Goal: Task Accomplishment & Management: Manage account settings

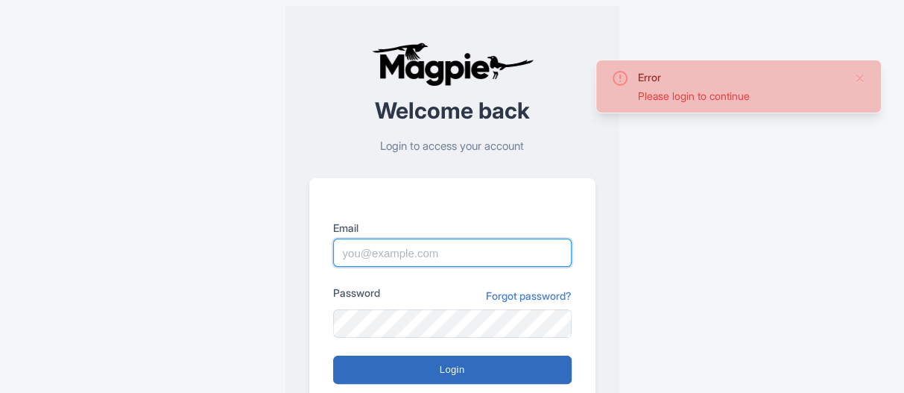
type input "[PERSON_NAME][EMAIL_ADDRESS][DOMAIN_NAME]"
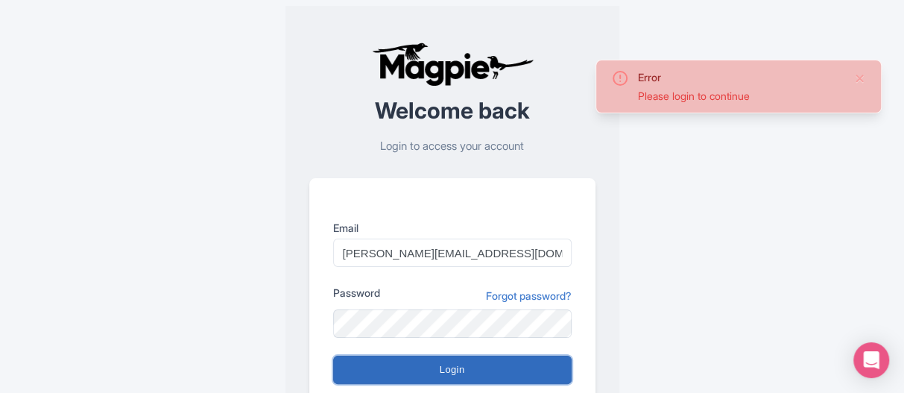
click at [438, 371] on input "Login" at bounding box center [452, 370] width 239 height 28
type input "Logging in..."
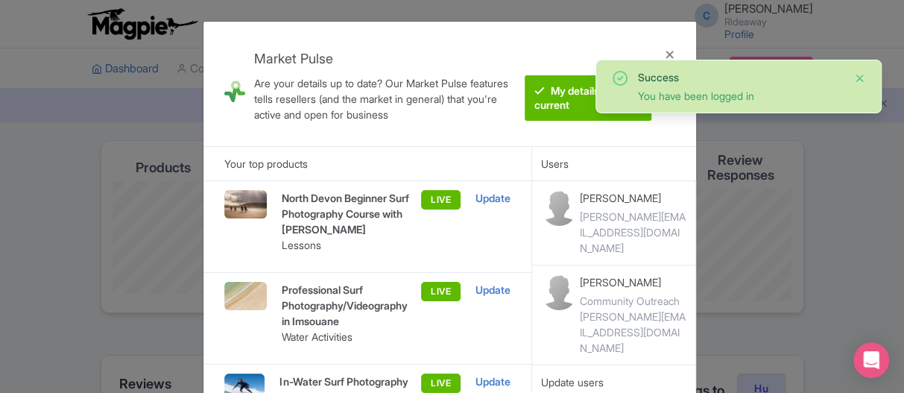
click at [860, 79] on button "Close" at bounding box center [860, 78] width 12 height 18
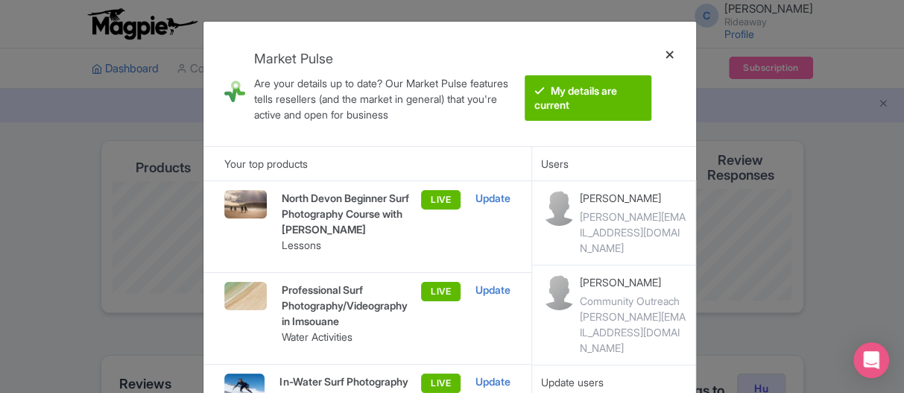
click at [670, 54] on div at bounding box center [670, 84] width 36 height 101
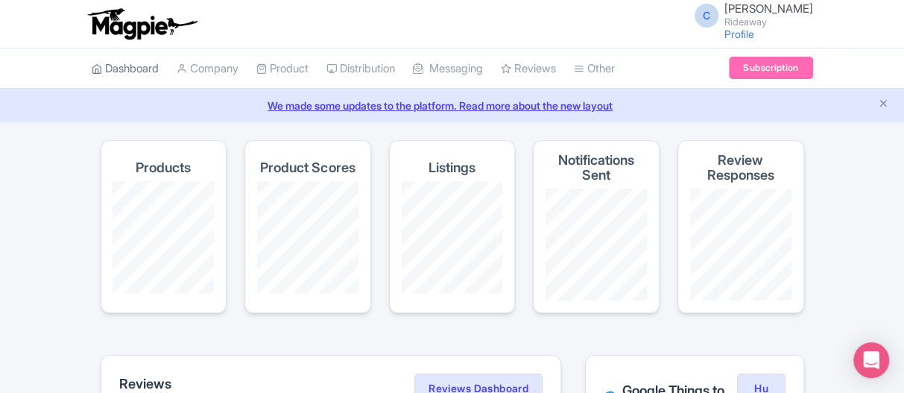
click at [116, 69] on link "Dashboard" at bounding box center [125, 68] width 67 height 41
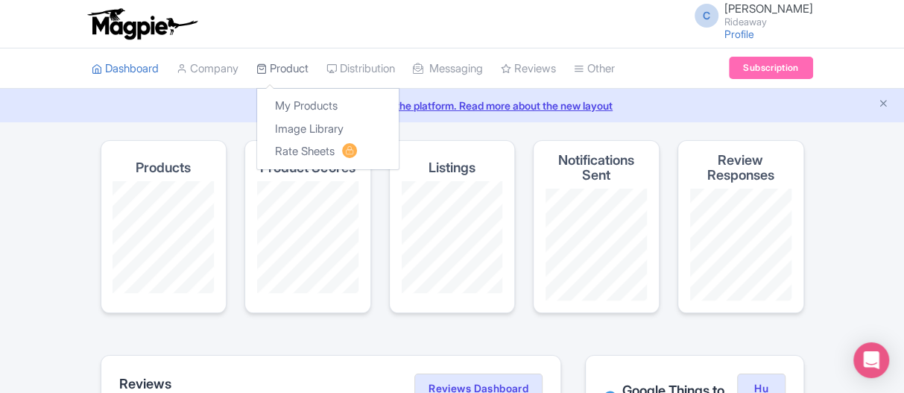
click at [283, 72] on link "Product" at bounding box center [282, 68] width 52 height 41
click at [288, 112] on link "My Products" at bounding box center [328, 106] width 142 height 23
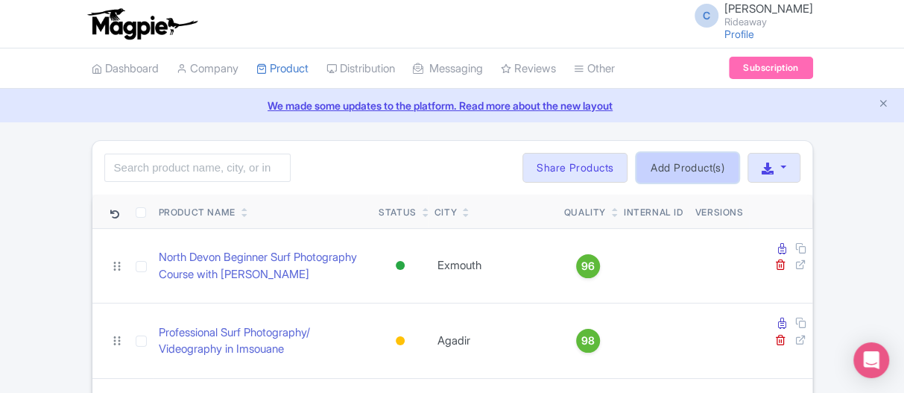
click at [683, 173] on link "Add Product(s)" at bounding box center [688, 168] width 102 height 30
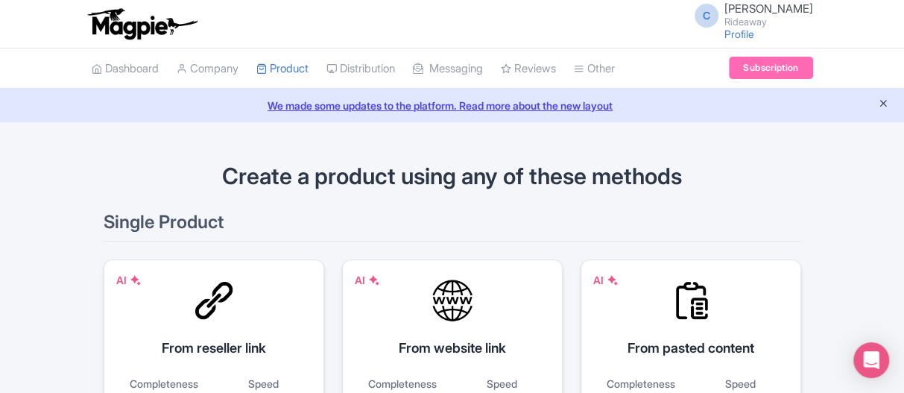
click at [883, 108] on icon "Close announcement" at bounding box center [883, 103] width 11 height 11
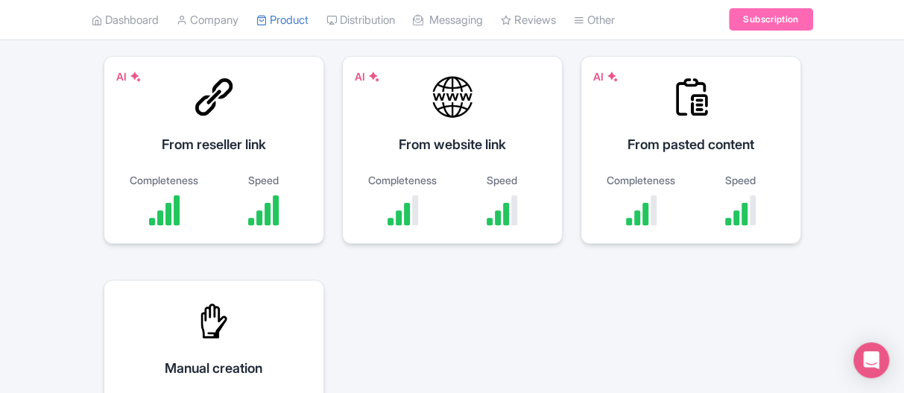
scroll to position [149, 0]
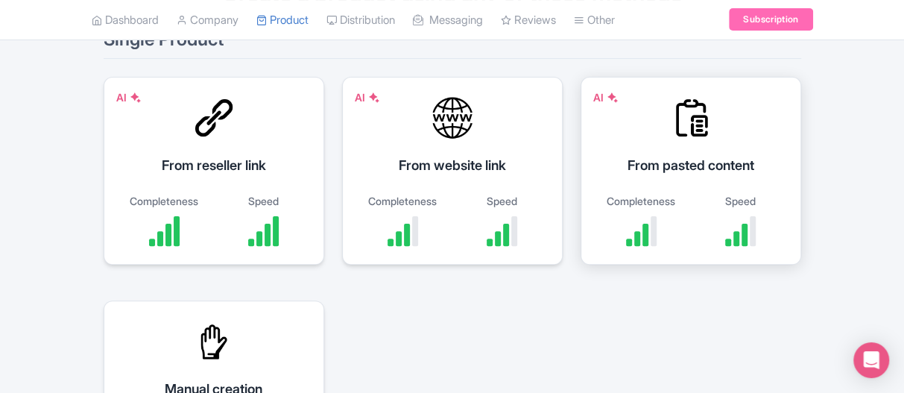
click at [690, 163] on div "From pasted content" at bounding box center [690, 165] width 183 height 20
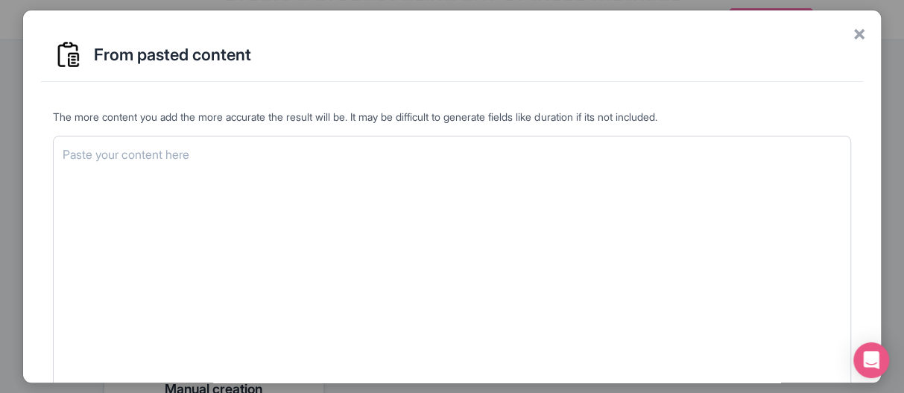
scroll to position [0, 0]
click at [854, 29] on span "×" at bounding box center [859, 33] width 13 height 31
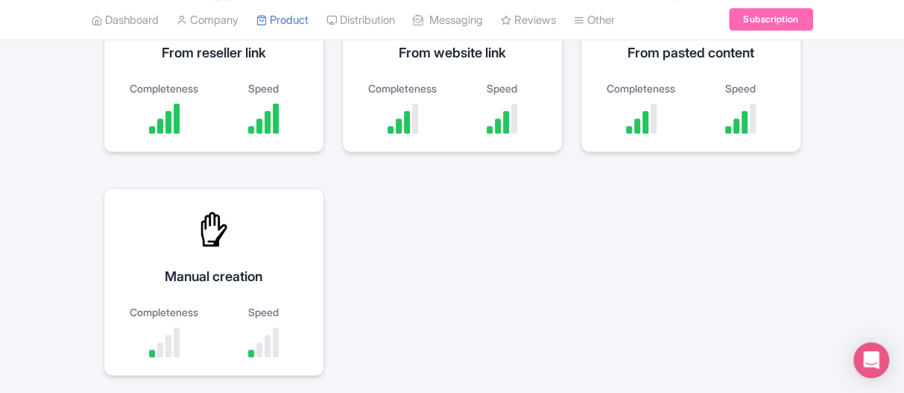
scroll to position [298, 0]
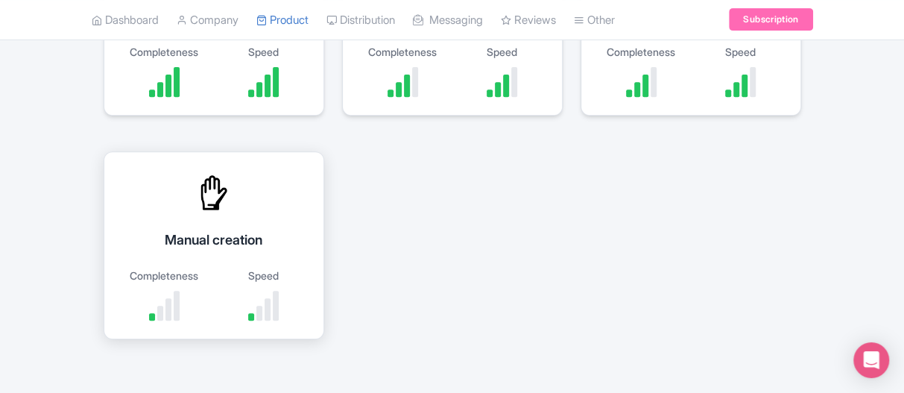
click at [197, 224] on div "Manual creation Completeness Speed" at bounding box center [214, 245] width 221 height 188
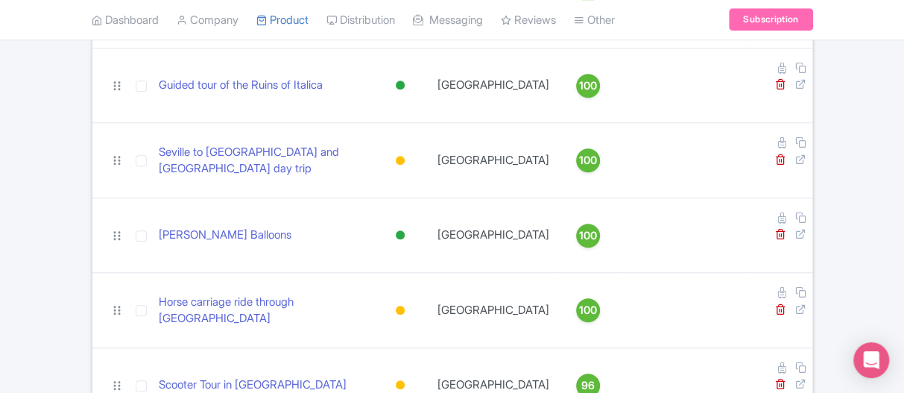
scroll to position [373, 0]
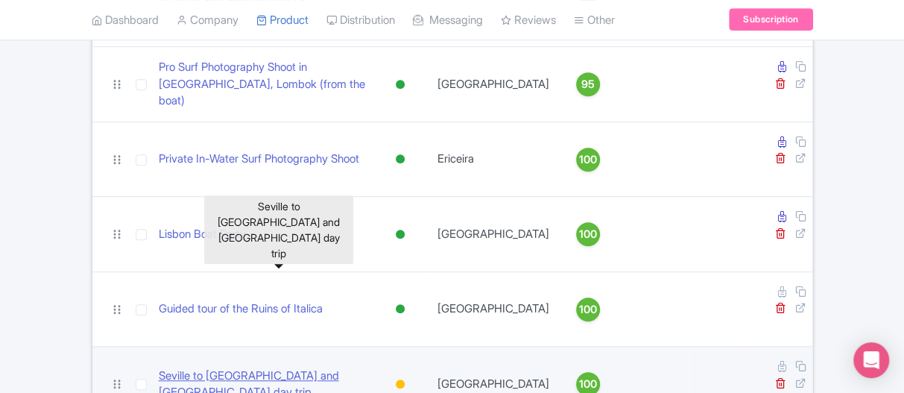
click at [208, 368] on link "Seville to Cadiz and Jerez de la Frontera day trip" at bounding box center [263, 385] width 209 height 34
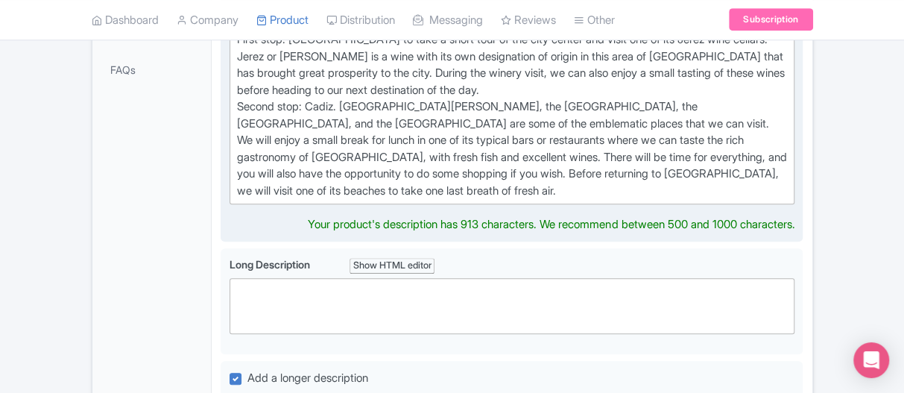
scroll to position [298, 0]
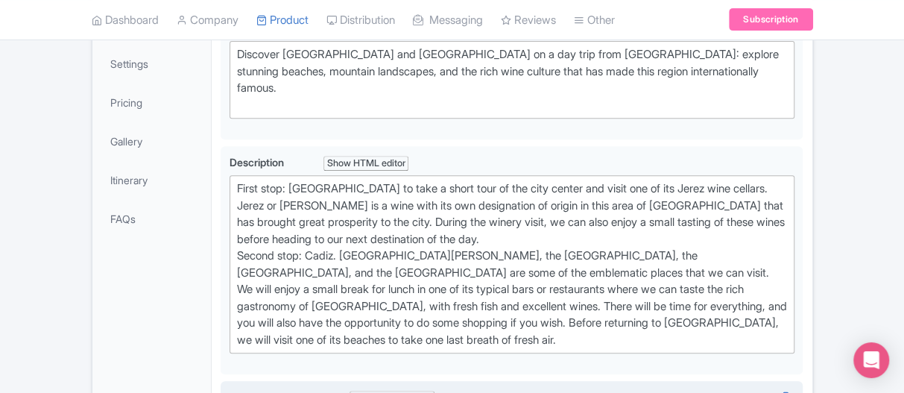
type trix-editor "<div>First stop: Jerez de la Frontera to take a short tour of the city center a…"
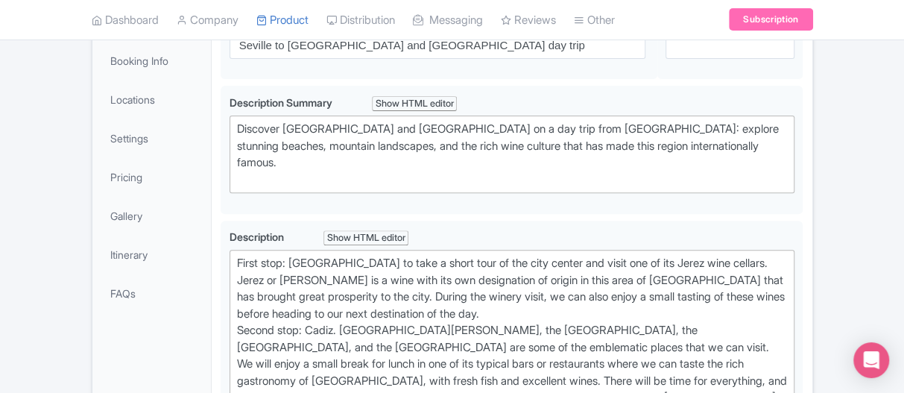
scroll to position [0, 0]
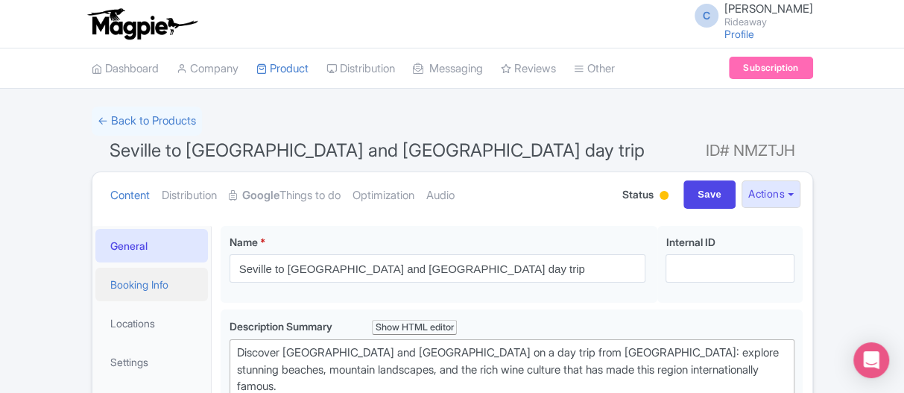
click at [122, 290] on link "Booking Info" at bounding box center [151, 285] width 113 height 34
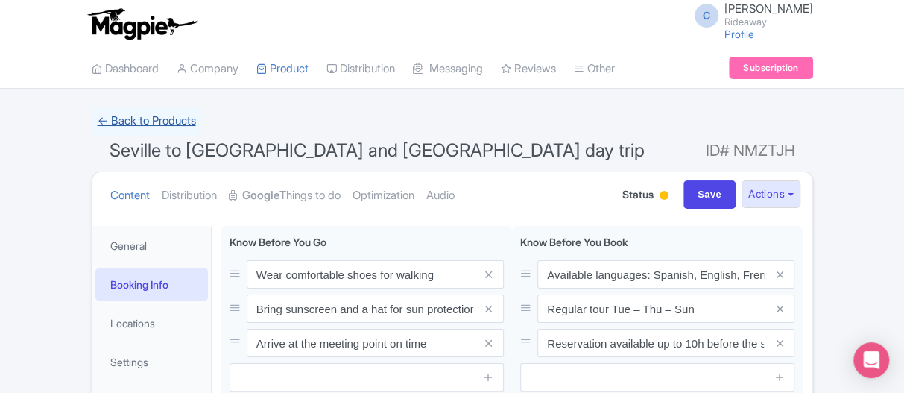
click at [133, 113] on link "← Back to Products" at bounding box center [147, 121] width 110 height 29
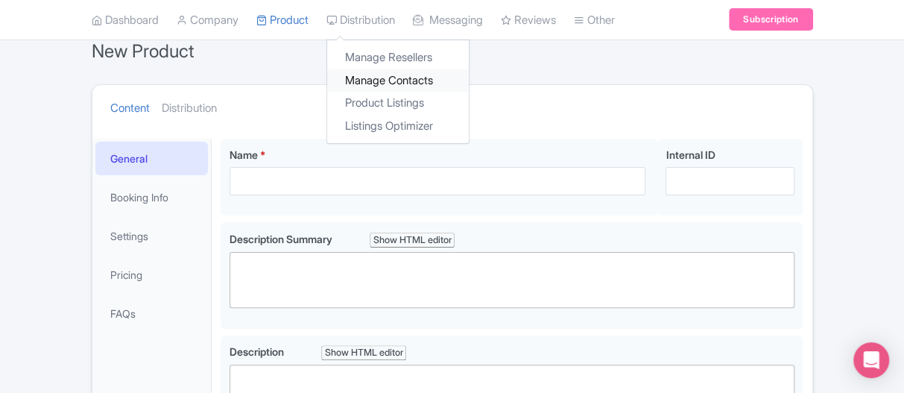
scroll to position [149, 0]
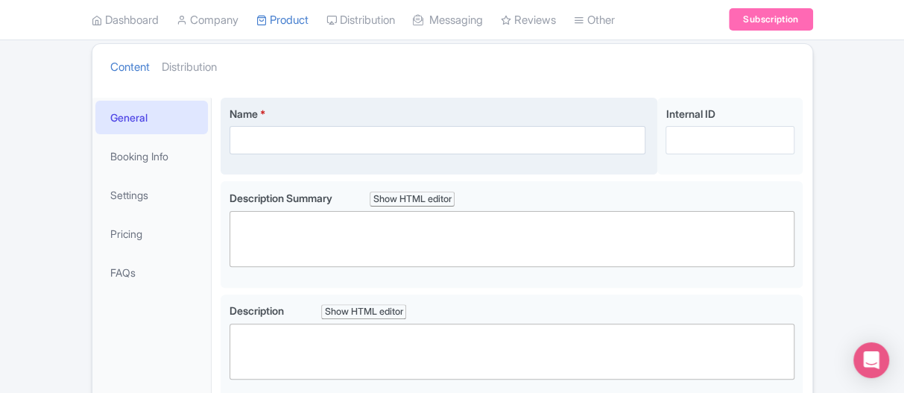
click at [280, 122] on div "Name *" at bounding box center [438, 130] width 417 height 48
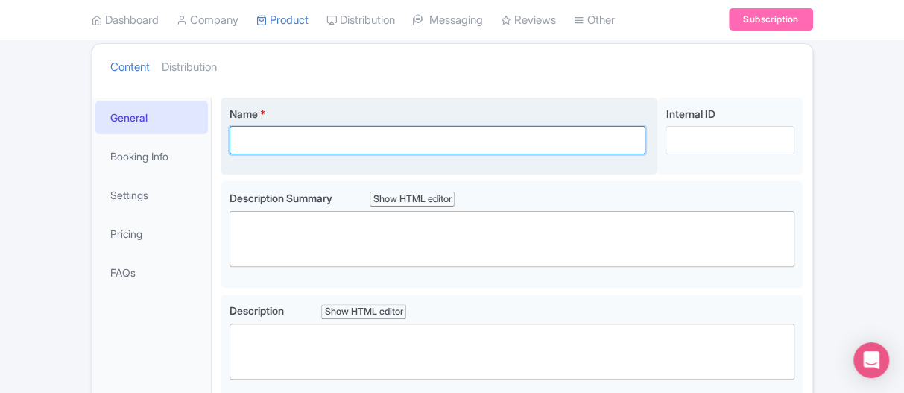
click at [274, 139] on input "Name *" at bounding box center [438, 140] width 417 height 28
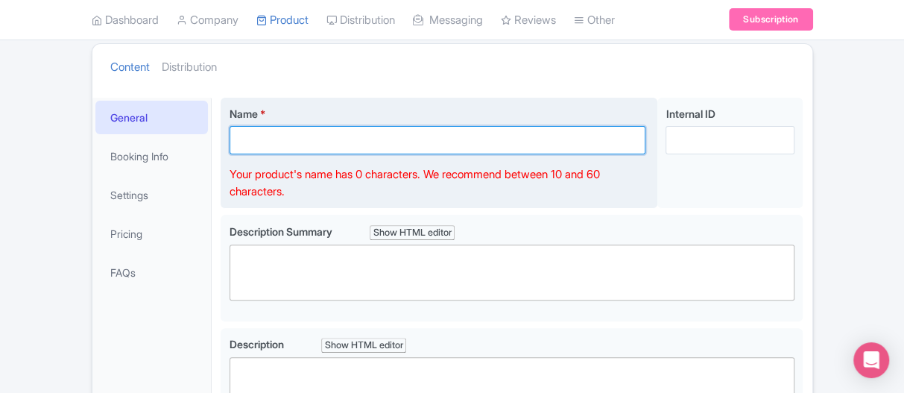
paste input "Surf Photography Session with [PERSON_NAME]"
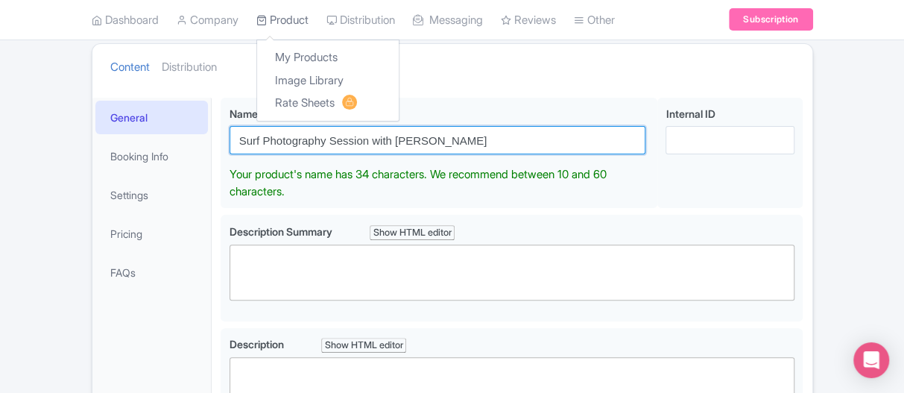
type input "Surf Photography Session with [PERSON_NAME]"
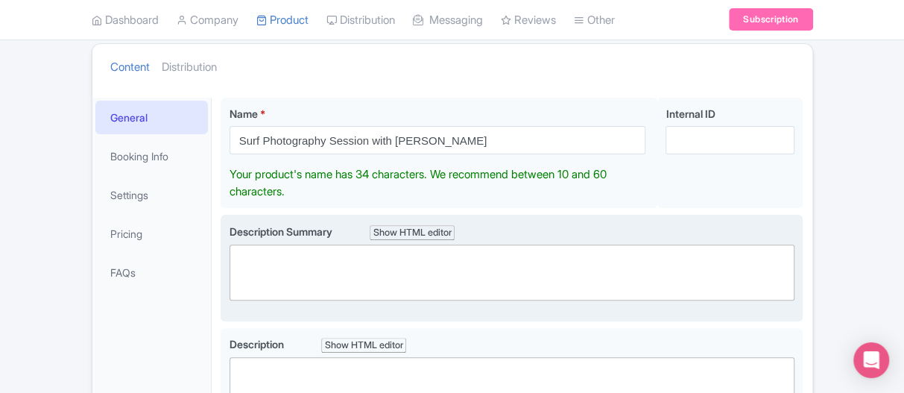
click at [290, 265] on div "Description Summary Show HTML editor Bold Italic Strikethrough Link Heading Quo…" at bounding box center [513, 268] width 566 height 89
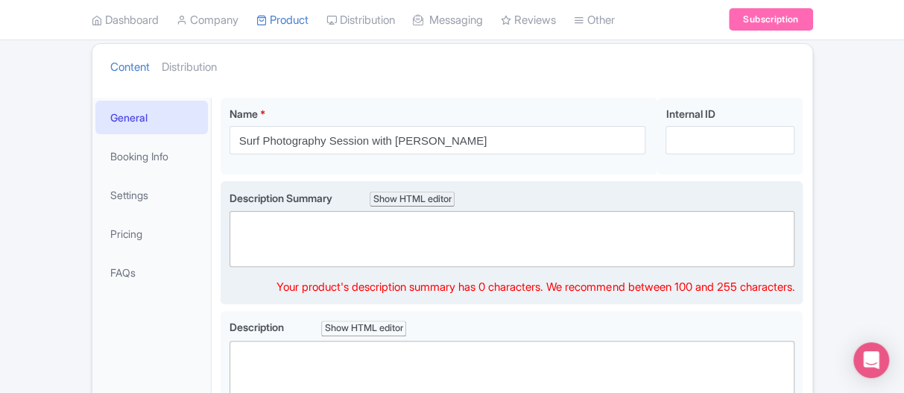
paste trix-editor "<div><br>Capture your surf session in one of the world’s most iconic surf desti…"
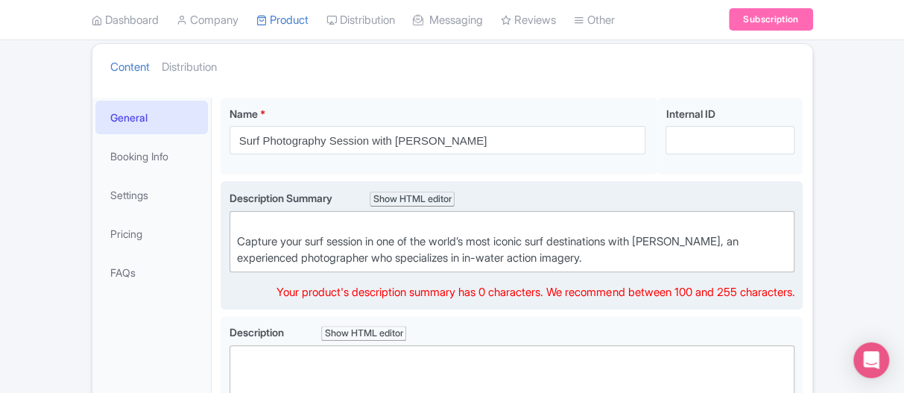
click at [237, 238] on div "Capture your surf session in one of the world’s most iconic surf destinations w…" at bounding box center [512, 241] width 551 height 51
type trix-editor "<div>Capture your surf session in one of the world’s most iconic surf destinati…"
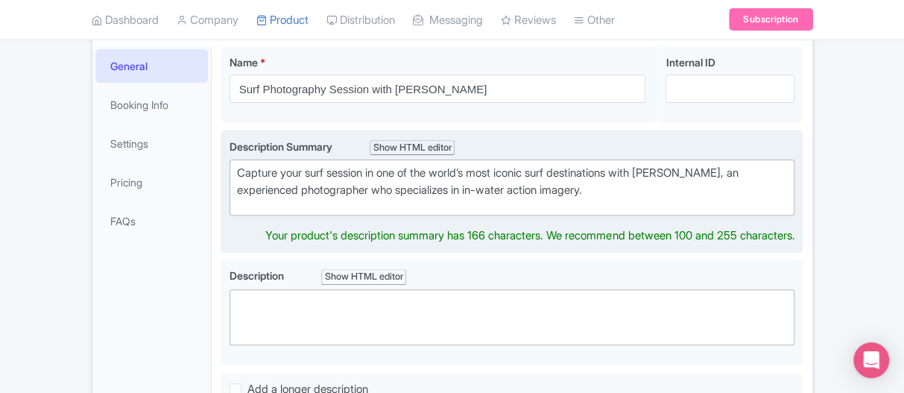
scroll to position [224, 0]
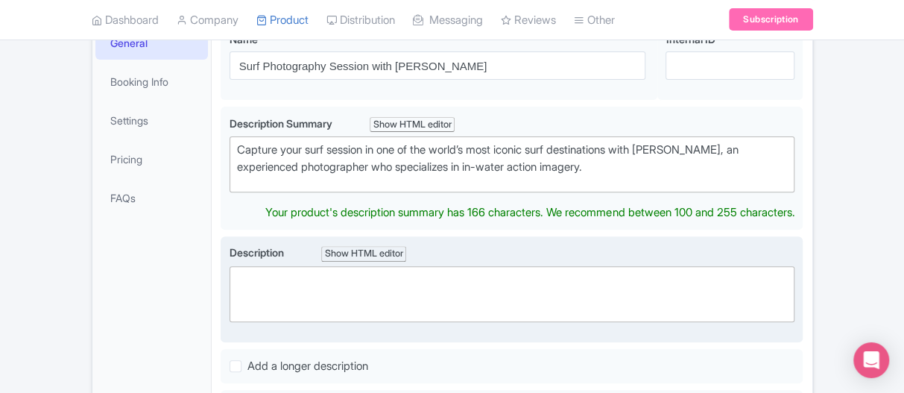
click at [253, 274] on trix-editor at bounding box center [513, 294] width 566 height 56
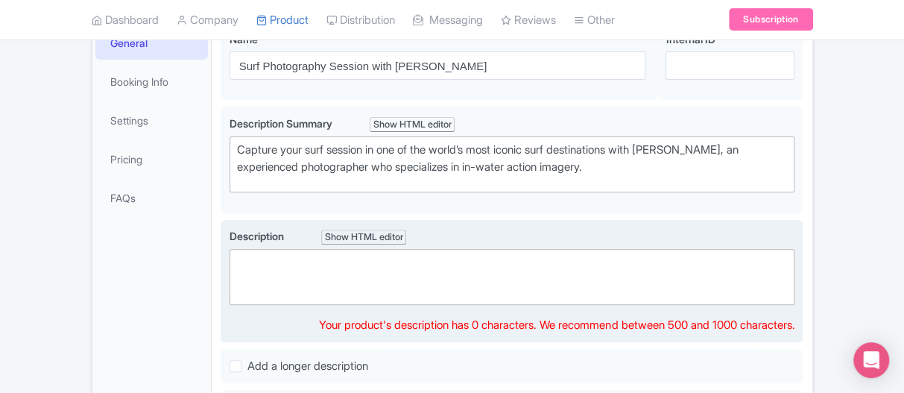
paste trix-editor "<div>&nbsp;Discover the thrill of surfing through the lens of Alba Güell, a pro…"
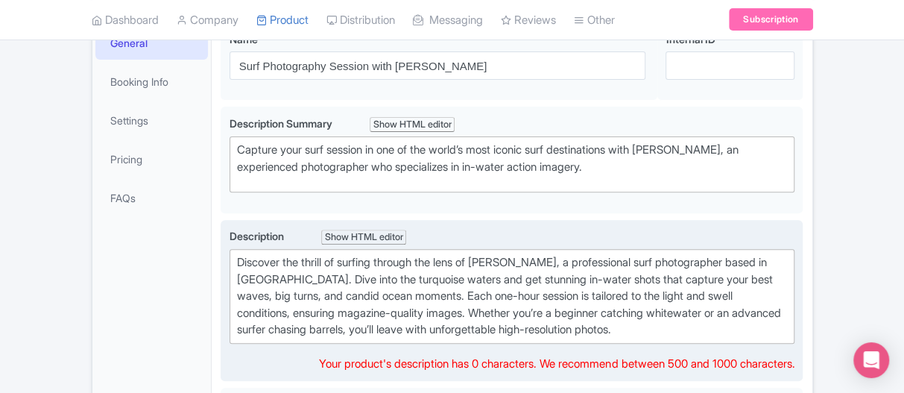
click at [241, 256] on div "Discover the thrill of surfing through the lens of Alba Güell, a professional s…" at bounding box center [512, 296] width 551 height 84
type trix-editor "<div>Discover the thrill of surfing through the lens of Alba Güell, a professio…"
click at [426, 317] on div "Discover the thrill of surfing through the lens of Alba Güell, a professional s…" at bounding box center [512, 296] width 551 height 84
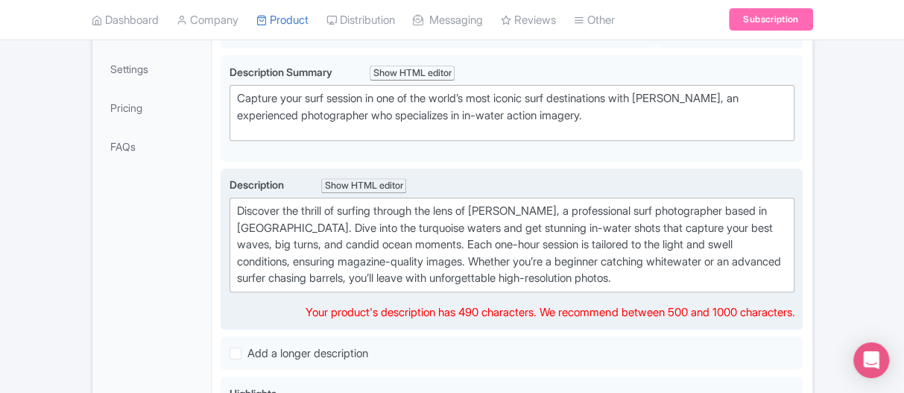
scroll to position [298, 0]
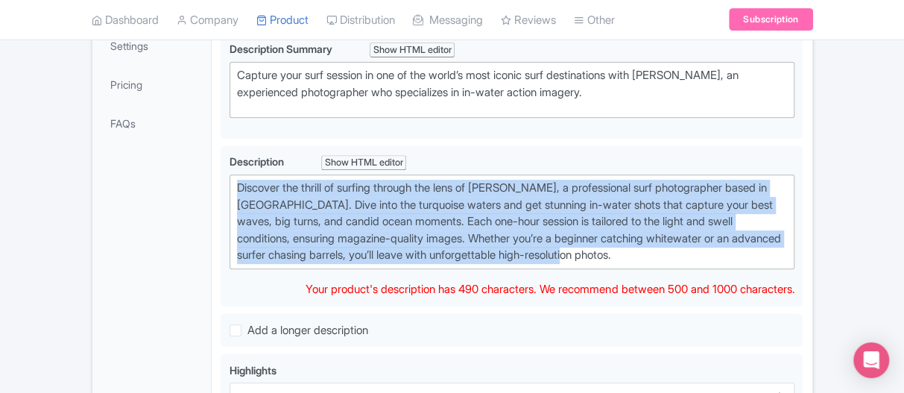
drag, startPoint x: 680, startPoint y: 247, endPoint x: 168, endPoint y: 153, distance: 519.9
click at [168, 153] on div "General Booking Info Settings Pricing FAQs Name * Surf Photography Session with…" at bounding box center [452, 258] width 720 height 637
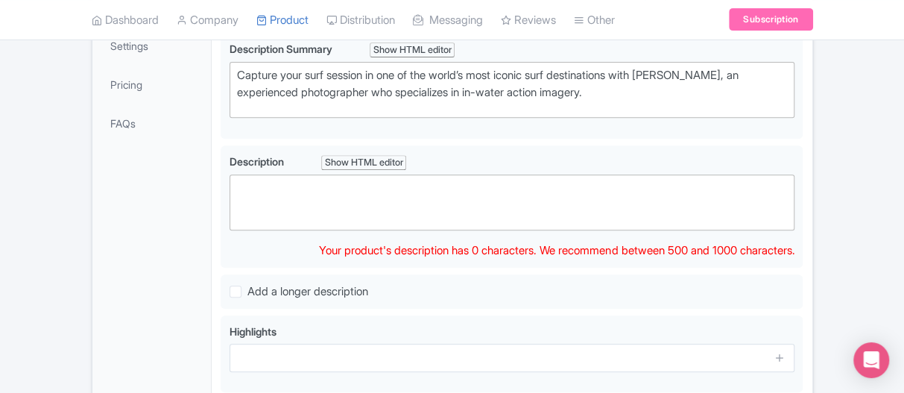
paste trix-editor "<div>&nbsp;Discover the thrill of surfing through the lens of Alba Güell, a pro…"
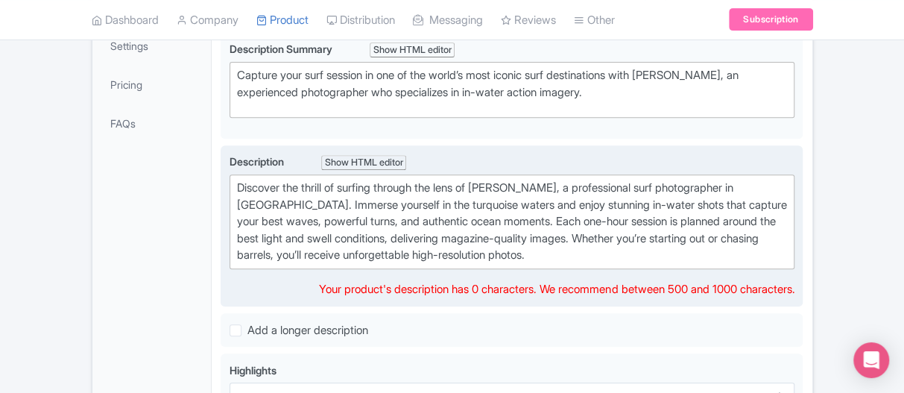
click at [331, 252] on div "Discover the thrill of surfing through the lens of Alba Güell, a professional s…" at bounding box center [512, 222] width 551 height 84
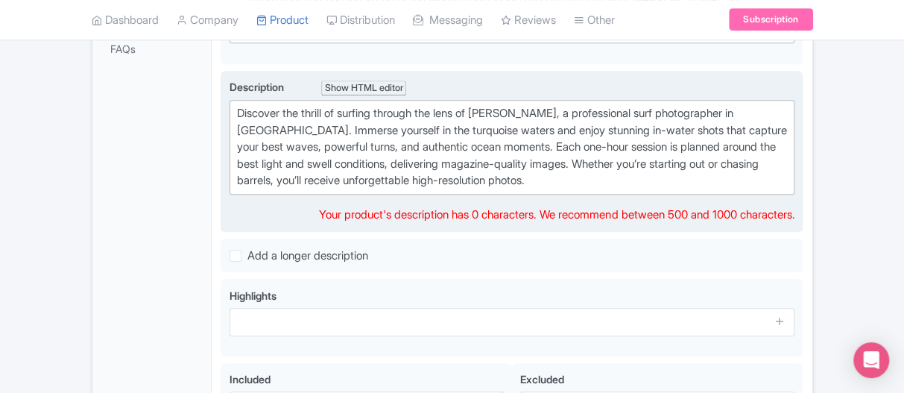
click at [397, 168] on div "Discover the thrill of surfing through the lens of Alba Güell, a professional s…" at bounding box center [512, 147] width 551 height 84
click at [242, 109] on div "Discover the thrill of surfing through the lens of Alba Güell, a professional s…" at bounding box center [512, 147] width 551 height 84
type trix-editor "<div>Discover the thrill of surfing through the lens of Alba Güell, a professio…"
click at [513, 147] on div "Discover the thrill of surfing through the lens of Alba Güell, a professional s…" at bounding box center [512, 147] width 551 height 84
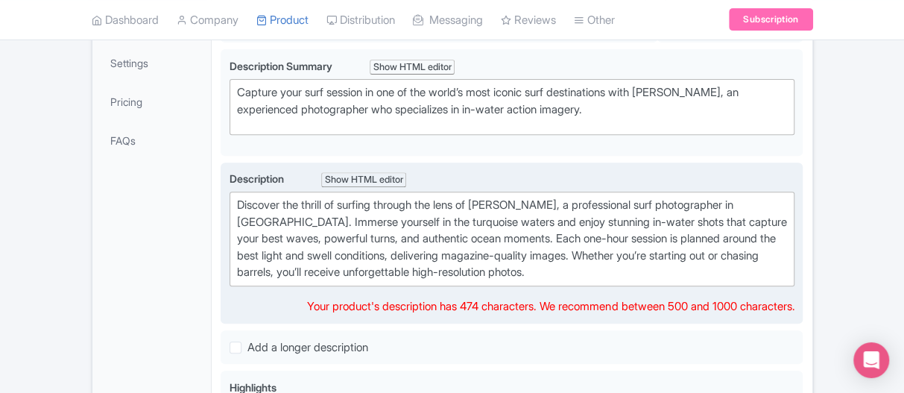
scroll to position [224, 0]
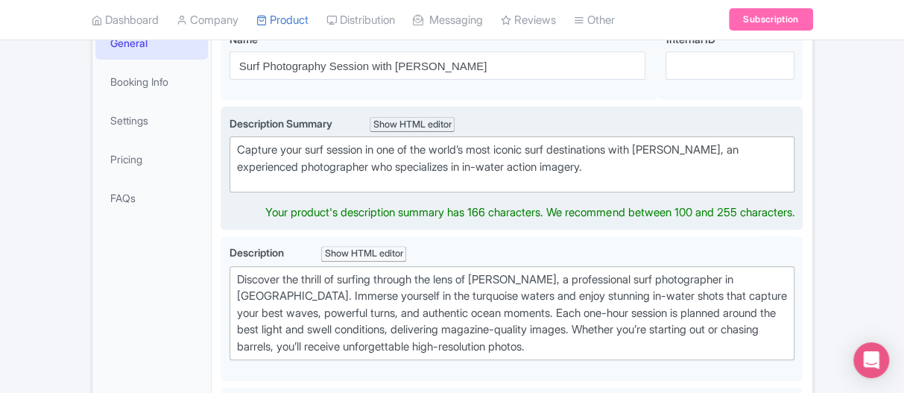
click at [413, 165] on div "Capture your surf session in one of the world’s most iconic surf destinations w…" at bounding box center [512, 159] width 551 height 34
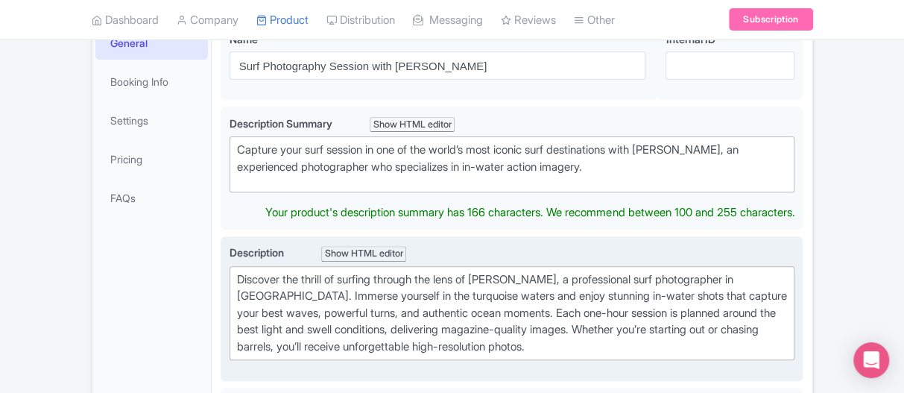
scroll to position [207, 0]
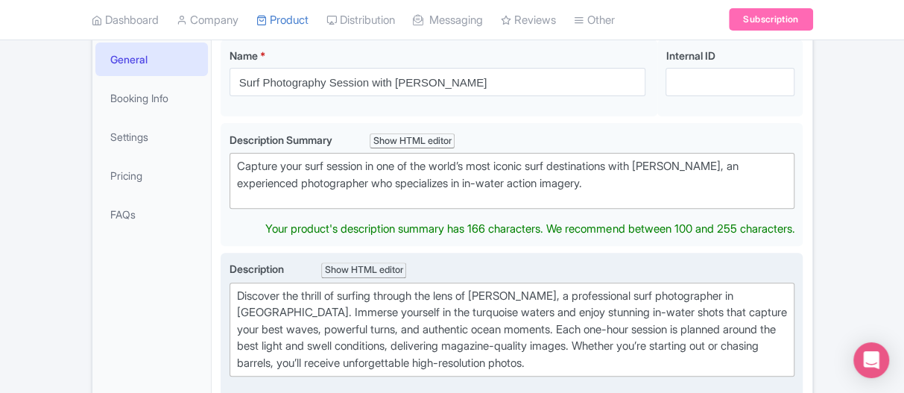
click at [441, 318] on div "Discover the thrill of surfing through the lens of Alba Güell, a professional s…" at bounding box center [512, 330] width 551 height 84
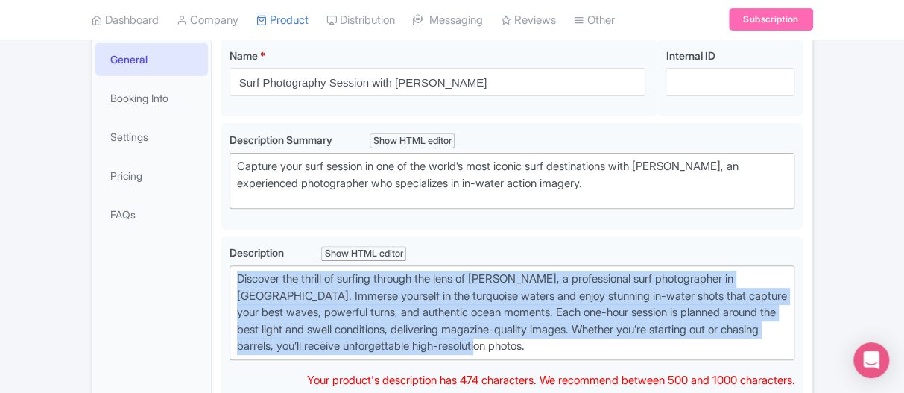
drag, startPoint x: 610, startPoint y: 347, endPoint x: 193, endPoint y: 259, distance: 425.7
click at [193, 259] on div "General Booking Info Settings Pricing FAQs Name * Surf Photography Session with…" at bounding box center [452, 349] width 720 height 637
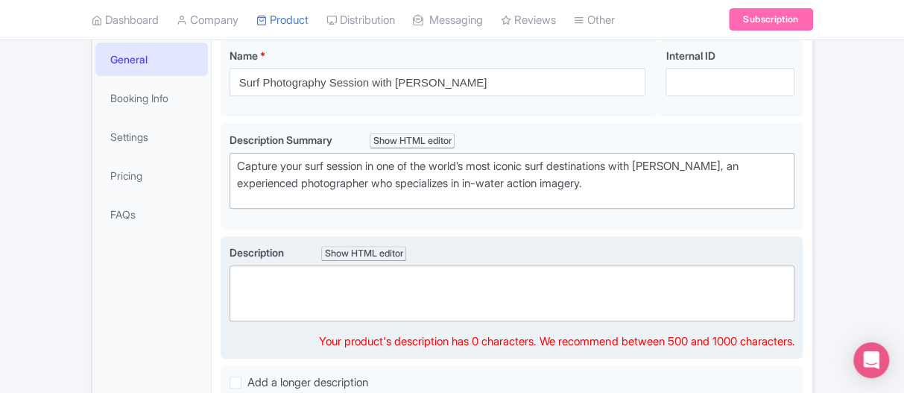
click at [245, 270] on trix-editor at bounding box center [513, 293] width 566 height 56
paste trix-editor "<div>&nbsp;Experience the magic of surfing captured through the lens of Alba Gü…"
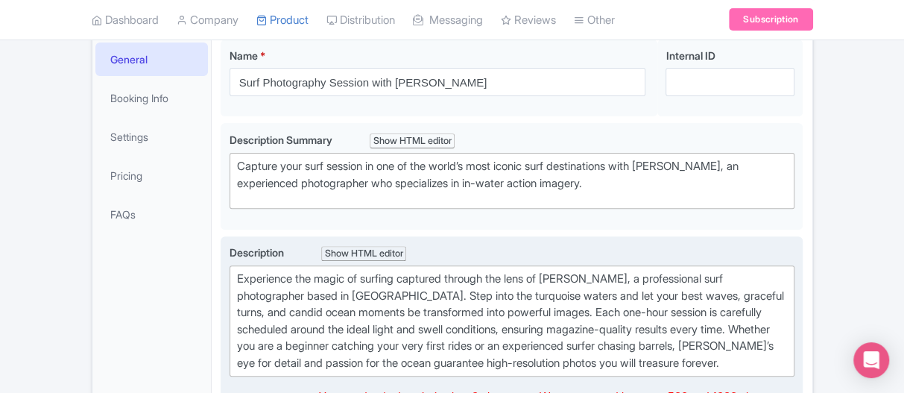
click at [245, 271] on div "Experience the magic of surfing captured through the lens of Alba Güell, a prof…" at bounding box center [512, 321] width 551 height 101
click at [242, 272] on div "Experience the magic of surfing captured through the lens of Alba Güell, a prof…" at bounding box center [512, 321] width 551 height 101
click at [242, 274] on div "Experience the magic of surfing captured through the lens of Alba Güell, a prof…" at bounding box center [512, 321] width 551 height 101
type trix-editor "<div>Experience the magic of surfing captured through the lens of Alba Güell, a…"
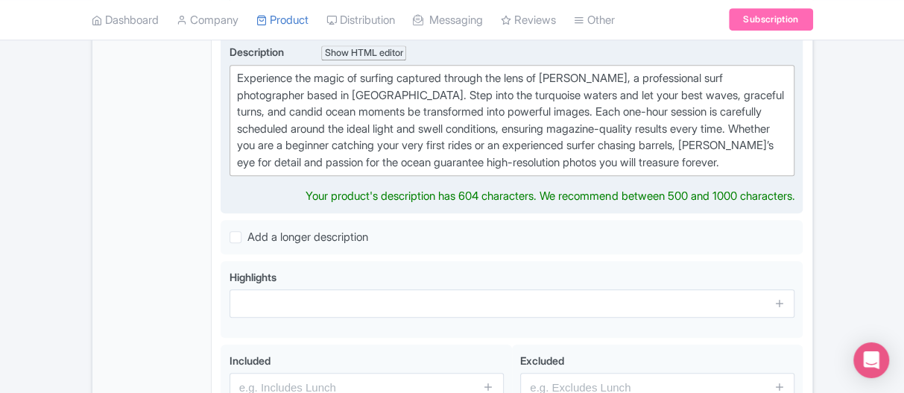
scroll to position [430, 0]
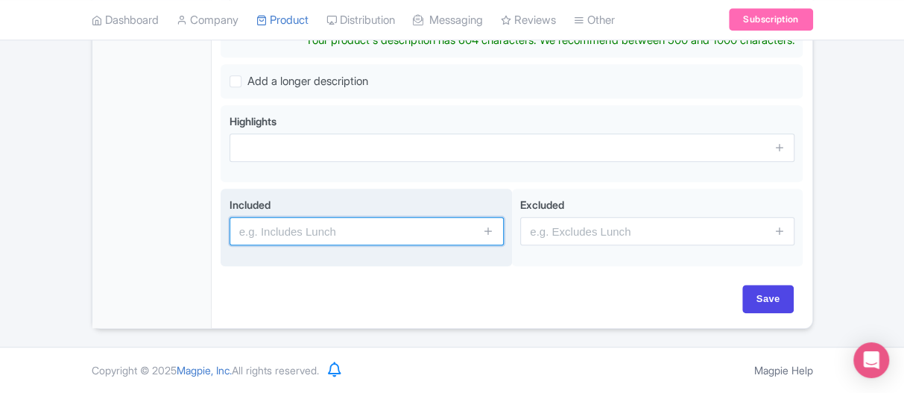
click at [299, 236] on input "text" at bounding box center [367, 231] width 274 height 28
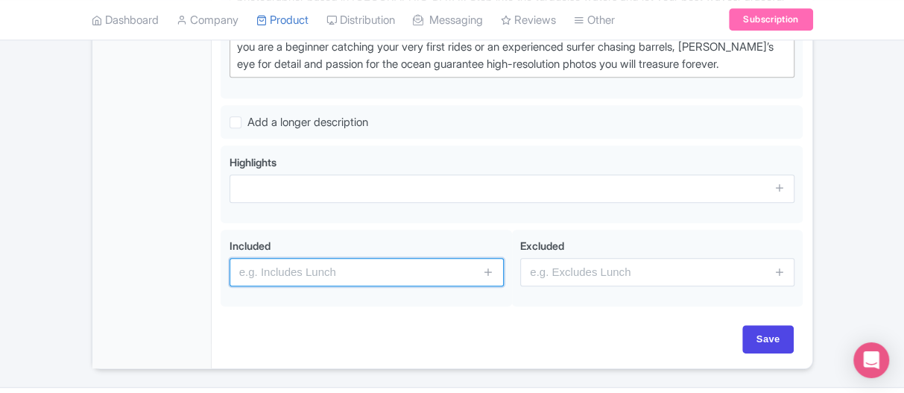
scroll to position [484, 0]
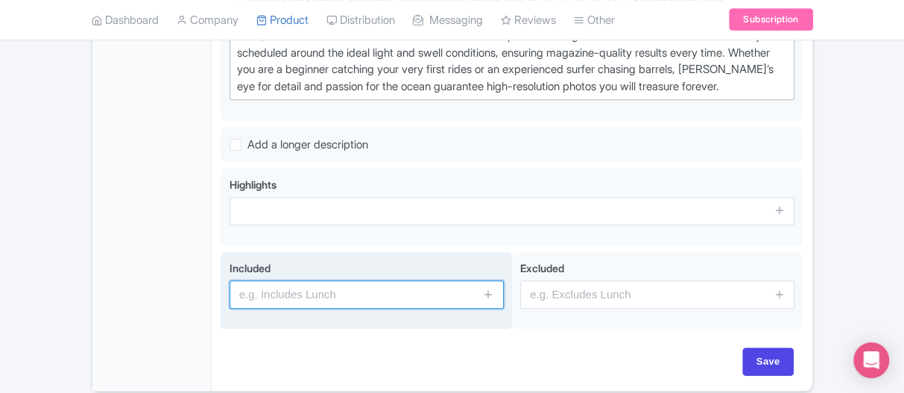
click at [249, 306] on input "text" at bounding box center [367, 294] width 274 height 28
paste input "1 hour in-water shoot"
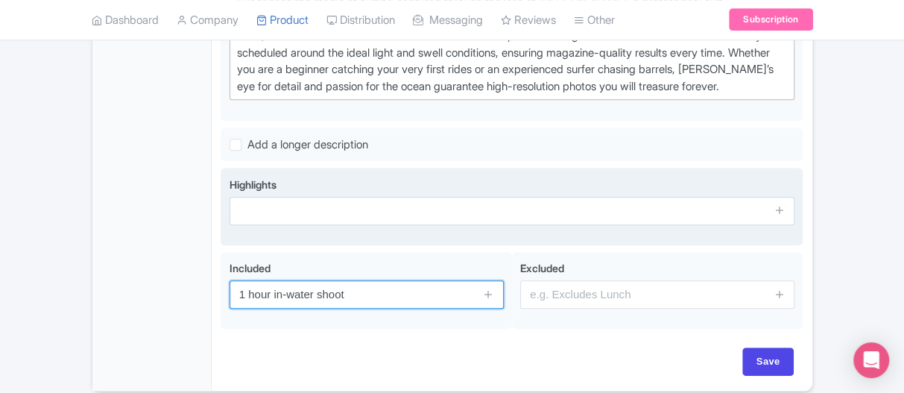
type input "1 hour in-water shoot"
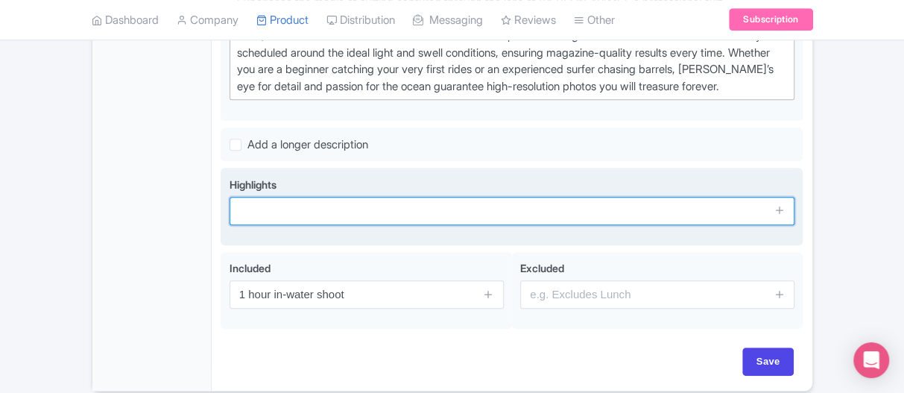
click at [316, 225] on input "text" at bounding box center [513, 211] width 566 height 28
paste input "One-hour surf photo session tailored to light and swell for magazine-quality, h…"
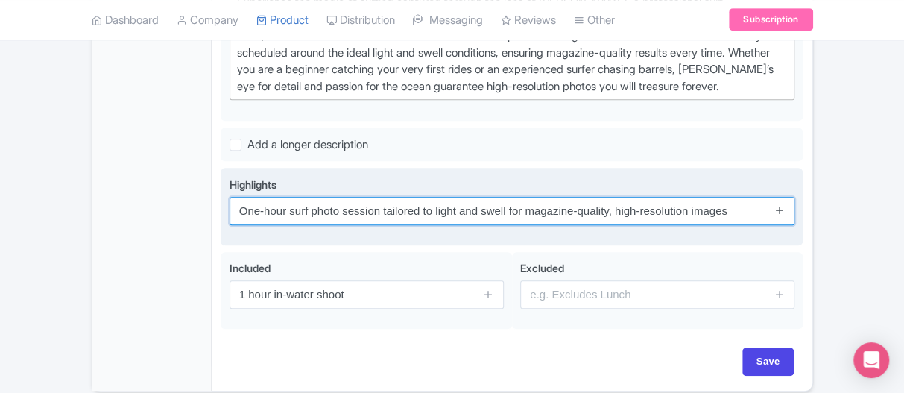
type input "One-hour surf photo session tailored to light and swell for magazine-quality, h…"
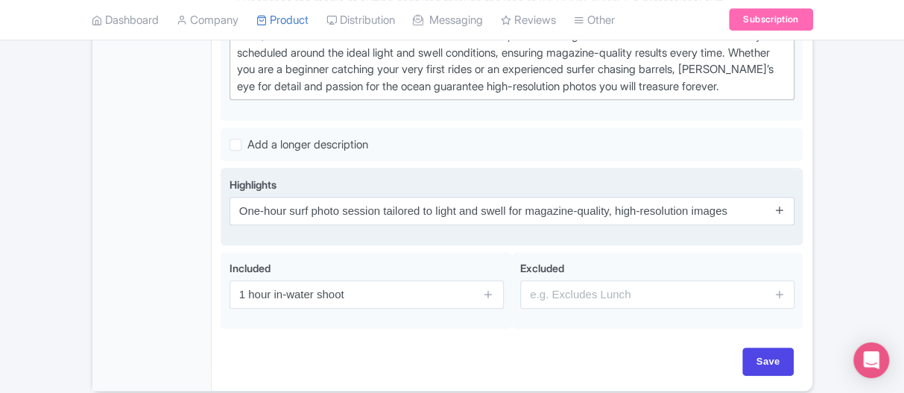
click at [780, 215] on icon at bounding box center [780, 209] width 11 height 11
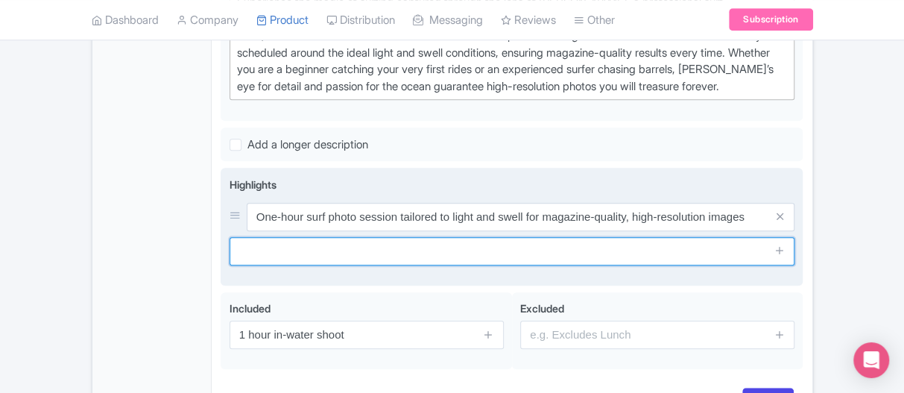
click at [332, 265] on input "text" at bounding box center [513, 251] width 566 height 28
paste input "From beginners to advanced surfers, every session delivers unforgettable moment…"
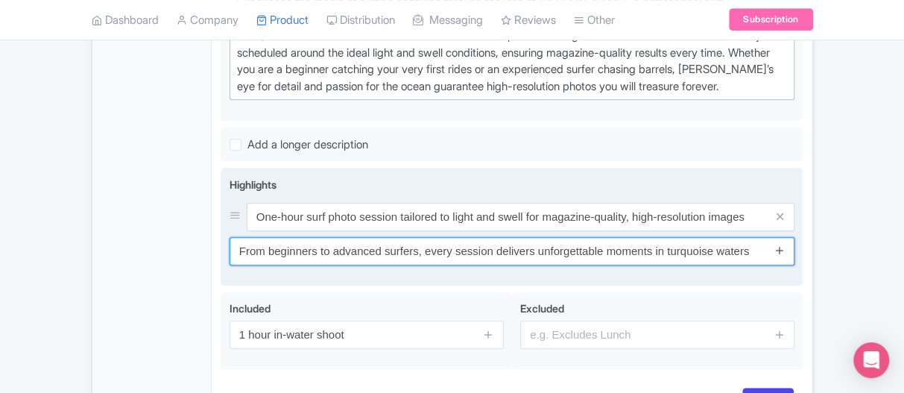
type input "From beginners to advanced surfers, every session delivers unforgettable moment…"
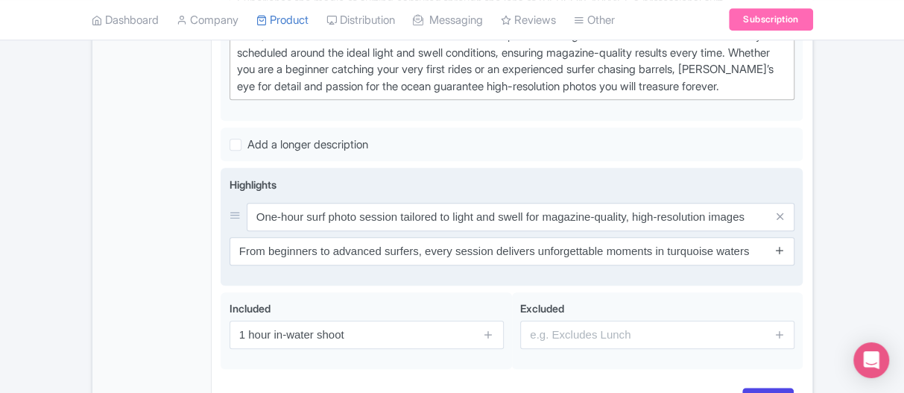
click at [781, 256] on icon at bounding box center [780, 250] width 11 height 11
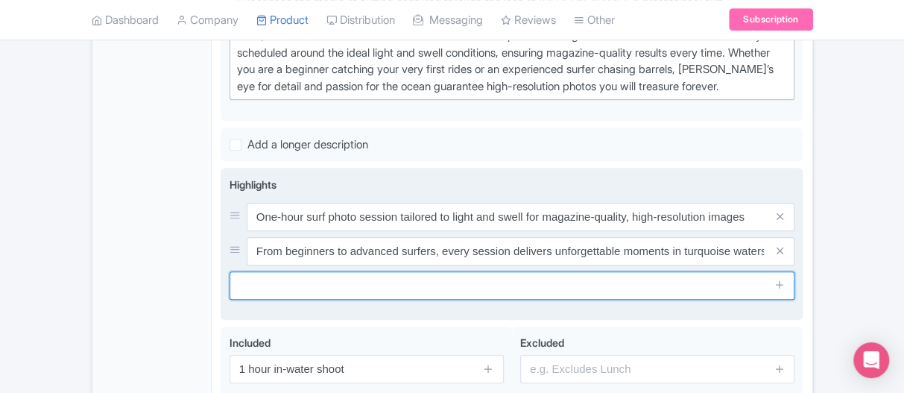
click at [329, 300] on input "text" at bounding box center [513, 285] width 566 height 28
paste input "Receive 20–40 professionally edited photos that showcase your style, energy, an…"
type input "Receive 20–40 professionally edited photos that showcase your style, energy, an…"
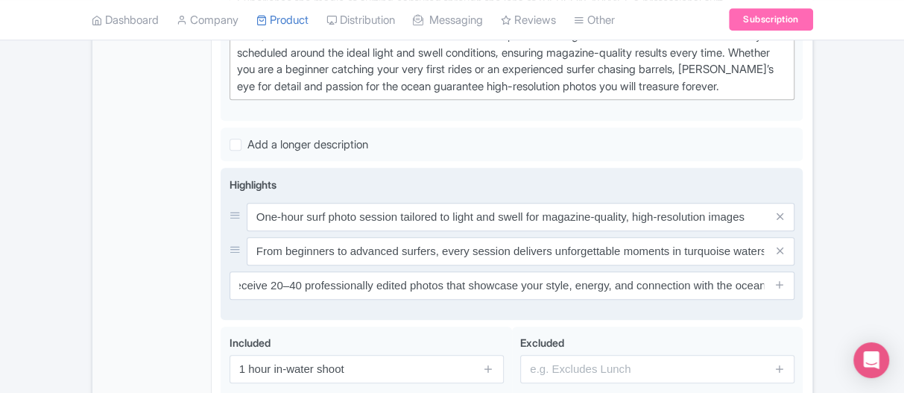
scroll to position [0, 0]
click at [783, 290] on icon at bounding box center [780, 284] width 11 height 11
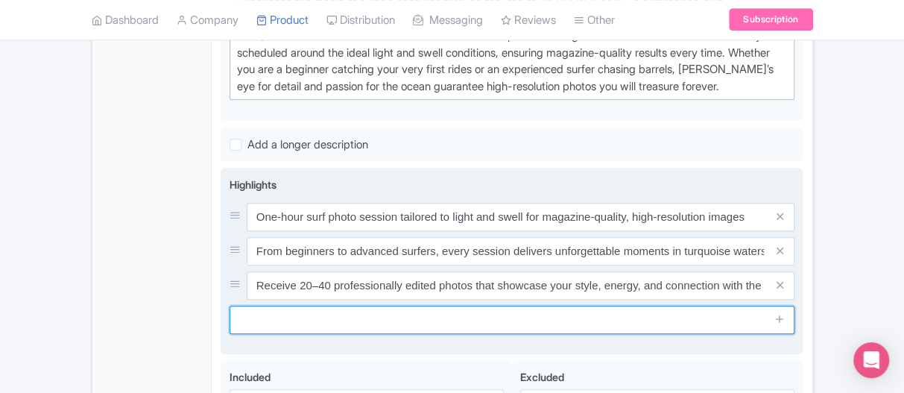
click at [303, 334] on input "text" at bounding box center [513, 320] width 566 height 28
paste input "A unique way to relive your surf experience with breathtaking images shot right…"
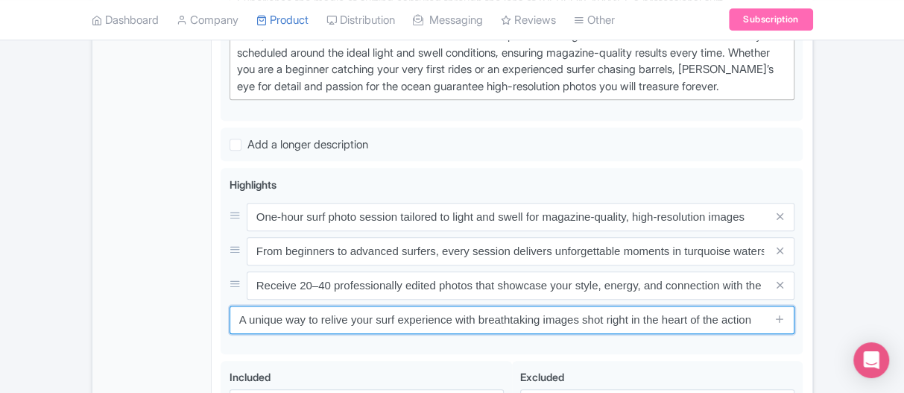
scroll to position [633, 0]
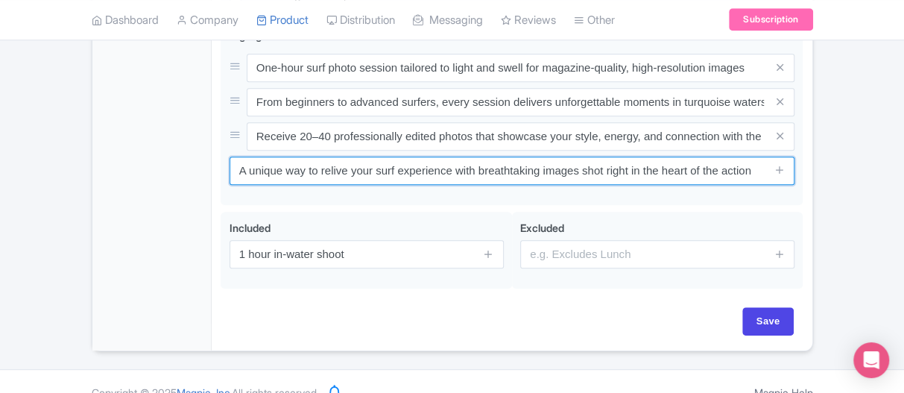
type input "A unique way to relive your surf experience with breathtaking images shot right…"
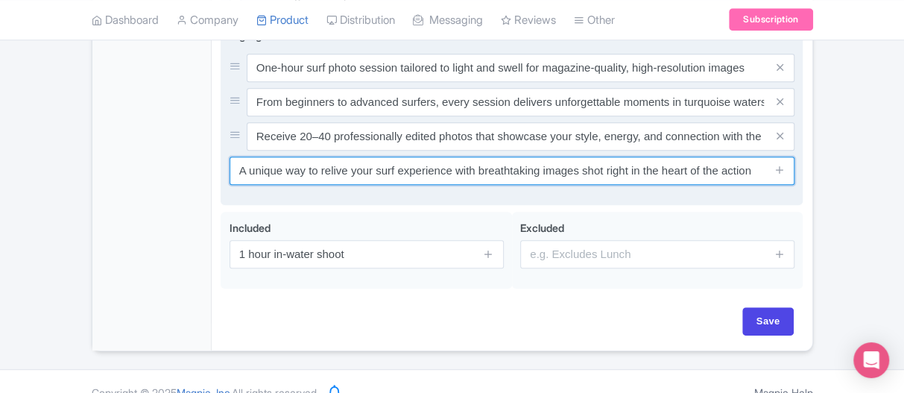
click at [525, 185] on input "A unique way to relive your surf experience with breathtaking images shot right…" at bounding box center [513, 171] width 566 height 28
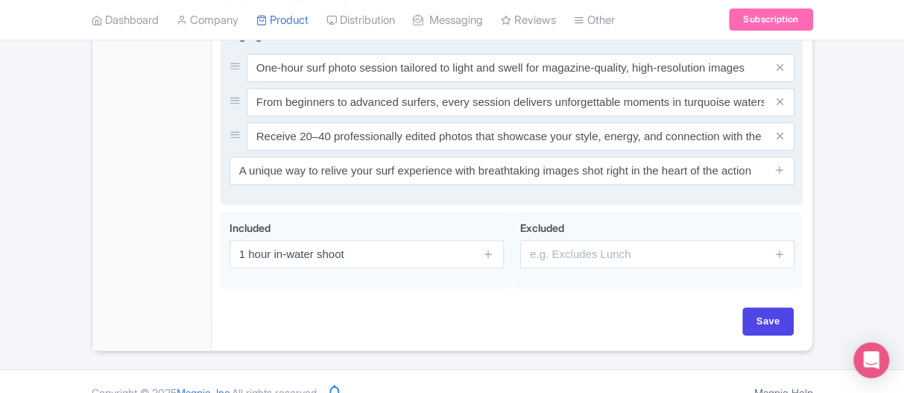
click at [526, 129] on div "One-hour surf photo session tailored to light and swell for magazine-quality, h…" at bounding box center [513, 102] width 566 height 97
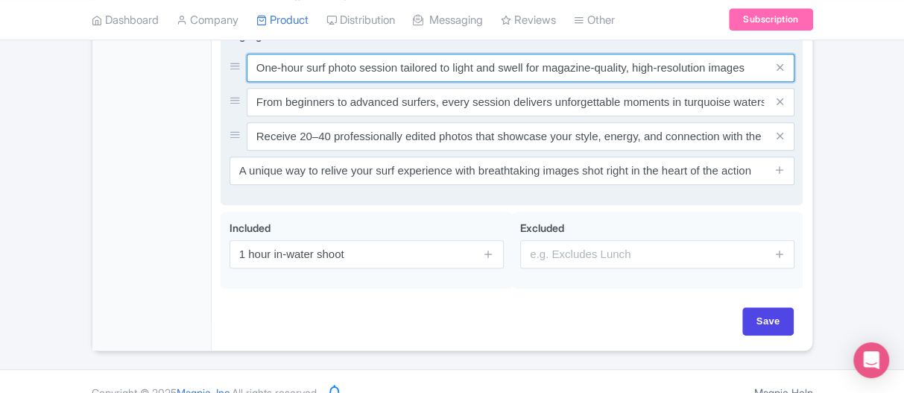
click at [508, 75] on input "One-hour surf photo session tailored to light and swell for magazine-quality, h…" at bounding box center [521, 68] width 549 height 28
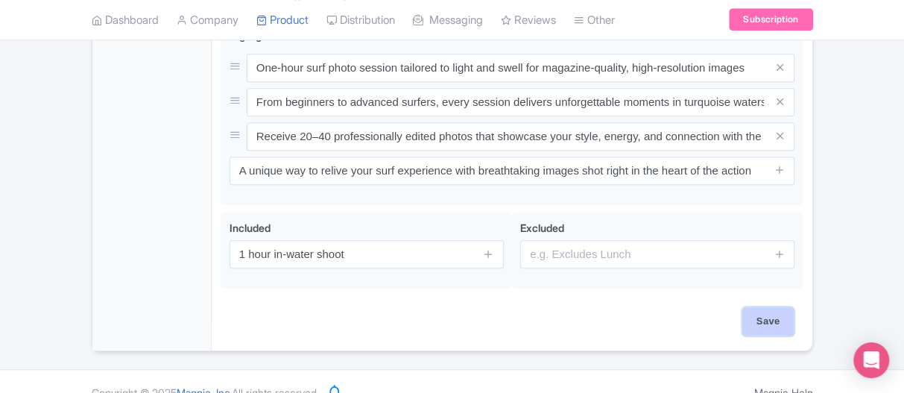
click at [776, 335] on input "Save" at bounding box center [768, 321] width 52 height 28
type input "Saving..."
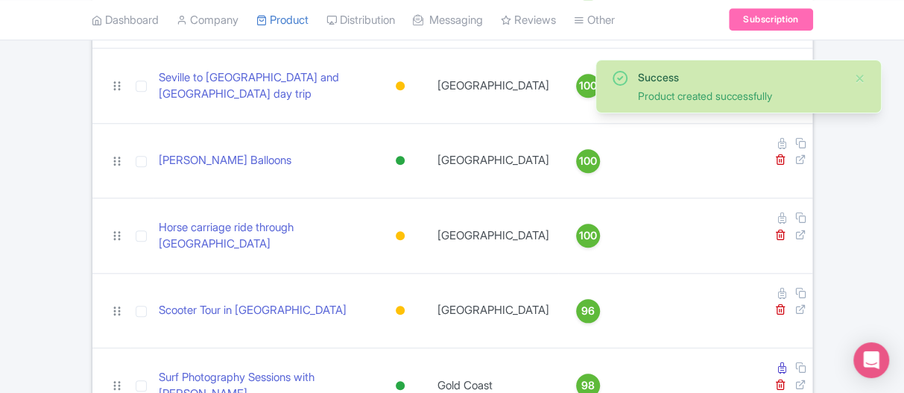
scroll to position [674, 0]
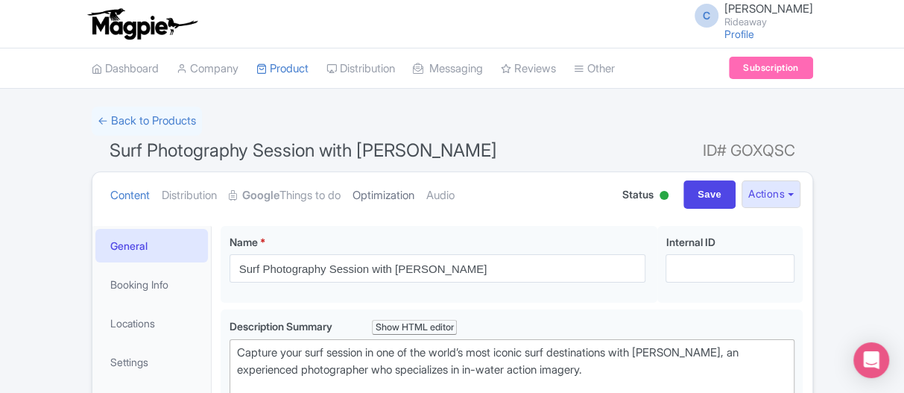
click at [414, 192] on link "Optimization" at bounding box center [384, 195] width 62 height 47
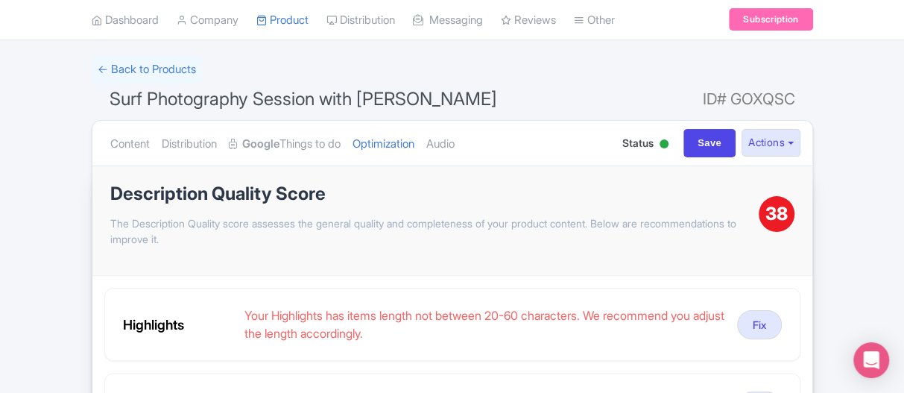
scroll to position [75, 0]
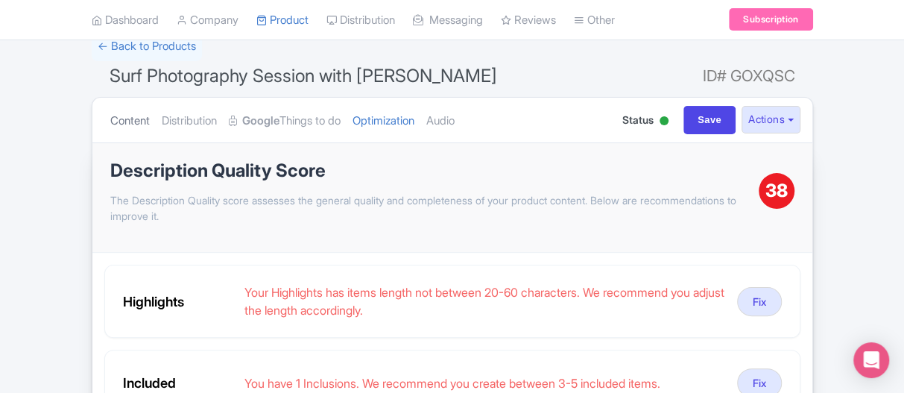
click at [136, 116] on link "Content" at bounding box center [130, 121] width 40 height 47
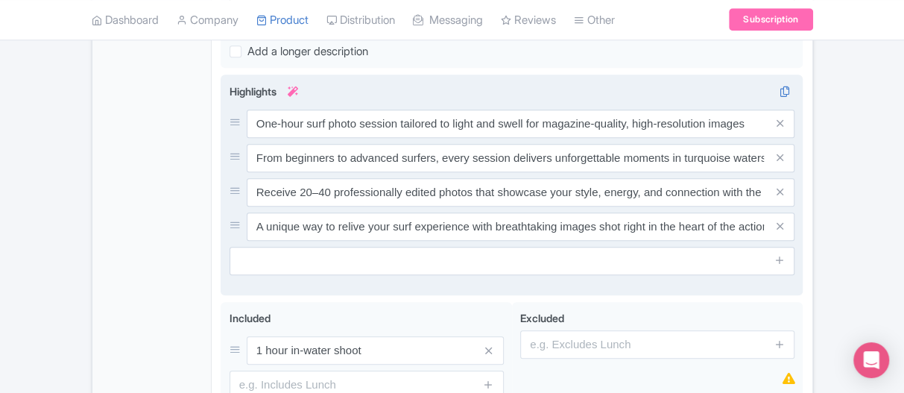
scroll to position [596, 0]
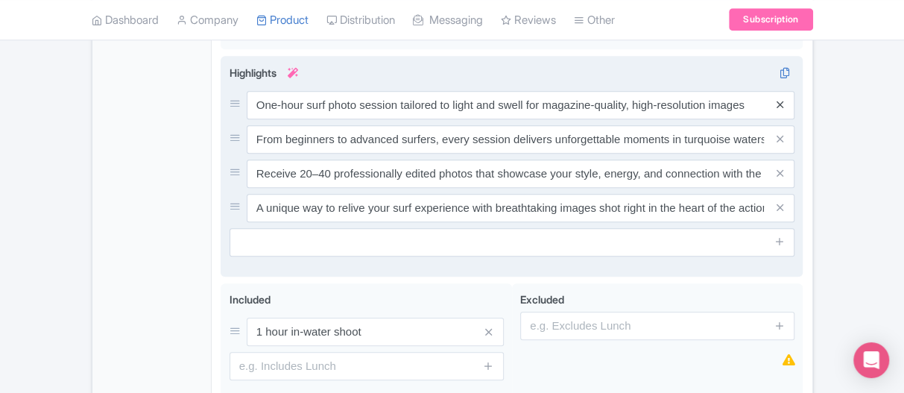
click at [780, 110] on icon at bounding box center [780, 104] width 7 height 11
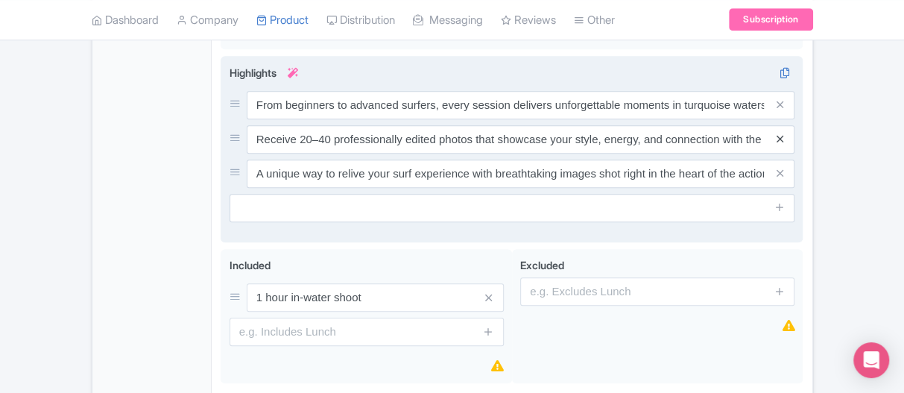
click at [778, 145] on icon at bounding box center [780, 138] width 7 height 11
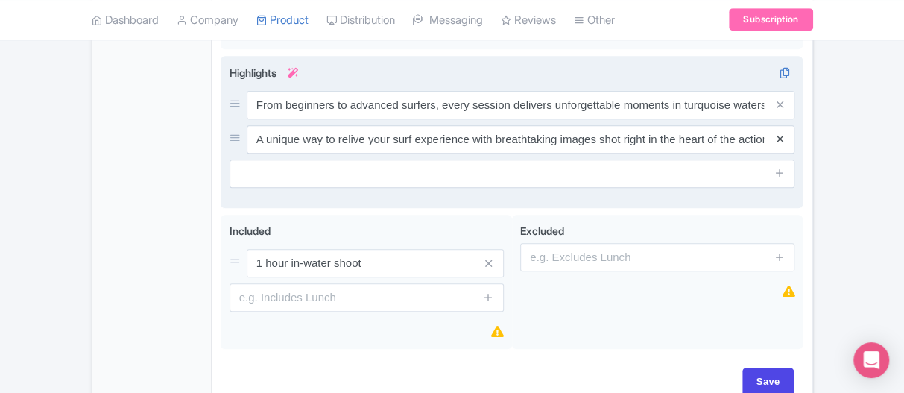
click at [778, 145] on icon at bounding box center [780, 138] width 7 height 11
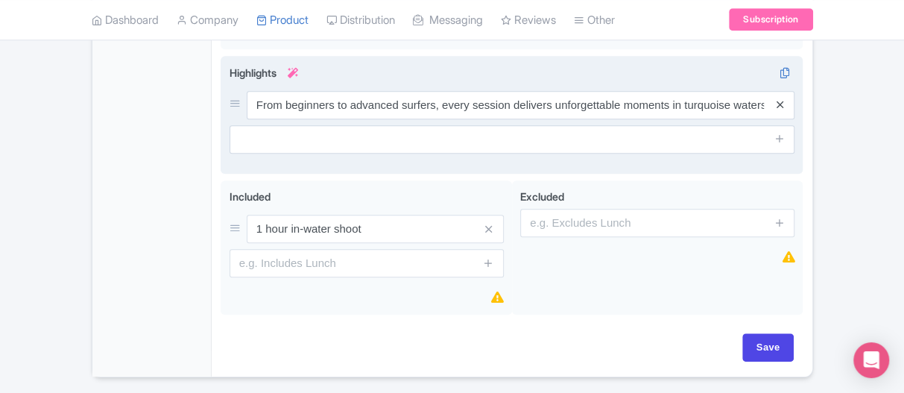
click at [777, 110] on icon at bounding box center [780, 104] width 7 height 11
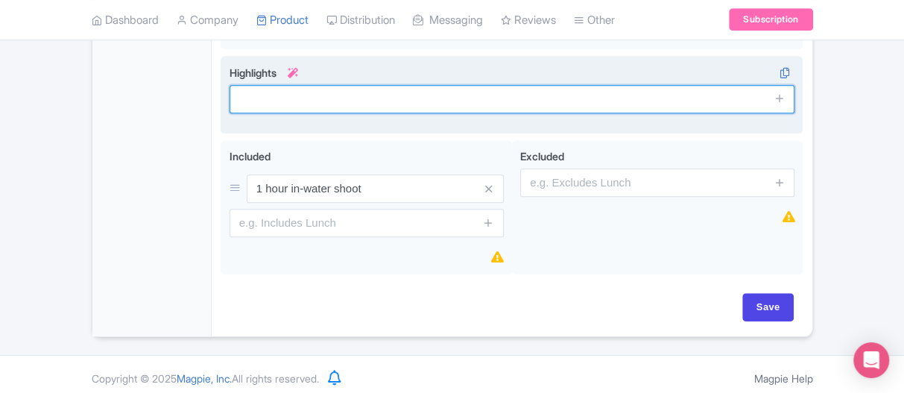
click at [291, 113] on input "text" at bounding box center [513, 99] width 566 height 28
paste input "Professional surf photography"
type input "Professional surf photography"
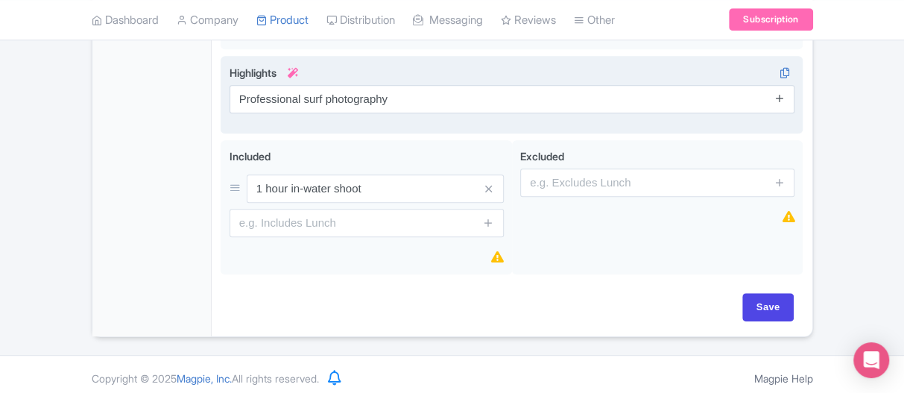
click at [781, 104] on icon at bounding box center [780, 97] width 11 height 11
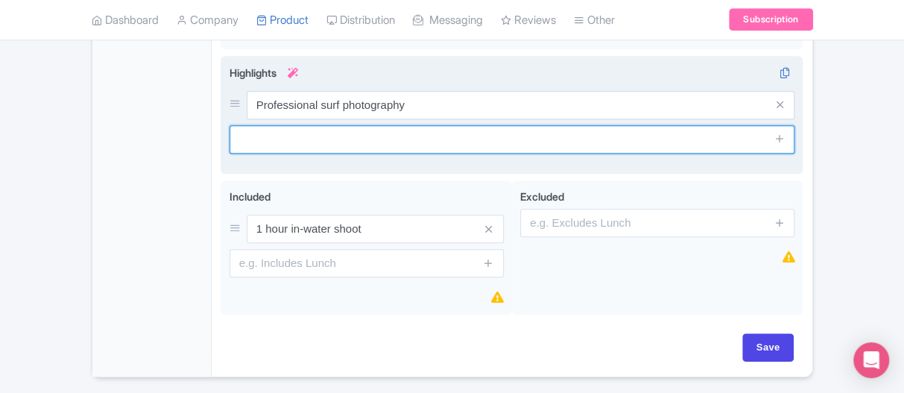
click at [300, 154] on input "text" at bounding box center [513, 139] width 566 height 28
paste input "One-hour in-water photo session"
type input "One-hour in-water photo session"
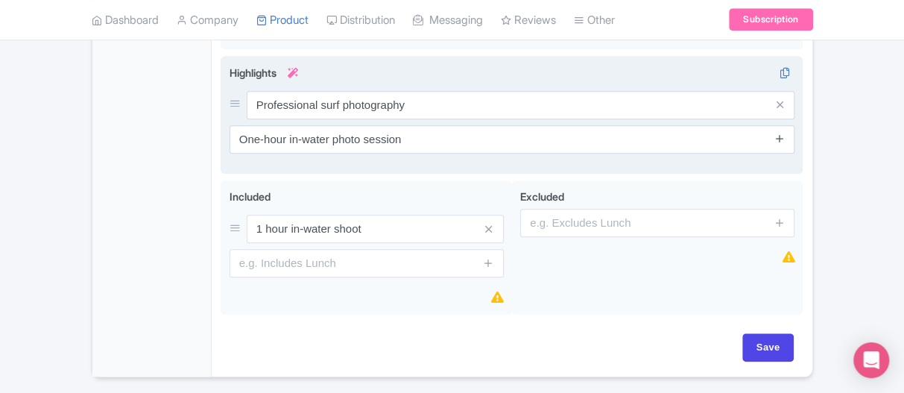
click at [779, 144] on icon at bounding box center [780, 138] width 11 height 11
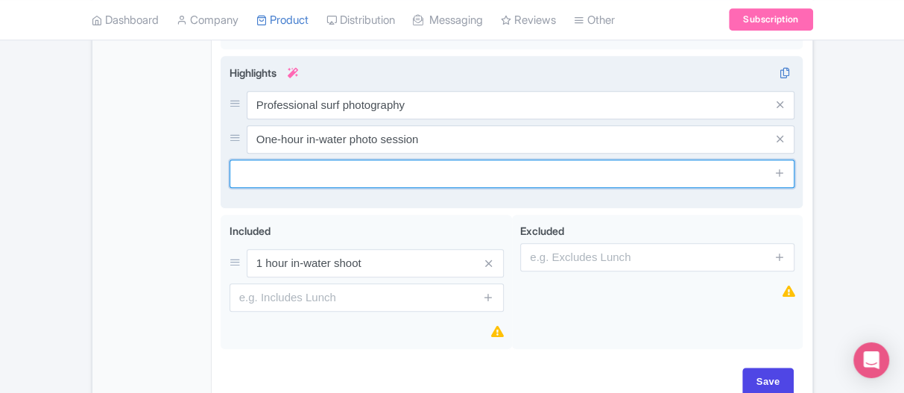
click at [336, 188] on input "text" at bounding box center [513, 174] width 566 height 28
paste input "20–40 high-resolution edited photos"
type input "20–40 high-resolution edited photos"
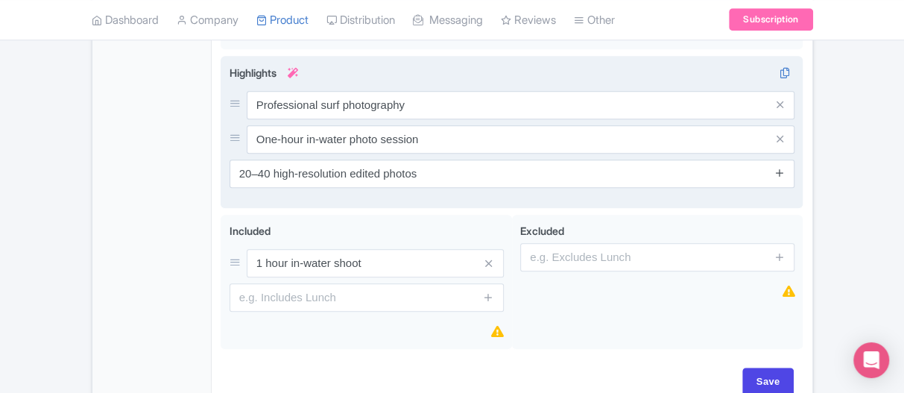
click at [780, 178] on icon at bounding box center [780, 172] width 11 height 11
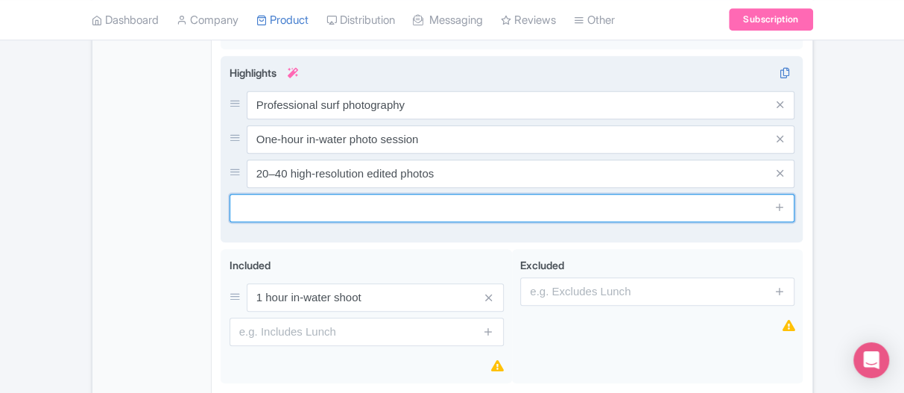
click at [399, 219] on input "text" at bounding box center [513, 208] width 566 height 28
paste input "Tailored to light and swell conditions"
type input "Tailored to light and swell conditions"
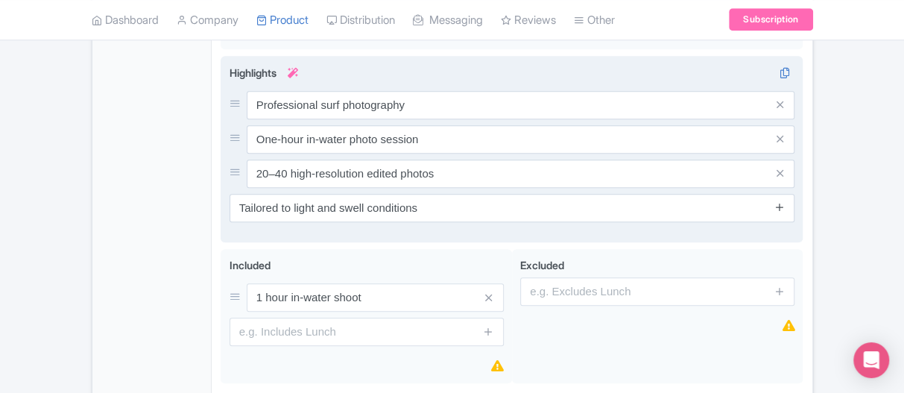
click at [776, 212] on icon at bounding box center [780, 206] width 11 height 11
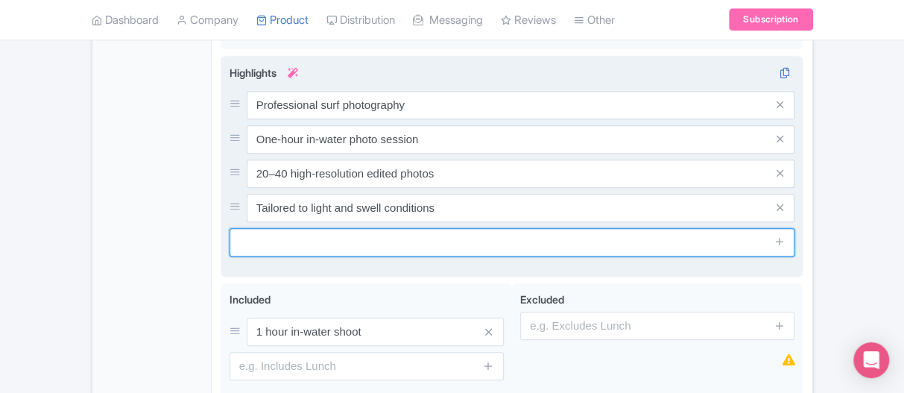
click at [369, 255] on input "text" at bounding box center [513, 242] width 566 height 28
paste input "Perfect for beginners and pros alike"
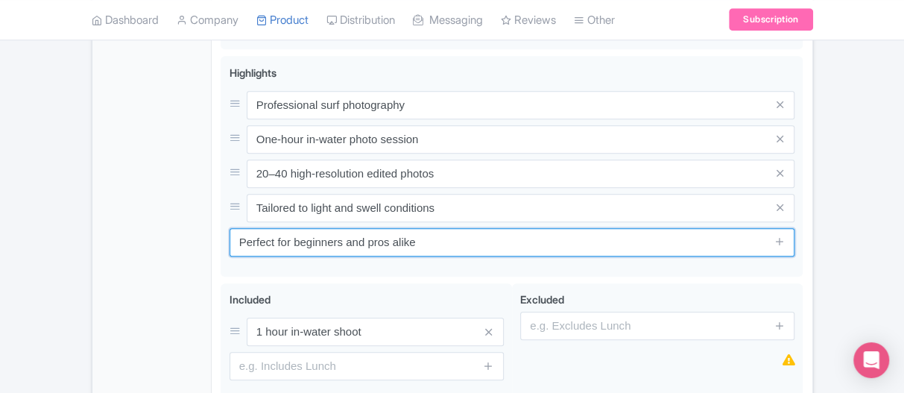
type input "Perfect for beginners and pros alike"
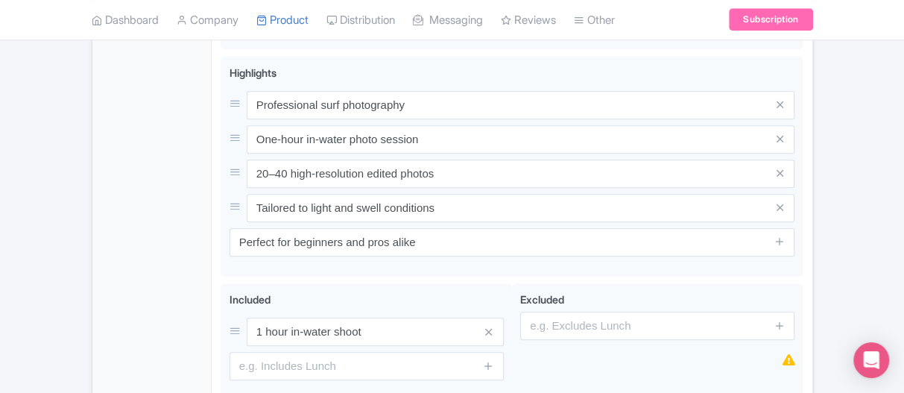
click at [180, 265] on div "General Booking Info Locations Settings Pricing Gallery Itinerary FAQs" at bounding box center [152, 55] width 120 height 850
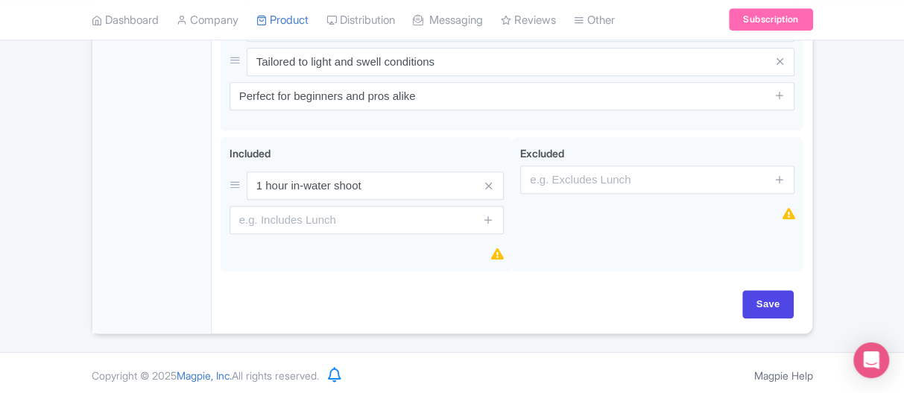
scroll to position [745, 0]
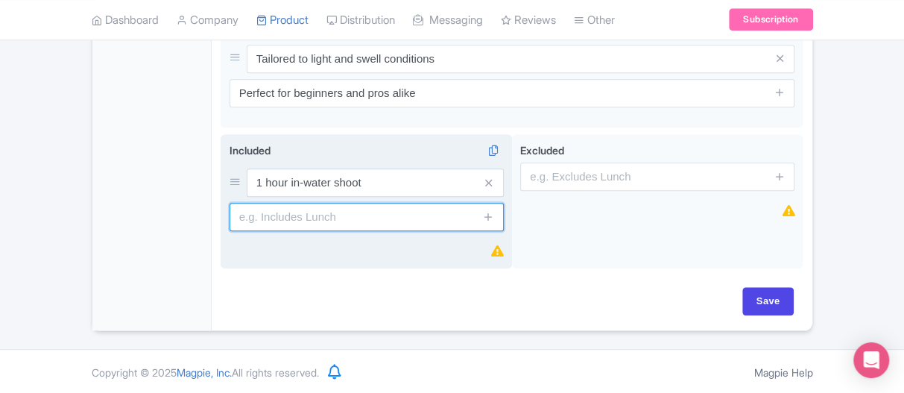
click at [285, 231] on input "text" at bounding box center [367, 217] width 274 height 28
paste input "20–40 high-resolution, edited photos"
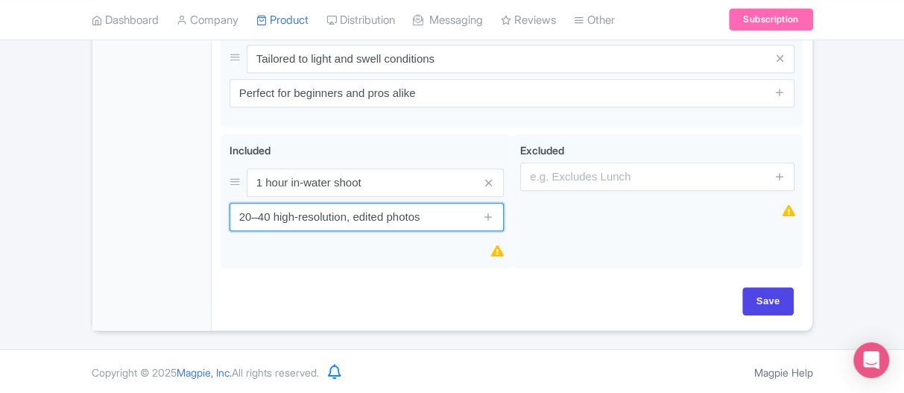
type input "20–40 high-resolution, edited photos"
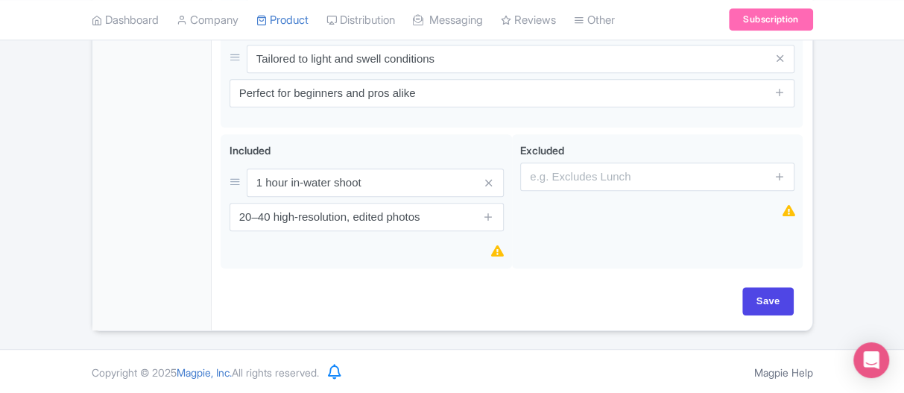
click at [514, 303] on div "Save" at bounding box center [512, 301] width 564 height 28
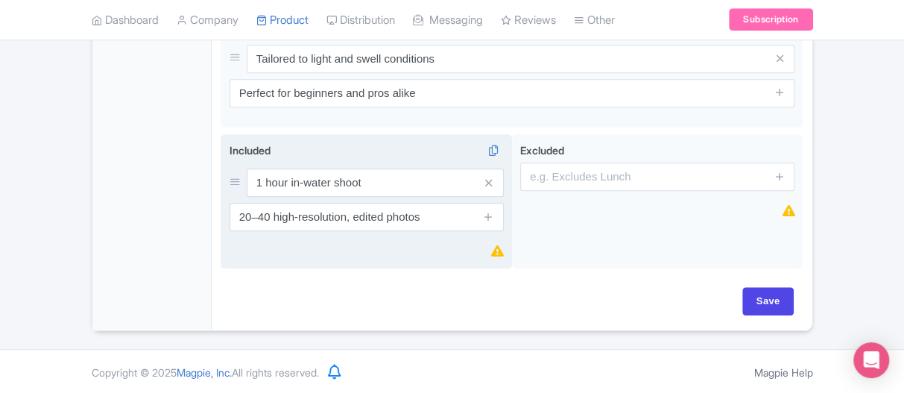
click at [498, 260] on span at bounding box center [497, 251] width 13 height 17
click at [372, 266] on div "Included i 1 hour in-water shoot 20–40 high-resolution, edited photos" at bounding box center [366, 201] width 291 height 135
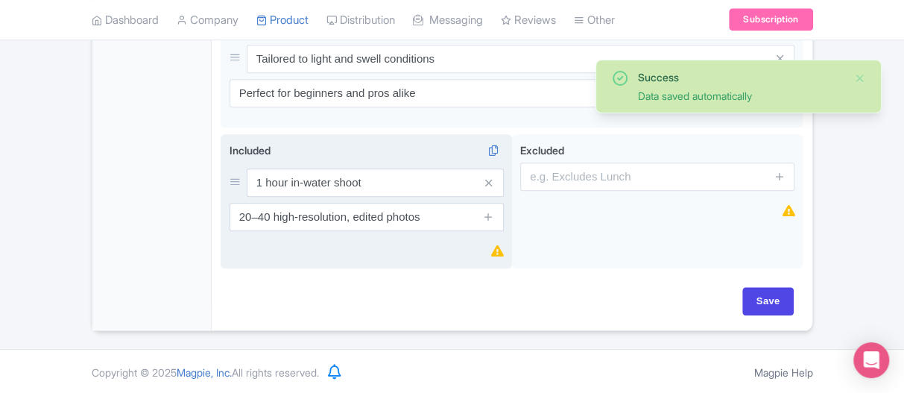
click at [492, 189] on icon at bounding box center [488, 182] width 7 height 11
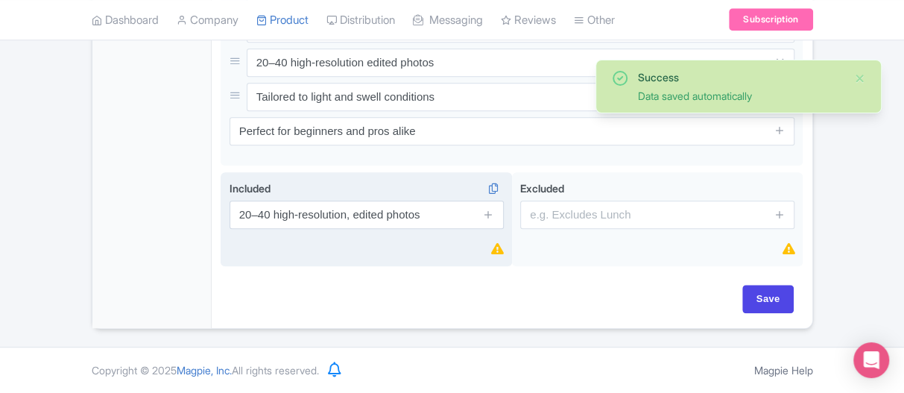
scroll to position [718, 0]
click at [491, 215] on icon at bounding box center [488, 214] width 11 height 11
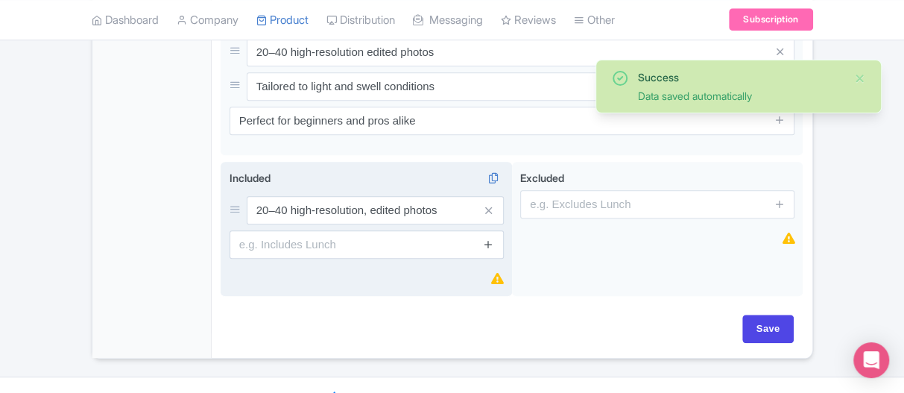
scroll to position [745, 0]
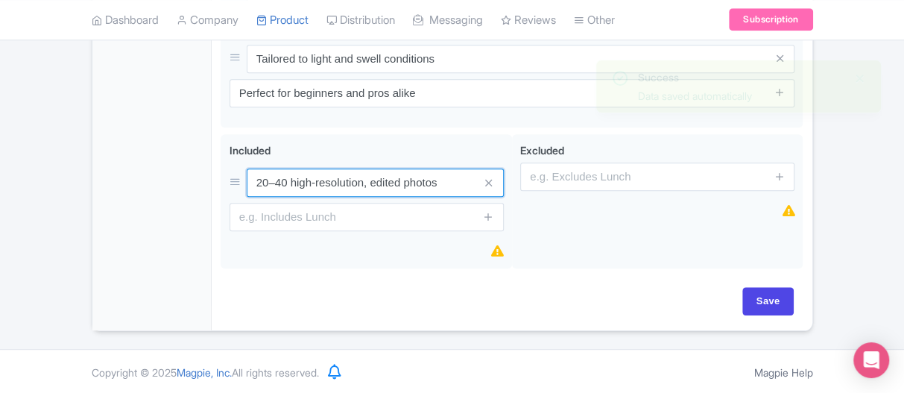
drag, startPoint x: 464, startPoint y: 200, endPoint x: 212, endPoint y: 195, distance: 251.3
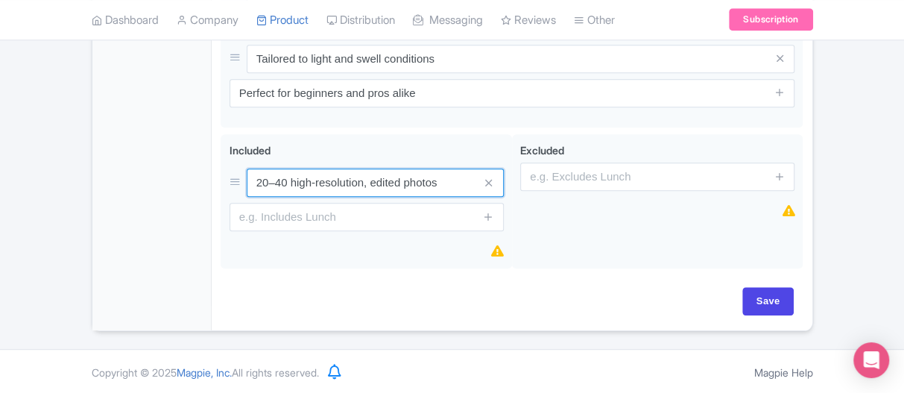
paste input "One-hour in-water photo session"
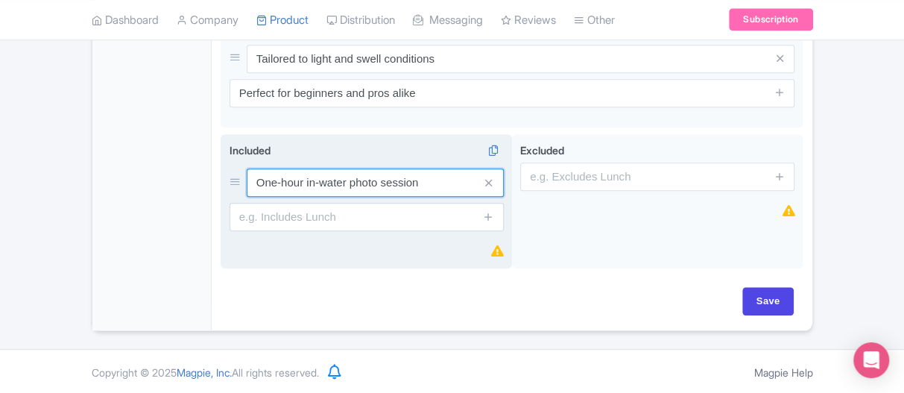
type input "One-hour in-water photo session"
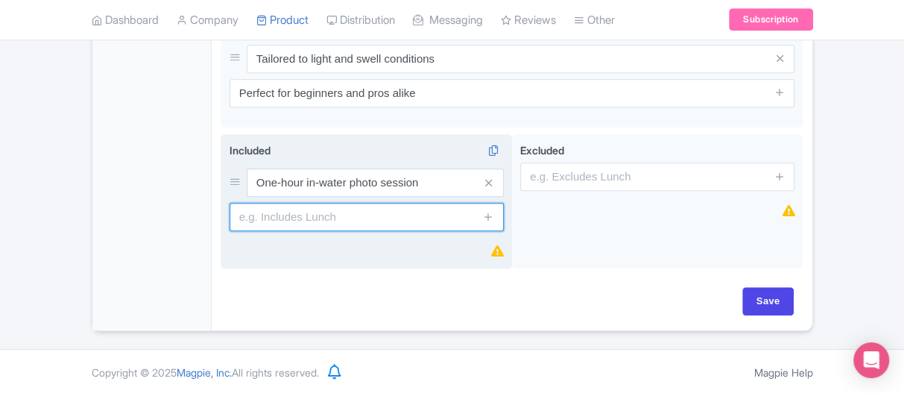
drag, startPoint x: 291, startPoint y: 223, endPoint x: 288, endPoint y: 230, distance: 7.7
click at [291, 224] on input "text" at bounding box center [367, 217] width 274 height 28
paste input "20–40 professionally edited high-resolution photos"
type input "20–40 professionally edited high-resolution photos"
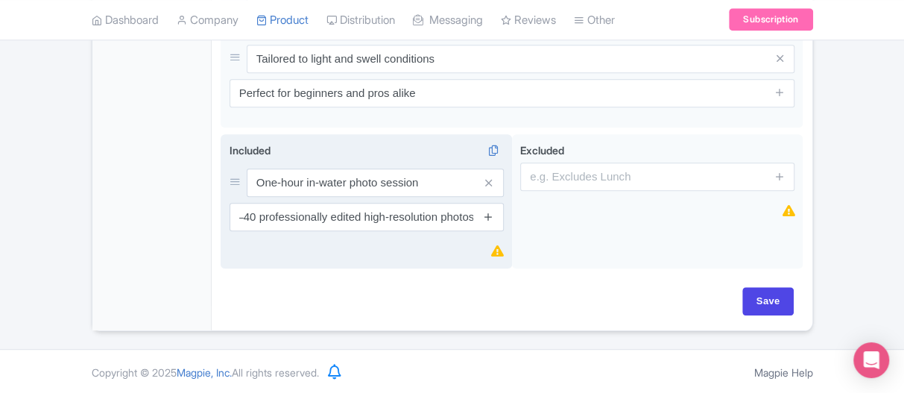
scroll to position [0, 0]
click at [488, 222] on icon at bounding box center [488, 216] width 11 height 11
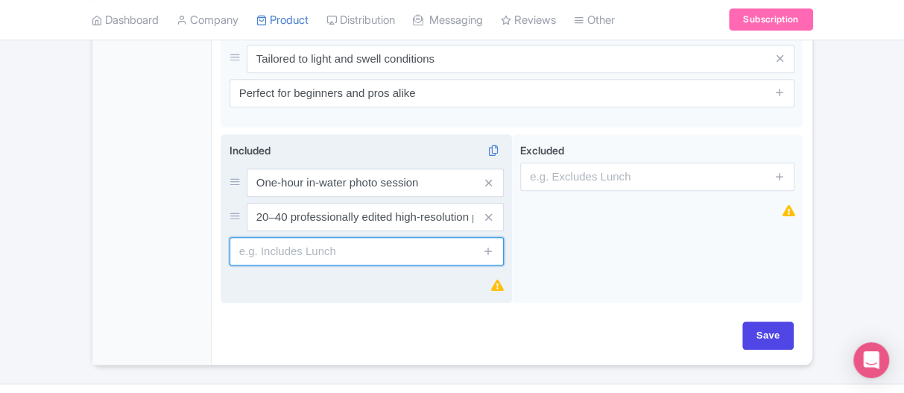
click at [320, 265] on input "text" at bounding box center [367, 251] width 274 height 28
paste input "Digital delivery via download link"
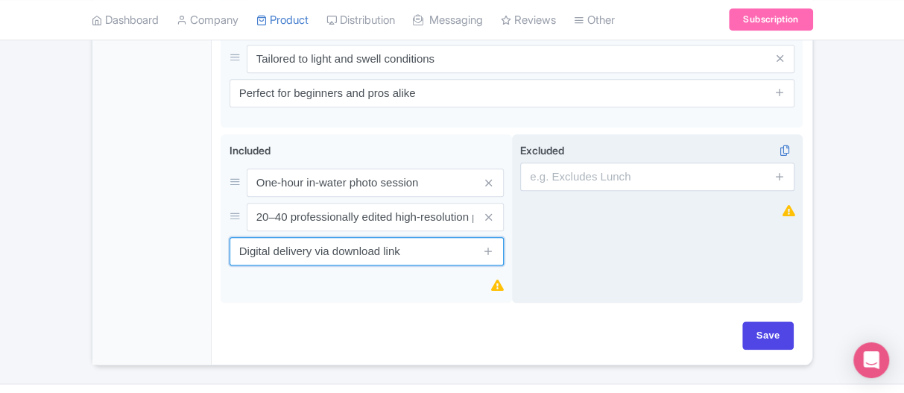
type input "Digital delivery via download link"
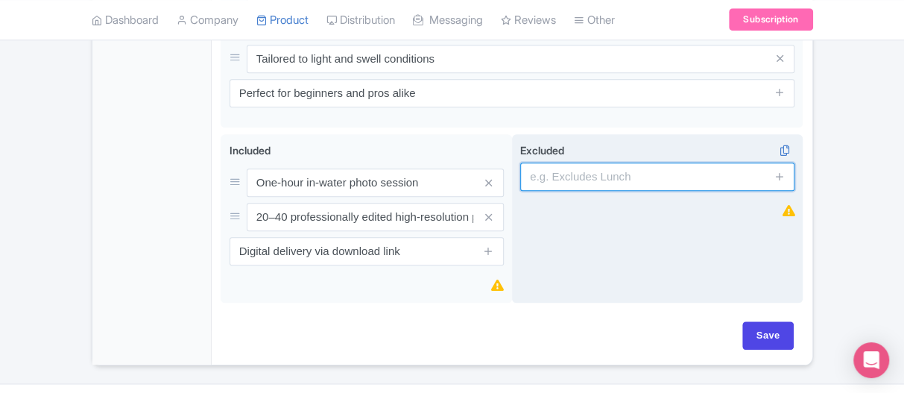
click at [581, 189] on input "text" at bounding box center [657, 177] width 274 height 28
paste input "Surfboard and personal surf equipment"
type input "Surfboard and personal surf equipment"
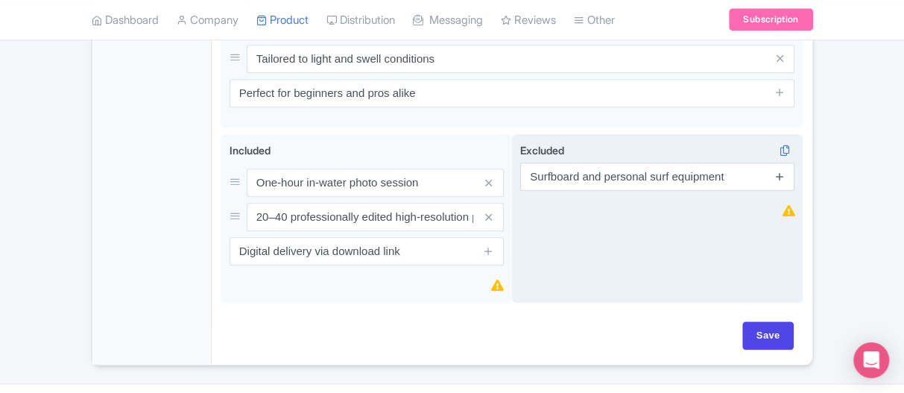
click at [783, 182] on icon at bounding box center [780, 176] width 11 height 11
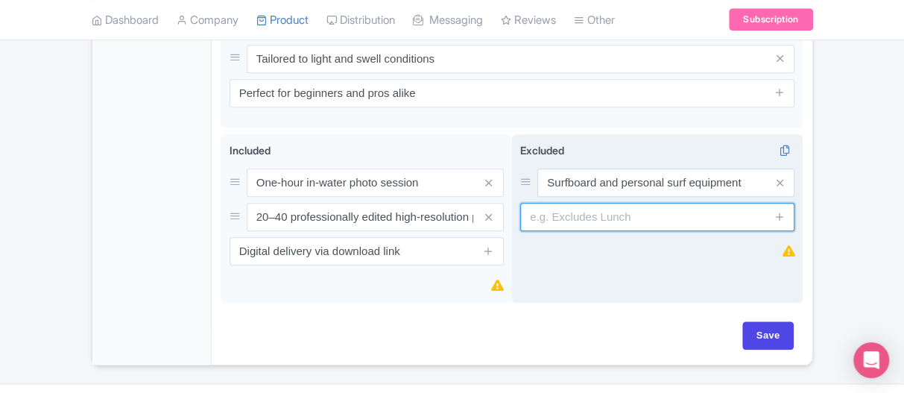
click at [624, 231] on input "text" at bounding box center [657, 217] width 274 height 28
paste input "Meals, drinks, and personal expenses"
type input "Meals, drinks, and personal expenses"
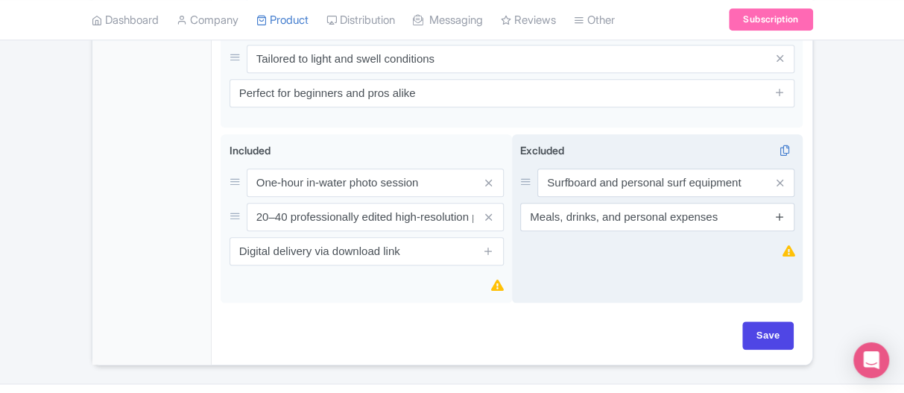
click at [778, 222] on icon at bounding box center [780, 216] width 11 height 11
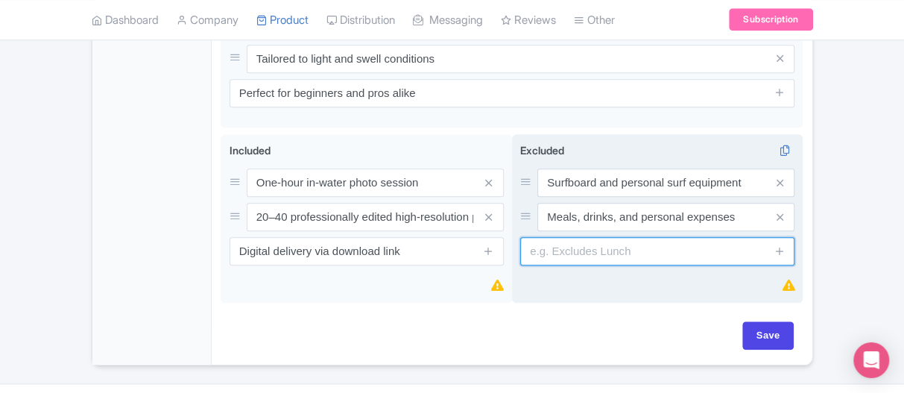
click at [618, 265] on input "text" at bounding box center [657, 251] width 274 height 28
paste input "Transportation to and from the surf spot"
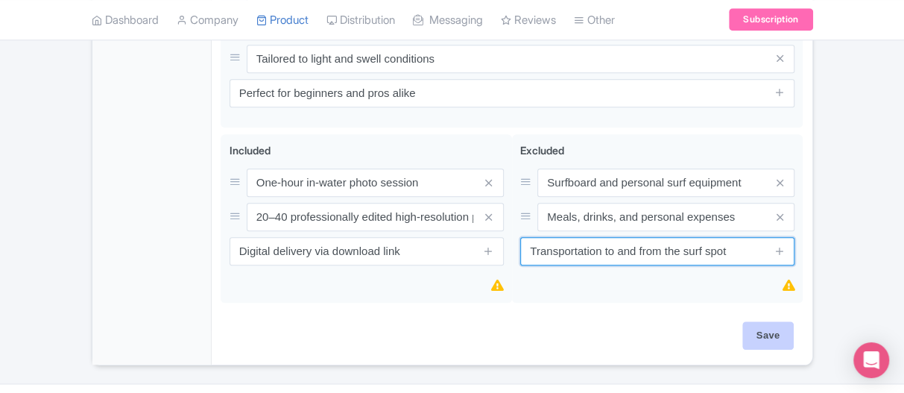
type input "Transportation to and from the surf spot"
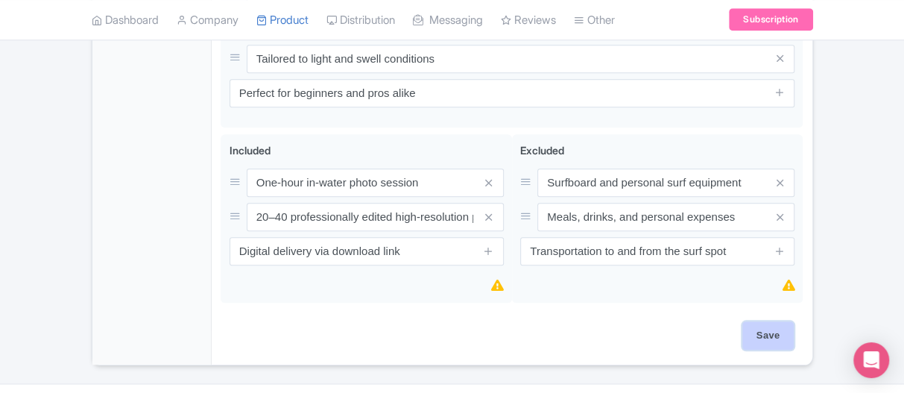
click at [767, 350] on input "Save" at bounding box center [768, 335] width 52 height 28
type input "Saving..."
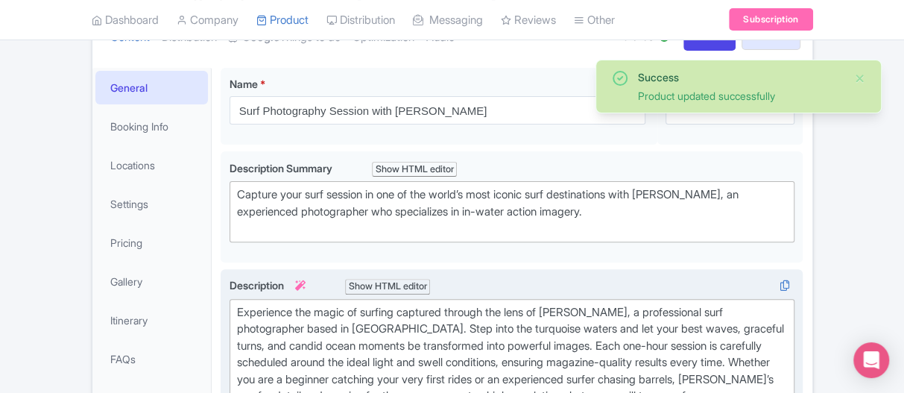
scroll to position [75, 0]
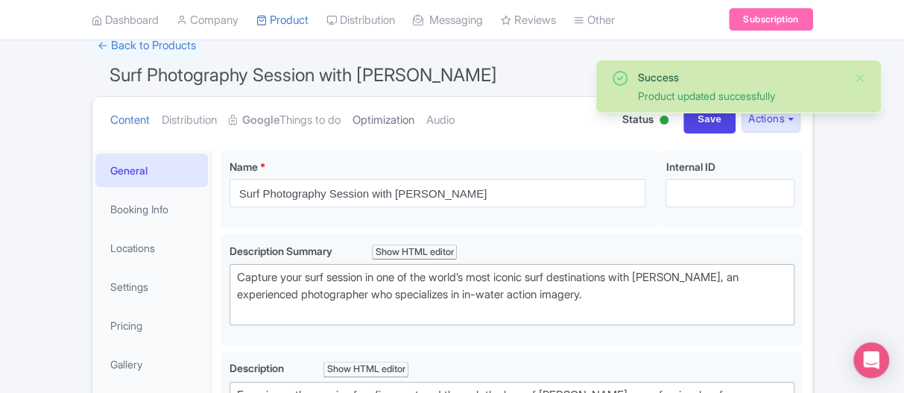
click at [382, 123] on link "Optimization" at bounding box center [384, 120] width 62 height 47
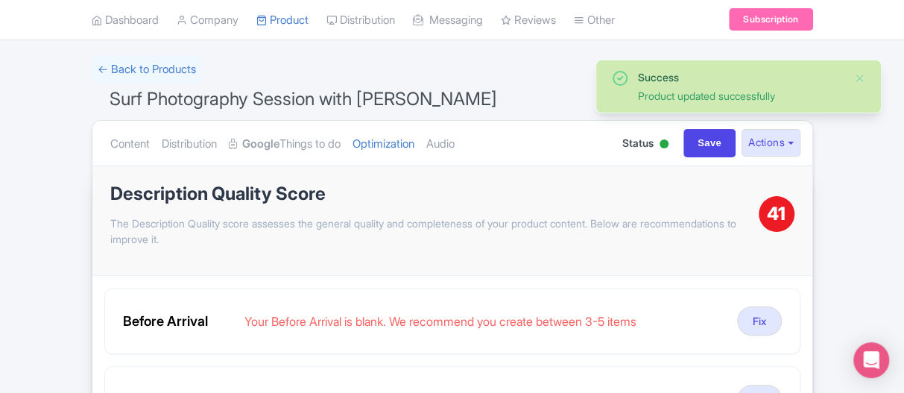
scroll to position [75, 0]
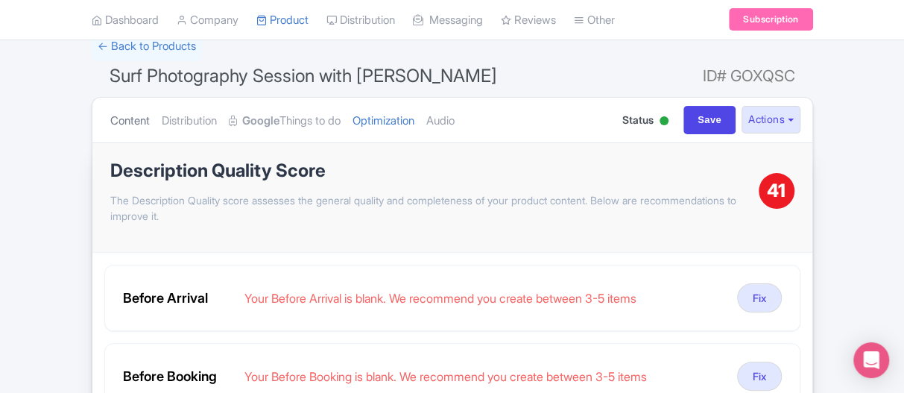
click at [112, 122] on link "Content" at bounding box center [130, 121] width 40 height 47
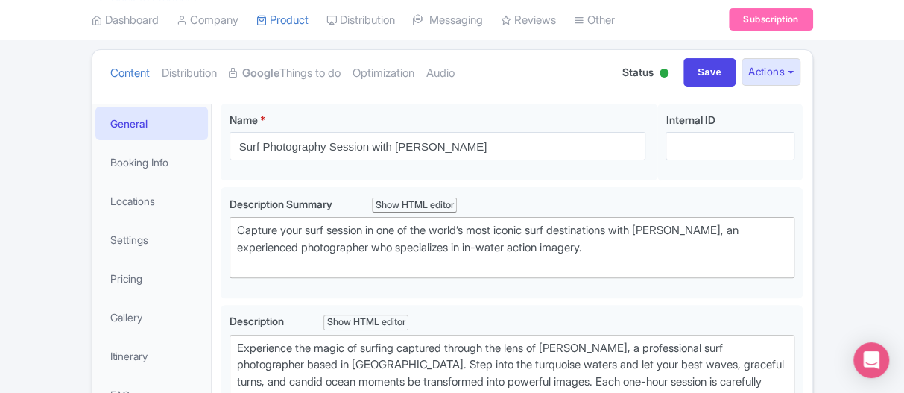
scroll to position [87, 0]
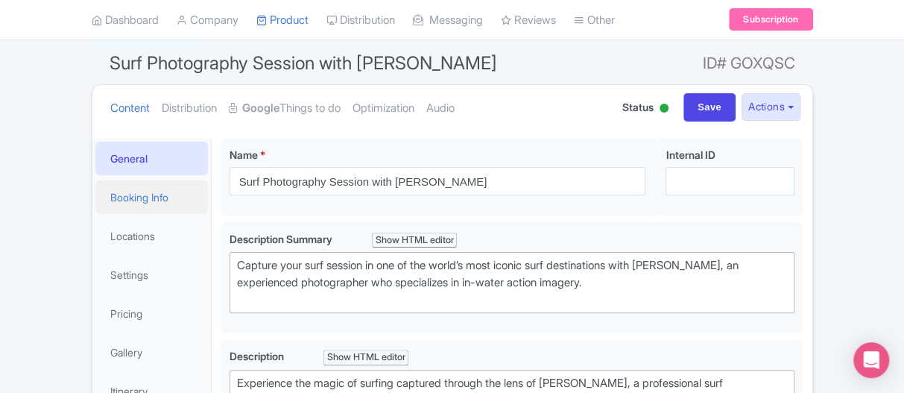
click at [127, 202] on link "Booking Info" at bounding box center [151, 197] width 113 height 34
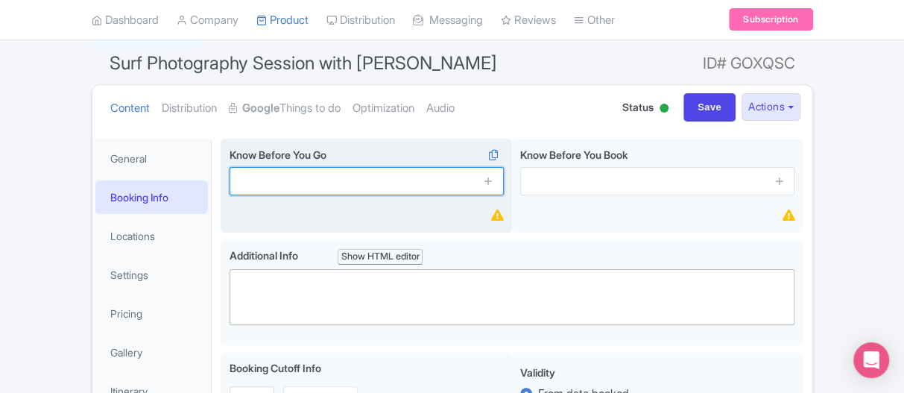
click at [297, 183] on input "text" at bounding box center [367, 181] width 274 height 28
paste input "Basic swimming skills are required"
type input "Basic swimming skills are required"
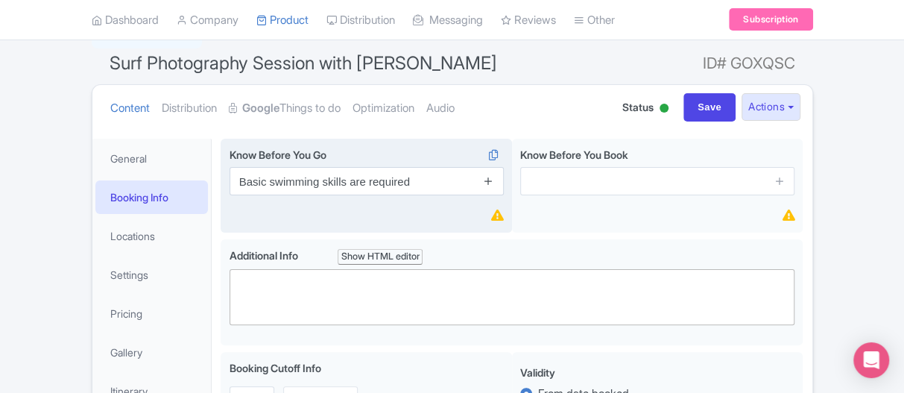
click at [491, 181] on icon at bounding box center [488, 180] width 11 height 11
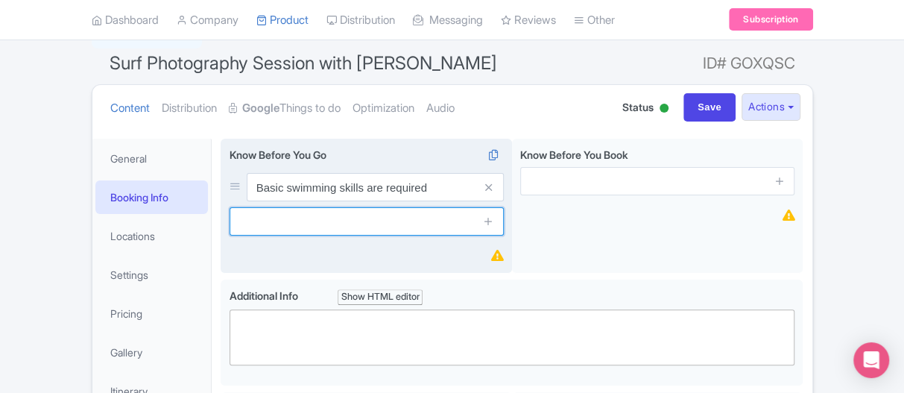
click at [311, 219] on input "text" at bounding box center [367, 221] width 274 height 28
paste input "Bring your own surfboard and gear"
type input "Bring your own surfboard and gear"
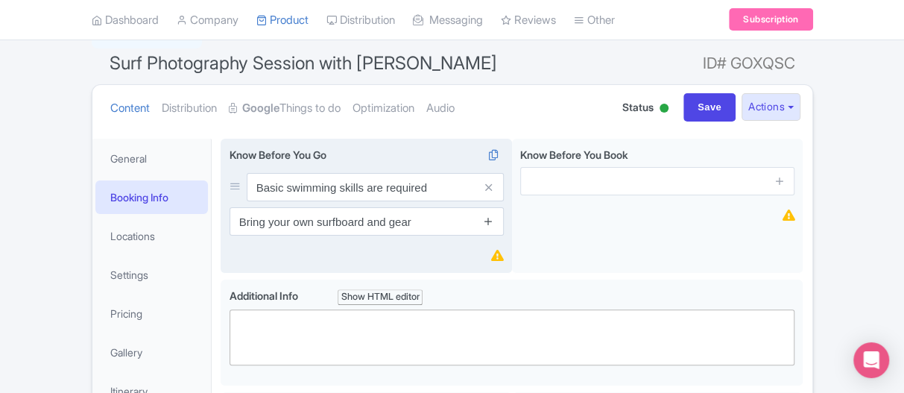
click at [490, 224] on icon at bounding box center [488, 220] width 11 height 11
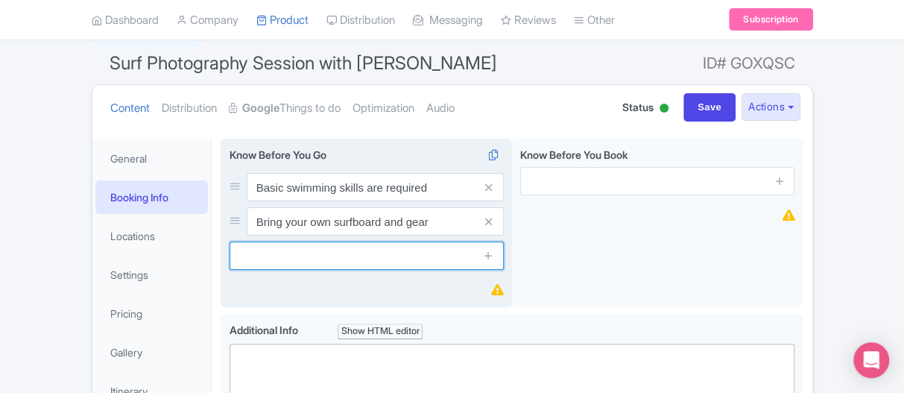
click at [324, 252] on input "text" at bounding box center [367, 256] width 274 height 28
paste input "Sessions depend on light and swell conditions"
type input "Sessions depend on light and swell conditions"
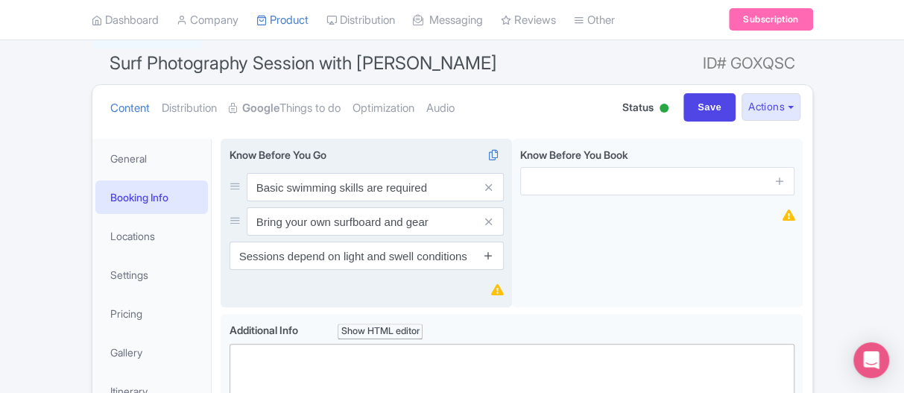
click at [488, 255] on icon at bounding box center [488, 255] width 11 height 11
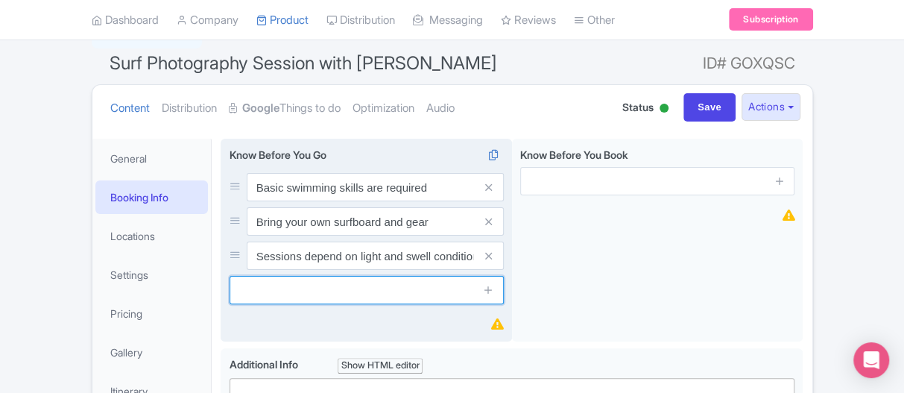
click at [318, 286] on input "text" at bounding box center [367, 290] width 274 height 28
paste input "Photos delivered digitally within 5–7 days"
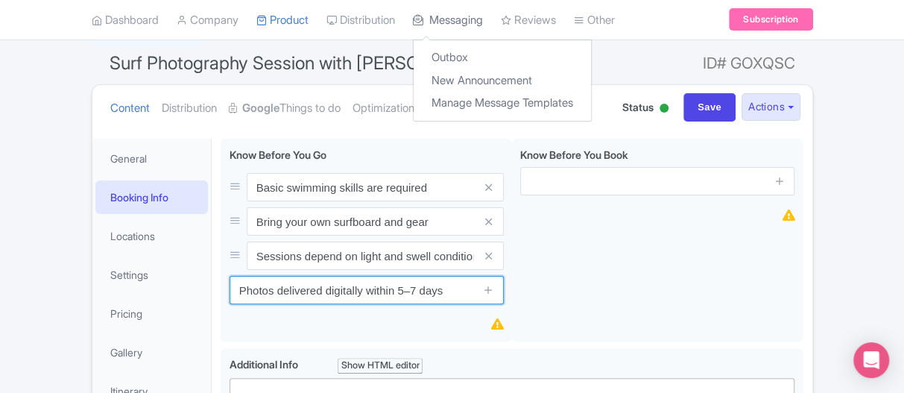
type input "Photos delivered digitally within 5–7 days"
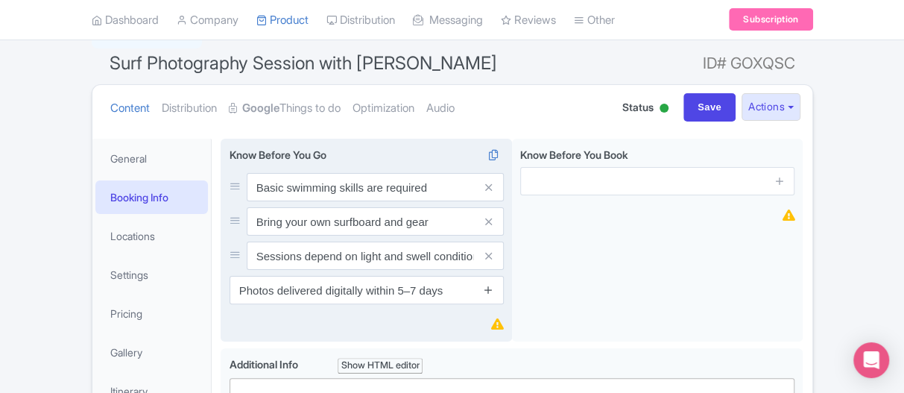
click at [491, 292] on icon at bounding box center [488, 289] width 11 height 11
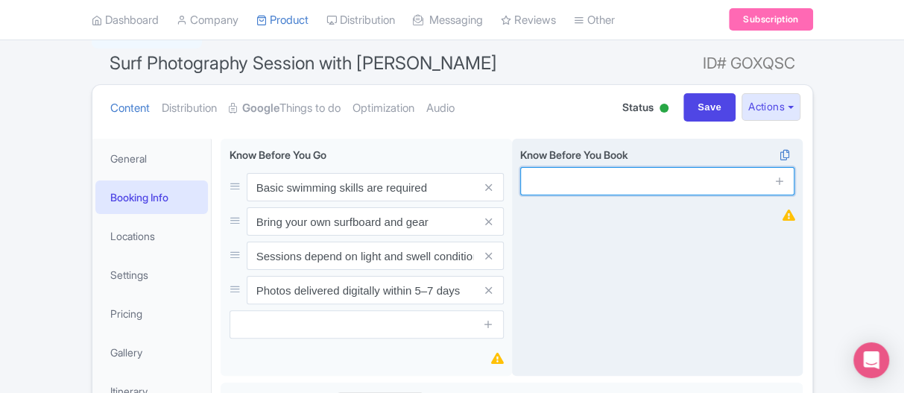
click at [545, 189] on input "text" at bounding box center [657, 181] width 274 height 28
paste input "Bookings should be made at least 48 hours in advance"
type input "Bookings should be made at least 48 hours in advance"
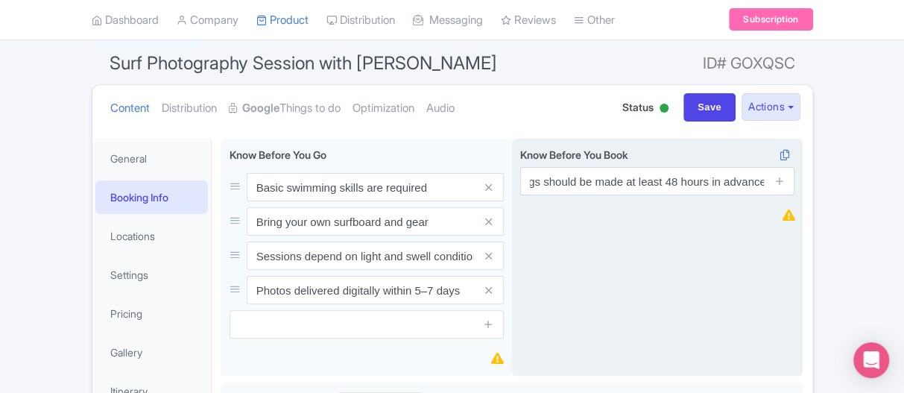
scroll to position [0, 0]
click at [779, 184] on icon at bounding box center [780, 180] width 11 height 11
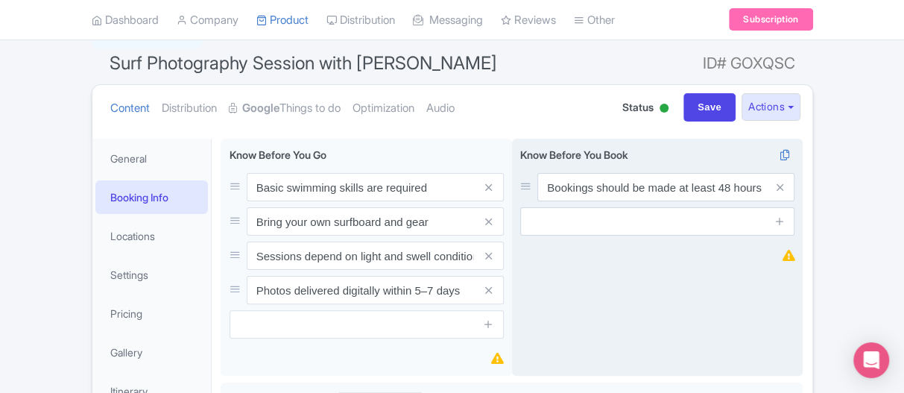
click at [770, 187] on span at bounding box center [780, 187] width 30 height 28
click at [778, 187] on icon at bounding box center [780, 187] width 7 height 11
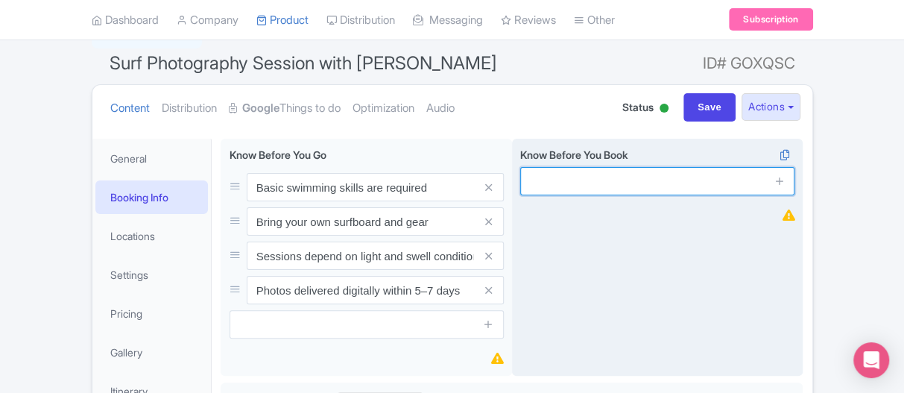
click at [575, 184] on input "text" at bounding box center [657, 181] width 274 height 28
paste input "Weather and ocean conditions may affect scheduling"
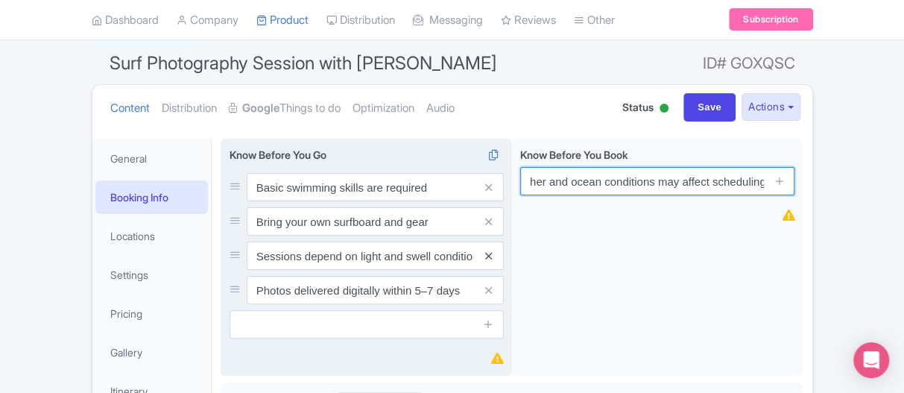
type input "Weather and ocean conditions may affect scheduling"
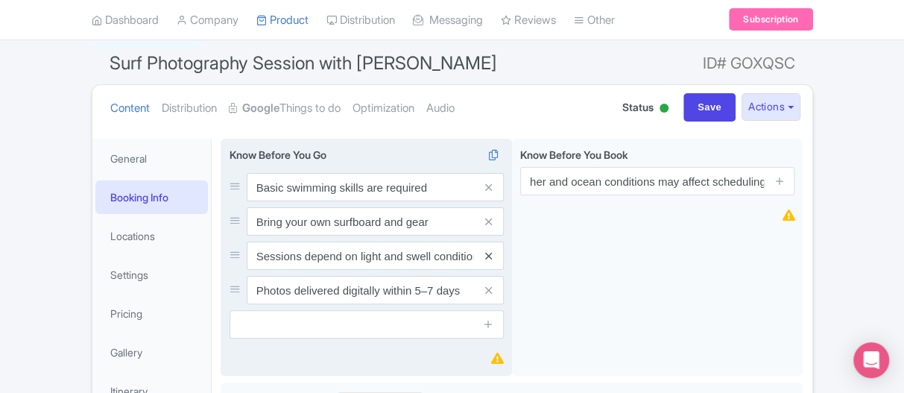
scroll to position [0, 0]
click at [490, 256] on icon at bounding box center [488, 255] width 7 height 11
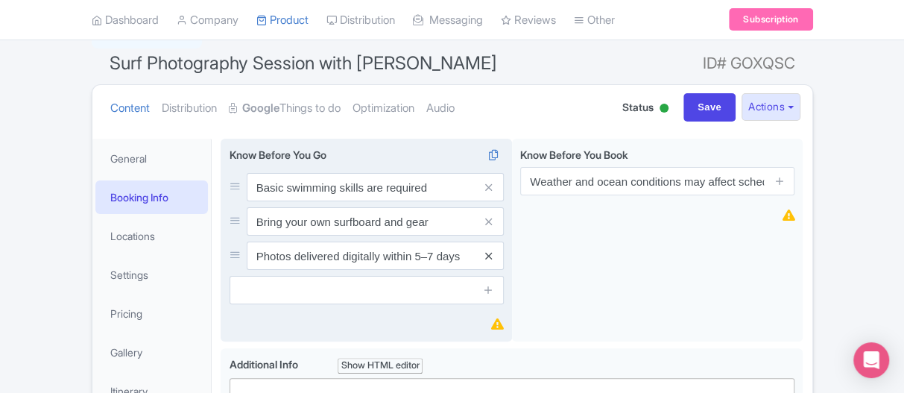
click at [491, 262] on link at bounding box center [488, 255] width 7 height 17
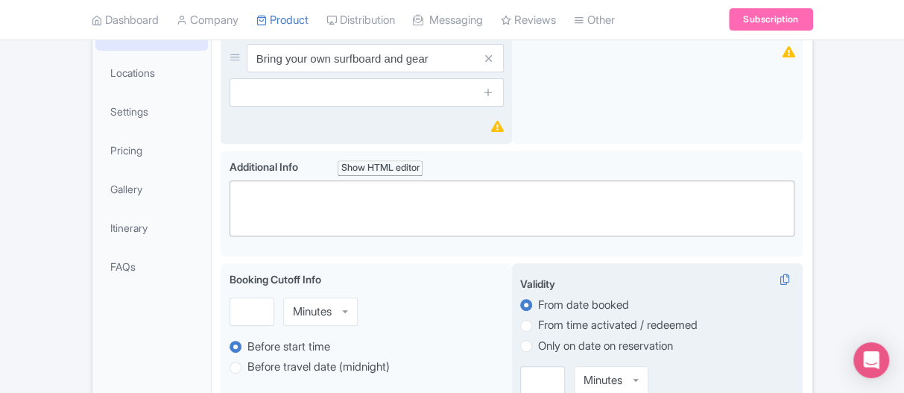
scroll to position [162, 0]
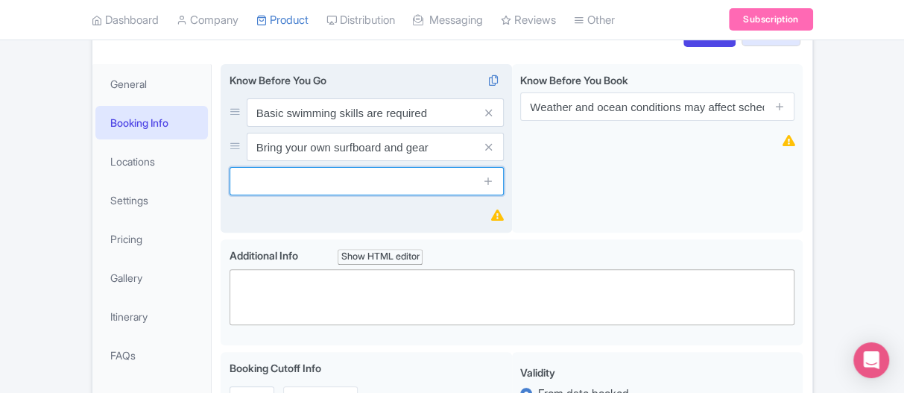
click at [308, 193] on input "text" at bounding box center [367, 181] width 274 height 28
paste input "Meeting point shared after booking"
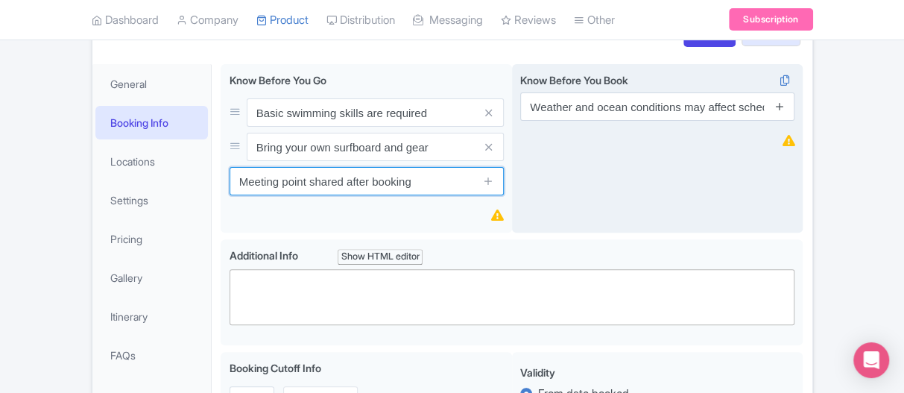
type input "Meeting point shared after booking"
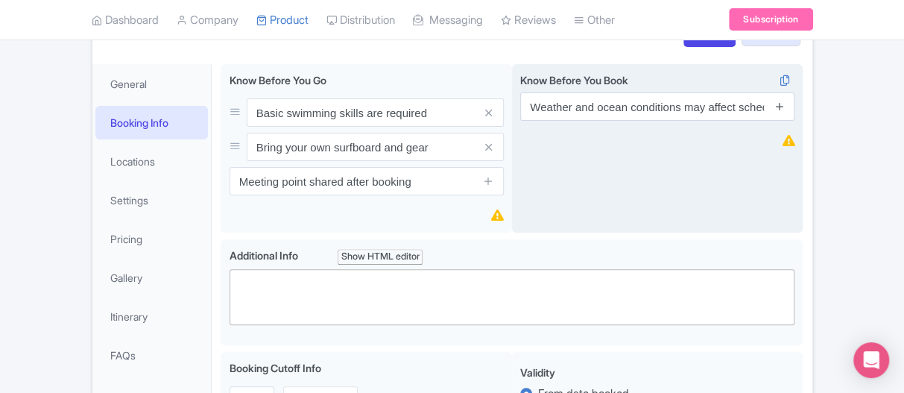
click at [783, 108] on icon at bounding box center [780, 106] width 11 height 11
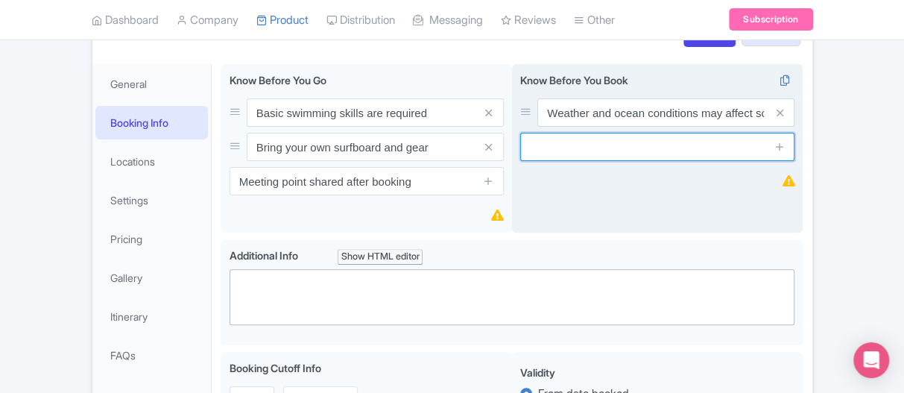
click at [553, 148] on input "text" at bounding box center [657, 147] width 274 height 28
paste input "Book at least 48 hours in advance"
type input "Book at least 48 hours in advance"
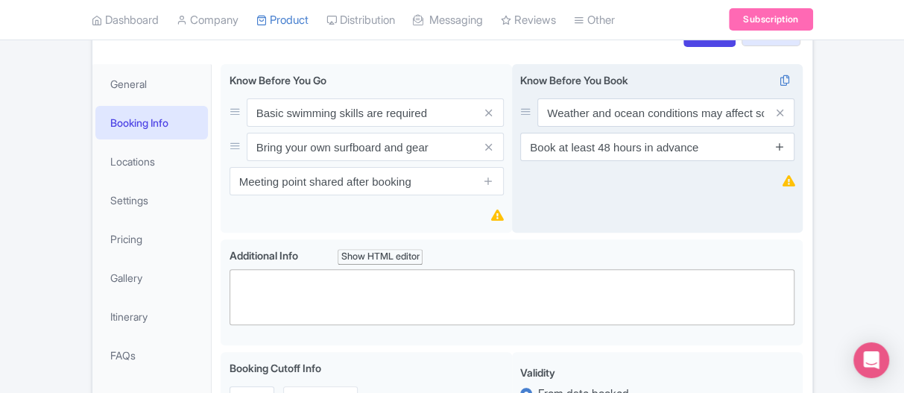
click at [780, 148] on icon at bounding box center [780, 146] width 11 height 11
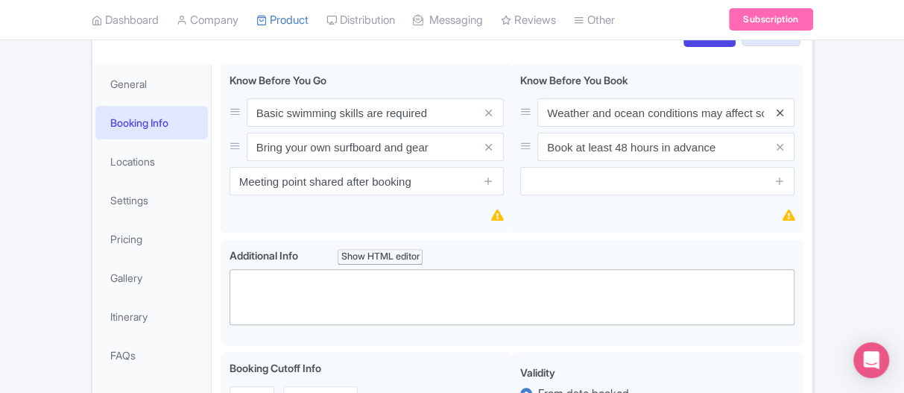
click at [780, 113] on icon at bounding box center [780, 112] width 7 height 11
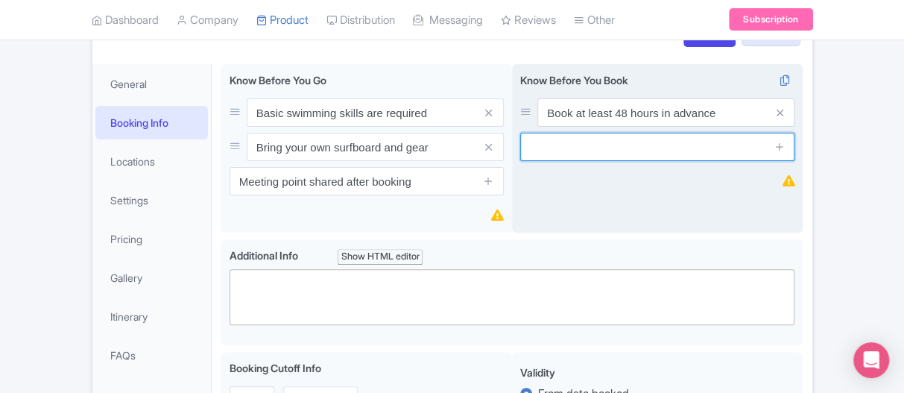
click at [618, 144] on input "text" at bounding box center [657, 147] width 274 height 28
paste input "Sessions depend on weather & swell ✅ Before You Go Basic swimming skills requir…"
type input "Sessions depend on weather & swell ✅ Before You Go Basic swimming skills requir…"
paste input "Sessions depend on weather & swell"
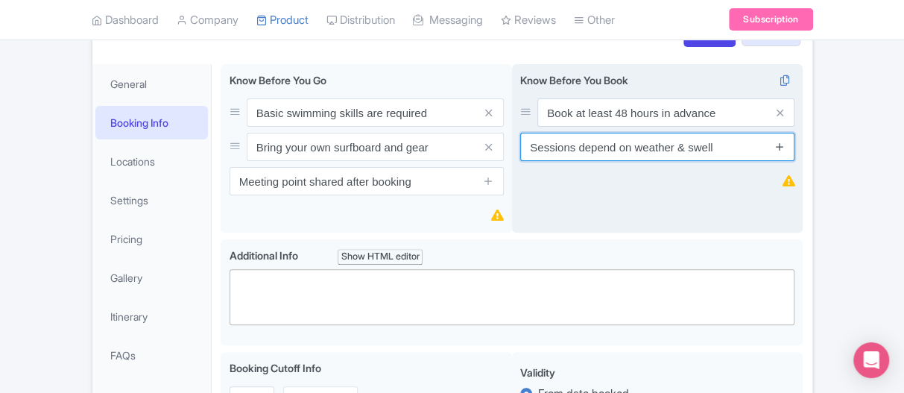
type input "Sessions depend on weather & swell"
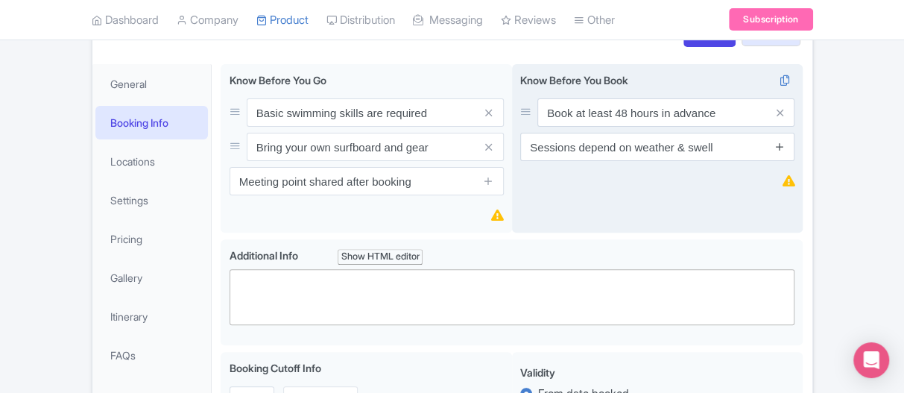
click at [778, 147] on icon at bounding box center [780, 146] width 11 height 11
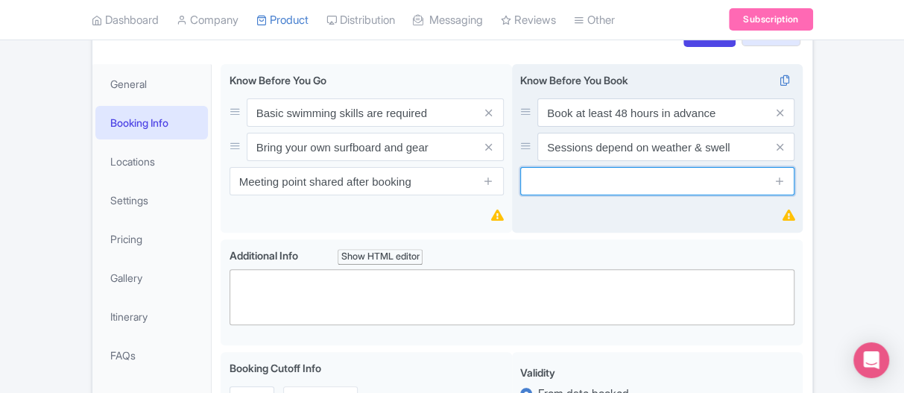
click at [565, 183] on input "text" at bounding box center [657, 181] width 274 height 28
paste input "Sessions last approximately one hour"
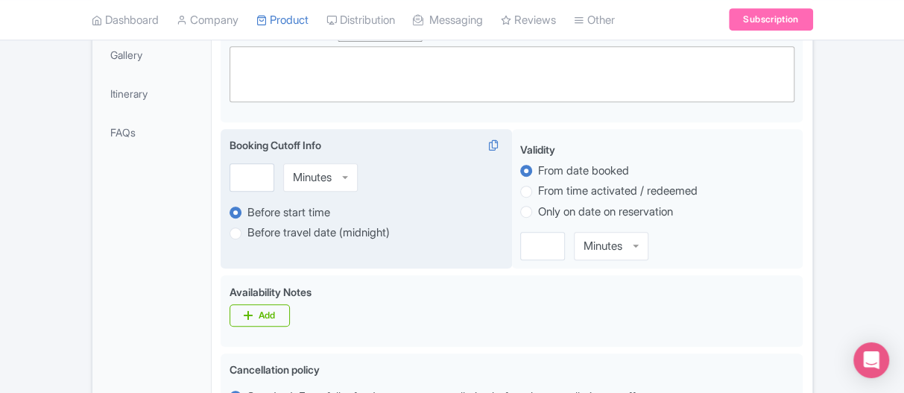
scroll to position [385, 0]
type input "Sessions last approximately one hour"
click at [252, 179] on input "number" at bounding box center [252, 177] width 45 height 28
type input "48"
click at [349, 175] on div "Minutes" at bounding box center [320, 177] width 75 height 28
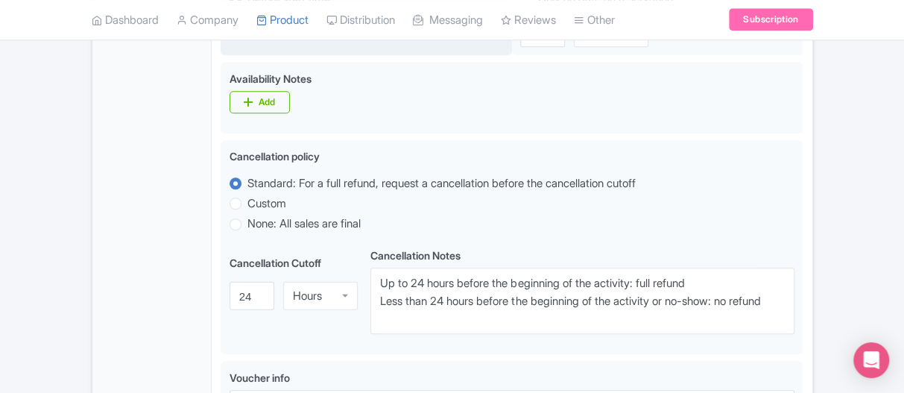
scroll to position [684, 0]
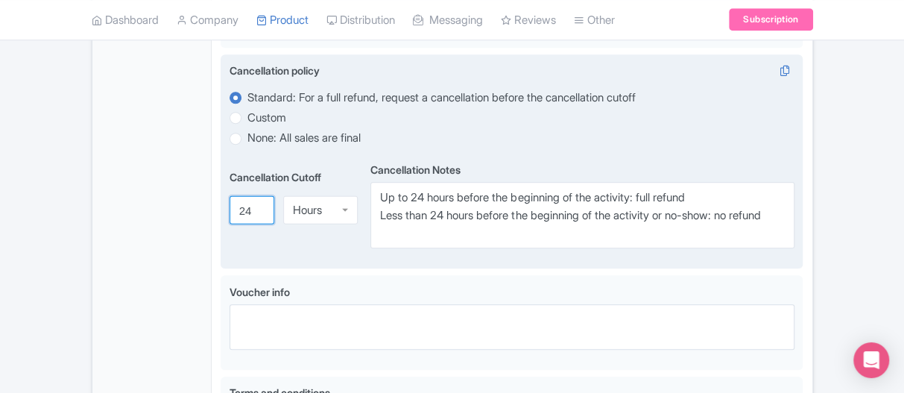
click at [257, 219] on input "24" at bounding box center [252, 210] width 45 height 28
click at [256, 214] on input "23" at bounding box center [252, 210] width 45 height 28
click at [256, 214] on input "22" at bounding box center [252, 210] width 45 height 28
click at [256, 214] on input "21" at bounding box center [252, 210] width 45 height 28
click at [256, 214] on input "20" at bounding box center [252, 210] width 45 height 28
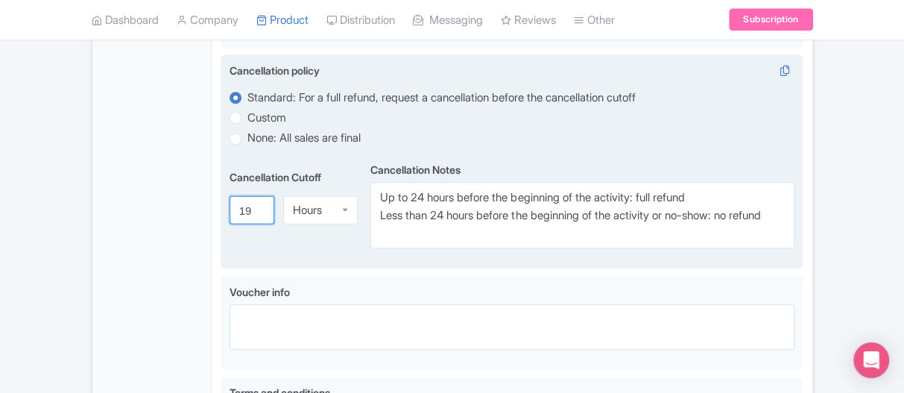
click at [256, 214] on input "19" at bounding box center [252, 210] width 45 height 28
click at [256, 214] on input "18" at bounding box center [252, 210] width 45 height 28
click at [256, 214] on input "17" at bounding box center [252, 210] width 45 height 28
click at [256, 214] on input "16" at bounding box center [252, 210] width 45 height 28
type input "15"
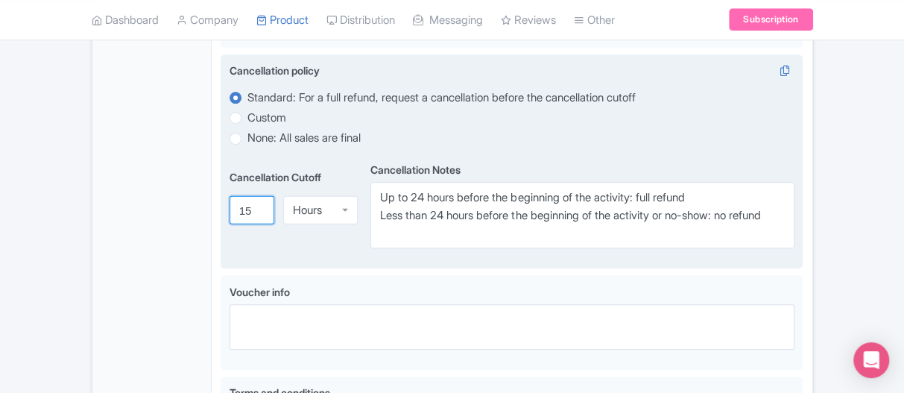
click at [256, 214] on input "15" at bounding box center [252, 210] width 45 height 28
click at [345, 210] on div "Hours" at bounding box center [320, 210] width 75 height 28
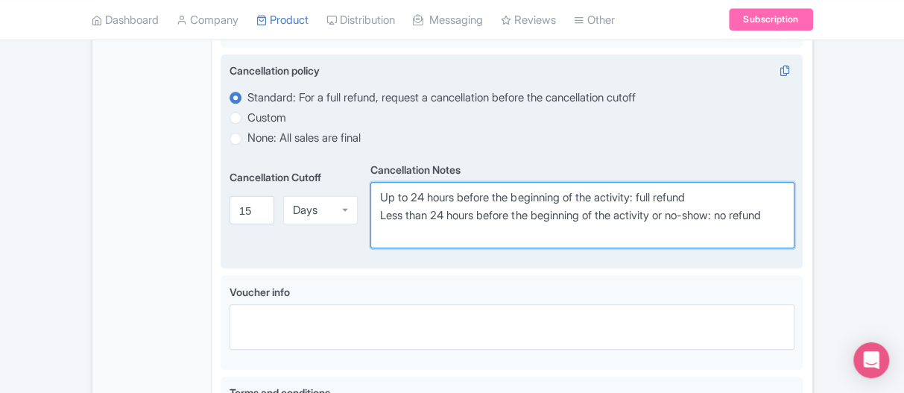
drag, startPoint x: 438, startPoint y: 234, endPoint x: 353, endPoint y: 170, distance: 106.5
click at [353, 170] on div "Cancellation Cutoff i 15 Days Days Minutes Hours Days Cancellation Notes i Up t…" at bounding box center [513, 203] width 566 height 89
paste textarea "Full refund 15 days prior (minus processing fee)"
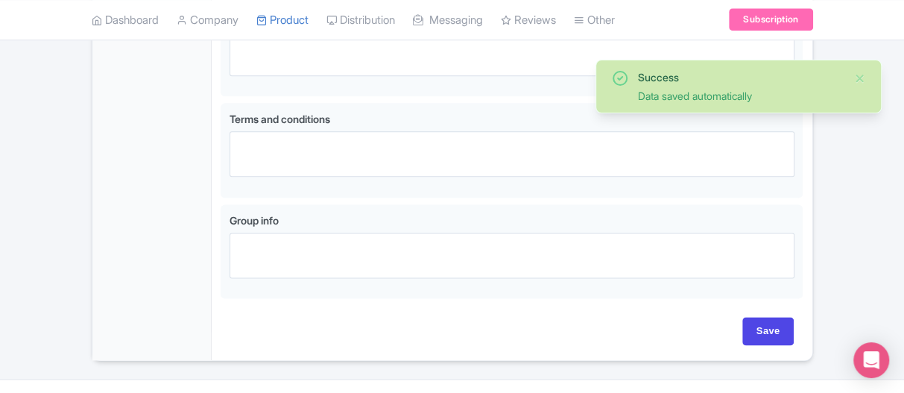
scroll to position [968, 0]
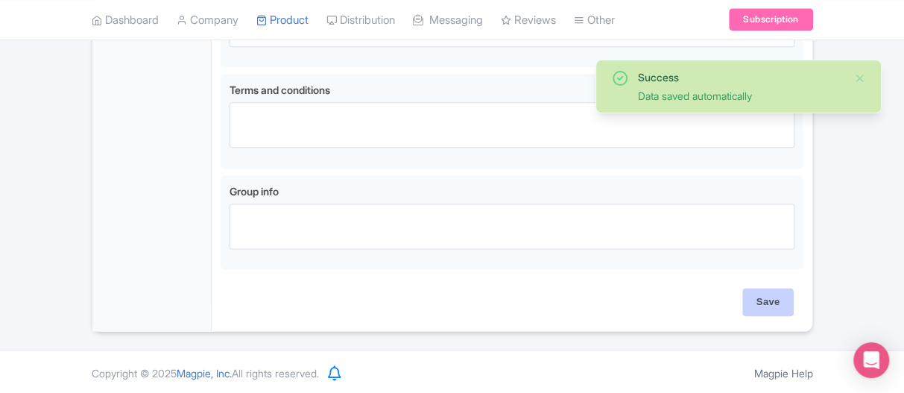
type textarea "Full refund 15 days prior (minus processing fee)"
click at [771, 293] on input "Save" at bounding box center [768, 302] width 52 height 28
type input "Saving..."
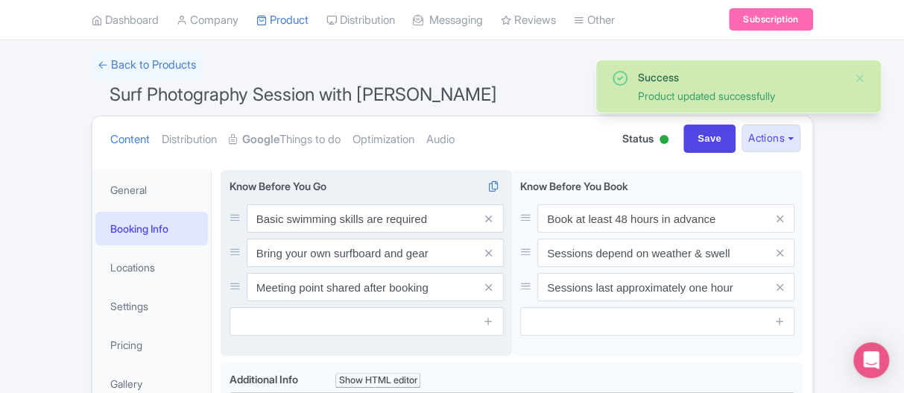
scroll to position [75, 0]
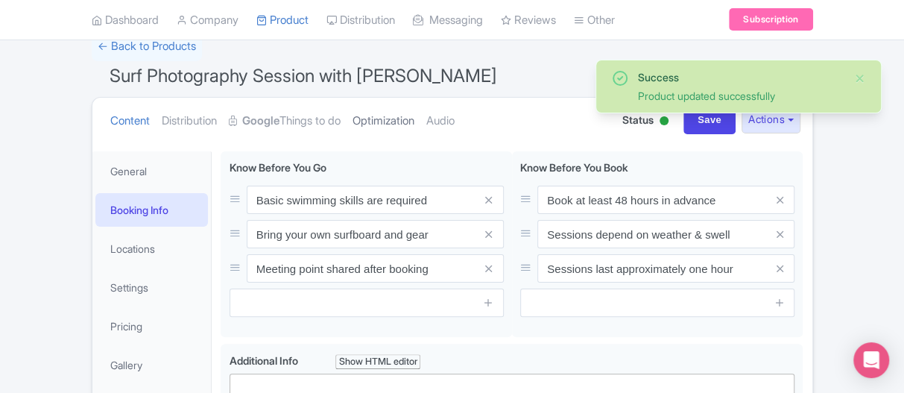
click at [390, 116] on link "Optimization" at bounding box center [384, 121] width 62 height 47
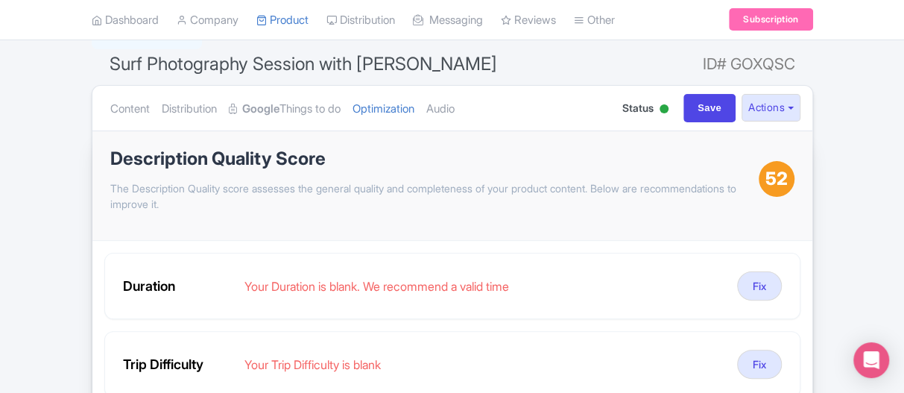
scroll to position [0, 0]
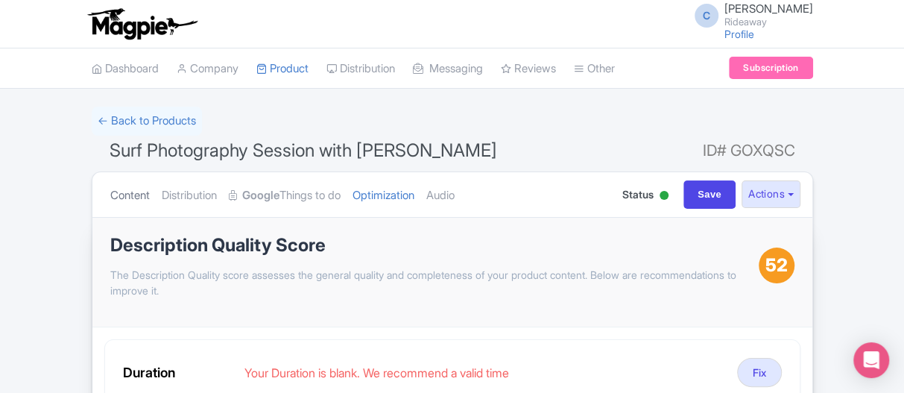
click at [136, 184] on link "Content" at bounding box center [130, 195] width 40 height 47
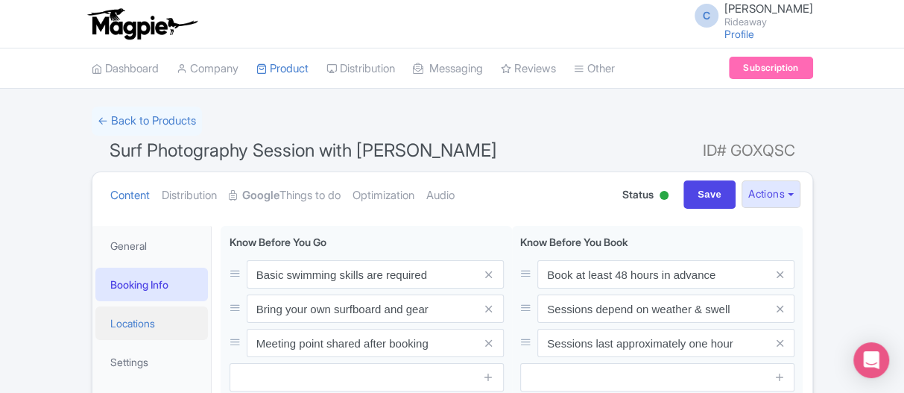
click at [128, 320] on link "Locations" at bounding box center [151, 323] width 113 height 34
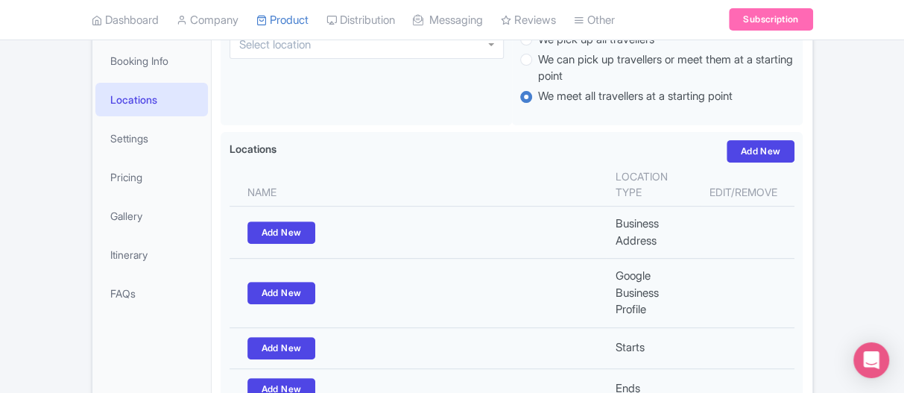
scroll to position [75, 0]
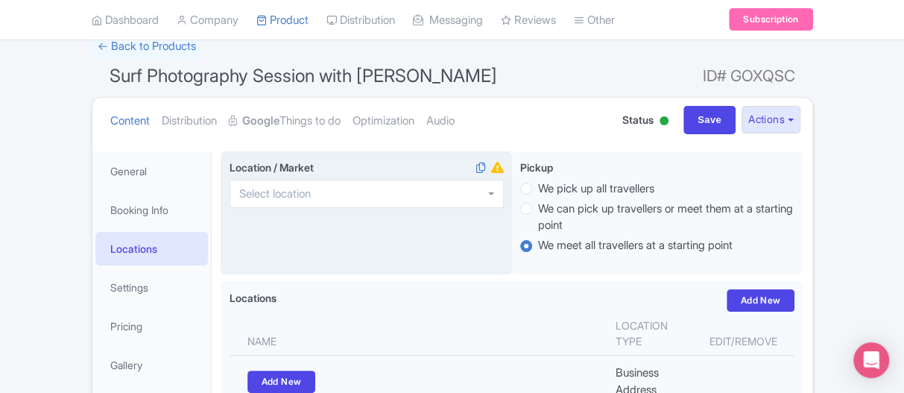
click at [272, 195] on input "Location / Market i" at bounding box center [279, 193] width 81 height 13
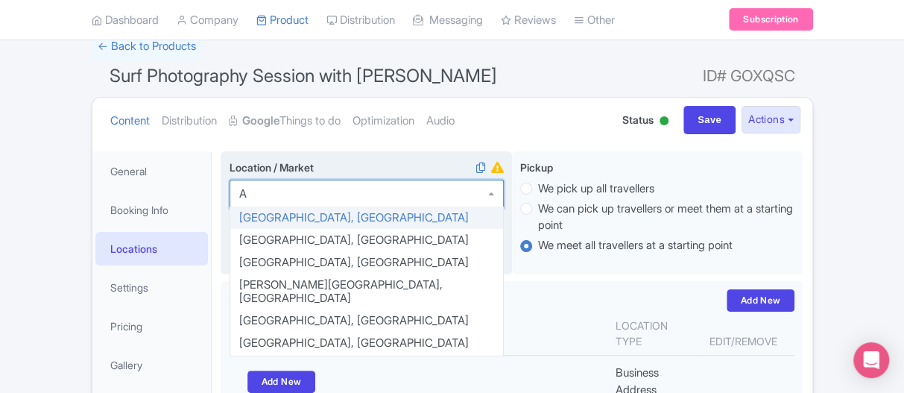
scroll to position [0, 0]
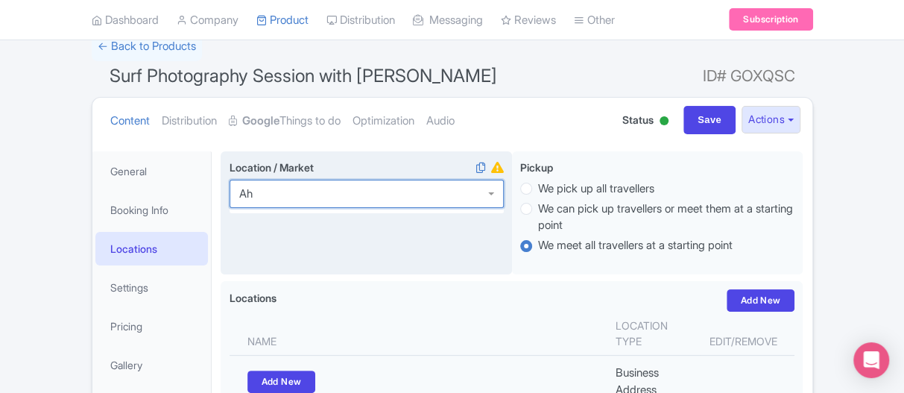
type input "A"
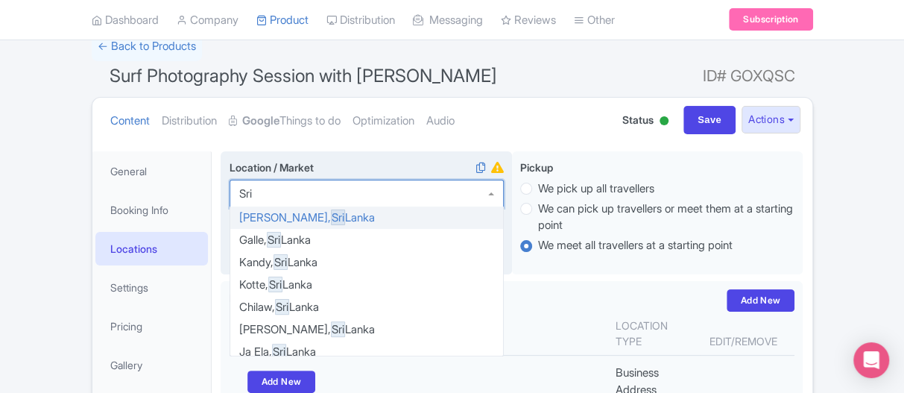
type input "Sri"
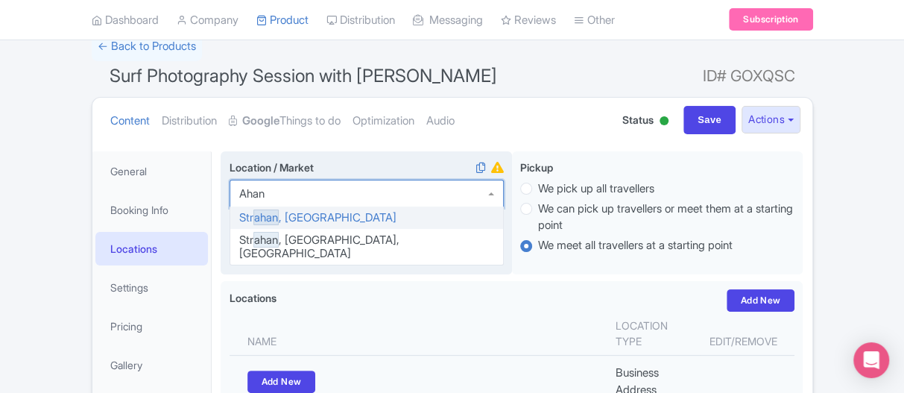
type input "Ahan"
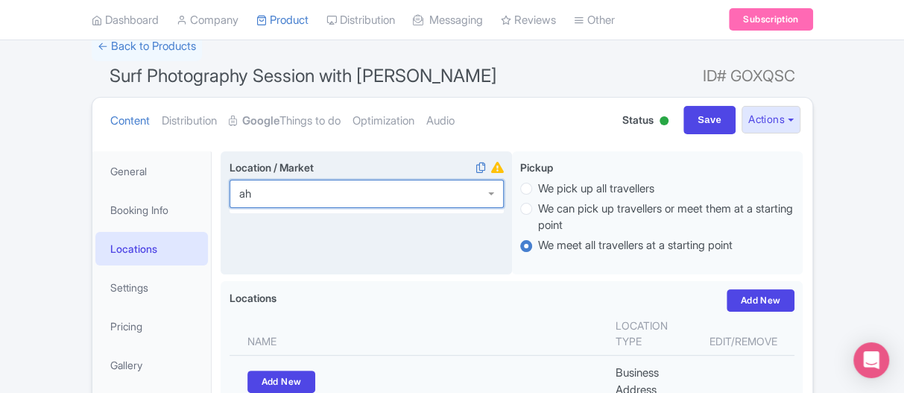
type input "a"
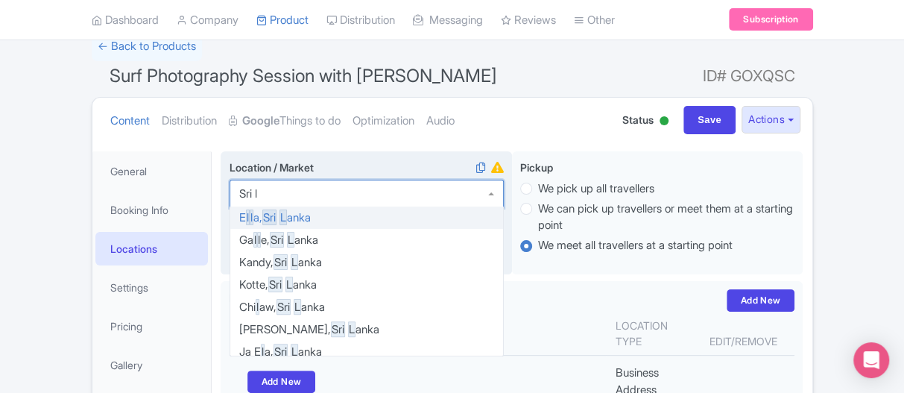
type input "Sri l"
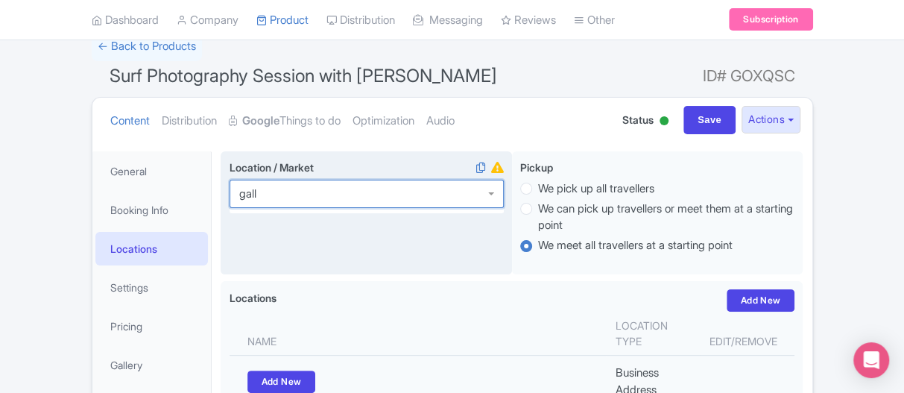
type input "galle"
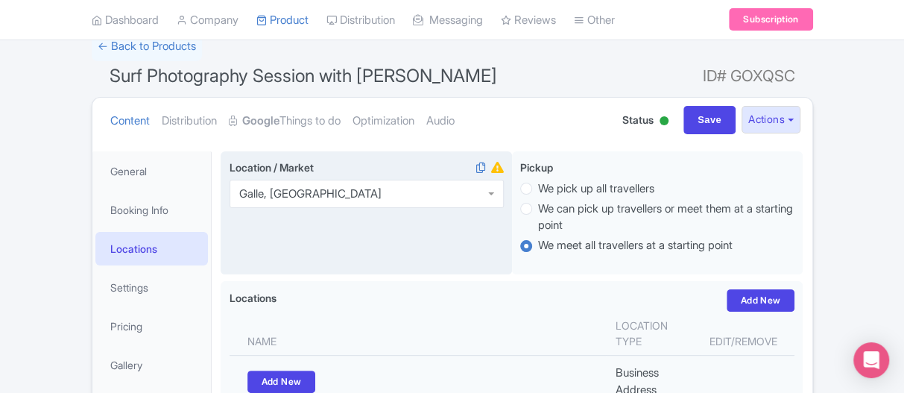
click at [870, 201] on div "Success Product updated successfully ← Back to Products Surf Photography Sessio…" at bounding box center [452, 397] width 904 height 731
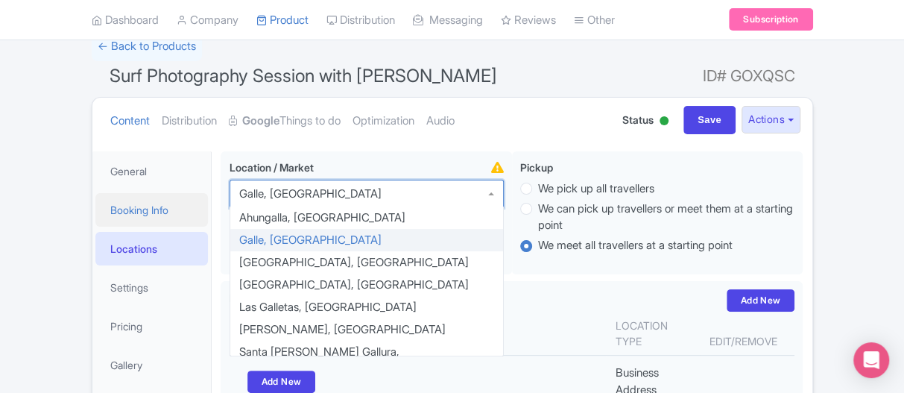
drag, startPoint x: 341, startPoint y: 196, endPoint x: 171, endPoint y: 196, distance: 170.0
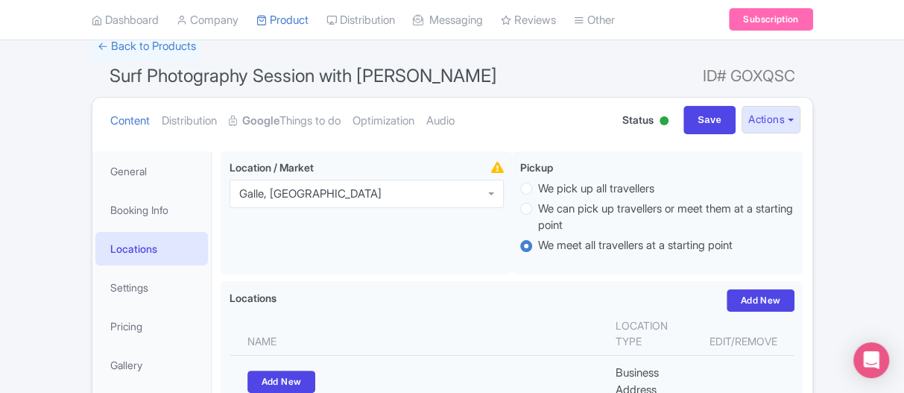
drag, startPoint x: 321, startPoint y: 195, endPoint x: 218, endPoint y: 195, distance: 102.9
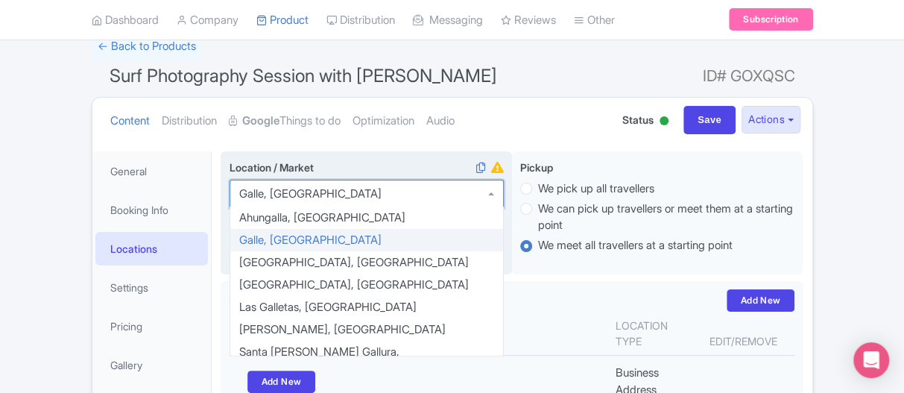
click at [280, 192] on div "Galle, [GEOGRAPHIC_DATA]" at bounding box center [310, 193] width 142 height 13
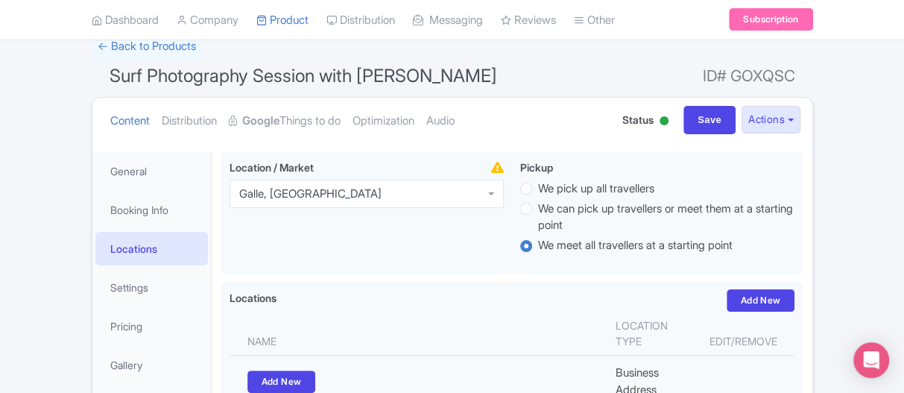
drag, startPoint x: 350, startPoint y: 197, endPoint x: 357, endPoint y: 205, distance: 11.1
click at [350, 198] on div "Galle, [GEOGRAPHIC_DATA]" at bounding box center [367, 194] width 274 height 28
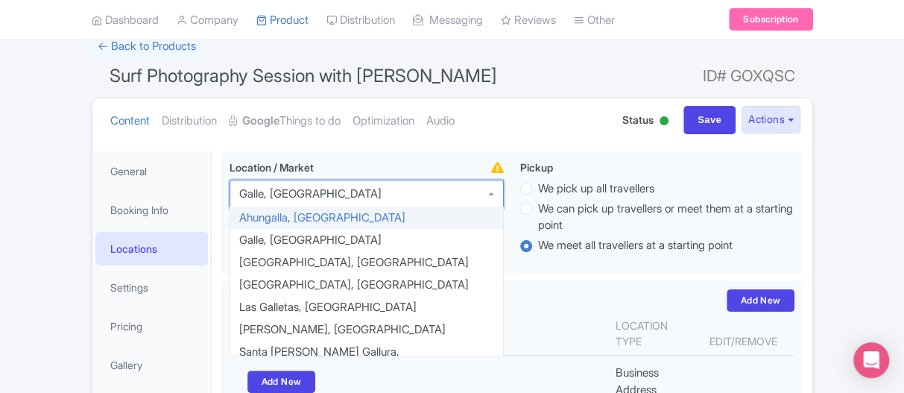
click at [7, 210] on div "Success Product updated successfully ← Back to Products Surf Photography Sessio…" at bounding box center [452, 397] width 904 height 731
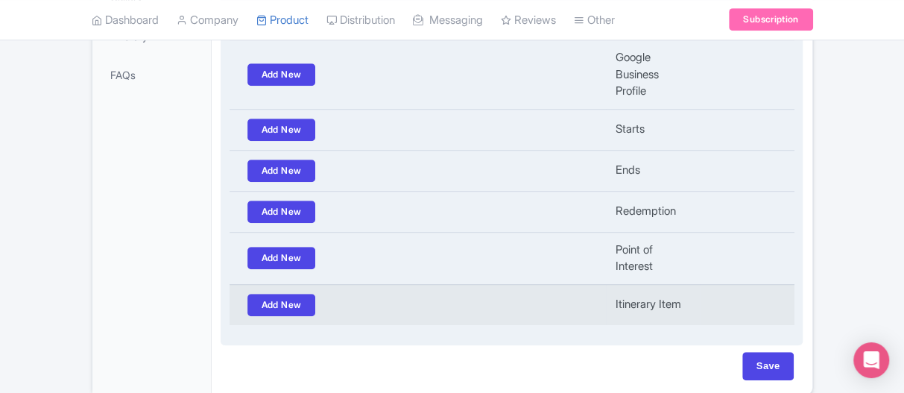
scroll to position [502, 0]
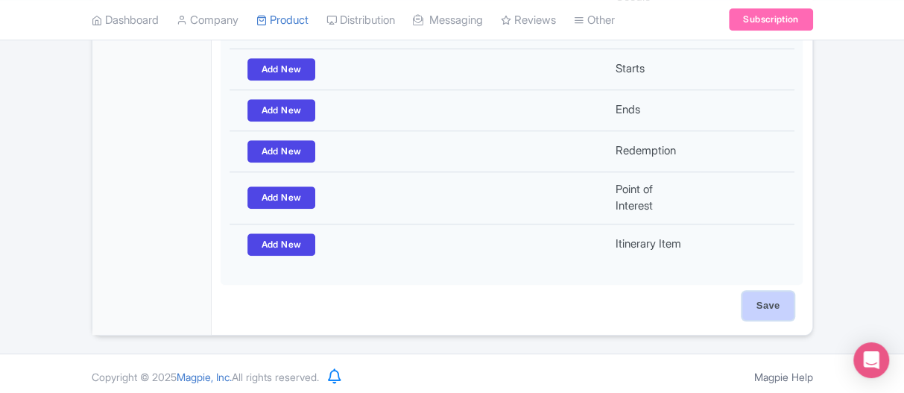
click at [757, 301] on input "Save" at bounding box center [768, 305] width 52 height 28
type input "Saving..."
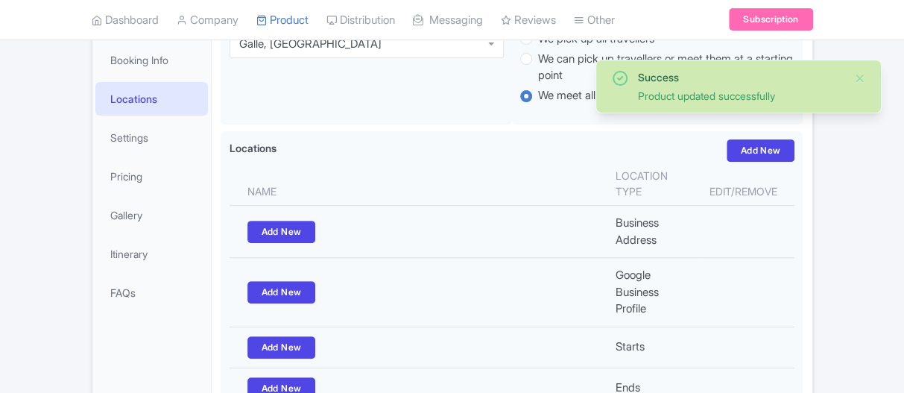
scroll to position [1, 0]
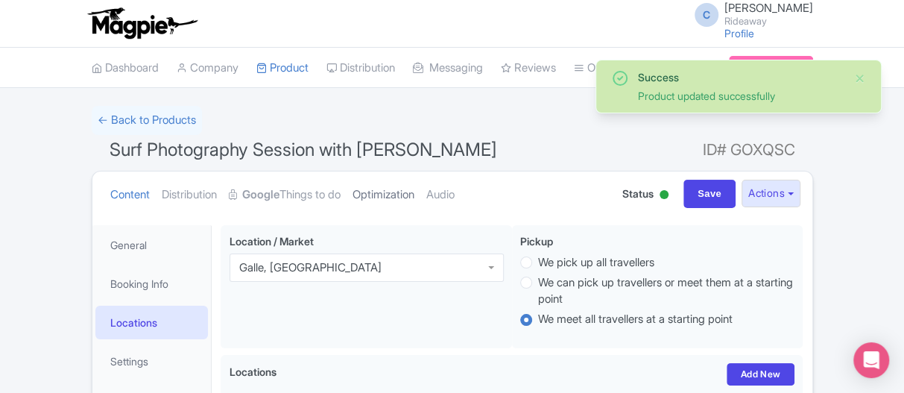
click at [392, 191] on link "Optimization" at bounding box center [384, 194] width 62 height 47
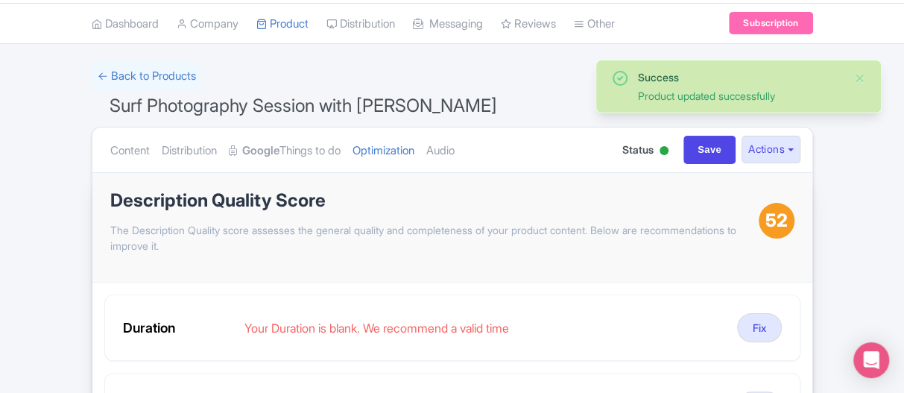
scroll to position [75, 0]
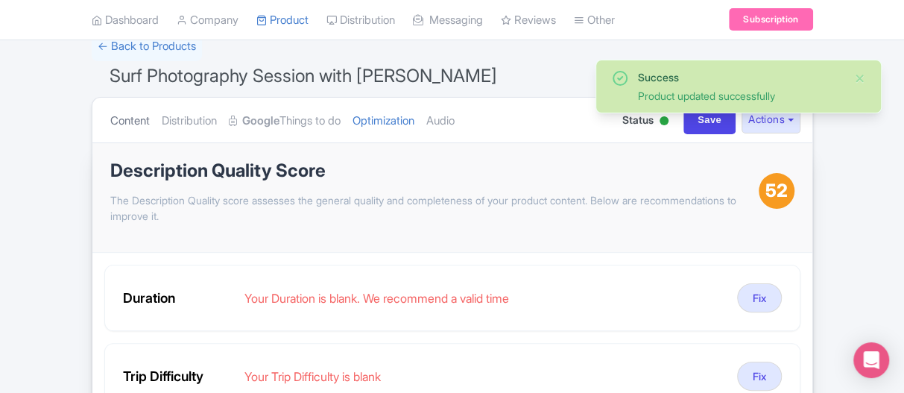
click at [130, 122] on link "Content" at bounding box center [130, 121] width 40 height 47
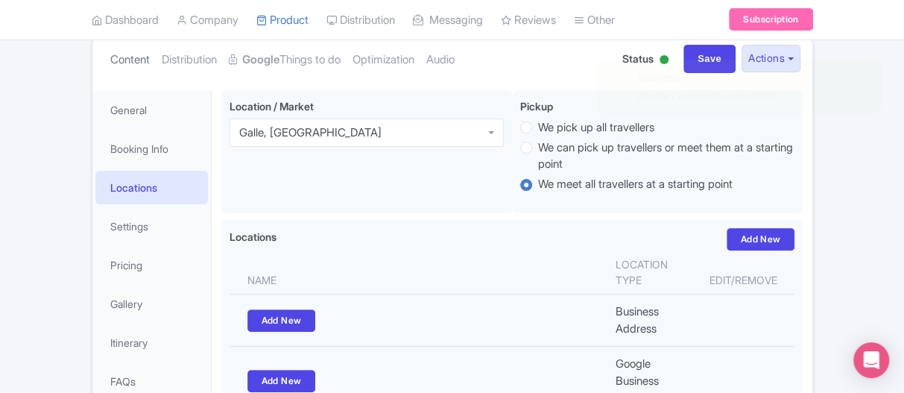
scroll to position [149, 0]
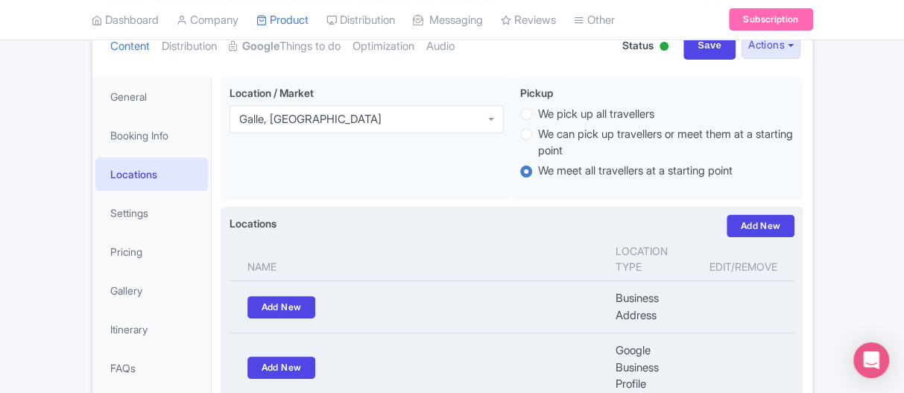
click at [293, 268] on th "Name" at bounding box center [418, 259] width 377 height 44
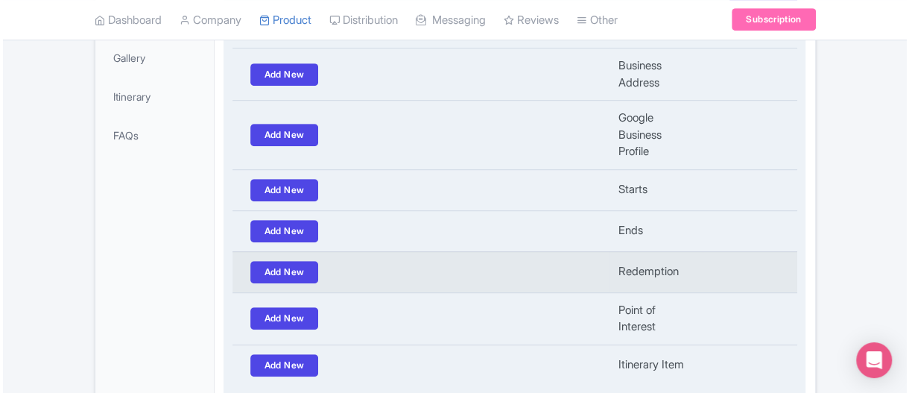
scroll to position [447, 0]
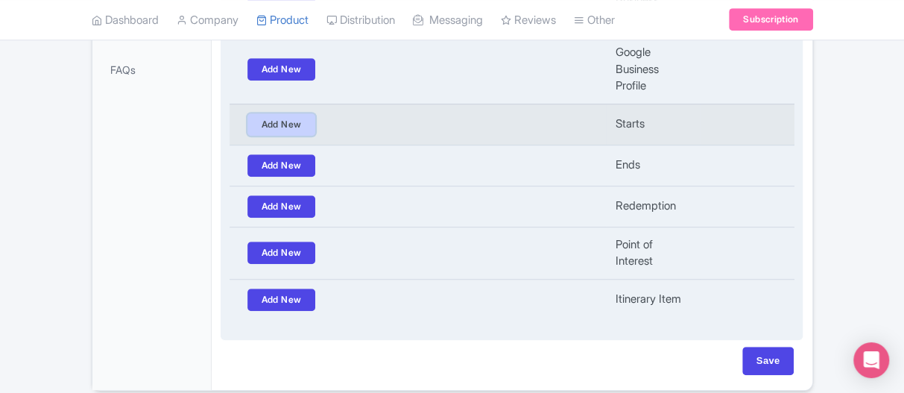
click at [268, 115] on link "Add New" at bounding box center [281, 124] width 69 height 22
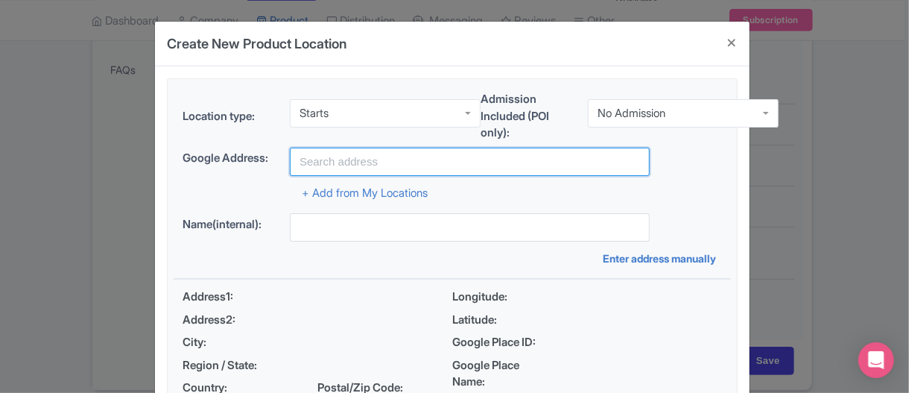
click at [321, 160] on input "text" at bounding box center [470, 162] width 360 height 28
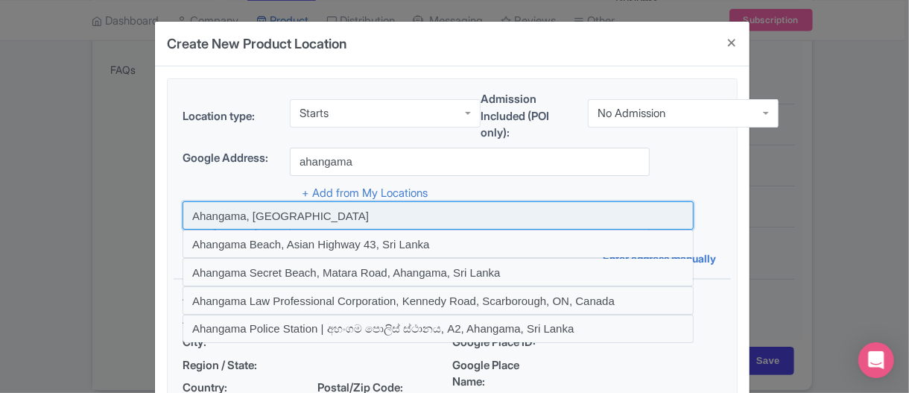
click at [224, 212] on input at bounding box center [438, 215] width 511 height 28
type input "Ahangama, [GEOGRAPHIC_DATA]"
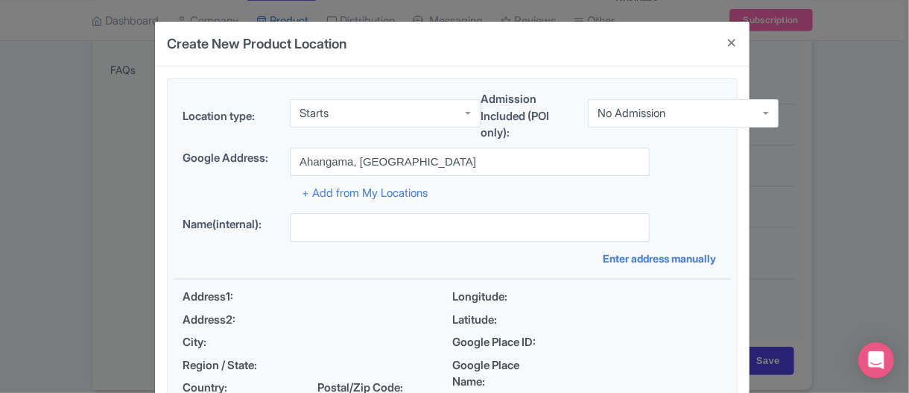
type input "Ahangama, [GEOGRAPHIC_DATA]"
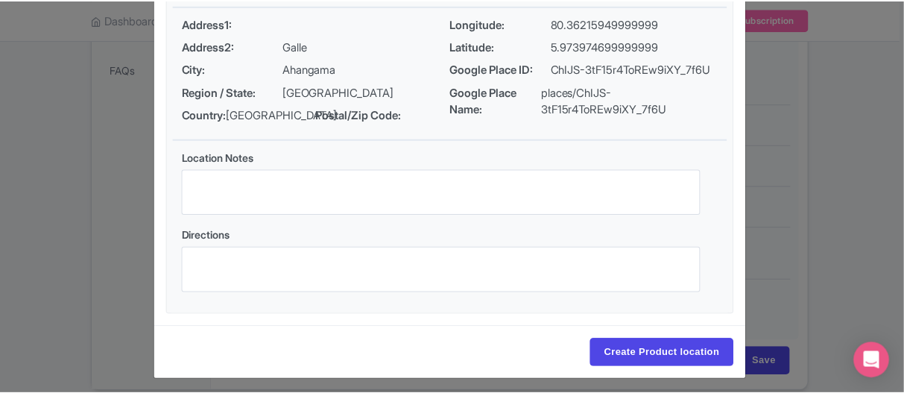
scroll to position [295, 0]
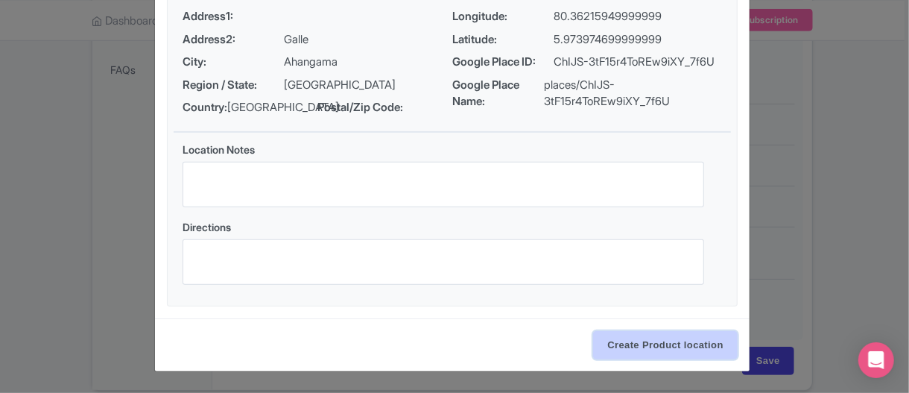
click at [638, 344] on input "Create Product location" at bounding box center [665, 345] width 145 height 28
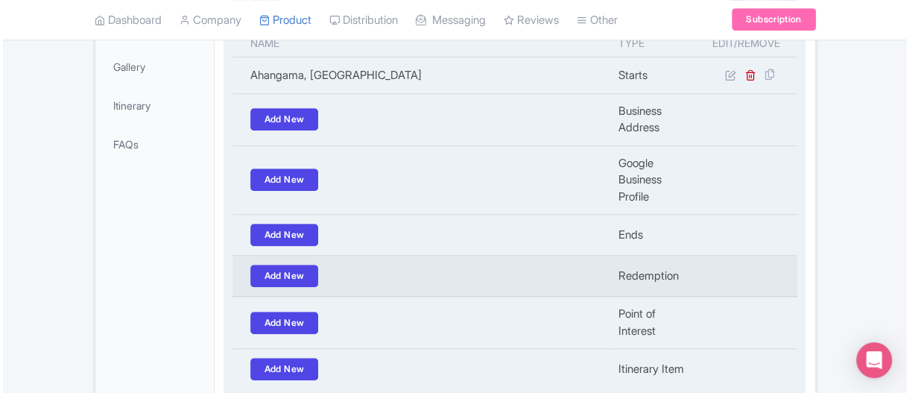
scroll to position [447, 0]
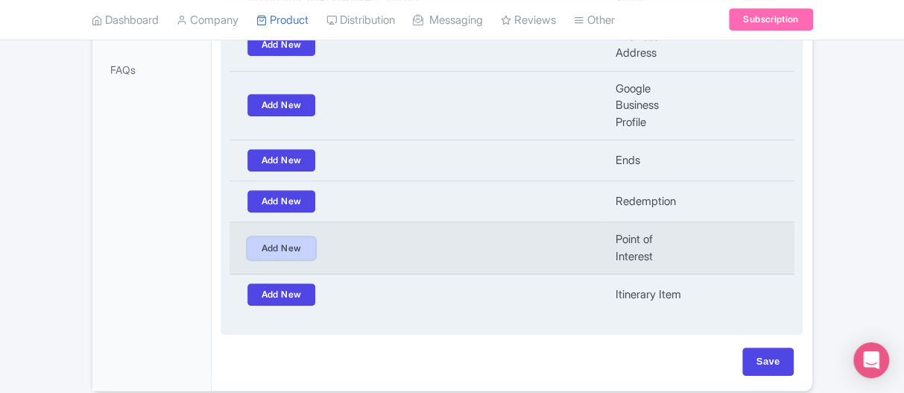
click at [273, 242] on link "Add New" at bounding box center [281, 248] width 69 height 22
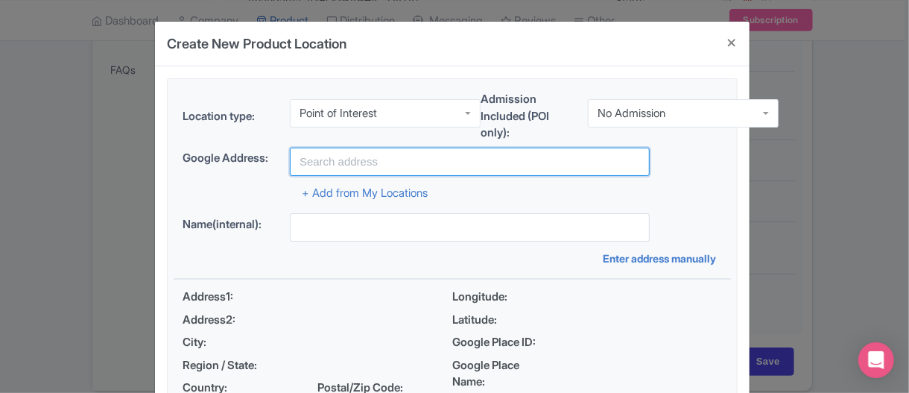
click at [357, 165] on input "text" at bounding box center [470, 162] width 360 height 28
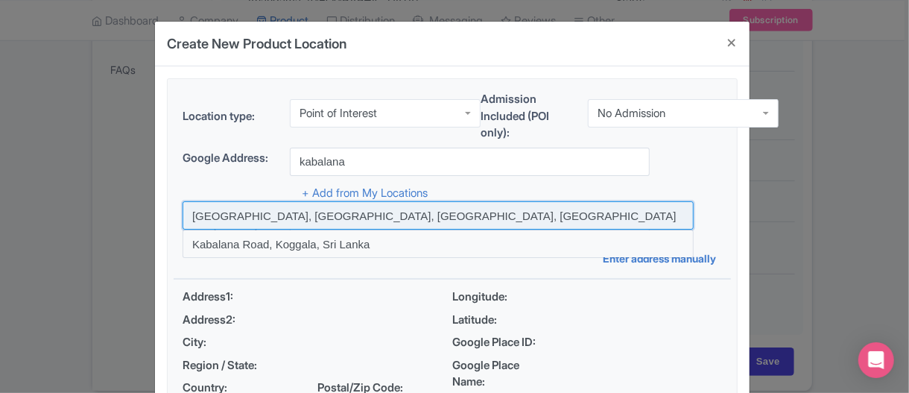
click at [339, 221] on input at bounding box center [438, 215] width 511 height 28
type input "[GEOGRAPHIC_DATA], [GEOGRAPHIC_DATA], [GEOGRAPHIC_DATA], [GEOGRAPHIC_DATA]"
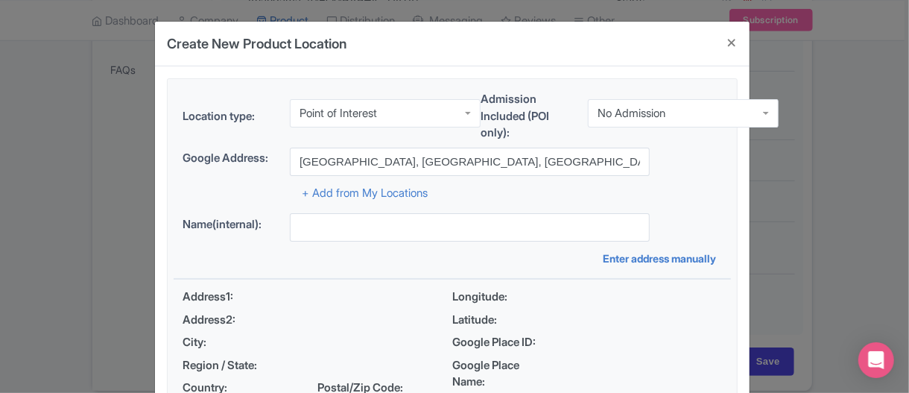
type input "[GEOGRAPHIC_DATA], [GEOGRAPHIC_DATA], [GEOGRAPHIC_DATA], [GEOGRAPHIC_DATA]"
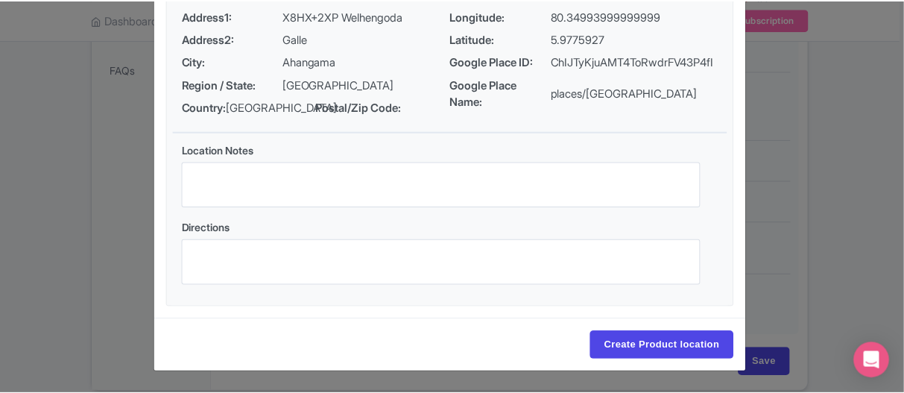
scroll to position [295, 0]
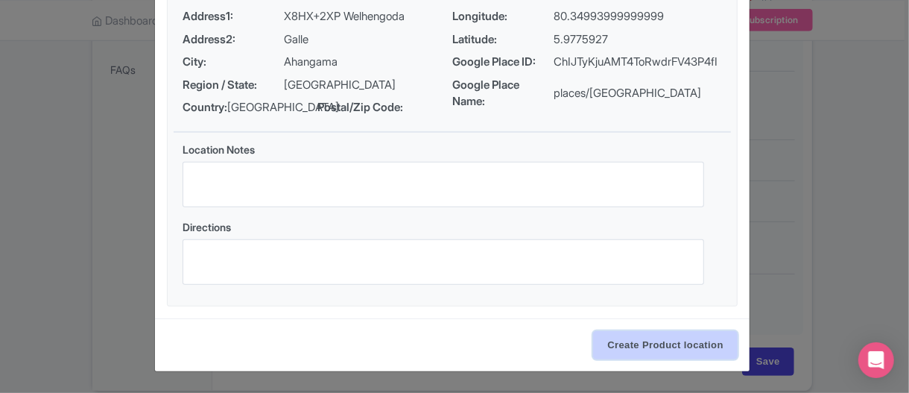
click at [646, 356] on input "Create Product location" at bounding box center [665, 345] width 145 height 28
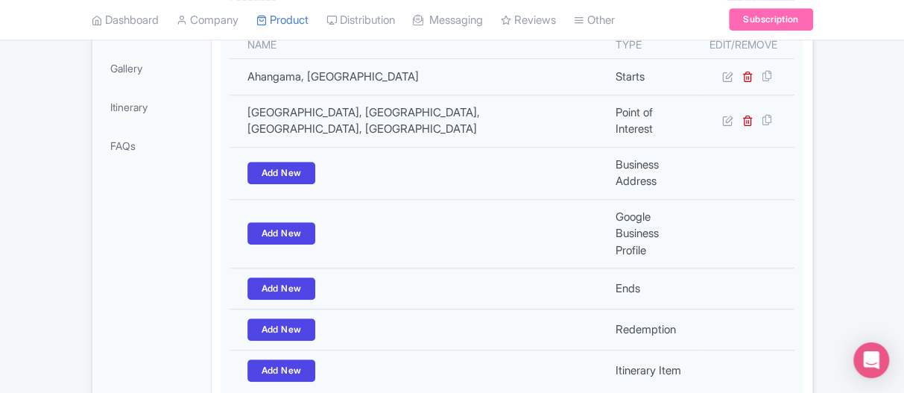
scroll to position [504, 0]
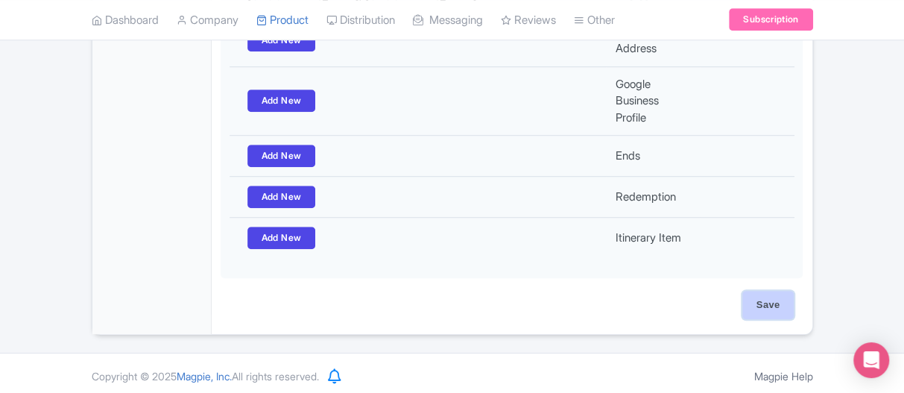
click at [753, 304] on input "Save" at bounding box center [768, 305] width 52 height 28
type input "Update Product"
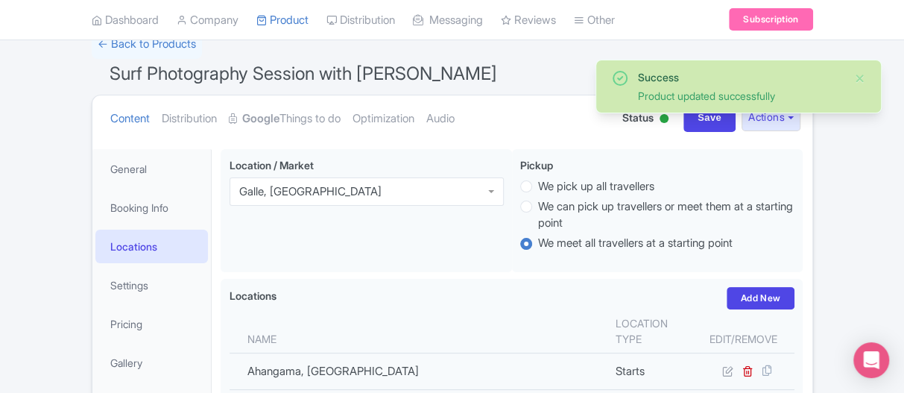
scroll to position [75, 0]
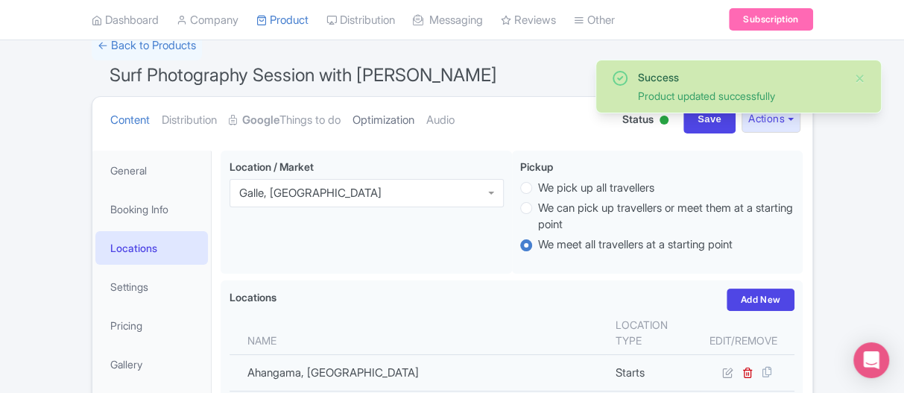
click at [385, 116] on link "Optimization" at bounding box center [384, 120] width 62 height 47
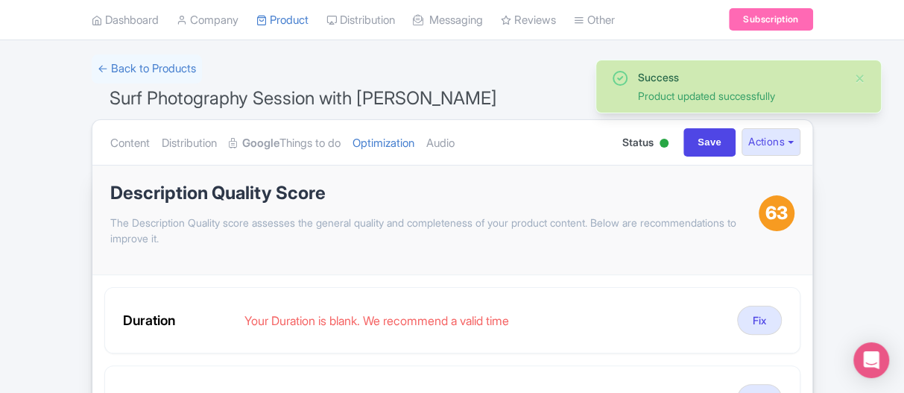
scroll to position [75, 0]
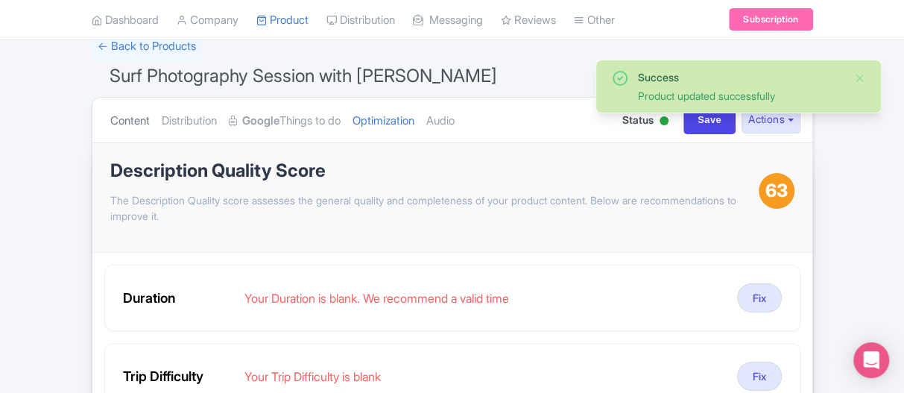
click at [122, 117] on link "Content" at bounding box center [130, 121] width 40 height 47
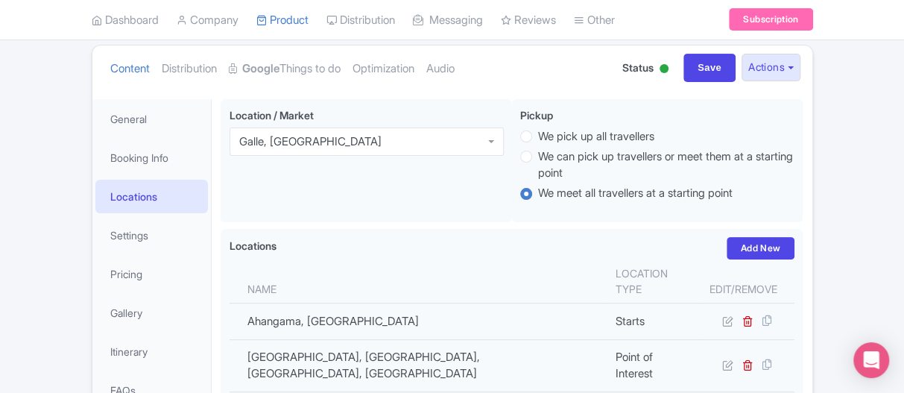
scroll to position [149, 0]
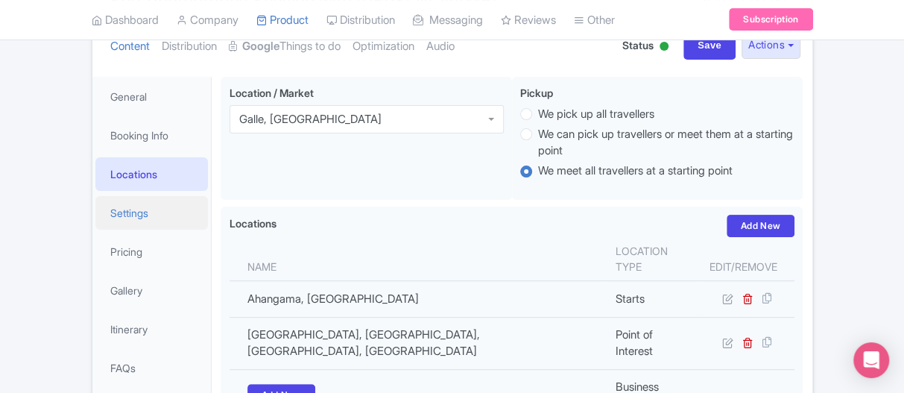
click at [122, 210] on link "Settings" at bounding box center [151, 213] width 113 height 34
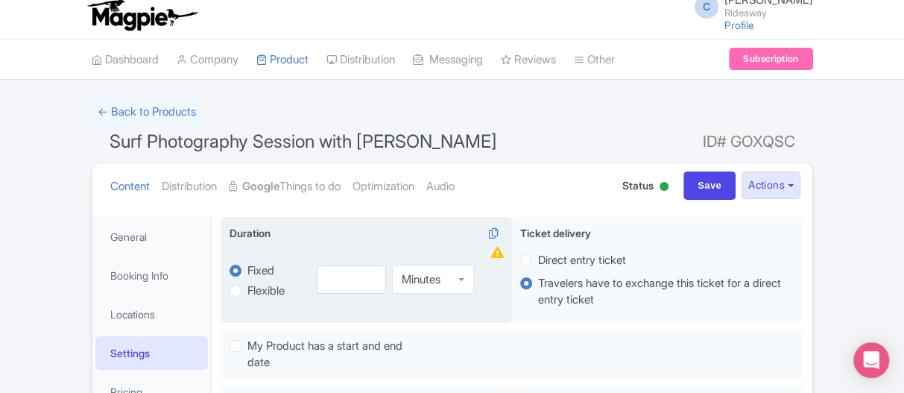
scroll to position [0, 0]
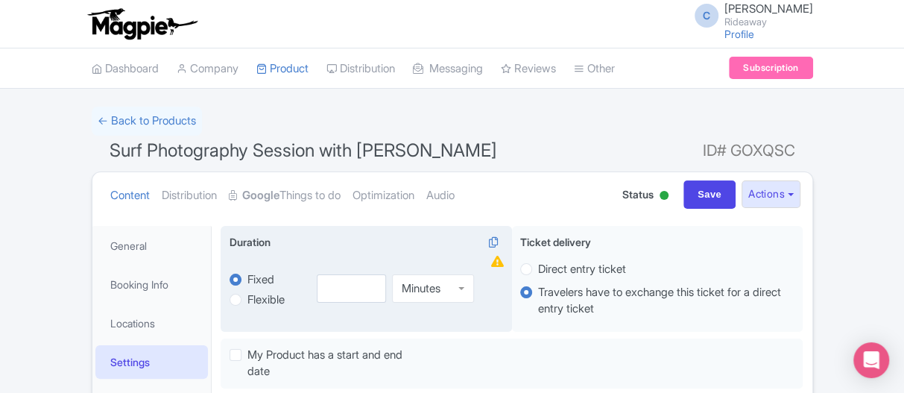
click at [247, 296] on label "Flexible" at bounding box center [265, 299] width 37 height 17
click at [247, 296] on input "Flexible" at bounding box center [254, 298] width 15 height 15
radio input "true"
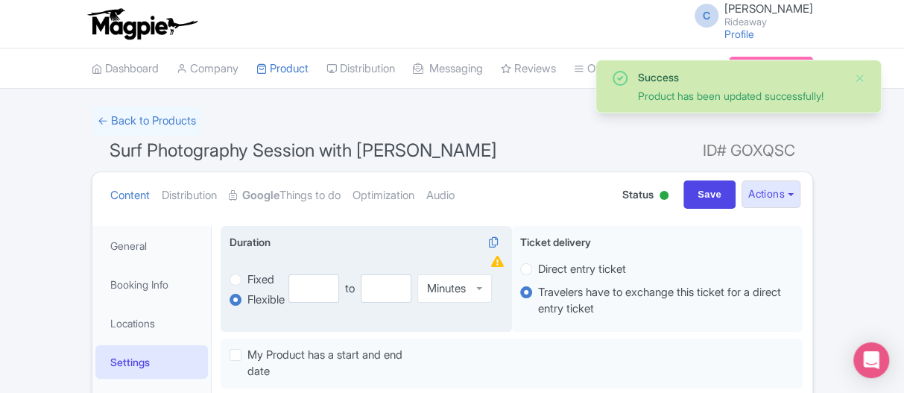
click at [351, 288] on div "to" at bounding box center [350, 288] width 22 height 28
click at [303, 290] on input "number" at bounding box center [313, 288] width 51 height 28
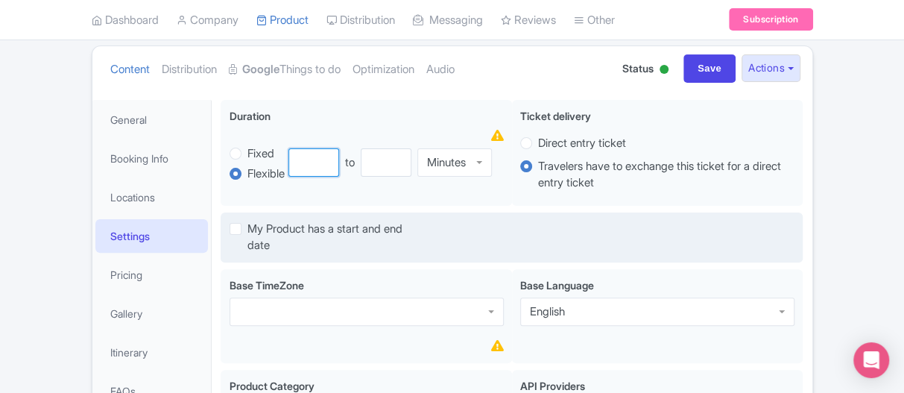
scroll to position [149, 0]
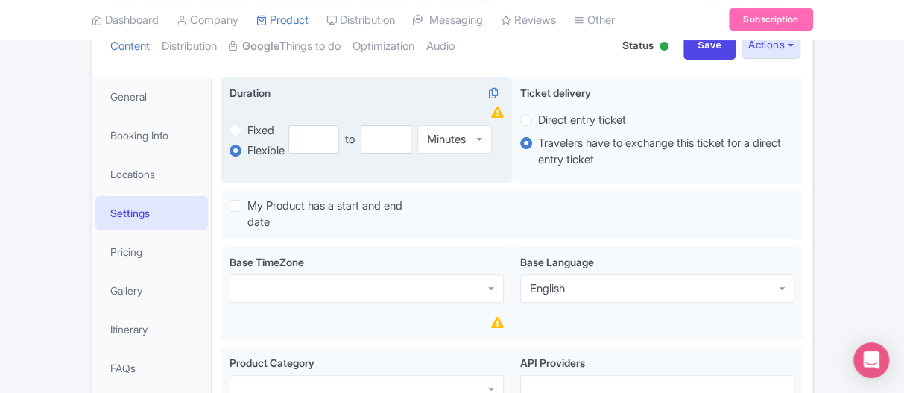
click at [247, 128] on label "Fixed" at bounding box center [260, 130] width 27 height 17
click at [247, 128] on input "Fixed" at bounding box center [254, 129] width 15 height 15
radio input "true"
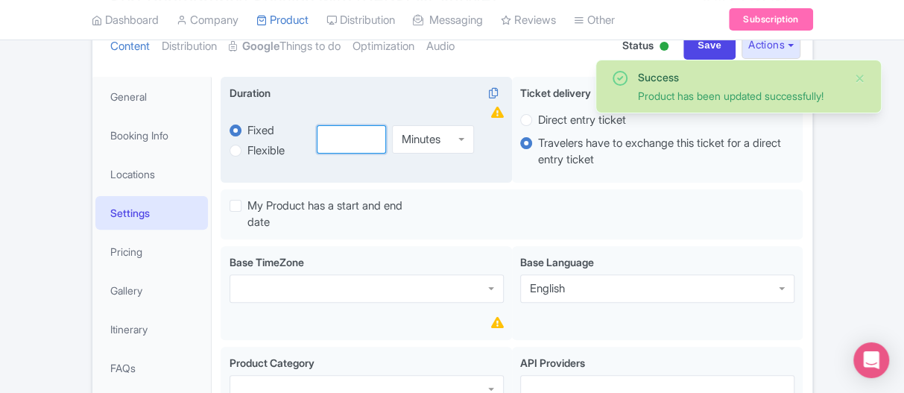
click at [326, 140] on input "number" at bounding box center [351, 139] width 69 height 28
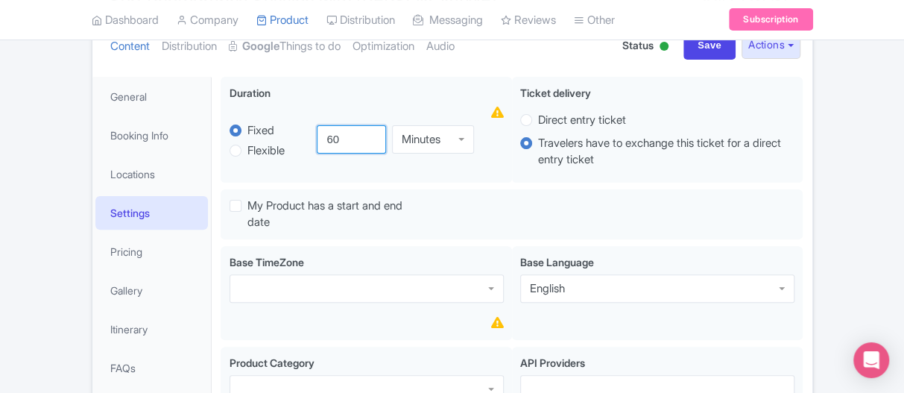
type input "60"
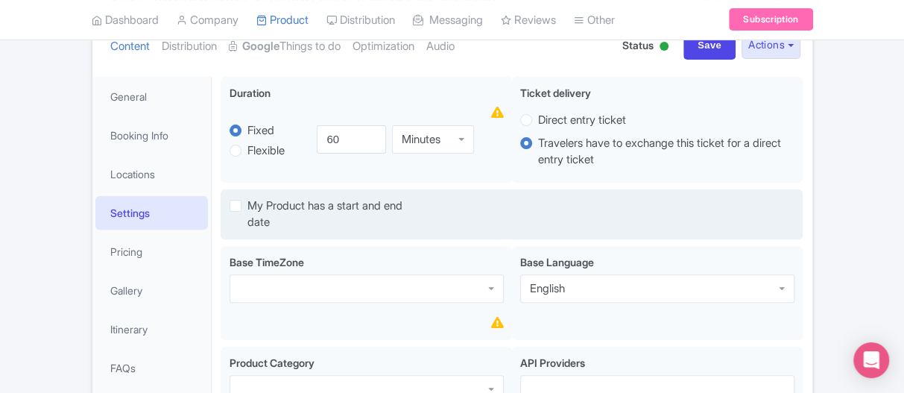
click at [247, 205] on label "My Product has a start and end date" at bounding box center [332, 215] width 171 height 34
click at [247, 205] on input "My Product has a start and end date" at bounding box center [252, 203] width 10 height 10
checkbox input "true"
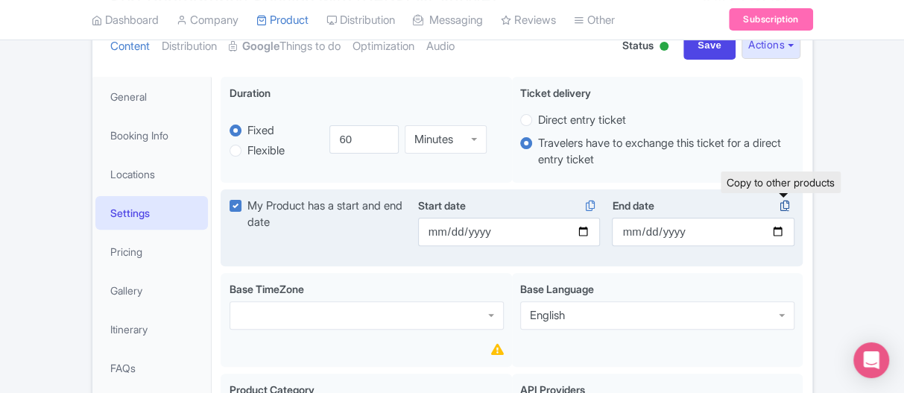
click at [785, 204] on icon at bounding box center [784, 205] width 21 height 13
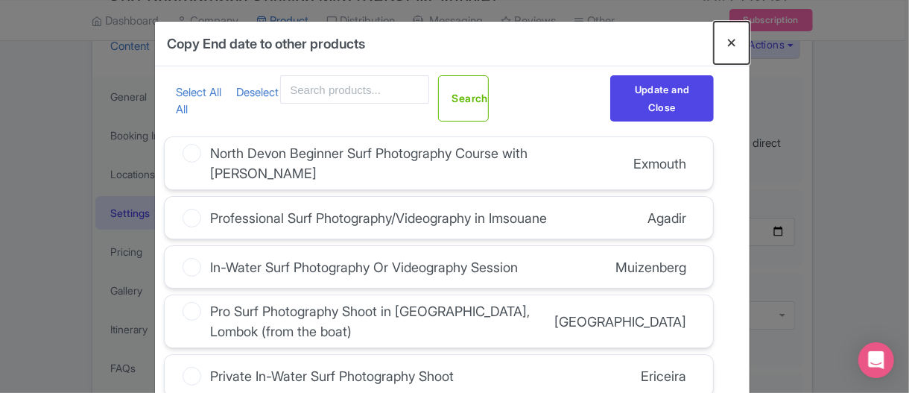
click at [727, 39] on button "Close" at bounding box center [732, 43] width 36 height 42
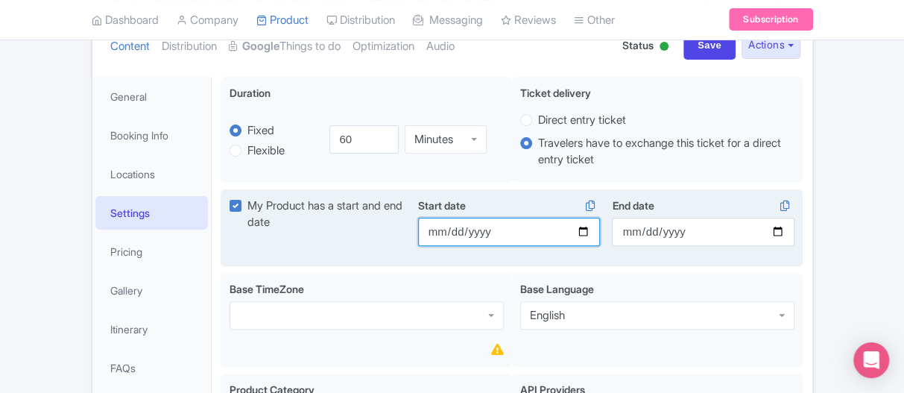
click at [581, 230] on input "Start date" at bounding box center [509, 232] width 183 height 28
type input "2025-11-01"
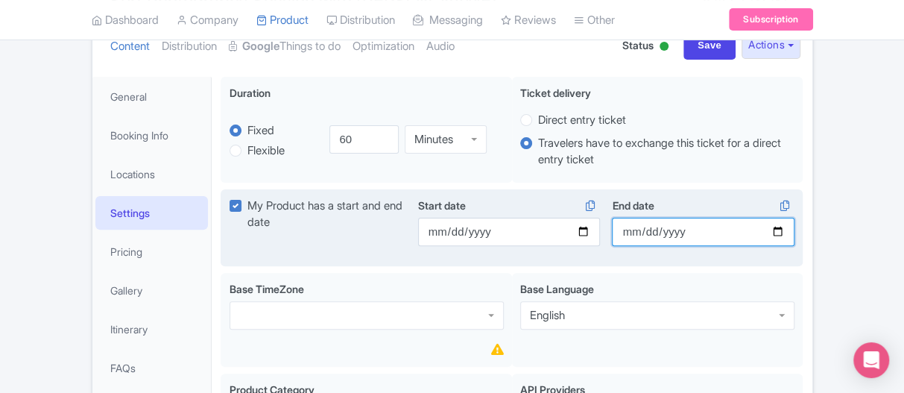
click at [781, 233] on input "End date" at bounding box center [703, 232] width 183 height 28
click at [781, 233] on input "2025-10-30" at bounding box center [703, 232] width 183 height 28
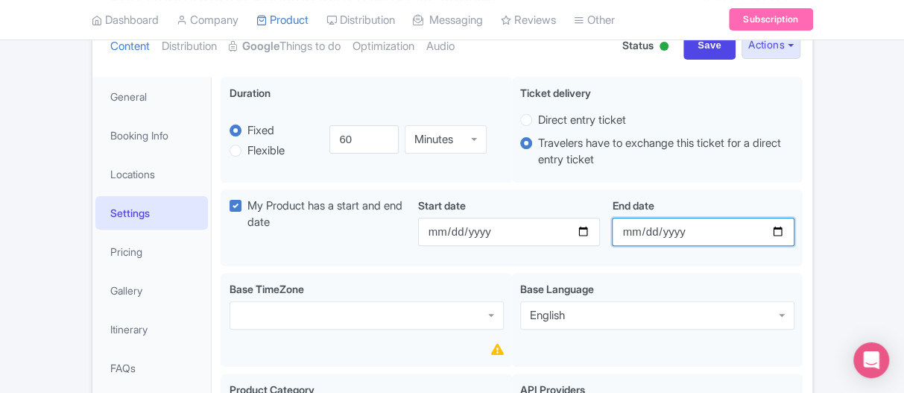
type input "2026-02-28"
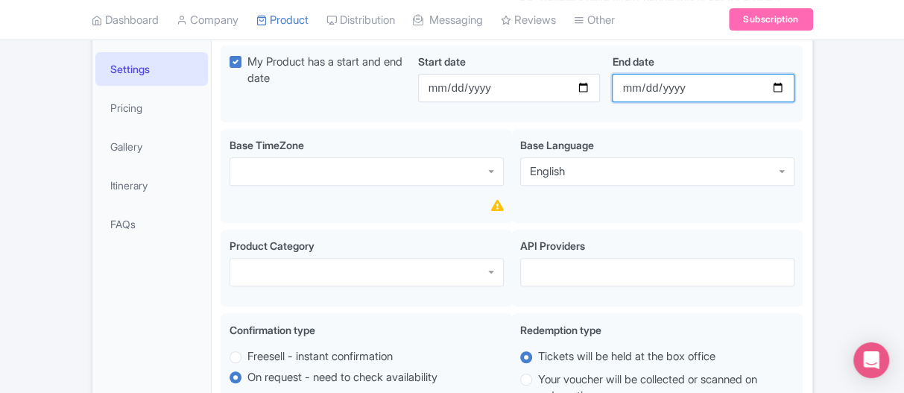
scroll to position [298, 0]
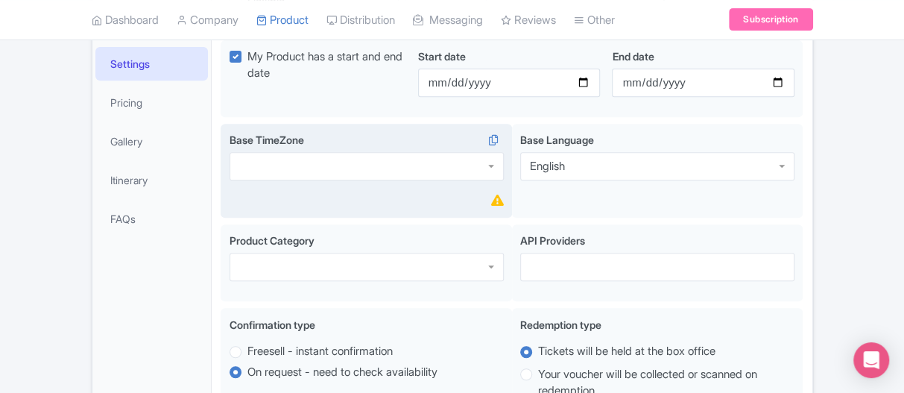
click at [277, 168] on div at bounding box center [367, 166] width 274 height 28
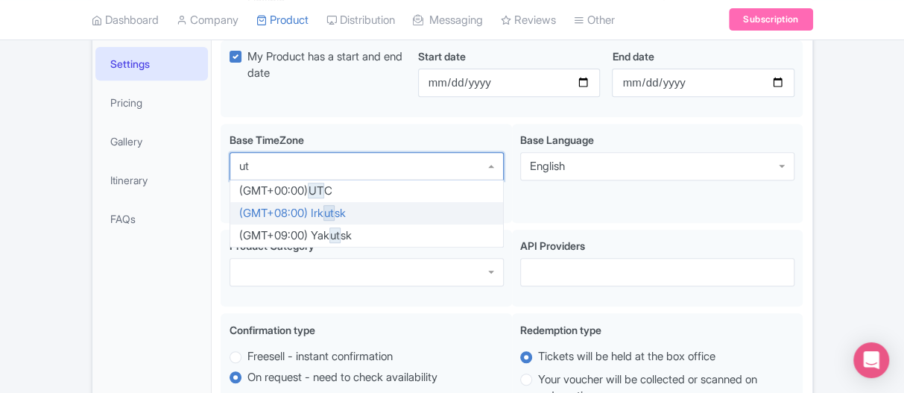
type input "utc"
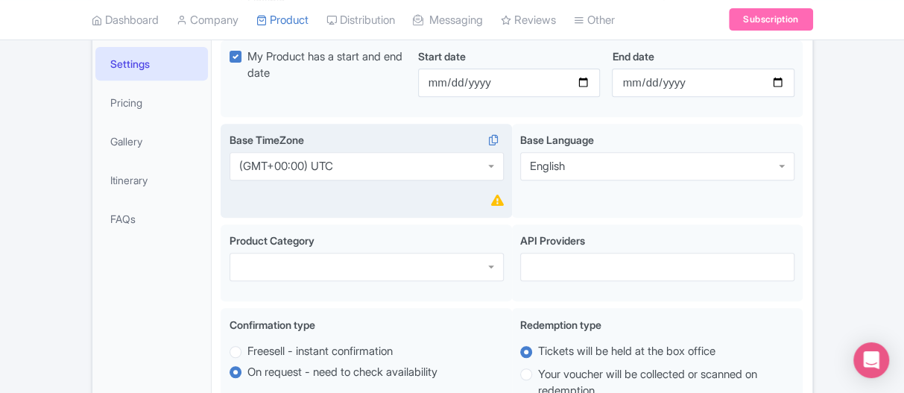
scroll to position [0, 0]
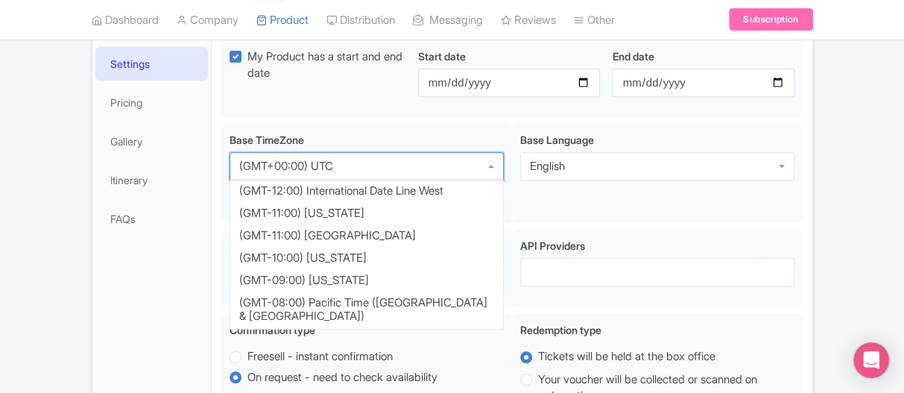
drag, startPoint x: 399, startPoint y: 166, endPoint x: 164, endPoint y: 158, distance: 235.0
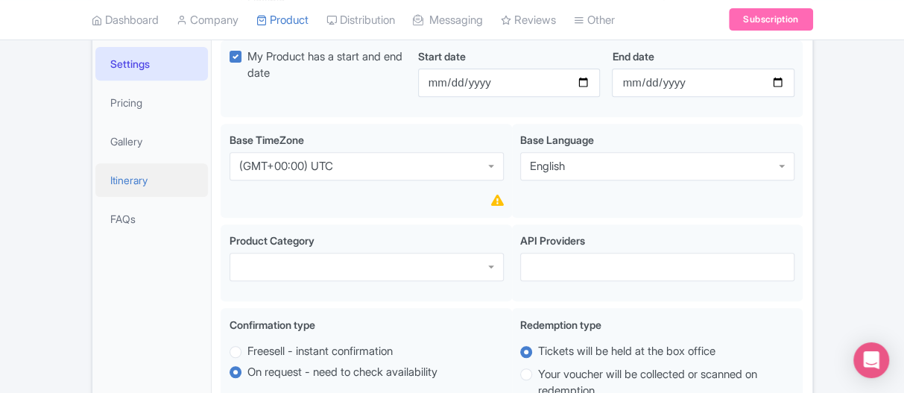
drag, startPoint x: 350, startPoint y: 168, endPoint x: 188, endPoint y: 169, distance: 162.5
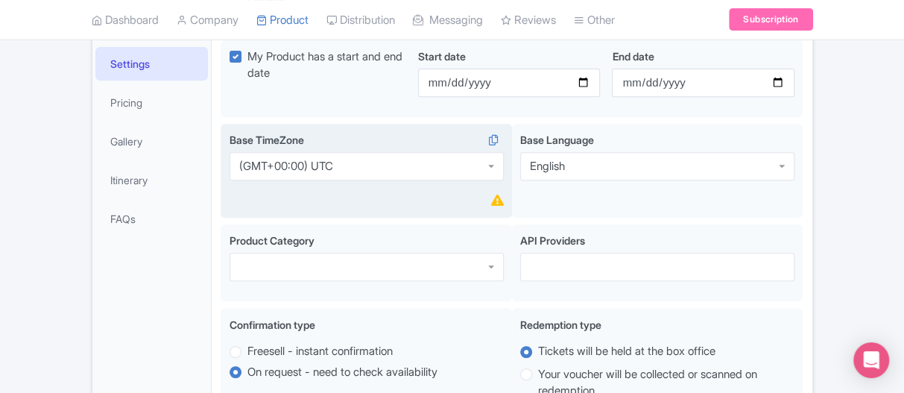
drag, startPoint x: 322, startPoint y: 166, endPoint x: 500, endPoint y: 165, distance: 178.2
click at [332, 166] on div "(GMT+00:00) UTC" at bounding box center [286, 166] width 94 height 13
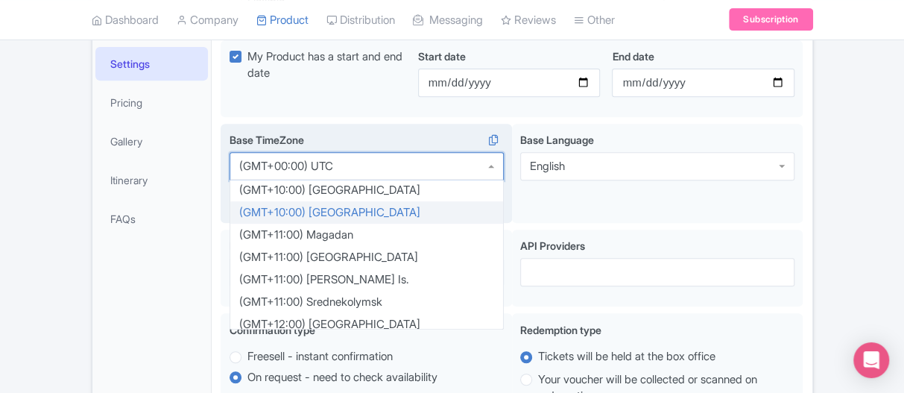
scroll to position [3056, 0]
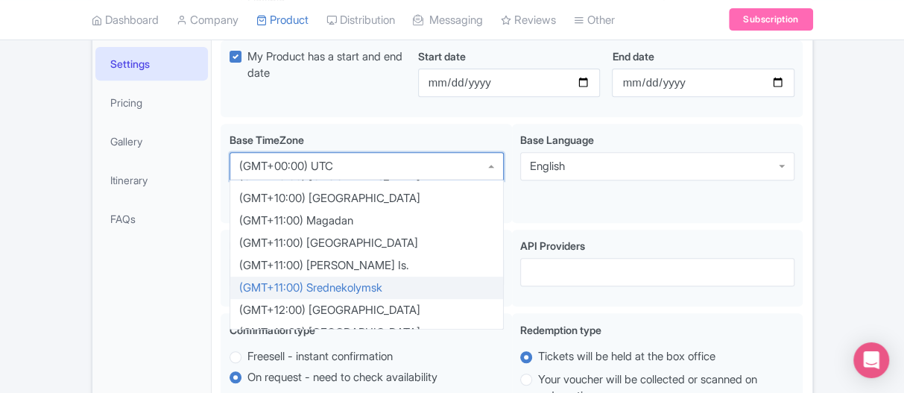
click div "Success Product has been updated successfully! ← Back to Products Surf Photogra…"
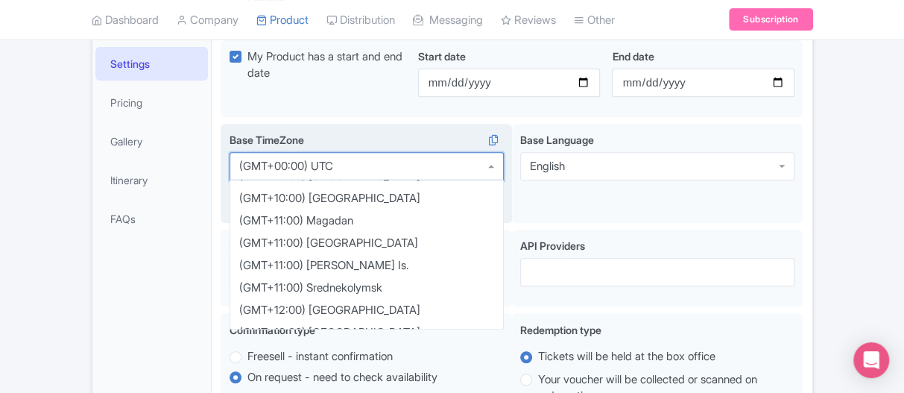
scroll to position [916, 0]
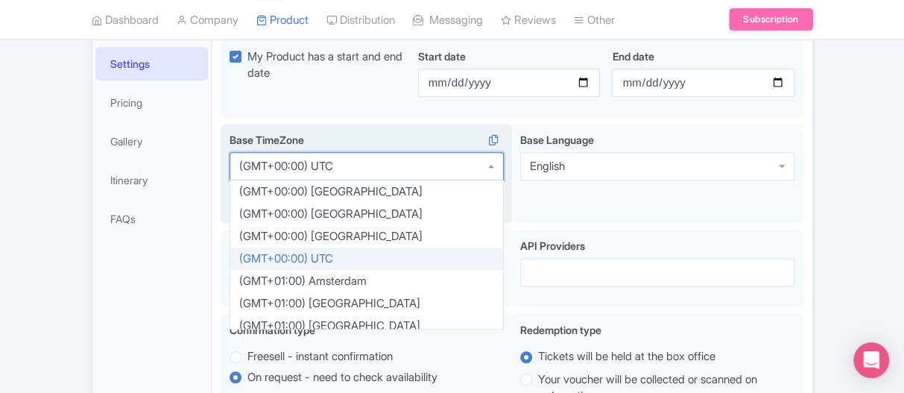
click div "(GMT+00:00) UTC"
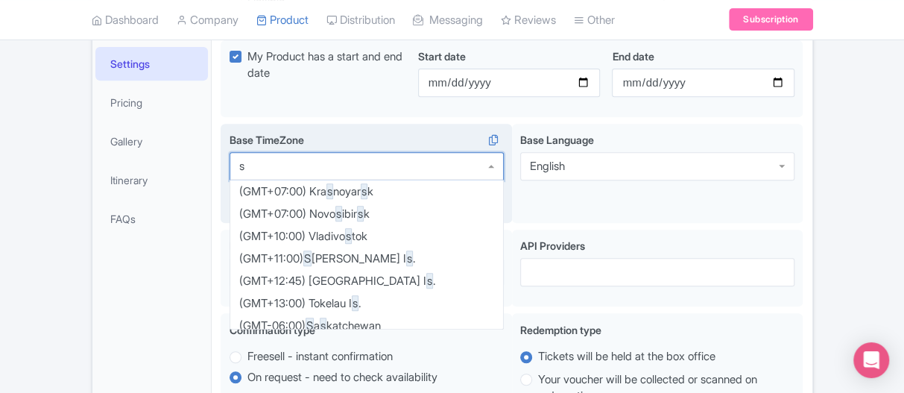
scroll to position [0, 0]
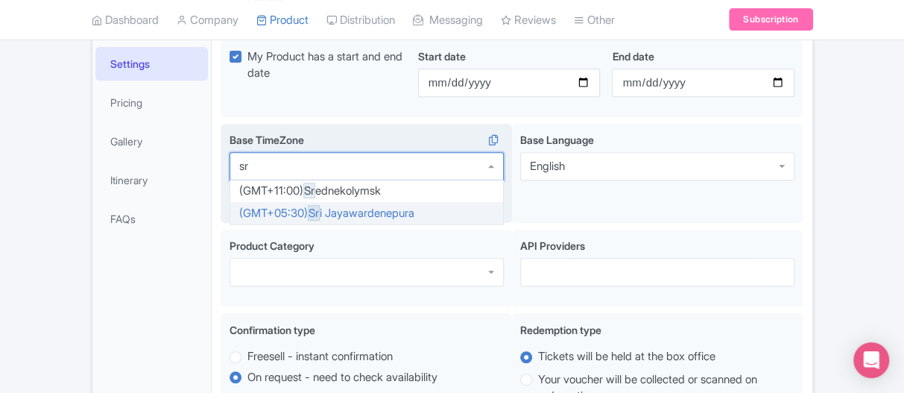
type input "s"
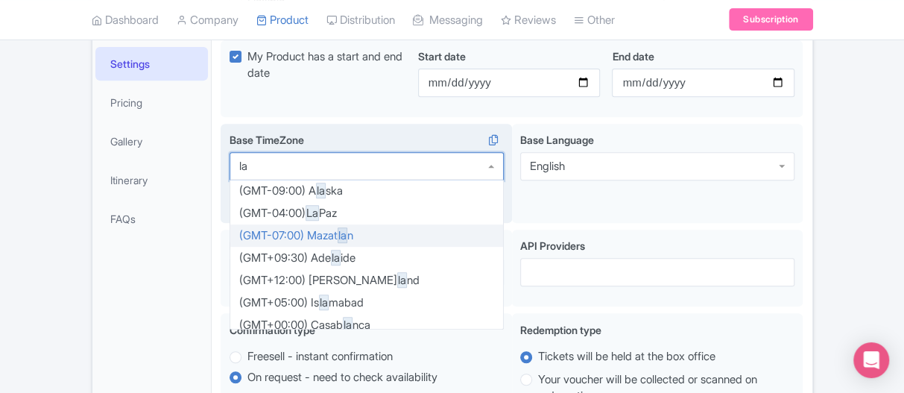
type input "l"
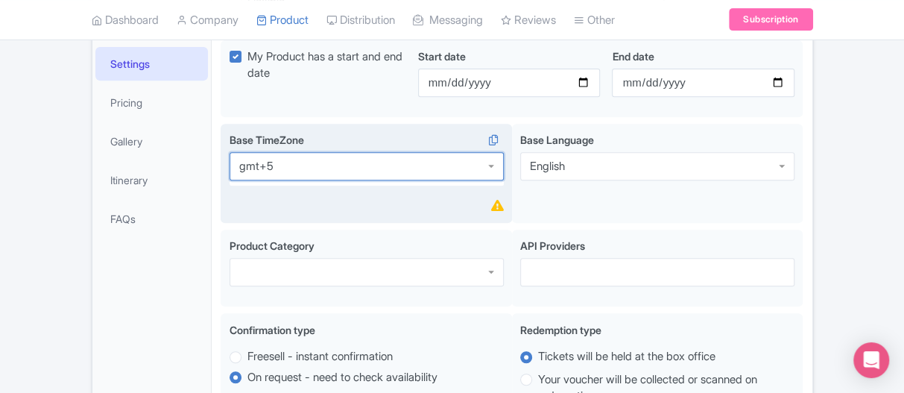
type input "gmt+"
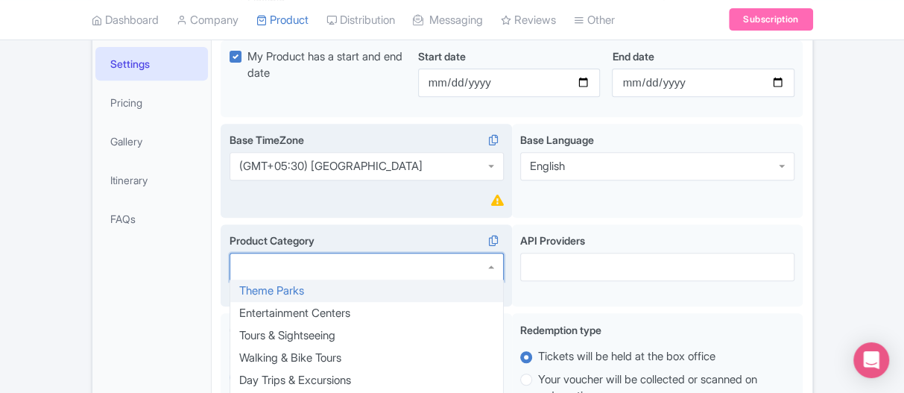
click div
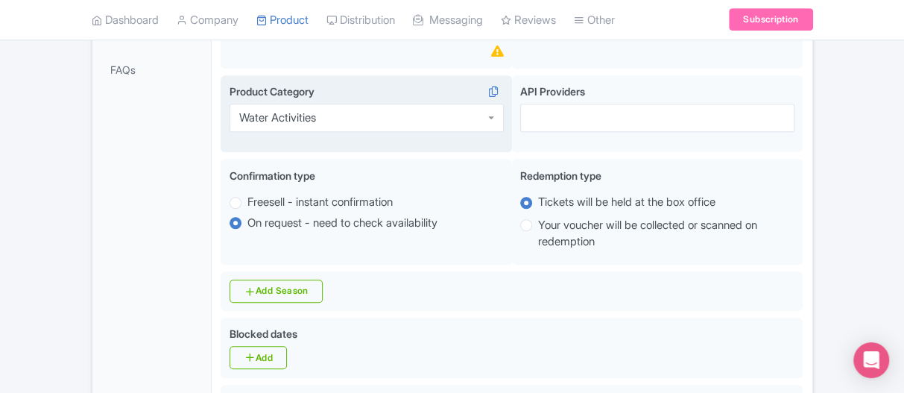
scroll to position [522, 0]
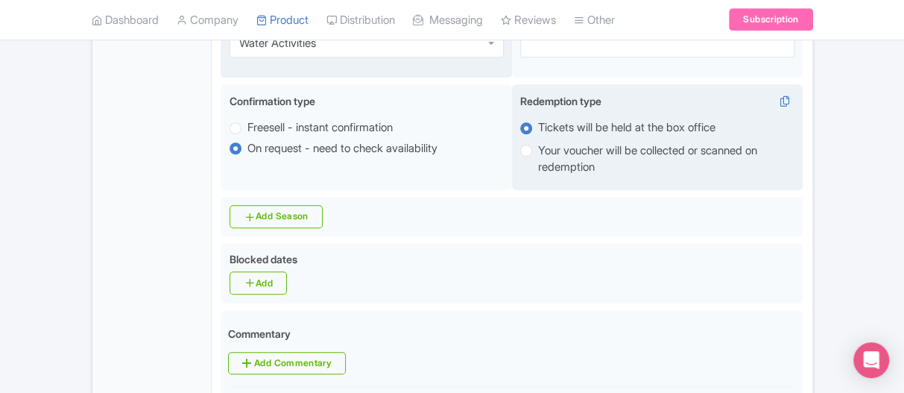
click label "Tickets will be held at the box office"
click input "Tickets will be held at the box office"
click label "Your voucher will be collected or scanned on redemption"
click input "Your voucher will be collected or scanned on redemption"
radio input "true"
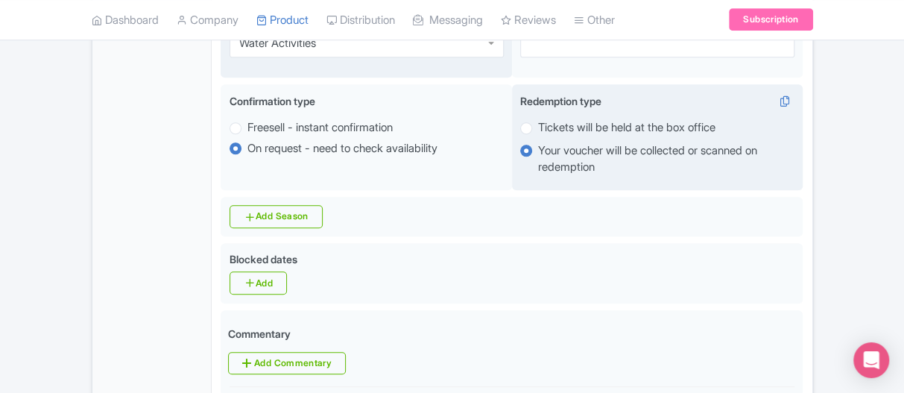
click label "Tickets will be held at the box office"
click input "Tickets will be held at the box office"
radio input "true"
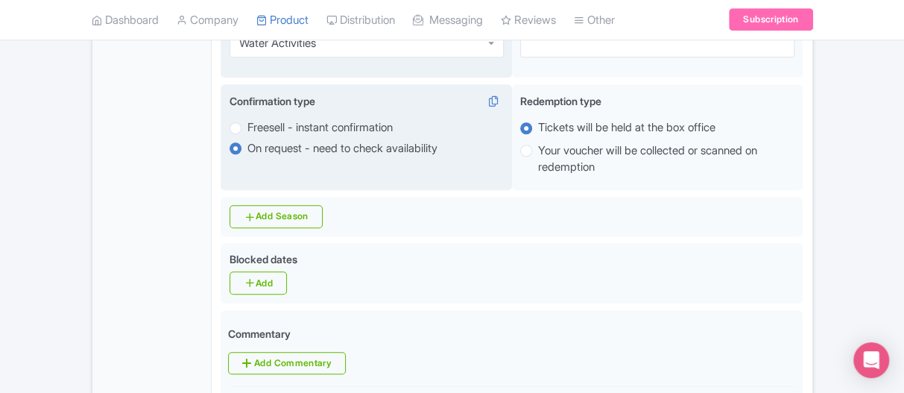
click label "Freesell - instant confirmation"
click input "Freesell - instant confirmation"
radio input "true"
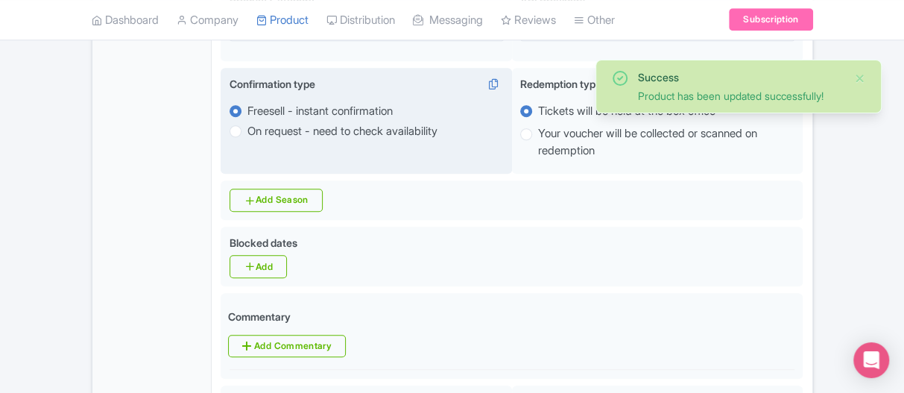
click label "On request - need to check availability"
click input "On request - need to check availability"
radio input "true"
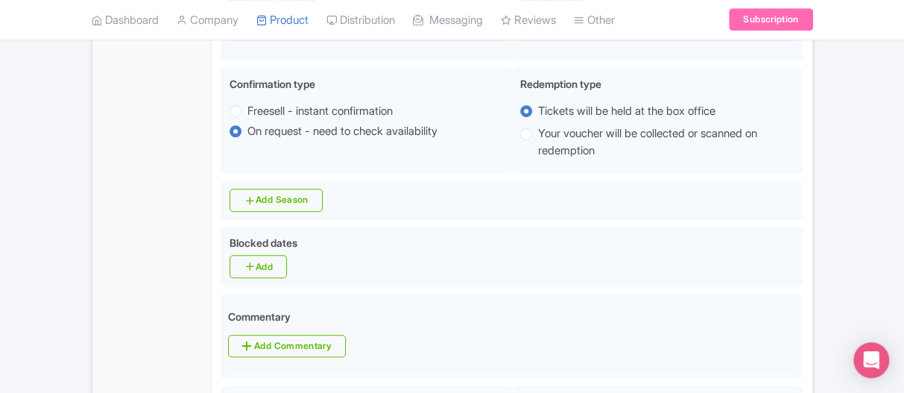
drag, startPoint x: 529, startPoint y: 112, endPoint x: 835, endPoint y: 133, distance: 307.1
click div "Success Product has been updated successfully! ← Back to Products Surf Photogra…"
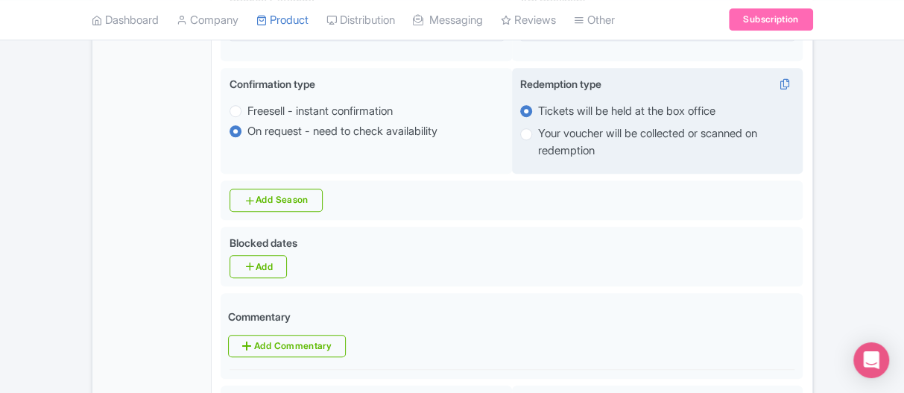
drag, startPoint x: 719, startPoint y: 117, endPoint x: 759, endPoint y: 119, distance: 39.6
click div "Redemption type i Tickets will be held at the box office Your voucher will be c…"
click label "Tickets will be held at the box office"
click input "Tickets will be held at the box office"
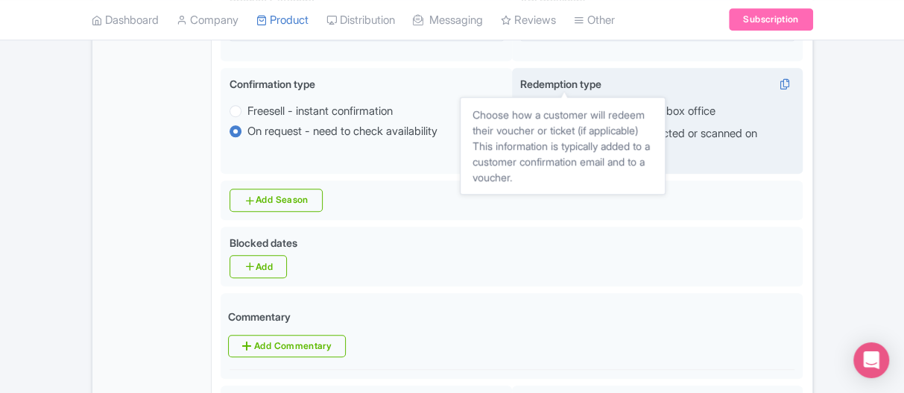
click span "Redemption type"
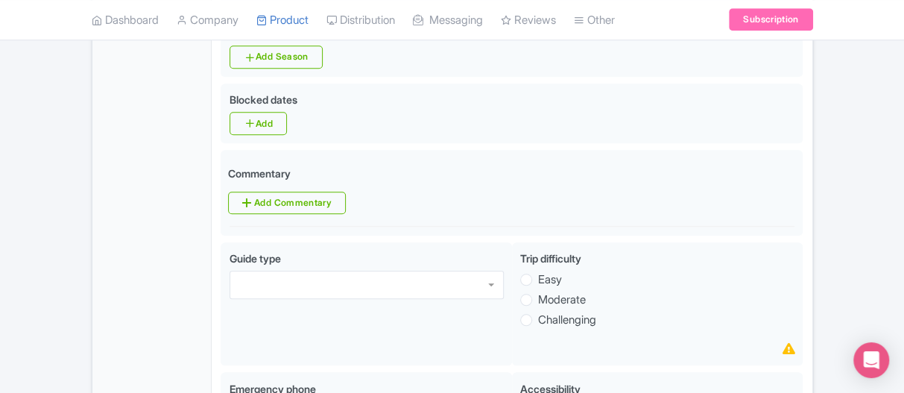
scroll to position [745, 0]
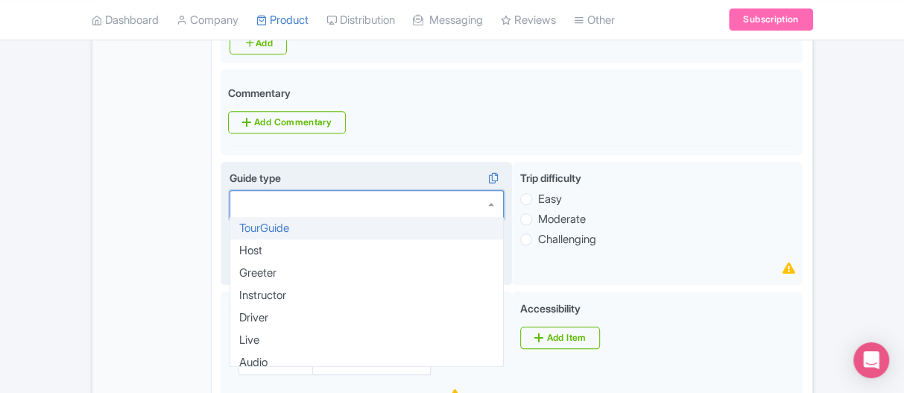
click div
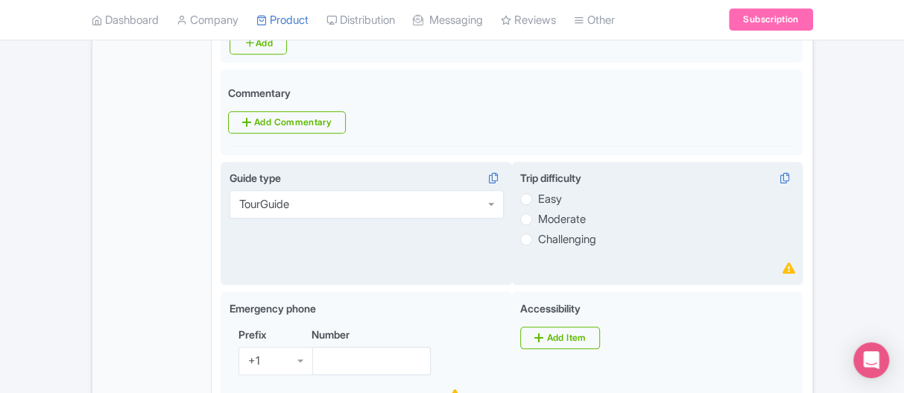
click label "Moderate"
click input "Moderate"
radio input "true"
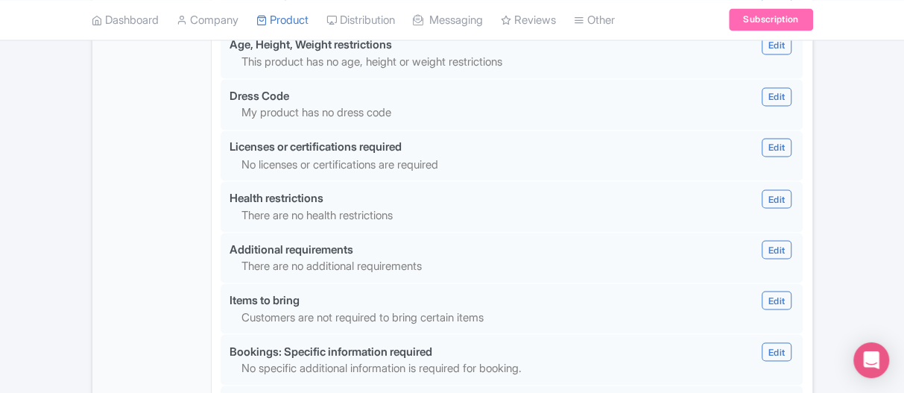
scroll to position [1581, 0]
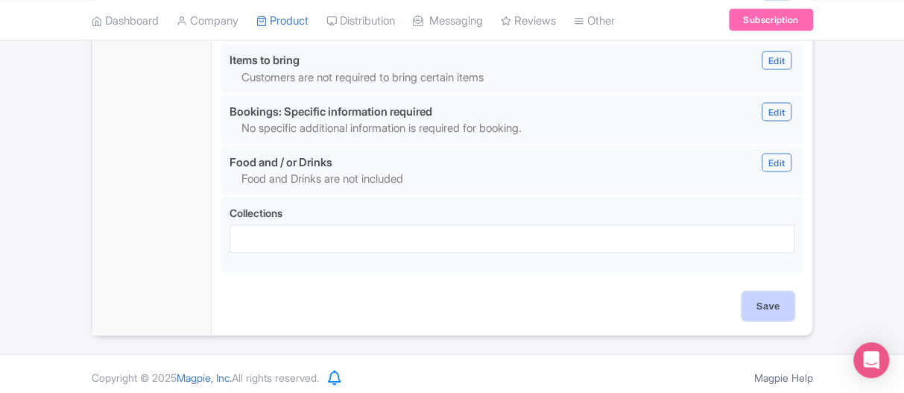
click input "Save"
type input "Update Product"
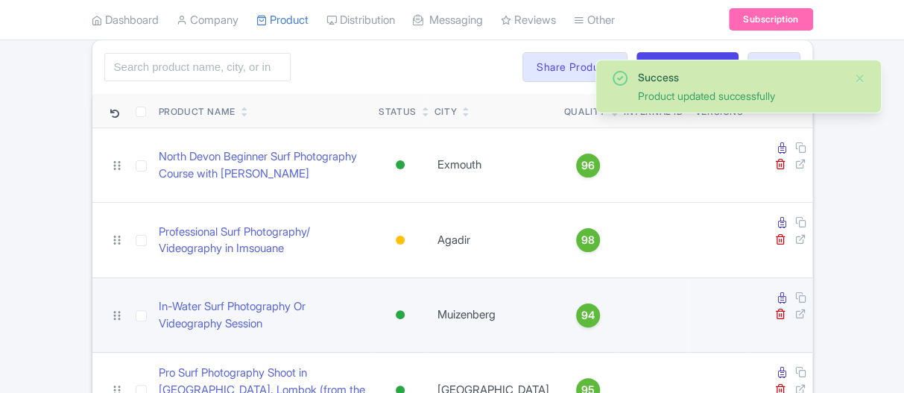
scroll to position [149, 0]
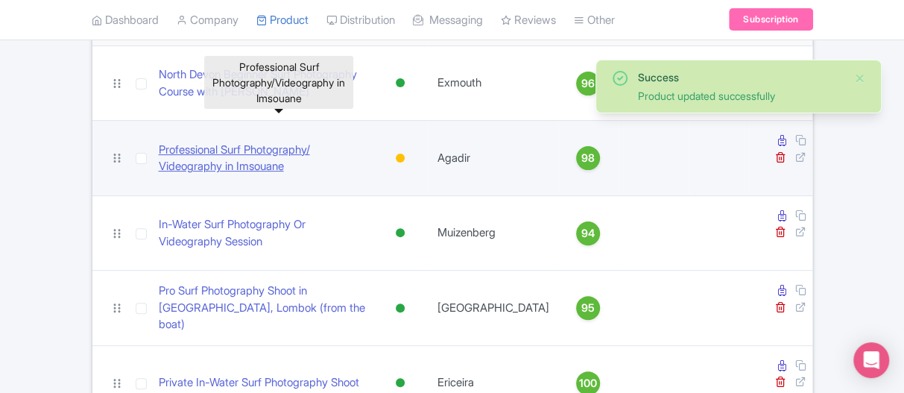
click at [171, 142] on link "Professional Surf Photography​/​Videography in Imsouane" at bounding box center [263, 159] width 209 height 34
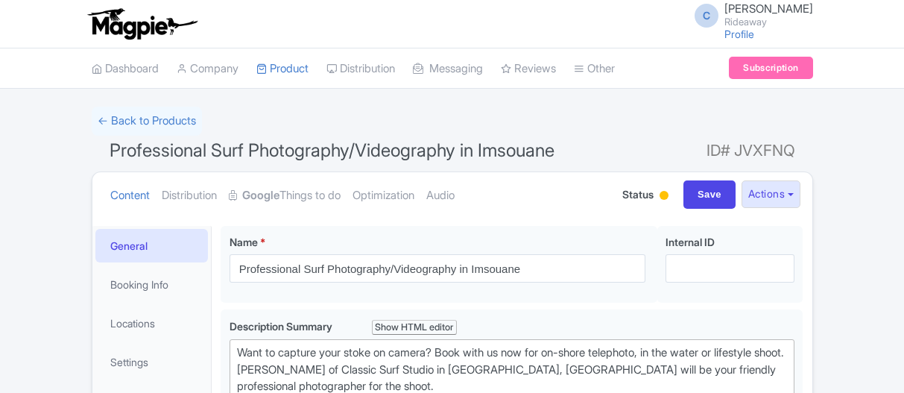
scroll to position [224, 0]
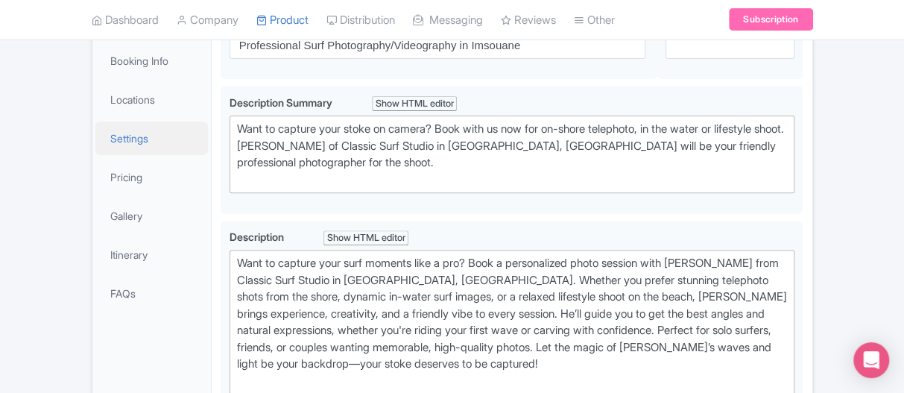
click at [120, 149] on link "Settings" at bounding box center [151, 139] width 113 height 34
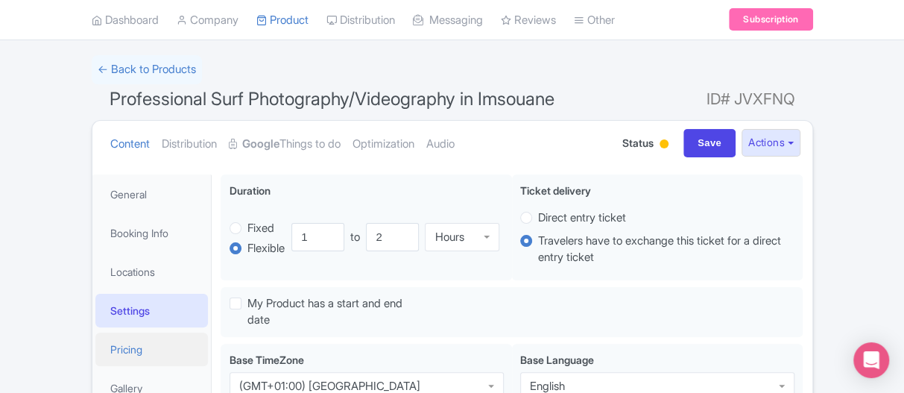
scroll to position [75, 0]
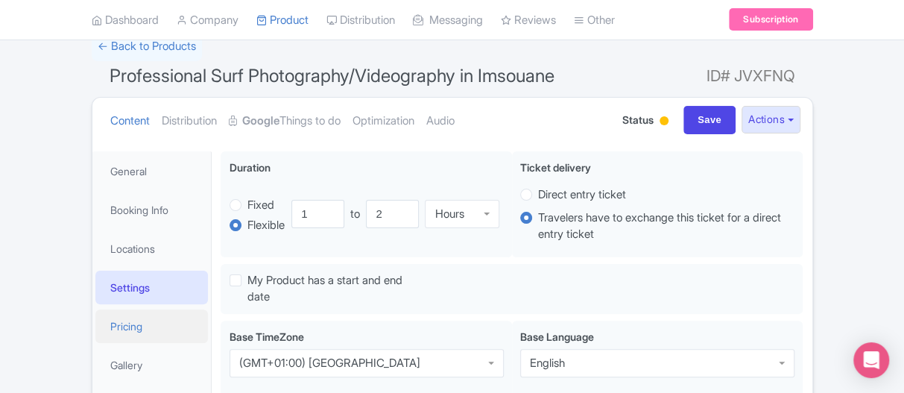
click at [126, 328] on link "Pricing" at bounding box center [151, 326] width 113 height 34
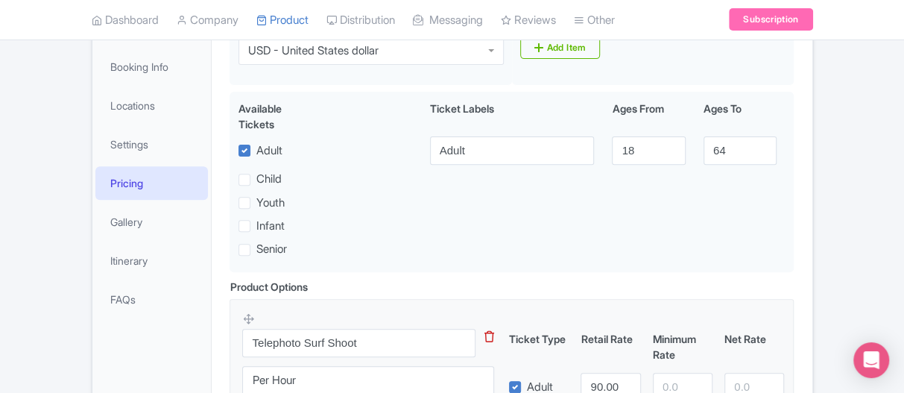
scroll to position [0, 0]
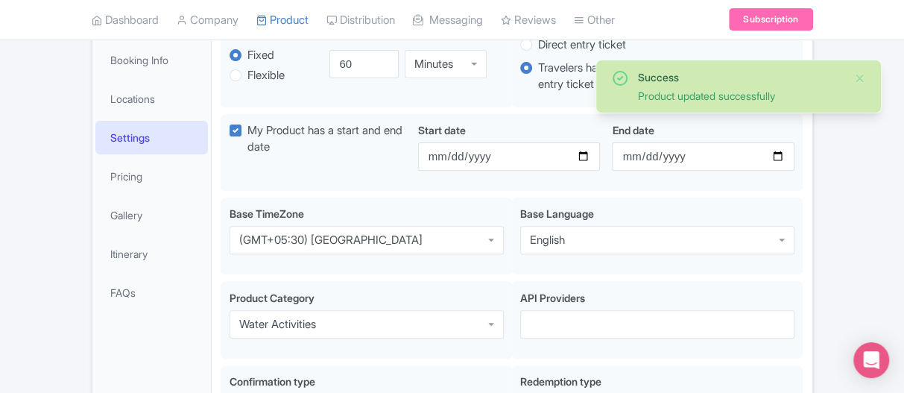
scroll to position [1, 0]
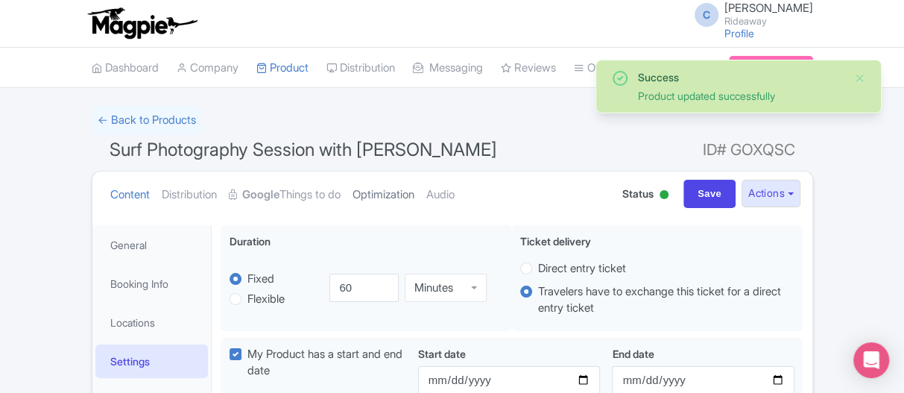
click at [386, 187] on link "Optimization" at bounding box center [384, 194] width 62 height 47
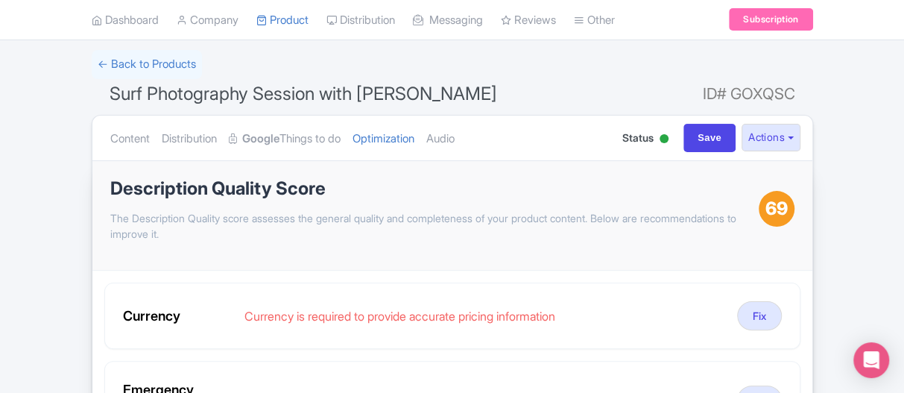
scroll to position [0, 0]
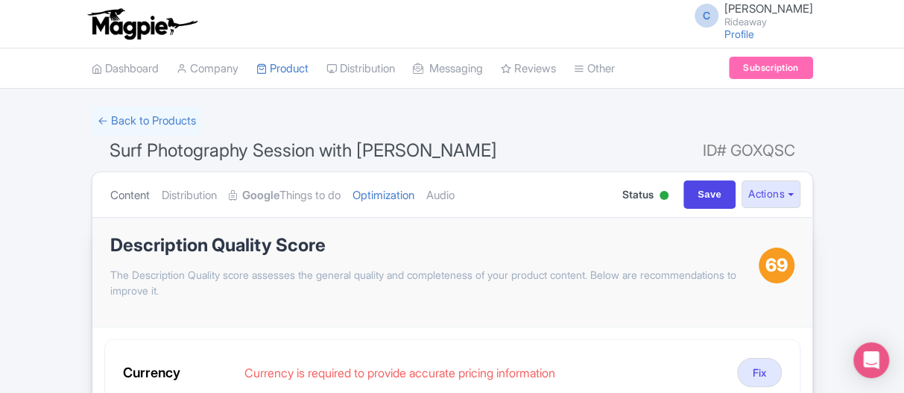
click at [124, 195] on link "Content" at bounding box center [130, 195] width 40 height 47
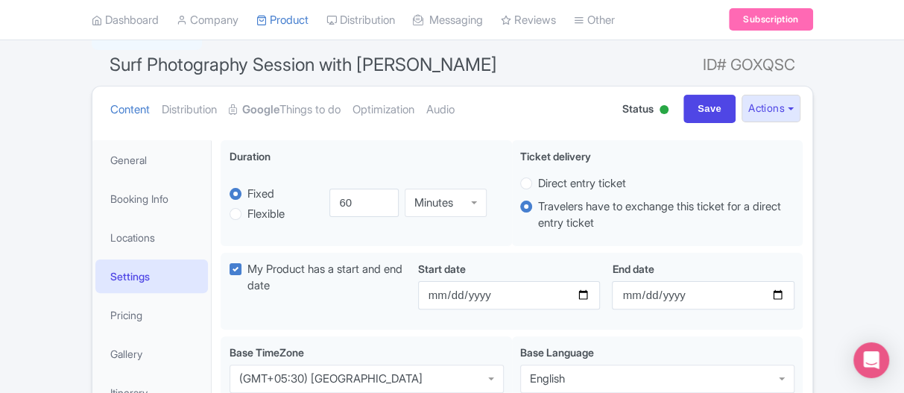
scroll to position [149, 0]
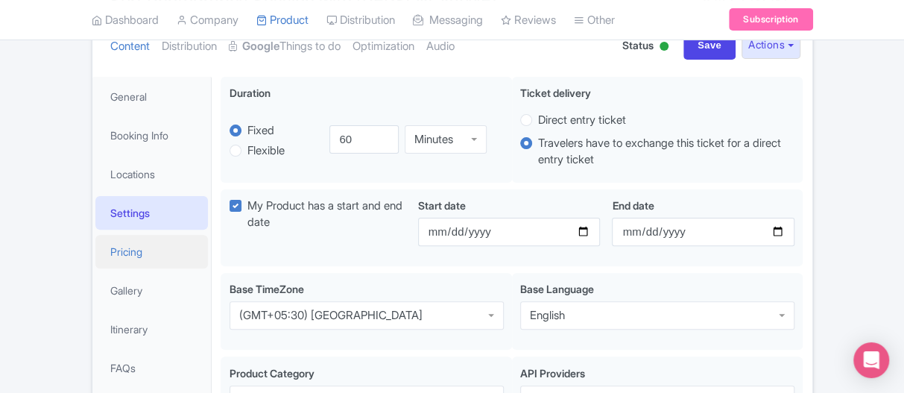
click at [135, 253] on link "Pricing" at bounding box center [151, 252] width 113 height 34
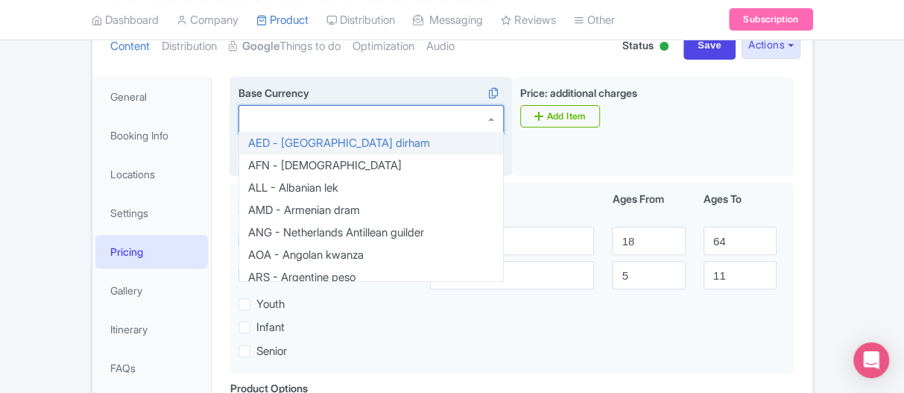
click at [308, 119] on div at bounding box center [371, 119] width 265 height 28
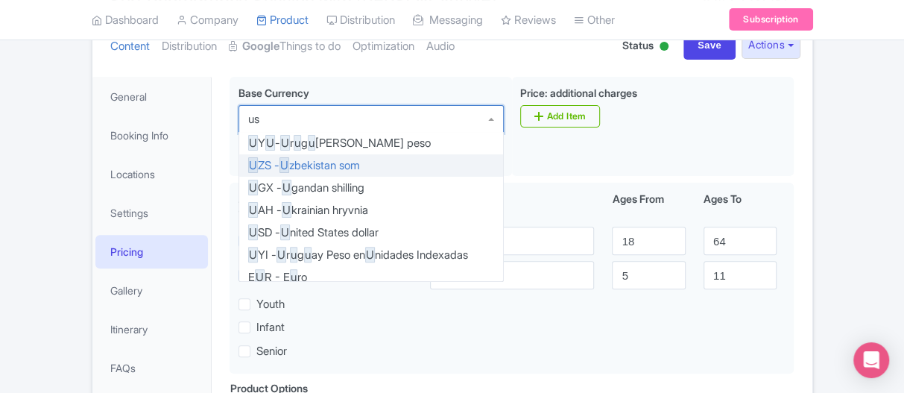
type input "usd"
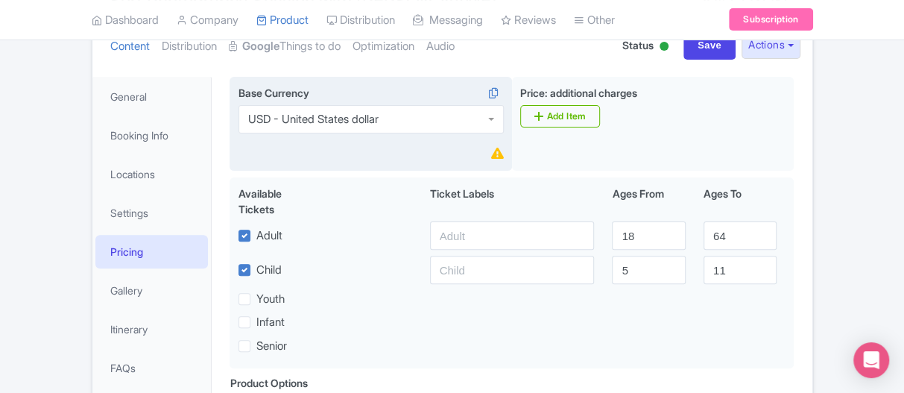
scroll to position [0, 0]
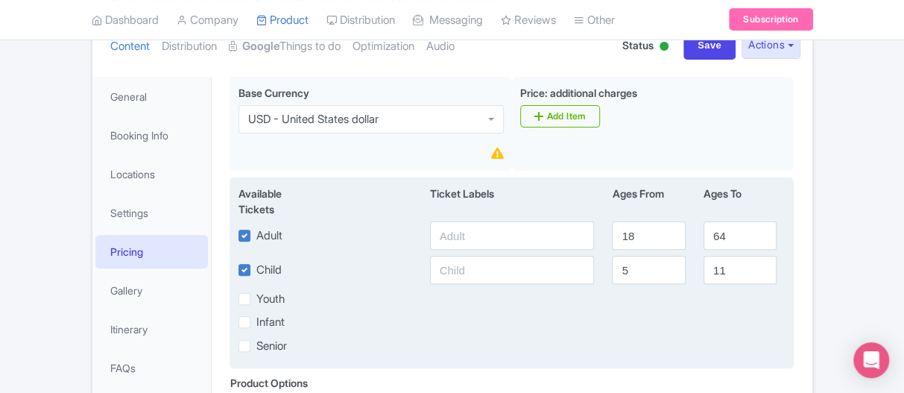
click at [256, 268] on label "Child" at bounding box center [268, 270] width 25 height 17
click at [256, 268] on input "Child" at bounding box center [261, 266] width 10 height 10
checkbox input "false"
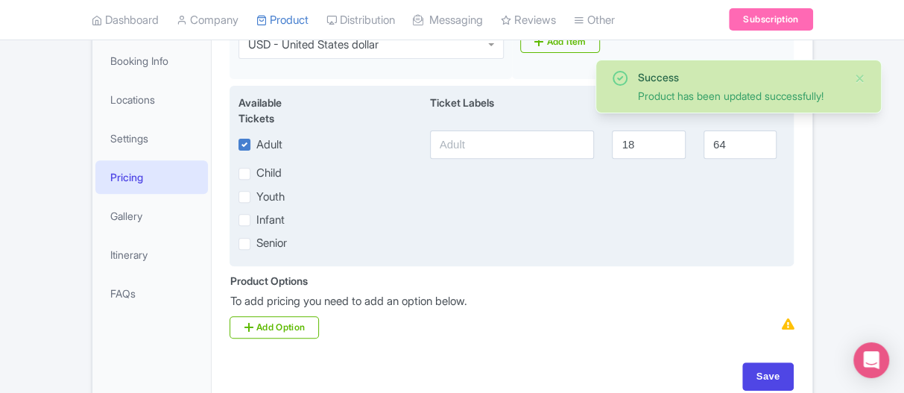
scroll to position [298, 0]
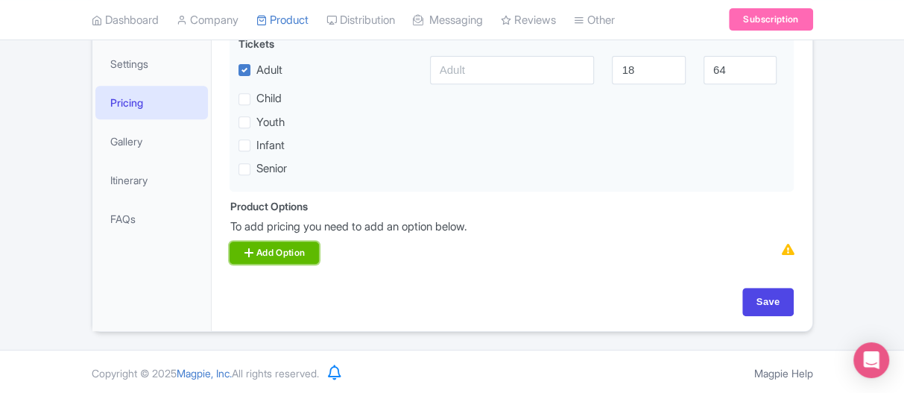
click at [265, 259] on link "Add Option" at bounding box center [274, 253] width 89 height 22
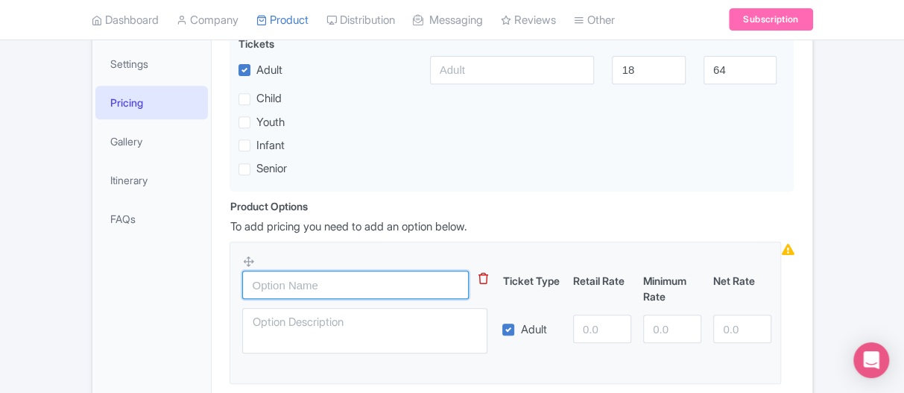
click at [318, 286] on input "text" at bounding box center [355, 285] width 227 height 28
paste input "Solo Photo Surf Shoot"
type input "Solo Photo Surf Shoot"
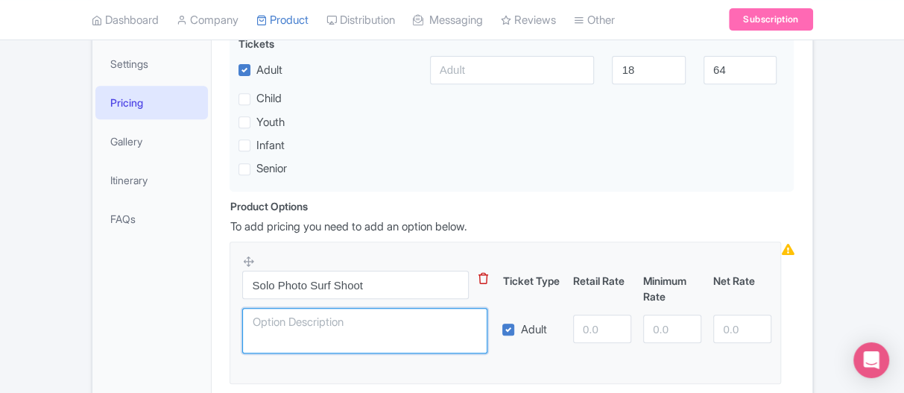
click at [279, 315] on textarea at bounding box center [364, 330] width 245 height 45
type textarea "Per Hour"
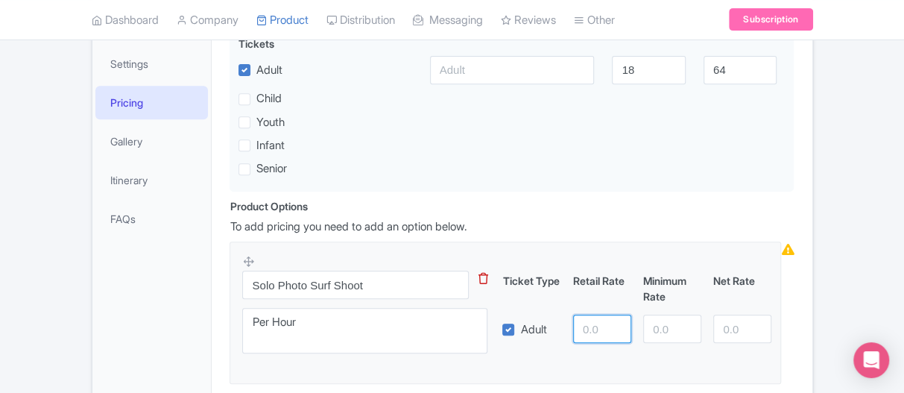
click at [590, 330] on input "number" at bounding box center [602, 329] width 58 height 28
type input "80.69"
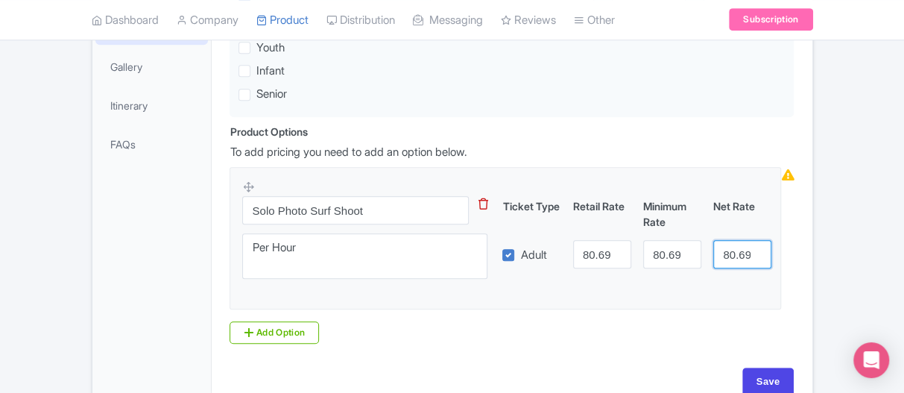
type input "80.69"
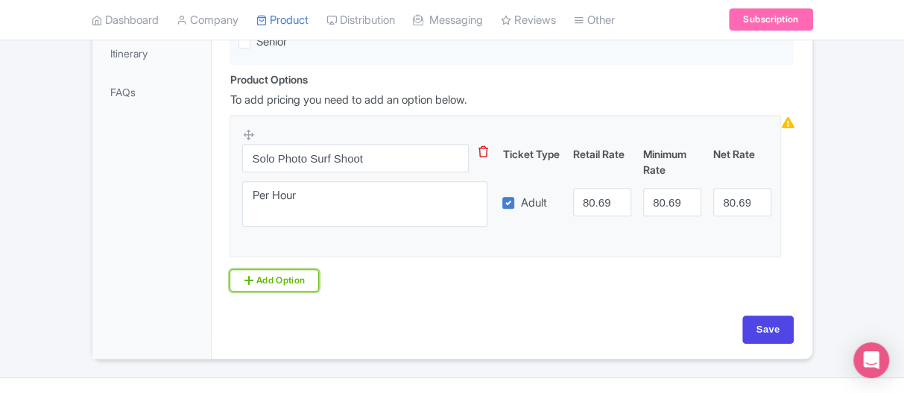
scroll to position [447, 0]
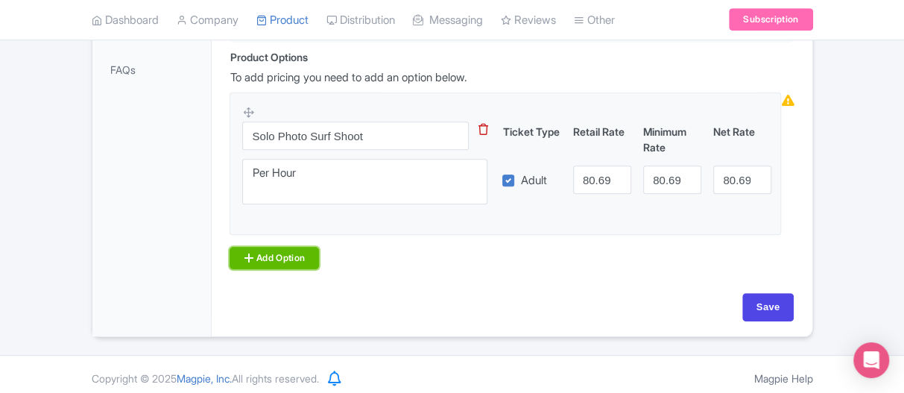
click at [260, 256] on link "Add Option" at bounding box center [274, 258] width 89 height 22
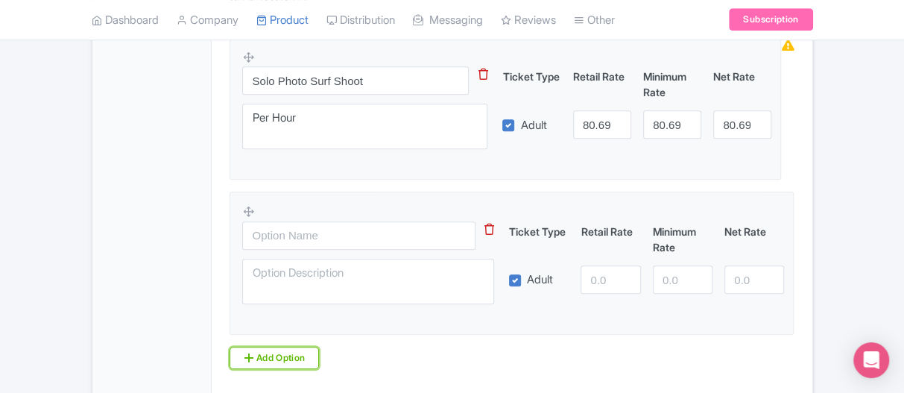
scroll to position [522, 0]
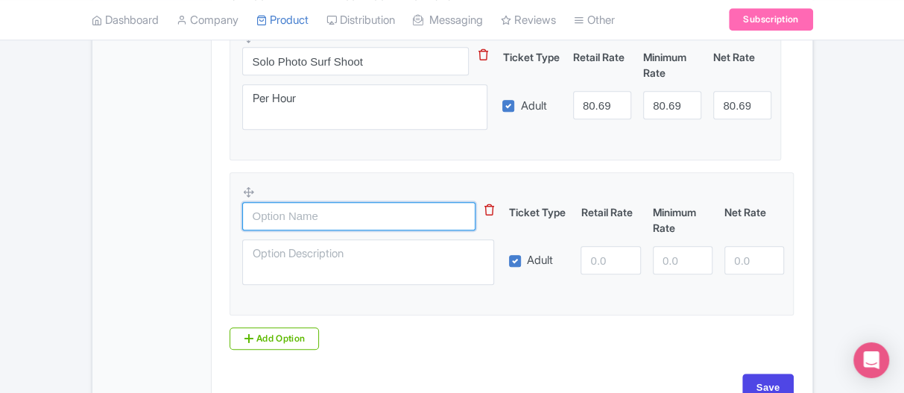
click at [295, 228] on input "text" at bounding box center [358, 216] width 233 height 28
paste input "Group Surf Photo Shoot"
type input "Group Surf Photo Shoot"
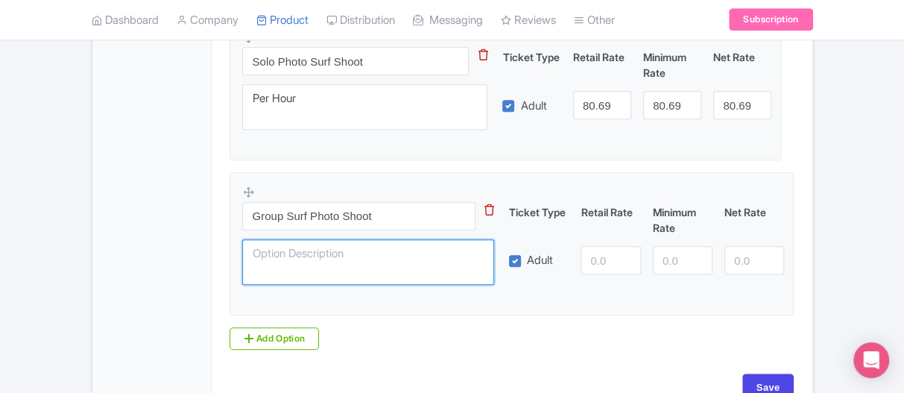
click at [335, 249] on textarea at bounding box center [368, 261] width 252 height 45
paste textarea "This is for 2-4 individuals to be photographed by Alba in the water"
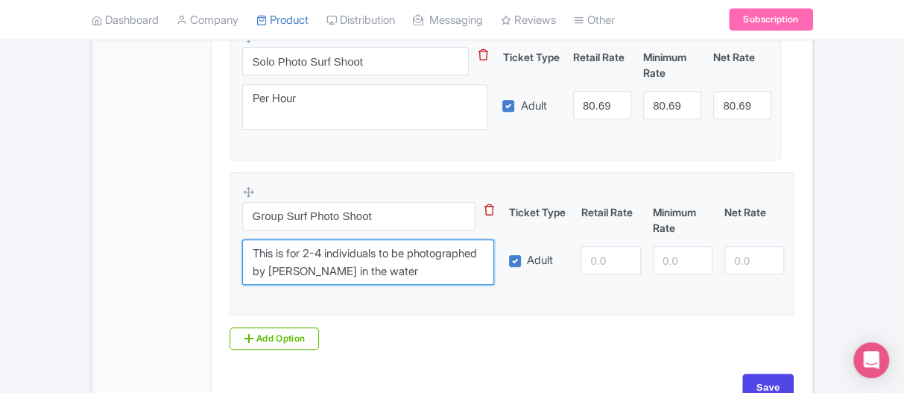
type textarea "This is for 2-4 individuals to be photographed by [PERSON_NAME] in the water"
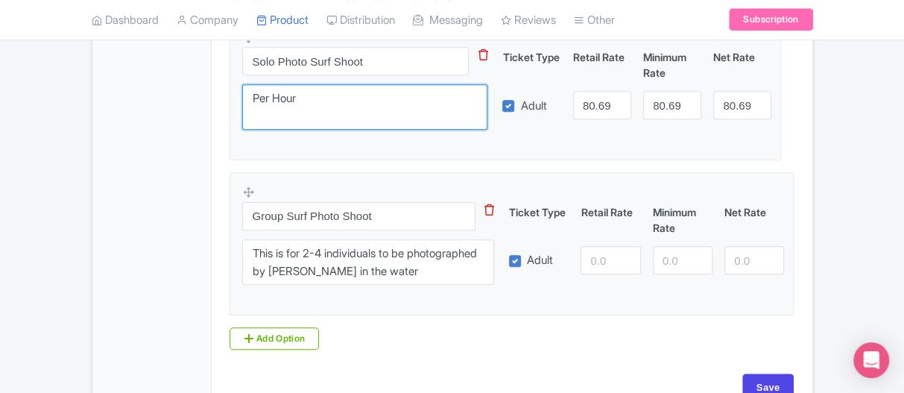
drag, startPoint x: 316, startPoint y: 98, endPoint x: 206, endPoint y: 91, distance: 110.5
click at [206, 91] on div "General Booking Info Locations Settings Pricing Gallery Itinerary FAQs Basic sw…" at bounding box center [452, 56] width 720 height 722
paste textarea "This is for a solo surfer to have an in-water shoot with Alba to ensure you rec…"
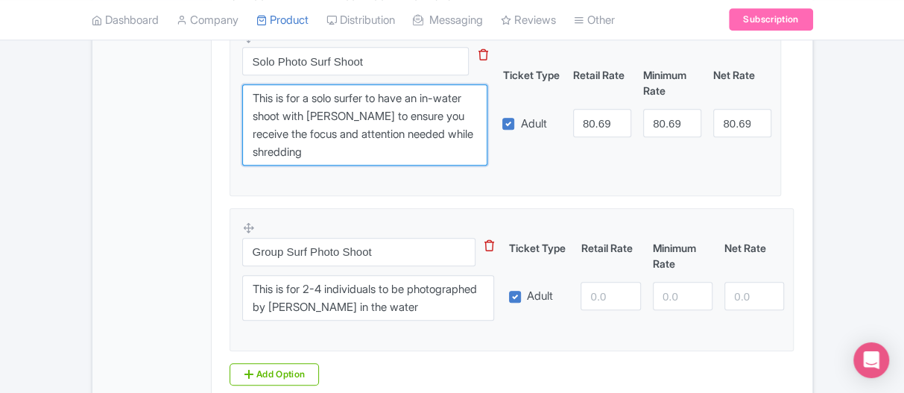
type textarea "This is for a solo surfer to have an in-water shoot with [PERSON_NAME] to ensur…"
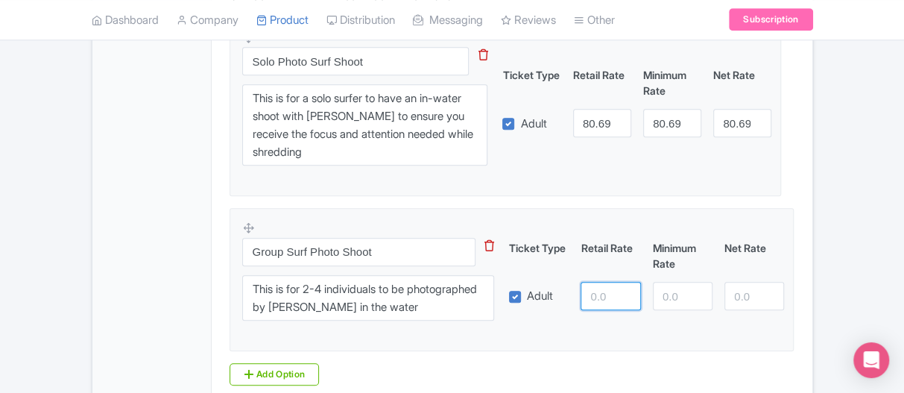
click at [597, 303] on input "number" at bounding box center [611, 296] width 60 height 28
type input "107.59"
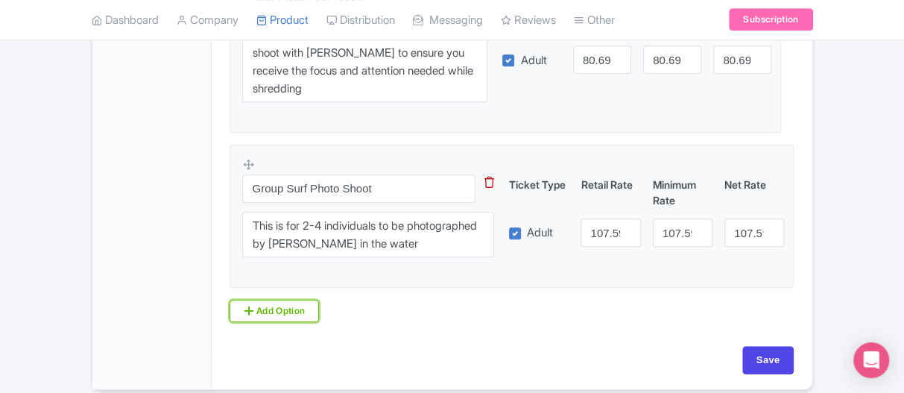
scroll to position [644, 0]
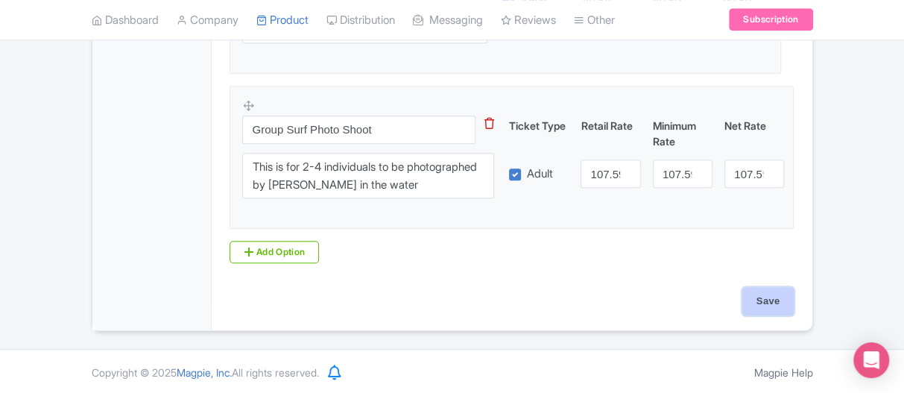
click at [788, 300] on input "Save" at bounding box center [768, 301] width 52 height 28
type input "Update Product"
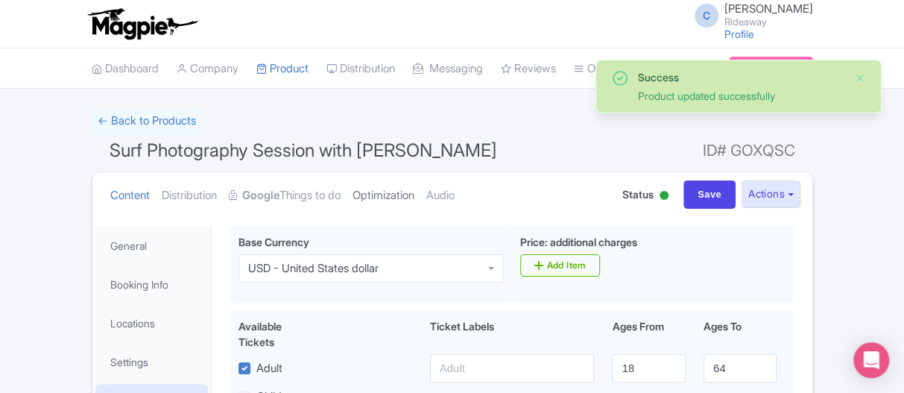
click at [371, 190] on link "Optimization" at bounding box center [384, 195] width 62 height 47
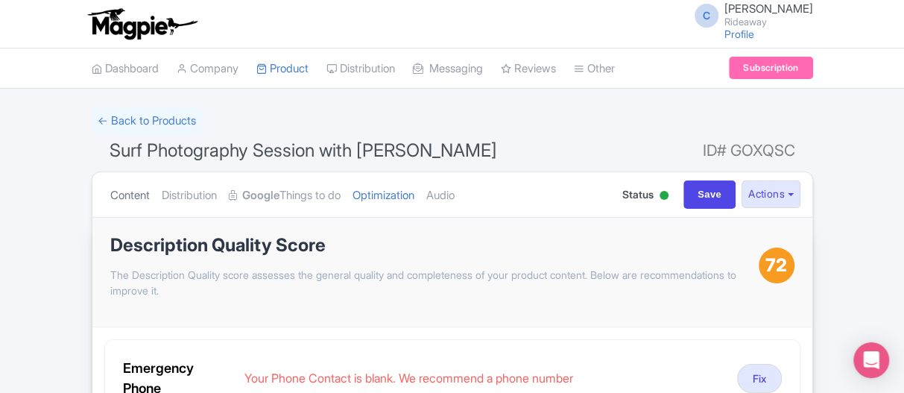
click at [124, 183] on link "Content" at bounding box center [130, 195] width 40 height 47
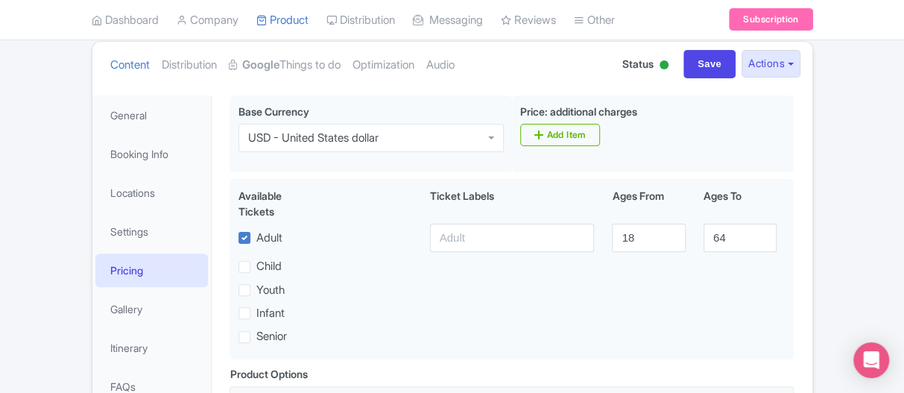
scroll to position [224, 0]
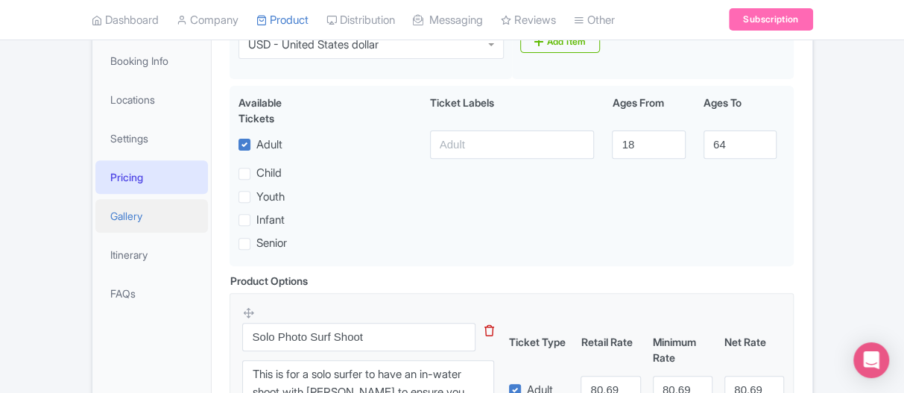
click at [124, 218] on link "Gallery" at bounding box center [151, 216] width 113 height 34
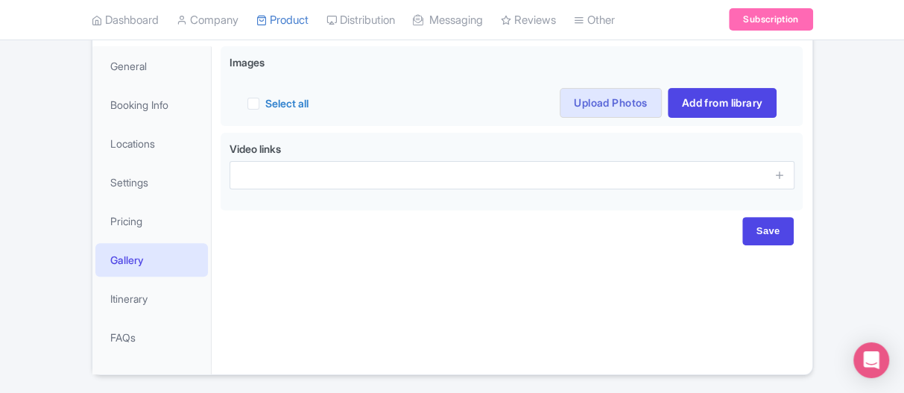
scroll to position [149, 0]
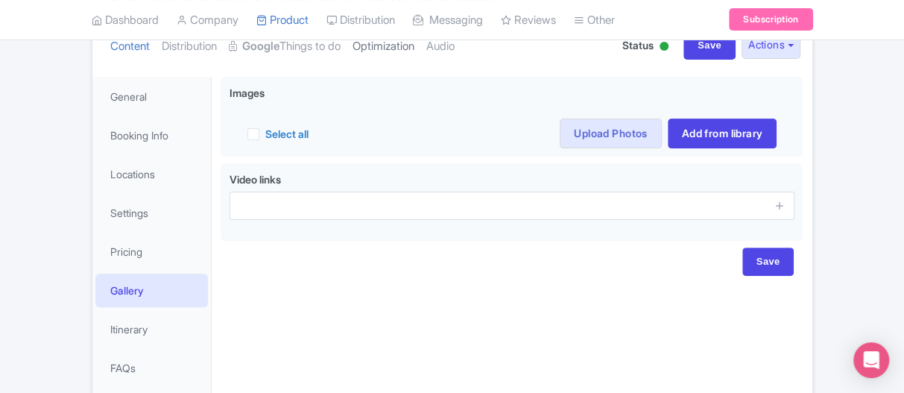
click at [408, 45] on link "Optimization" at bounding box center [384, 46] width 62 height 47
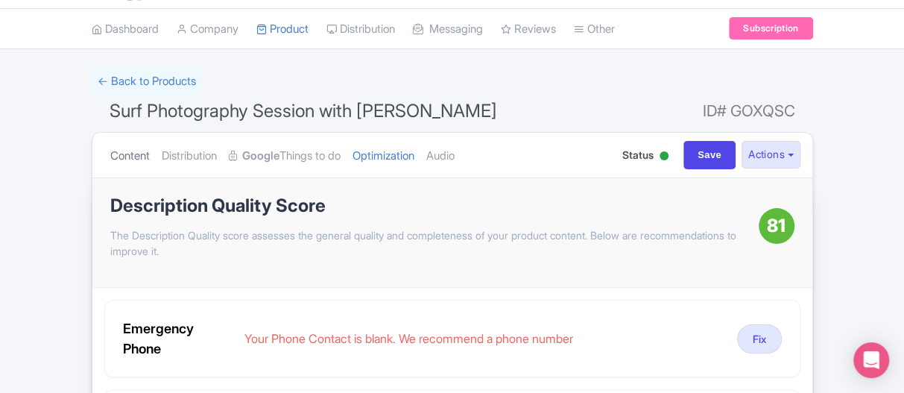
scroll to position [0, 0]
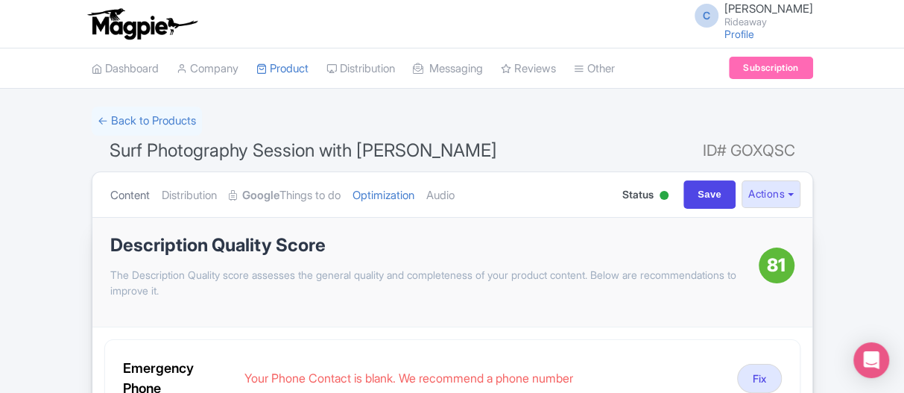
click at [122, 195] on link "Content" at bounding box center [130, 195] width 40 height 47
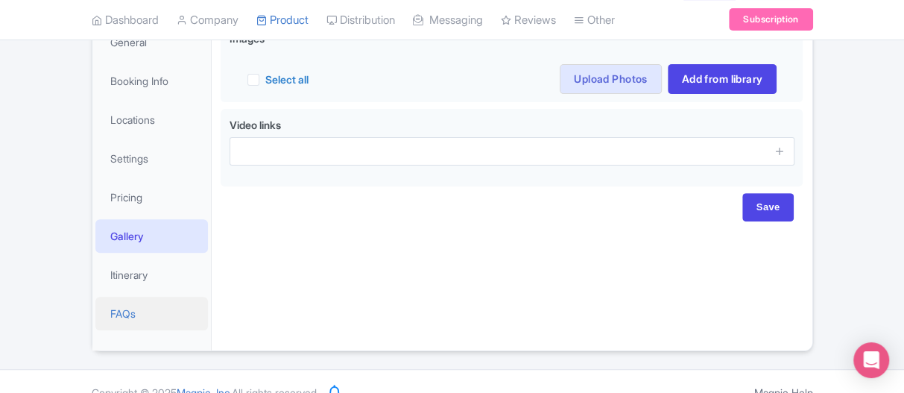
scroll to position [75, 0]
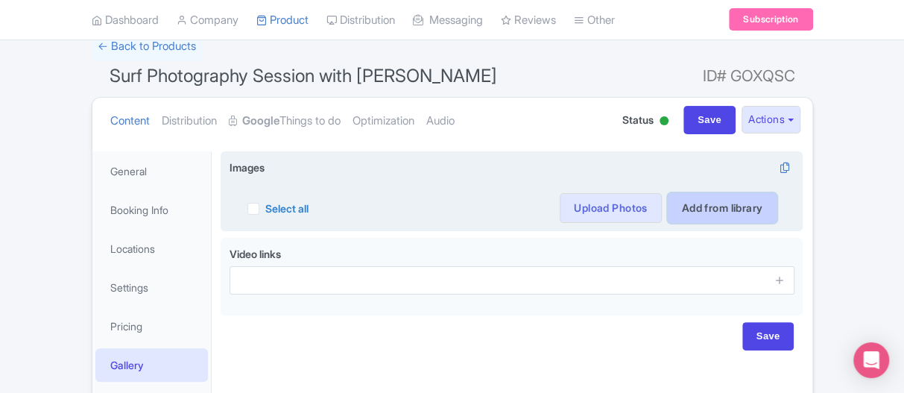
click at [697, 203] on link "Add from library" at bounding box center [723, 208] width 110 height 30
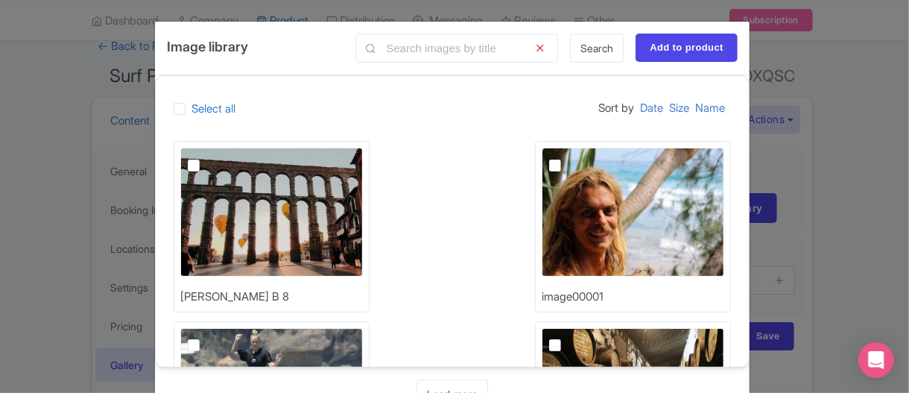
click at [853, 186] on div "Image library Search Add to product Select all Sort by Date Size Name [GEOGRAPH…" at bounding box center [454, 196] width 909 height 393
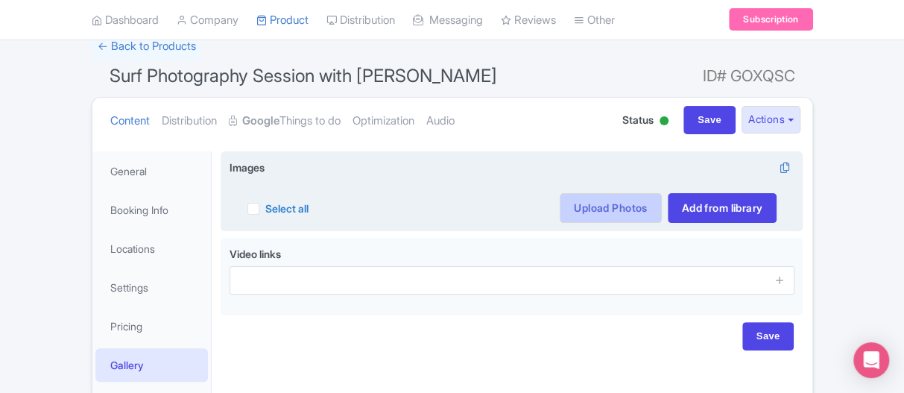
click at [597, 205] on link "Upload Photos" at bounding box center [610, 208] width 101 height 30
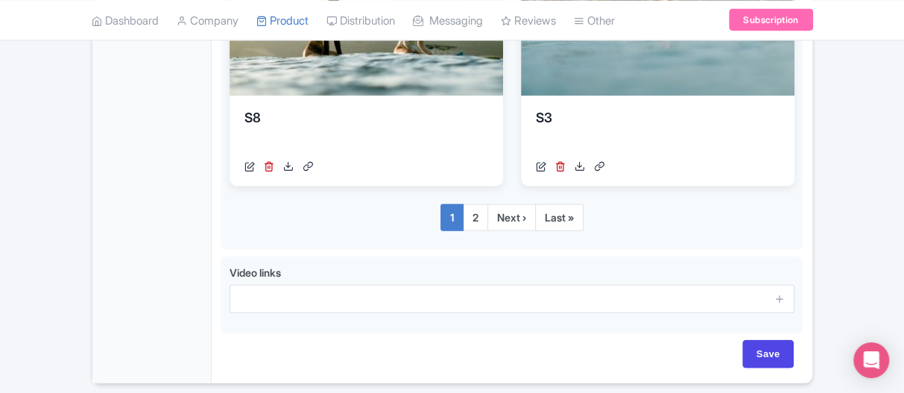
scroll to position [1703, 0]
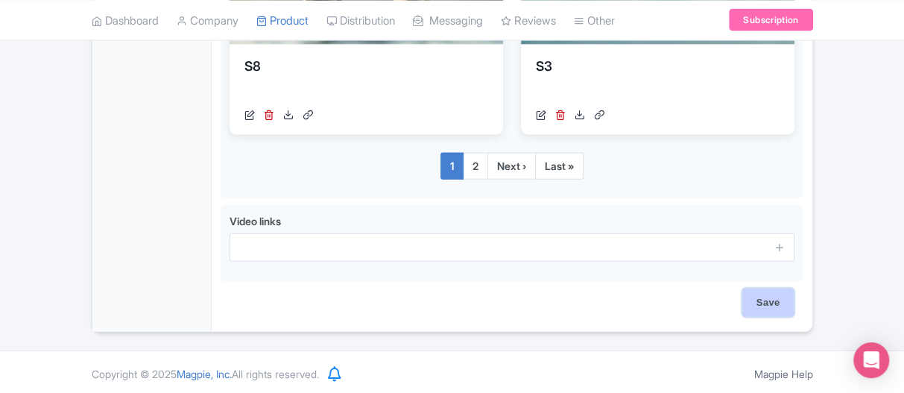
click at [760, 306] on input "Save" at bounding box center [768, 302] width 52 height 28
type input "Saving..."
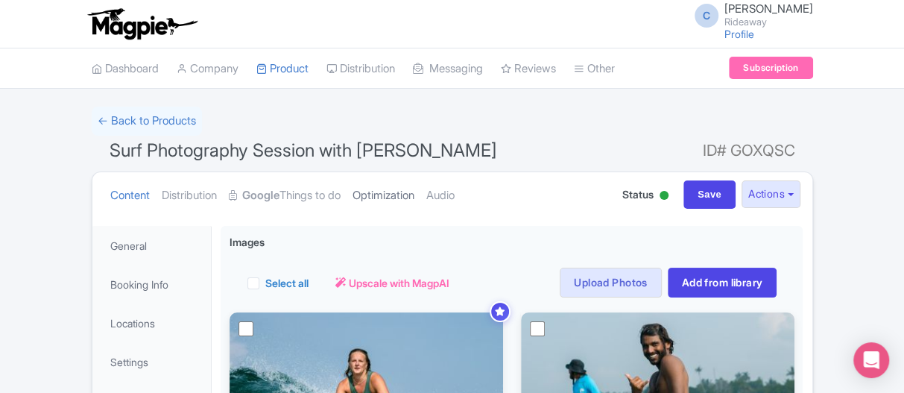
click at [397, 200] on link "Optimization" at bounding box center [384, 195] width 62 height 47
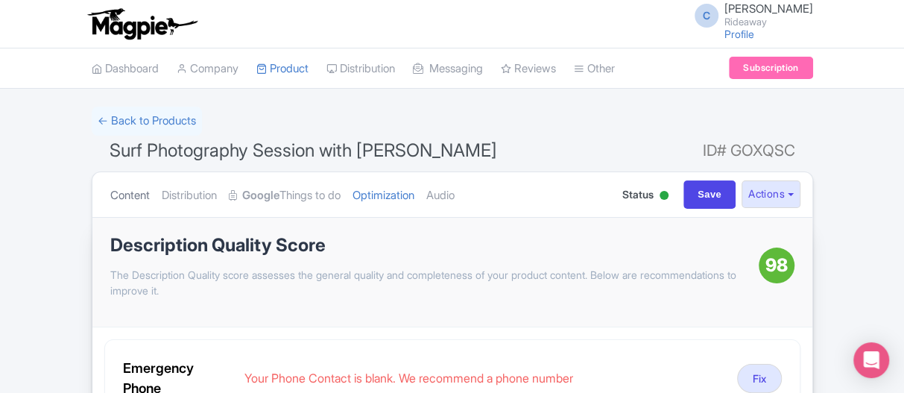
click at [129, 198] on link "Content" at bounding box center [130, 195] width 40 height 47
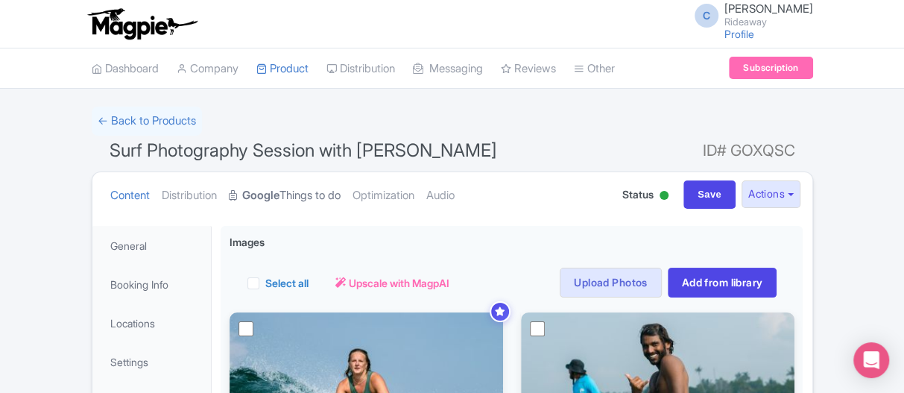
click at [309, 195] on link "Google Things to do" at bounding box center [285, 195] width 112 height 47
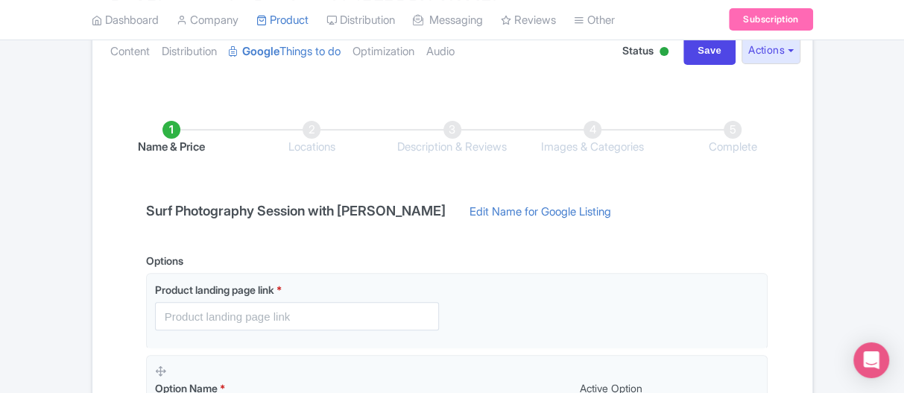
scroll to position [149, 0]
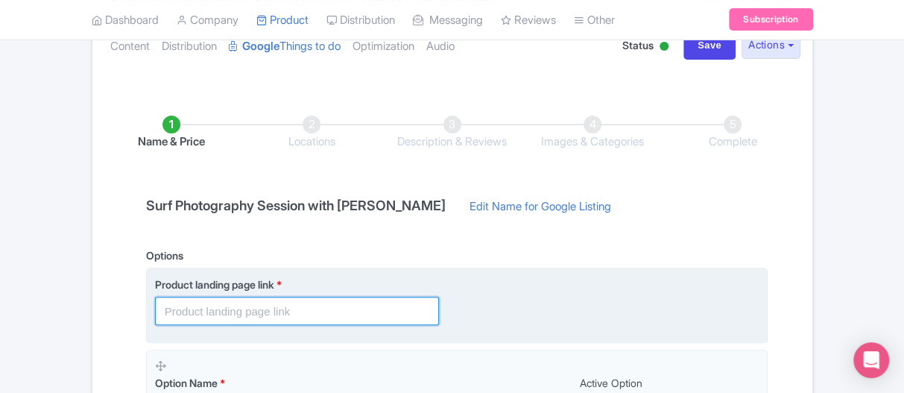
click at [204, 313] on input "text" at bounding box center [297, 311] width 284 height 28
paste input "https://www.rideaway.io/l/surf-photography-session-with-alba-south-sri-lanka/68…"
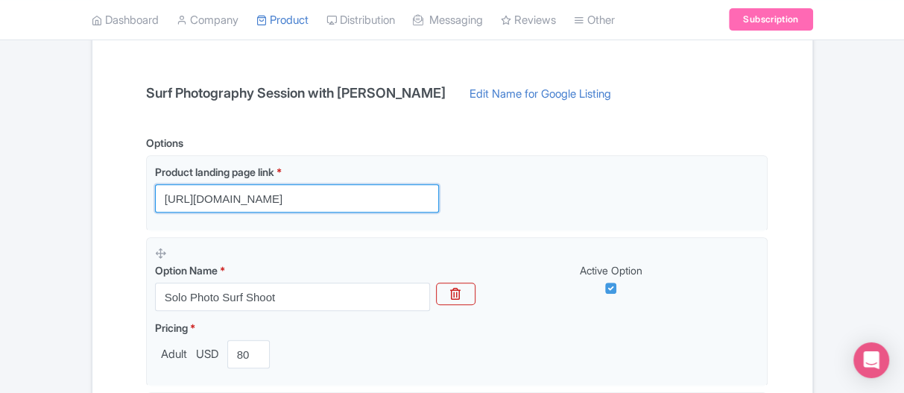
scroll to position [298, 0]
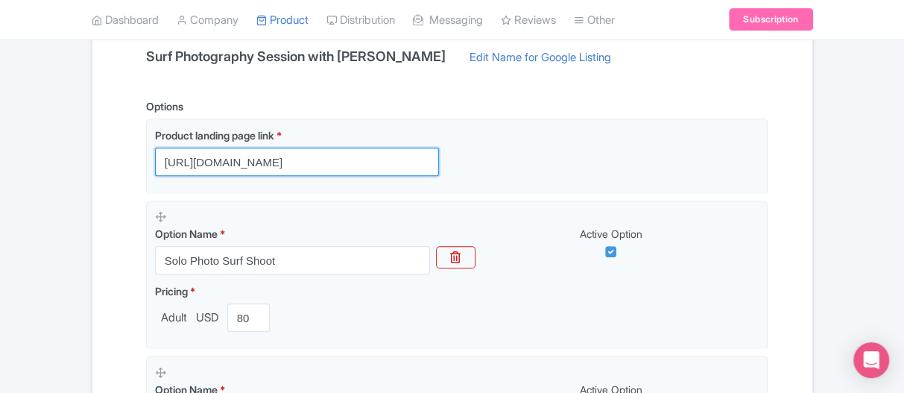
type input "https://www.rideaway.io/l/surf-photography-session-with-alba-south-sri-lanka/68…"
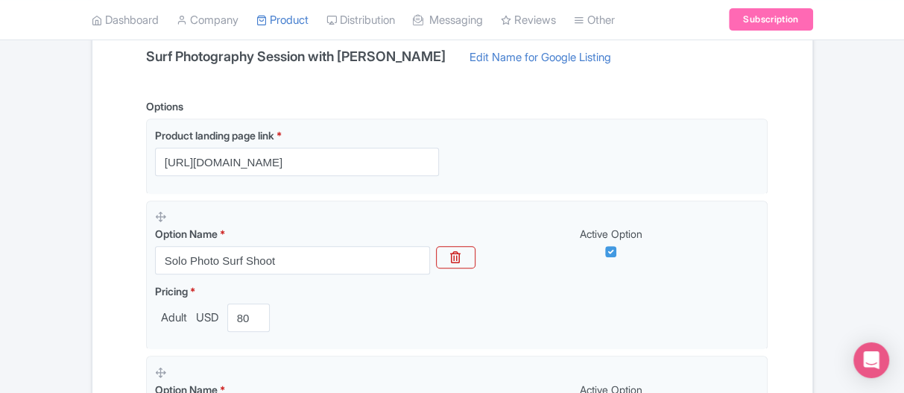
click at [0, 271] on div "Success Product updated successfully ← Back to Products Surf Photography Sessio…" at bounding box center [452, 227] width 904 height 839
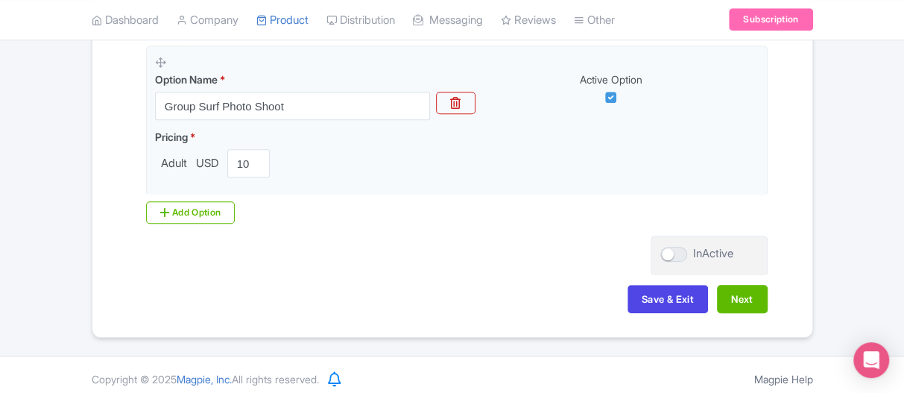
scroll to position [612, 0]
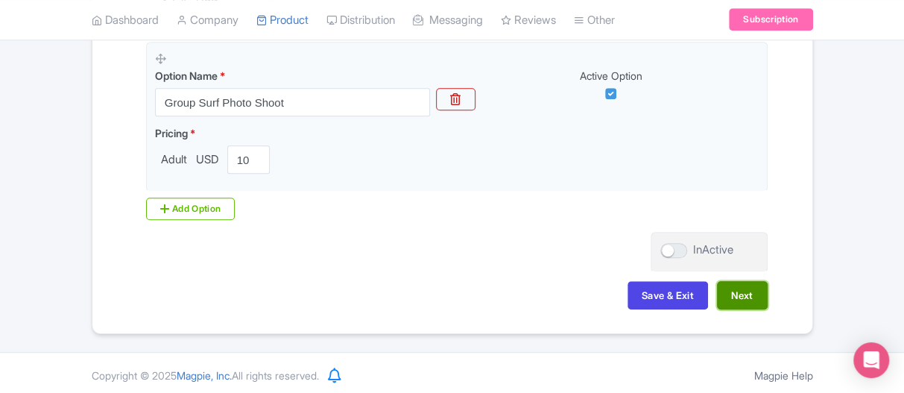
click at [749, 293] on button "Next" at bounding box center [742, 295] width 51 height 28
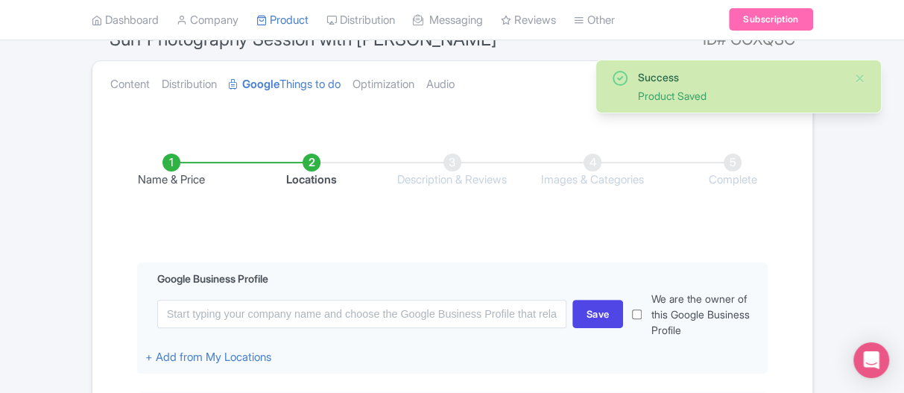
scroll to position [142, 0]
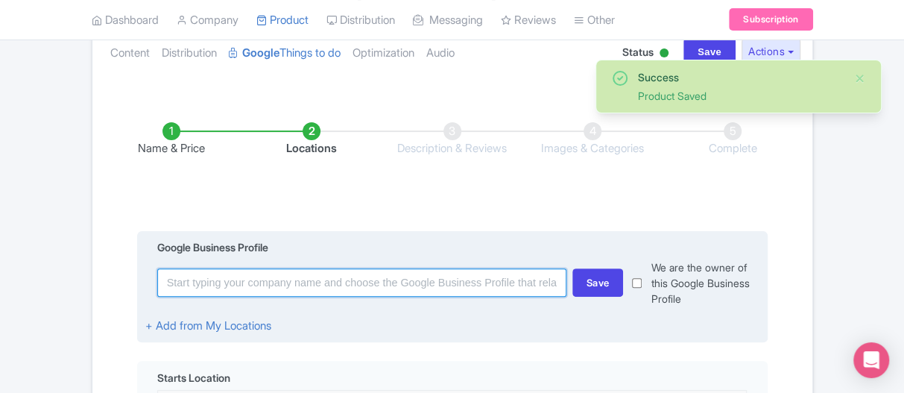
click at [272, 277] on input at bounding box center [361, 282] width 409 height 28
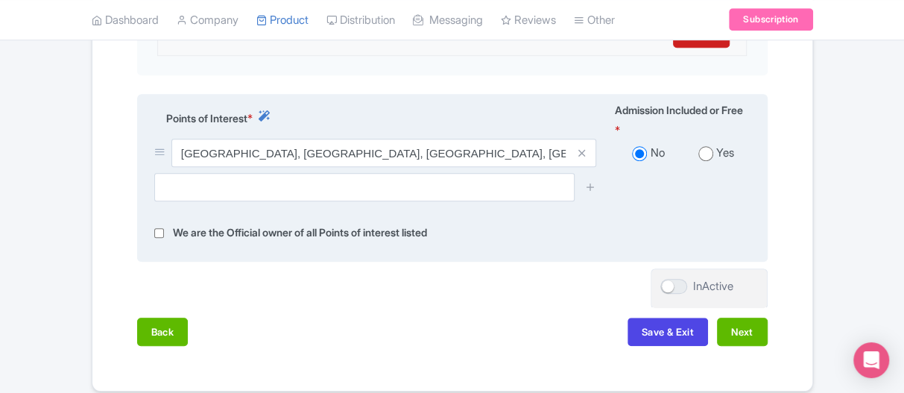
scroll to position [590, 0]
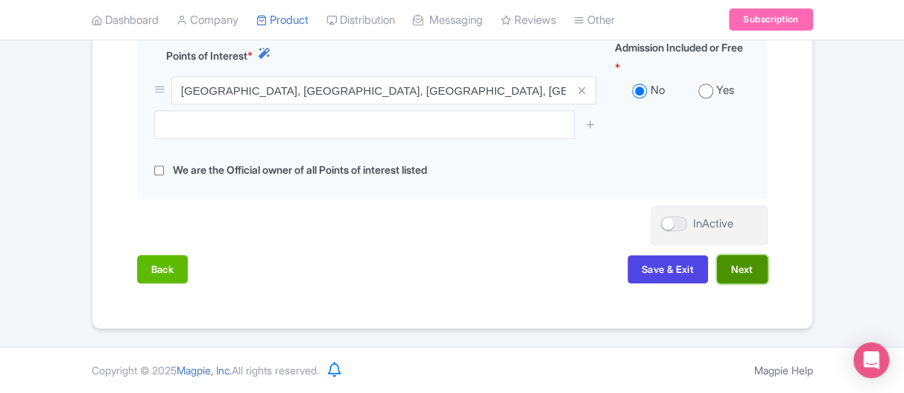
click at [750, 274] on button "Next" at bounding box center [742, 269] width 51 height 28
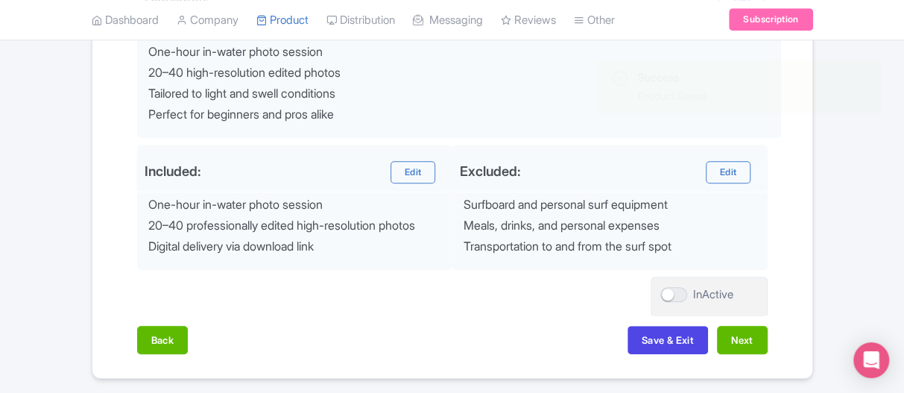
scroll to position [688, 0]
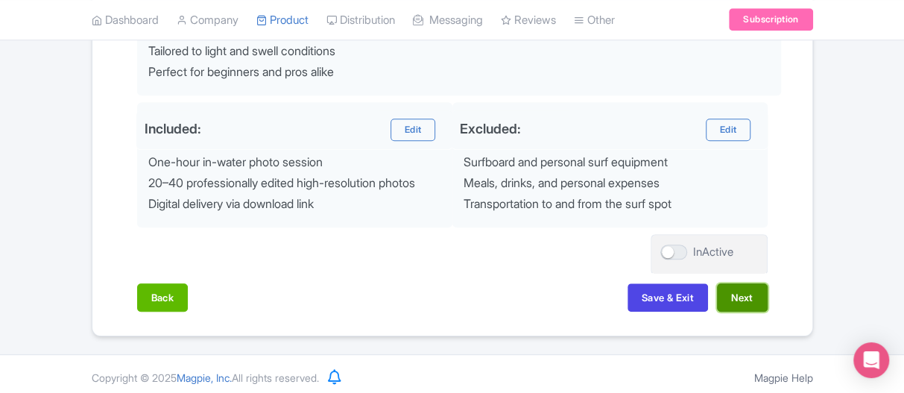
click at [725, 296] on button "Next" at bounding box center [742, 297] width 51 height 28
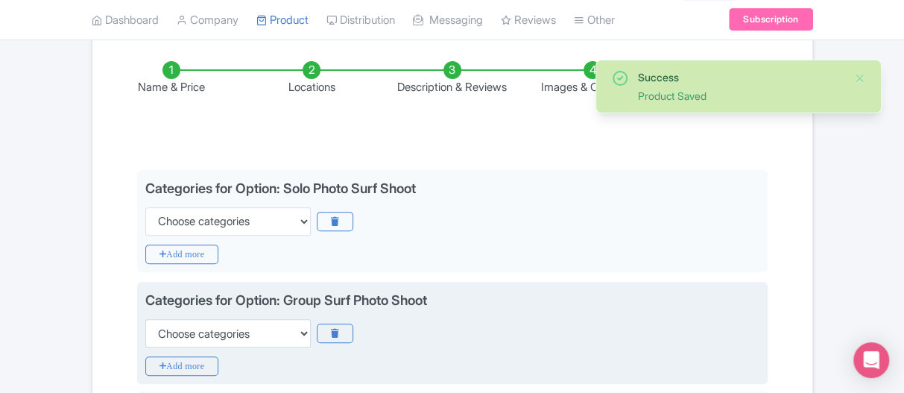
scroll to position [225, 0]
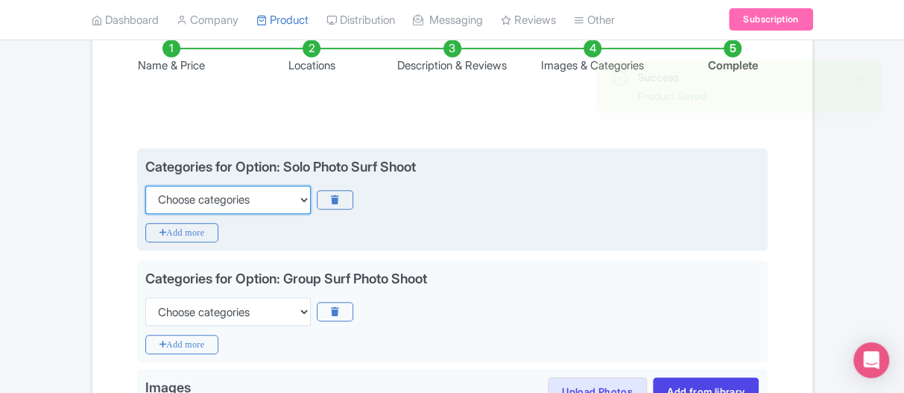
click at [307, 198] on select "Choose categories Adults Only Animals Audio Guide Beaches Bike Tours Boat Tours…" at bounding box center [227, 200] width 165 height 28
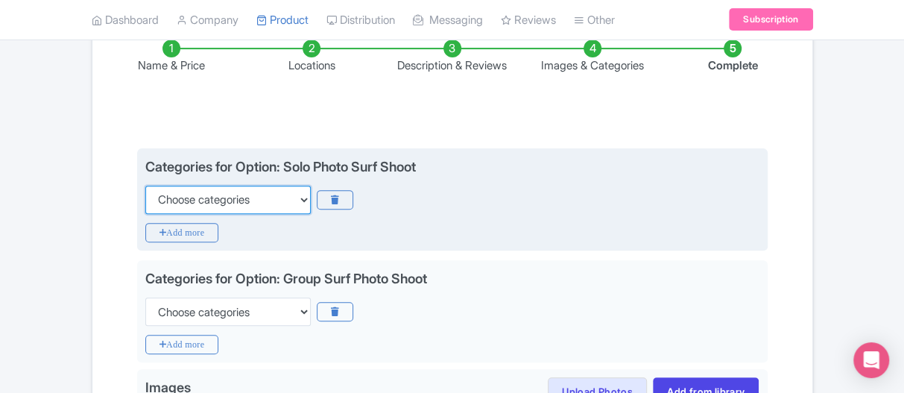
click at [272, 198] on select "Choose categories Adults Only Animals Audio Guide Beaches Bike Tours Boat Tours…" at bounding box center [227, 200] width 165 height 28
select select "beaches"
click at [145, 186] on select "Choose categories Adults Only Animals Audio Guide Beaches Bike Tours Boat Tours…" at bounding box center [227, 200] width 165 height 28
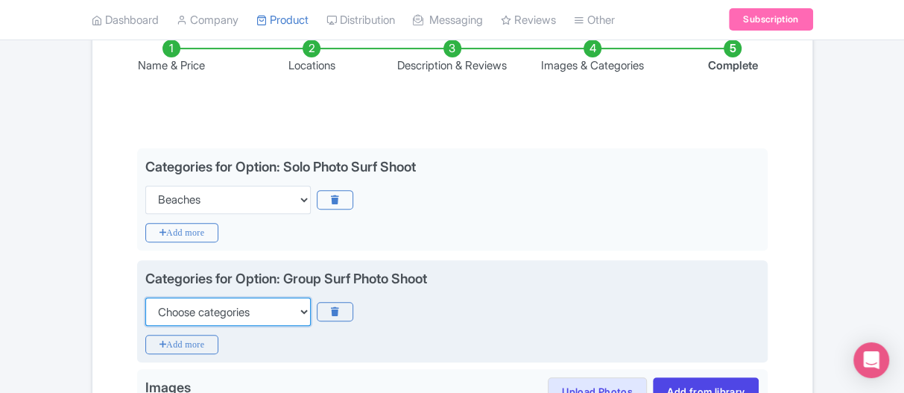
click at [229, 309] on select "Choose categories Adults Only Animals Audio Guide Beaches Bike Tours Boat Tours…" at bounding box center [227, 311] width 165 height 28
select select "beaches"
click at [145, 297] on select "Choose categories Adults Only Animals Audio Guide Beaches Bike Tours Boat Tours…" at bounding box center [227, 311] width 165 height 28
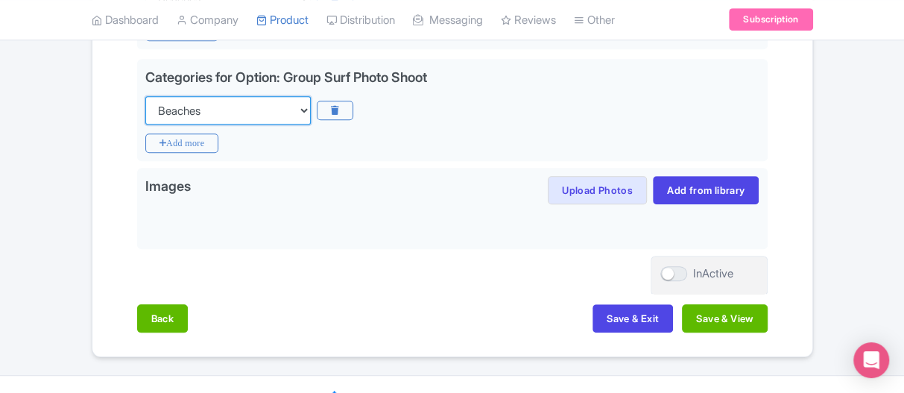
scroll to position [449, 0]
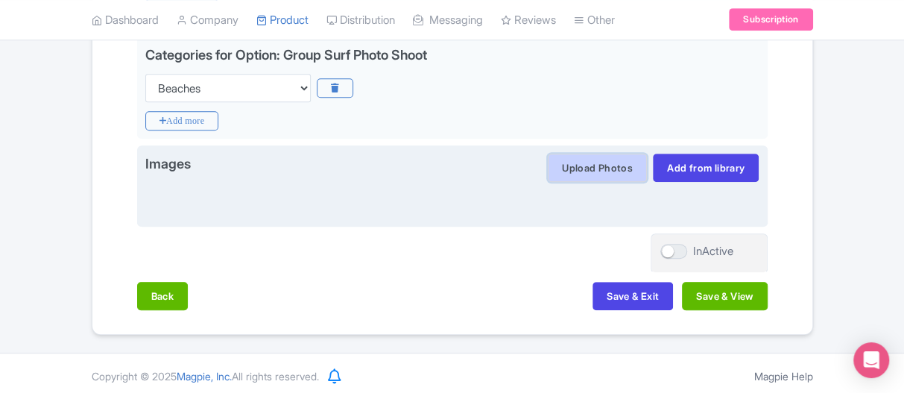
click at [588, 168] on button "Upload Photos" at bounding box center [597, 168] width 99 height 28
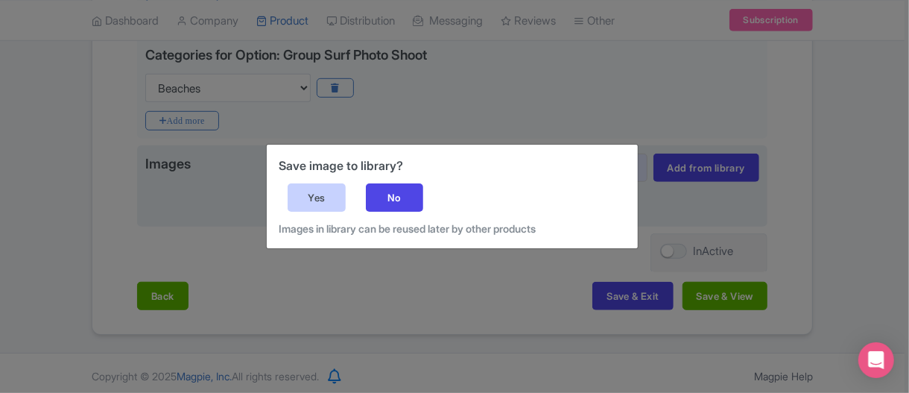
click at [318, 198] on div "Yes" at bounding box center [317, 197] width 58 height 28
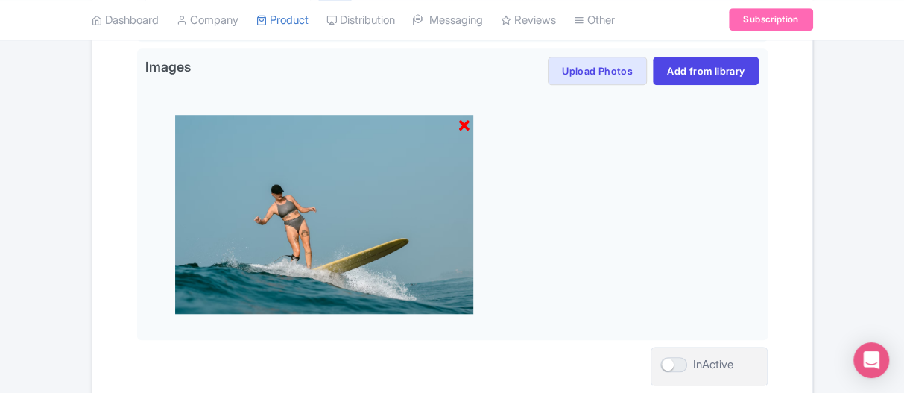
scroll to position [523, 0]
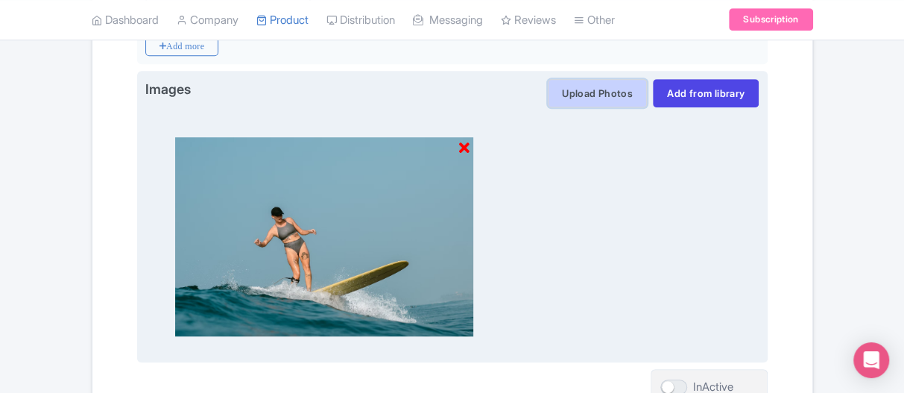
click at [582, 95] on button "Upload Photos" at bounding box center [597, 93] width 99 height 28
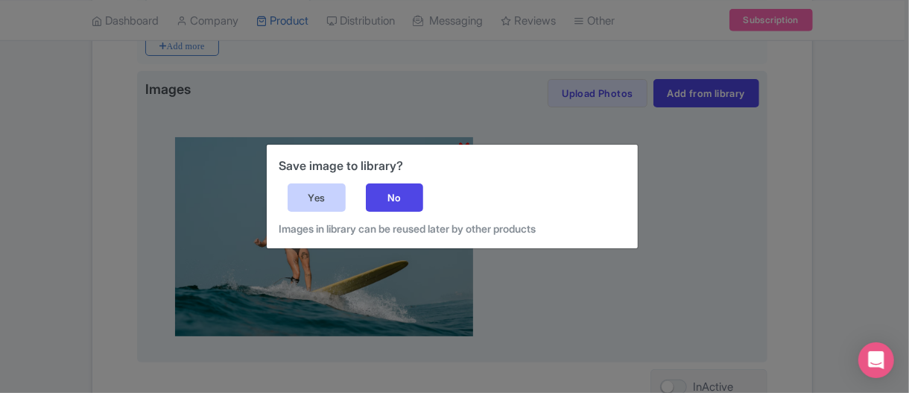
click at [332, 195] on div "Yes" at bounding box center [317, 197] width 58 height 28
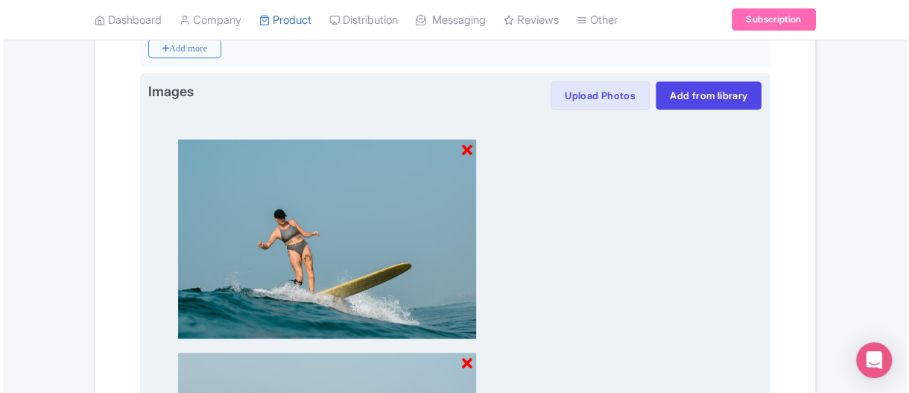
scroll to position [425, 0]
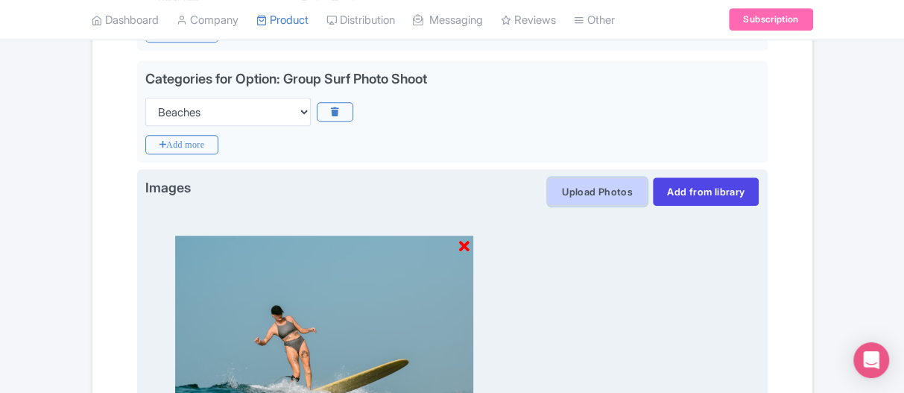
click at [564, 192] on button "Upload Photos" at bounding box center [597, 191] width 99 height 28
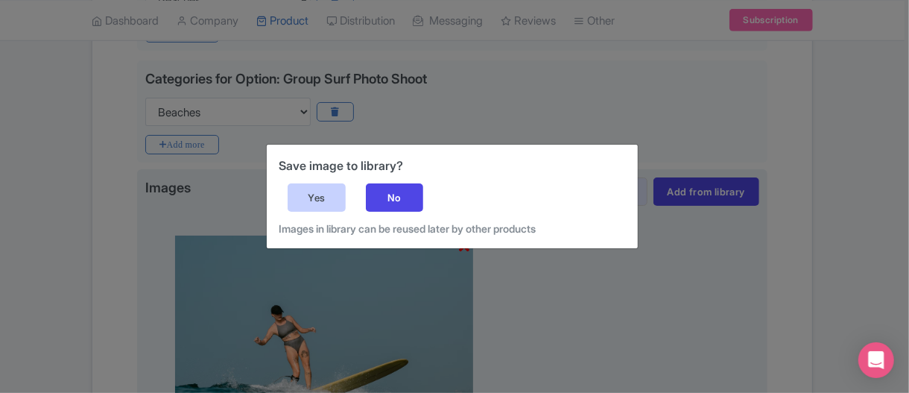
click at [331, 200] on div "Yes" at bounding box center [317, 197] width 58 height 28
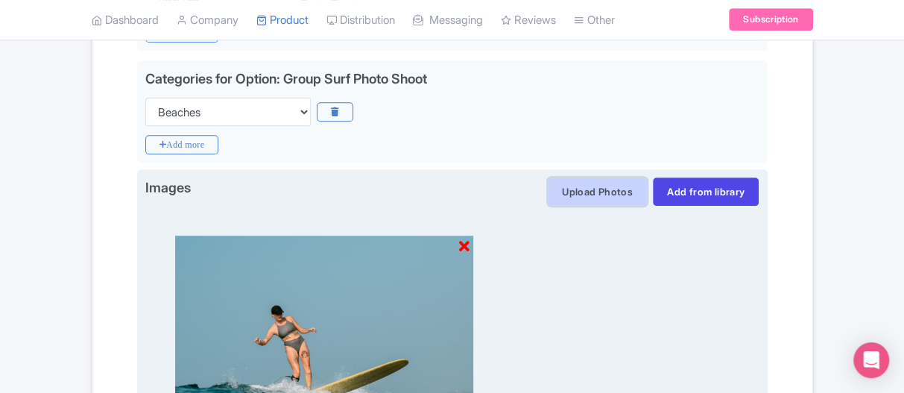
click at [602, 183] on button "Upload Photos" at bounding box center [597, 191] width 99 height 28
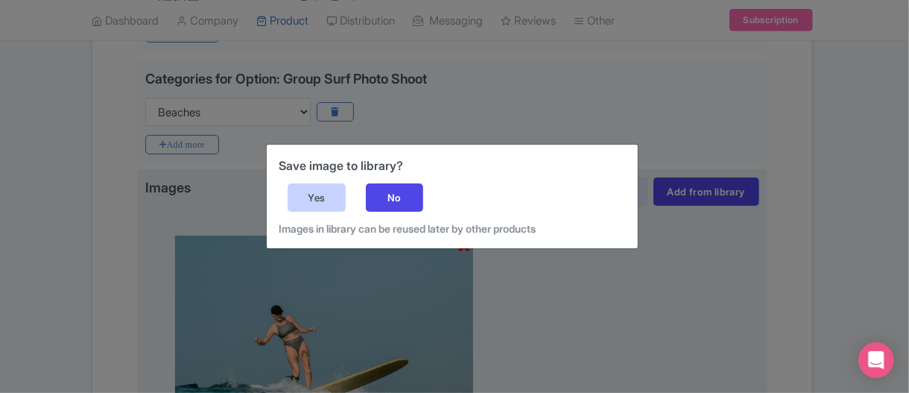
click at [300, 193] on div "Yes" at bounding box center [317, 197] width 58 height 28
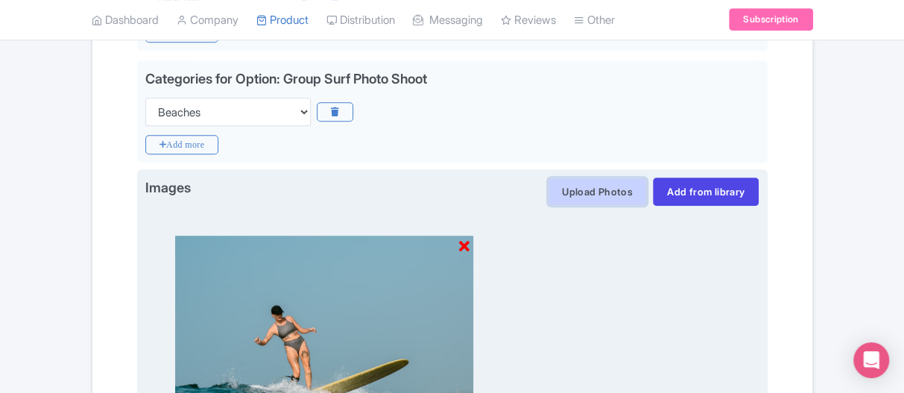
click at [591, 186] on button "Upload Photos" at bounding box center [597, 191] width 99 height 28
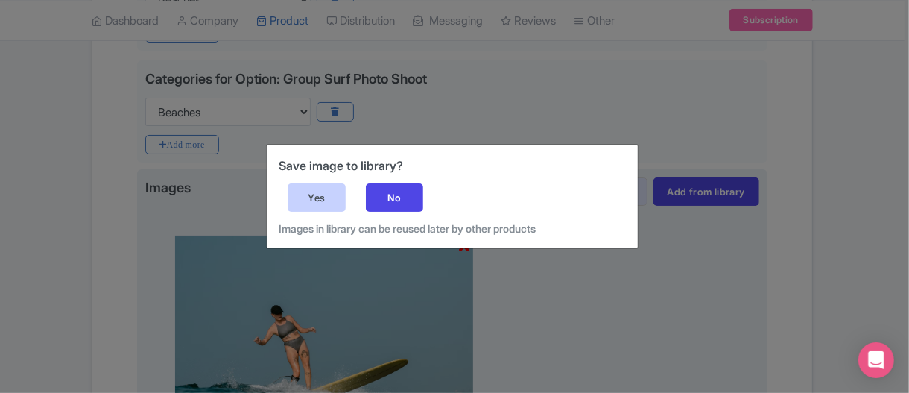
click at [306, 189] on div "Yes" at bounding box center [317, 197] width 58 height 28
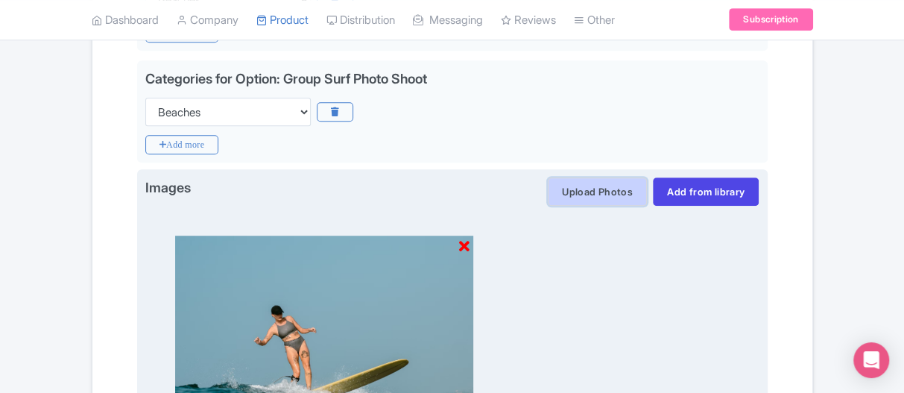
click at [564, 196] on button "Upload Photos" at bounding box center [597, 191] width 99 height 28
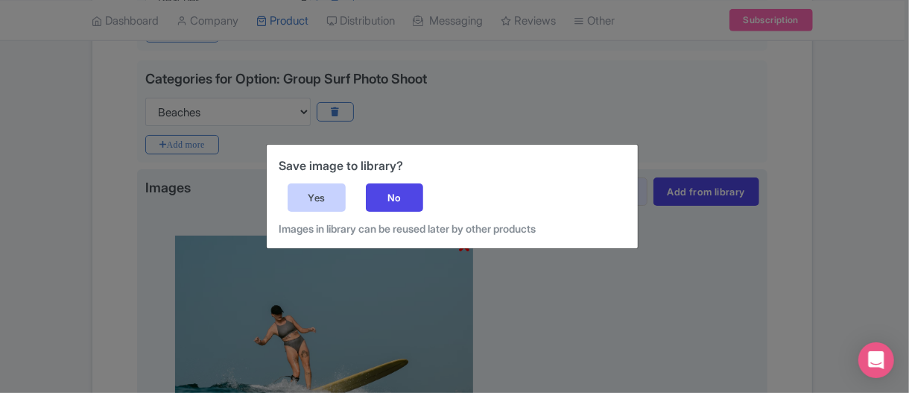
click at [289, 194] on div "Yes" at bounding box center [317, 197] width 58 height 28
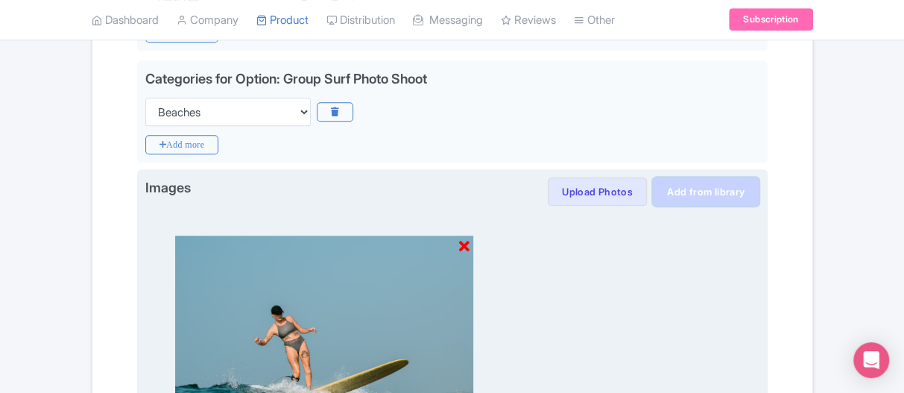
click at [699, 190] on link "Add from library" at bounding box center [706, 191] width 106 height 28
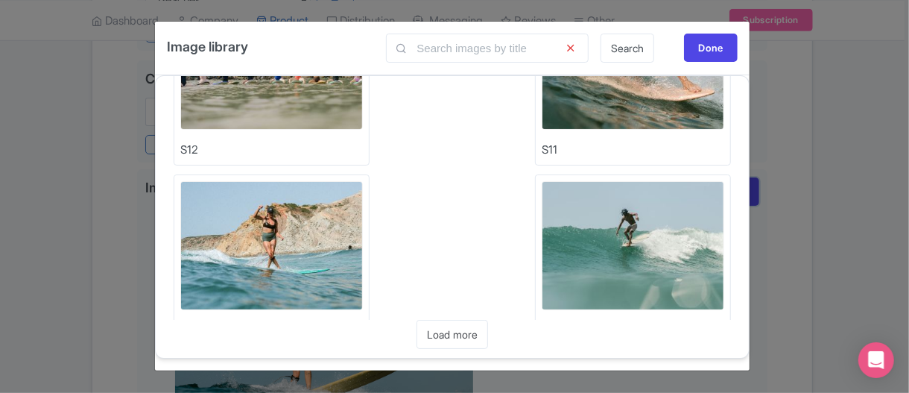
scroll to position [865, 0]
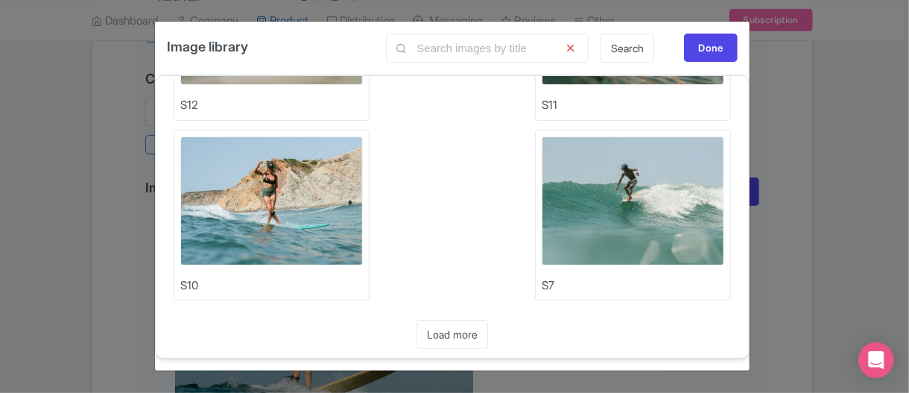
click at [628, 203] on img at bounding box center [633, 200] width 183 height 129
click at [452, 328] on link "Load more" at bounding box center [453, 334] width 72 height 29
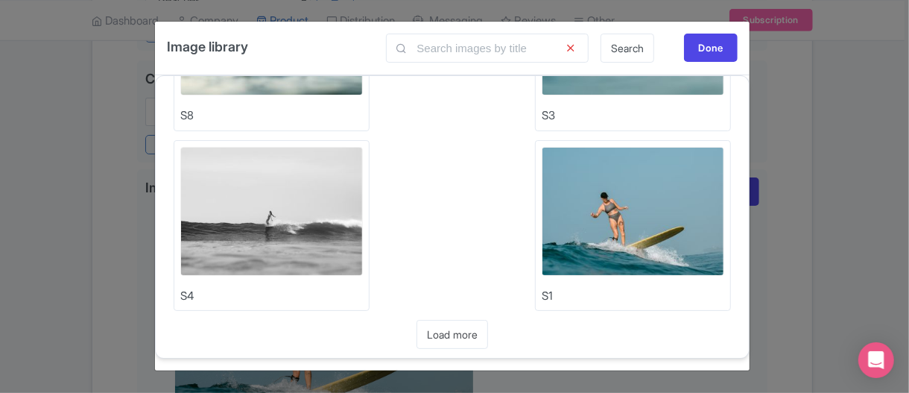
scroll to position [1461, 0]
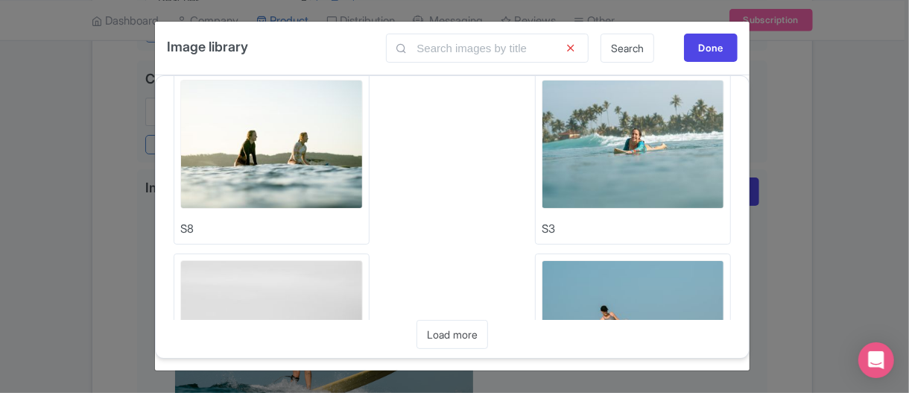
click at [297, 162] on img at bounding box center [271, 144] width 183 height 129
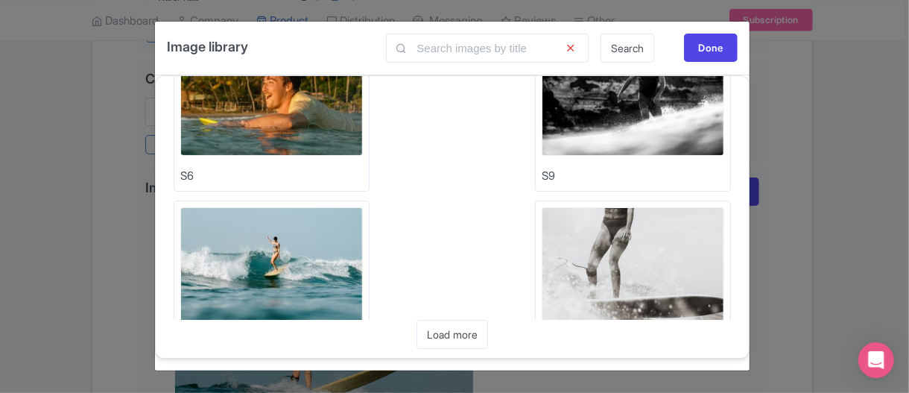
scroll to position [1122, 0]
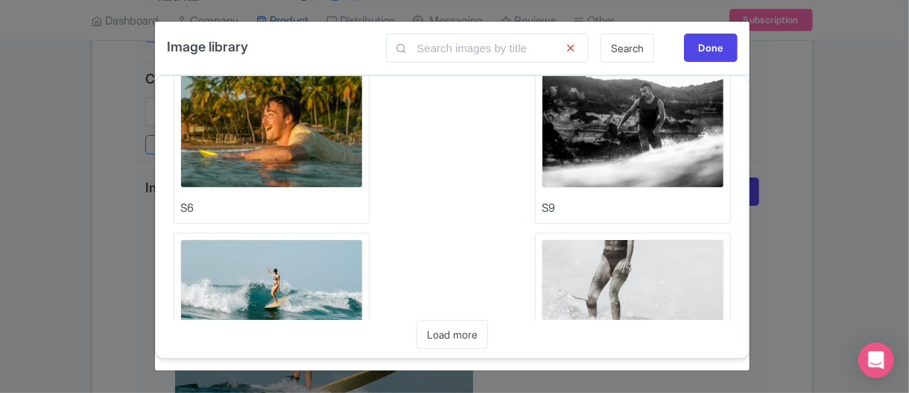
click at [634, 133] on img at bounding box center [633, 123] width 183 height 129
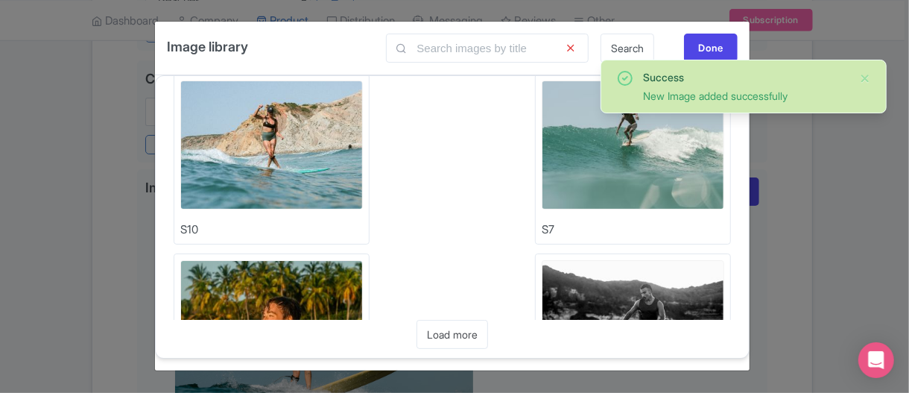
scroll to position [898, 0]
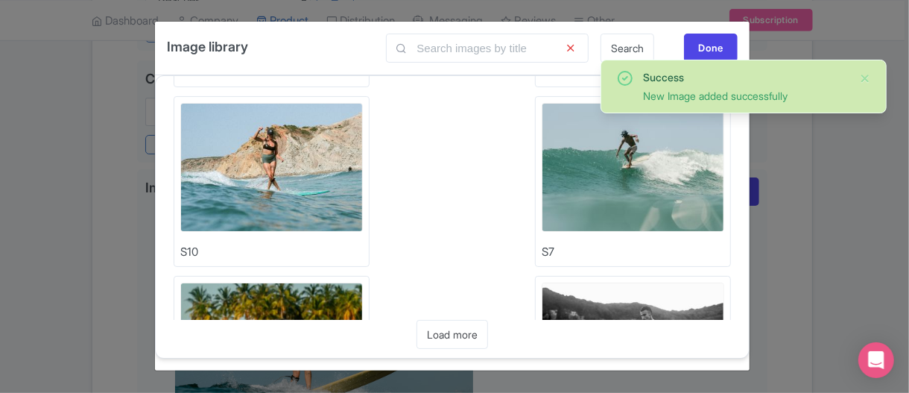
click at [298, 111] on img at bounding box center [271, 167] width 183 height 129
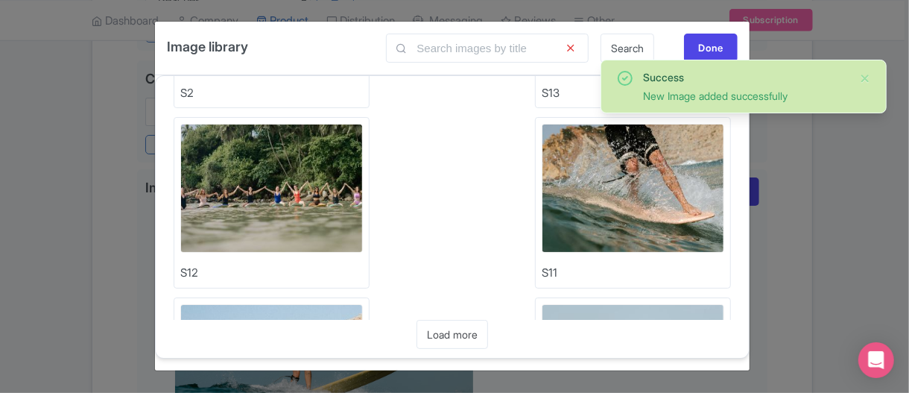
scroll to position [675, 0]
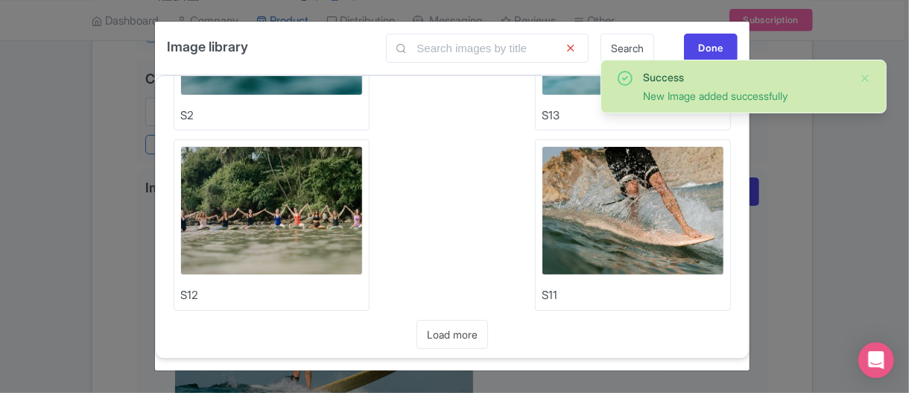
click at [605, 200] on img at bounding box center [633, 210] width 183 height 129
click at [282, 198] on img at bounding box center [271, 210] width 183 height 129
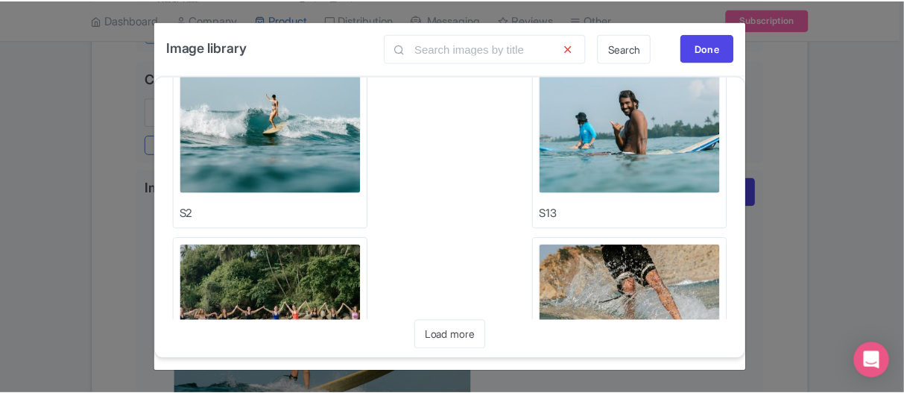
scroll to position [600, 0]
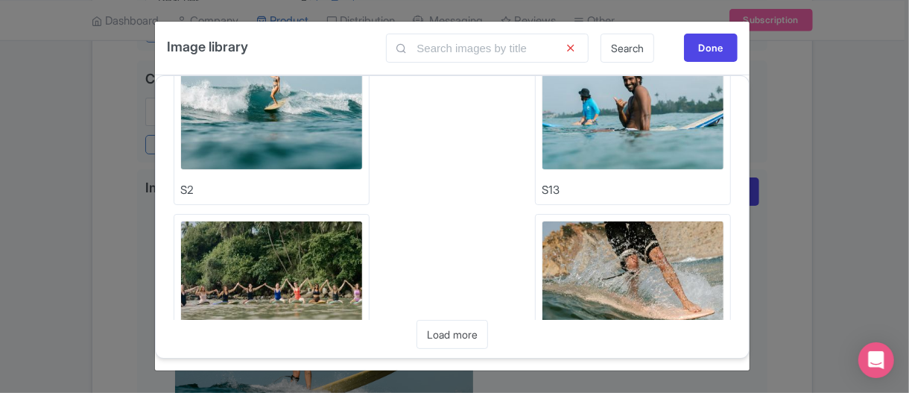
click at [602, 110] on img at bounding box center [633, 105] width 183 height 129
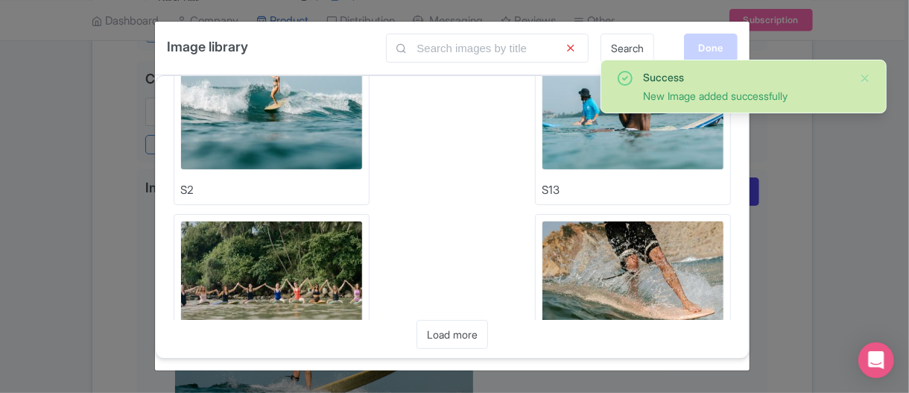
click at [701, 49] on div "Done" at bounding box center [711, 48] width 54 height 28
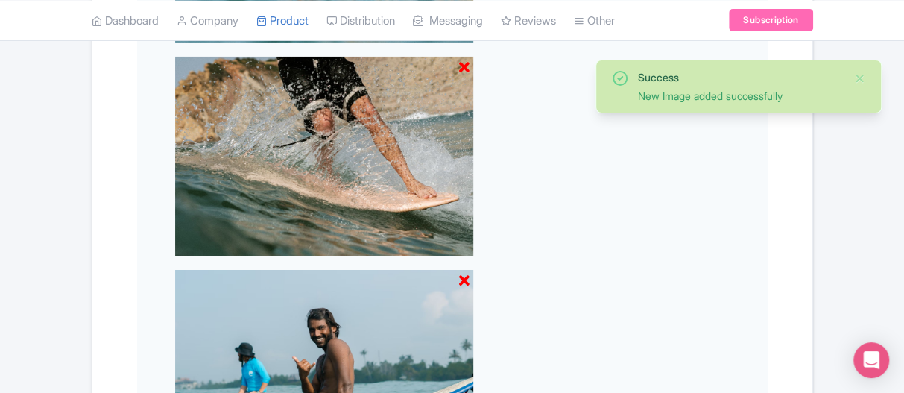
scroll to position [3004, 0]
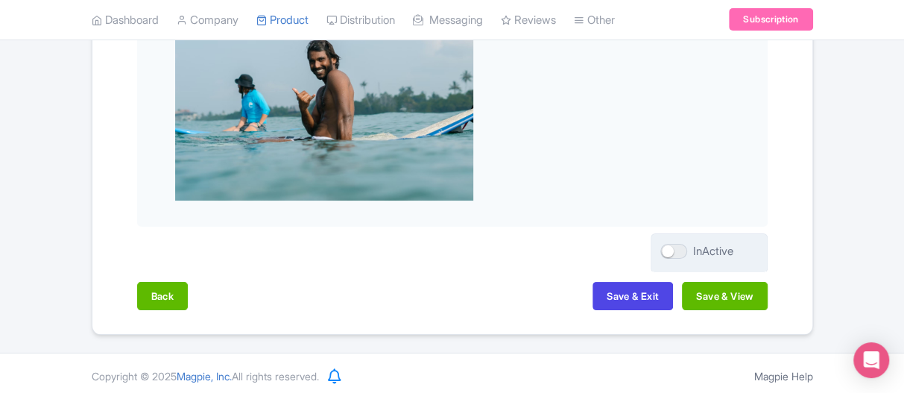
click at [670, 250] on div at bounding box center [673, 251] width 27 height 15
click at [670, 250] on input "InActive" at bounding box center [665, 251] width 10 height 10
checkbox input "true"
click at [739, 300] on button "Save & View" at bounding box center [724, 296] width 85 height 28
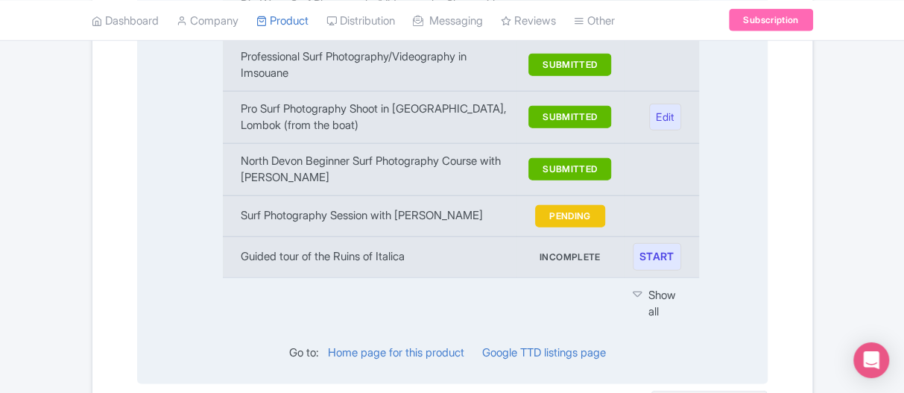
scroll to position [1924, 0]
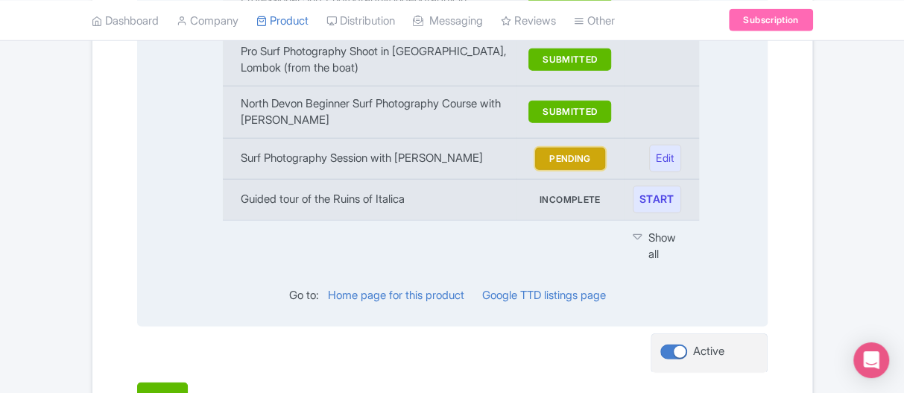
click at [562, 148] on button "PENDING" at bounding box center [570, 159] width 70 height 22
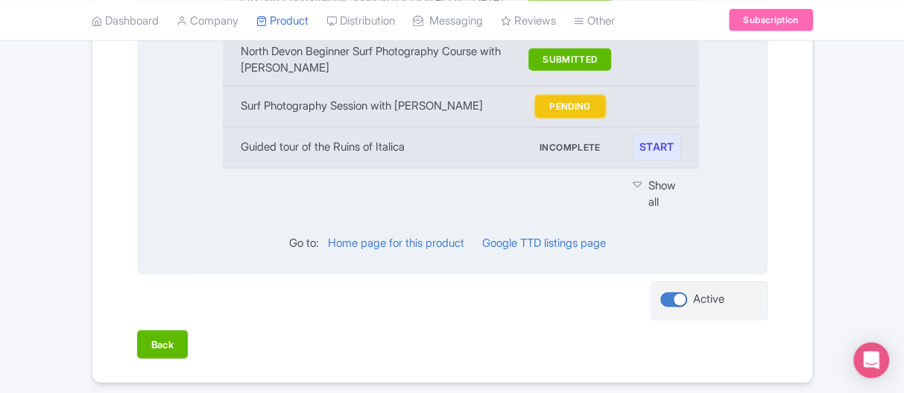
scroll to position [1999, 0]
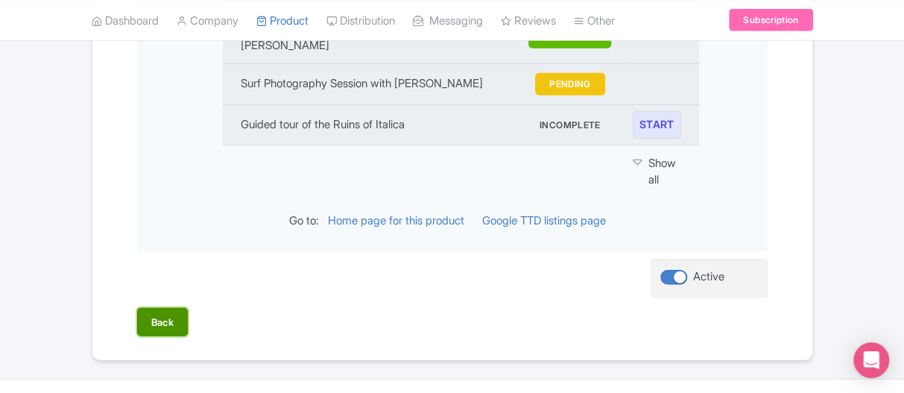
click at [154, 308] on button "Back" at bounding box center [162, 322] width 51 height 28
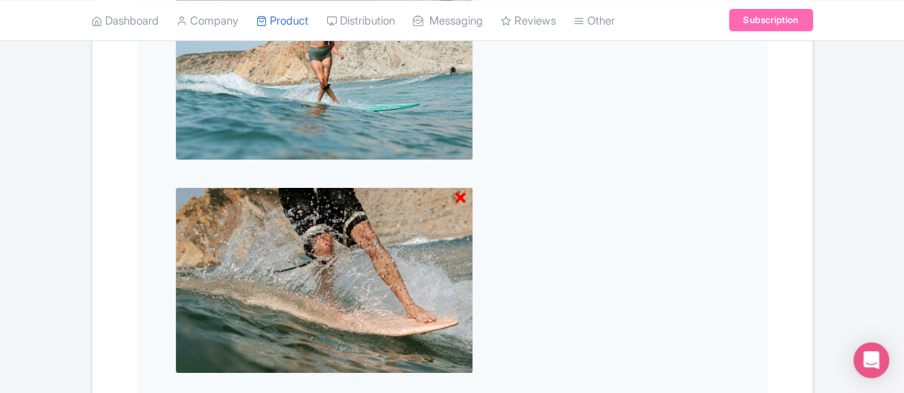
scroll to position [3004, 0]
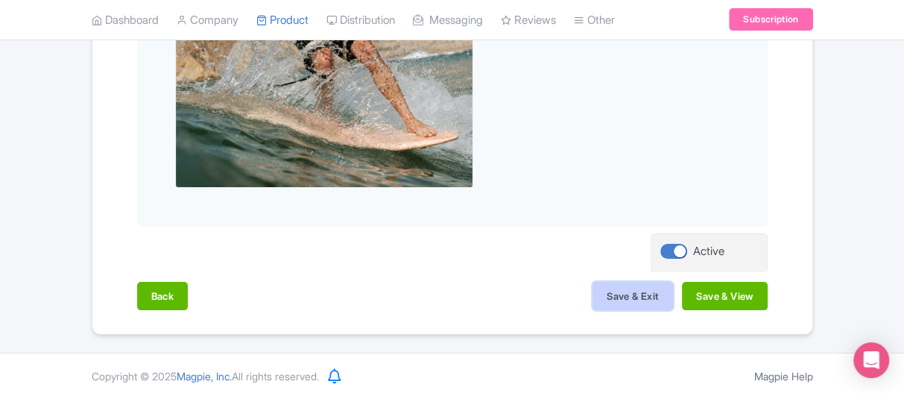
click at [647, 297] on button "Save & Exit" at bounding box center [633, 296] width 81 height 28
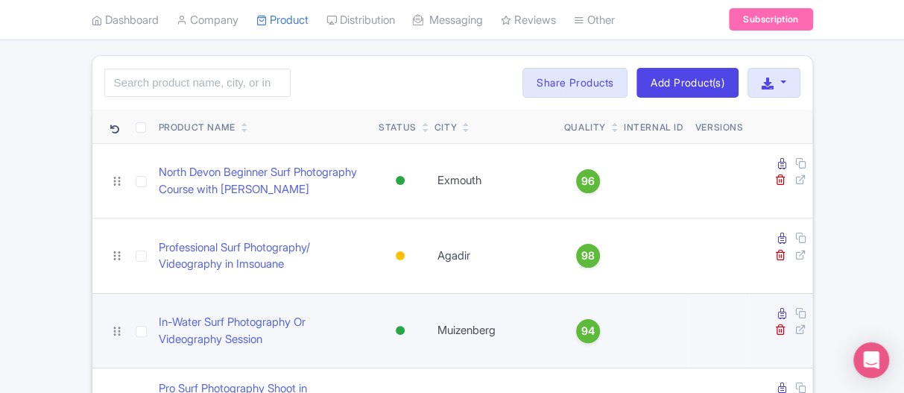
scroll to position [75, 0]
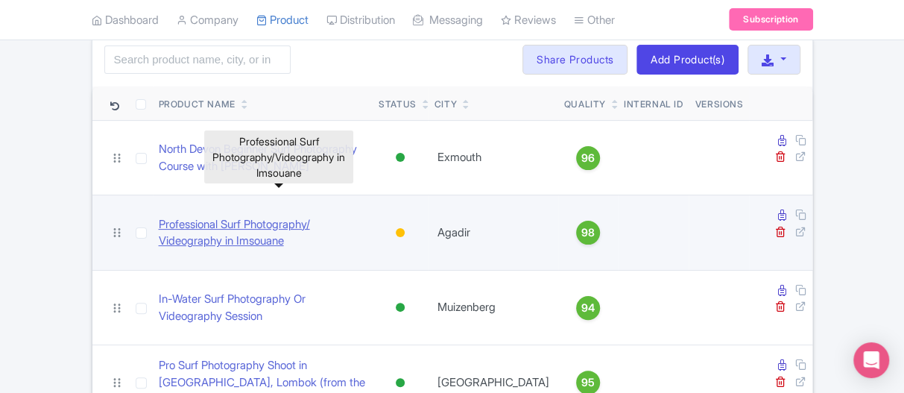
click at [259, 216] on link "Professional Surf Photography​/​Videography in Imsouane" at bounding box center [263, 233] width 209 height 34
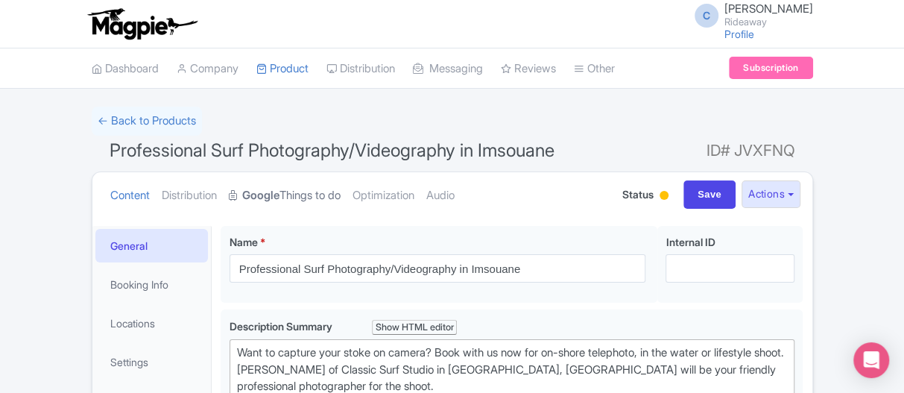
click at [322, 193] on link "Google Things to do" at bounding box center [285, 195] width 112 height 47
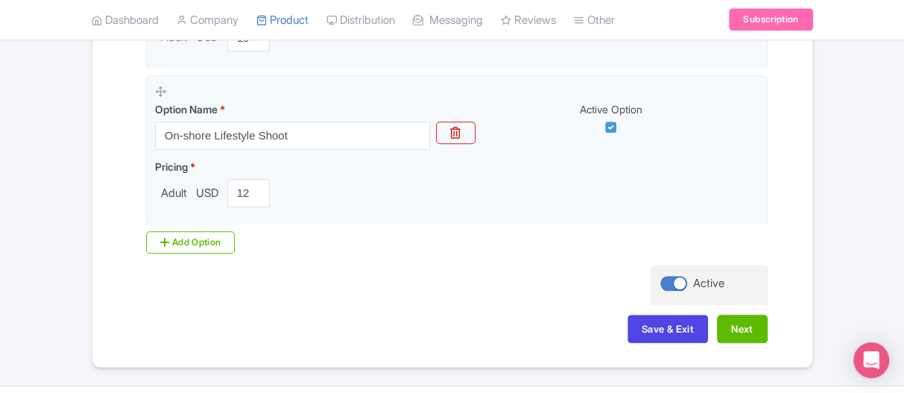
scroll to position [767, 0]
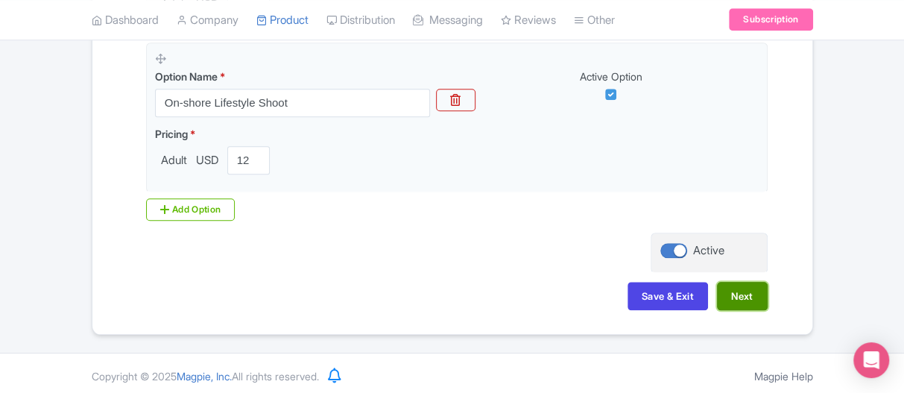
click at [741, 300] on button "Next" at bounding box center [742, 296] width 51 height 28
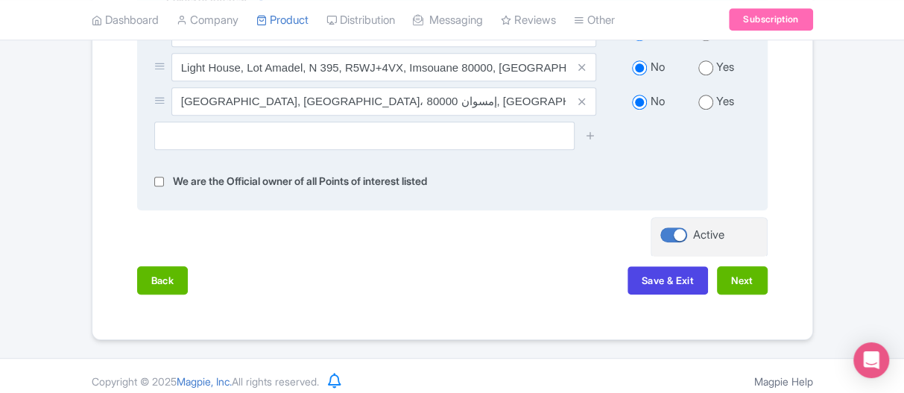
scroll to position [658, 0]
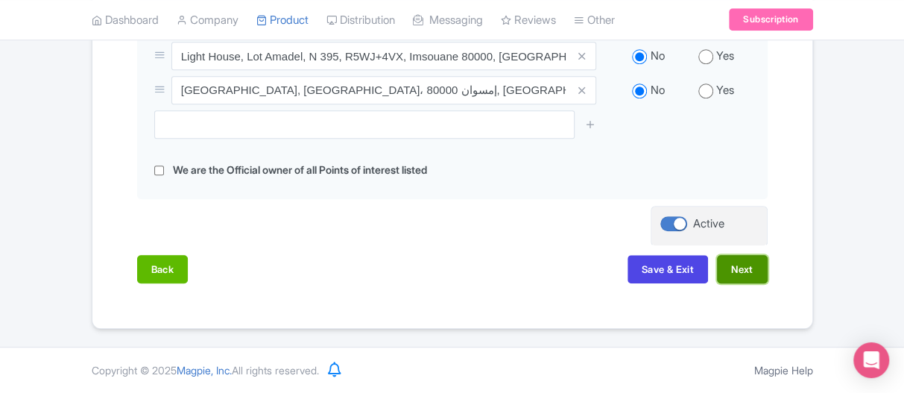
click at [749, 265] on button "Next" at bounding box center [742, 269] width 51 height 28
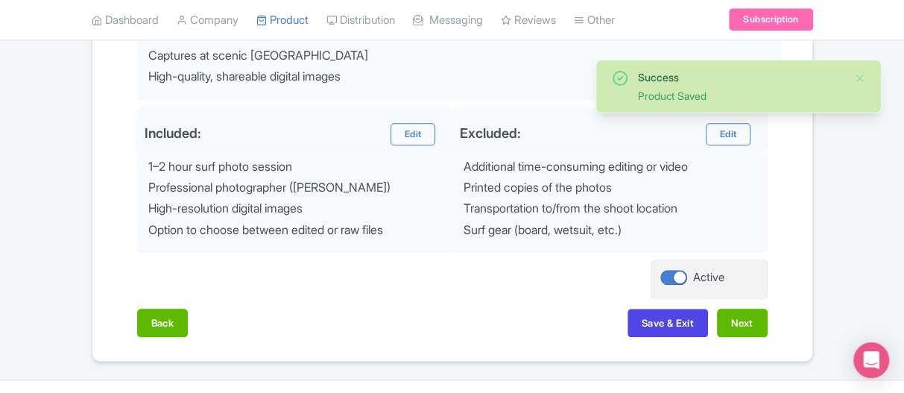
scroll to position [709, 0]
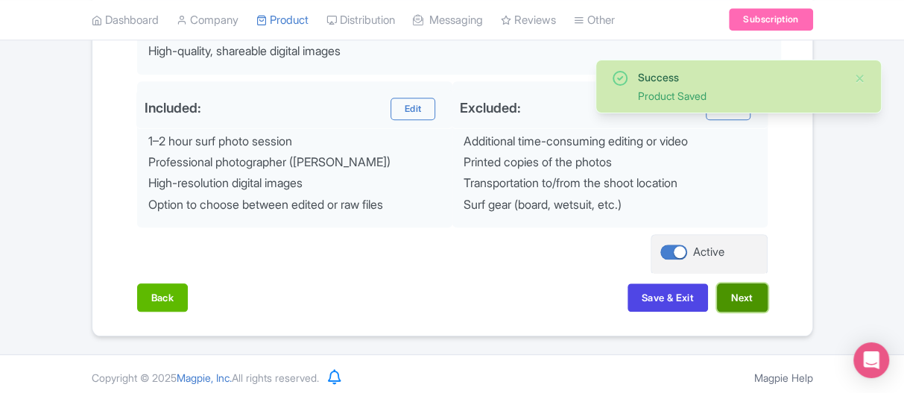
click at [751, 288] on button "Next" at bounding box center [742, 297] width 51 height 28
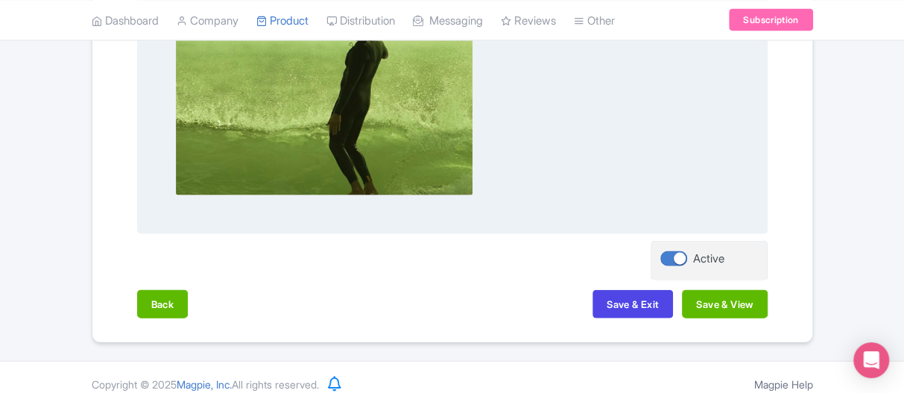
scroll to position [1623, 0]
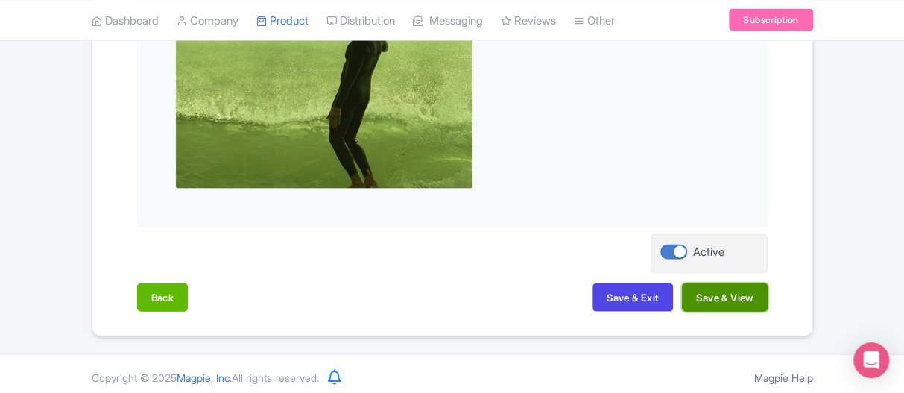
click at [724, 292] on button "Save & View" at bounding box center [724, 297] width 85 height 28
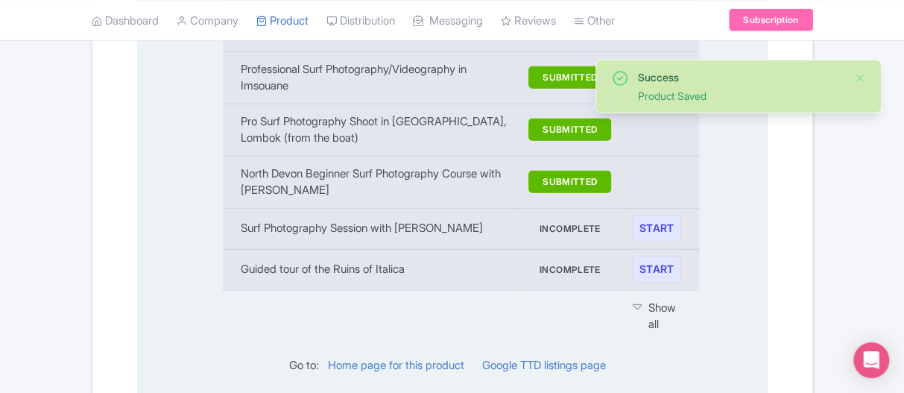
scroll to position [1744, 0]
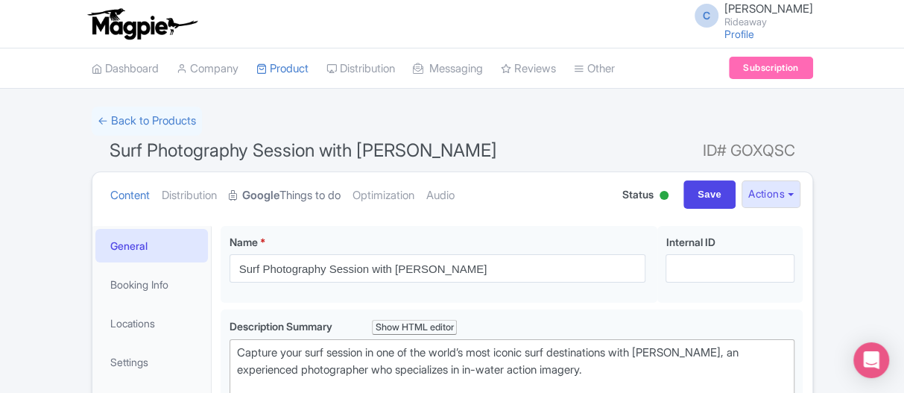
click at [312, 196] on link "Google Things to do" at bounding box center [285, 195] width 112 height 47
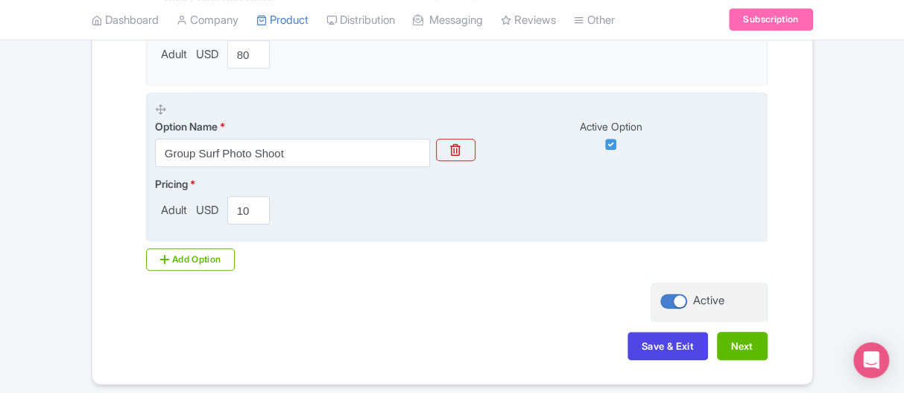
scroll to position [612, 0]
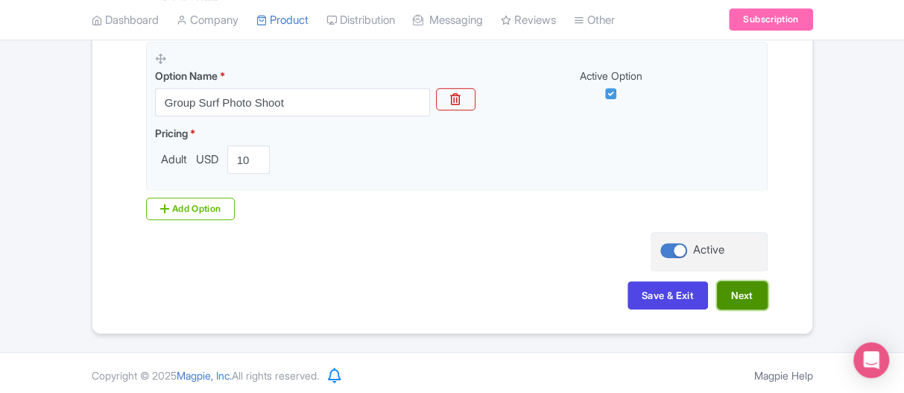
click at [735, 294] on button "Next" at bounding box center [742, 295] width 51 height 28
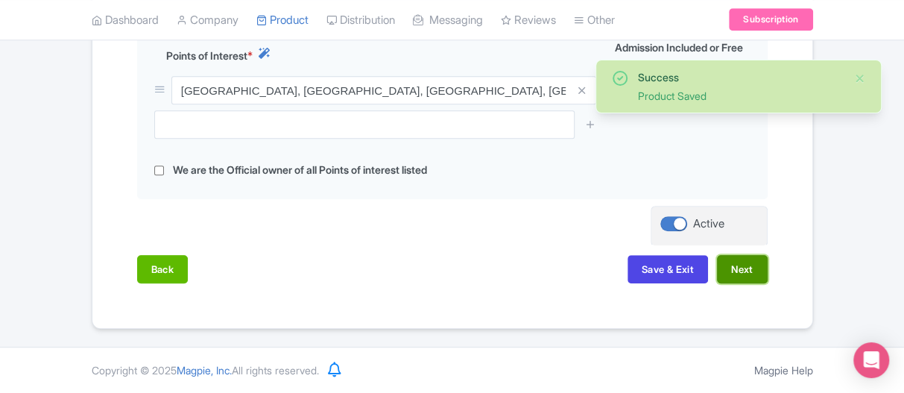
click at [741, 268] on button "Next" at bounding box center [742, 269] width 51 height 28
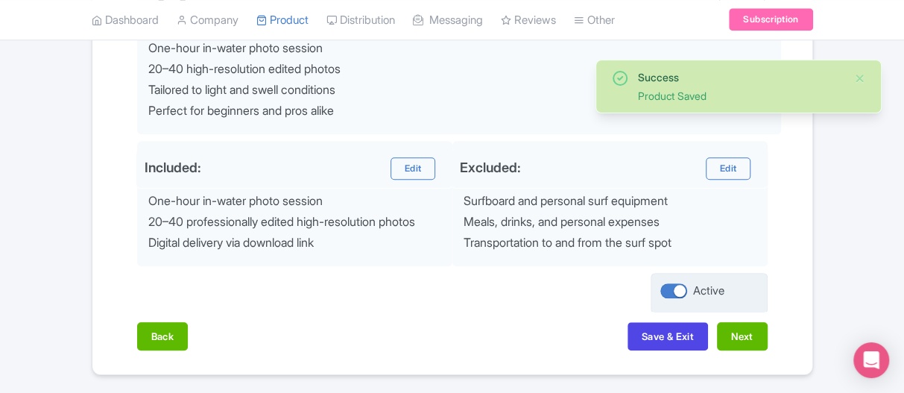
scroll to position [688, 0]
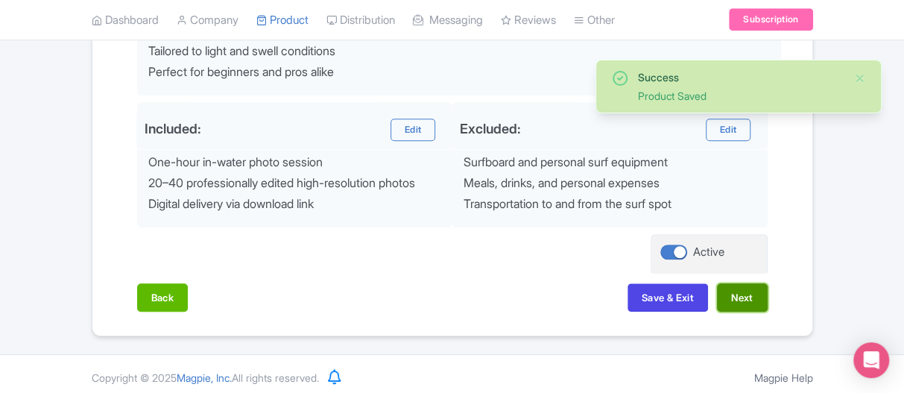
click at [749, 298] on button "Next" at bounding box center [742, 297] width 51 height 28
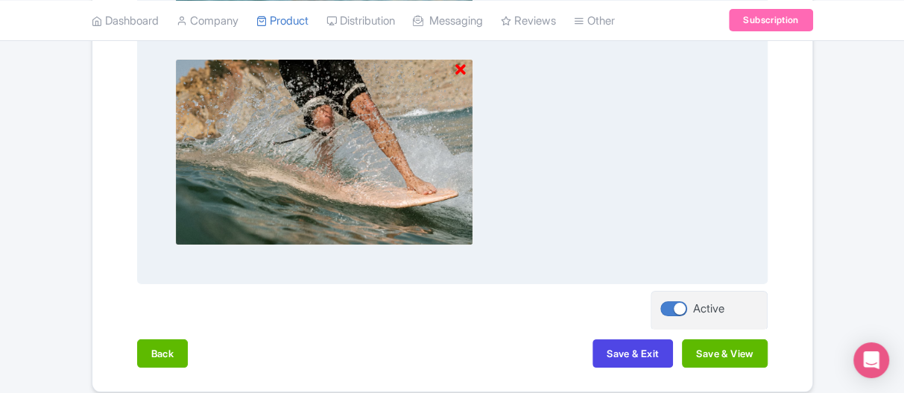
scroll to position [3004, 0]
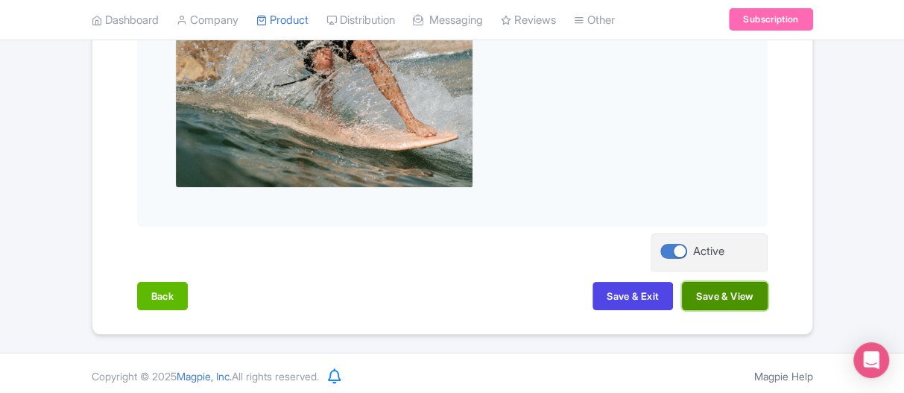
click at [755, 291] on button "Save & View" at bounding box center [724, 296] width 85 height 28
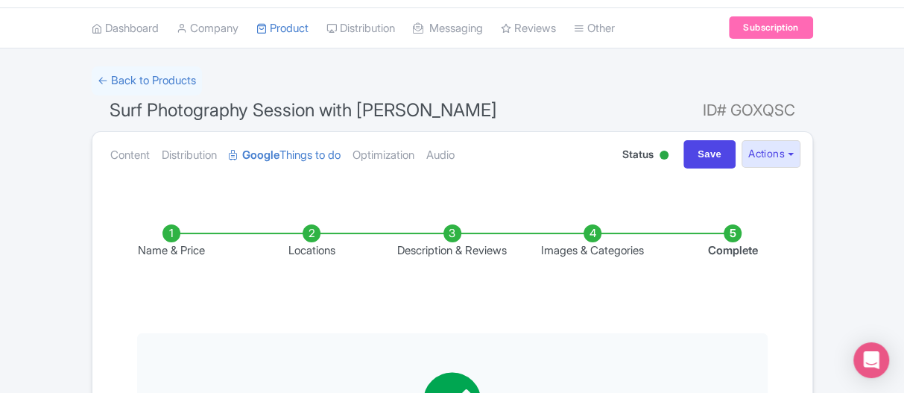
scroll to position [0, 0]
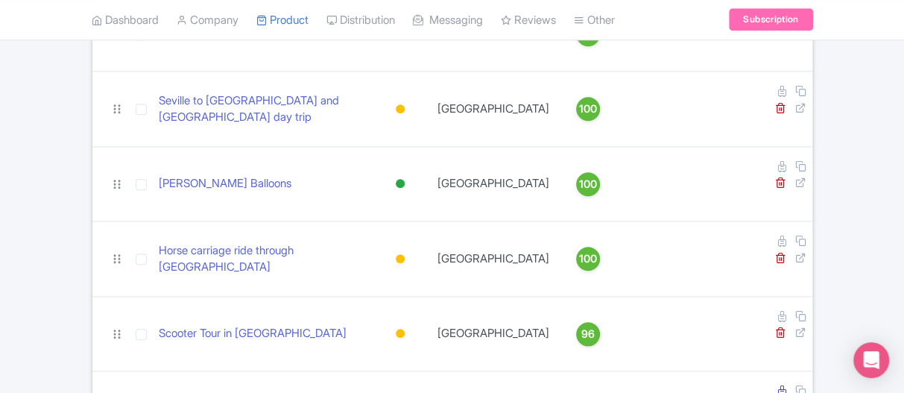
scroll to position [671, 0]
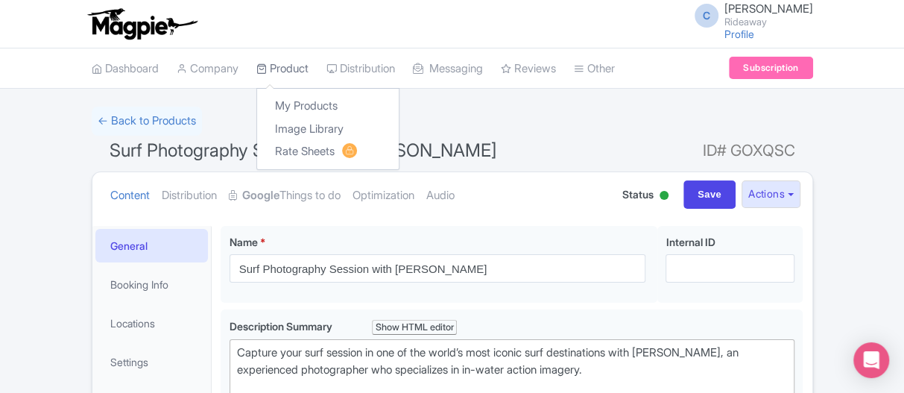
click at [286, 63] on link "Product" at bounding box center [282, 68] width 52 height 41
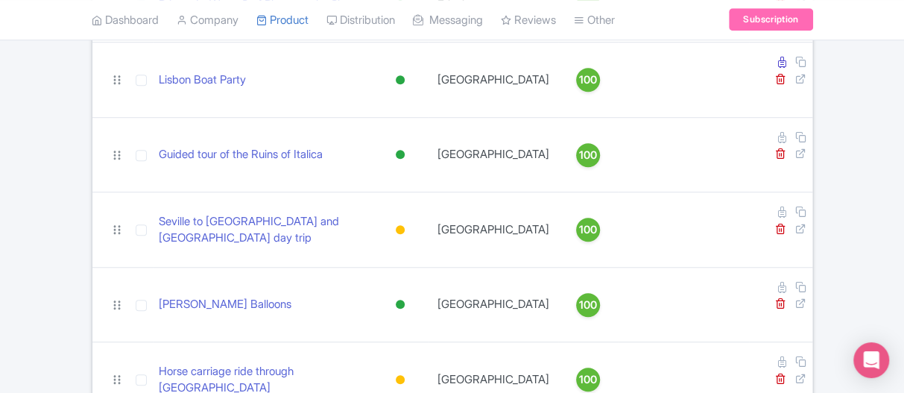
scroll to position [674, 0]
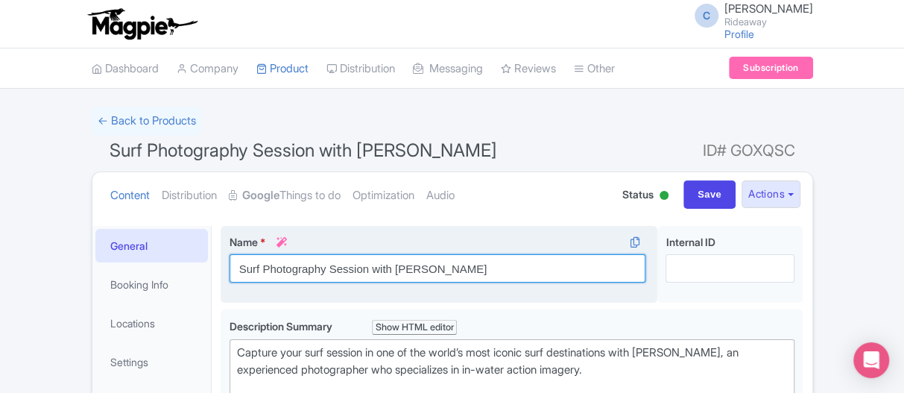
click at [429, 271] on input "Surf Photography Session with [PERSON_NAME]" at bounding box center [438, 268] width 417 height 28
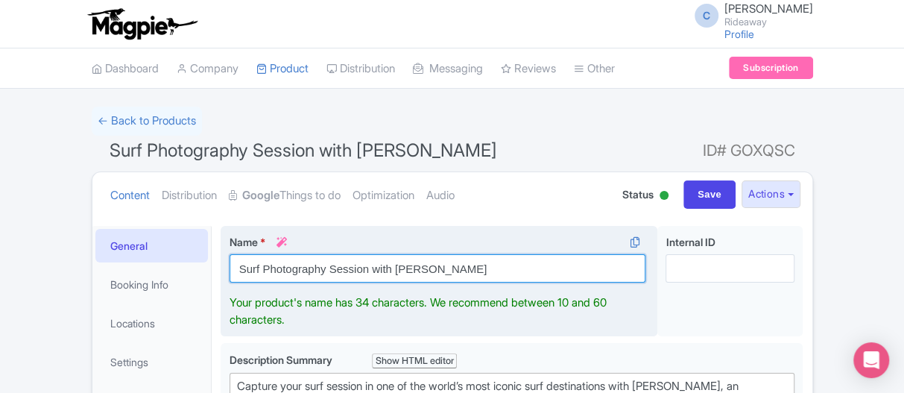
scroll to position [149, 0]
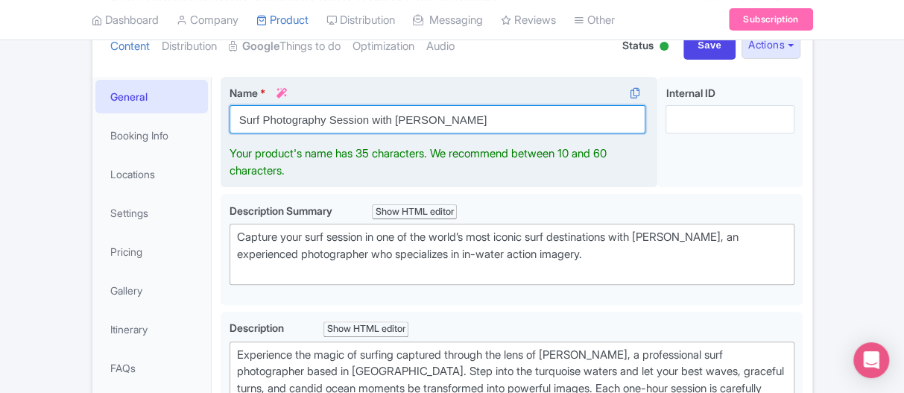
paste input "([GEOGRAPHIC_DATA])"
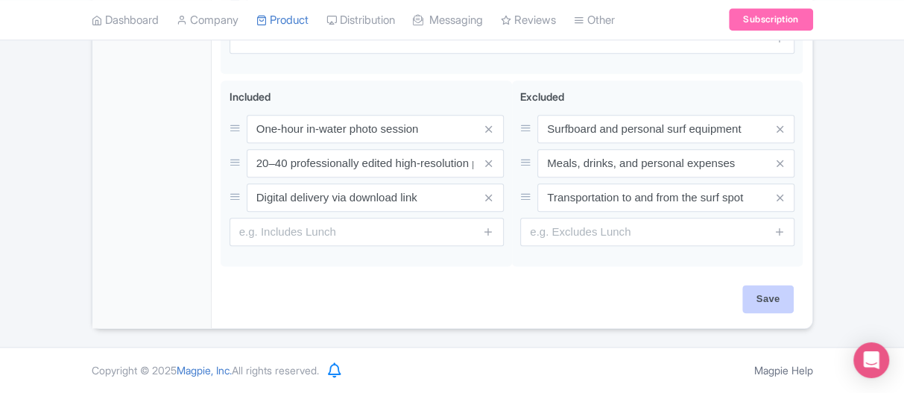
type input "Surf Photography Session with [PERSON_NAME] ([GEOGRAPHIC_DATA])"
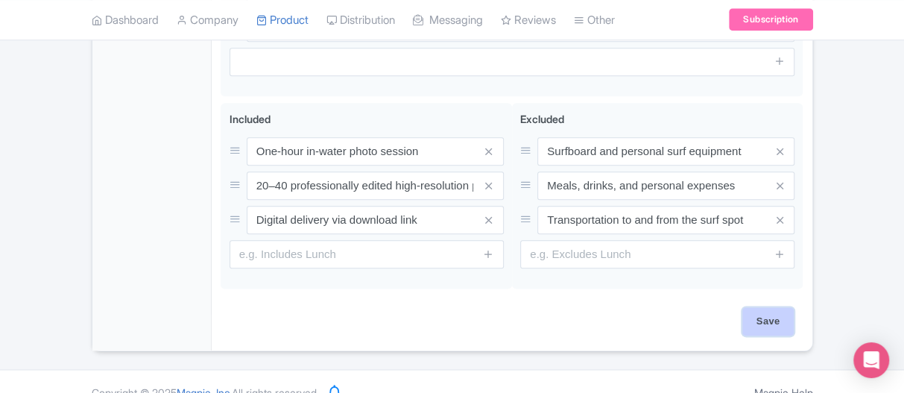
click at [766, 307] on input "Save" at bounding box center [768, 321] width 52 height 28
type input "Saving..."
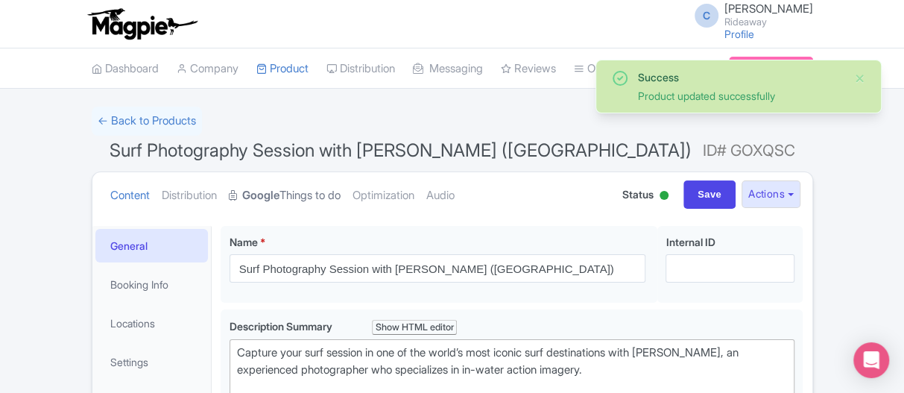
click at [315, 192] on link "Google Things to do" at bounding box center [285, 195] width 112 height 47
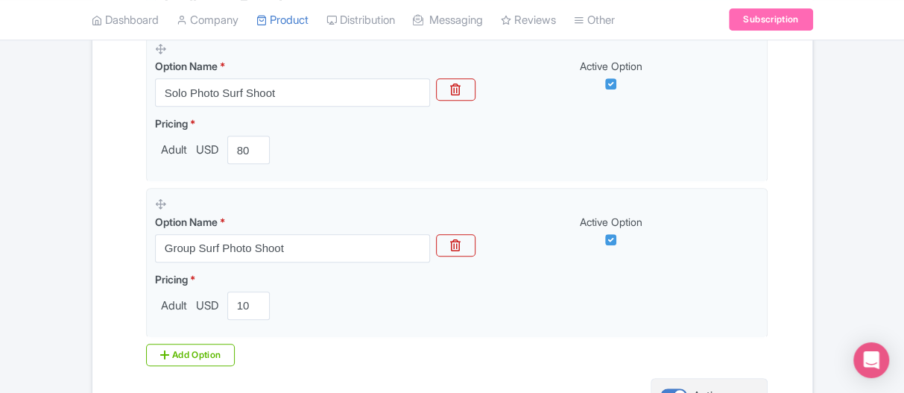
scroll to position [612, 0]
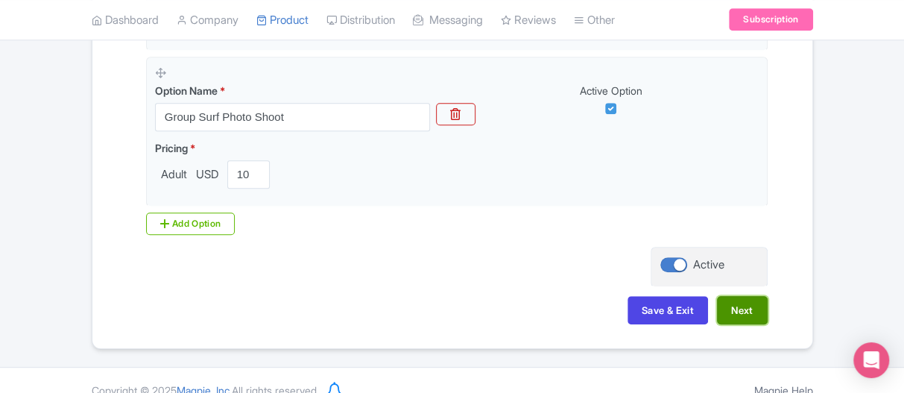
click at [746, 296] on button "Next" at bounding box center [742, 310] width 51 height 28
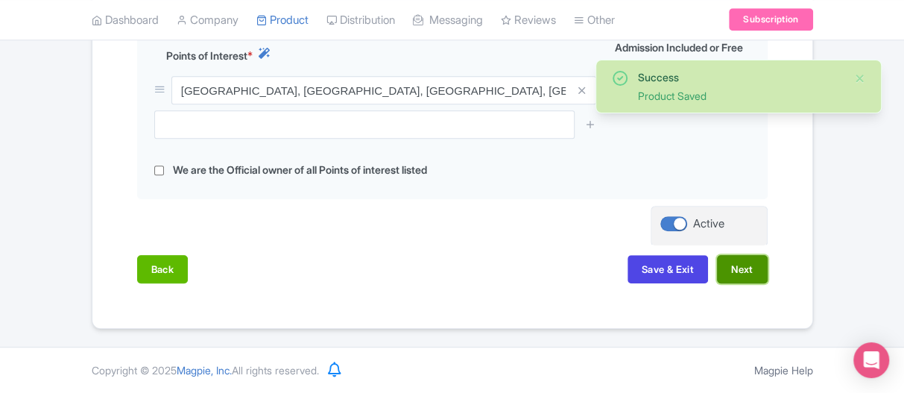
click at [742, 265] on button "Next" at bounding box center [742, 269] width 51 height 28
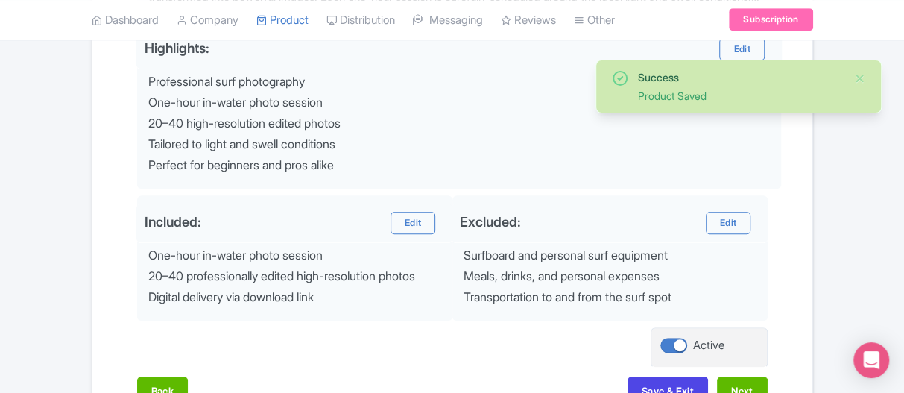
scroll to position [688, 0]
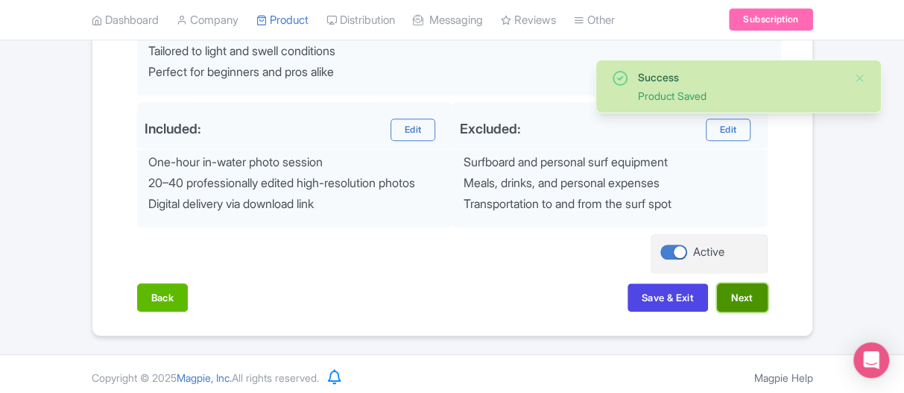
click at [744, 303] on button "Next" at bounding box center [742, 297] width 51 height 28
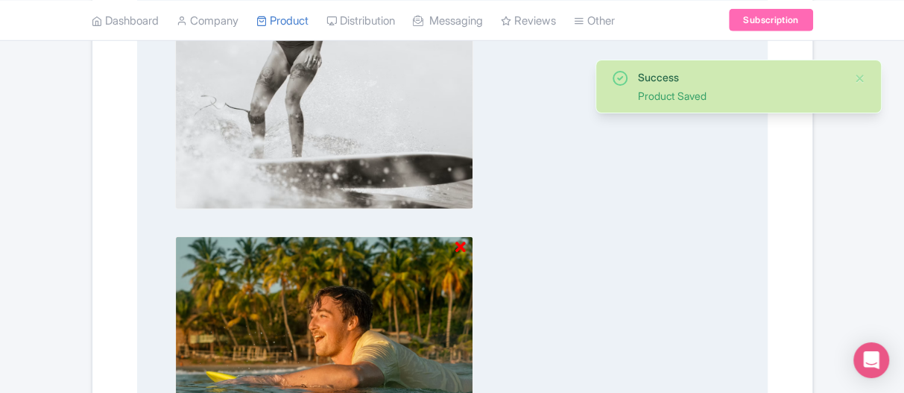
scroll to position [2179, 0]
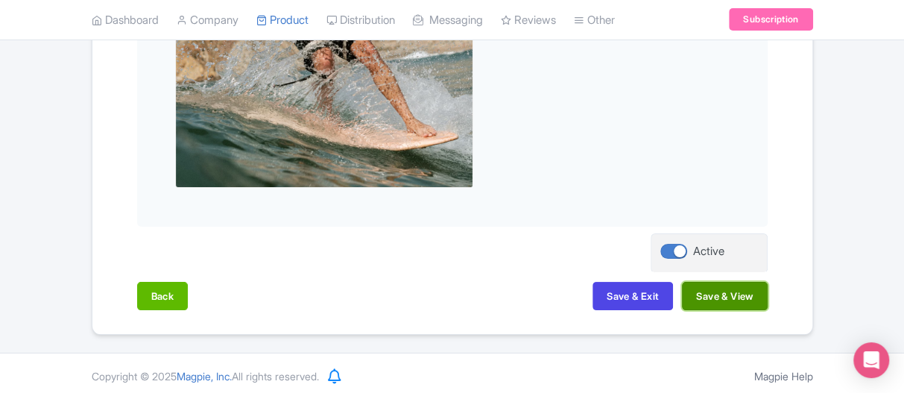
click at [727, 302] on button "Save & View" at bounding box center [724, 296] width 85 height 28
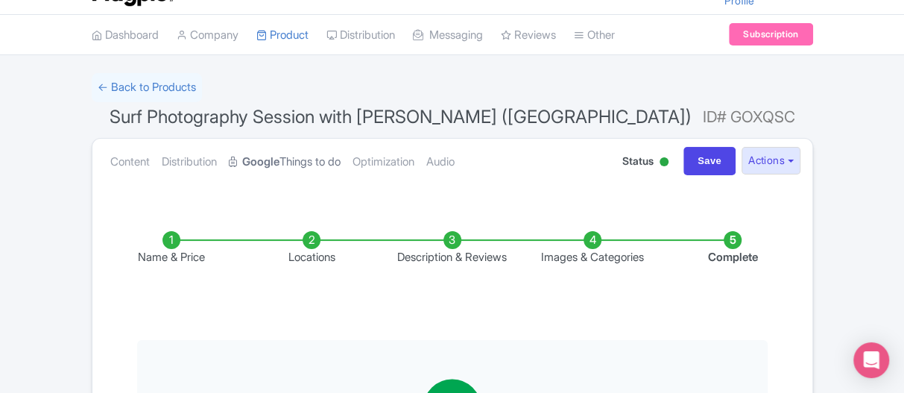
scroll to position [0, 0]
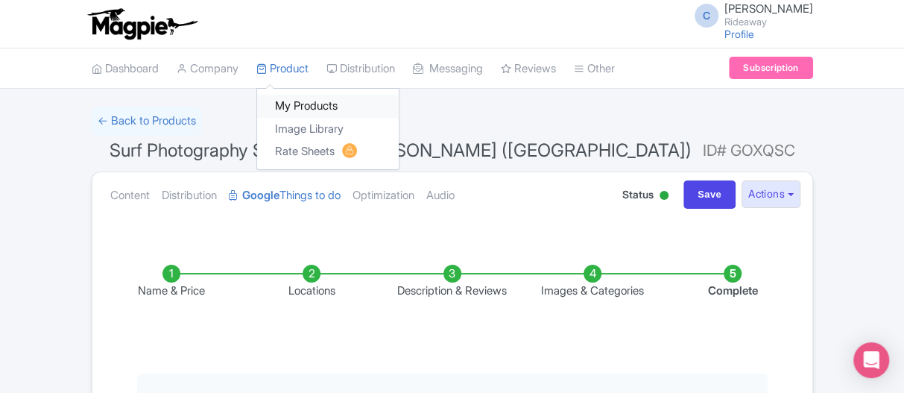
click at [281, 104] on link "My Products" at bounding box center [328, 106] width 142 height 23
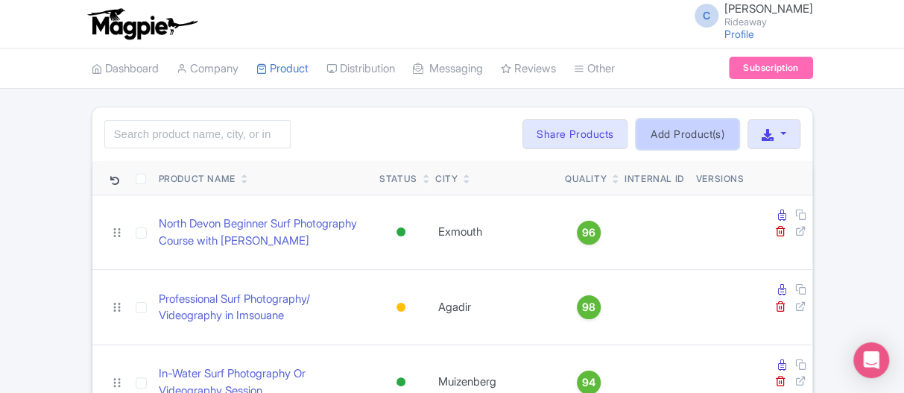
click at [664, 141] on link "Add Product(s)" at bounding box center [688, 134] width 102 height 30
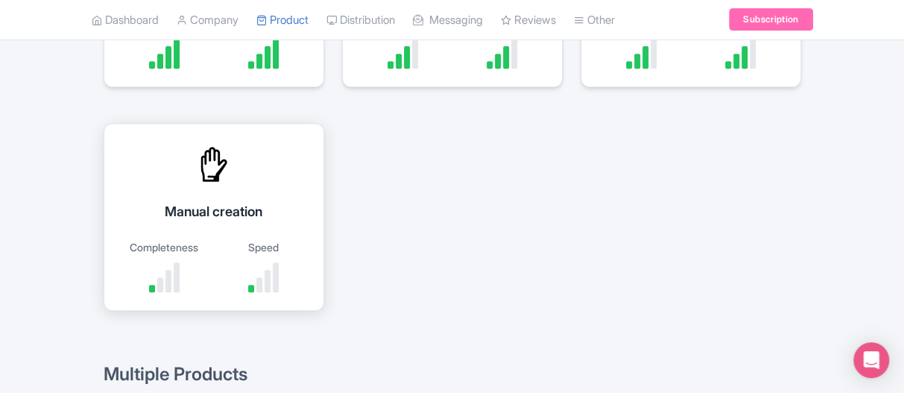
scroll to position [373, 0]
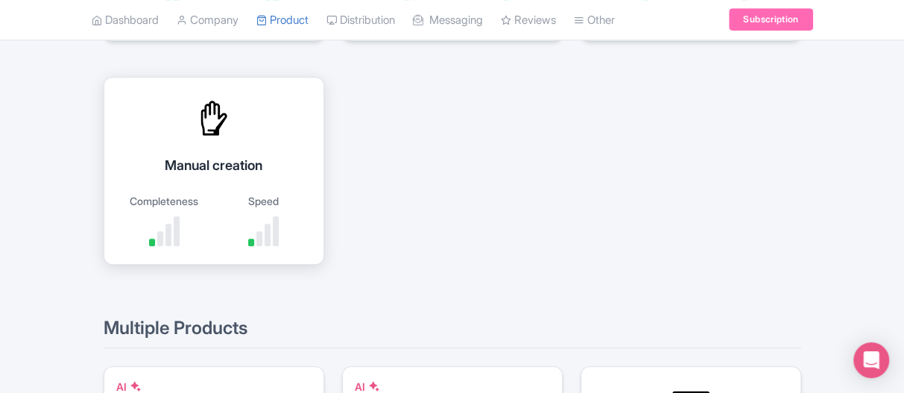
click at [201, 161] on div "Manual creation" at bounding box center [213, 165] width 183 height 20
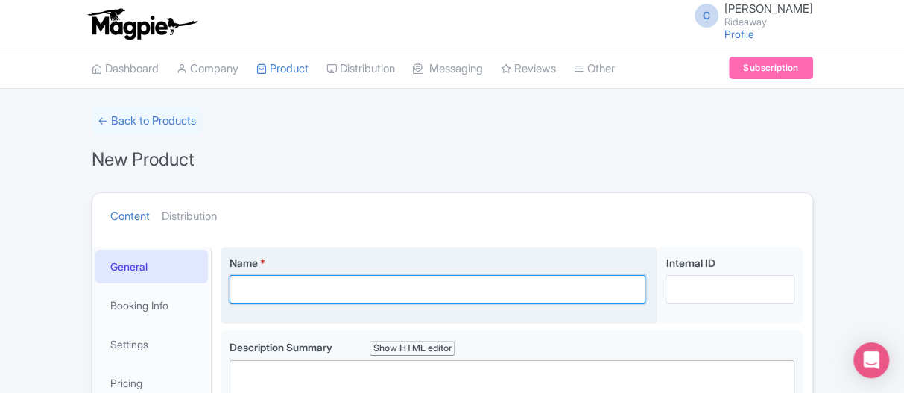
click at [280, 293] on input "Name *" at bounding box center [438, 289] width 417 height 28
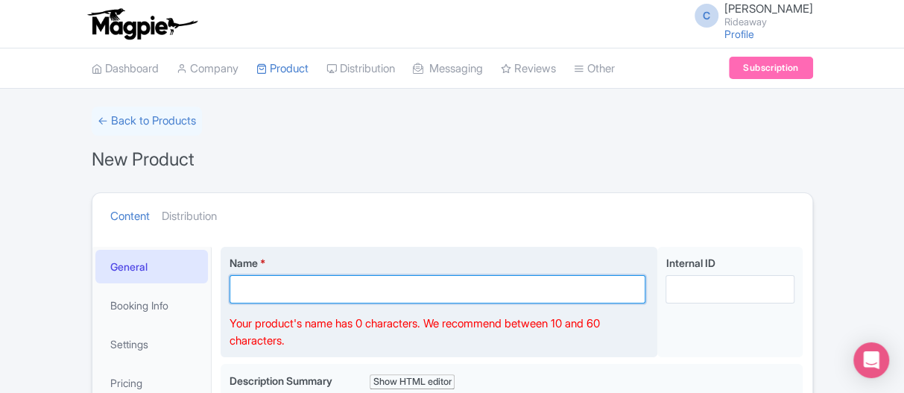
paste input "Women’s Divine Feminine Surf Sessions in Bali with Kasia"
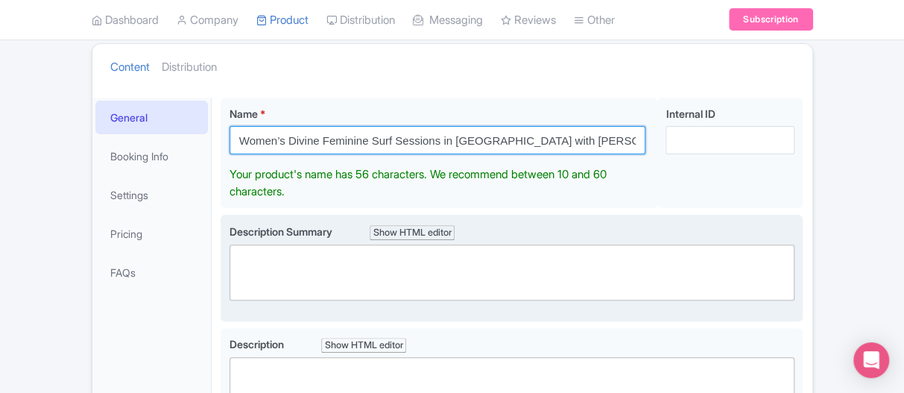
type input "Women’s Divine Feminine Surf Sessions in Bali with Kasia"
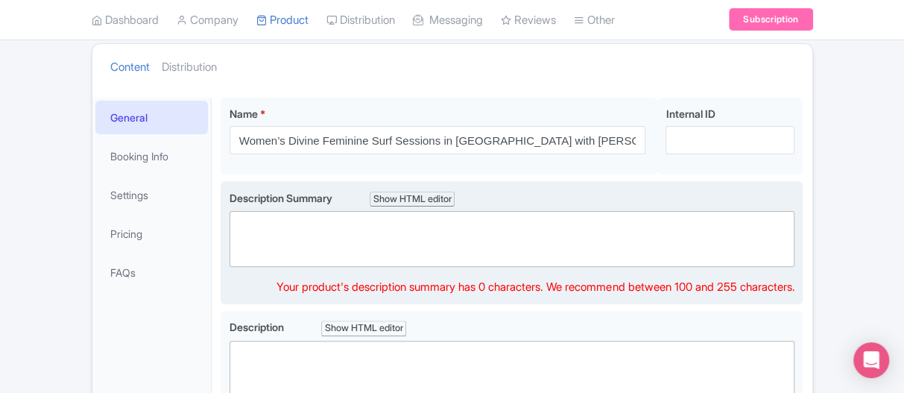
scroll to position [116, 0]
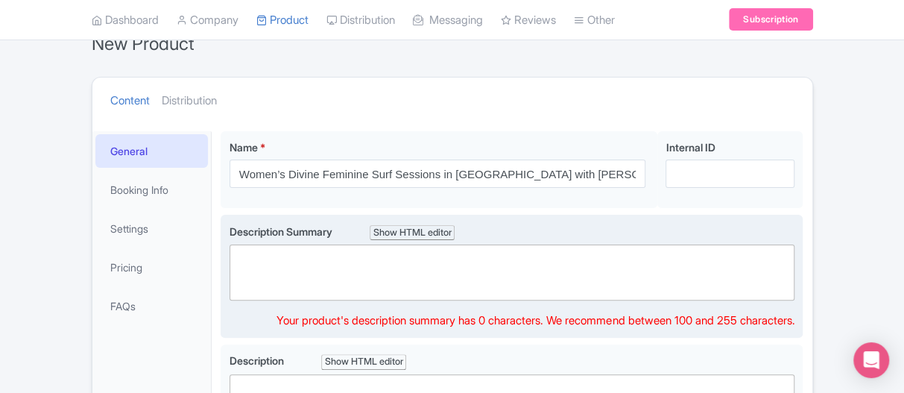
click at [283, 262] on trix-editor at bounding box center [513, 273] width 566 height 56
paste trix-editor "<div>The Concept: These are not just surf lessons — they’re a return to your bo…"
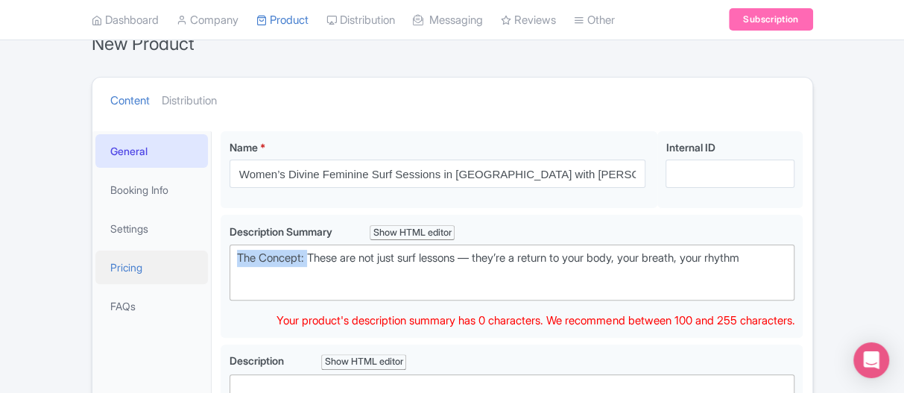
drag, startPoint x: 312, startPoint y: 254, endPoint x: 187, endPoint y: 253, distance: 125.2
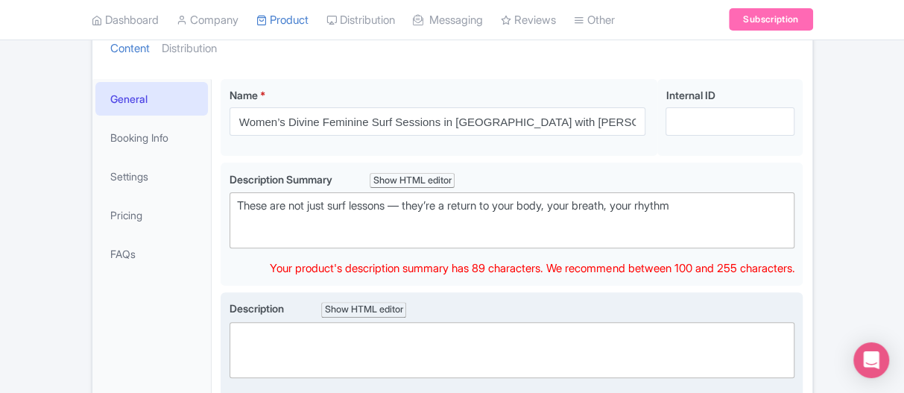
scroll to position [190, 0]
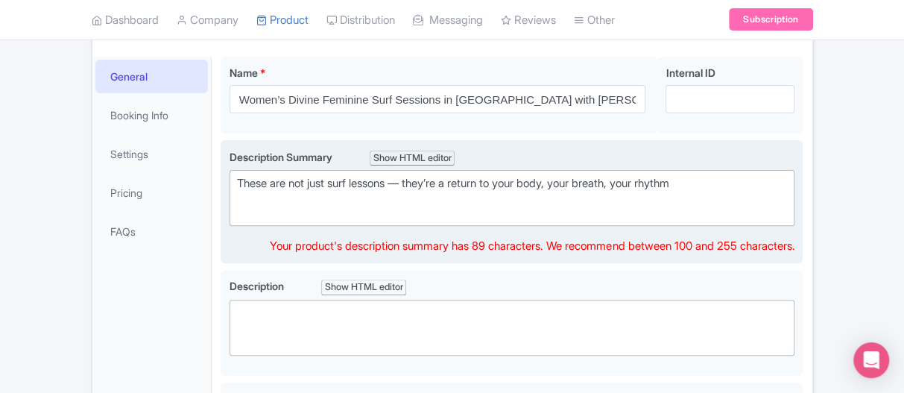
click at [372, 214] on trix-editor "These are not just surf lessons — they’re a return to your body, your breath, y…" at bounding box center [513, 198] width 566 height 56
click at [585, 194] on trix-editor "These are not just surf lessons — they’re a return to your body, your breath, y…" at bounding box center [513, 198] width 566 height 56
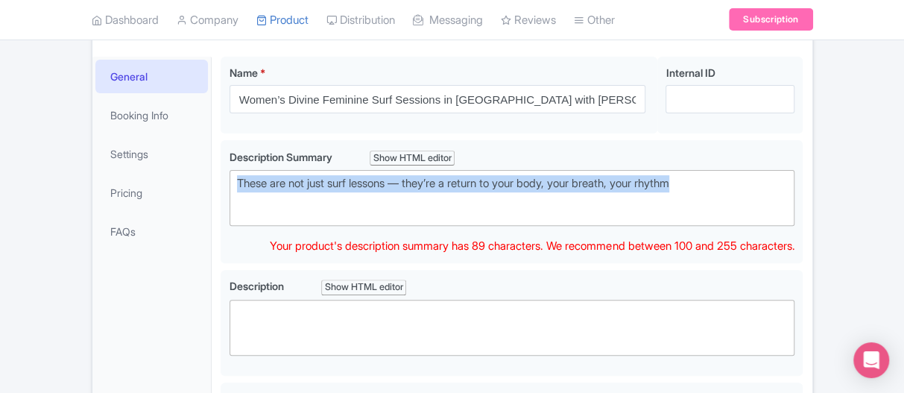
drag, startPoint x: 740, startPoint y: 177, endPoint x: 209, endPoint y: 166, distance: 531.6
click at [209, 166] on div "General Booking Info Settings Pricing FAQs Name * Women’s Divine Feminine Surf …" at bounding box center [452, 347] width 720 height 599
copy div "These are not just surf lessons — they’re a return to your body, your breath, y…"
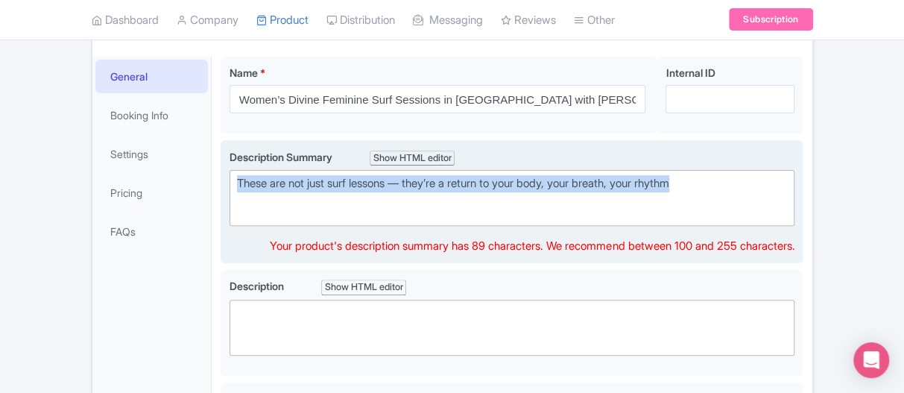
paste trix-editor "<div>&nbsp;Not just surf lessons — a journey back to your body, your breath, an…"
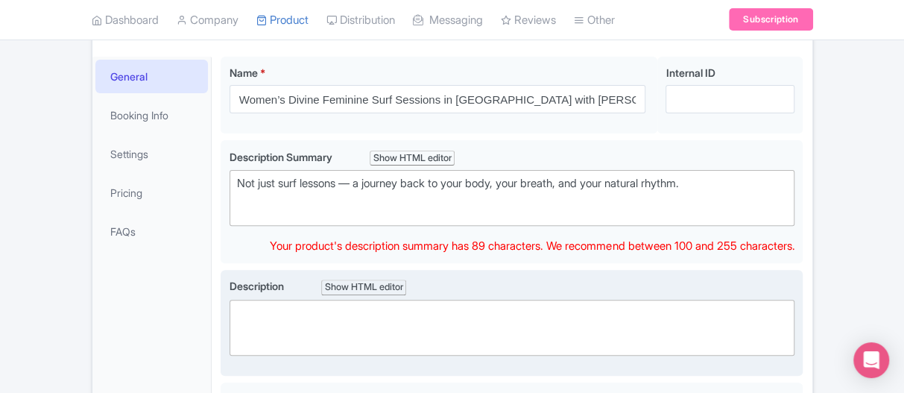
click at [331, 288] on div "Description Show HTML editor Bold Italic Strikethrough Link Heading Quote Code …" at bounding box center [513, 317] width 566 height 78
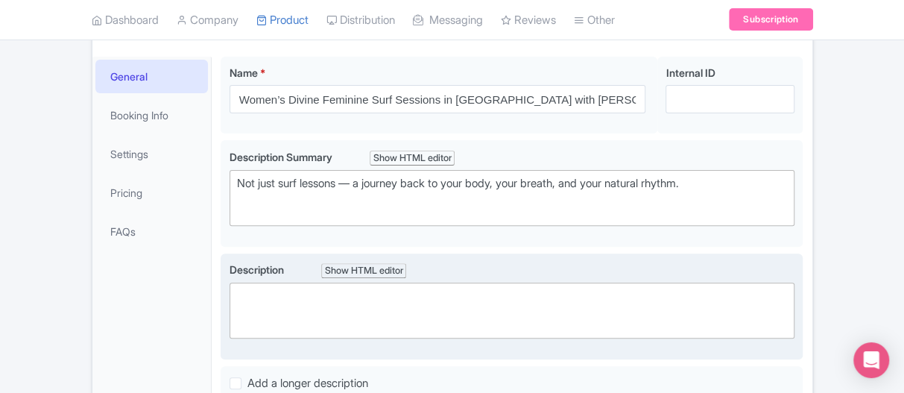
click at [302, 306] on trix-editor at bounding box center [513, 311] width 566 height 56
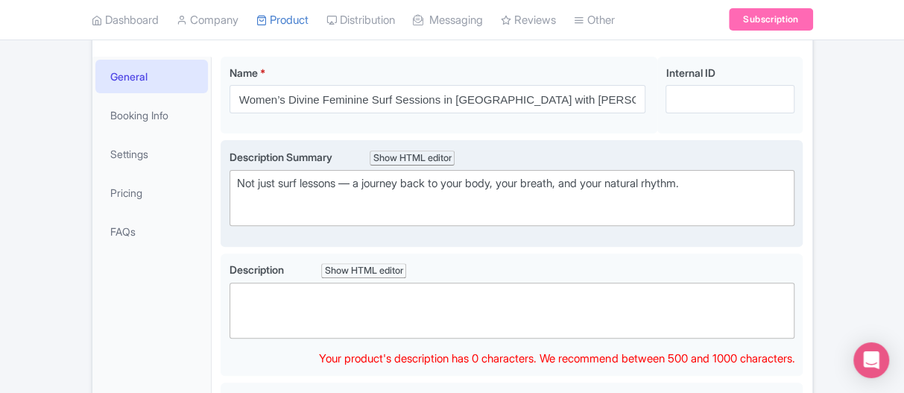
click at [347, 215] on trix-editor "Not just surf lessons — a journey back to your body, your breath, and your natu…" at bounding box center [513, 198] width 566 height 56
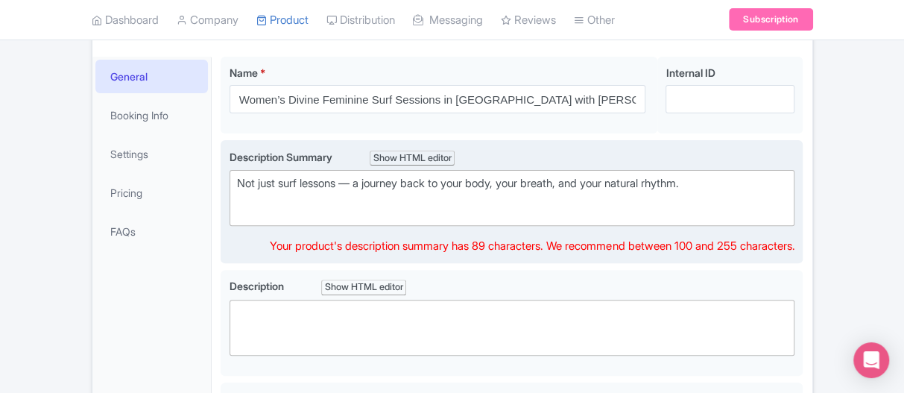
click at [242, 177] on div "Not just surf lessons — a journey back to your body, your breath, and your natu…" at bounding box center [512, 183] width 551 height 17
click at [363, 180] on div "Not just surf lessons — a journey back to your body, your breath, and your natu…" at bounding box center [512, 183] width 551 height 17
click at [522, 204] on trix-editor "Not just surf lessons — a journey back to your body, your breath, and your natu…" at bounding box center [513, 198] width 566 height 56
click at [650, 201] on trix-editor "Not just surf lessons — a journey back to your body, your breath, and your natu…" at bounding box center [513, 198] width 566 height 56
click at [669, 189] on trix-editor "Not just surf lessons — a journey back to your body, your breath, and your natu…" at bounding box center [513, 198] width 566 height 56
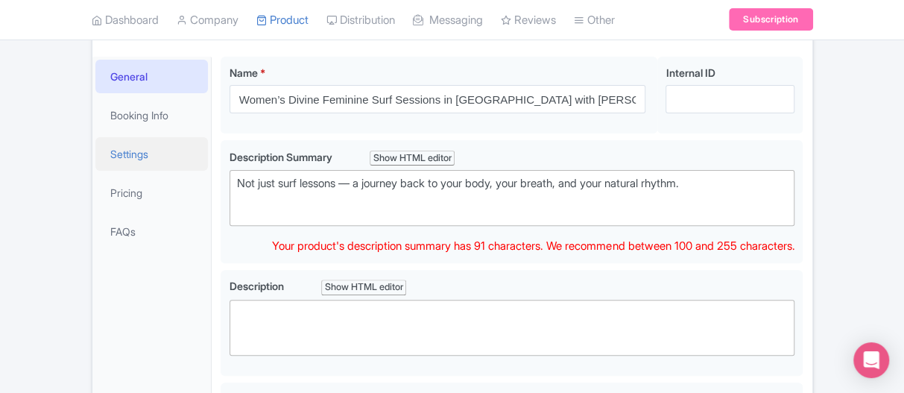
drag, startPoint x: 724, startPoint y: 177, endPoint x: 186, endPoint y: 160, distance: 537.7
click at [186, 160] on div "General Booking Info Settings Pricing FAQs Name * Women’s Divine Feminine Surf …" at bounding box center [452, 347] width 720 height 599
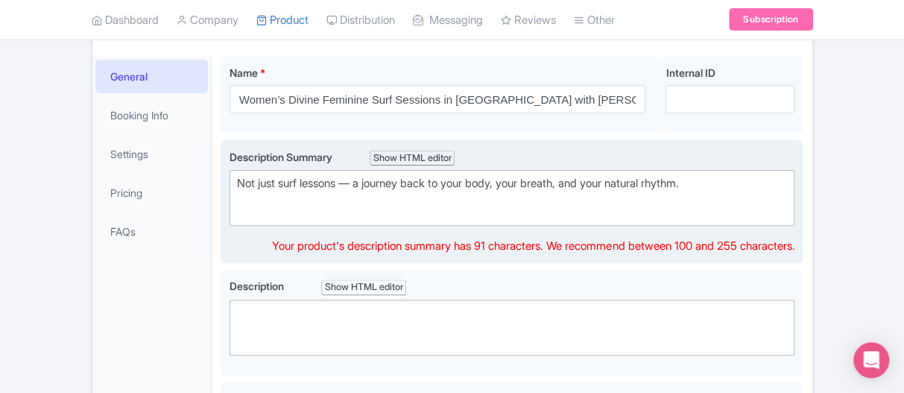
paste trix-editor "<div>The Concept: These are not just surf lessons — they’re a return to your bo…"
click at [241, 175] on div "The Concept: These are not just surf lessons — they’re a return to your body, y…" at bounding box center [512, 183] width 551 height 17
click at [239, 177] on div "The Concept: These are not just surf lessons — they’re a return to your body, y…" at bounding box center [512, 183] width 551 height 17
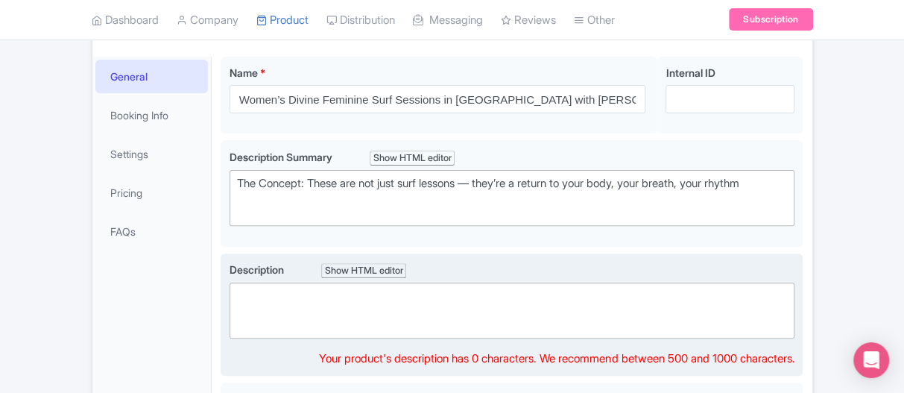
click at [289, 322] on trix-editor at bounding box center [513, 311] width 566 height 56
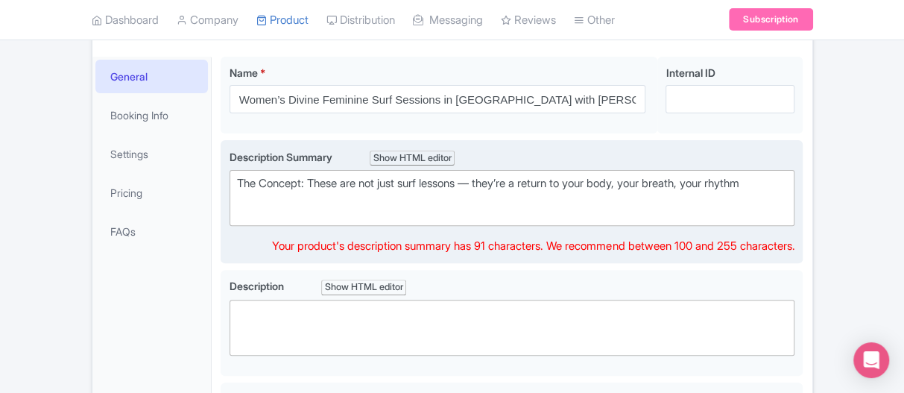
click at [367, 186] on div "The Concept: These are not just surf lessons — they’re a return to your body, y…" at bounding box center [512, 183] width 551 height 17
click at [514, 179] on div "The Concept: These are not just surf lessons — they’re a return to your body, y…" at bounding box center [512, 183] width 551 height 17
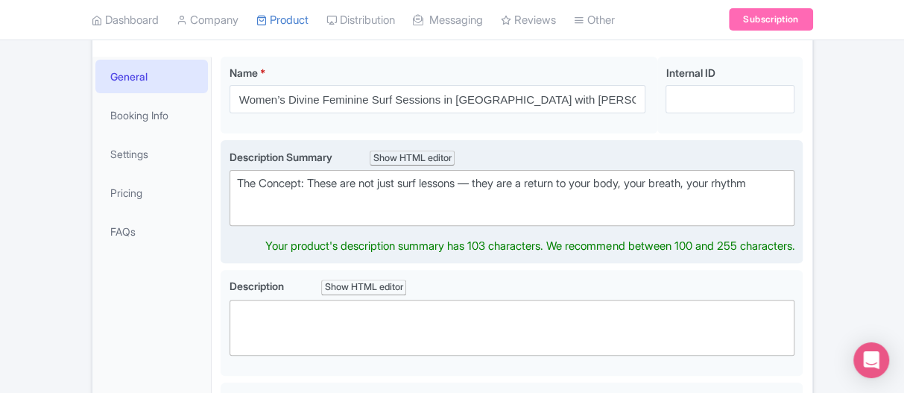
click at [783, 182] on div "The Concept: These are not just surf lessons — they are a return to your body, …" at bounding box center [512, 183] width 551 height 17
type trix-editor "<div>The Concept: These are not just surf lessons — they are a return to your b…"
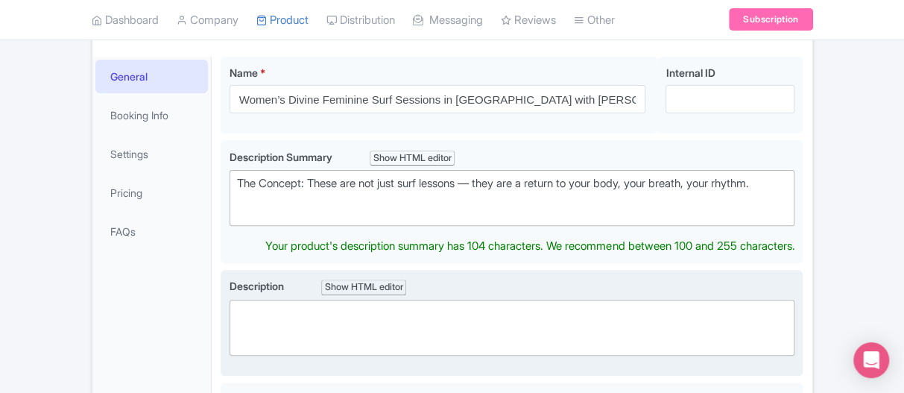
click at [329, 319] on trix-editor at bounding box center [513, 328] width 566 height 56
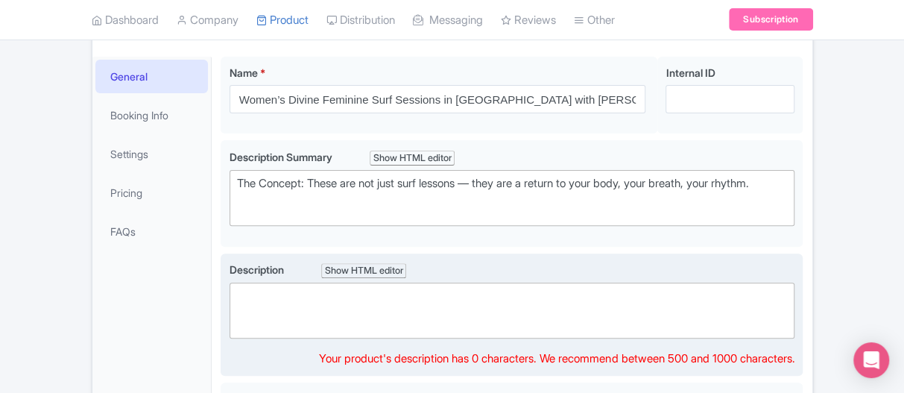
paste trix-editor "<div>Hosted by Kasia, a soulful surfer, artist, and embodiment guide, Surf the …"
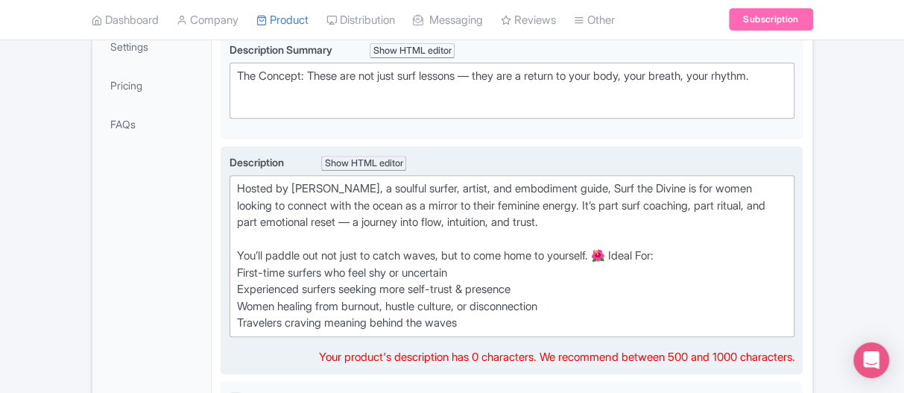
scroll to position [414, 0]
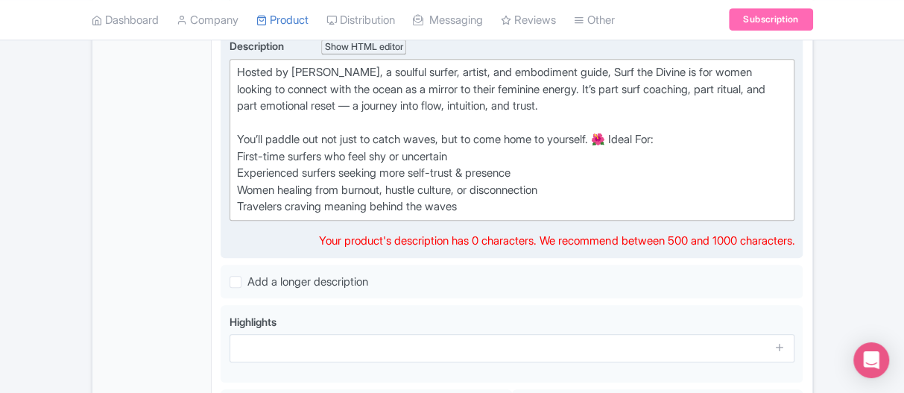
click at [332, 166] on div "Hosted by Kasia, a soulful surfer, artist, and embodiment guide, Surf the Divin…" at bounding box center [512, 139] width 551 height 151
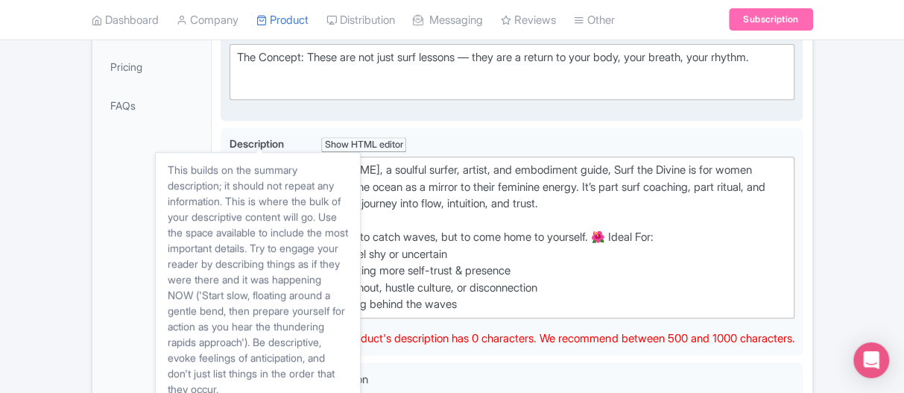
scroll to position [265, 0]
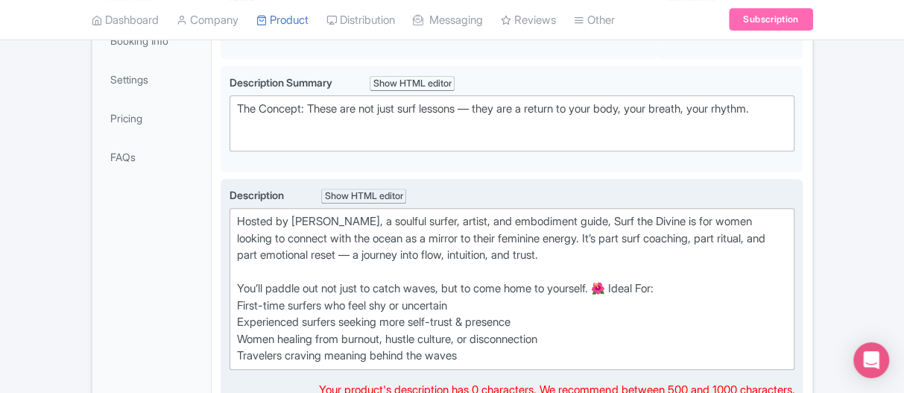
click at [239, 214] on div "Hosted by Kasia, a soulful surfer, artist, and embodiment guide, Surf the Divin…" at bounding box center [512, 288] width 551 height 151
click at [238, 280] on div "Hosted by Kasia, a soulful surfer, artist, and embodiment guide, Surf the Divin…" at bounding box center [512, 288] width 551 height 151
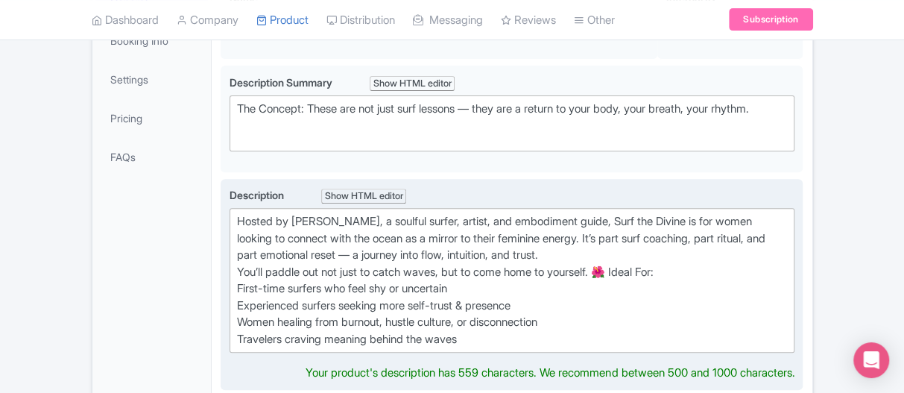
click at [628, 265] on div "Hosted by Kasia, a soulful surfer, artist, and embodiment guide, Surf the Divin…" at bounding box center [512, 280] width 551 height 134
drag, startPoint x: 628, startPoint y: 265, endPoint x: 616, endPoint y: 265, distance: 12.0
click at [616, 265] on div "Hosted by Kasia, a soulful surfer, artist, and embodiment guide, Surf the Divin…" at bounding box center [512, 280] width 551 height 134
type trix-editor "<div>Hosted by Kasia, a soulful surfer, artist, and embodiment guide, Surf the …"
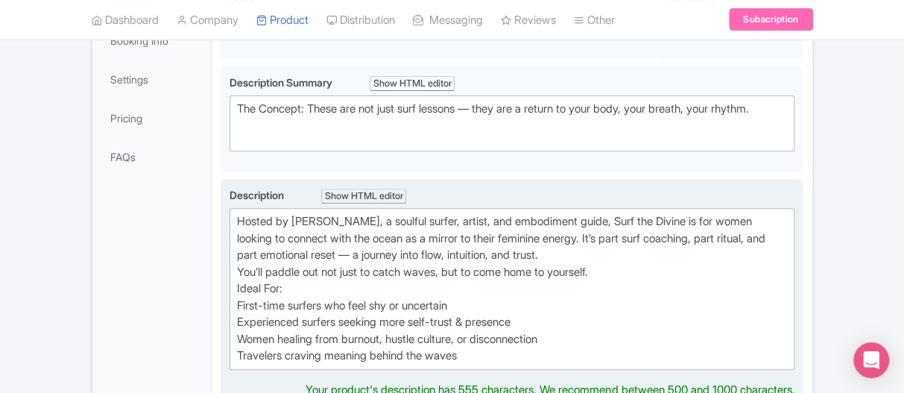
click at [597, 208] on trix-editor "Hosted by Kasia, a soulful surfer, artist, and embodiment guide, Surf the Divin…" at bounding box center [513, 289] width 566 height 162
click at [657, 217] on div "Hosted by Kasia, a soulful surfer, artist, and embodiment guide, Surf the Divin…" at bounding box center [512, 288] width 551 height 151
click at [733, 220] on div "Hosted by Kasia, a soulful surfer, artist, and embodiment guide, Surf the Divin…" at bounding box center [512, 288] width 551 height 151
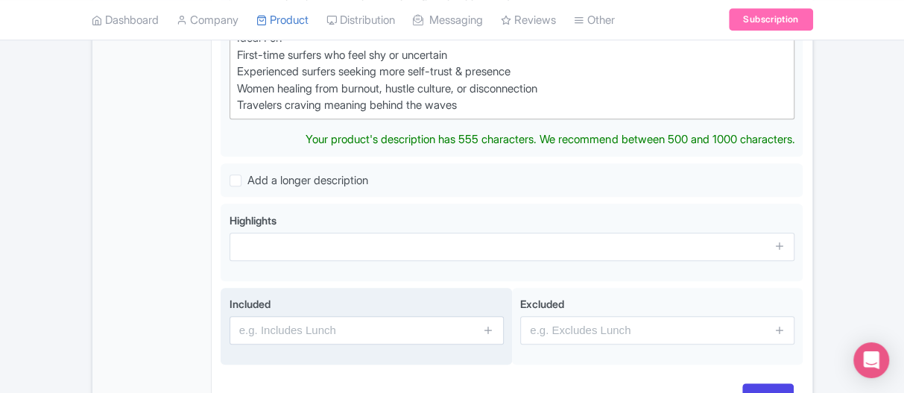
scroll to position [563, 0]
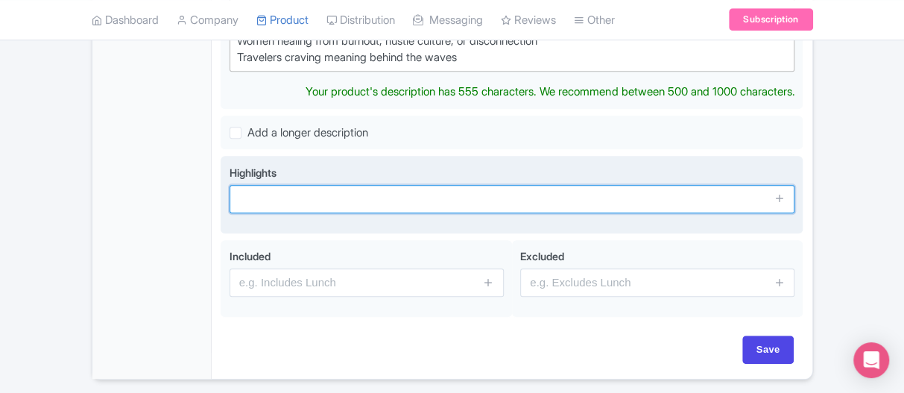
click at [280, 192] on div "Highlights" at bounding box center [513, 195] width 566 height 60
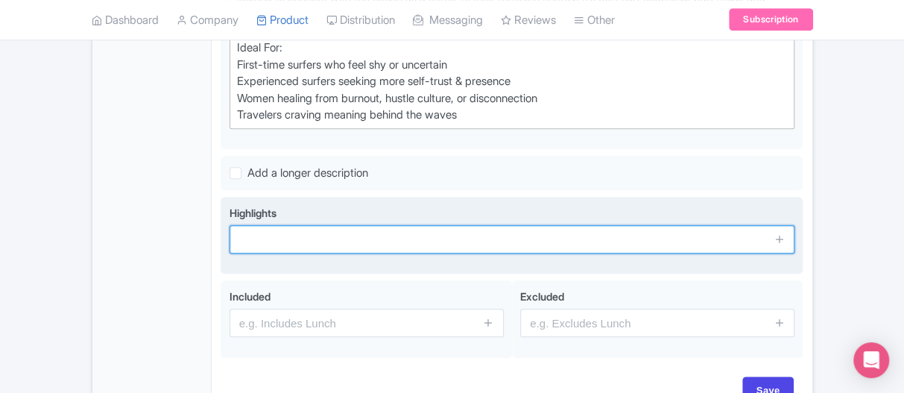
scroll to position [522, 0]
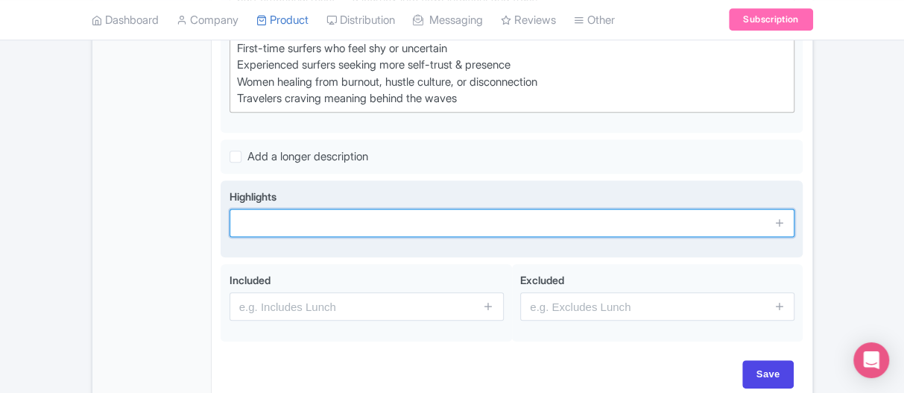
click at [277, 215] on input "text" at bounding box center [513, 223] width 566 height 28
paste input "Reconnect body, breath, and ocean"
type input "Reconnect body, breath, and ocean"
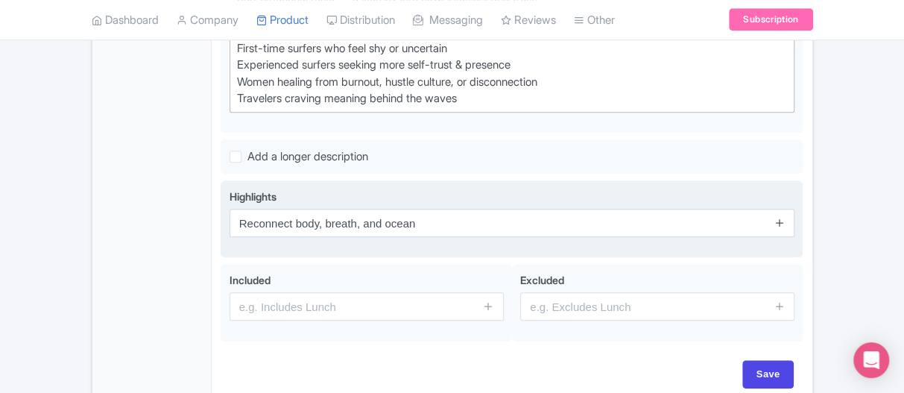
click at [780, 217] on icon at bounding box center [780, 222] width 11 height 11
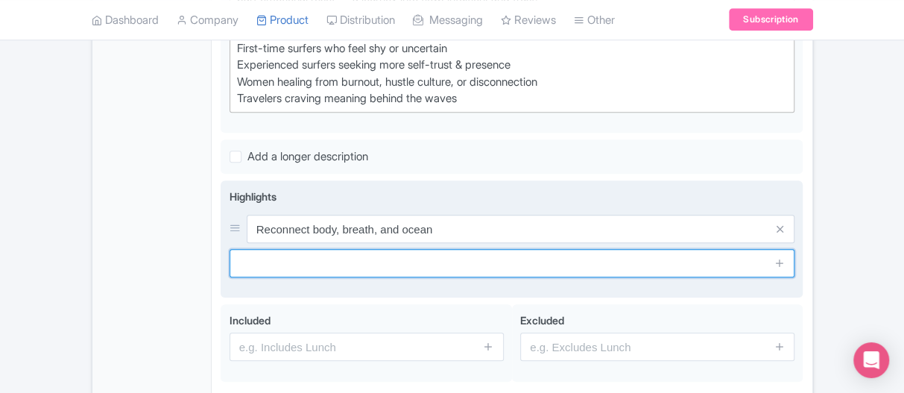
click at [347, 260] on input "text" at bounding box center [513, 263] width 566 height 28
paste input "Embodiment and mindfulness practices"
type input "Embodiment and mindfulness practices"
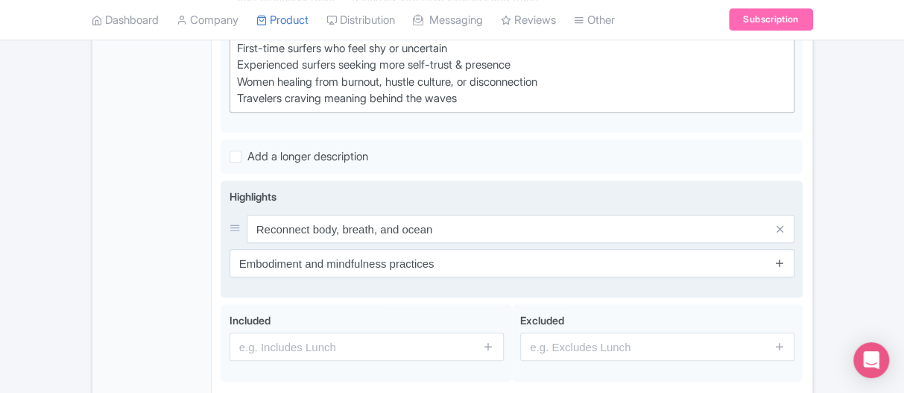
click at [775, 257] on icon at bounding box center [780, 262] width 11 height 11
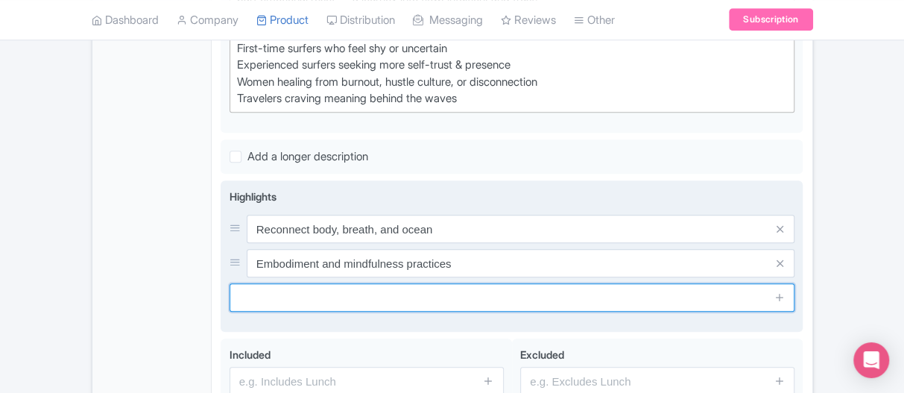
click at [377, 291] on input "text" at bounding box center [513, 297] width 566 height 28
paste input "Safe and supportive environment"
type input "Safe and supportive environment"
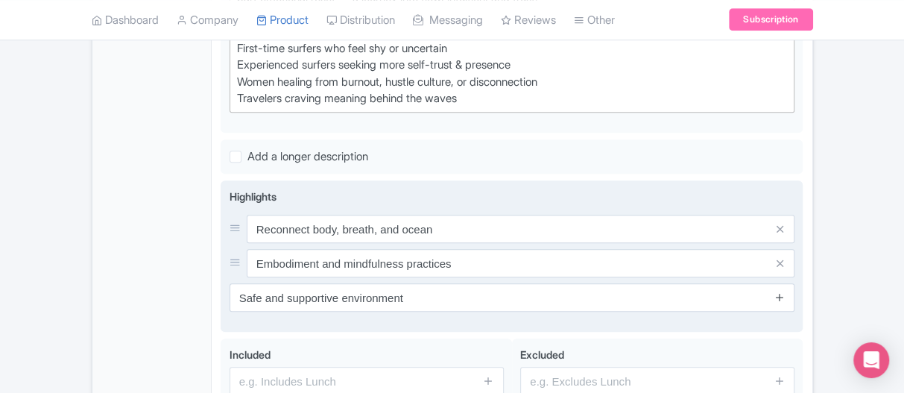
click at [779, 291] on icon at bounding box center [780, 296] width 11 height 11
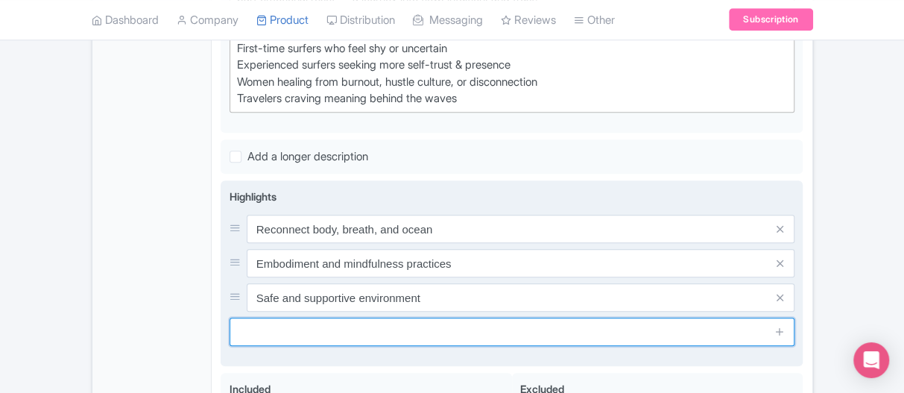
click at [299, 331] on input "text" at bounding box center [513, 332] width 566 height 28
paste input "Surf coaching with feminine flow"
type input "Surf coaching with feminine flow"
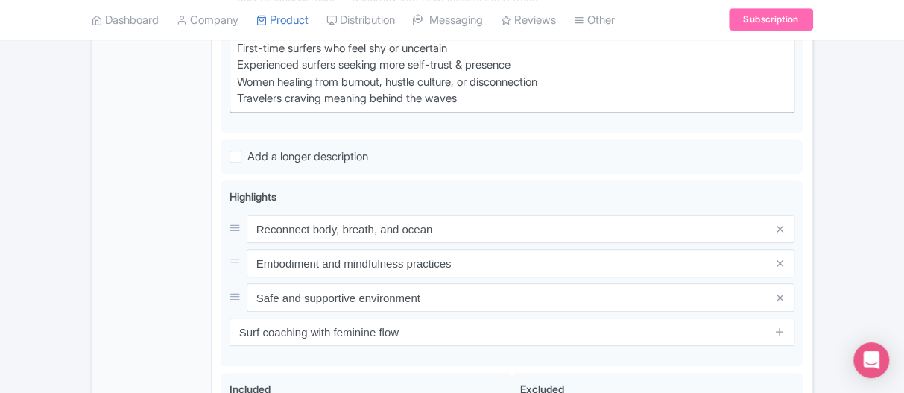
click at [872, 239] on div "← Back to Products New Product Content Distribution Confirm Copy Operation Yes,…" at bounding box center [452, 49] width 904 height 928
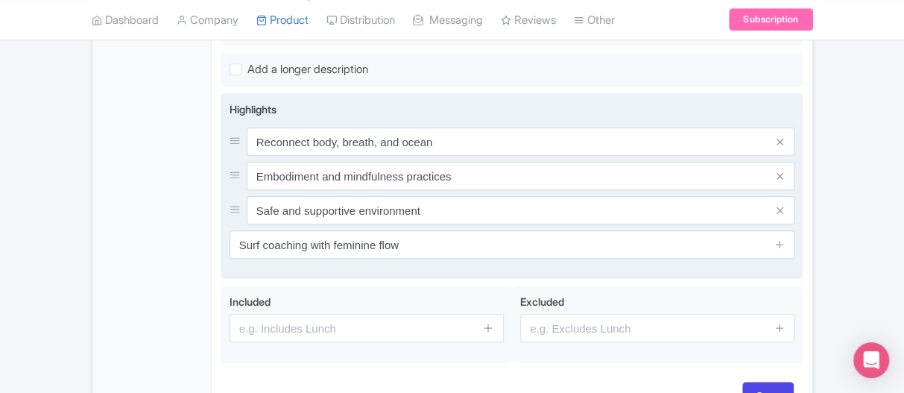
scroll to position [671, 0]
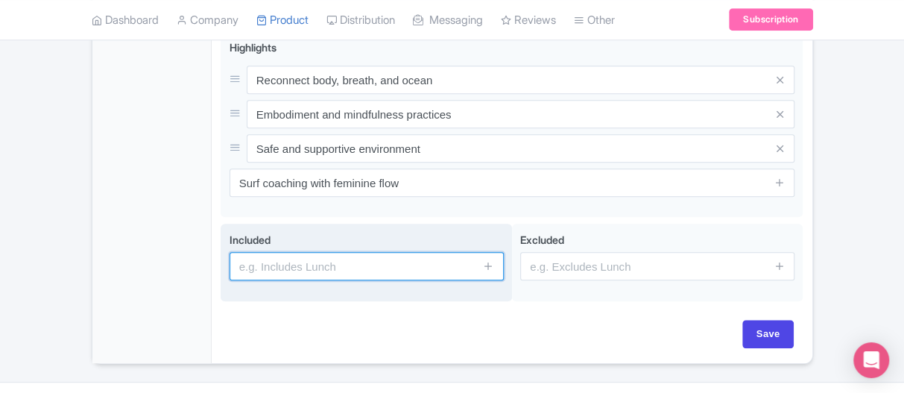
click at [281, 270] on input "text" at bounding box center [367, 266] width 274 height 28
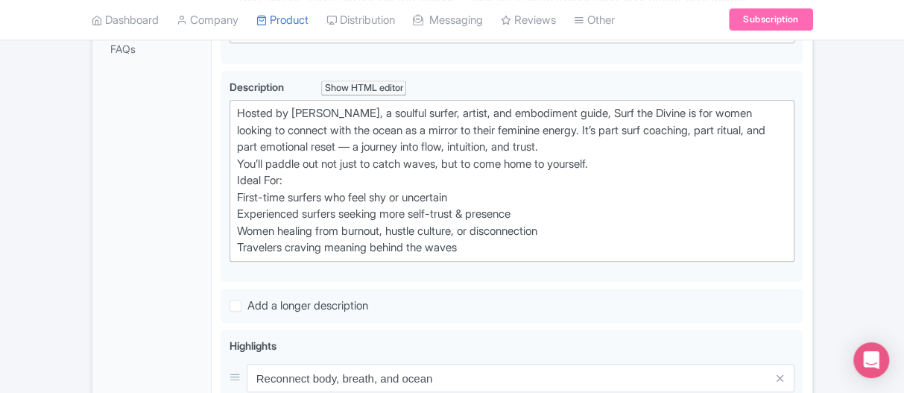
scroll to position [522, 0]
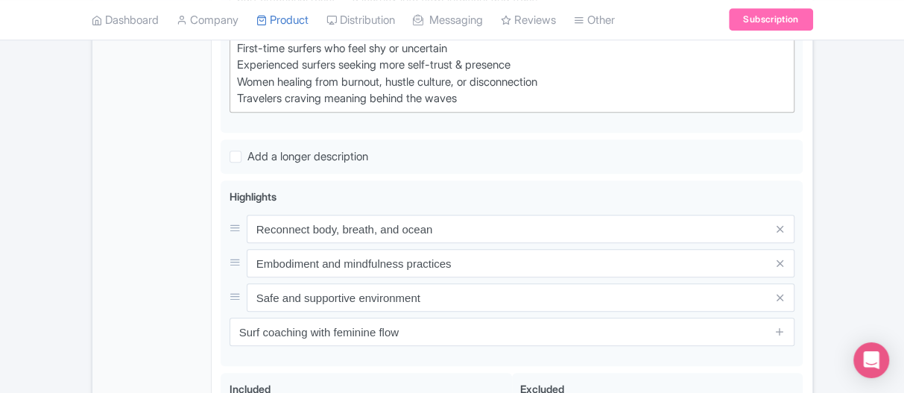
click at [856, 147] on div "← Back to Products New Product Content Distribution Confirm Copy Operation Yes,…" at bounding box center [452, 49] width 904 height 928
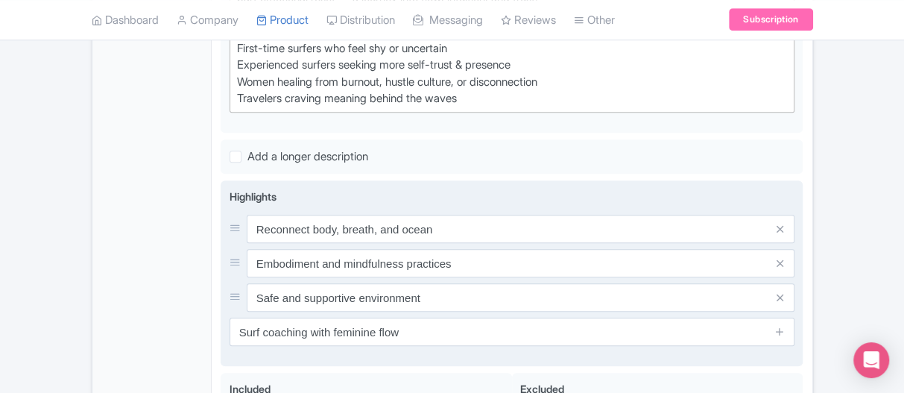
scroll to position [701, 0]
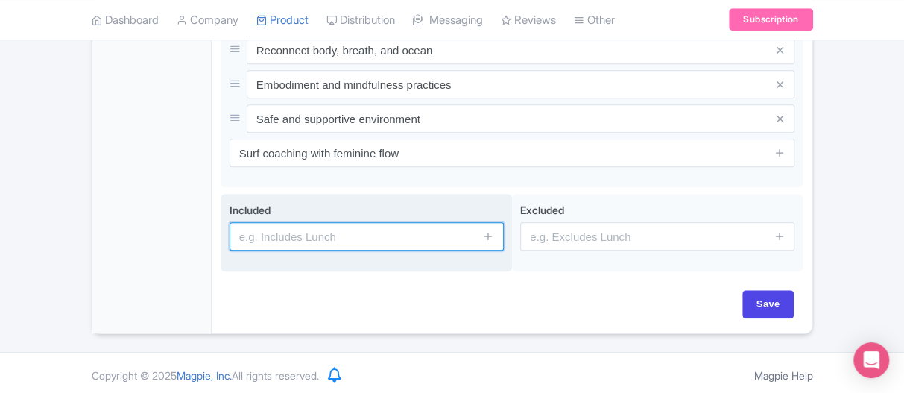
click at [403, 242] on input "text" at bounding box center [367, 236] width 274 height 28
click at [330, 242] on input "text" at bounding box center [367, 236] width 274 height 28
paste input "Guided surf coaching session"
type input "Guided surf coaching session"
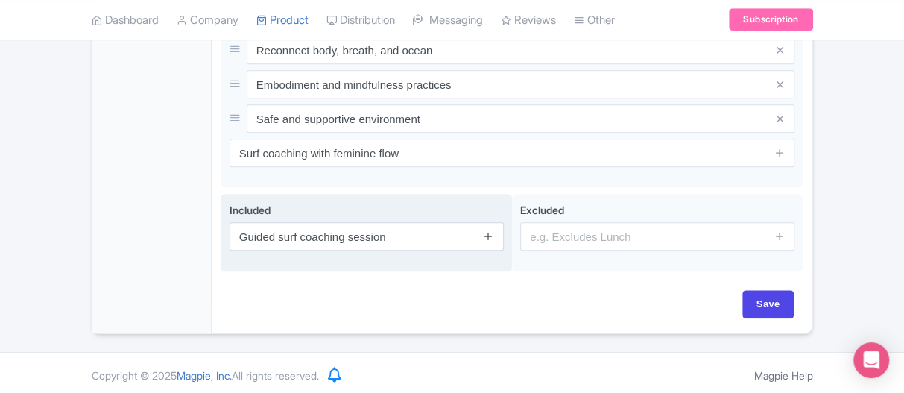
click at [485, 236] on icon at bounding box center [488, 235] width 11 height 11
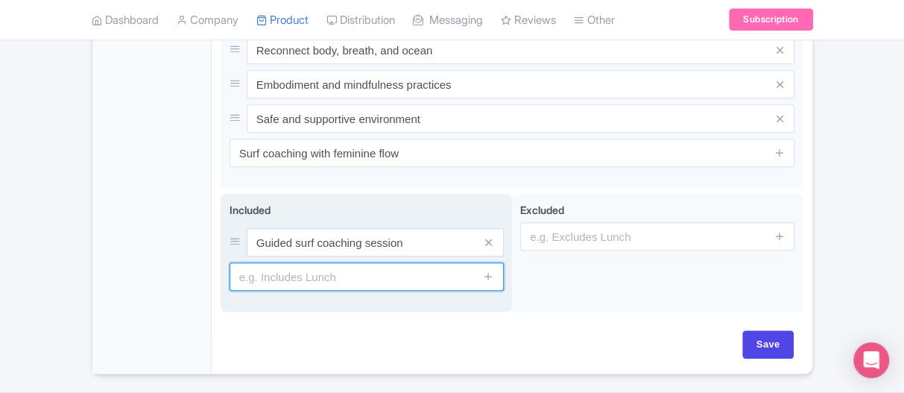
click at [311, 274] on input "text" at bounding box center [367, 276] width 274 height 28
click at [338, 263] on input "text" at bounding box center [367, 276] width 274 height 28
paste input "Surfboard"
type input "Surfboard"
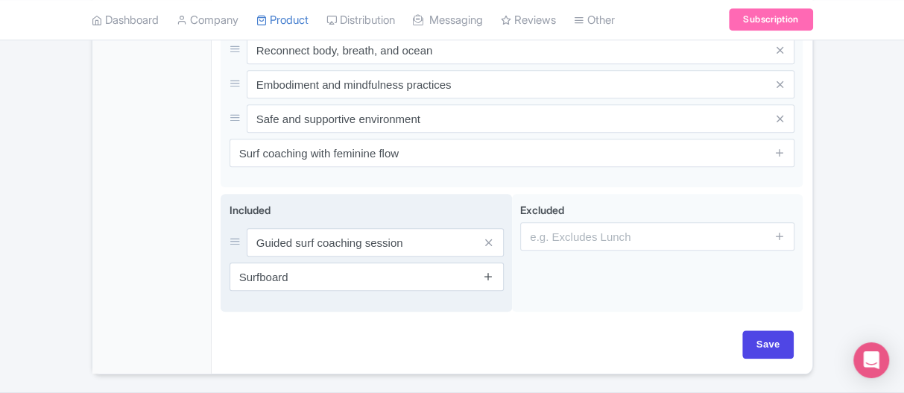
click at [493, 272] on icon at bounding box center [488, 276] width 11 height 11
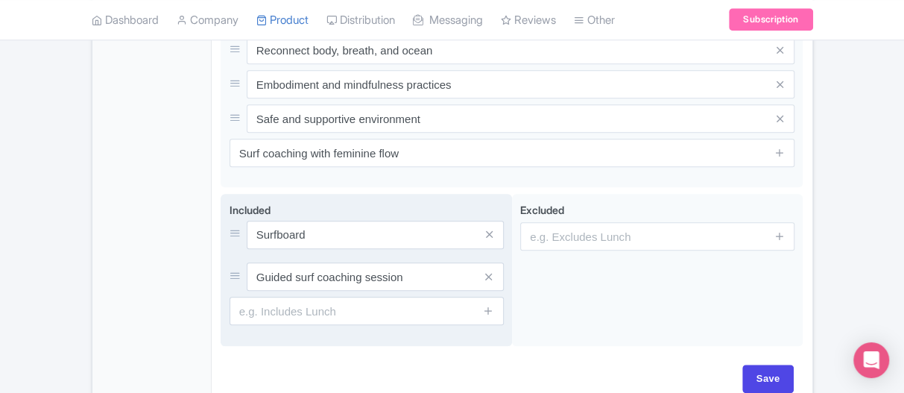
drag, startPoint x: 238, startPoint y: 273, endPoint x: 238, endPoint y: 233, distance: 40.3
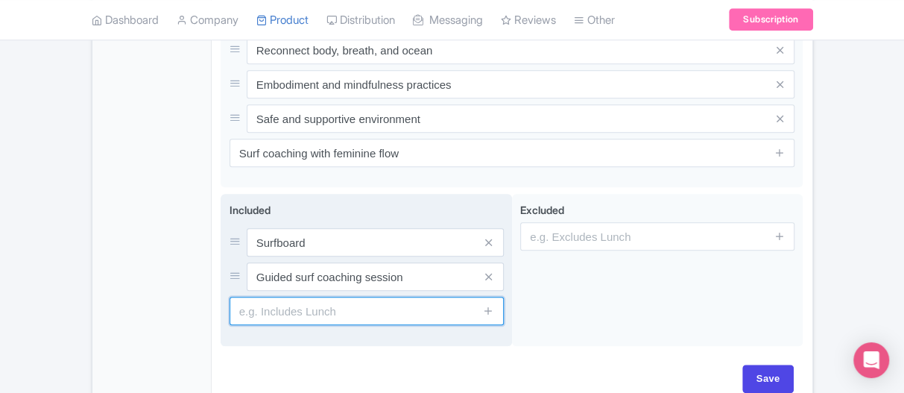
click at [274, 313] on input "text" at bounding box center [367, 311] width 274 height 28
click at [276, 313] on input "text" at bounding box center [367, 311] width 274 height 28
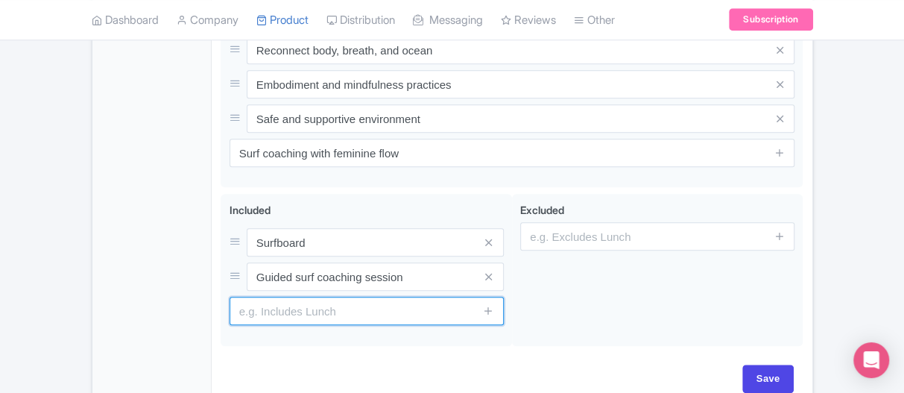
paste input "Embodiment and breathwork practice"
type input "Embodiment and breathwork practice"
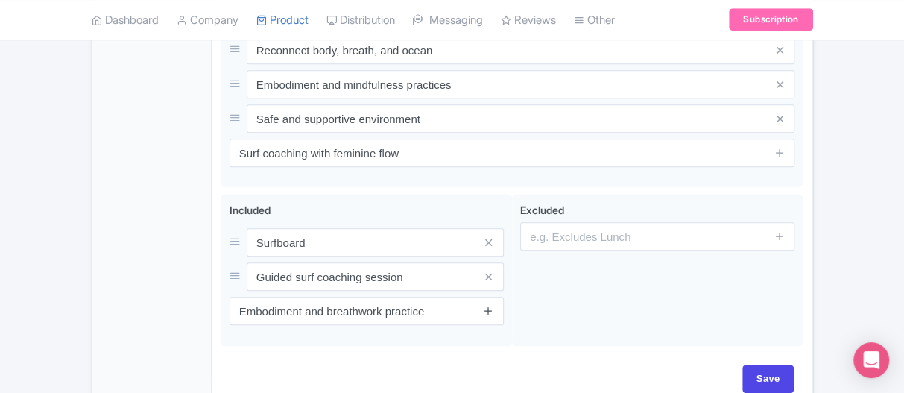
click at [489, 307] on icon at bounding box center [488, 310] width 11 height 11
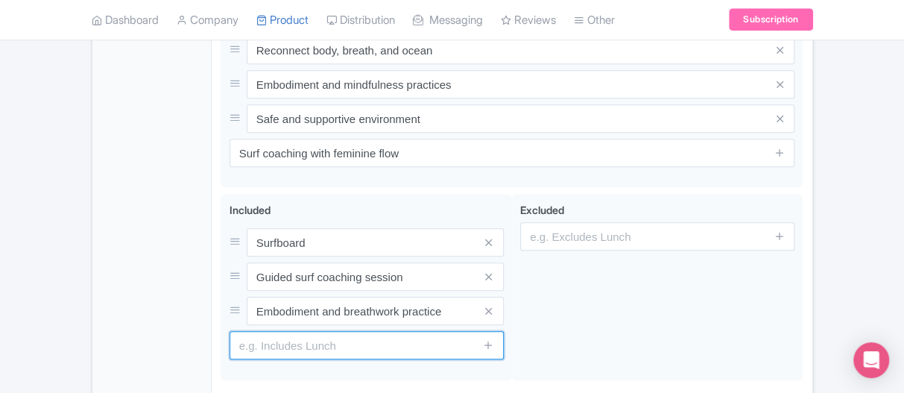
click at [302, 347] on input "text" at bounding box center [367, 345] width 274 height 28
paste input "Post-surf reflection"
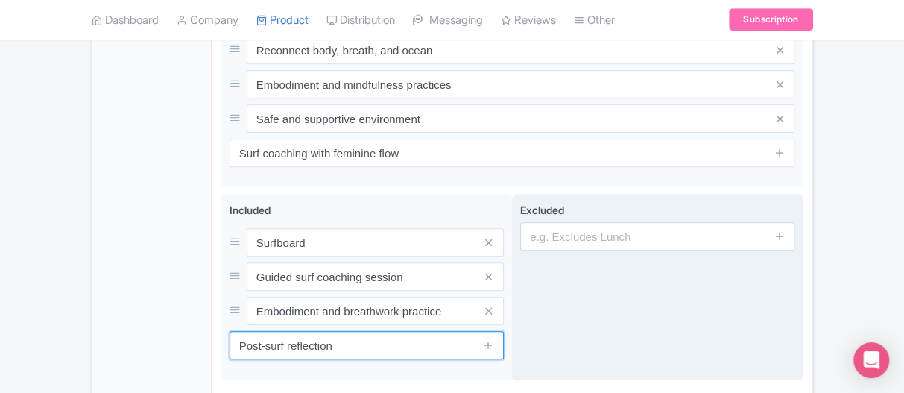
type input "Post-surf reflection"
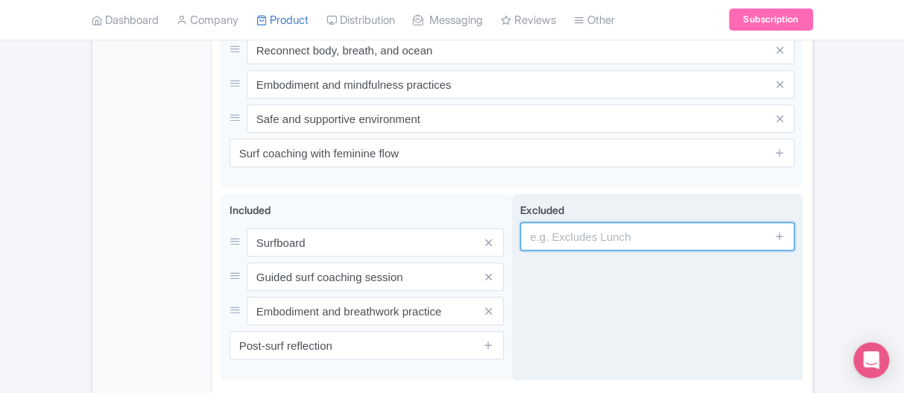
click at [567, 222] on input "text" at bounding box center [657, 236] width 274 height 28
paste input "Meals and personal expenses"
type input "Meals and personal expenses"
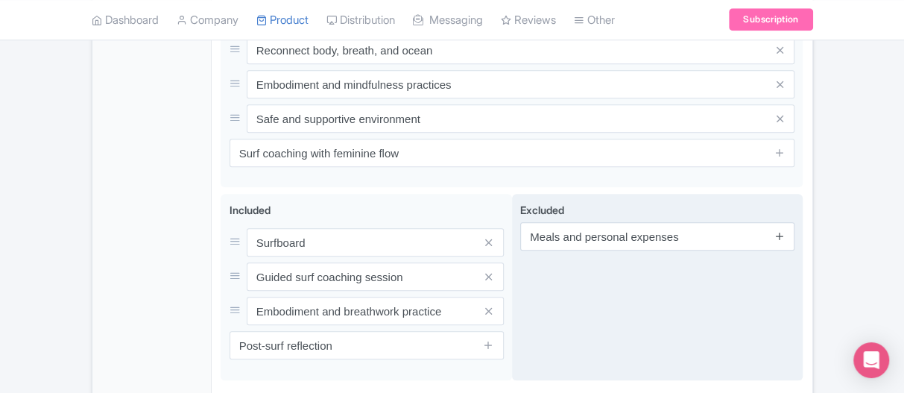
click at [782, 236] on icon at bounding box center [780, 235] width 11 height 11
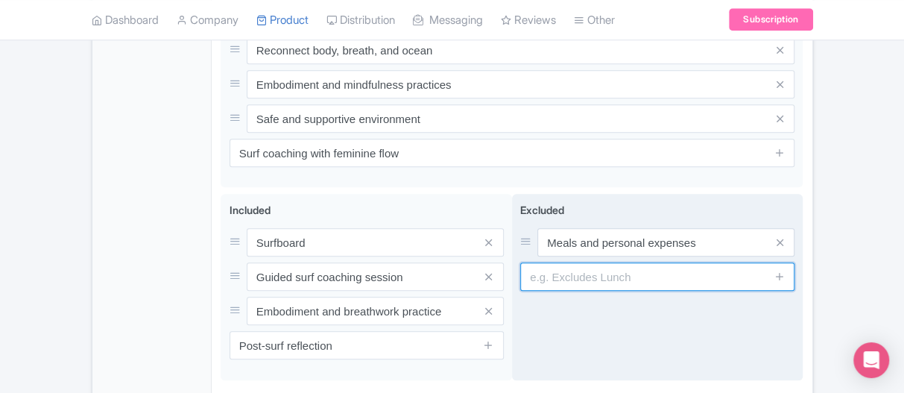
click at [604, 274] on input "text" at bounding box center [657, 276] width 274 height 28
paste input "Transportation to surf spot"
type input "Transportation to surf spot"
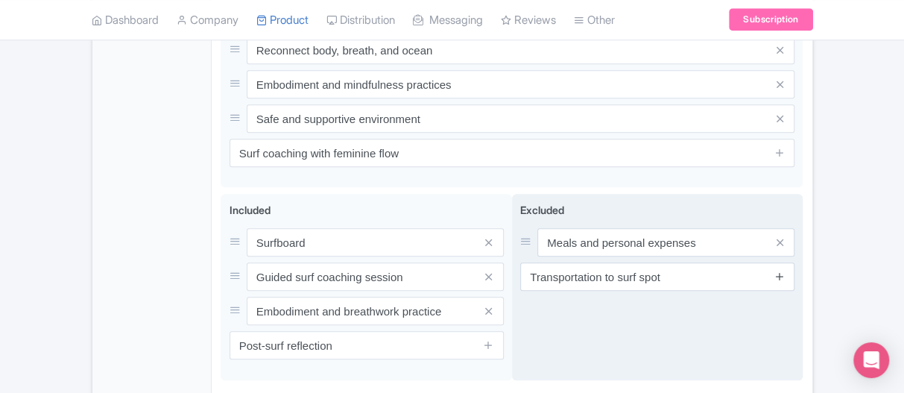
click at [782, 276] on icon at bounding box center [780, 276] width 11 height 11
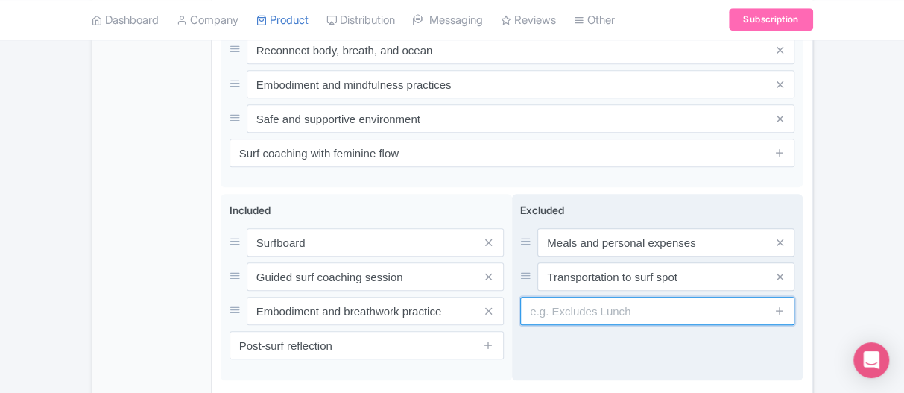
click at [596, 316] on input "text" at bounding box center [657, 311] width 274 height 28
paste input "Accommodation in [GEOGRAPHIC_DATA]"
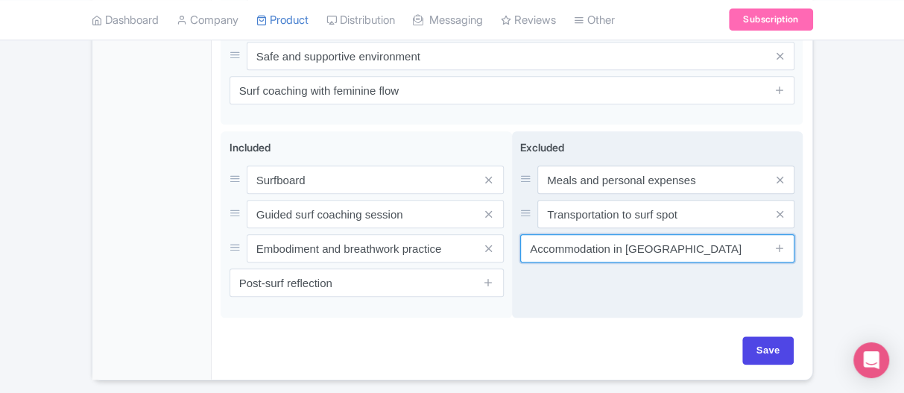
scroll to position [810, 0]
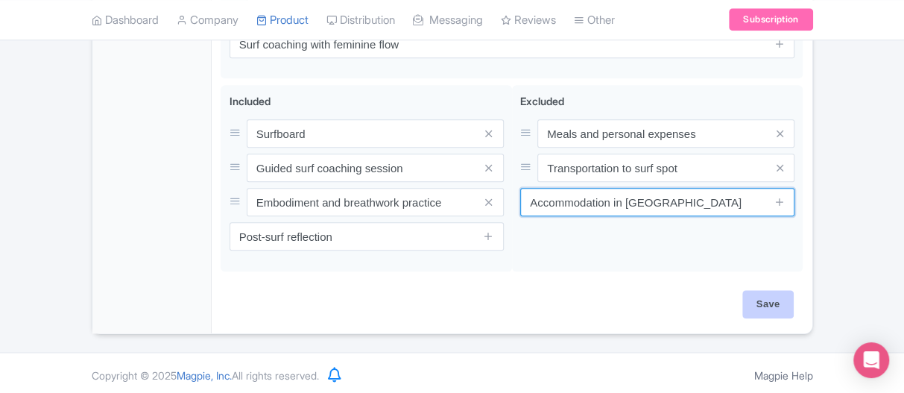
type input "Accommodation in [GEOGRAPHIC_DATA]"
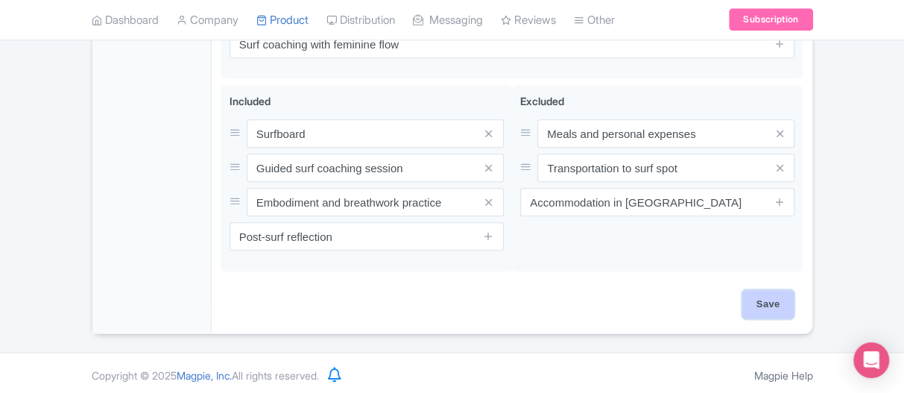
click at [758, 297] on input "Save" at bounding box center [768, 304] width 52 height 28
type input "Saving..."
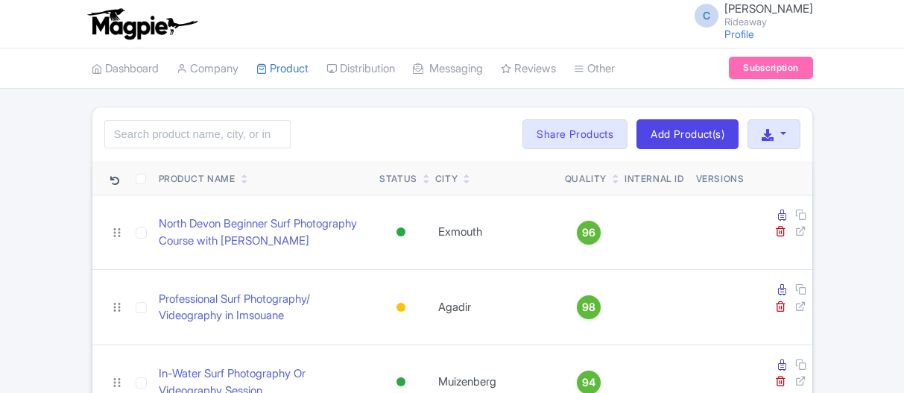
scroll to position [671, 0]
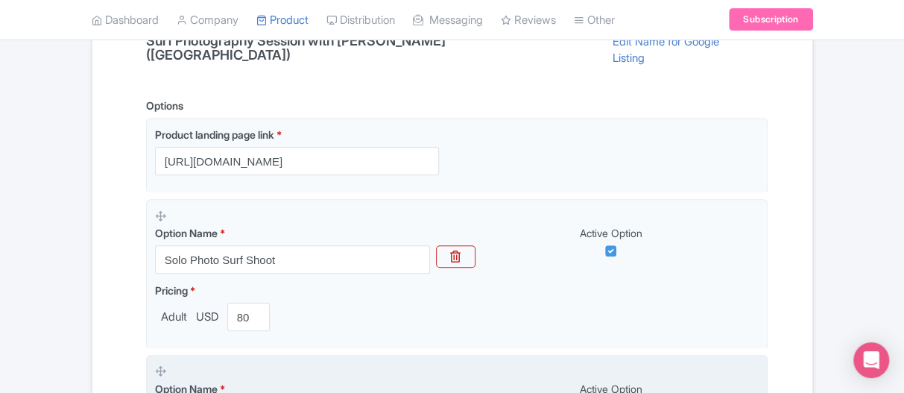
scroll to position [16, 0]
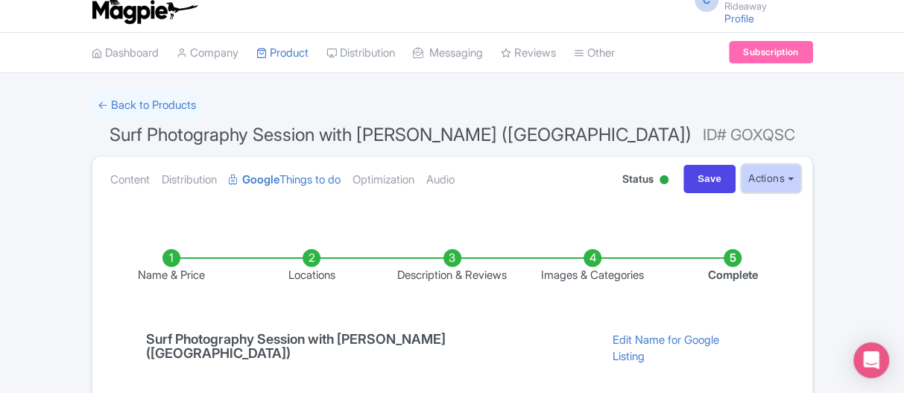
click at [791, 177] on button "Actions" at bounding box center [771, 179] width 59 height 28
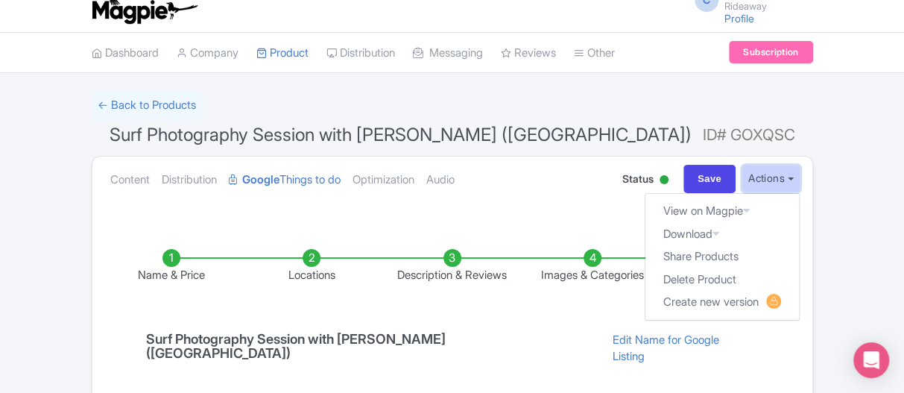
click at [791, 177] on button "Actions" at bounding box center [771, 179] width 59 height 28
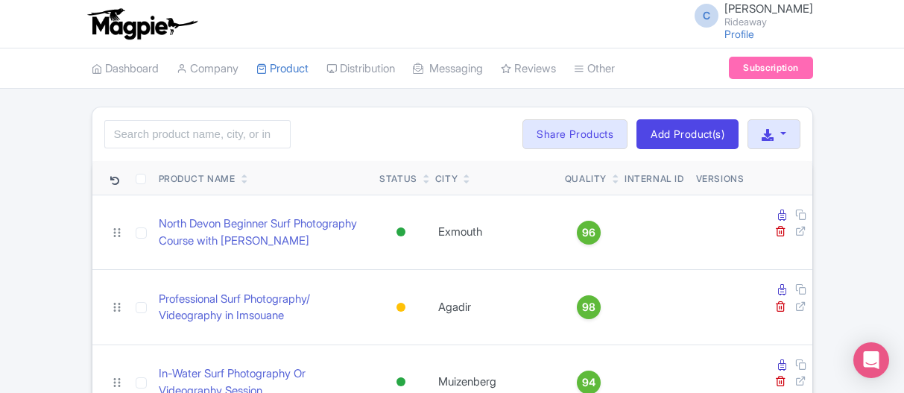
scroll to position [671, 0]
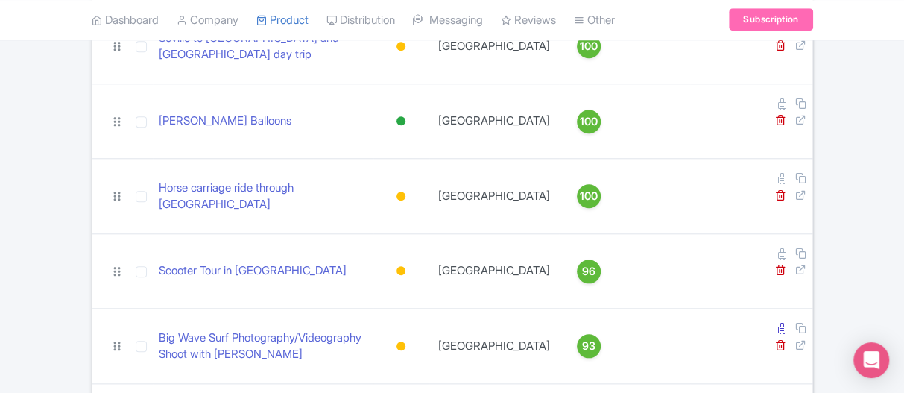
scroll to position [731, 0]
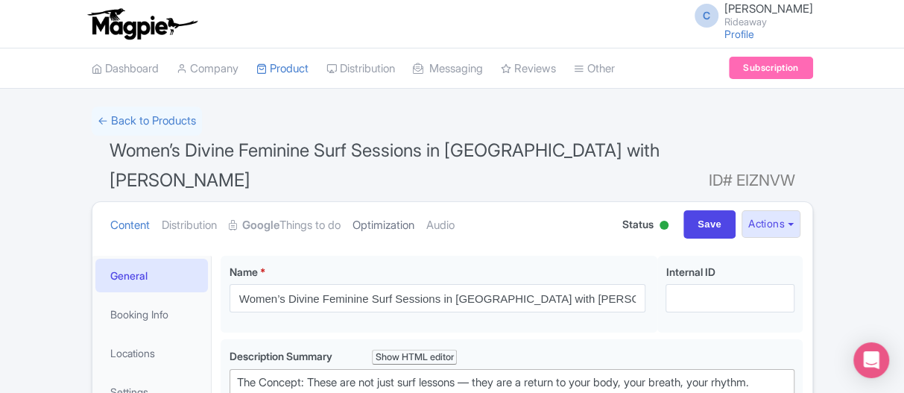
click at [414, 202] on link "Optimization" at bounding box center [384, 225] width 62 height 47
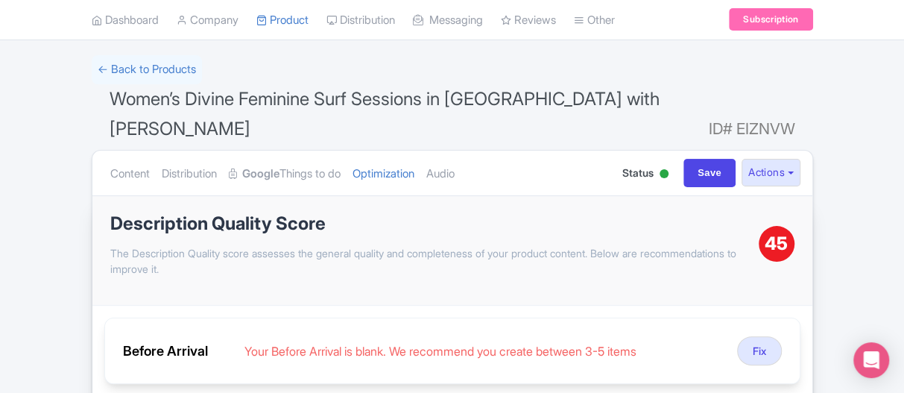
scroll to position [75, 0]
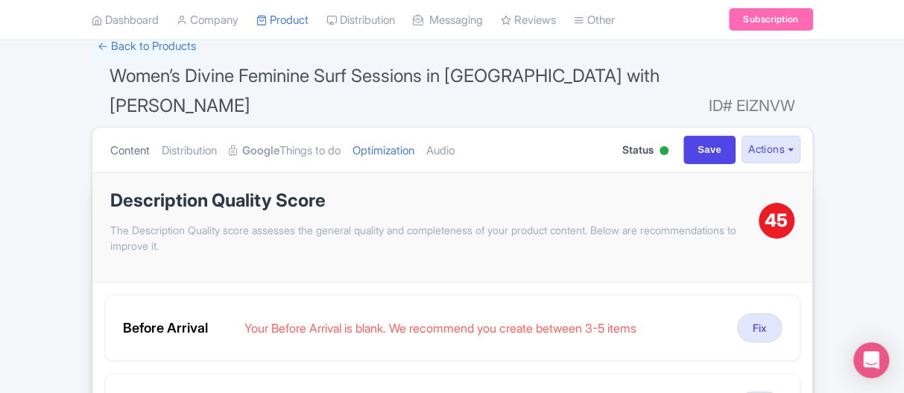
click at [130, 127] on link "Content" at bounding box center [130, 150] width 40 height 47
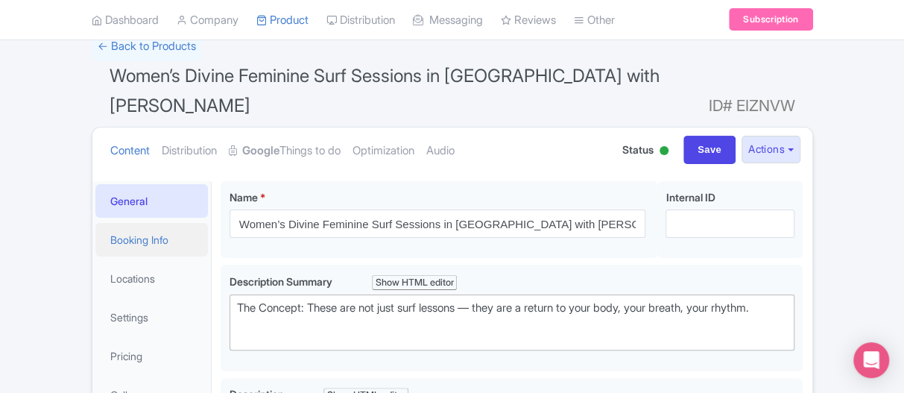
click at [148, 223] on link "Booking Info" at bounding box center [151, 240] width 113 height 34
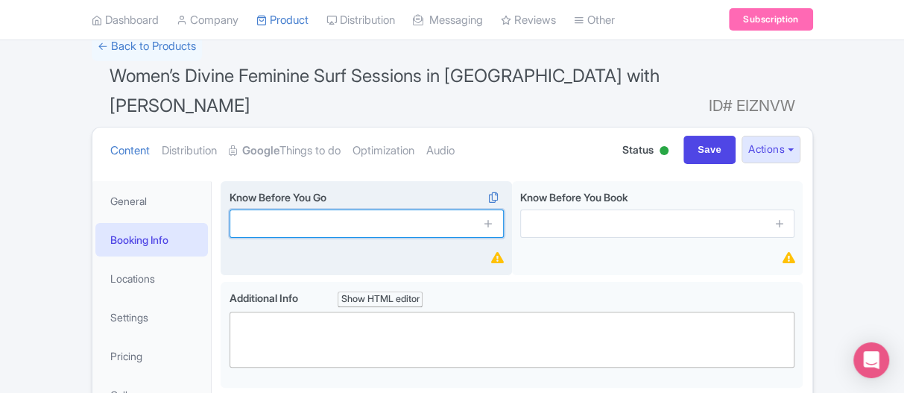
click at [268, 209] on input "text" at bounding box center [367, 223] width 274 height 28
paste input "Book at least 48 hours in advance"
type input "Book at least 48 hours in advance"
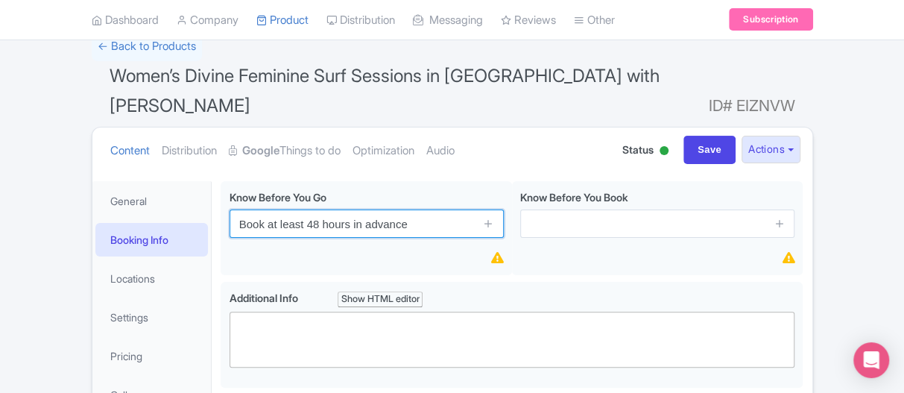
drag, startPoint x: 417, startPoint y: 198, endPoint x: 202, endPoint y: 199, distance: 214.7
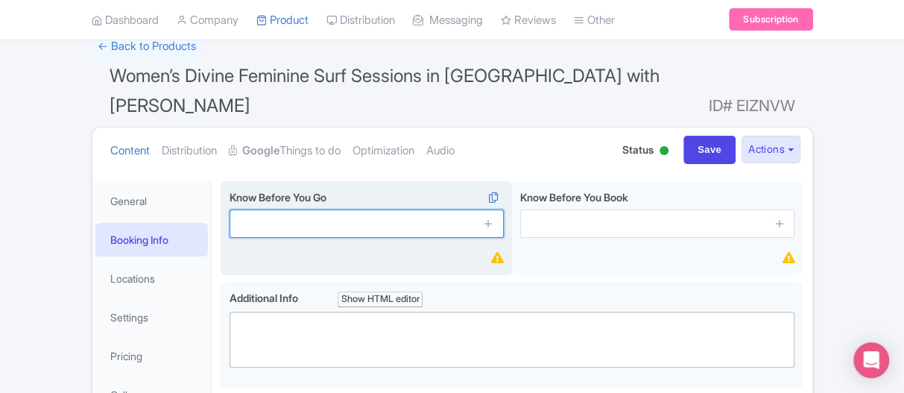
paste input "Bring sunscreen and water bottle"
type input "Bring sunscreen and water bottle"
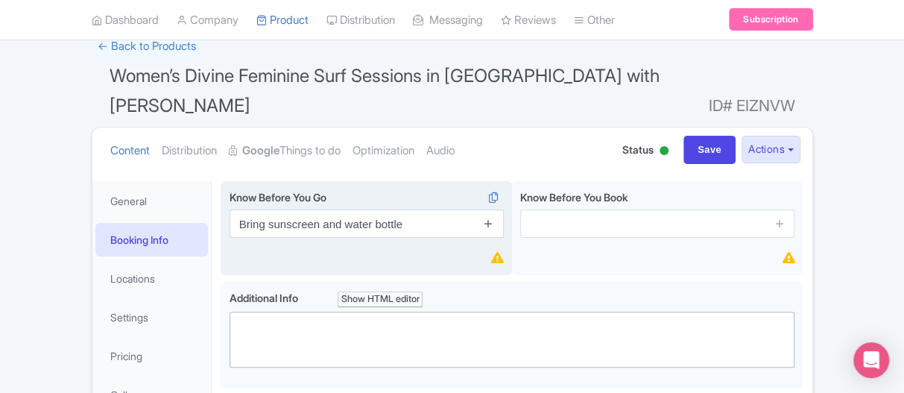
click at [486, 218] on icon at bounding box center [488, 223] width 11 height 11
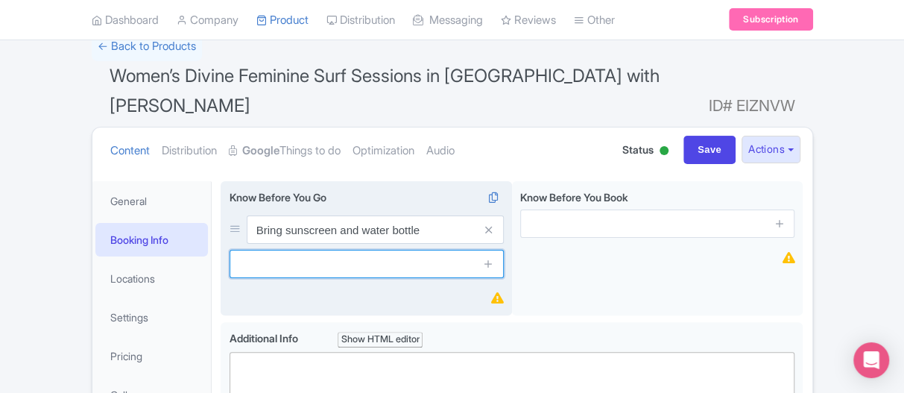
click at [266, 250] on input "text" at bounding box center [367, 264] width 274 height 28
paste input "Basic swimming skills required"
type input "Basic swimming skills required"
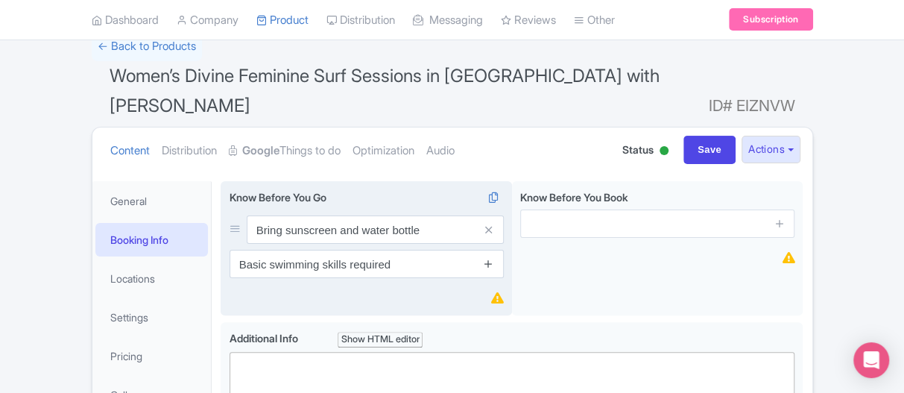
click at [488, 258] on icon at bounding box center [488, 263] width 11 height 11
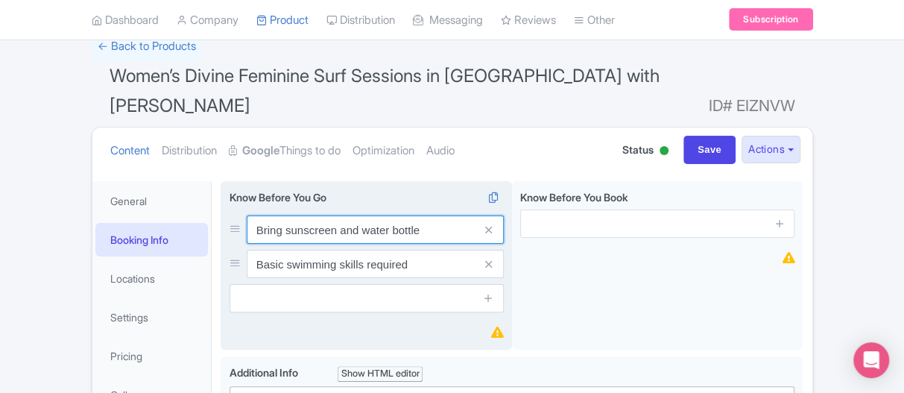
drag, startPoint x: 426, startPoint y: 201, endPoint x: 337, endPoint y: 203, distance: 89.5
click at [337, 215] on input "Bring sunscreen and water bottle" at bounding box center [375, 229] width 257 height 28
type input "Bring sunscreen"
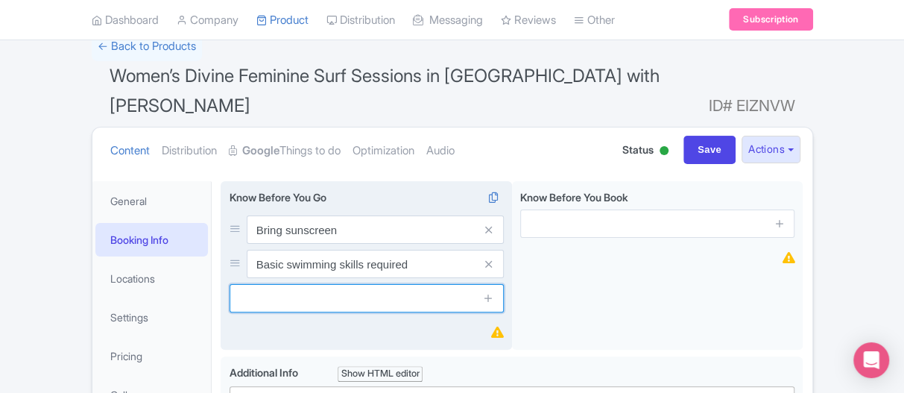
click at [302, 284] on input "text" at bounding box center [367, 298] width 274 height 28
paste input "Surf gear is provided on-site"
type input "Surf gear is provided on-site"
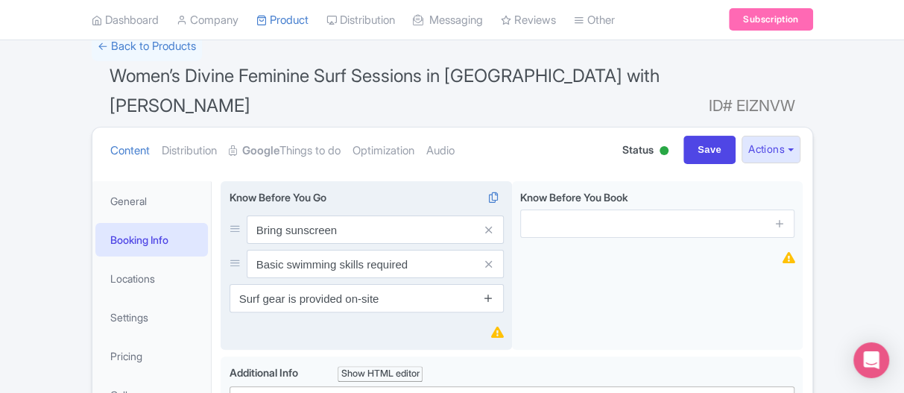
click at [488, 292] on icon at bounding box center [488, 297] width 11 height 11
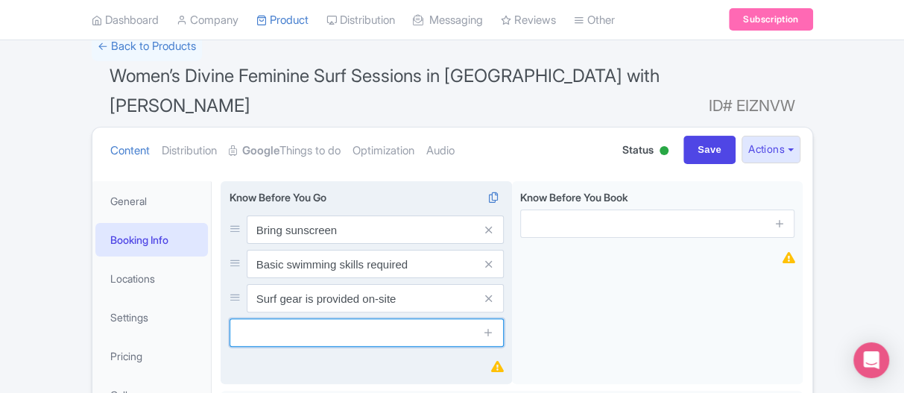
click at [265, 318] on input "text" at bounding box center [367, 332] width 274 height 28
paste input "Meeting point confirmed by email"
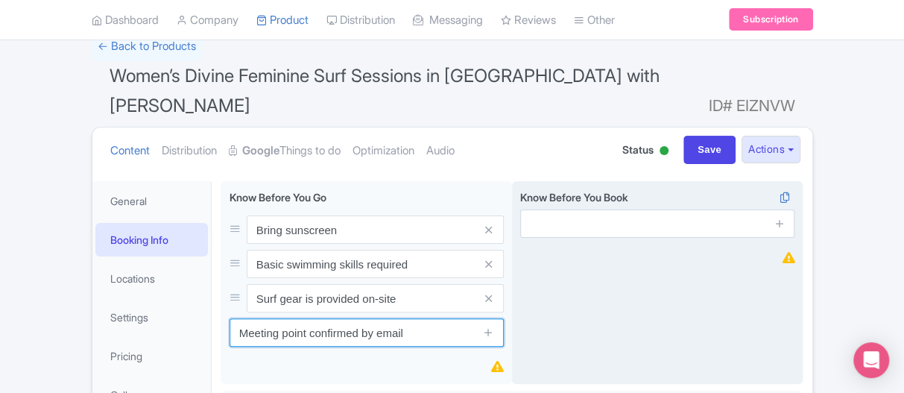
type input "Meeting point confirmed by email"
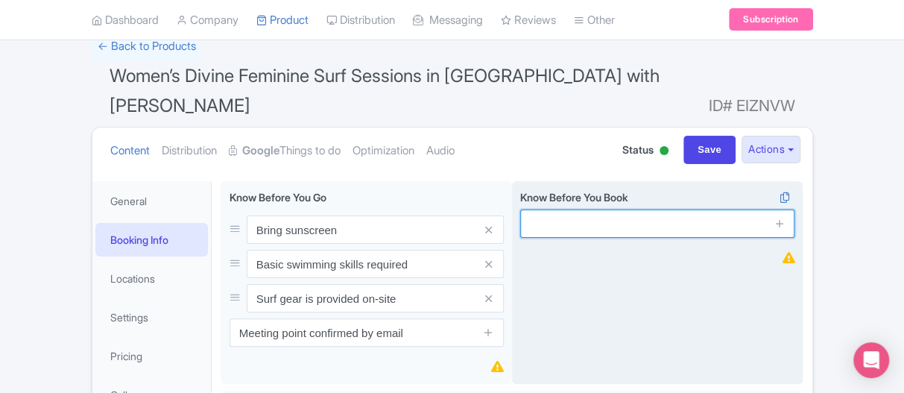
click at [591, 209] on input "text" at bounding box center [657, 223] width 274 height 28
paste input "Book at least 48 hours in advance"
type input "Book at least 48 hours in advance"
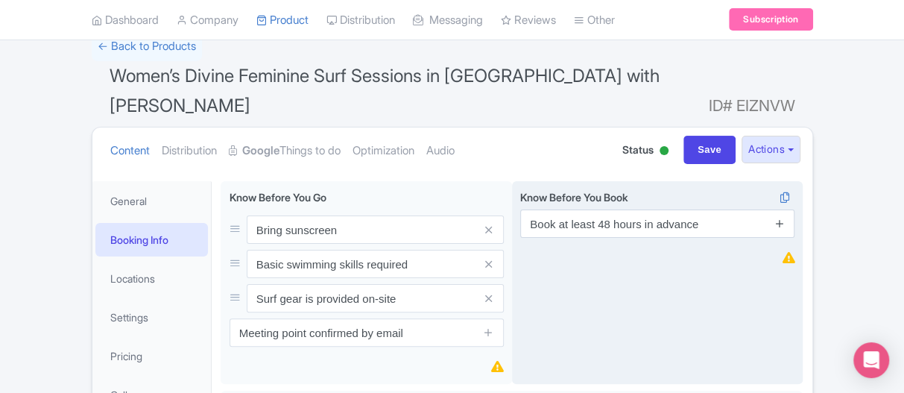
click at [778, 218] on icon at bounding box center [780, 223] width 11 height 11
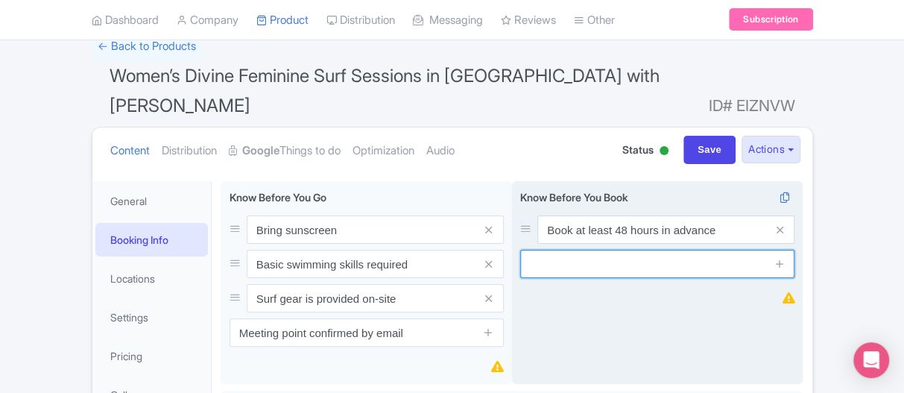
click at [597, 250] on input "text" at bounding box center [657, 264] width 274 height 28
paste input "Women-only surf experience"
type input "Women-only surf experience"
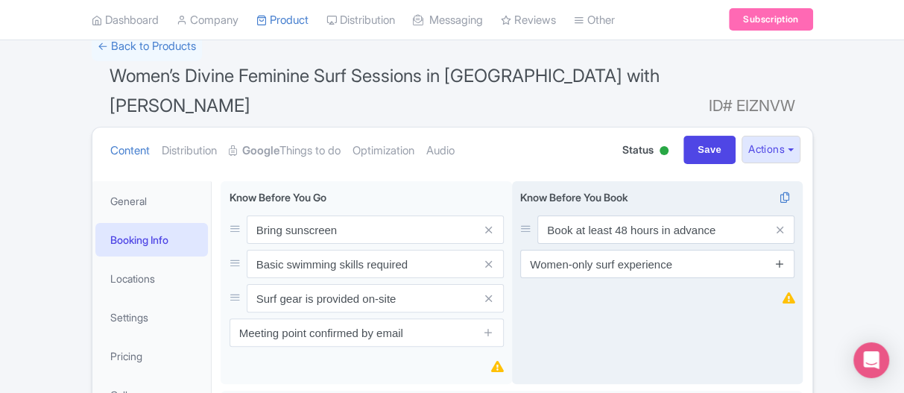
click at [783, 258] on icon at bounding box center [780, 263] width 11 height 11
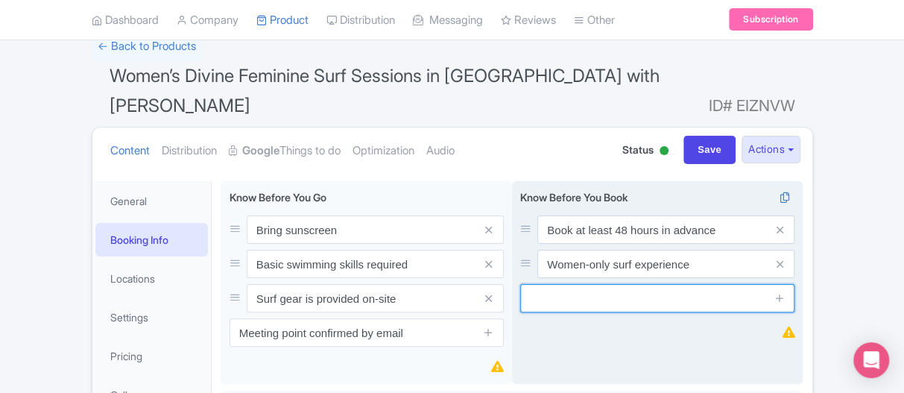
click at [608, 284] on input "text" at bounding box center [657, 298] width 274 height 28
paste input "Sessions depend on ocean conditions"
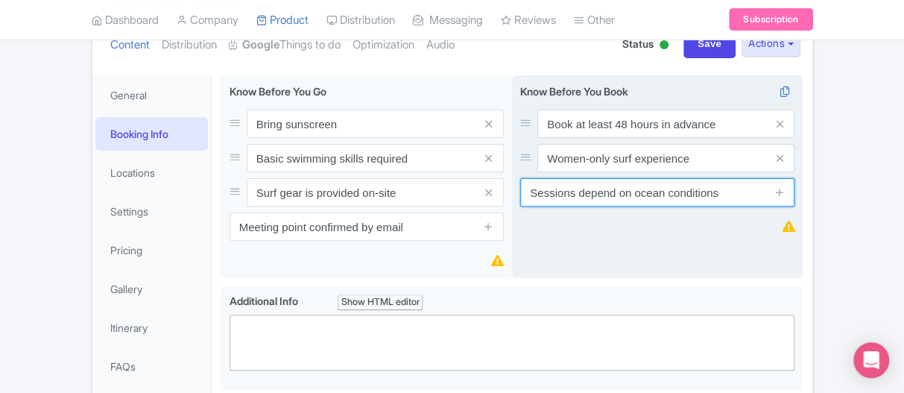
scroll to position [224, 0]
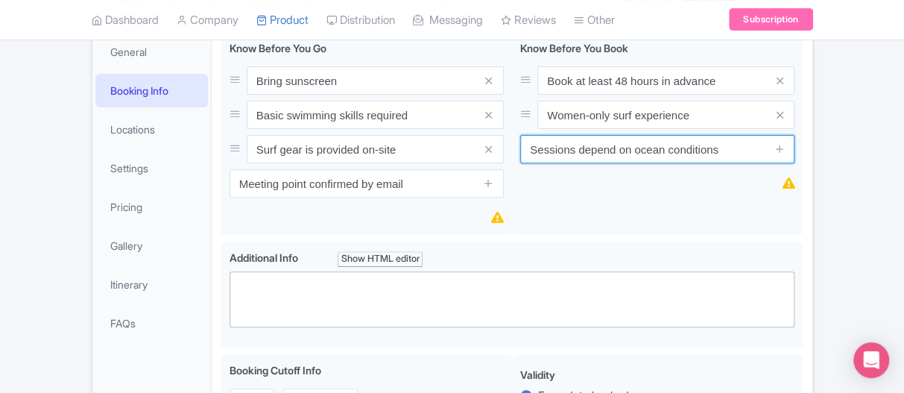
type input "Sessions depend on ocean conditions"
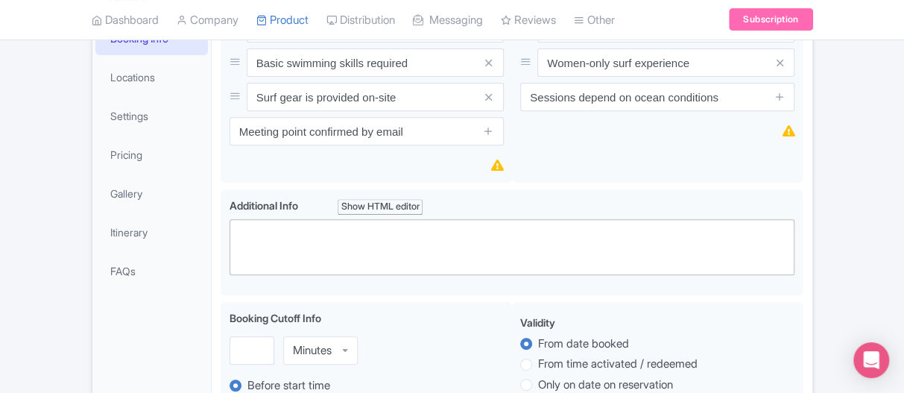
scroll to position [298, 0]
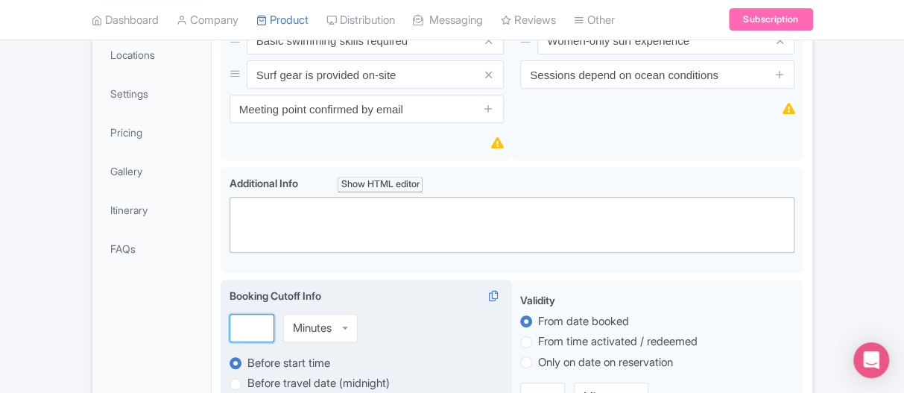
click at [245, 314] on input "number" at bounding box center [252, 328] width 45 height 28
type input "48"
click at [317, 321] on div "Minutes" at bounding box center [312, 327] width 39 height 13
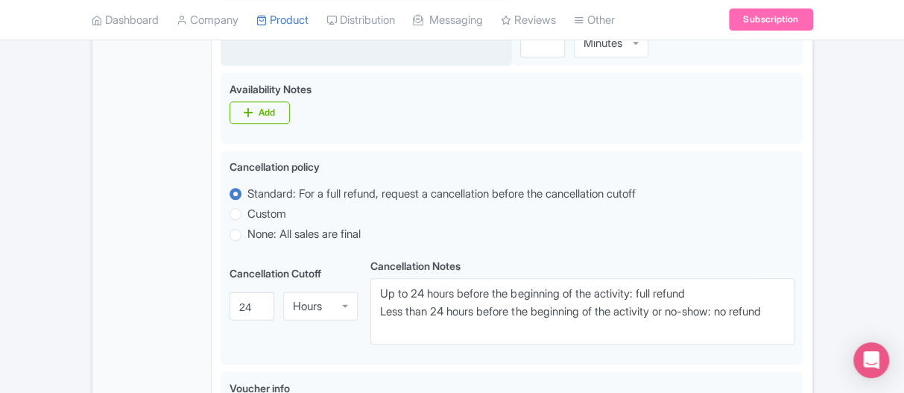
scroll to position [671, 0]
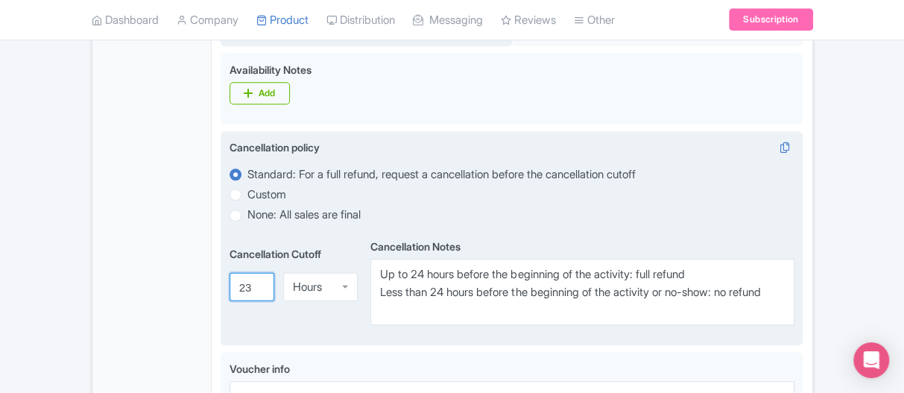
click at [259, 273] on input "23" at bounding box center [252, 287] width 45 height 28
drag, startPoint x: 242, startPoint y: 255, endPoint x: 264, endPoint y: 254, distance: 22.4
click at [264, 273] on input "23" at bounding box center [252, 287] width 45 height 28
type input "2"
type input "15"
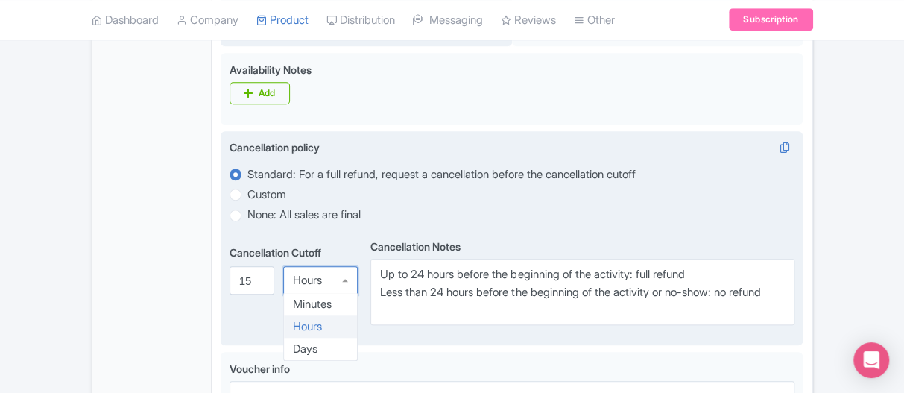
click at [332, 266] on div "Hours" at bounding box center [320, 280] width 75 height 28
click at [307, 307] on div "Cancellation policy i Standard: For a full refund, request a cancellation befor…" at bounding box center [512, 238] width 582 height 215
click at [315, 273] on div "Hours Minutes Hours Days" at bounding box center [320, 287] width 75 height 28
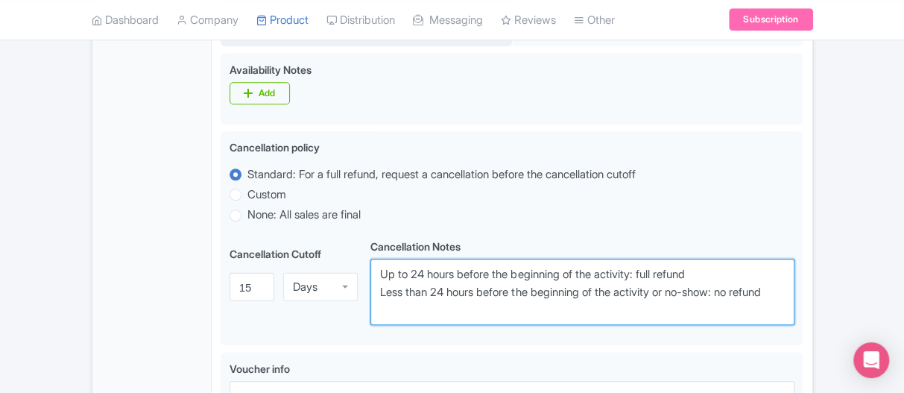
drag, startPoint x: 461, startPoint y: 287, endPoint x: 355, endPoint y: 228, distance: 121.8
click at [355, 236] on div "Cancellation Cutoff i 15 Days Days Minutes Hours Days Cancellation Notes i Up t…" at bounding box center [513, 280] width 566 height 89
paste textarea "Full refund 15 days prior (minus processing fee)"
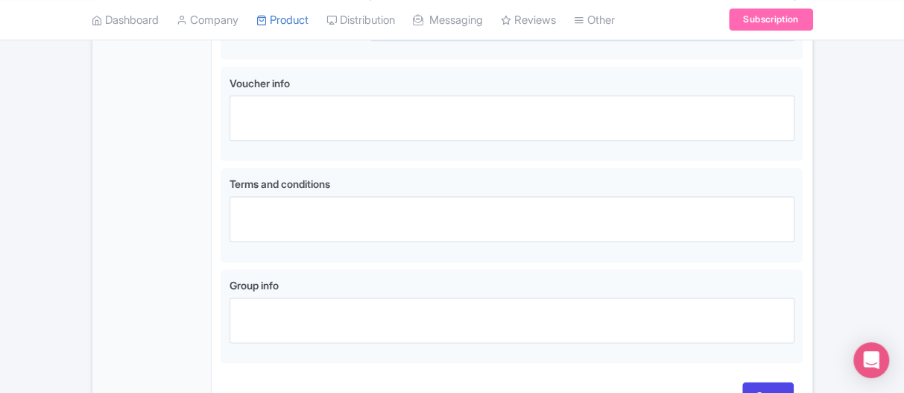
scroll to position [1003, 0]
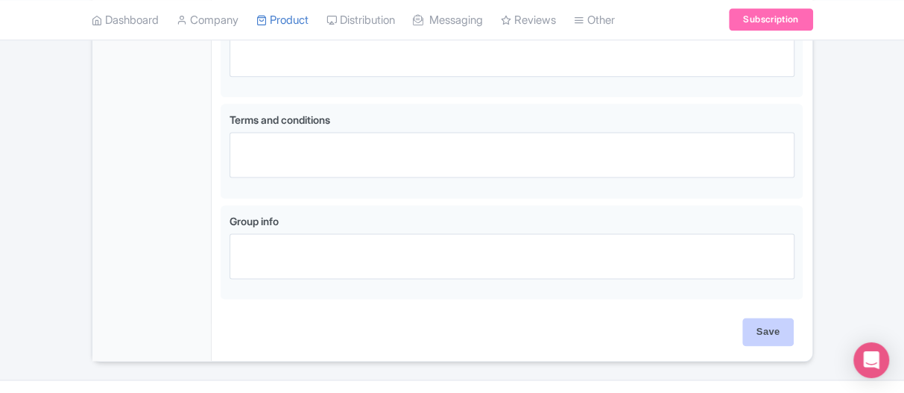
type textarea "Full refund 15 days prior (minus processing fee)"
click at [759, 318] on input "Save" at bounding box center [768, 332] width 52 height 28
type input "Saving..."
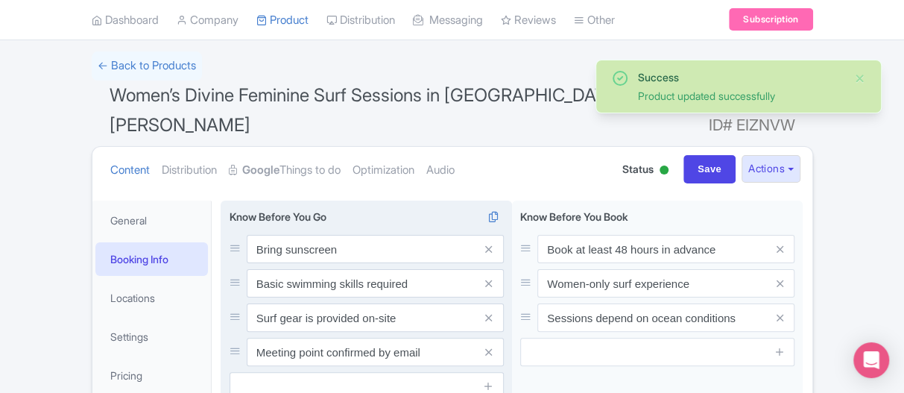
scroll to position [75, 0]
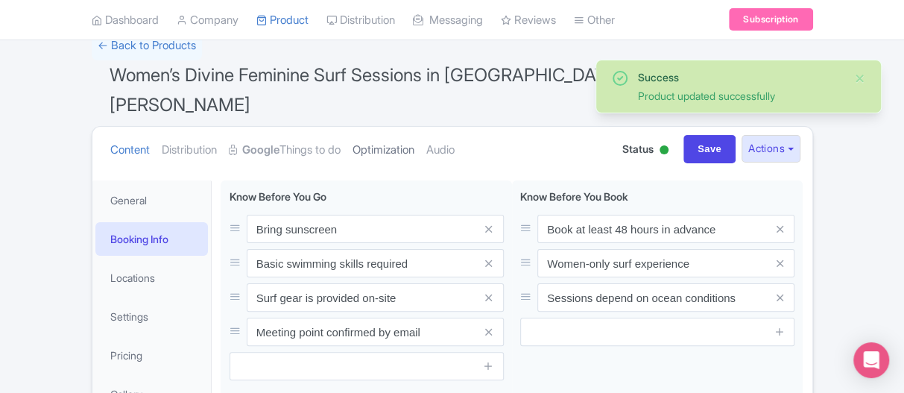
click at [376, 127] on link "Optimization" at bounding box center [384, 150] width 62 height 47
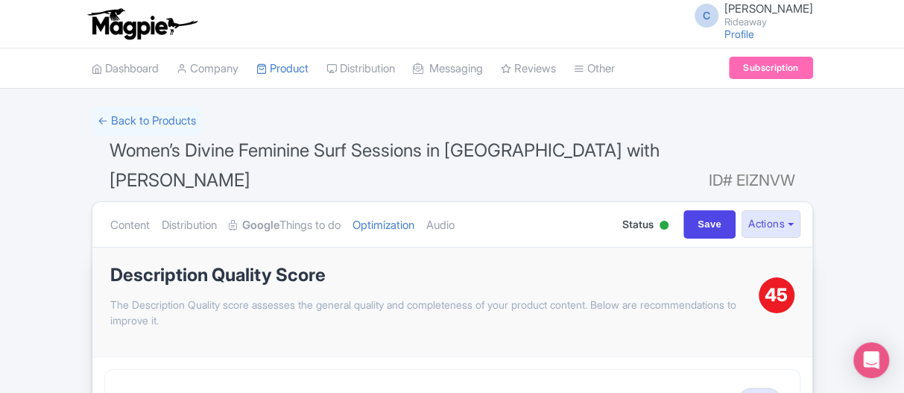
scroll to position [75, 0]
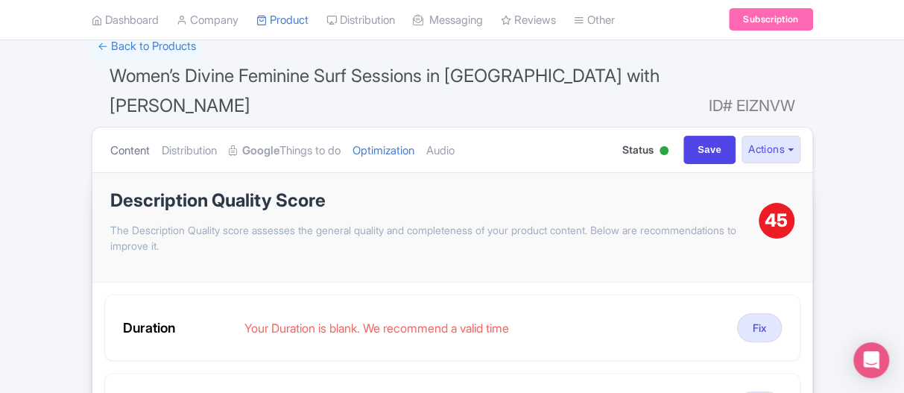
click at [137, 127] on link "Content" at bounding box center [130, 150] width 40 height 47
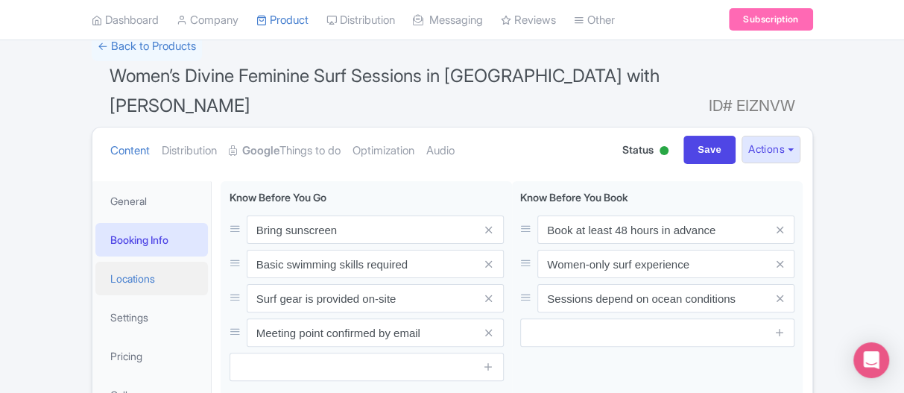
click at [133, 262] on link "Locations" at bounding box center [151, 279] width 113 height 34
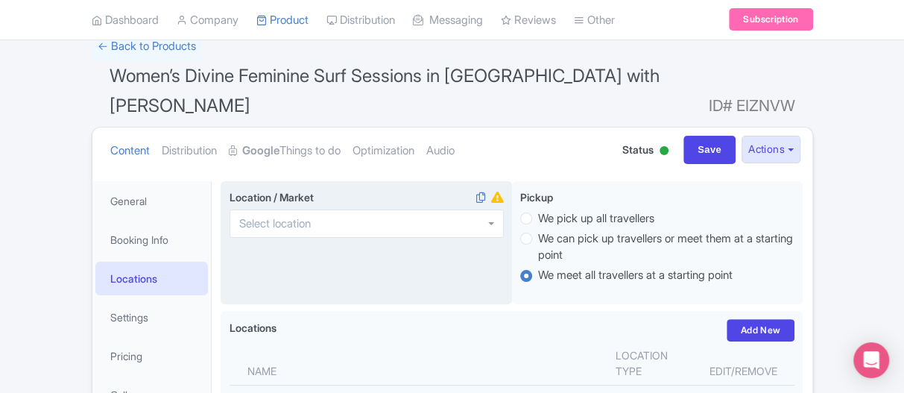
click at [272, 217] on input "Location / Market i" at bounding box center [279, 223] width 81 height 13
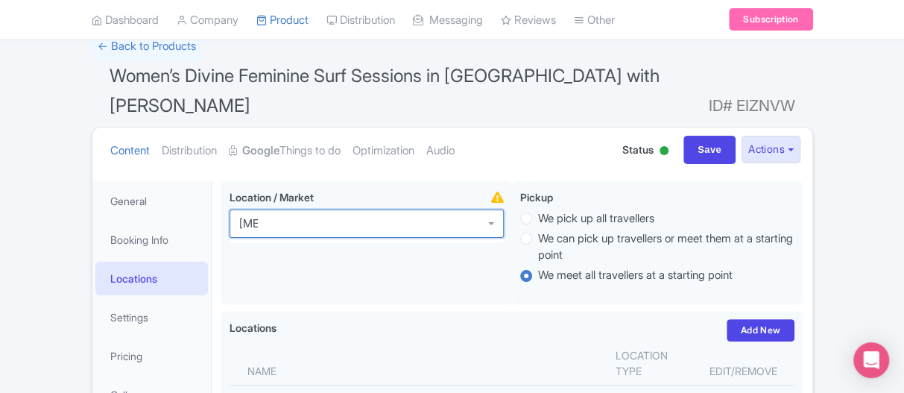
type input "bali"
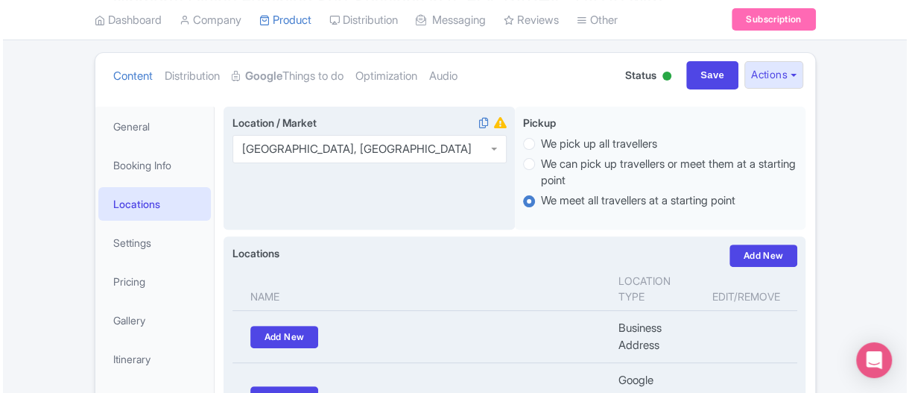
scroll to position [298, 0]
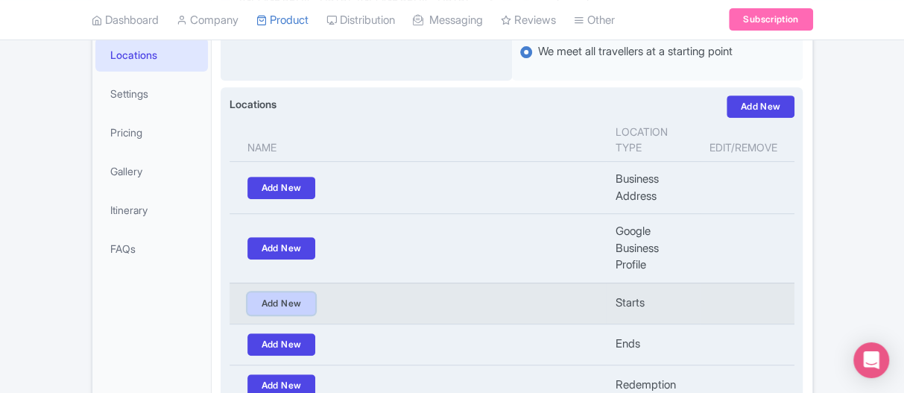
click at [285, 292] on link "Add New" at bounding box center [281, 303] width 69 height 22
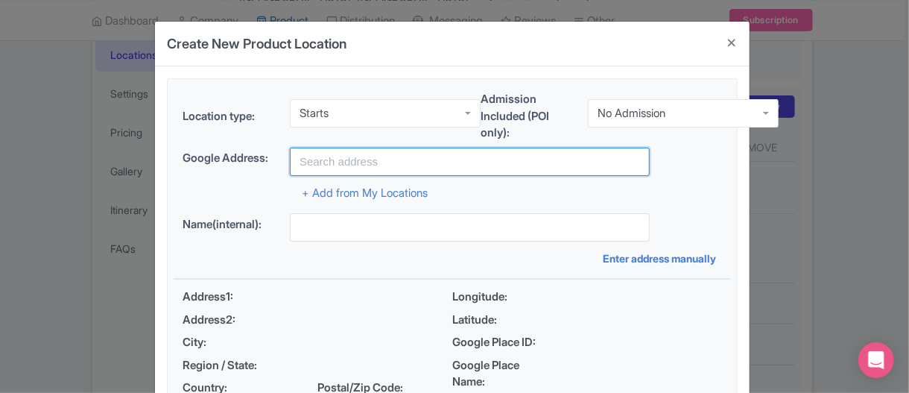
click at [321, 161] on input "text" at bounding box center [470, 162] width 360 height 28
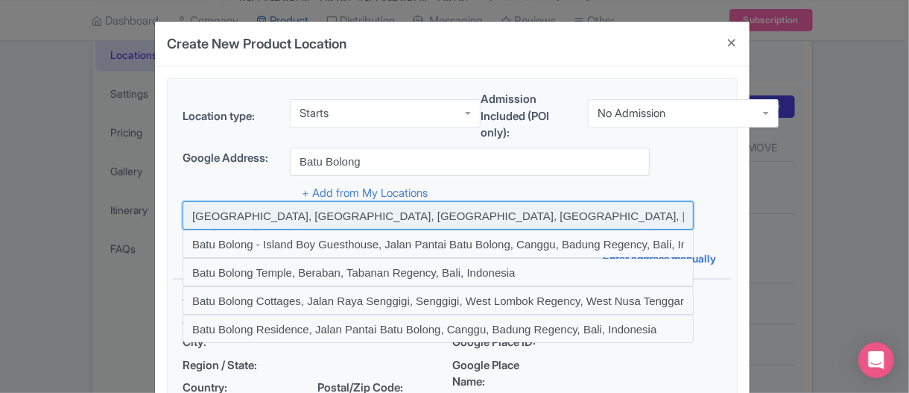
click at [284, 212] on input at bounding box center [438, 215] width 511 height 28
type input "[GEOGRAPHIC_DATA], [GEOGRAPHIC_DATA], [GEOGRAPHIC_DATA], [GEOGRAPHIC_DATA], [GE…"
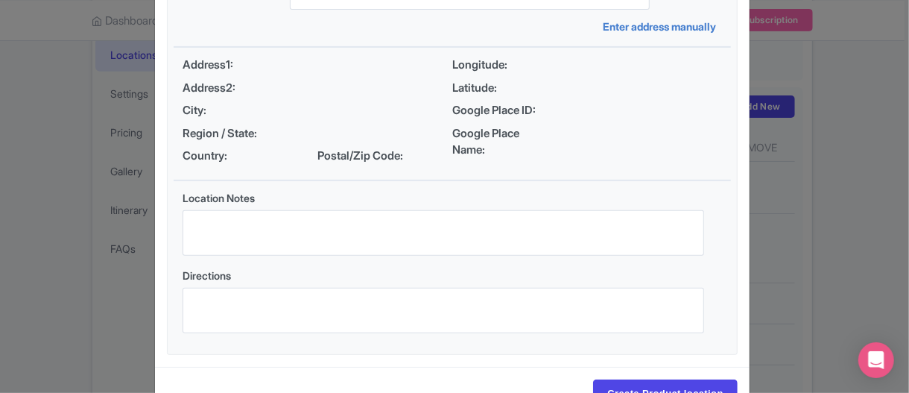
type input "[GEOGRAPHIC_DATA], [GEOGRAPHIC_DATA], [GEOGRAPHIC_DATA], [GEOGRAPHIC_DATA], [GE…"
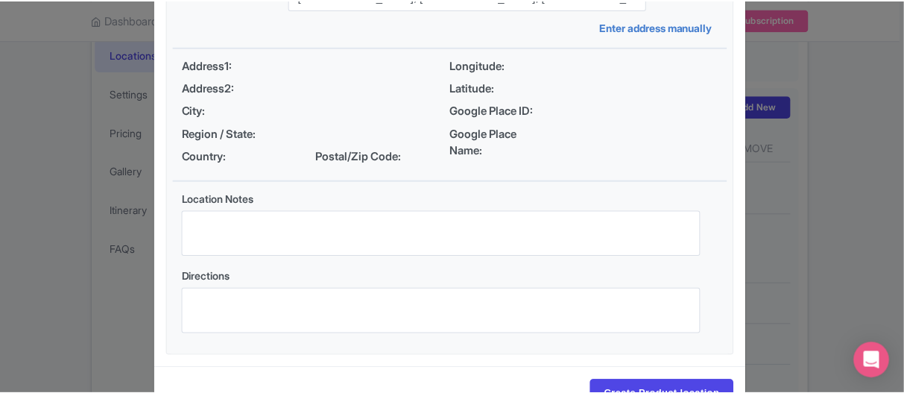
scroll to position [279, 0]
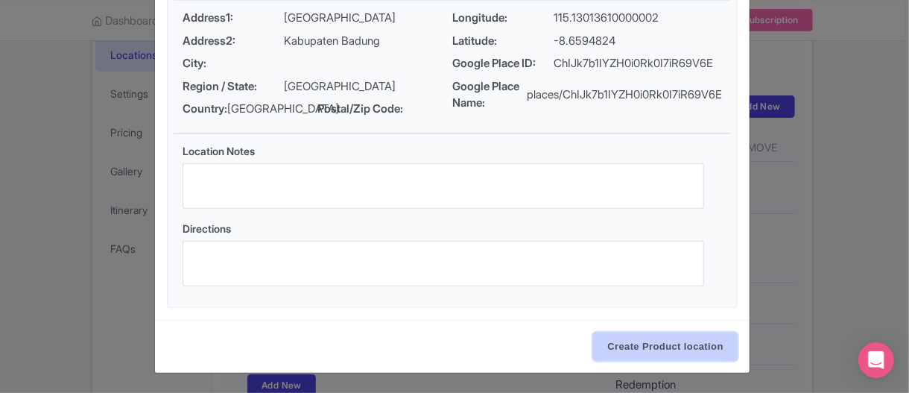
click at [644, 341] on input "Create Product location" at bounding box center [665, 346] width 145 height 28
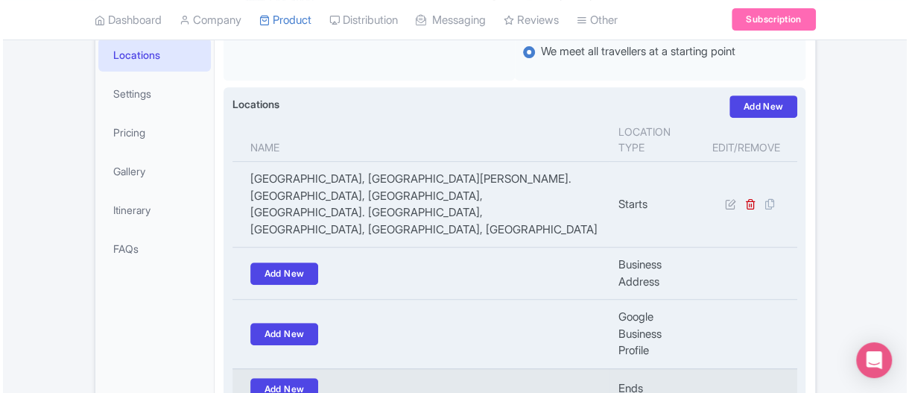
scroll to position [373, 0]
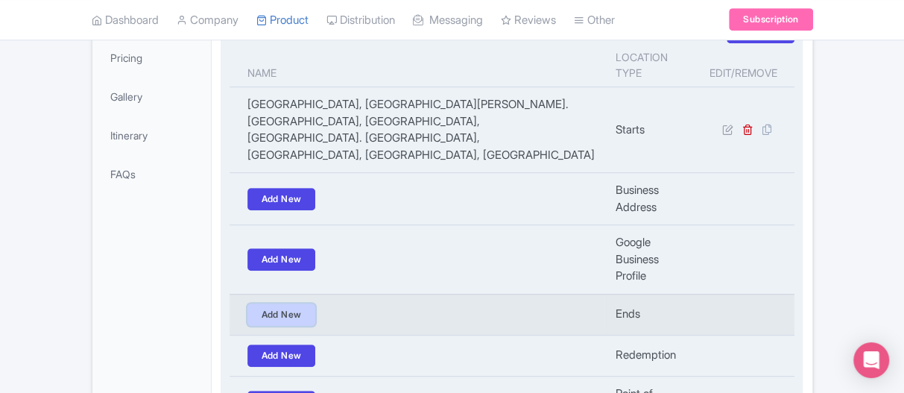
click at [309, 303] on link "Add New" at bounding box center [281, 314] width 69 height 22
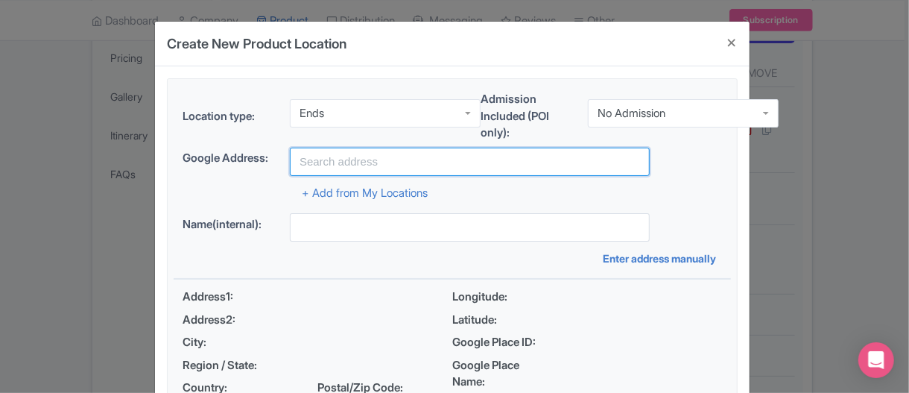
click at [329, 158] on input "text" at bounding box center [470, 162] width 360 height 28
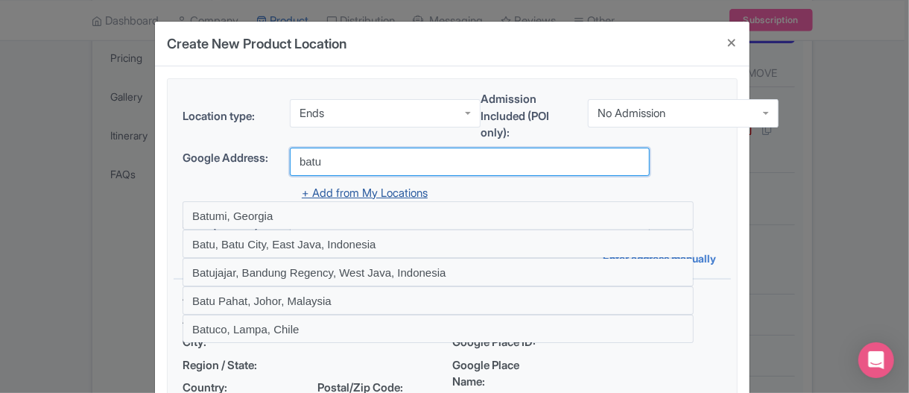
type input "Batu Bolong Beach, Jalan Pantai Batu Bolong, Canggu, Badung Regency, Bali, Indo…"
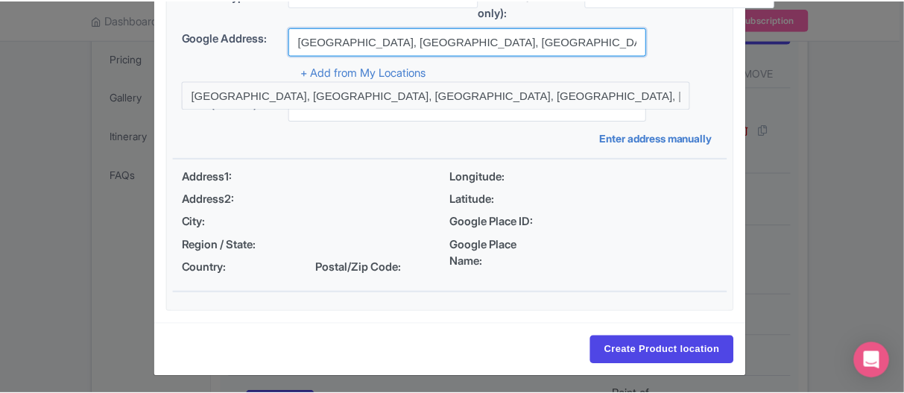
scroll to position [122, 0]
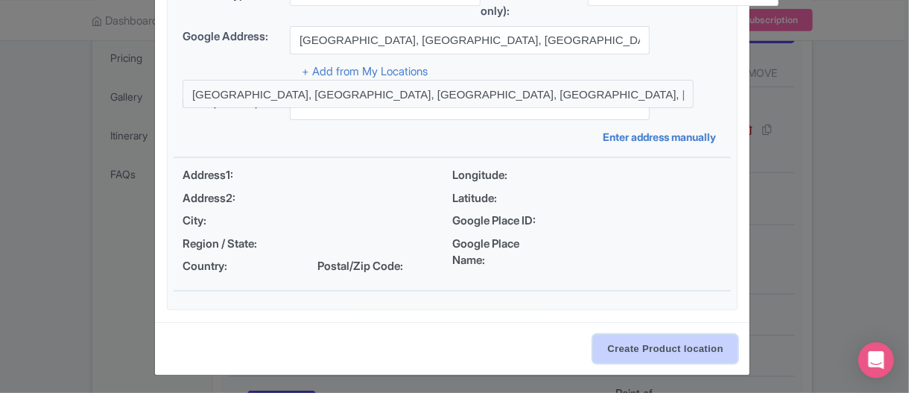
click at [614, 352] on input "Create Product location" at bounding box center [665, 349] width 145 height 28
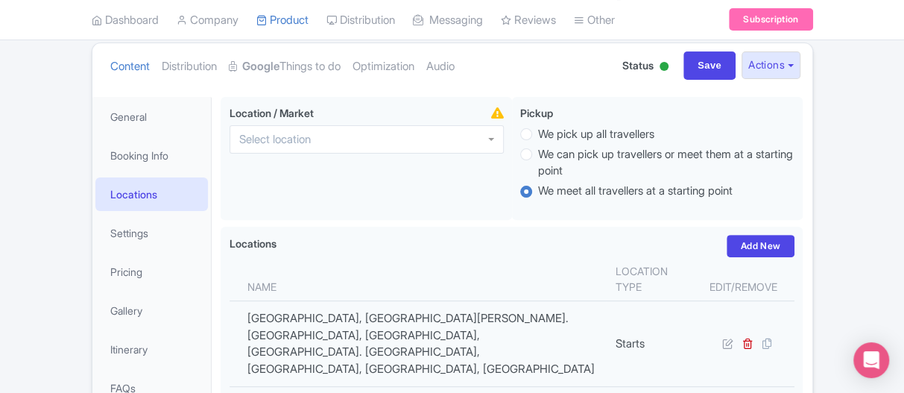
scroll to position [10, 0]
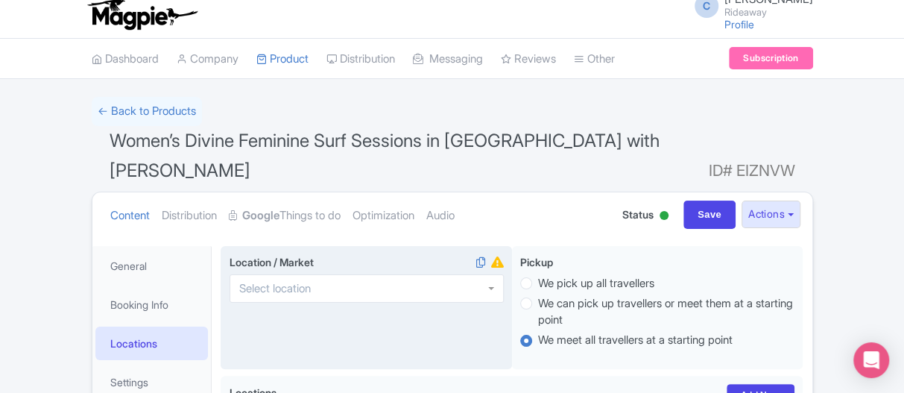
click at [348, 274] on div at bounding box center [367, 288] width 274 height 28
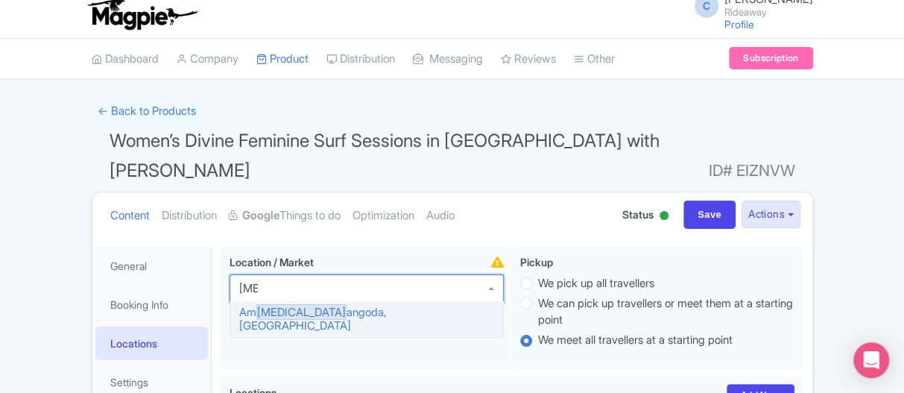
type input "bali"
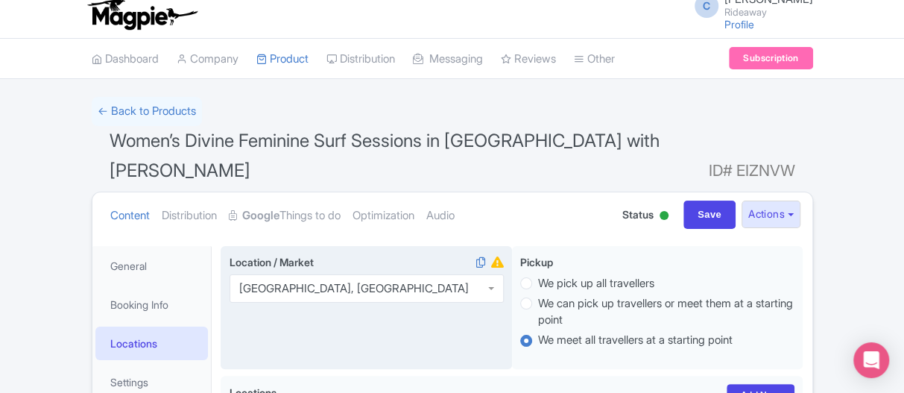
click at [337, 293] on div "Location / Market Bali, Indonesia Bali, Indonesia Bali, Greece Bali, Indonesia …" at bounding box center [366, 308] width 291 height 124
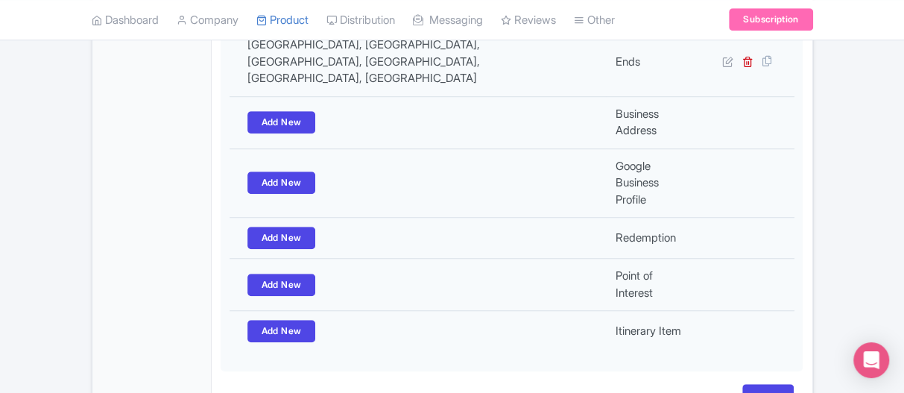
scroll to position [532, 0]
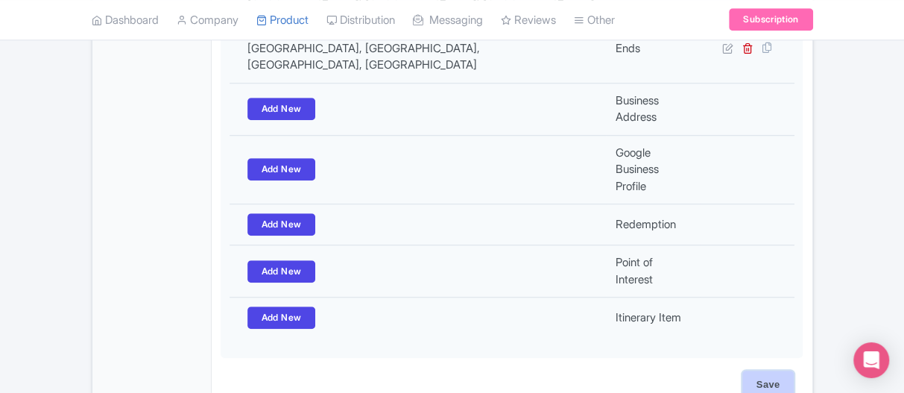
click at [749, 370] on input "Save" at bounding box center [768, 384] width 52 height 28
type input "Update Product"
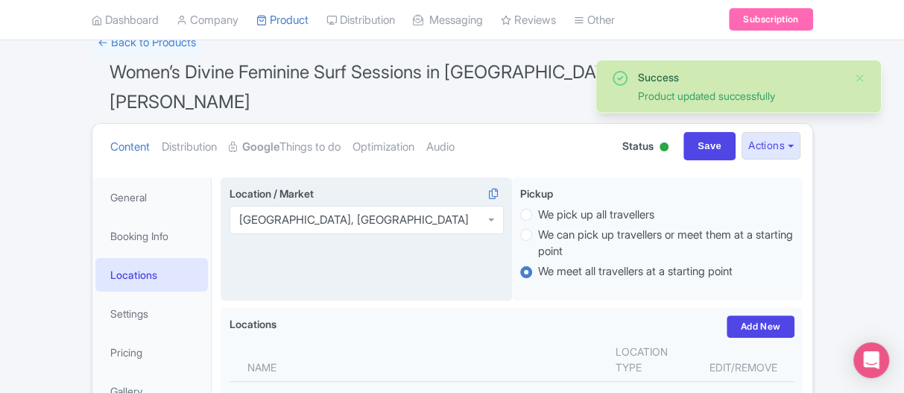
scroll to position [75, 0]
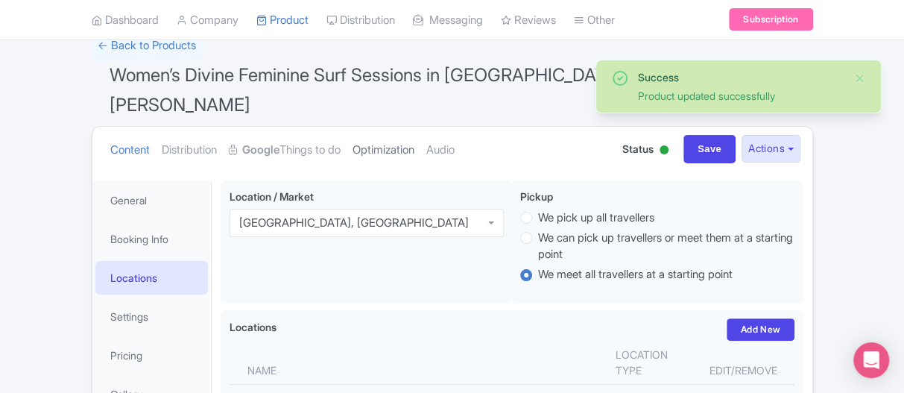
click at [382, 127] on link "Optimization" at bounding box center [384, 150] width 62 height 47
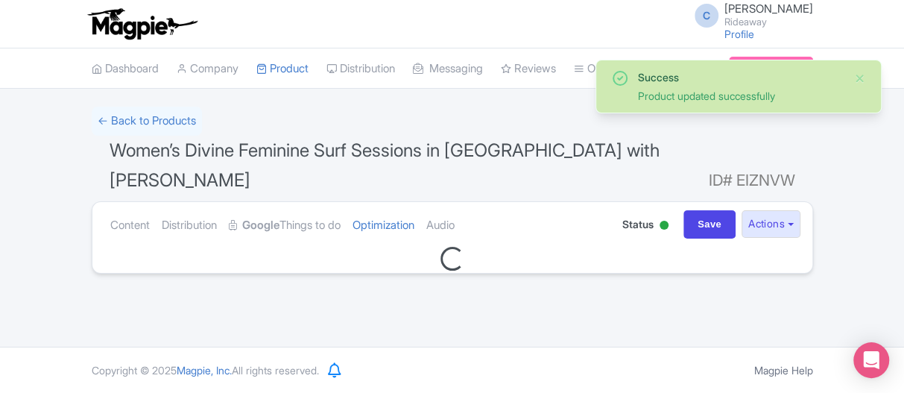
scroll to position [0, 0]
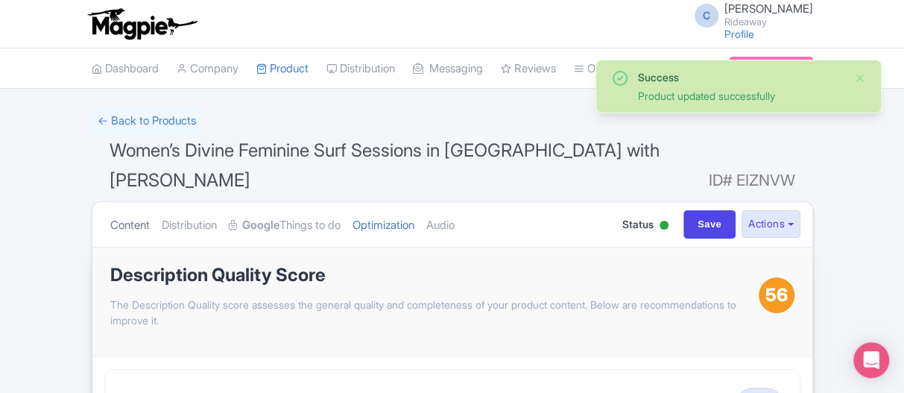
click at [112, 202] on link "Content" at bounding box center [130, 225] width 40 height 47
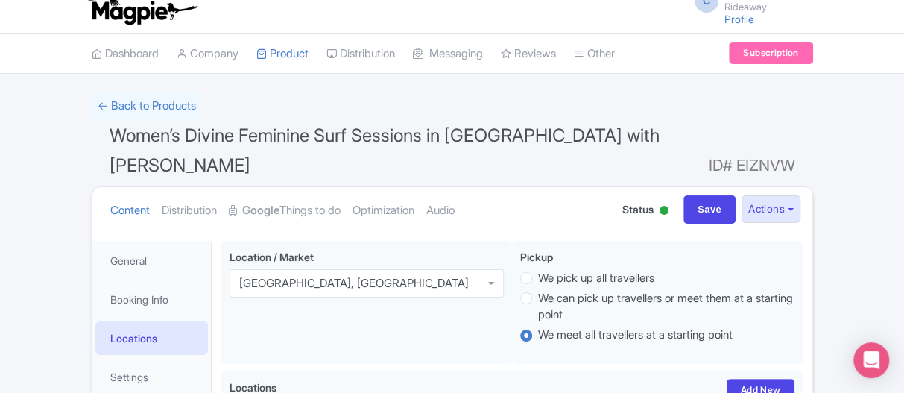
scroll to position [149, 0]
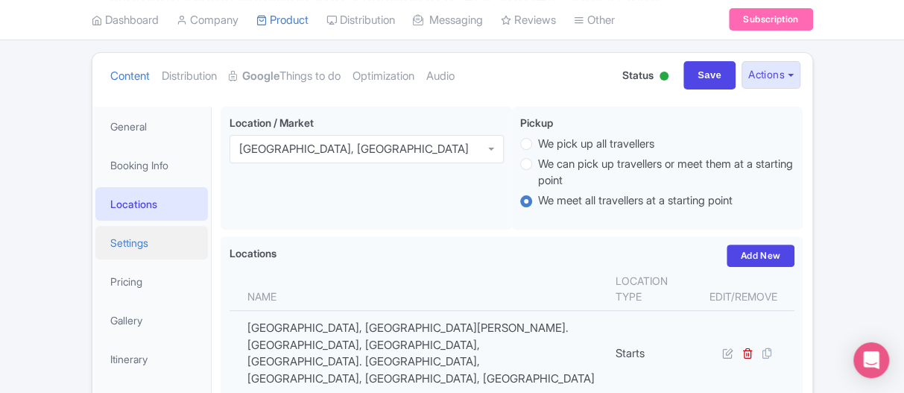
click at [139, 226] on link "Settings" at bounding box center [151, 243] width 113 height 34
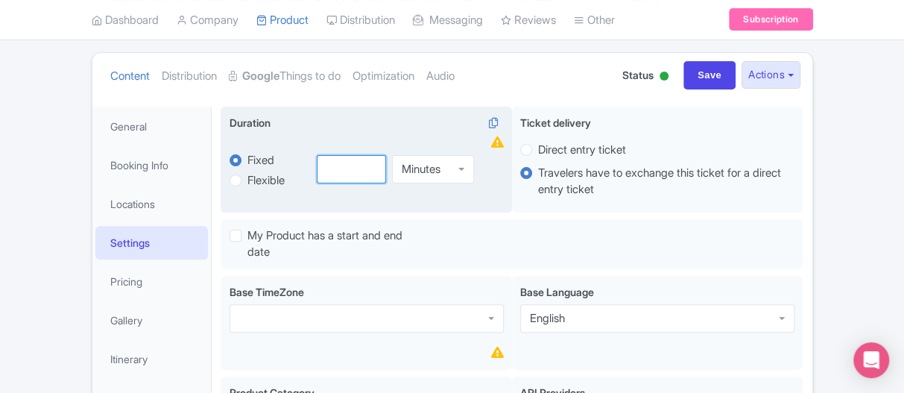
click at [329, 155] on input "number" at bounding box center [351, 169] width 69 height 28
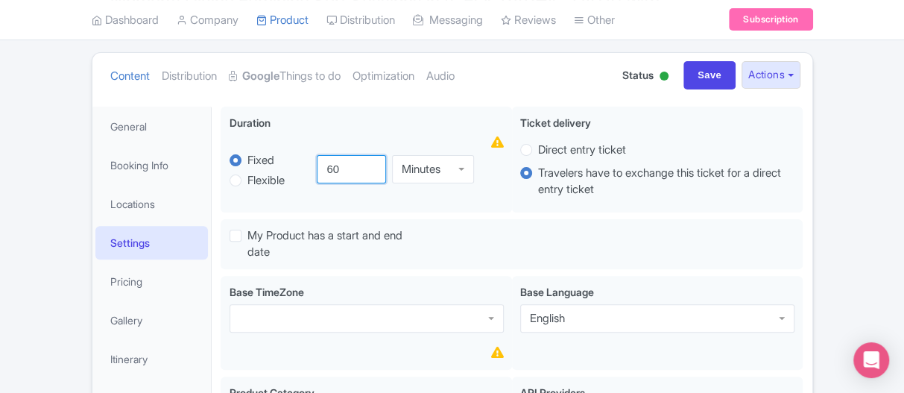
type input "60"
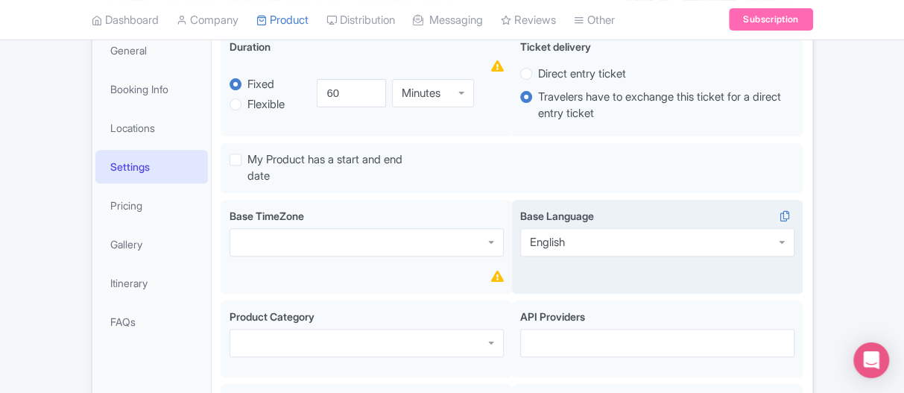
scroll to position [224, 0]
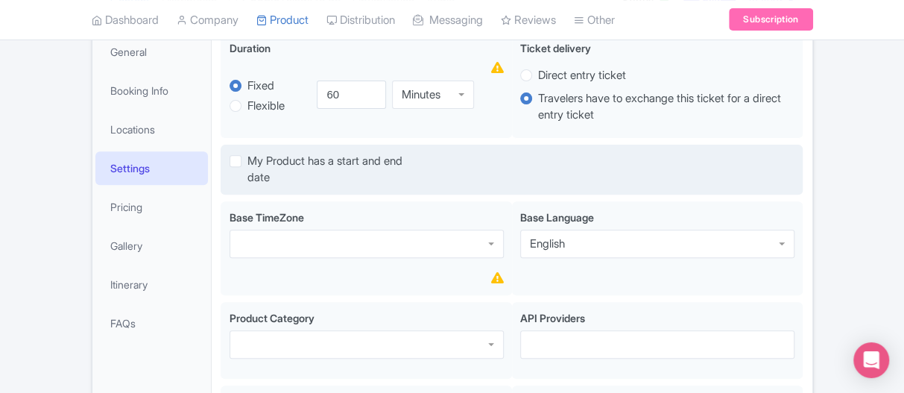
click at [245, 153] on div "My Product has a start and end date" at bounding box center [324, 170] width 189 height 34
click at [247, 153] on label "My Product has a start and end date" at bounding box center [332, 170] width 171 height 34
click at [247, 153] on input "My Product has a start and end date" at bounding box center [252, 158] width 10 height 10
checkbox input "true"
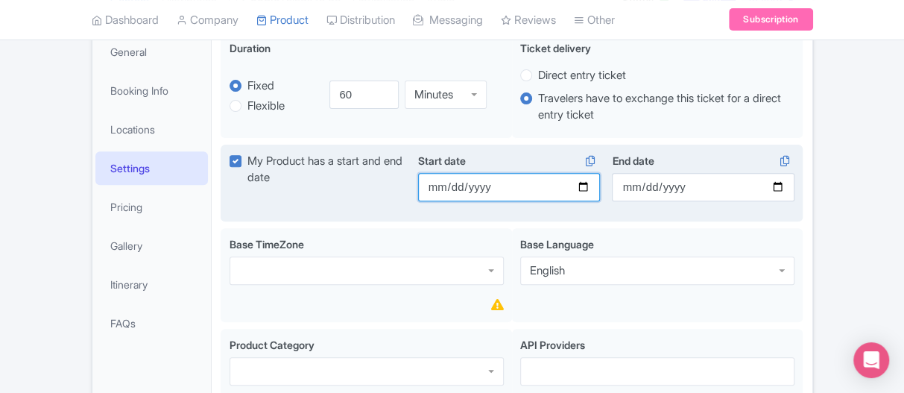
click at [589, 173] on input "Start date" at bounding box center [509, 187] width 183 height 28
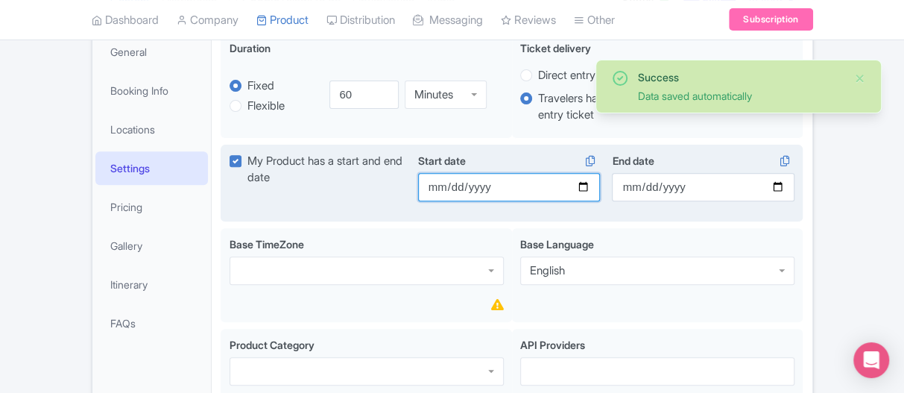
click at [582, 173] on input "2025-10-03" at bounding box center [509, 187] width 183 height 28
type input "2025-09-03"
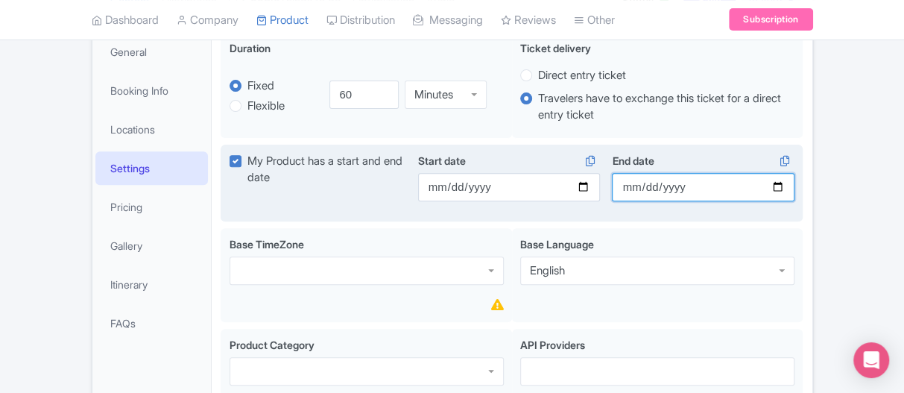
click at [779, 173] on input "End date" at bounding box center [703, 187] width 183 height 28
type input "2025-11-28"
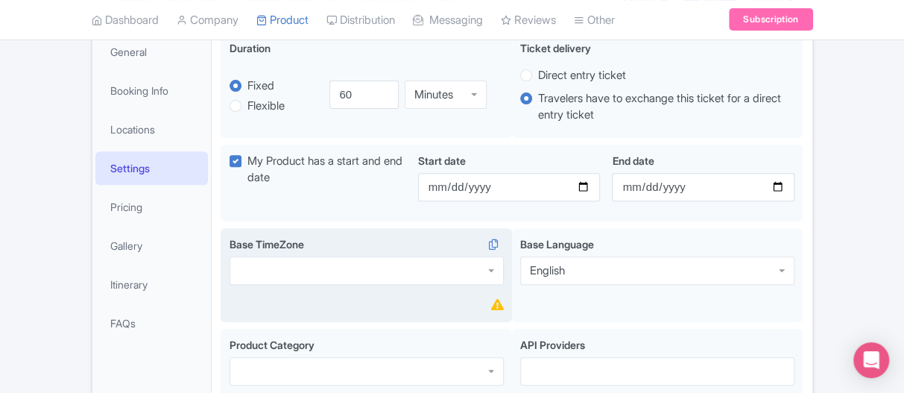
click at [347, 265] on div "Base TimeZone" at bounding box center [366, 275] width 291 height 95
click at [337, 256] on div at bounding box center [367, 270] width 274 height 28
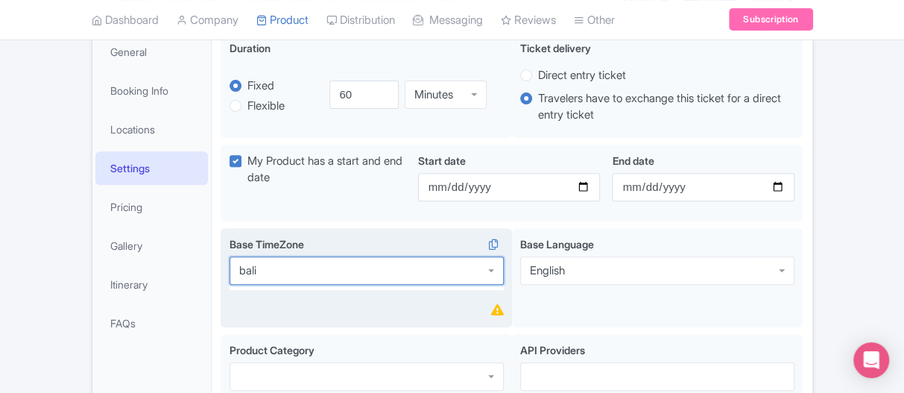
type input "bali"
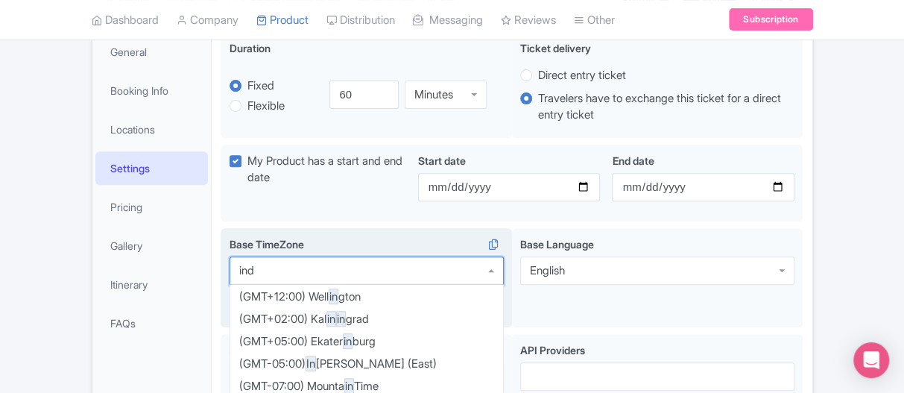
scroll to position [0, 0]
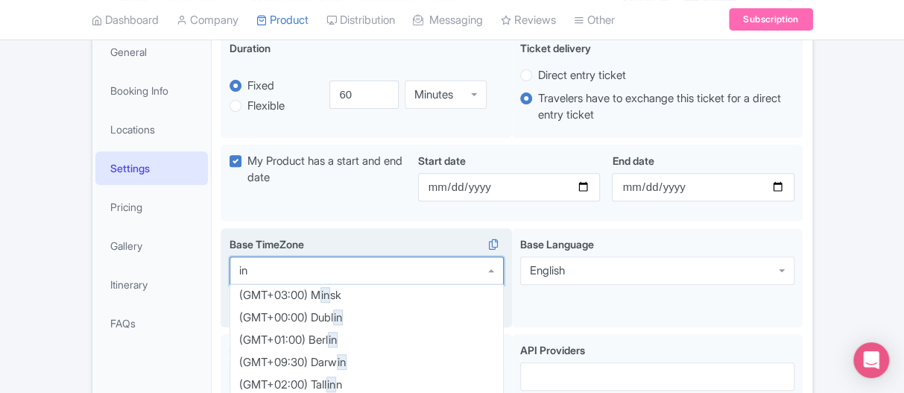
type input "i"
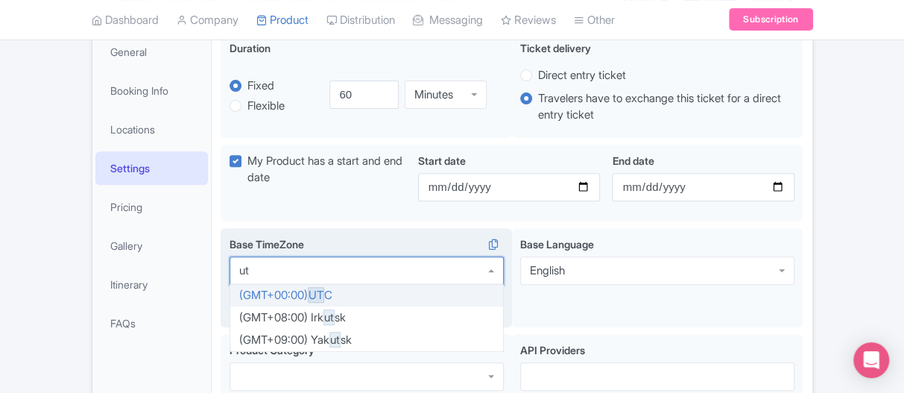
type input "ut"
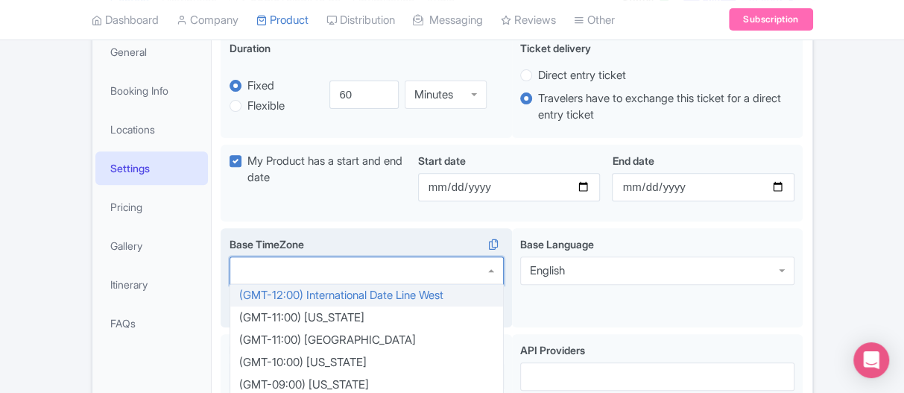
click at [300, 256] on div at bounding box center [367, 270] width 274 height 28
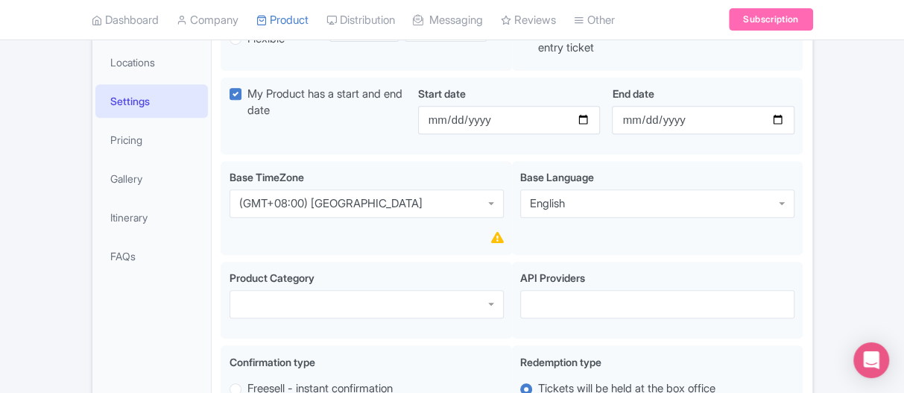
scroll to position [373, 0]
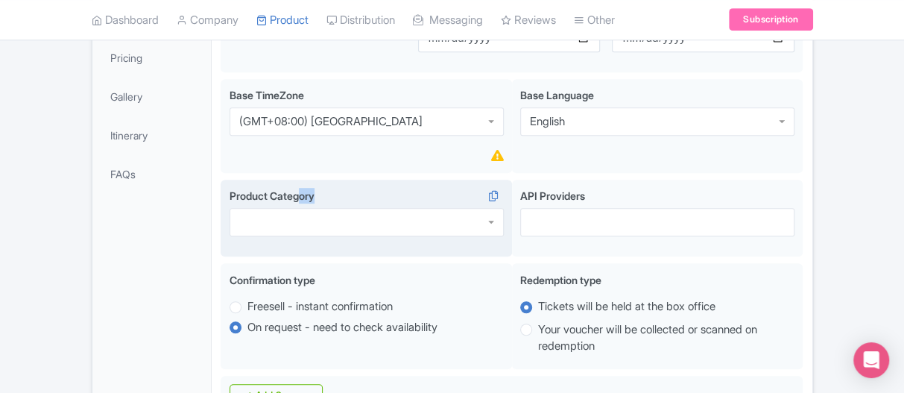
drag, startPoint x: 300, startPoint y: 172, endPoint x: 291, endPoint y: 177, distance: 10.4
click at [297, 188] on div "Product Category" at bounding box center [367, 212] width 274 height 48
click at [283, 208] on div at bounding box center [367, 222] width 274 height 28
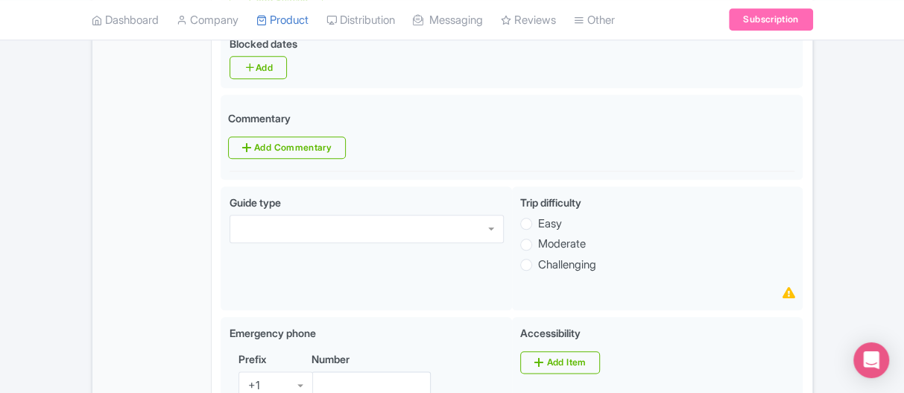
scroll to position [745, 0]
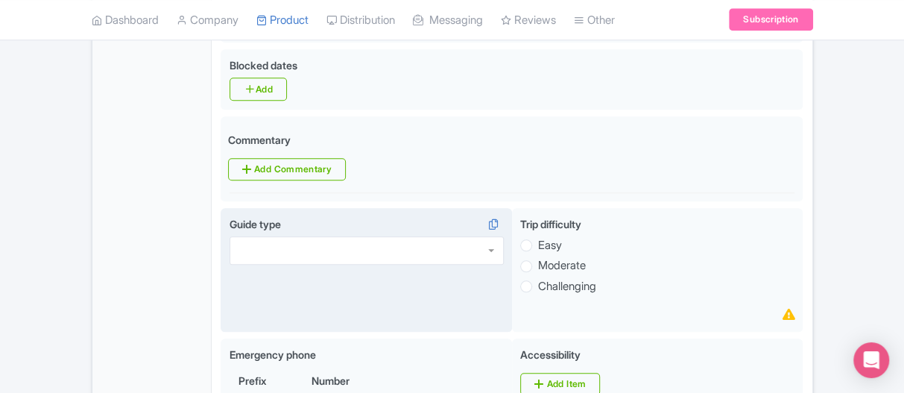
click at [320, 236] on div at bounding box center [367, 250] width 274 height 28
click at [339, 236] on div "TourGuide" at bounding box center [367, 250] width 274 height 28
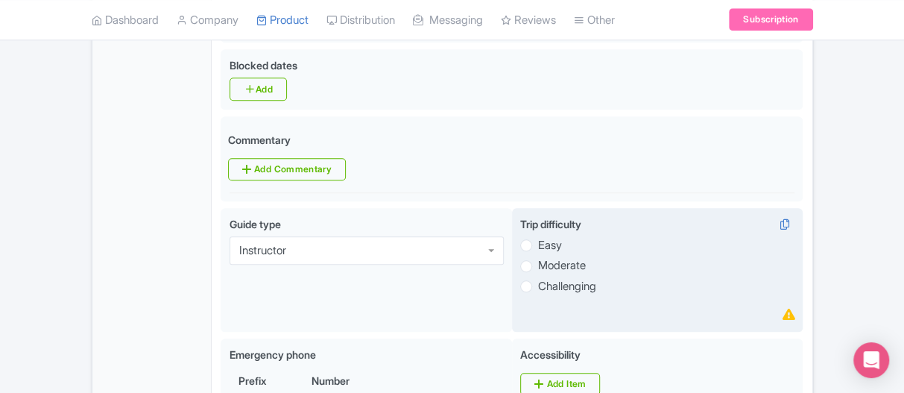
click at [538, 257] on label "Moderate" at bounding box center [562, 265] width 48 height 17
click at [538, 257] on input "Moderate" at bounding box center [545, 264] width 15 height 15
radio input "true"
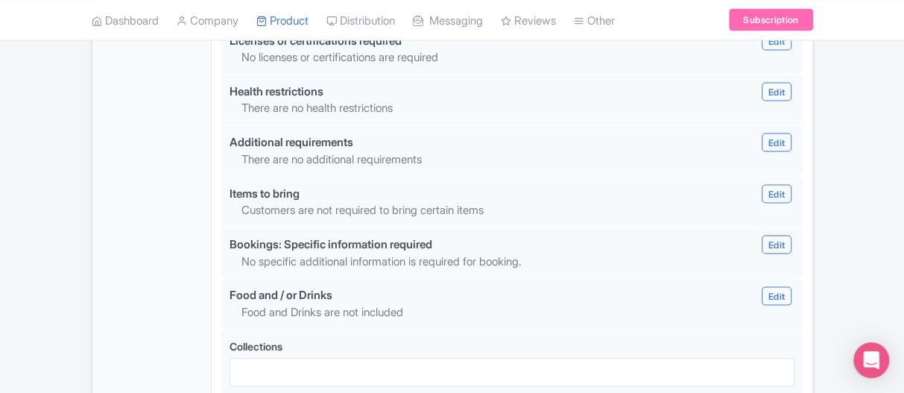
scroll to position [1598, 0]
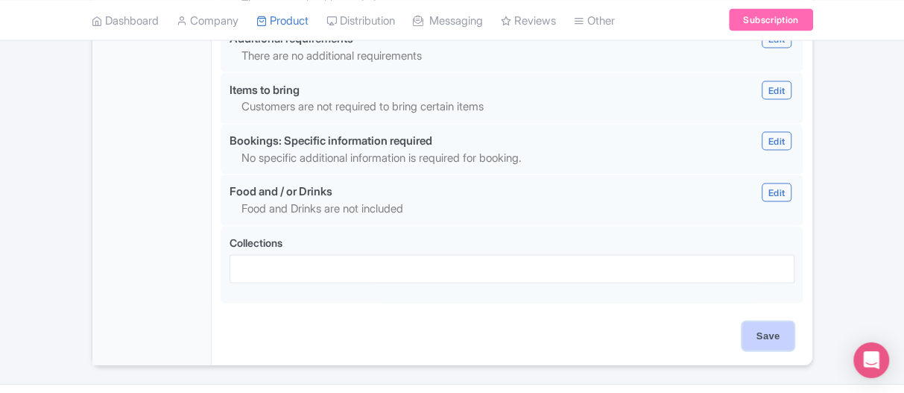
click at [774, 322] on input "Save" at bounding box center [768, 336] width 52 height 28
type input "Update Product"
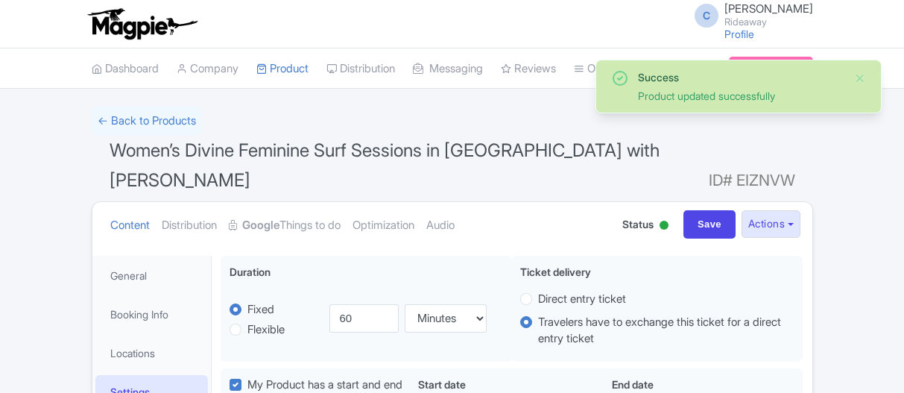
select select
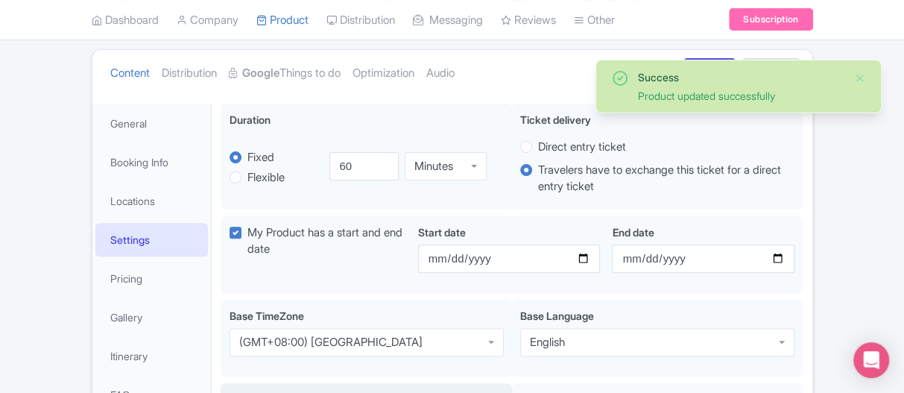
scroll to position [75, 0]
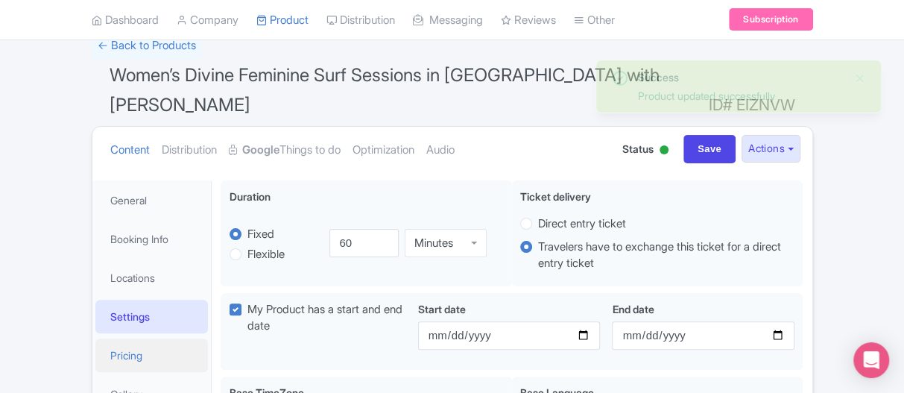
click at [127, 338] on link "Pricing" at bounding box center [151, 355] width 113 height 34
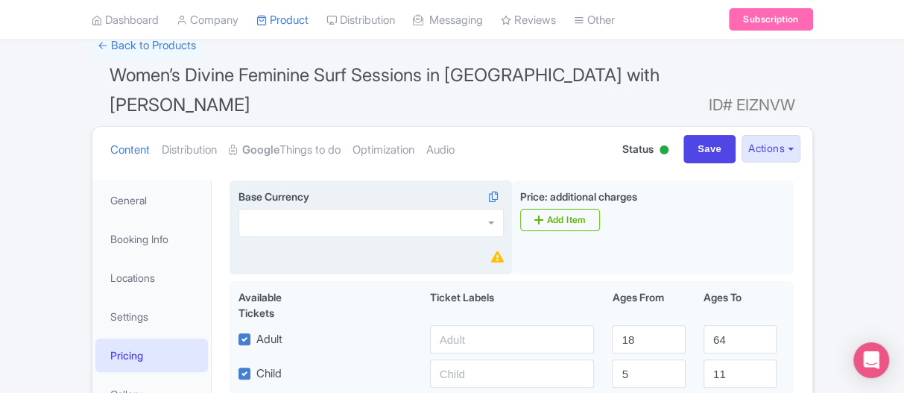
click at [312, 209] on div at bounding box center [371, 223] width 265 height 28
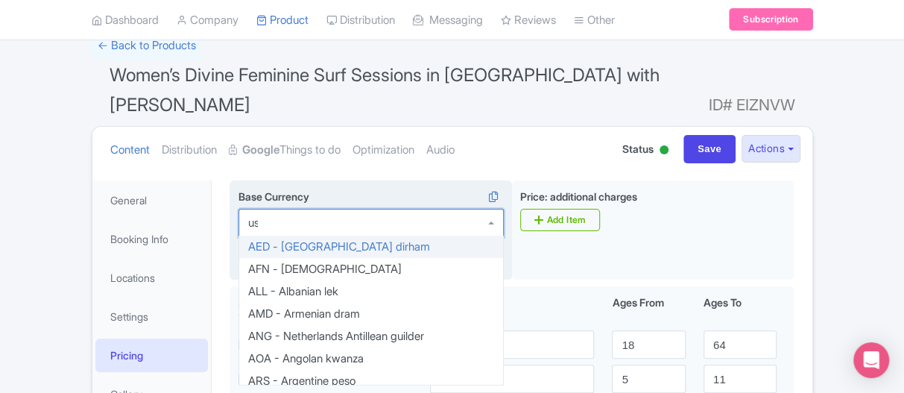
type input "usd"
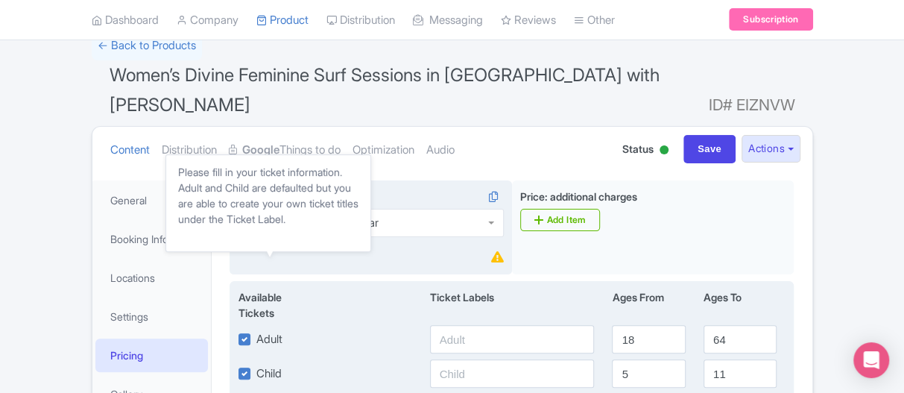
scroll to position [150, 0]
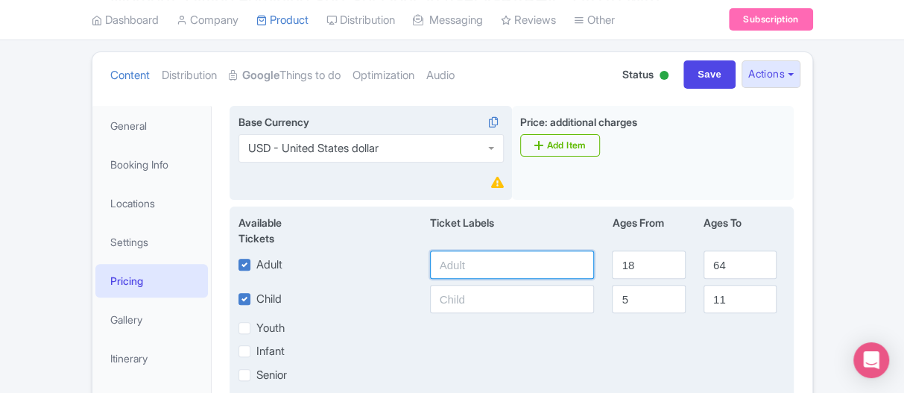
click at [488, 250] on input "text" at bounding box center [512, 264] width 165 height 28
click at [233, 285] on div "Child [DEMOGRAPHIC_DATA] 11" at bounding box center [513, 299] width 566 height 28
click at [256, 291] on label "Child" at bounding box center [268, 299] width 25 height 17
click at [256, 290] on input "Child" at bounding box center [261, 295] width 10 height 10
checkbox input "false"
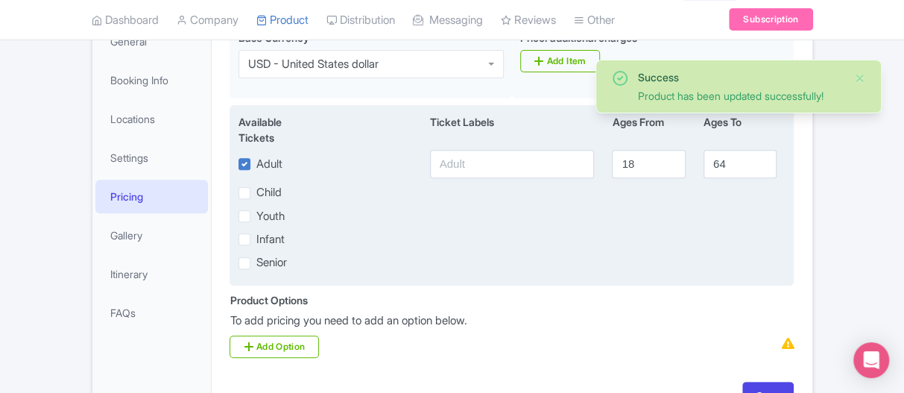
scroll to position [299, 0]
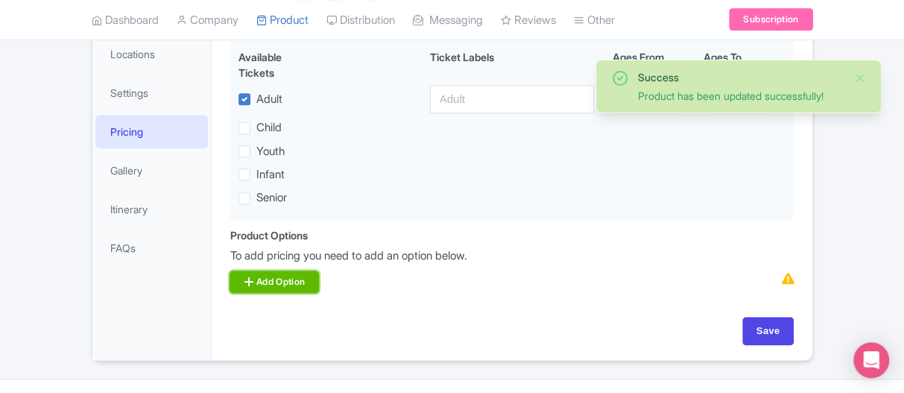
click at [274, 271] on link "Add Option" at bounding box center [274, 282] width 89 height 22
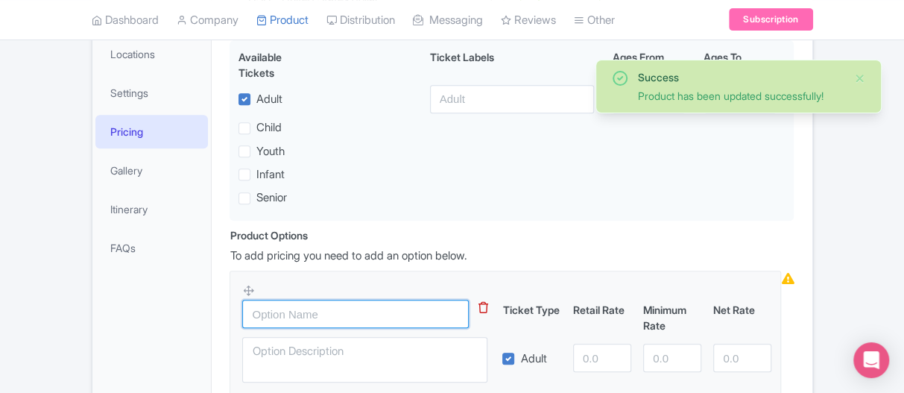
click at [280, 300] on input "text" at bounding box center [355, 314] width 227 height 28
type input "Adult"
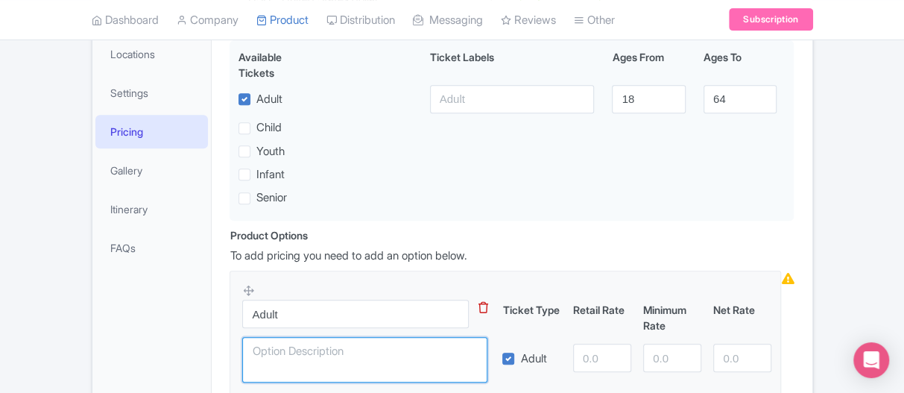
click at [305, 337] on textarea at bounding box center [364, 359] width 245 height 45
paste textarea "Meet at agreed surf break to assess conditions. Pick up boards (included in pri…"
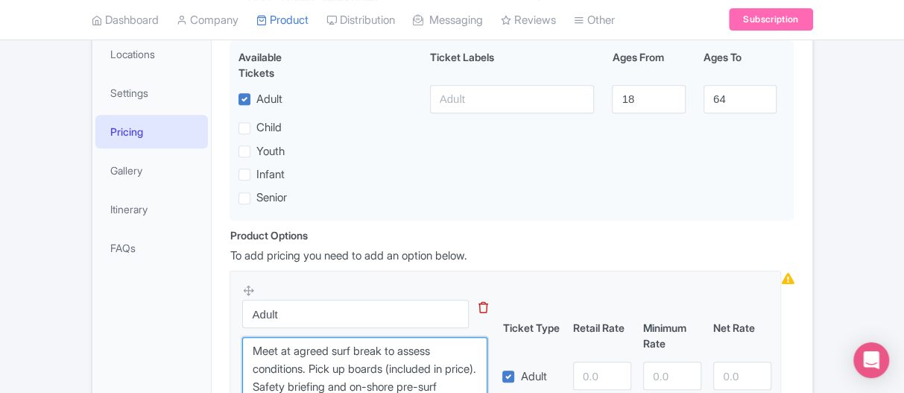
type textarea "Meet at agreed surf break to assess conditions. Pick up boards (included in pri…"
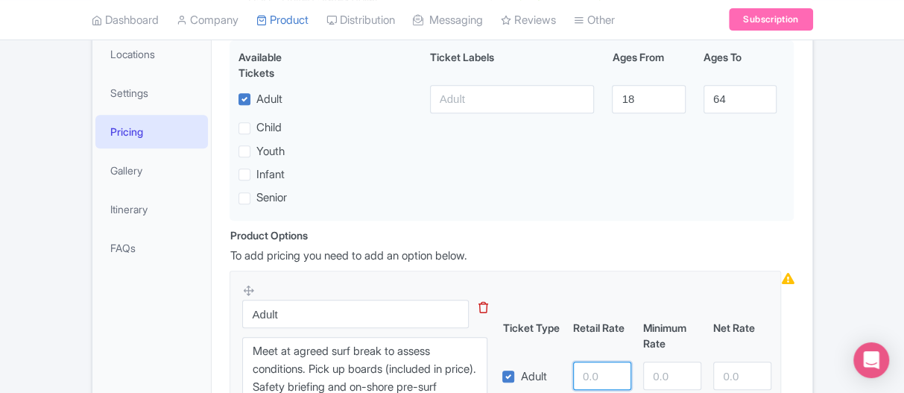
click at [592, 362] on input "number" at bounding box center [602, 376] width 58 height 28
type input "60.52"
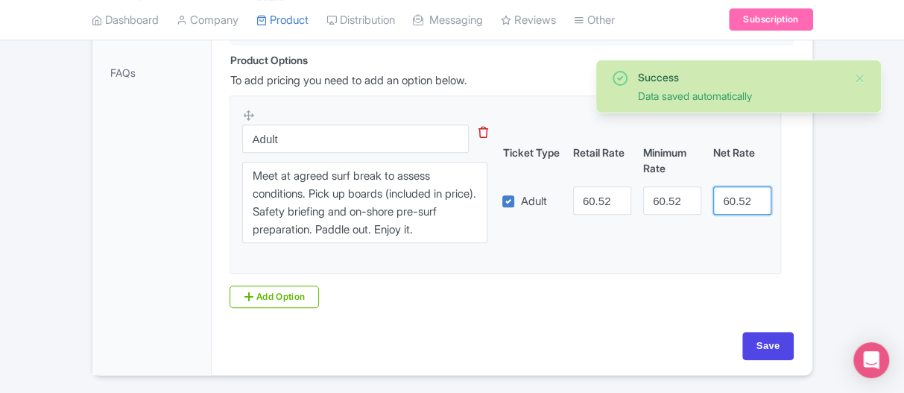
scroll to position [490, 0]
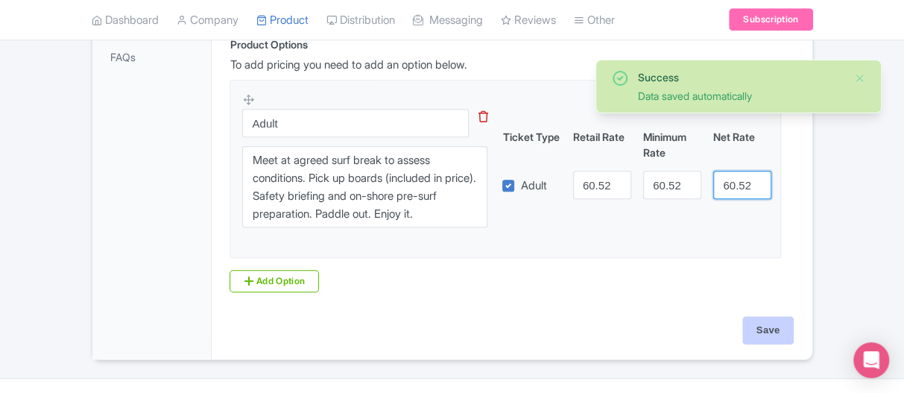
type input "60.52"
click at [772, 316] on input "Save" at bounding box center [768, 330] width 52 height 28
type input "Update Product"
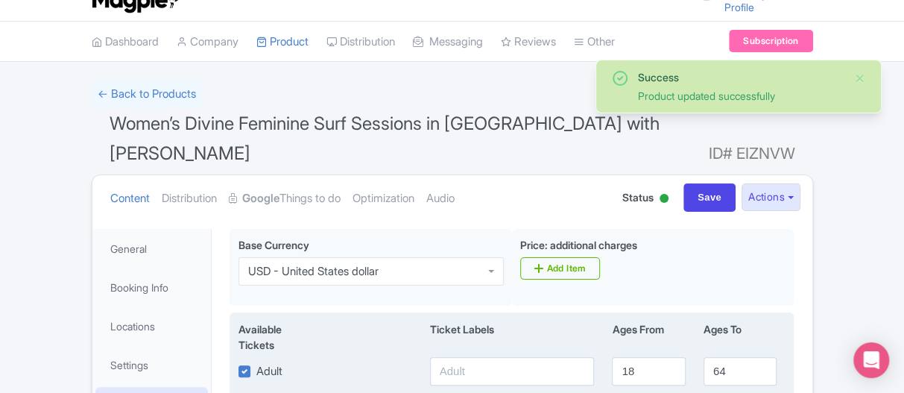
scroll to position [1, 0]
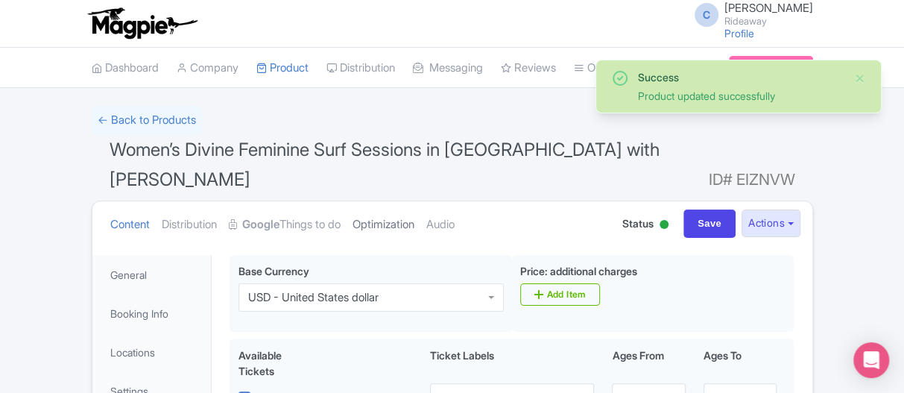
click at [383, 201] on link "Optimization" at bounding box center [384, 224] width 62 height 47
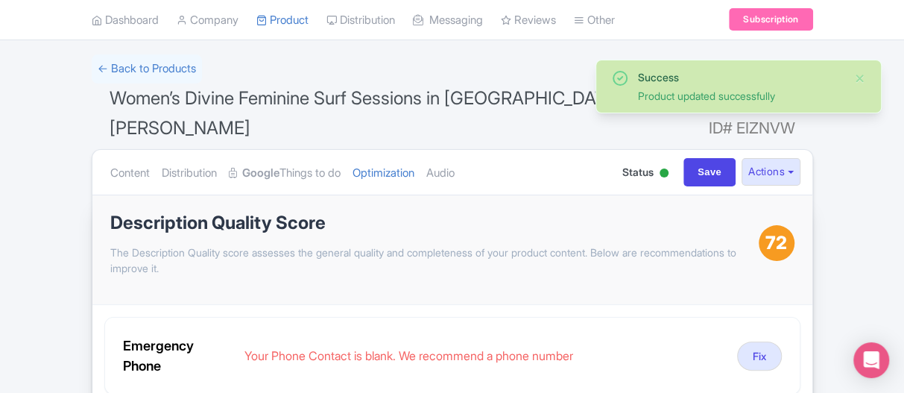
scroll to position [75, 0]
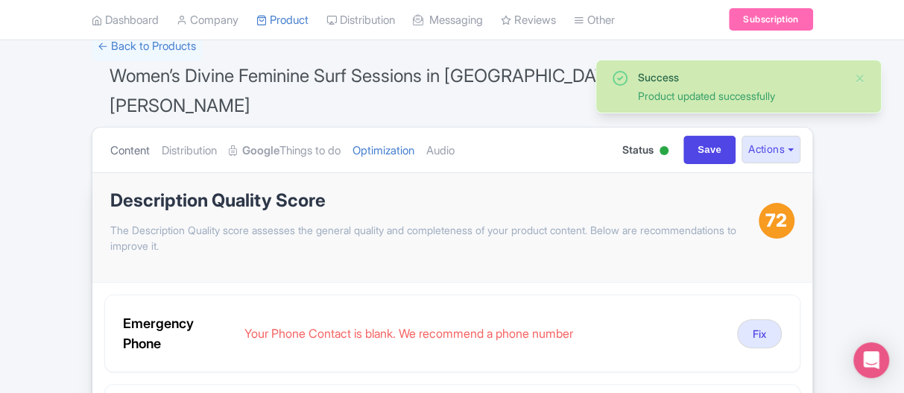
click at [127, 127] on link "Content" at bounding box center [130, 150] width 40 height 47
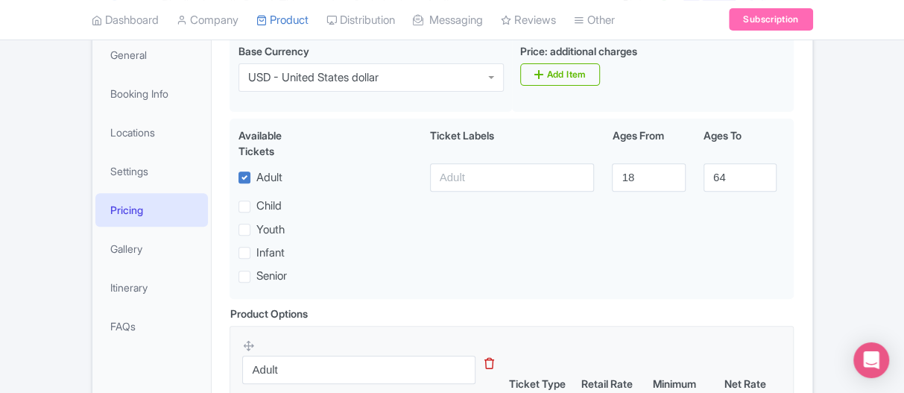
scroll to position [224, 0]
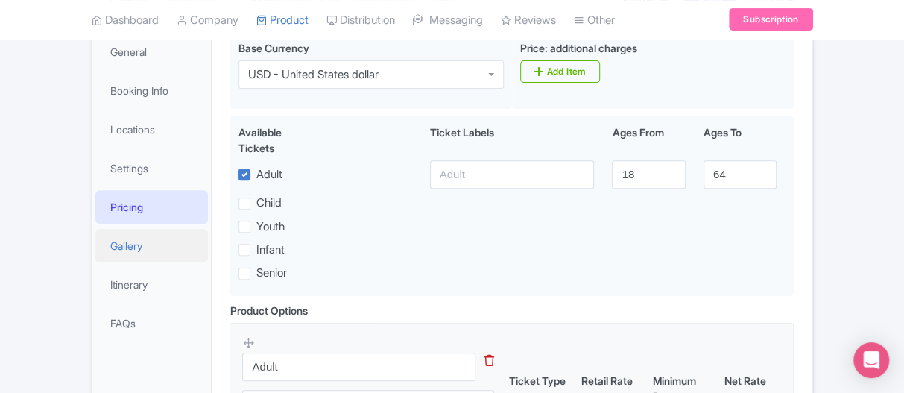
click at [136, 229] on link "Gallery" at bounding box center [151, 246] width 113 height 34
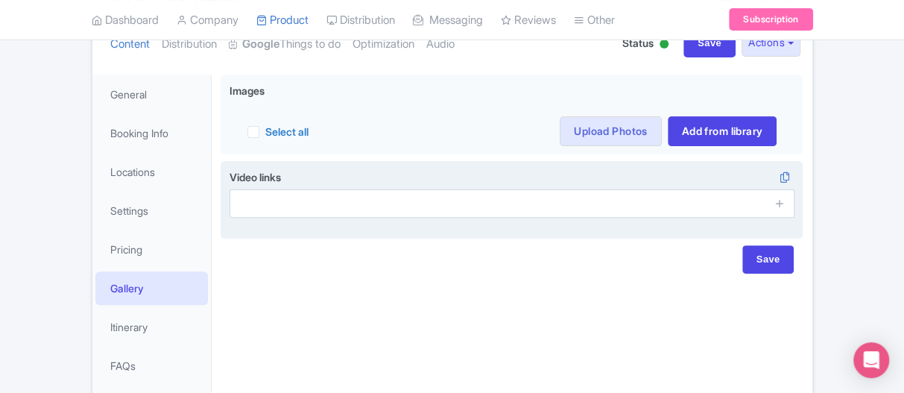
scroll to position [149, 0]
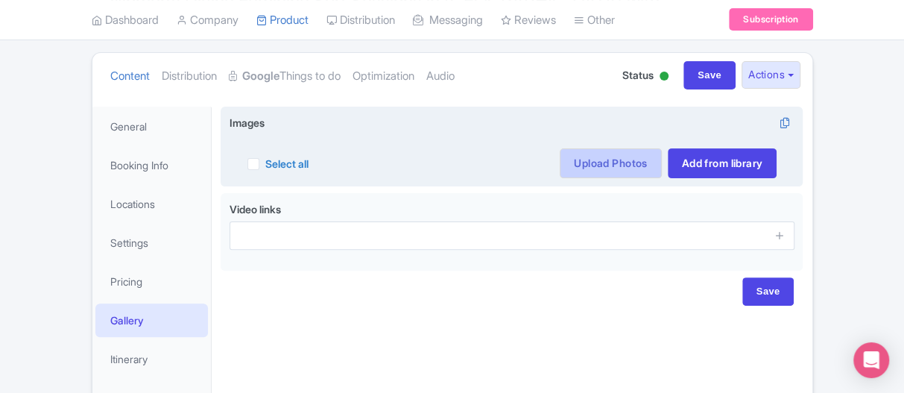
click at [608, 148] on link "Upload Photos" at bounding box center [610, 163] width 101 height 30
click at [605, 148] on link "Upload Photos" at bounding box center [610, 163] width 101 height 30
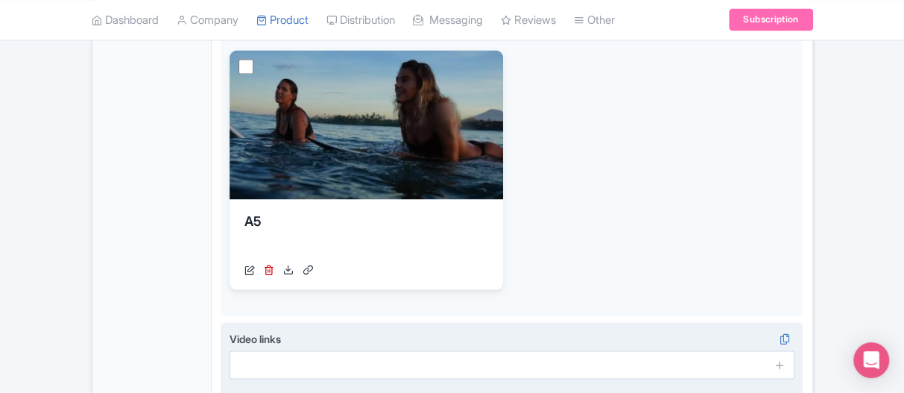
scroll to position [1409, 0]
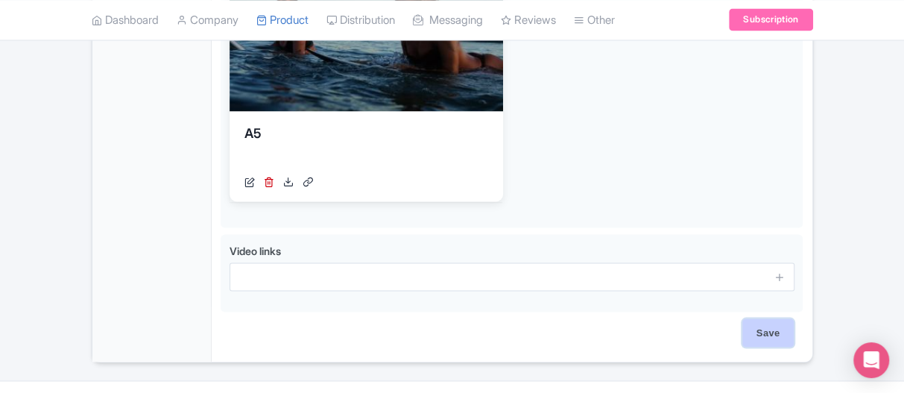
click at [770, 318] on input "Save" at bounding box center [768, 332] width 52 height 28
type input "Saving..."
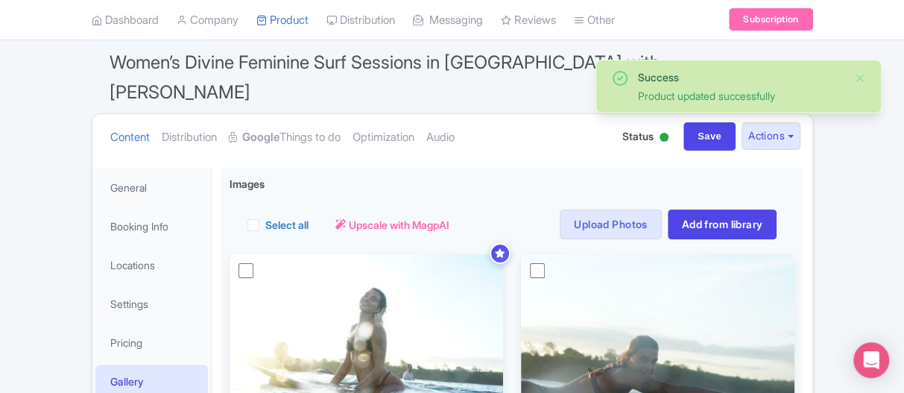
scroll to position [1, 0]
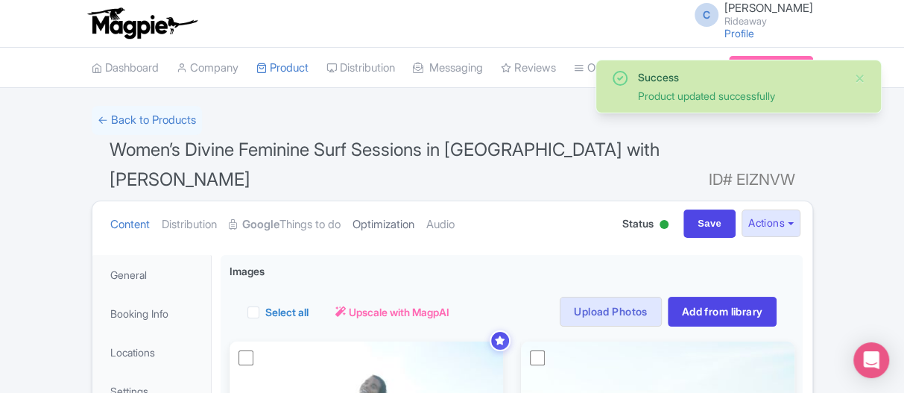
click at [412, 203] on link "Optimization" at bounding box center [384, 224] width 62 height 47
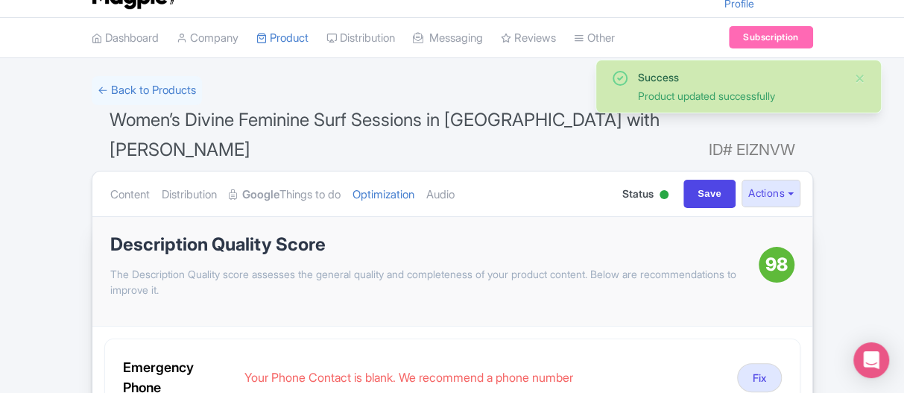
scroll to position [0, 0]
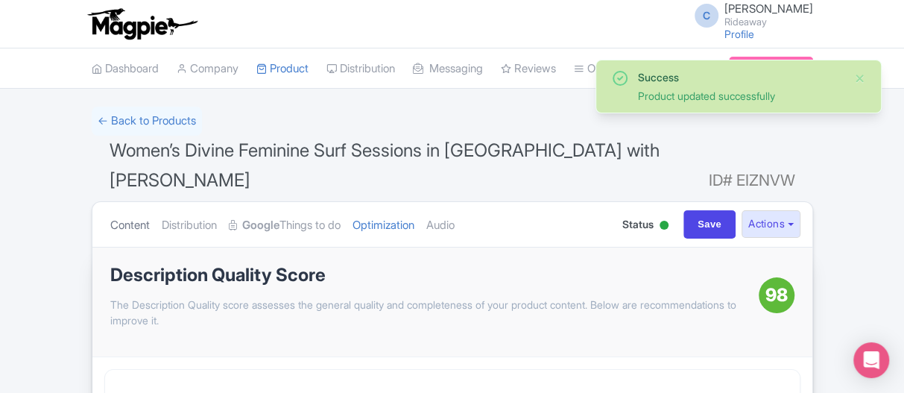
click at [148, 202] on link "Content" at bounding box center [130, 225] width 40 height 47
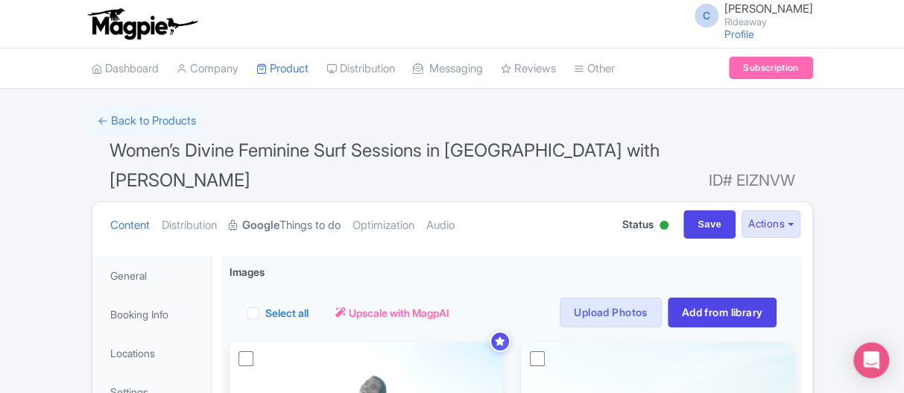
click at [313, 202] on link "Google Things to do" at bounding box center [285, 225] width 112 height 47
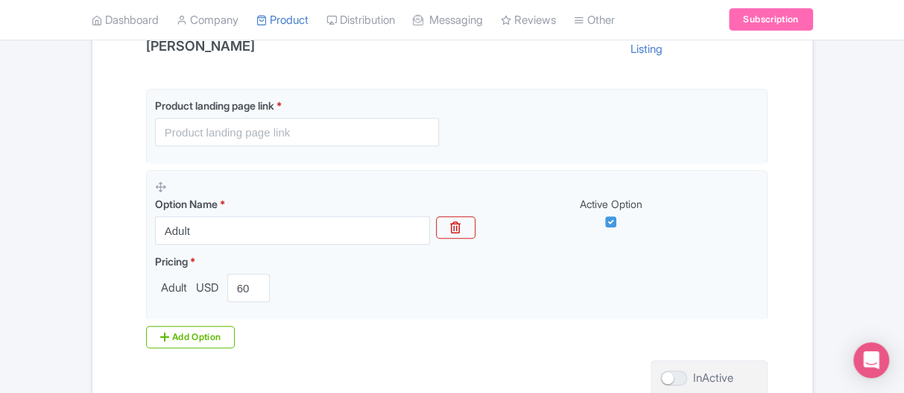
scroll to position [298, 0]
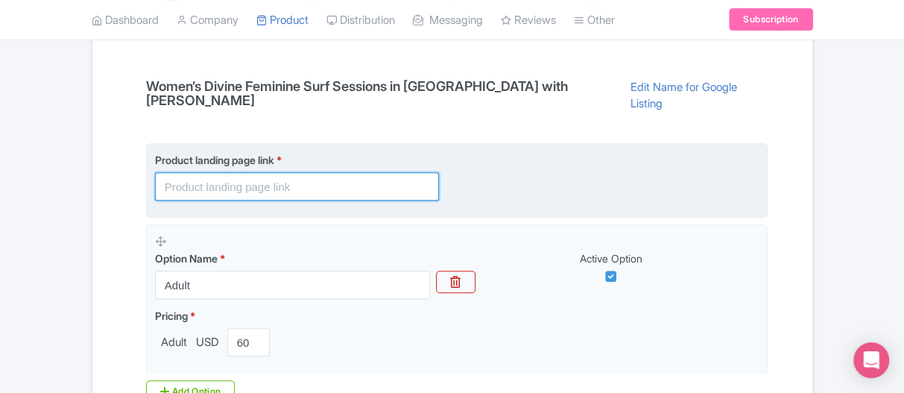
click at [198, 172] on input "text" at bounding box center [297, 186] width 284 height 28
paste input "[URL][DOMAIN_NAME]"
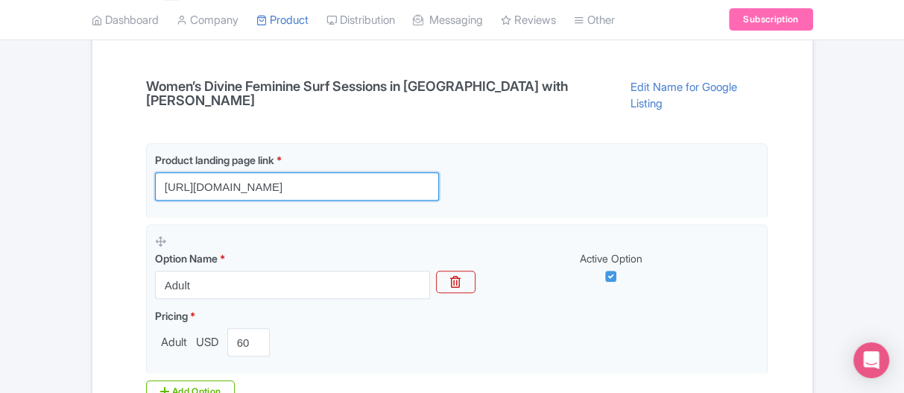
type input "[URL][DOMAIN_NAME]"
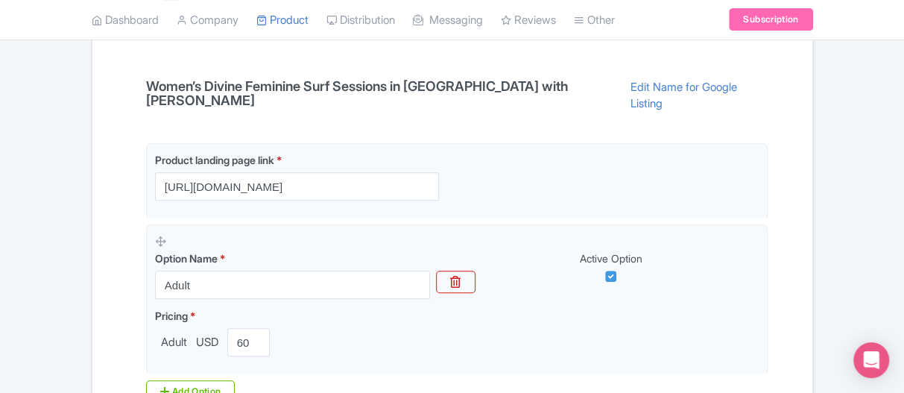
click at [28, 180] on div "Success Product updated successfully ← Back to Products Women’s Divine Feminine…" at bounding box center [452, 162] width 904 height 708
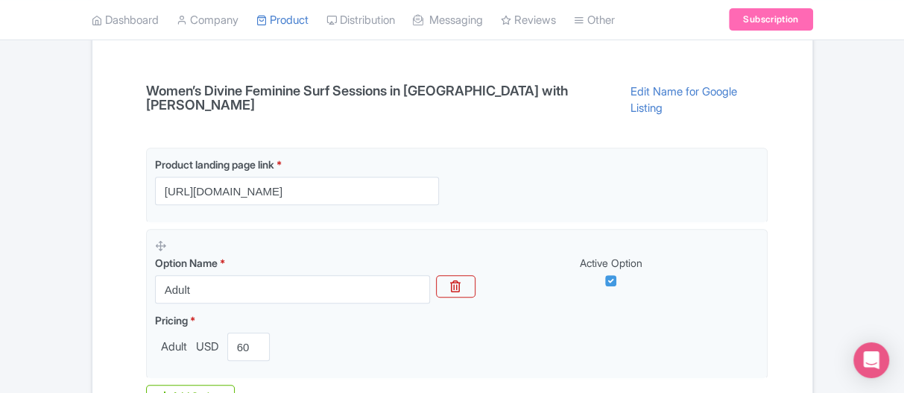
scroll to position [373, 0]
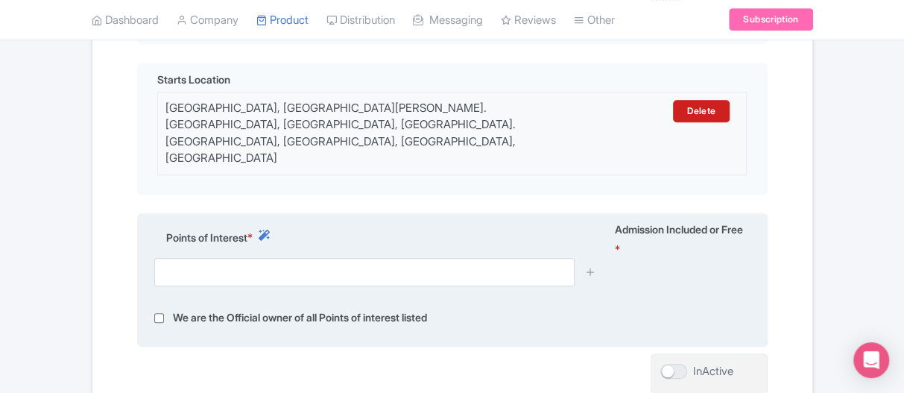
scroll to position [493, 0]
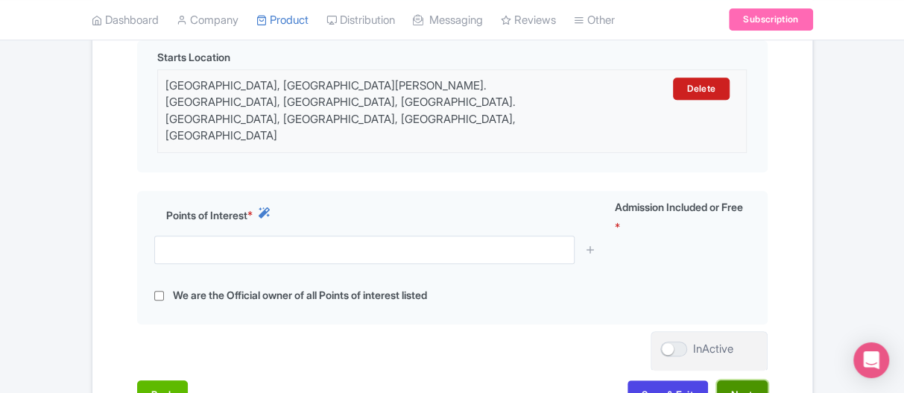
click at [749, 380] on button "Next" at bounding box center [742, 394] width 51 height 28
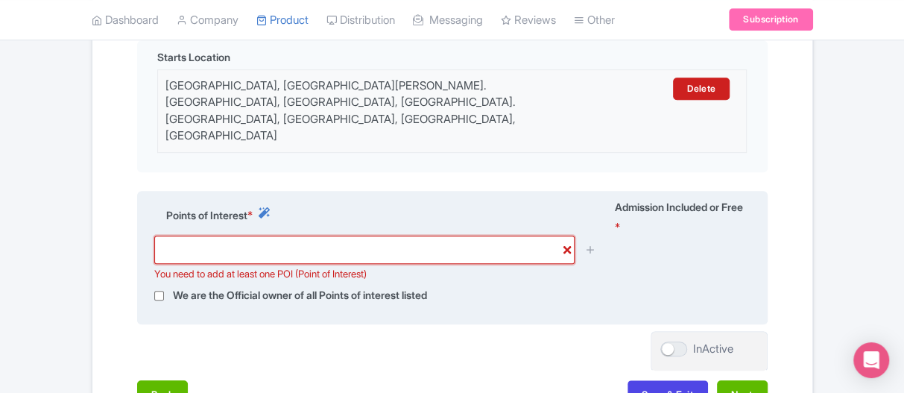
click at [256, 236] on input "text" at bounding box center [364, 250] width 420 height 28
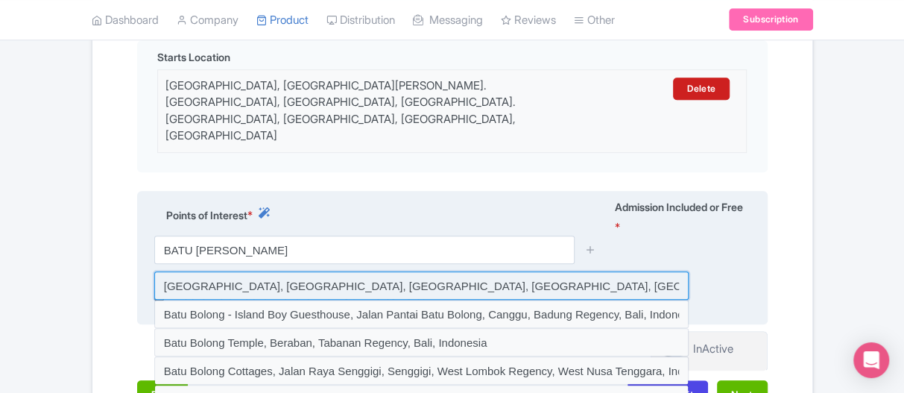
click at [241, 271] on input at bounding box center [421, 285] width 534 height 28
type input "[GEOGRAPHIC_DATA], [GEOGRAPHIC_DATA], [GEOGRAPHIC_DATA], [GEOGRAPHIC_DATA], [GE…"
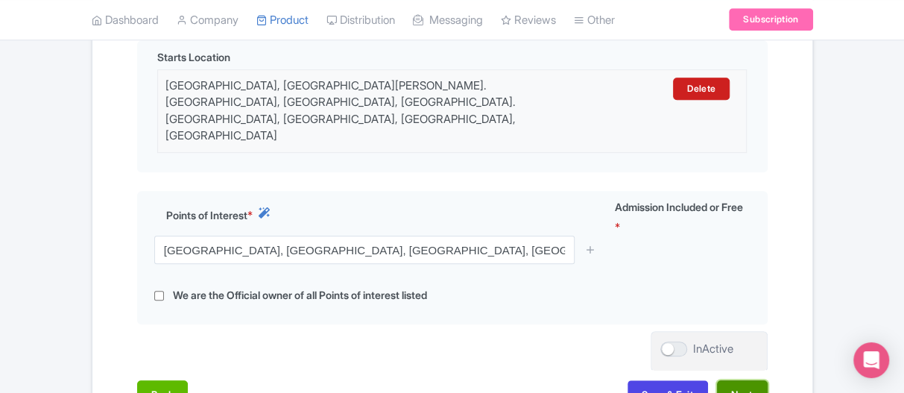
click at [738, 380] on button "Next" at bounding box center [742, 394] width 51 height 28
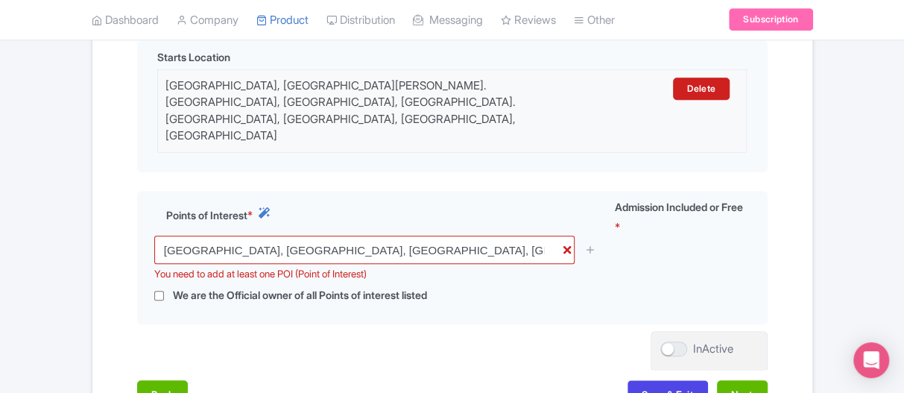
click at [46, 161] on div "Success Product Saved ← Back to Products Women’s Divine Feminine Surf Sessions …" at bounding box center [452, 34] width 904 height 840
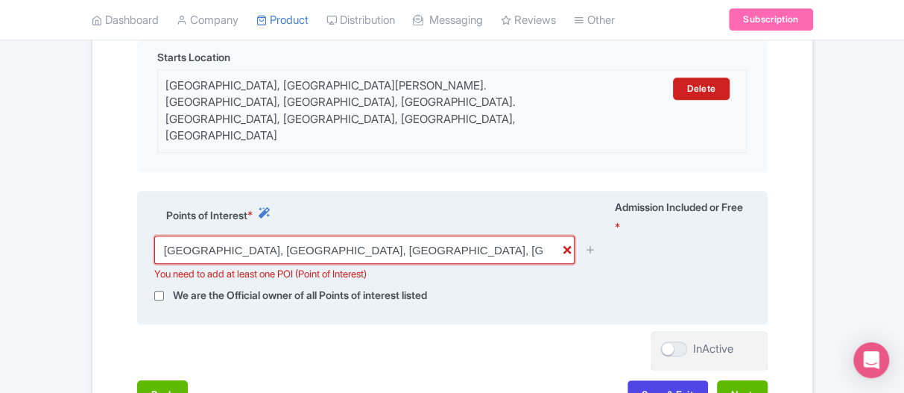
click at [567, 236] on input "[GEOGRAPHIC_DATA], [GEOGRAPHIC_DATA], [GEOGRAPHIC_DATA], [GEOGRAPHIC_DATA], [GE…" at bounding box center [364, 250] width 420 height 28
drag, startPoint x: 166, startPoint y: 201, endPoint x: 681, endPoint y: 231, distance: 515.2
click at [681, 230] on div "Points of Interest * Admission Included or Free * [GEOGRAPHIC_DATA], [GEOGRAPHI…" at bounding box center [452, 258] width 631 height 134
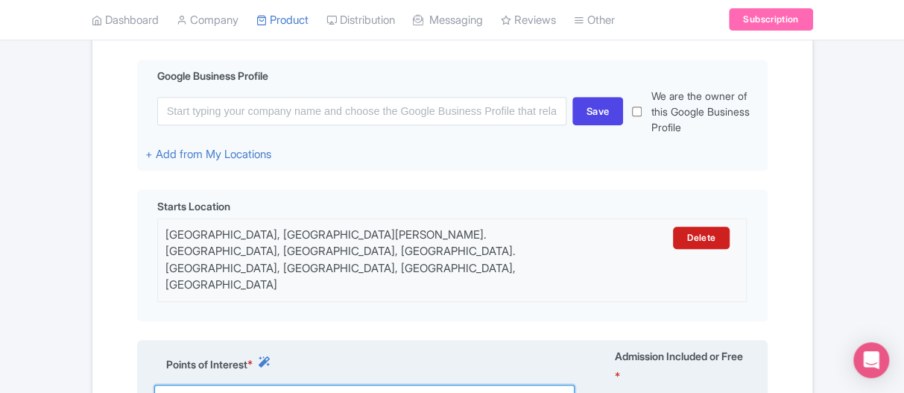
scroll to position [493, 0]
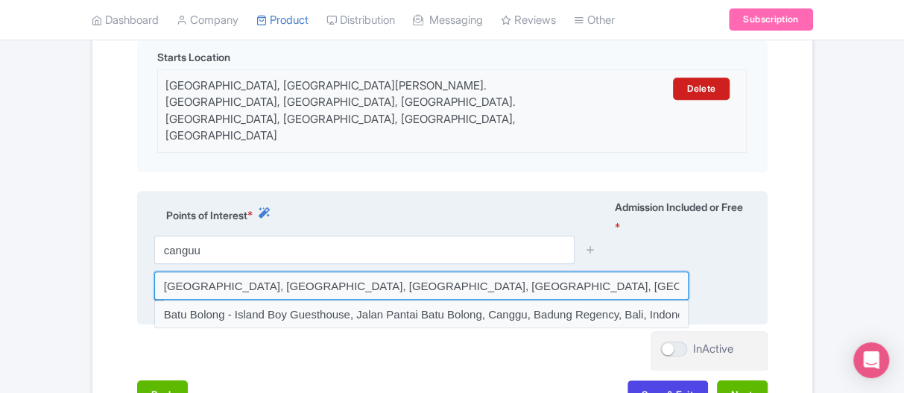
click at [256, 271] on input at bounding box center [421, 285] width 534 height 28
type input "[GEOGRAPHIC_DATA], [GEOGRAPHIC_DATA], [GEOGRAPHIC_DATA], [GEOGRAPHIC_DATA], [GE…"
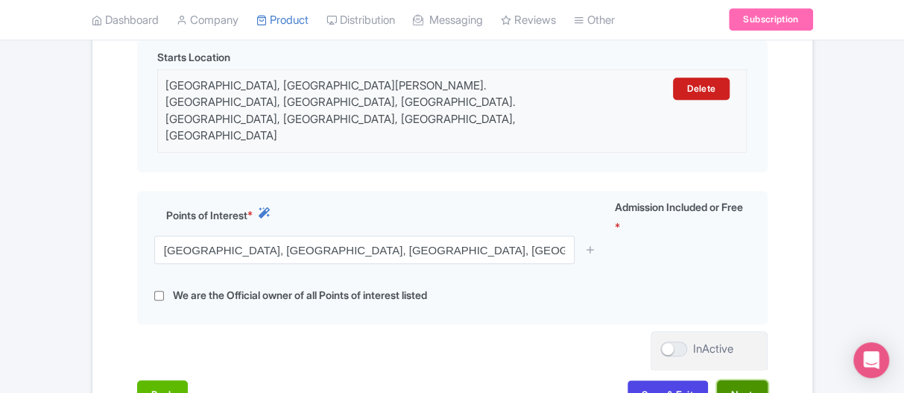
click at [737, 380] on button "Next" at bounding box center [742, 394] width 51 height 28
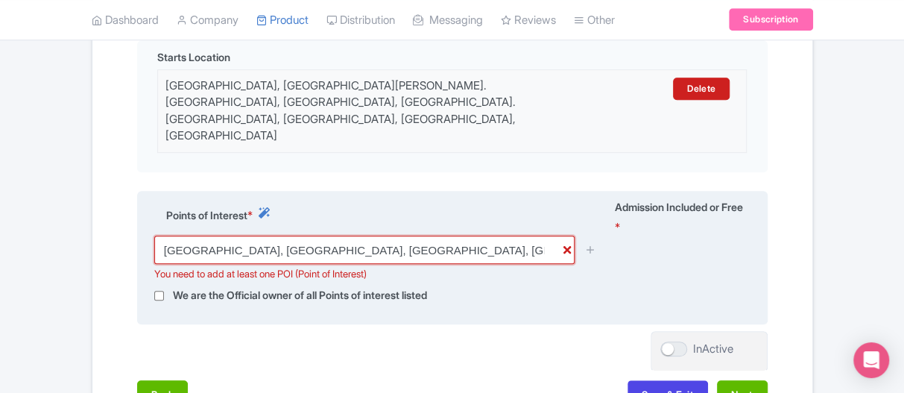
click at [517, 236] on input "[GEOGRAPHIC_DATA], [GEOGRAPHIC_DATA], [GEOGRAPHIC_DATA], [GEOGRAPHIC_DATA], [GE…" at bounding box center [364, 250] width 420 height 28
drag, startPoint x: 537, startPoint y: 268, endPoint x: 570, endPoint y: 215, distance: 61.9
click at [537, 268] on div "Points of Interest * Admission Included or Free * [GEOGRAPHIC_DATA], [GEOGRAPHI…" at bounding box center [452, 258] width 631 height 134
click at [591, 244] on icon at bounding box center [590, 249] width 11 height 11
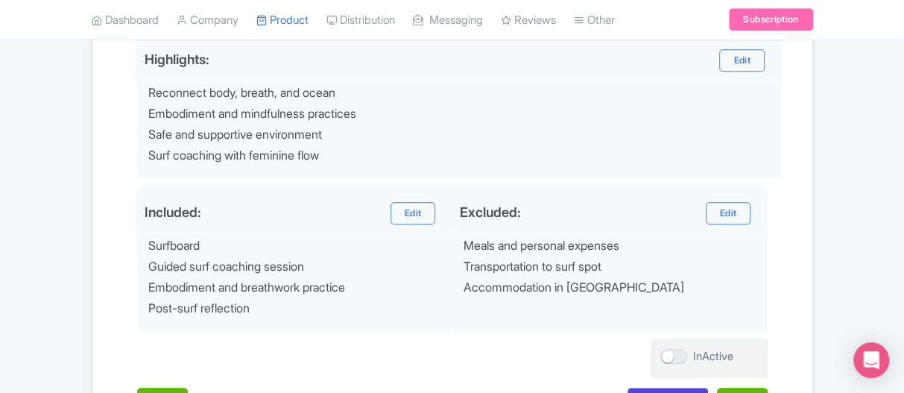
scroll to position [688, 0]
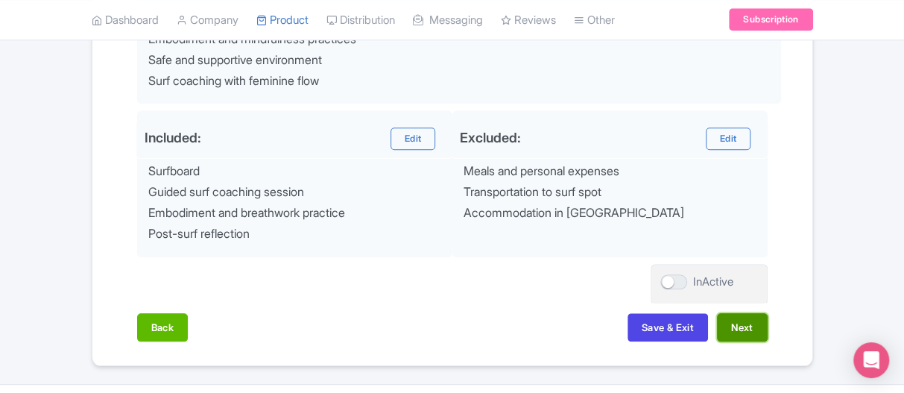
click at [750, 313] on button "Next" at bounding box center [742, 327] width 51 height 28
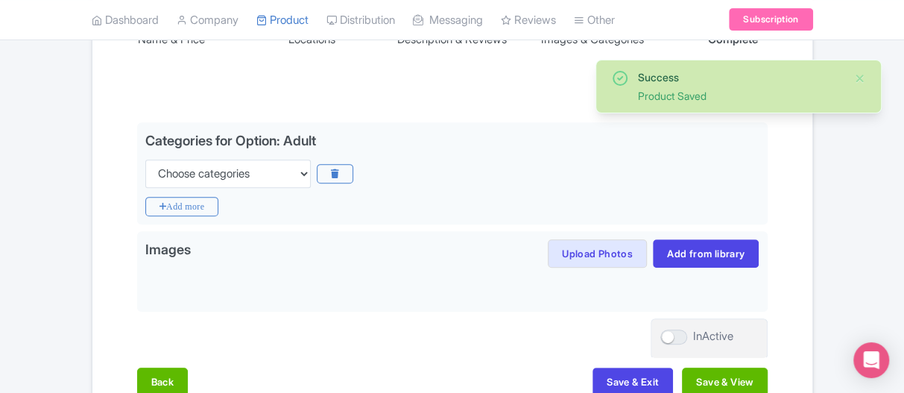
scroll to position [189, 0]
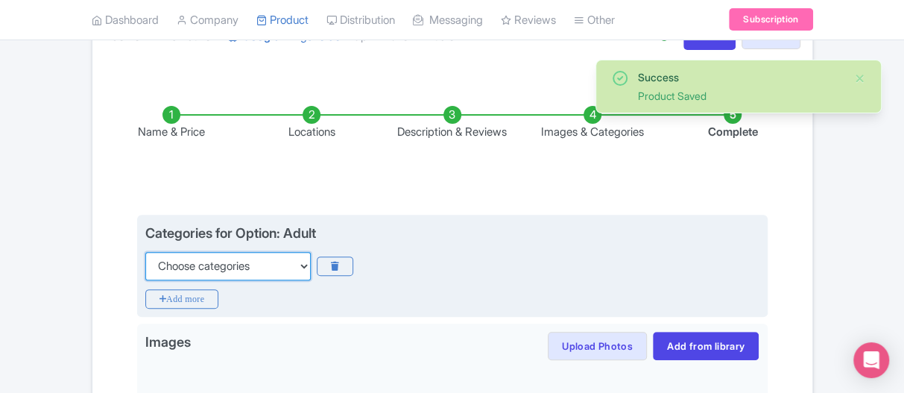
click at [300, 252] on select "Choose categories Adults Only Animals Audio Guide Beaches Bike Tours Boat Tours…" at bounding box center [227, 266] width 165 height 28
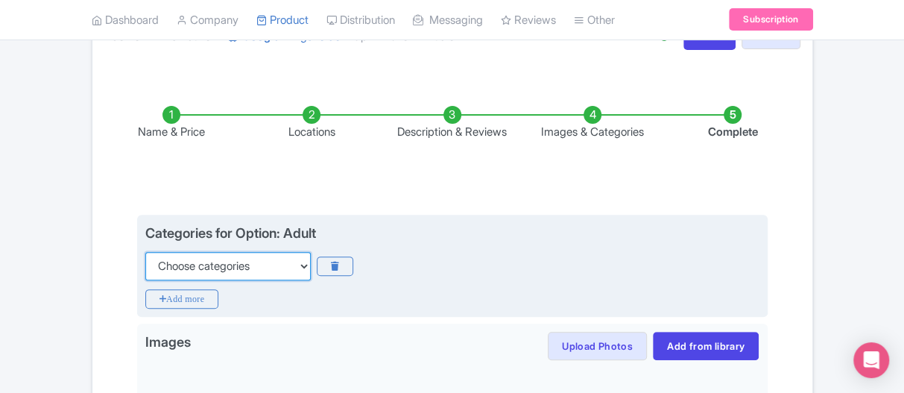
select select "beaches"
click at [145, 252] on select "Choose categories Adults Only Animals Audio Guide Beaches Bike Tours Boat Tours…" at bounding box center [227, 266] width 165 height 28
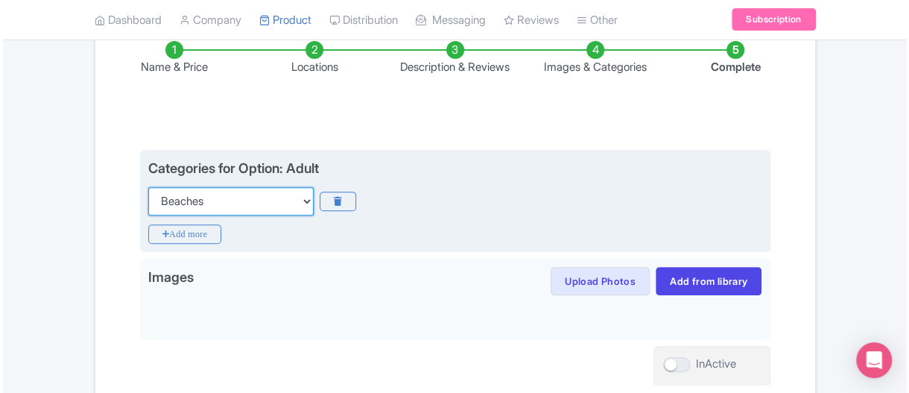
scroll to position [338, 0]
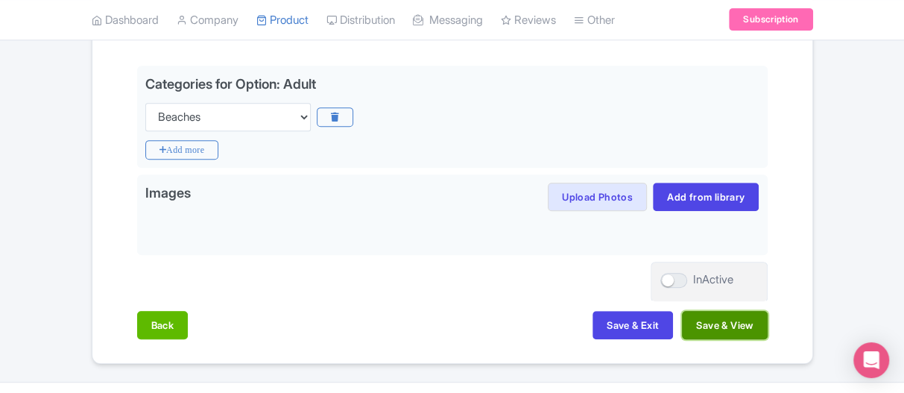
click at [749, 311] on button "Save & View" at bounding box center [724, 325] width 85 height 28
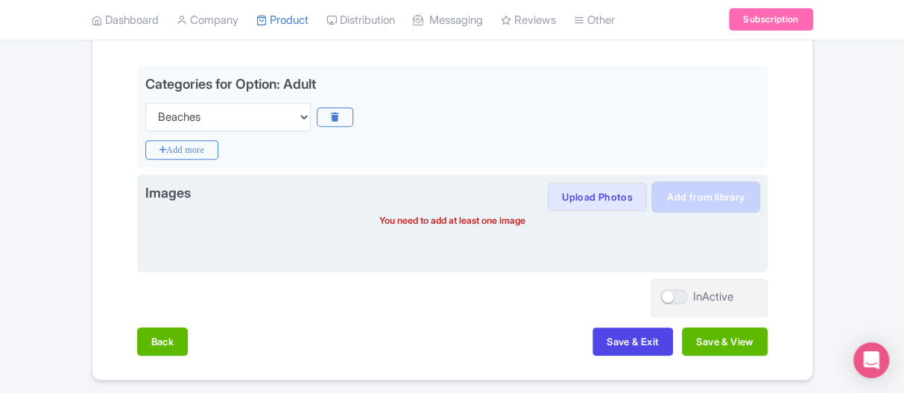
drag, startPoint x: 730, startPoint y: 159, endPoint x: 685, endPoint y: 168, distance: 45.6
click at [731, 183] on link "Add from library" at bounding box center [706, 197] width 106 height 28
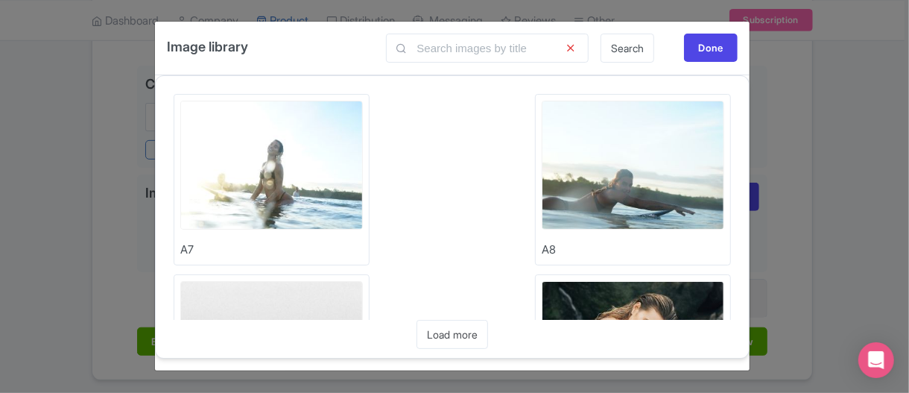
click at [302, 194] on img at bounding box center [271, 165] width 183 height 129
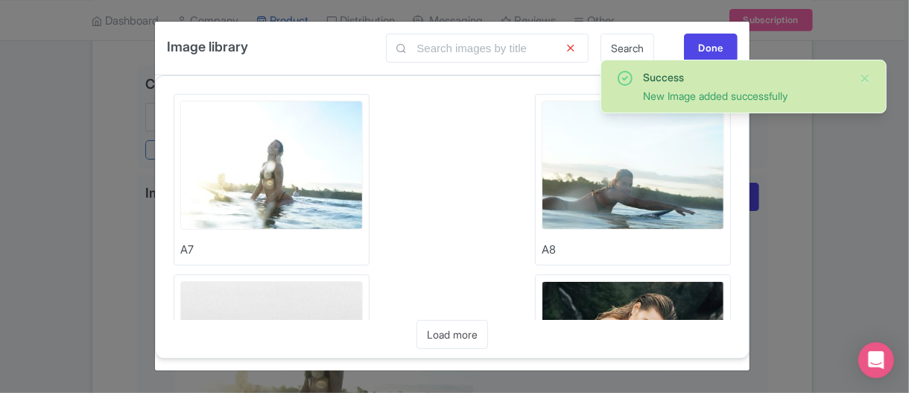
click at [579, 184] on img at bounding box center [633, 165] width 183 height 129
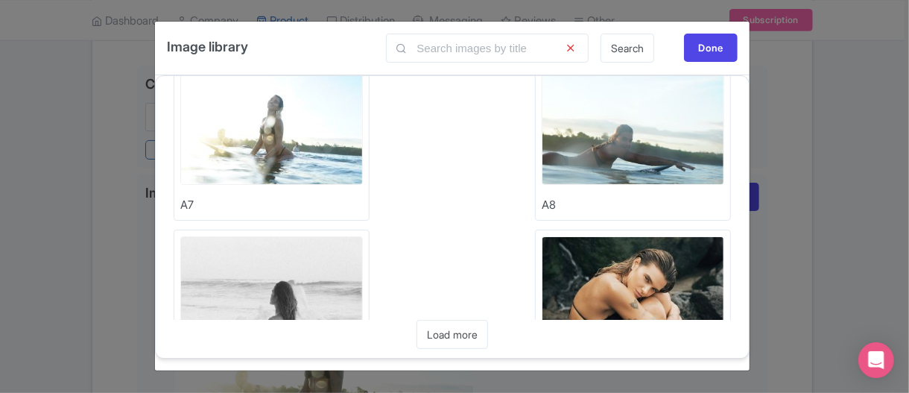
scroll to position [75, 0]
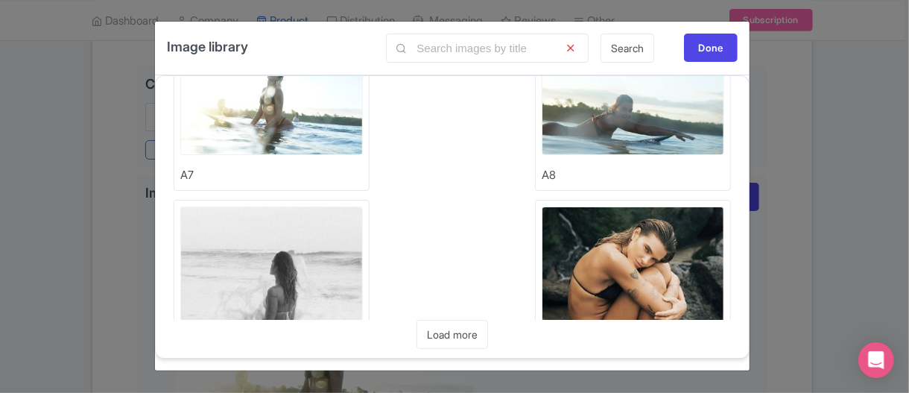
click at [270, 237] on img at bounding box center [271, 270] width 183 height 129
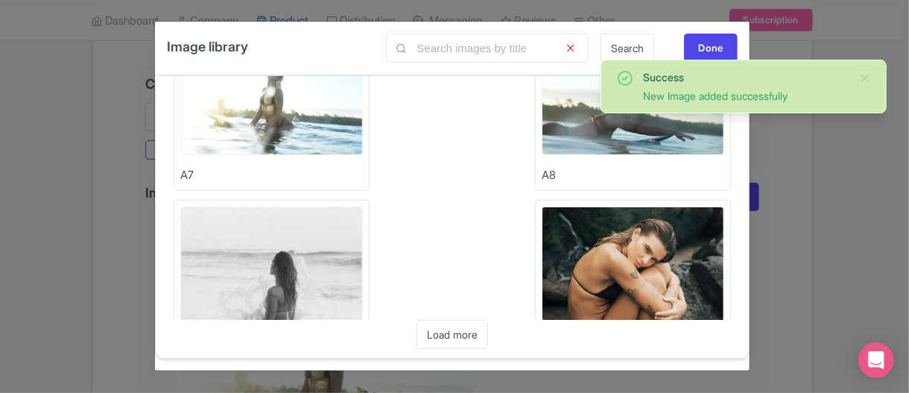
click at [637, 254] on img at bounding box center [633, 270] width 183 height 129
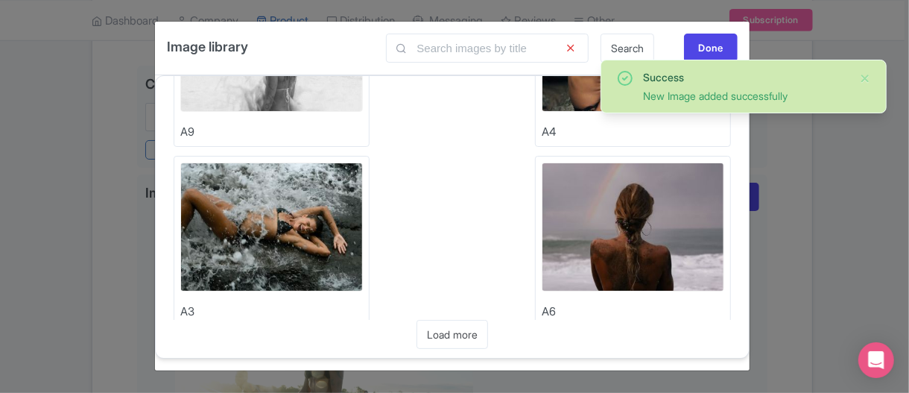
click at [297, 231] on img at bounding box center [271, 227] width 183 height 129
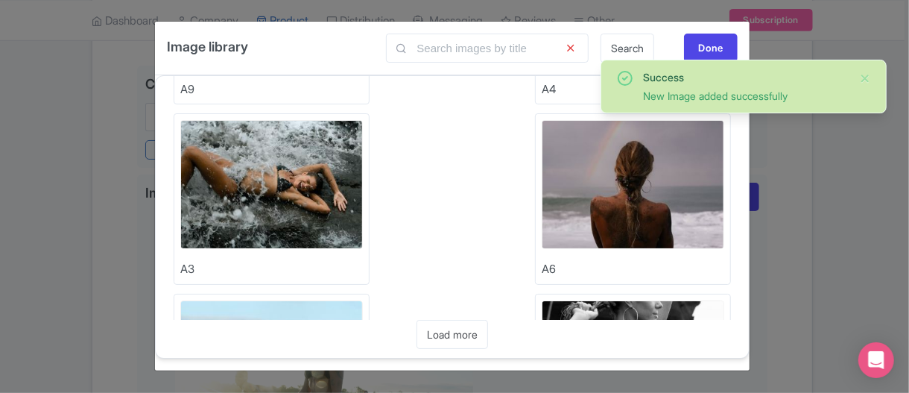
scroll to position [373, 0]
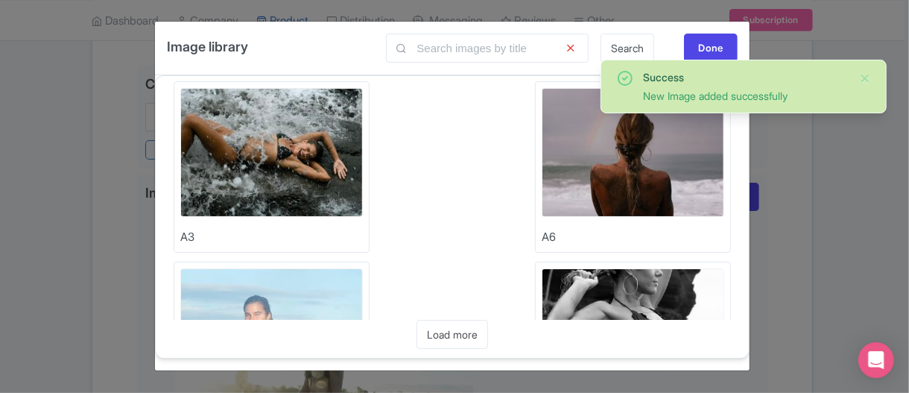
click at [660, 168] on img at bounding box center [633, 152] width 183 height 129
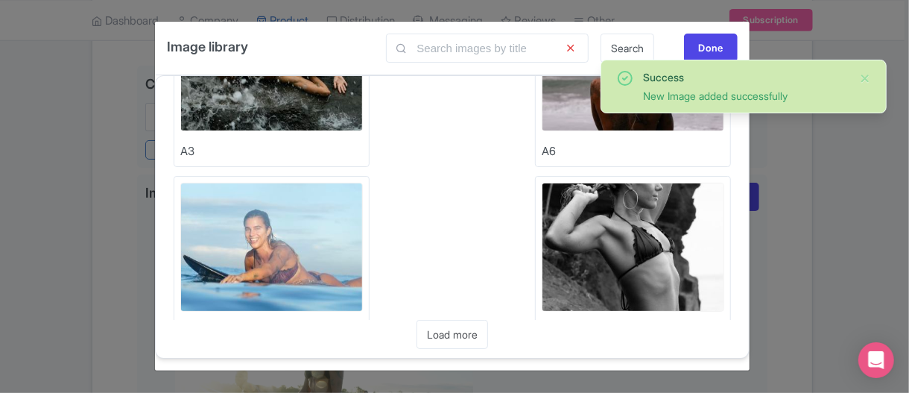
scroll to position [522, 0]
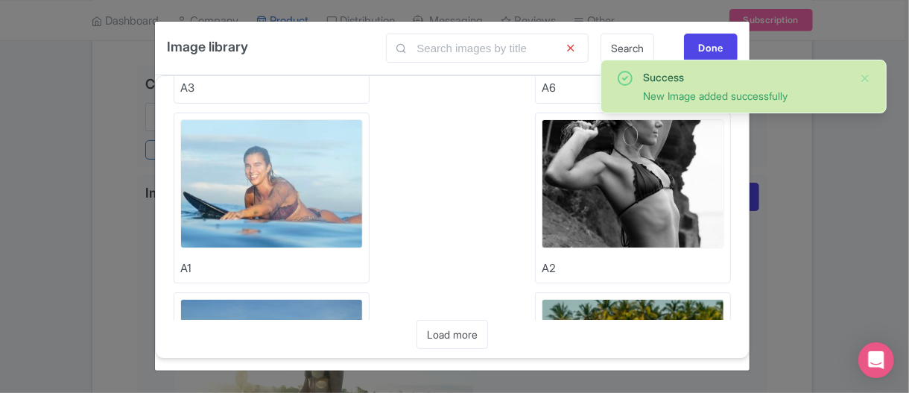
click at [280, 198] on img at bounding box center [271, 183] width 183 height 129
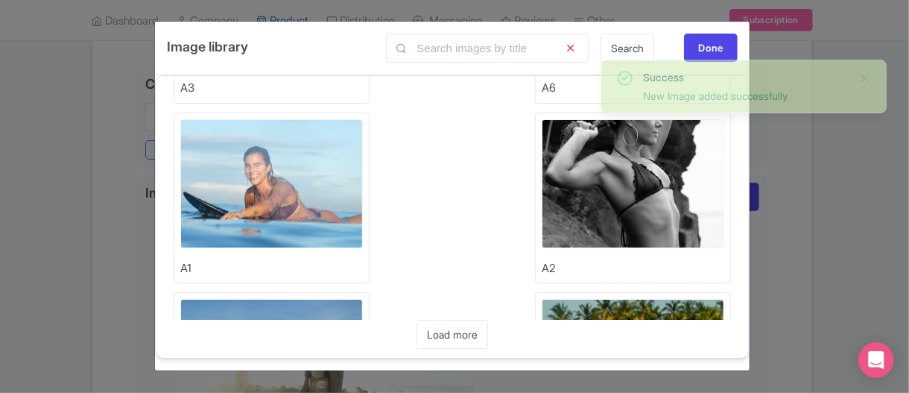
click at [630, 179] on img at bounding box center [633, 183] width 183 height 129
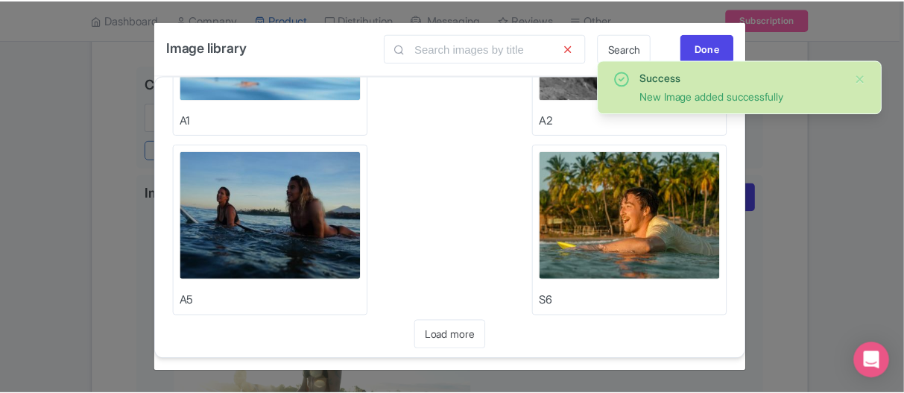
scroll to position [671, 0]
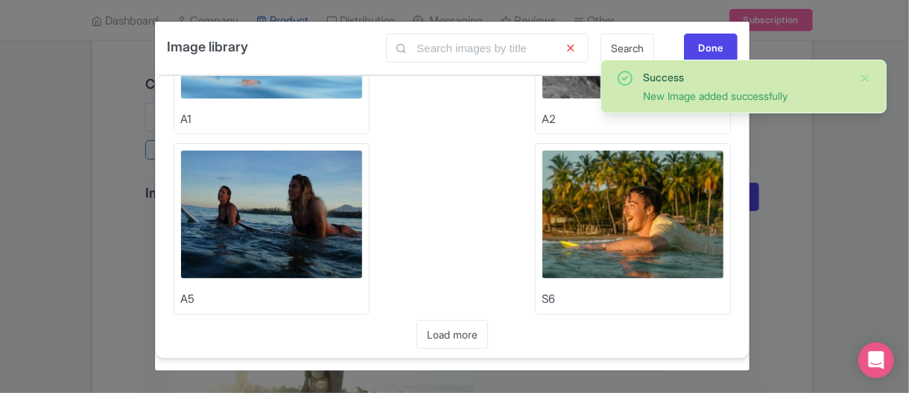
click at [248, 220] on img at bounding box center [271, 214] width 183 height 129
click at [609, 233] on img at bounding box center [633, 214] width 183 height 129
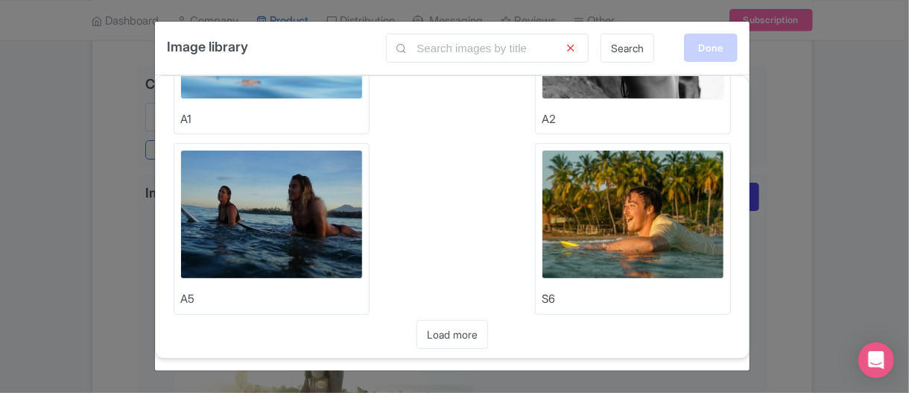
click at [715, 47] on div "Done" at bounding box center [711, 48] width 54 height 28
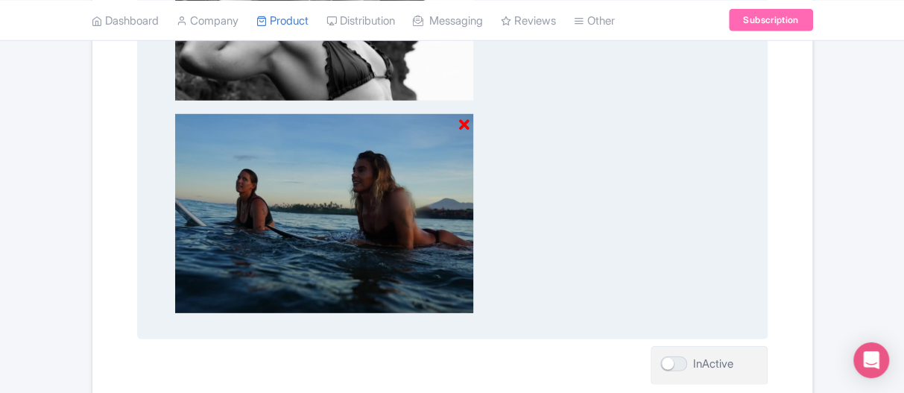
scroll to position [2270, 0]
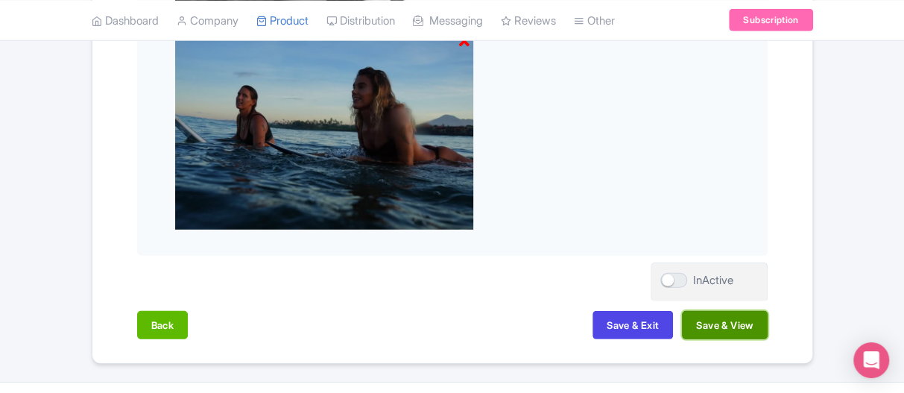
click at [757, 311] on button "Save & View" at bounding box center [724, 325] width 85 height 28
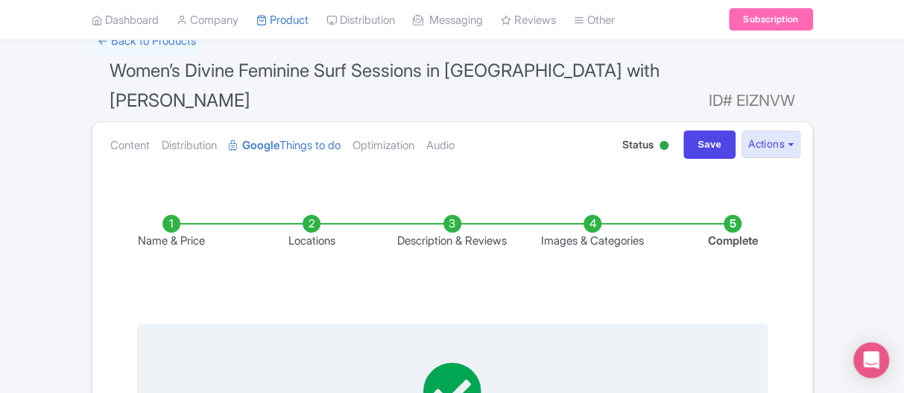
scroll to position [0, 0]
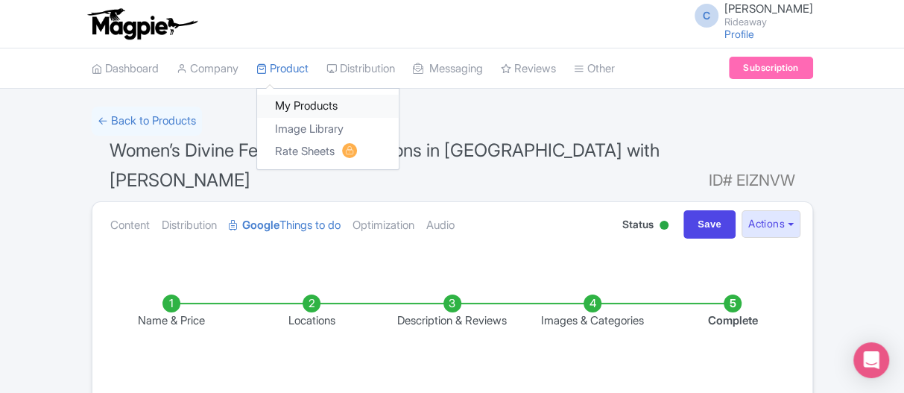
click at [292, 95] on link "My Products" at bounding box center [328, 106] width 142 height 23
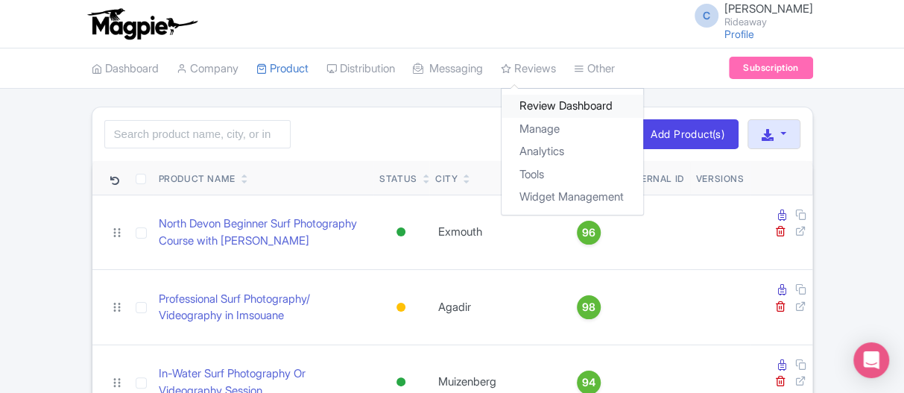
click at [643, 115] on link "Review Dashboard" at bounding box center [573, 106] width 142 height 23
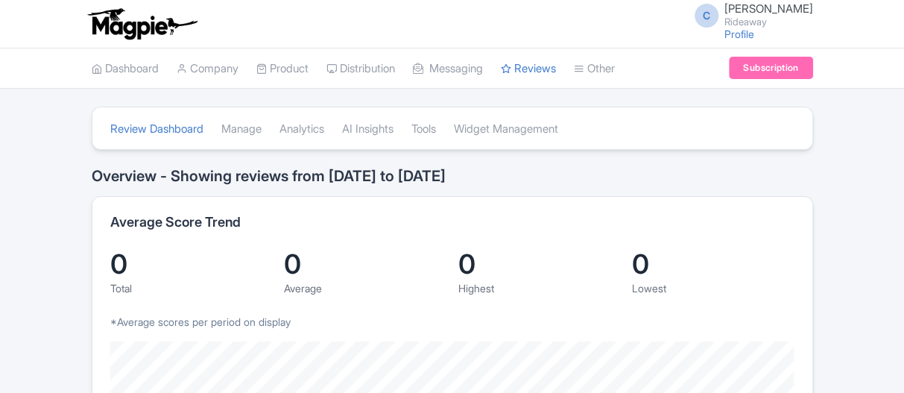
click at [289, 65] on link "Product" at bounding box center [282, 68] width 52 height 41
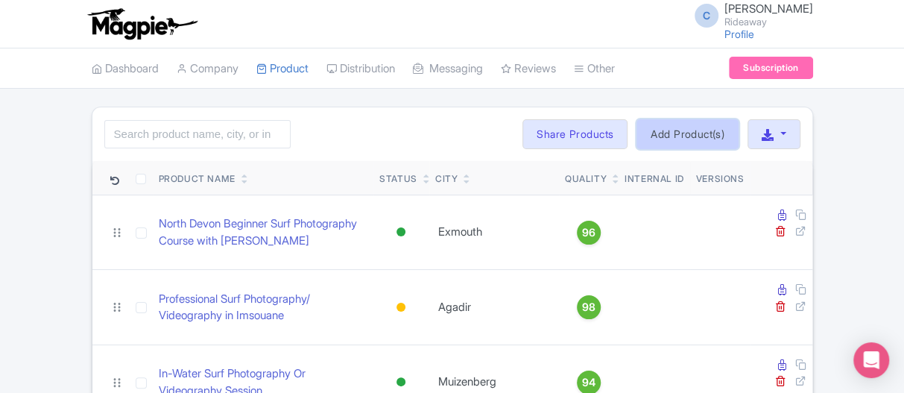
click at [710, 133] on link "Add Product(s)" at bounding box center [688, 134] width 102 height 30
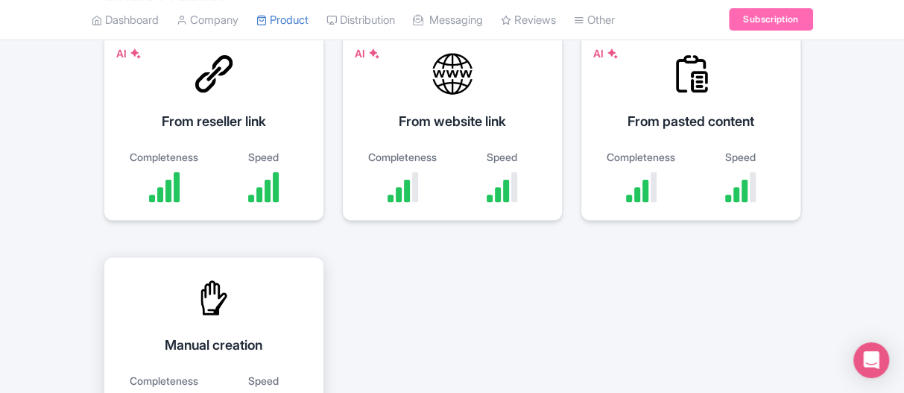
scroll to position [224, 0]
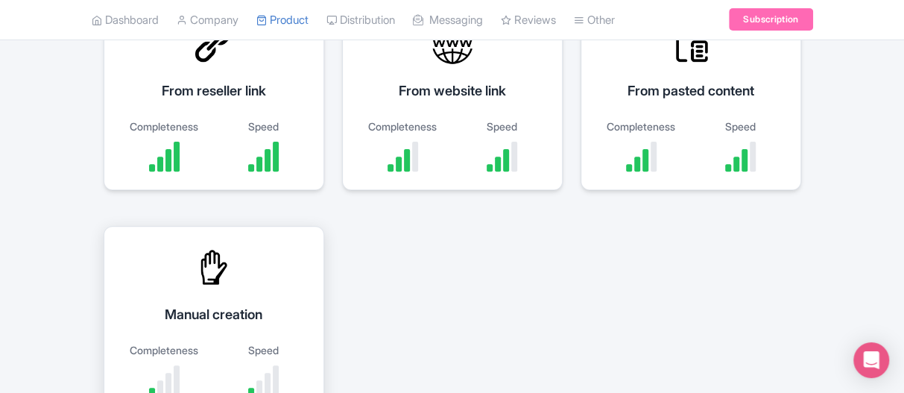
click at [198, 316] on div "Manual creation" at bounding box center [213, 314] width 183 height 20
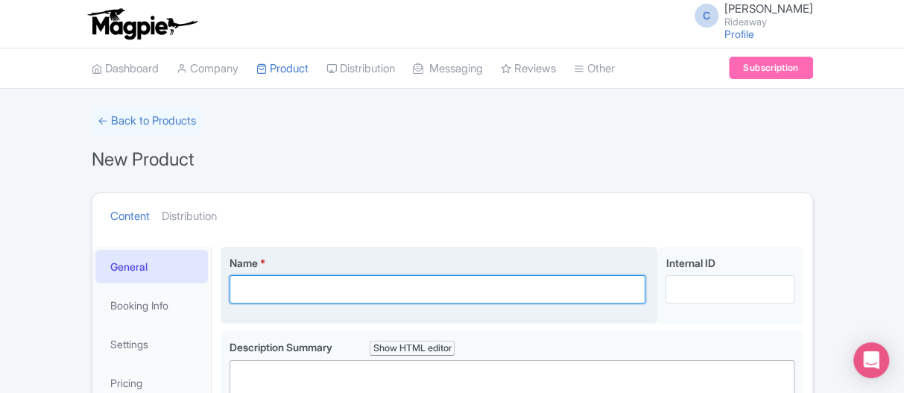
click at [268, 283] on input "Name *" at bounding box center [438, 289] width 417 height 28
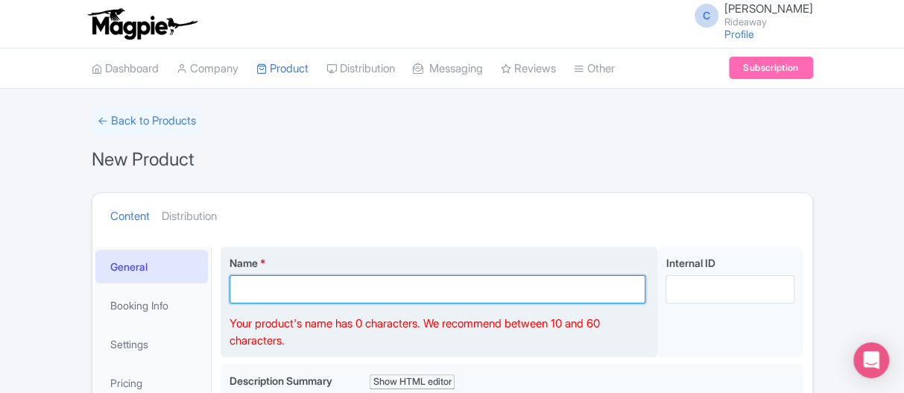
paste input "Weekend Appalachian Trail Hike in [US_STATE] with [PERSON_NAME]"
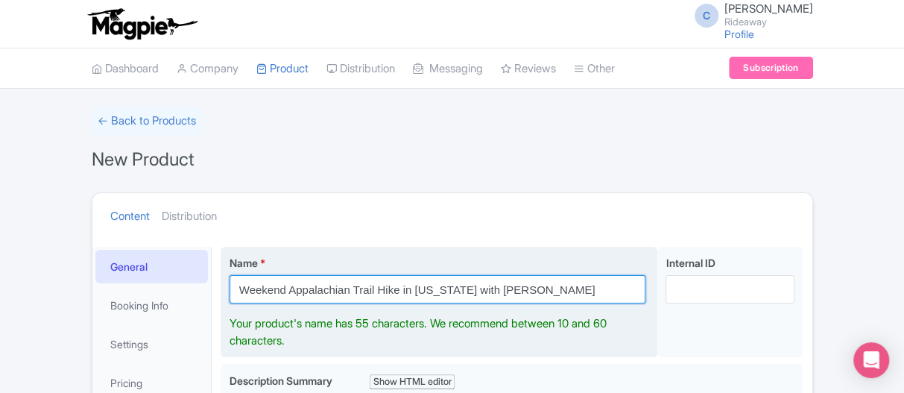
click at [243, 286] on input "Weekend Appalachian Trail Hike in [US_STATE] with [PERSON_NAME]" at bounding box center [438, 289] width 417 height 28
click at [238, 289] on input "Weekend Appalachian Trail Hike in [US_STATE] with [PERSON_NAME]" at bounding box center [438, 289] width 417 height 28
type input "Weekend Appalachian Trail Hike in [US_STATE] with [PERSON_NAME]"
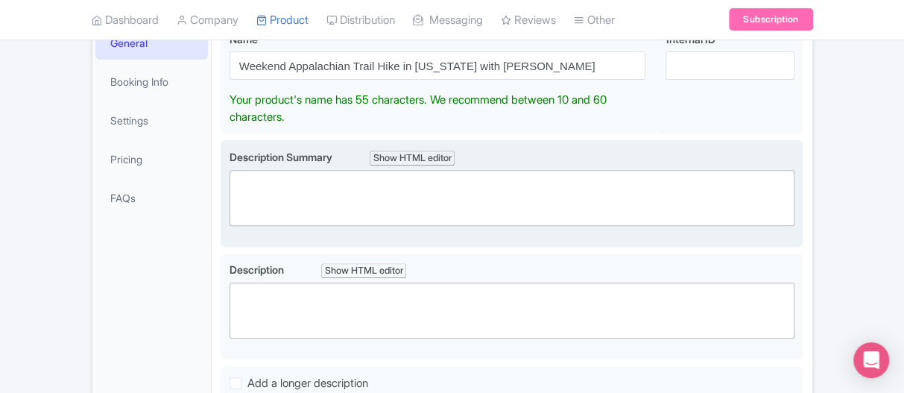
scroll to position [190, 0]
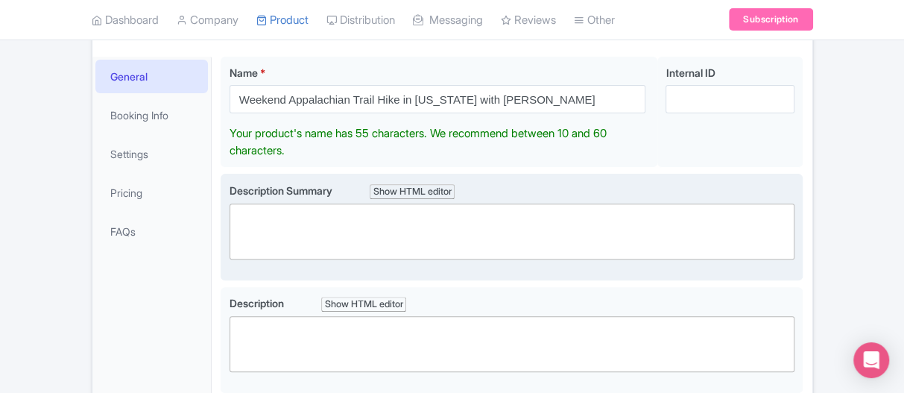
click at [276, 204] on trix-editor at bounding box center [513, 232] width 566 height 56
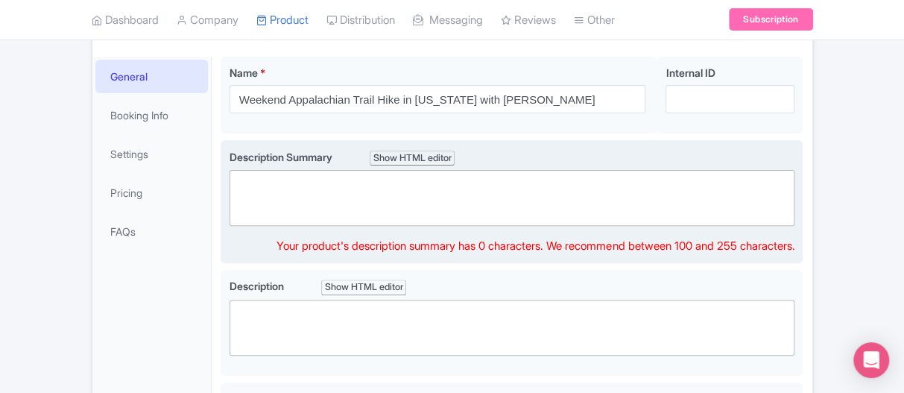
paste trix-editor "<div><br>[PERSON_NAME], content creator, local hiking enthusiast, and your trai…"
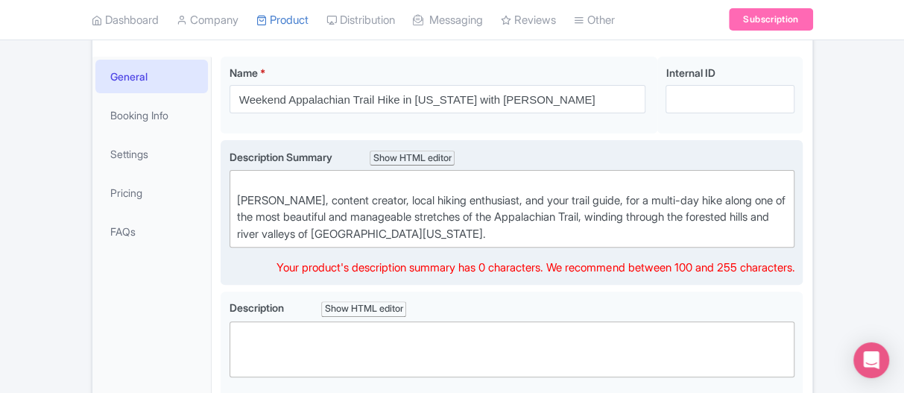
click at [241, 195] on div "[PERSON_NAME], content creator, local hiking enthusiast, and your trail guide, …" at bounding box center [512, 208] width 551 height 67
click at [237, 196] on div "[PERSON_NAME], content creator, local hiking enthusiast, and your trail guide, …" at bounding box center [512, 208] width 551 height 67
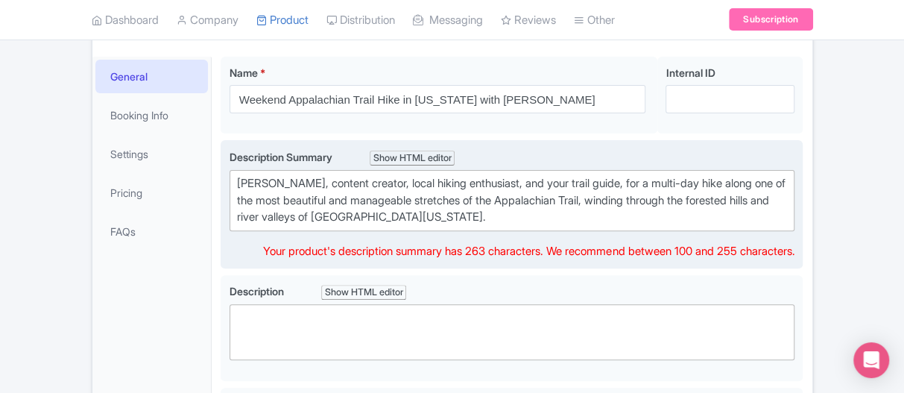
click at [546, 214] on div "[PERSON_NAME], content creator, local hiking enthusiast, and your trail guide, …" at bounding box center [512, 200] width 551 height 51
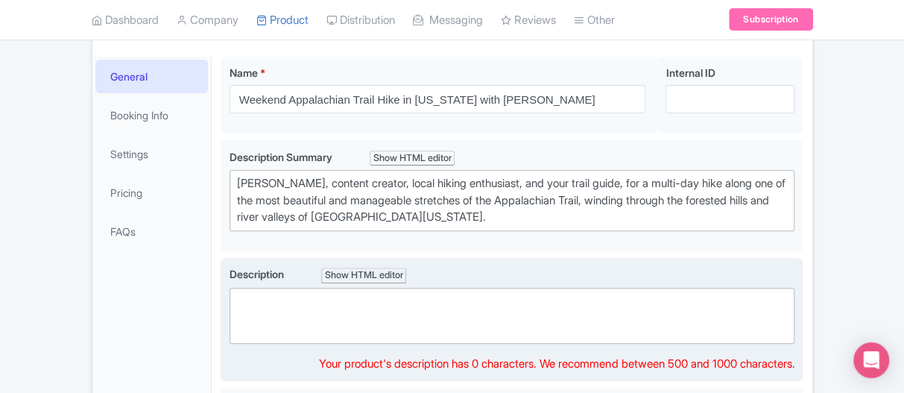
click at [486, 309] on trix-editor at bounding box center [513, 316] width 566 height 56
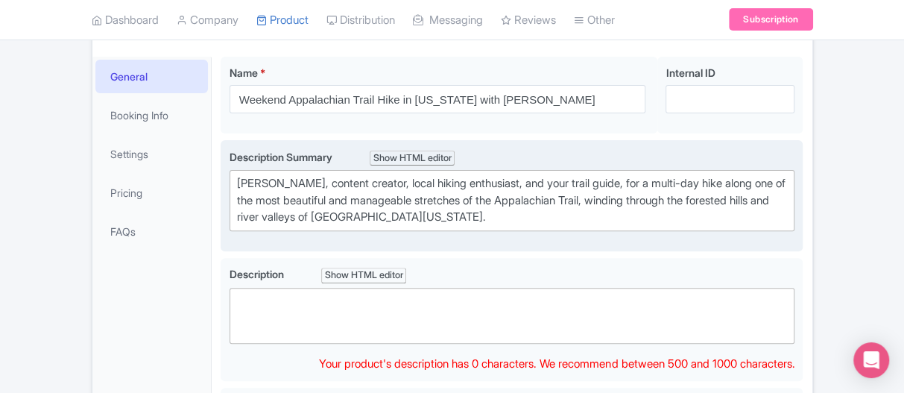
click at [329, 195] on div "Join Gabi Cerra, content creator, local hiking enthusiast, and your trail guide…" at bounding box center [512, 200] width 551 height 51
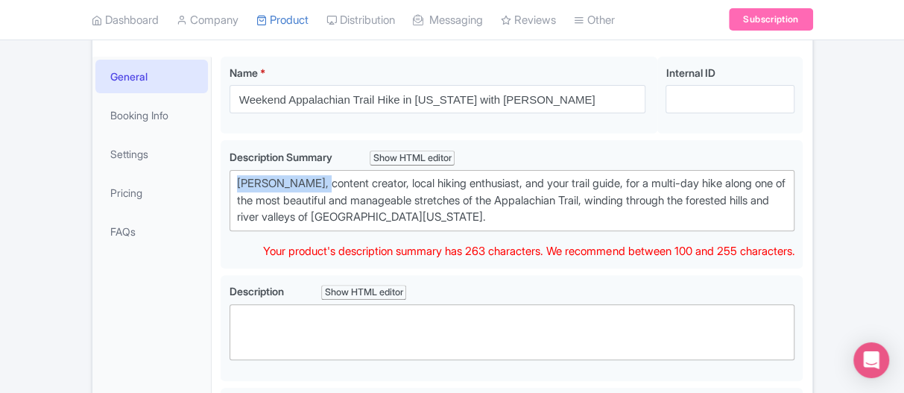
drag, startPoint x: 318, startPoint y: 183, endPoint x: 210, endPoint y: 183, distance: 107.3
click at [210, 183] on div "General Booking Info Settings Pricing FAQs Name * Weekend Appalachian Trail Hik…" at bounding box center [452, 349] width 720 height 603
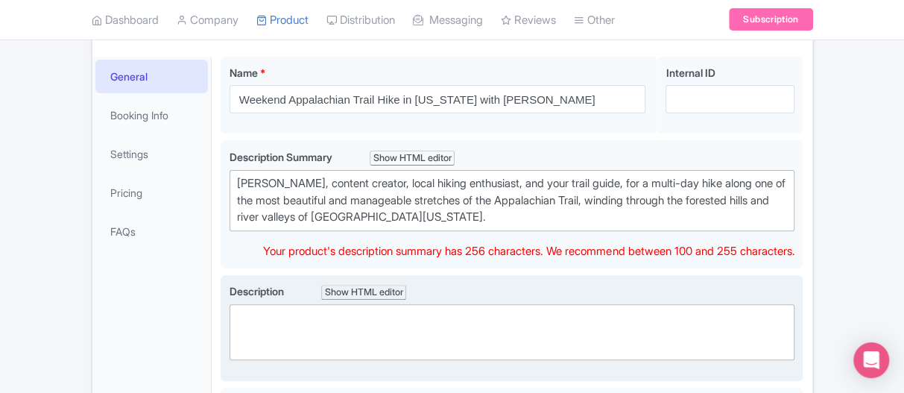
click at [288, 305] on trix-editor at bounding box center [513, 332] width 566 height 56
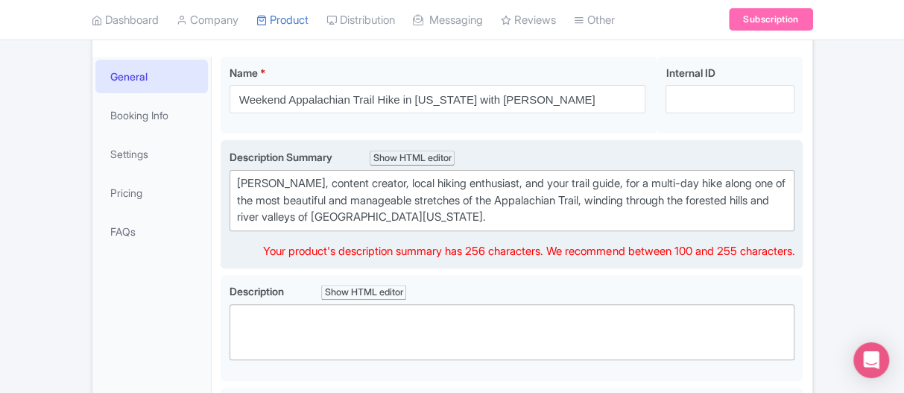
click at [238, 180] on div "Join Gab, content creator, local hiking enthusiast, and your trail guide, for a…" at bounding box center [512, 200] width 551 height 51
click at [262, 180] on div "Join Gab, content creator, local hiking enthusiast, and your trail guide, for a…" at bounding box center [512, 200] width 551 height 51
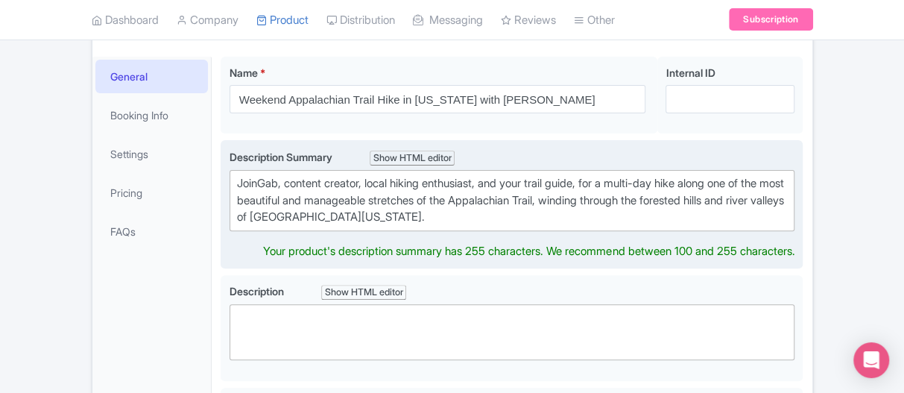
click at [280, 183] on div "JoinGab, content creator, local hiking enthusiast, and your trail guide, for a …" at bounding box center [512, 200] width 551 height 51
click at [258, 177] on div "JoinGab, content creator, local hiking enthusiast, and your trail guide, for a …" at bounding box center [512, 200] width 551 height 51
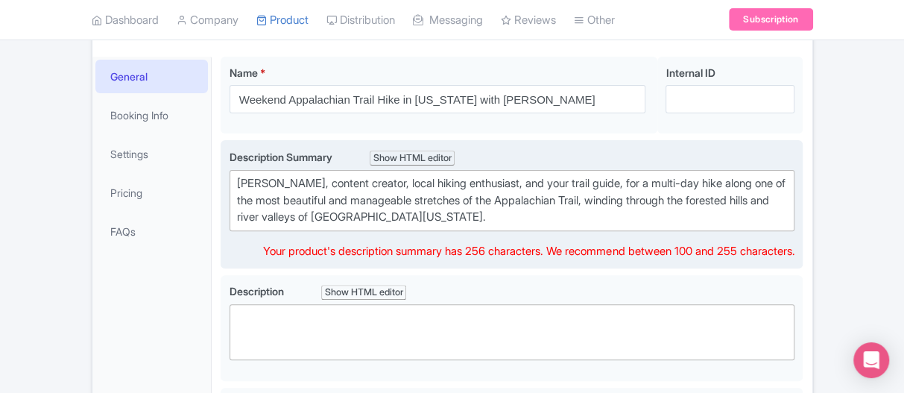
click at [283, 180] on div "Join Gab, content creator, local hiking enthusiast, and your trail guide, for a…" at bounding box center [512, 200] width 551 height 51
click at [669, 183] on div "Join Gabi, content creator, local hiking enthusiast, and your trail guide, for …" at bounding box center [512, 200] width 551 height 51
click at [605, 201] on div "Join Gabi, content creator, local hiking enthusiast, and your trail guide, for …" at bounding box center [512, 200] width 551 height 51
click at [549, 211] on div "Join Gabi, content creator, local hiking enthusiast, and your trail guide, for …" at bounding box center [512, 200] width 551 height 51
click at [609, 197] on div "Join Gabi, content creator, local hiking enthusiast, and your trail guide, for …" at bounding box center [512, 200] width 551 height 51
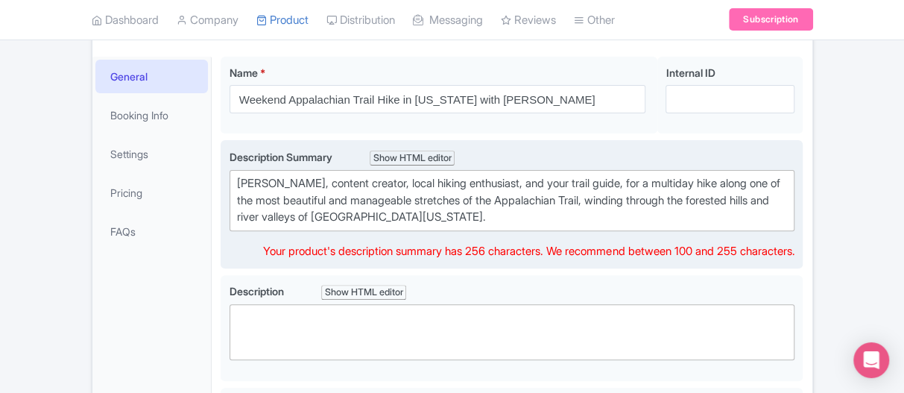
type trix-editor "<div>Join Gabi, content creator, local hiking enthusiast, and your trail guide,…"
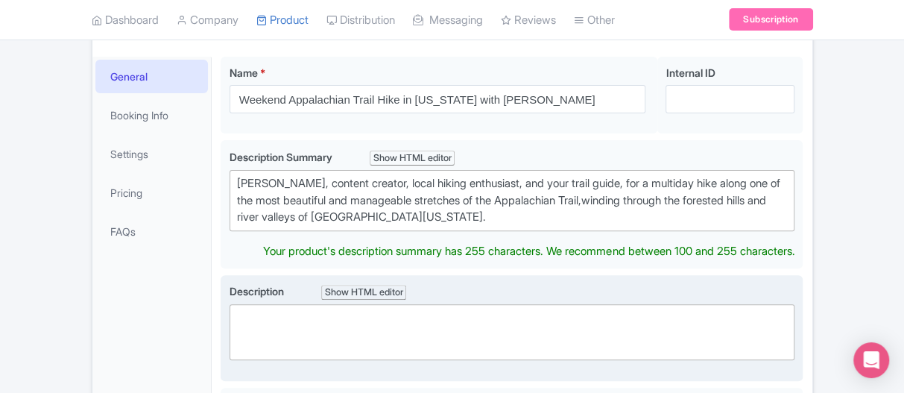
click at [385, 309] on trix-editor at bounding box center [513, 332] width 566 height 56
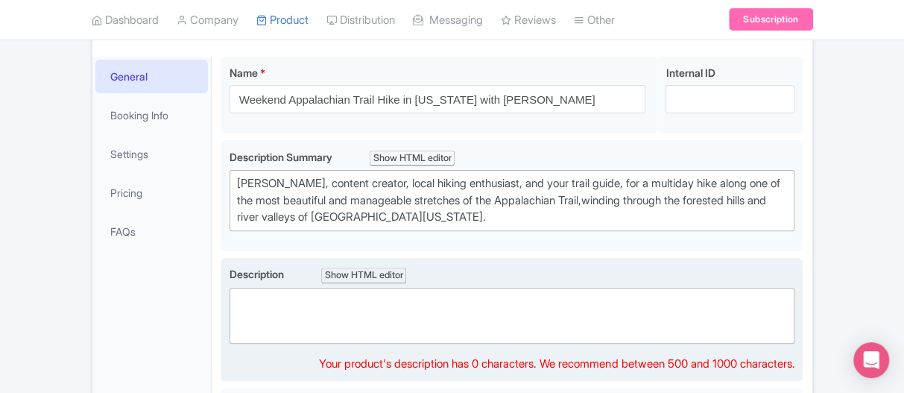
click at [321, 303] on trix-editor at bounding box center [513, 316] width 566 height 56
paste trix-editor "<div>This 12-18 mile section is perfect for a weekend adventure, not too intens…"
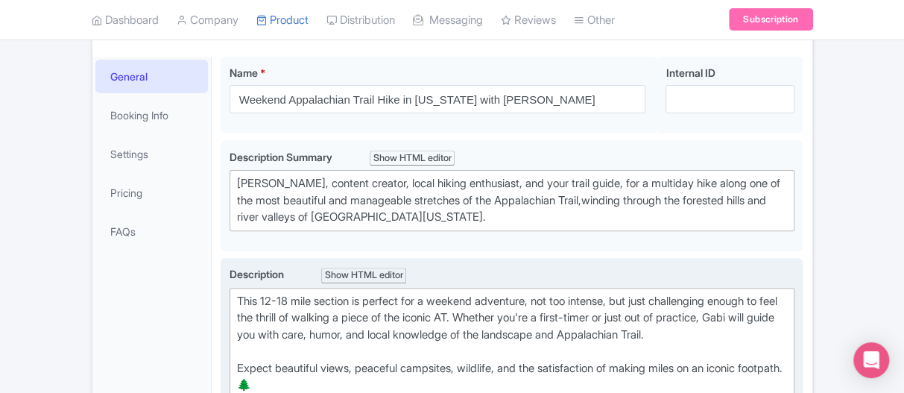
click at [232, 348] on trix-editor "This 12-18 mile section is perfect for a weekend adventure, not too intense, bu…" at bounding box center [513, 343] width 566 height 111
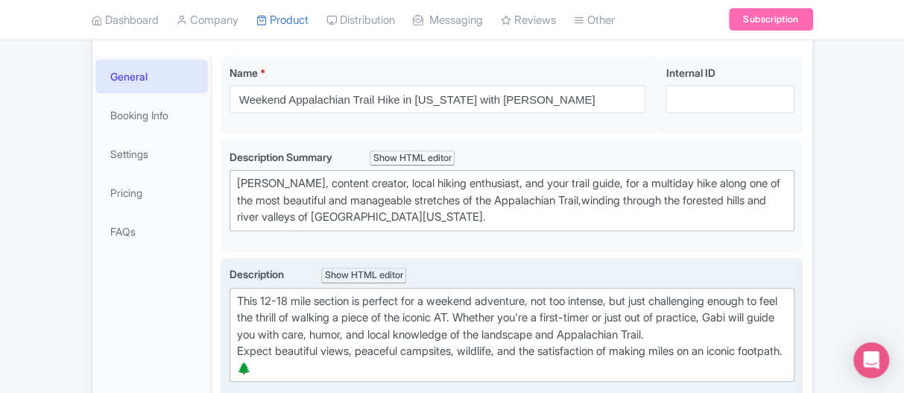
click at [337, 368] on div "This 12-18 mile section is perfect for a weekend adventure, not too intense, bu…" at bounding box center [512, 335] width 551 height 84
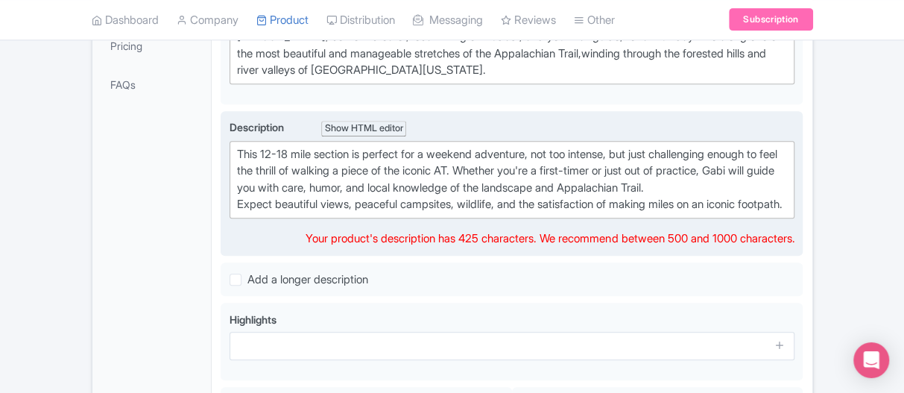
scroll to position [339, 0]
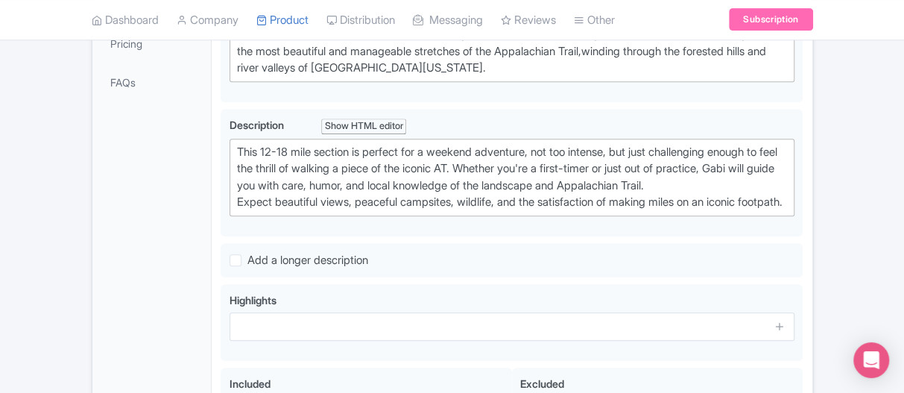
click at [139, 280] on div "General Booking Info Settings Pricing FAQs" at bounding box center [152, 207] width 120 height 599
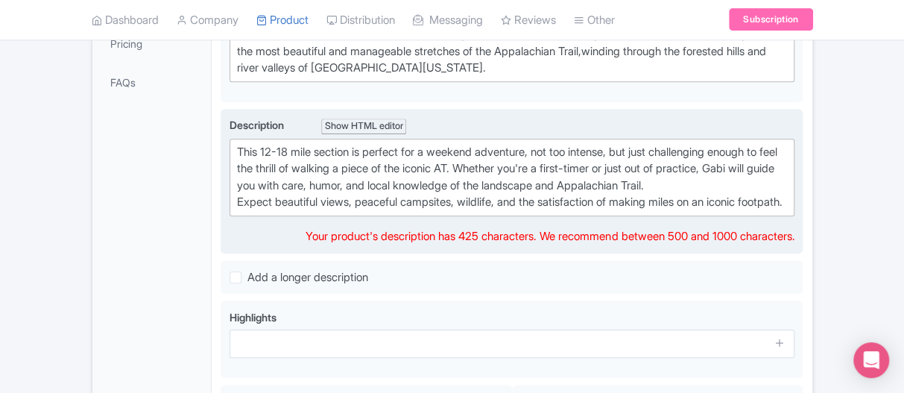
click at [376, 158] on div "This 12-18 mile section is perfect for a weekend adventure, not too intense, bu…" at bounding box center [512, 177] width 551 height 67
click at [304, 211] on div "This 12-18 mile section is perfect for a weekend adventure, not too intense, bu…" at bounding box center [512, 177] width 551 height 67
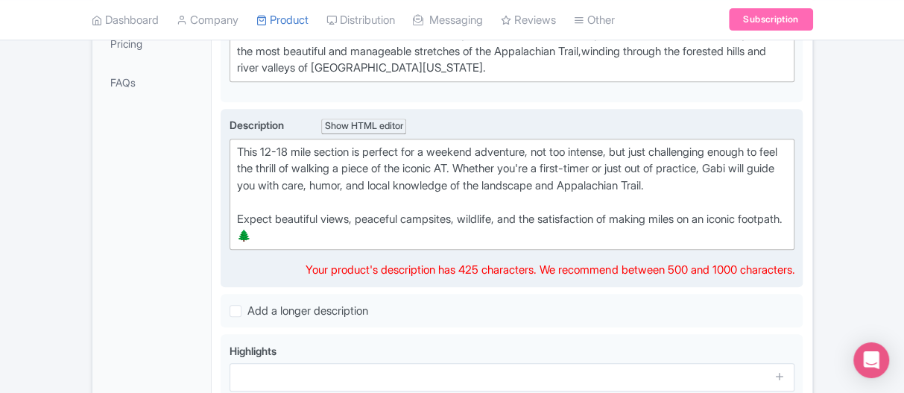
click at [283, 220] on div "This 12-18 mile section is perfect for a weekend adventure, not too intense, bu…" at bounding box center [512, 194] width 551 height 101
click at [316, 224] on div "This 12-18 mile section is perfect for a weekend adventure, not too intense, bu…" at bounding box center [512, 194] width 551 height 101
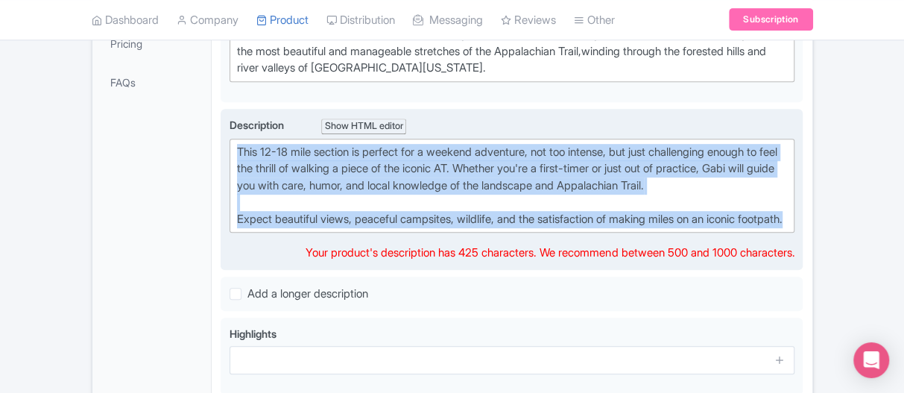
drag, startPoint x: 312, startPoint y: 233, endPoint x: 236, endPoint y: 145, distance: 116.8
click at [236, 145] on trix-editor "This 12-18 mile section is perfect for a weekend adventure, not too intense, bu…" at bounding box center [513, 186] width 566 height 95
copy div "This 12-18 mile section is perfect for a weekend adventure, not too intense, bu…"
paste trix-editor "<div>&nbsp;This 12–18 mile section is ideal for a weekend adventure—manageable …"
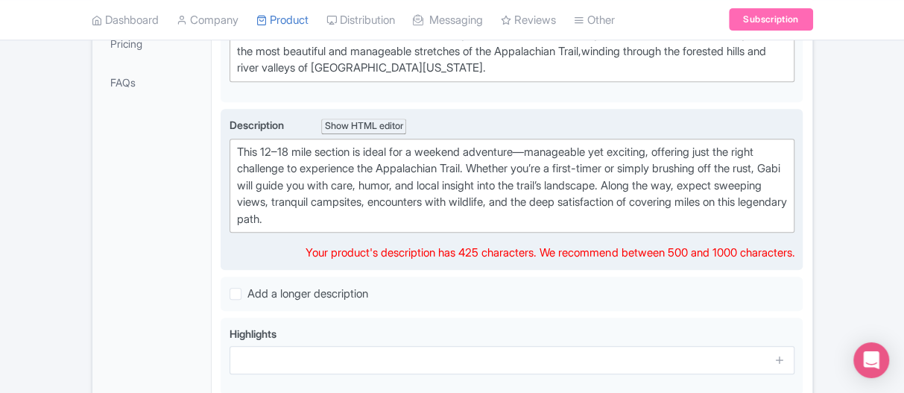
click at [242, 144] on div "This 12–18 mile section is ideal for a weekend adventure—manageable yet excitin…" at bounding box center [512, 186] width 551 height 84
click at [486, 221] on div "This 12–18 mile section is ideal for a weekend adventure—manageable yet excitin…" at bounding box center [512, 186] width 551 height 84
click at [360, 205] on div "This 12–18 mile section is ideal for a weekend adventure—manageable yet excitin…" at bounding box center [512, 186] width 551 height 84
drag, startPoint x: 491, startPoint y: 194, endPoint x: 480, endPoint y: 212, distance: 21.7
click at [491, 200] on div "This 12–18 mile section is ideal for a weekend adventure—manageable yet excitin…" at bounding box center [512, 186] width 551 height 84
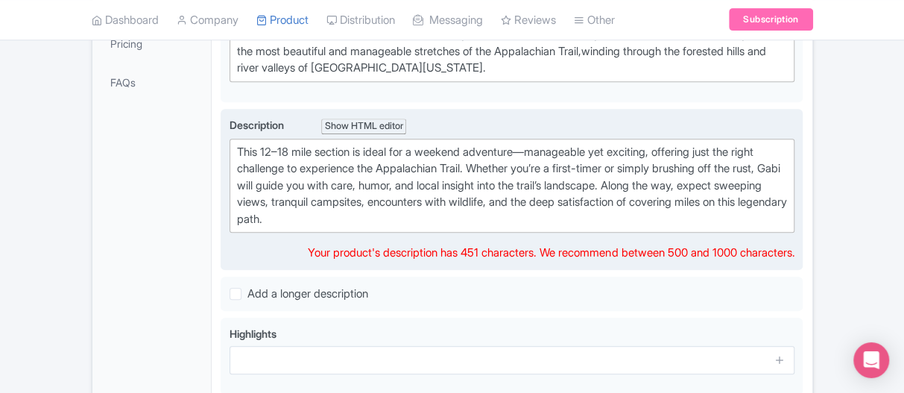
click at [480, 212] on div "This 12–18 mile section is ideal for a weekend adventure—manageable yet excitin…" at bounding box center [512, 186] width 551 height 84
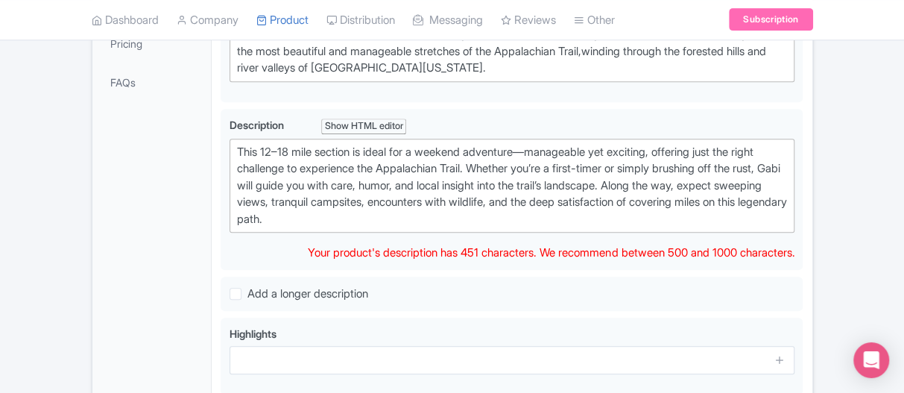
drag, startPoint x: 487, startPoint y: 212, endPoint x: 181, endPoint y: 119, distance: 319.3
click at [181, 119] on div "General Booking Info Settings Pricing FAQs Name * Weekend Appalachian Trail Hik…" at bounding box center [452, 220] width 720 height 642
paste trix-editor "<div><strong>This 12–18 mile section is the perfect choice for a weekend advent…"
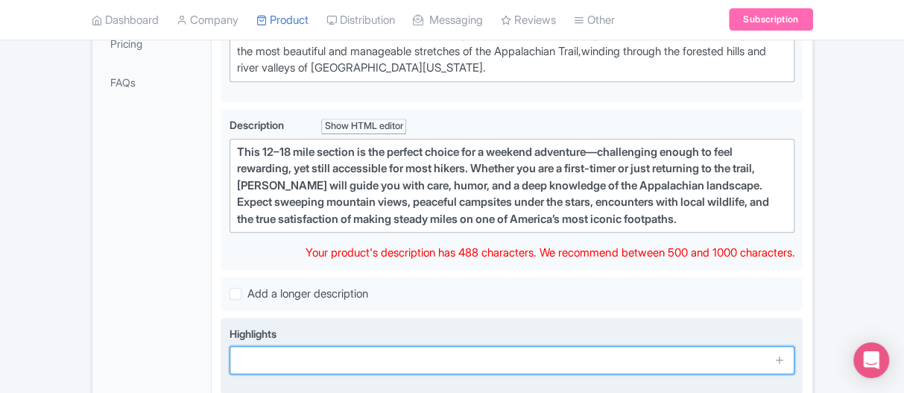
click at [362, 347] on input "text" at bounding box center [513, 360] width 566 height 28
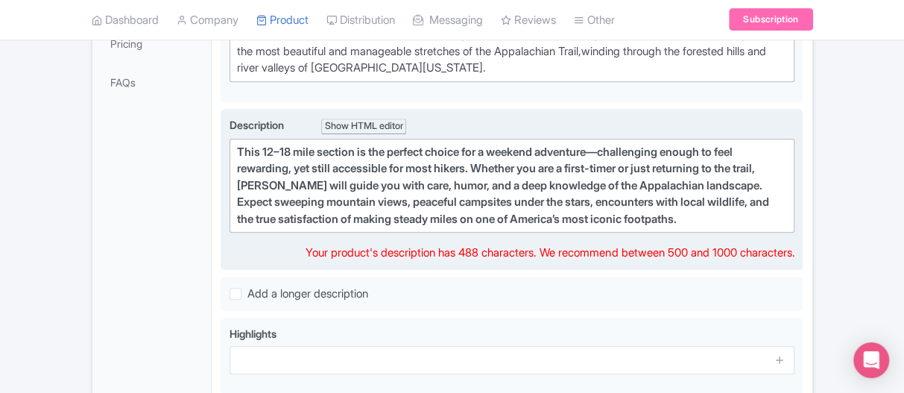
click at [294, 201] on strong "This 12–18 mile section is the perfect choice for a weekend adventure—challengi…" at bounding box center [503, 185] width 532 height 81
click at [277, 155] on div "This 12–18 mile section is the perfect choice for a weekend adventure—challengi…" at bounding box center [512, 186] width 551 height 84
click at [239, 154] on div "This 12–18 mile section is the perfect choice for a weekend adventure—challengi…" at bounding box center [512, 186] width 551 height 84
click at [239, 148] on strong "This 12–18 mile section is the perfect choice for a weekend adventure—challengi…" at bounding box center [503, 185] width 532 height 81
click at [238, 147] on strong "This 12–18 mile section is the perfect choice for a weekend adventure—challengi…" at bounding box center [503, 185] width 532 height 81
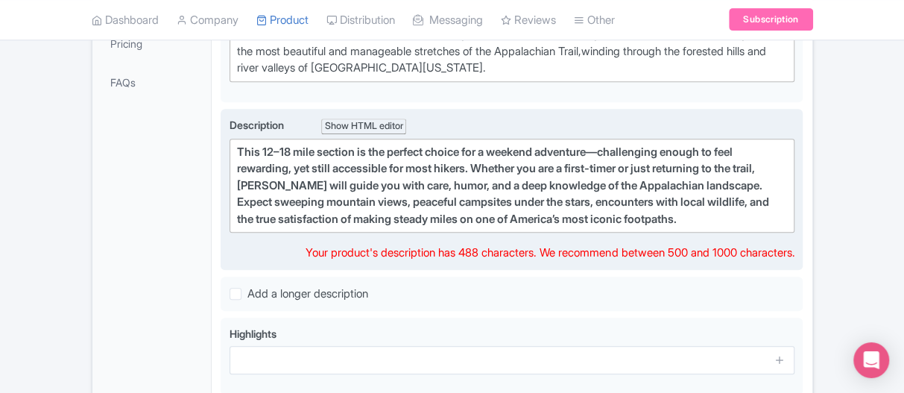
click at [731, 224] on trix-editor "This 12–18 mile section is the perfect choice for a weekend adventure—challengi…" at bounding box center [513, 186] width 566 height 95
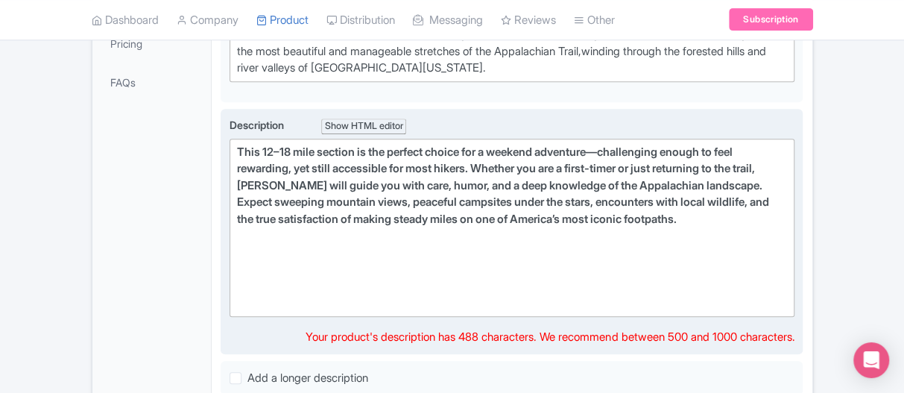
click at [240, 148] on strong "This 12–18 mile section is the perfect choice for a weekend adventure—challengi…" at bounding box center [503, 185] width 532 height 81
click at [237, 145] on strong "This 12–18 mile section is the perfect choice for a weekend adventure—challengi…" at bounding box center [503, 185] width 532 height 81
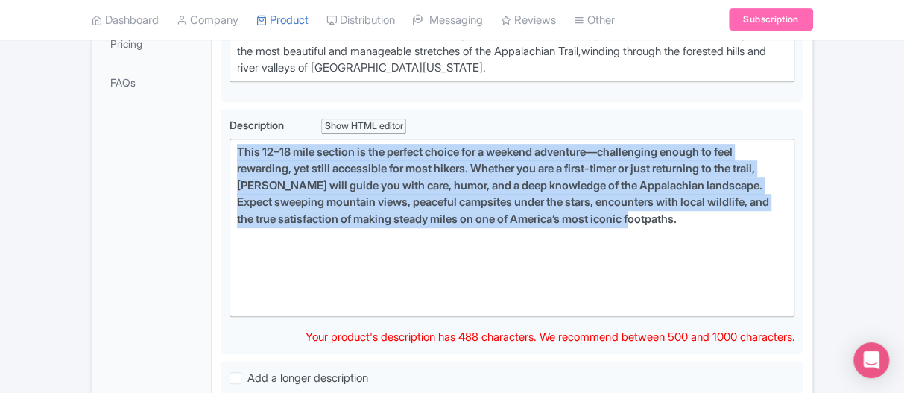
drag, startPoint x: 728, startPoint y: 221, endPoint x: 188, endPoint y: 134, distance: 547.3
click at [188, 134] on div "General Booking Info Settings Pricing FAQs Name * Weekend Appalachian Trail Hik…" at bounding box center [452, 261] width 720 height 725
paste trix-editor "<div>&nbsp;This 12–18 mile stretch is an ideal weekend adventure—just enough ch…"
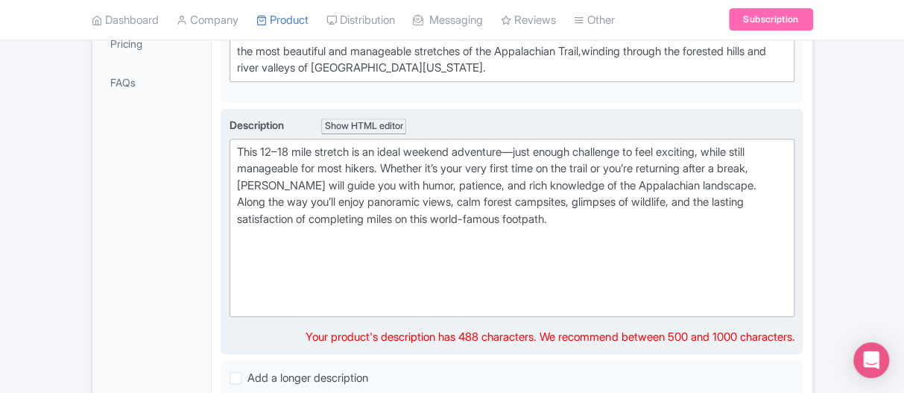
click at [242, 144] on div "This 12–18 mile stretch is an ideal weekend adventure—just enough challenge to …" at bounding box center [512, 228] width 551 height 168
click at [591, 215] on div "This 12–18 mile stretch is an ideal weekend adventure—just enough challenge to …" at bounding box center [512, 228] width 551 height 168
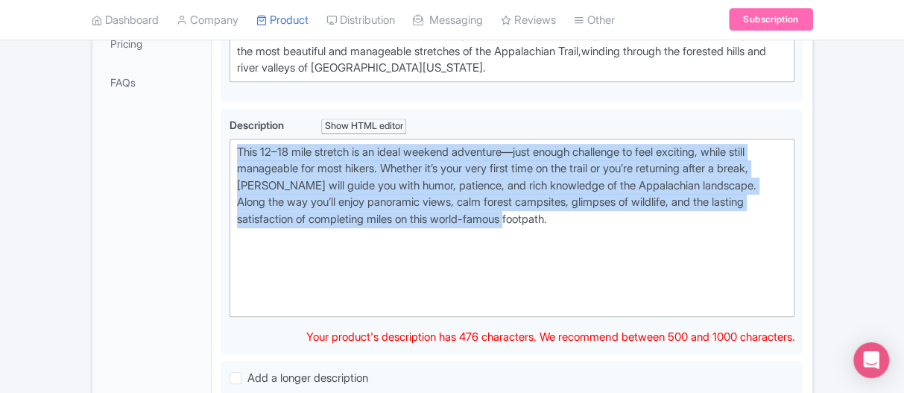
drag, startPoint x: 597, startPoint y: 214, endPoint x: 202, endPoint y: 124, distance: 405.1
click at [202, 124] on div "General Booking Info Settings Pricing FAQs Name * Weekend Appalachian Trail Hik…" at bounding box center [452, 261] width 720 height 725
paste trix-editor "<div>&nbsp;This weekend Appalachian Trail hike in Connecticut is your ideal esc…"
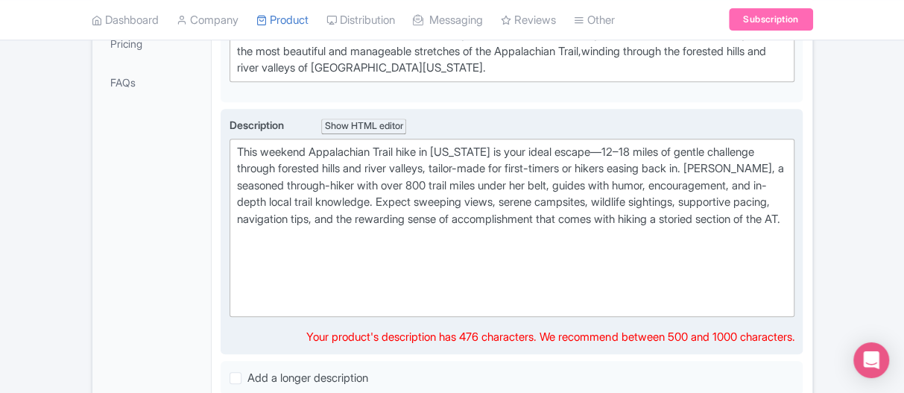
click at [481, 242] on div "This weekend Appalachian Trail hike in Connecticut is your ideal escape—12–18 m…" at bounding box center [512, 228] width 551 height 168
click at [391, 229] on div "This weekend Appalachian Trail hike in Connecticut is your ideal escape—12–18 m…" at bounding box center [512, 228] width 551 height 168
click at [298, 237] on div "This weekend Appalachian Trail hike in Connecticut is your ideal escape—12–18 m…" at bounding box center [512, 228] width 551 height 168
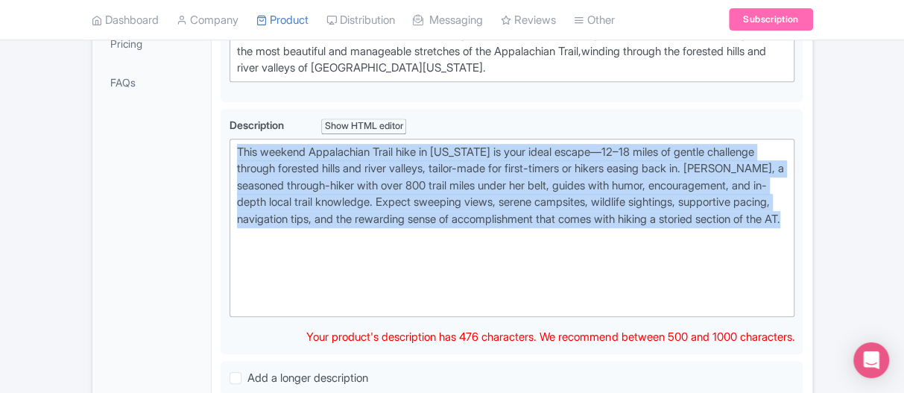
drag, startPoint x: 448, startPoint y: 230, endPoint x: 179, endPoint y: 140, distance: 283.6
click at [179, 140] on div "General Booking Info Settings Pricing FAQs Name * Weekend Appalachian Trail Hik…" at bounding box center [452, 261] width 720 height 725
paste trix-editor "<div><strong>This weekend Appalachian Trail hike in Connecticut is designed to …"
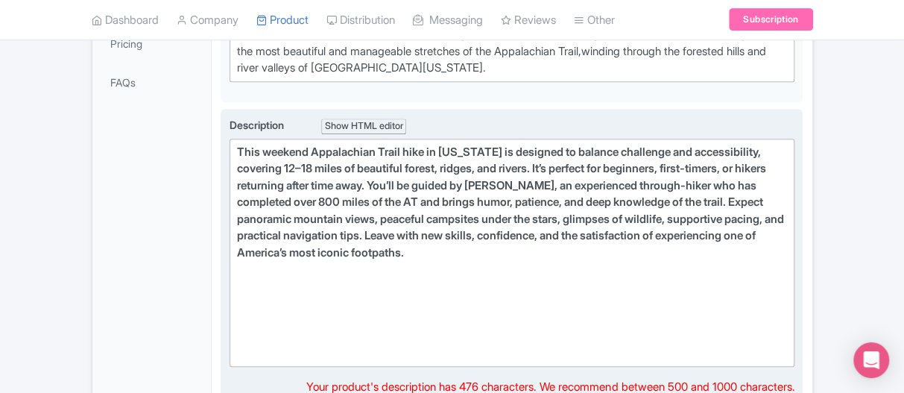
click at [239, 148] on strong "This weekend Appalachian Trail hike in Connecticut is designed to balance chall…" at bounding box center [510, 202] width 547 height 115
click at [422, 178] on strong "This weekend Appalachian Trail hike in Connecticut is designed to balance chall…" at bounding box center [510, 202] width 547 height 115
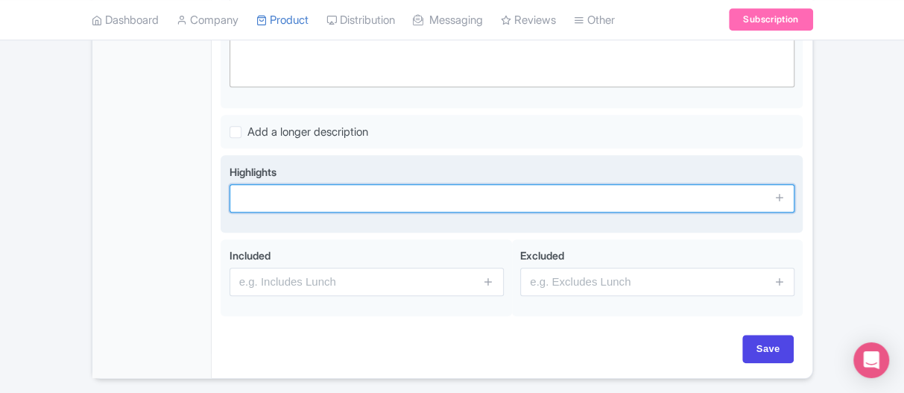
click at [318, 188] on input "text" at bounding box center [513, 198] width 566 height 28
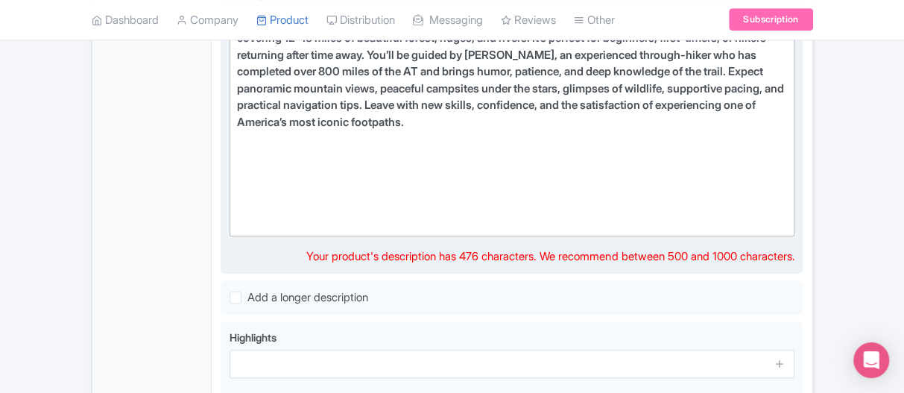
click at [329, 175] on div "This weekend Appalachian Trail hike in Connecticut is designed to balance chall…" at bounding box center [512, 122] width 551 height 218
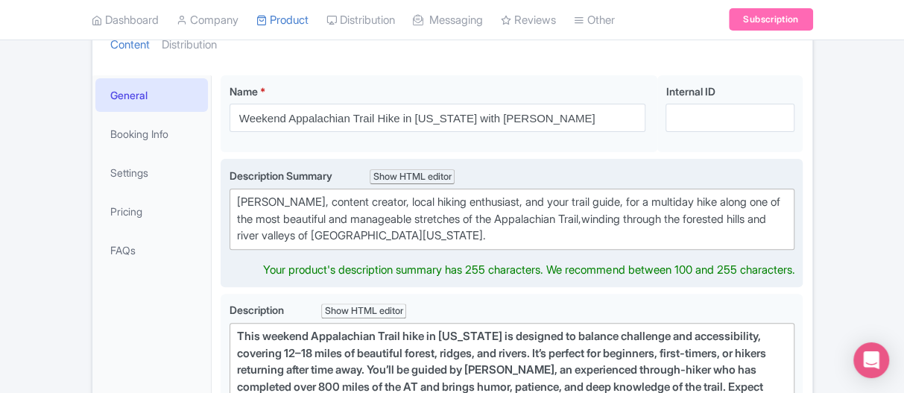
scroll to position [189, 0]
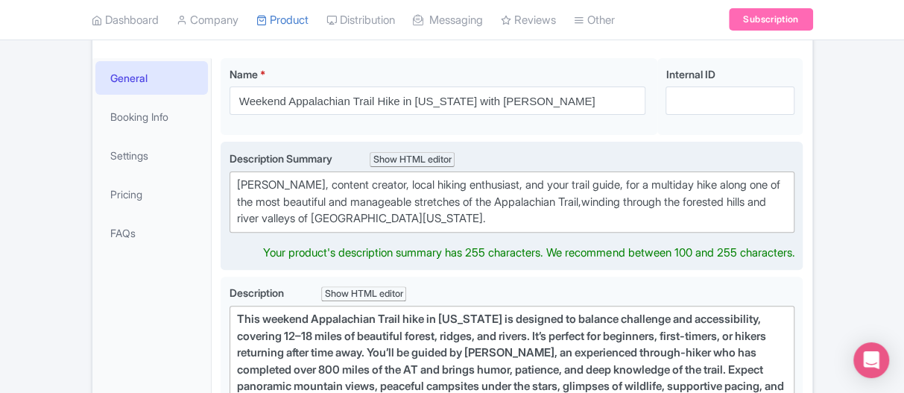
click at [327, 199] on div "Join Gabi, content creator, local hiking enthusiast, and your trail guide, for …" at bounding box center [512, 202] width 551 height 51
click at [455, 223] on div "Join Gabi, content creator, local hiking enthusiast, and your trail guide, for …" at bounding box center [512, 202] width 551 height 51
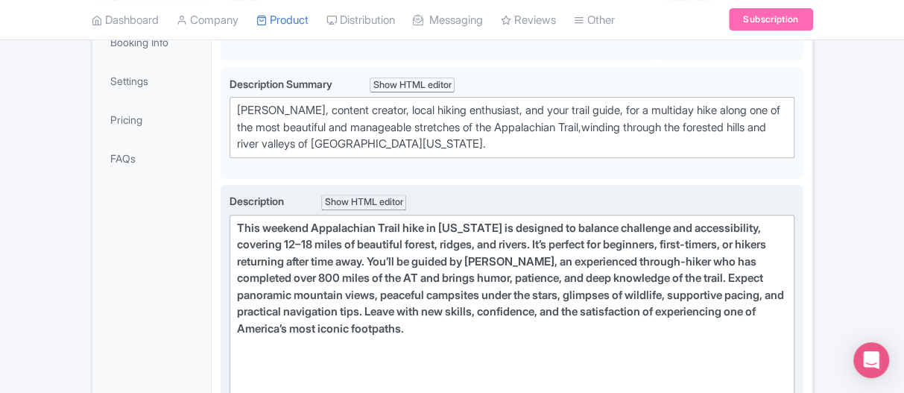
scroll to position [246, 0]
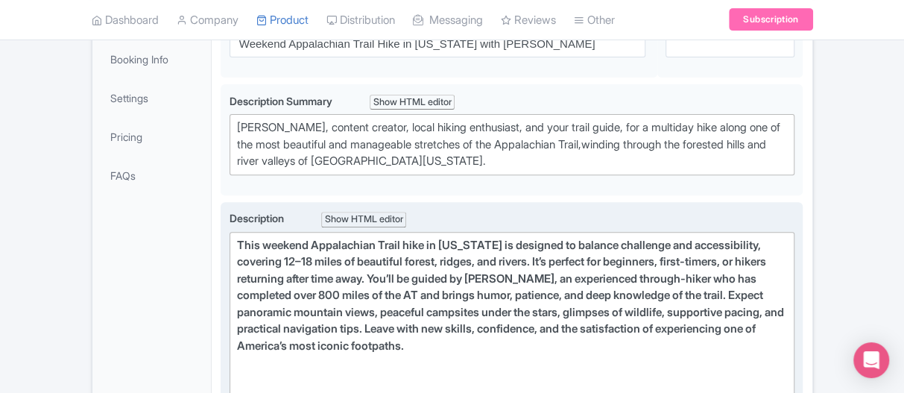
click at [313, 241] on strong "This weekend Appalachian Trail hike in Connecticut is designed to balance chall…" at bounding box center [510, 295] width 547 height 115
click at [316, 241] on strong "This weekend Appalachian Trail hike in Connecticut is designed to balance chall…" at bounding box center [510, 295] width 547 height 115
click at [309, 256] on strong "This weekend Appalachian Trail hike in Connecticut is designed to balance chall…" at bounding box center [510, 295] width 547 height 115
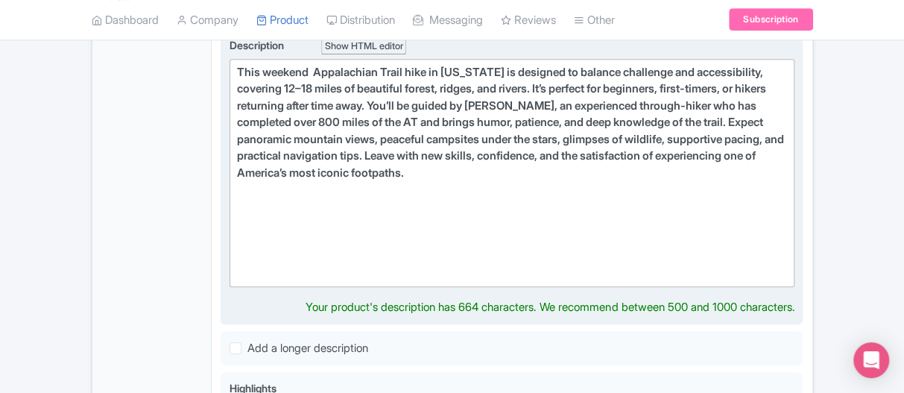
scroll to position [470, 0]
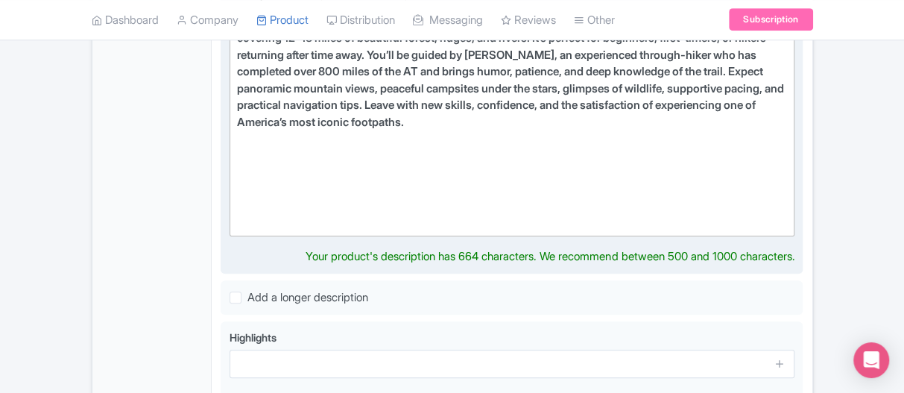
click at [446, 185] on div "This weekend Appalachian Trail hike in Connecticut is designed to balance chall…" at bounding box center [512, 122] width 551 height 218
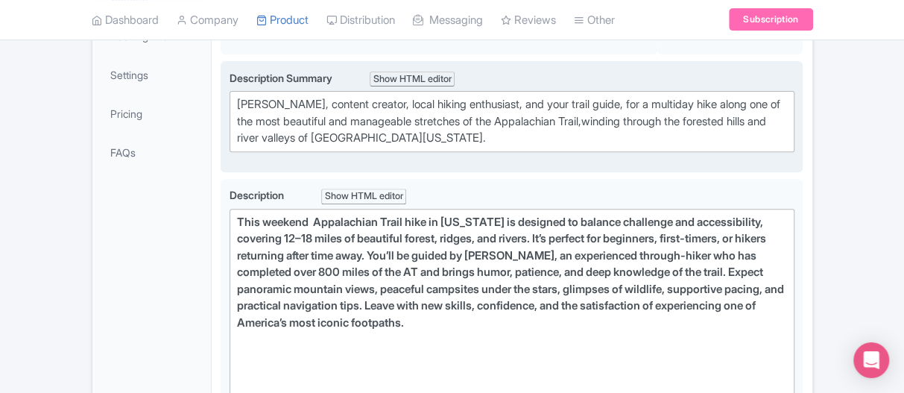
scroll to position [246, 0]
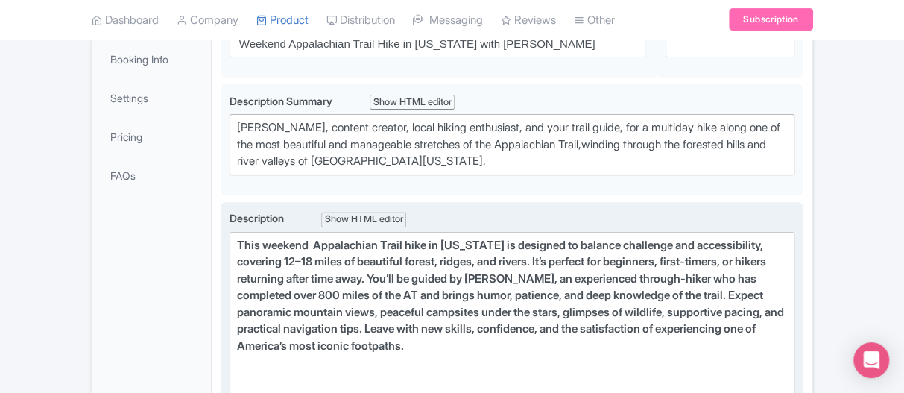
click at [317, 239] on strong "This weekend Appalachian Trail hike in Connecticut is designed to balance chall…" at bounding box center [510, 295] width 547 height 115
click at [314, 259] on strong "This weekend Appalachian Trail hike in Connecticut is designed to balance chall…" at bounding box center [510, 295] width 547 height 115
type trix-editor "<div><strong>This weekend Appalachian Trail hike in Connecticut is designed to …"
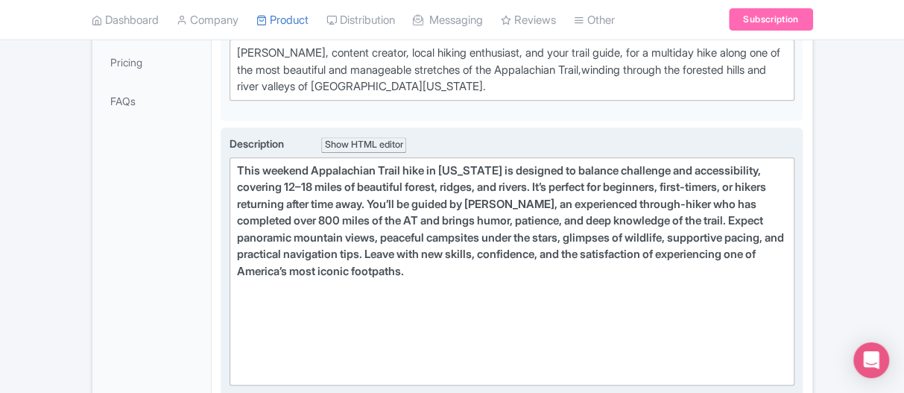
click at [610, 255] on strong "This weekend Appalachian Trail hike in Connecticut is designed to balance chall…" at bounding box center [510, 220] width 547 height 115
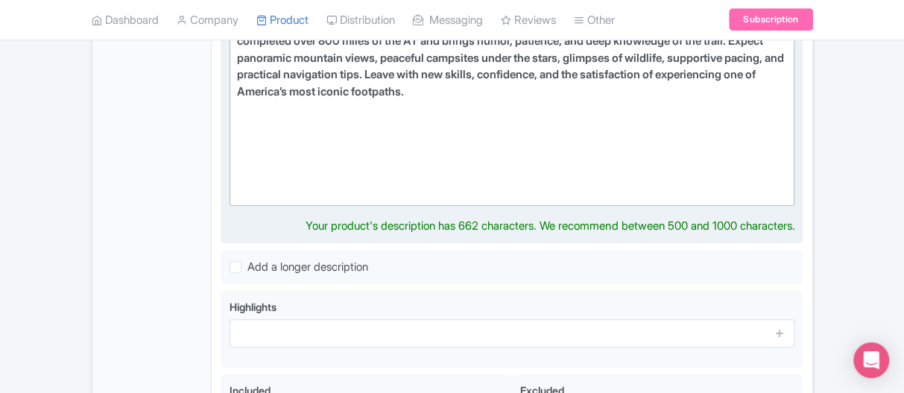
scroll to position [544, 0]
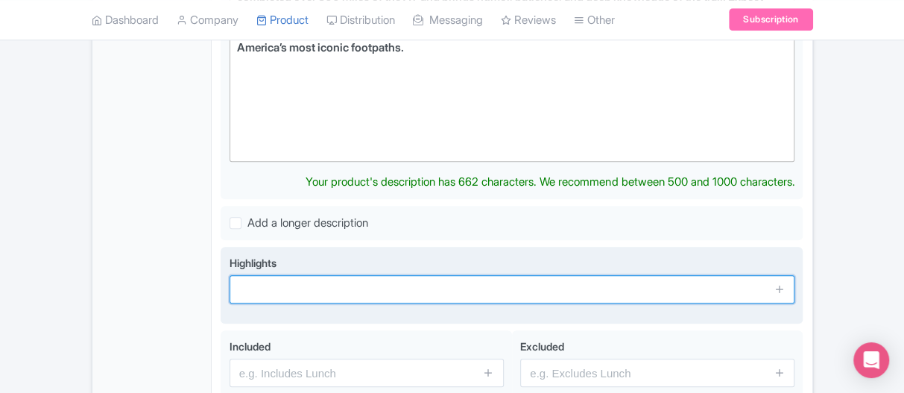
click at [290, 280] on input "text" at bounding box center [513, 289] width 566 height 28
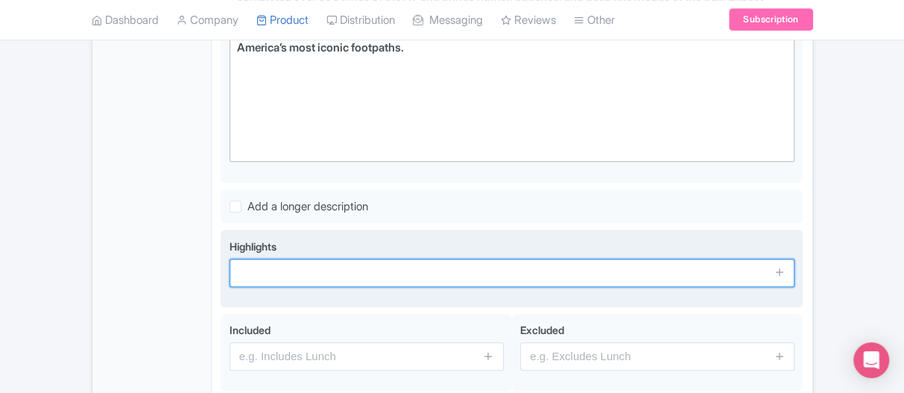
paste input "12–18 mile weekend hike"
type input "12–18 mile weekend hike"
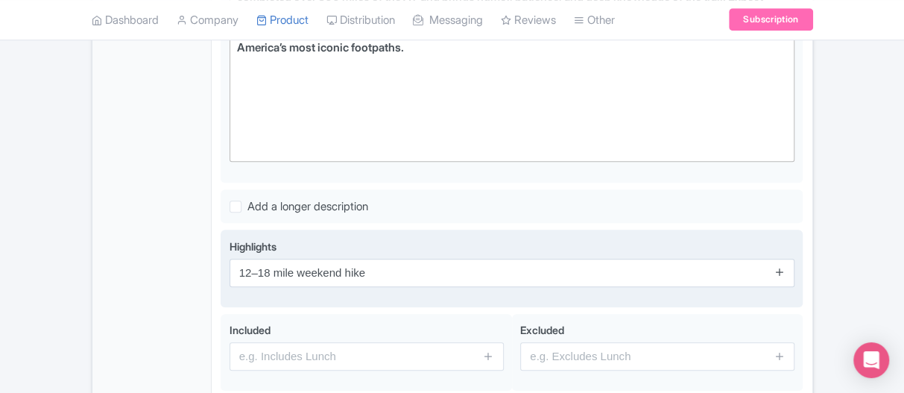
click at [780, 266] on icon at bounding box center [780, 271] width 11 height 11
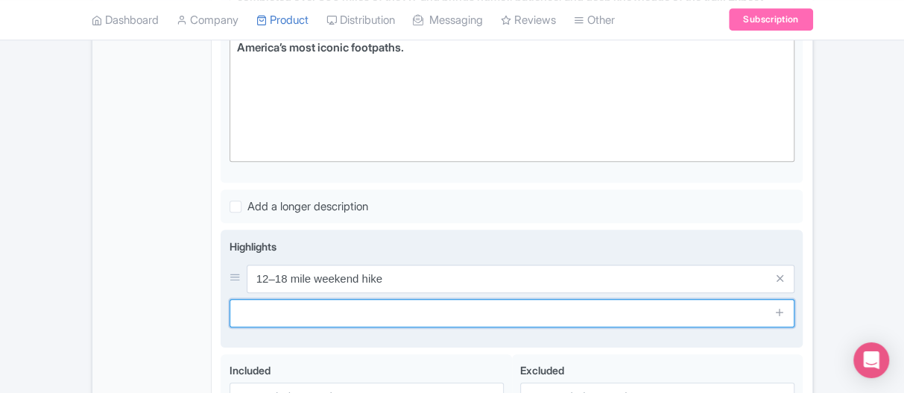
click at [377, 305] on input "text" at bounding box center [513, 313] width 566 height 28
paste input "Scenic views and forest trails"
type input "Scenic views and forest trails"
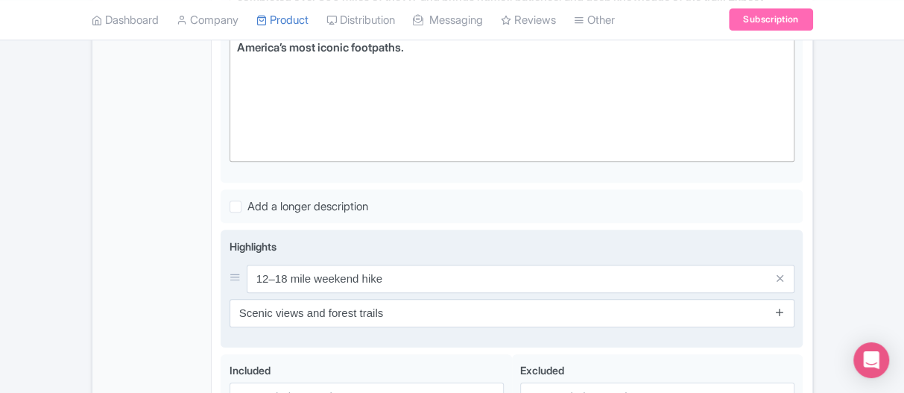
click at [784, 306] on icon at bounding box center [780, 311] width 11 height 11
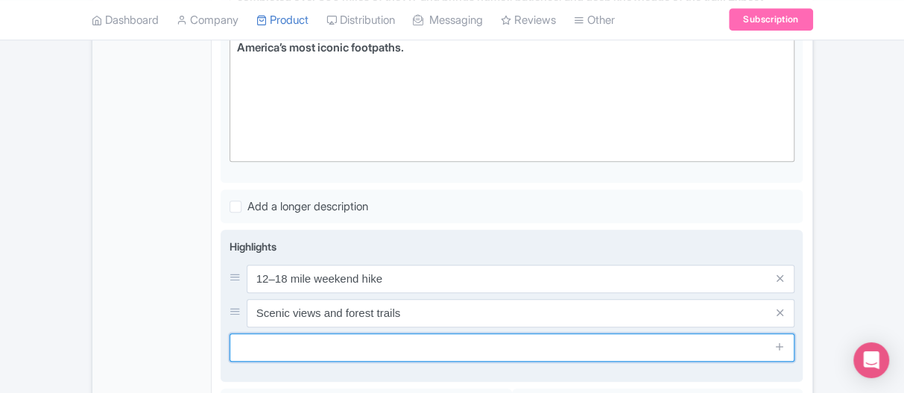
click at [365, 333] on input "text" at bounding box center [513, 347] width 566 height 28
paste input "Peaceful campsites under stars"
type input "Peaceful campsites under stars"
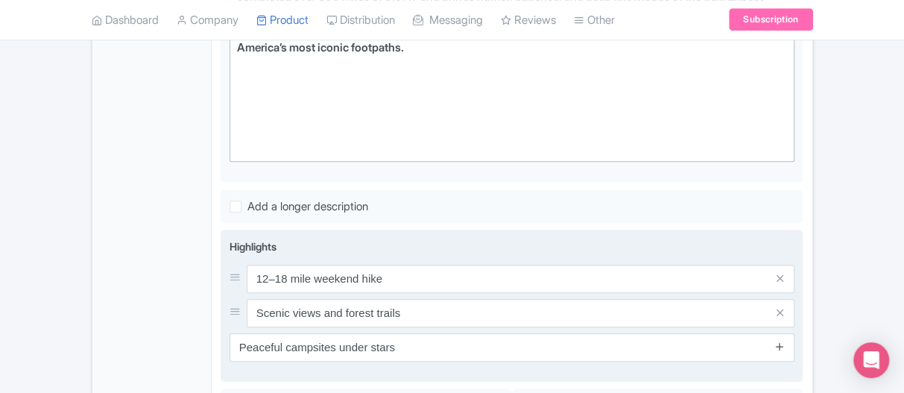
click at [776, 344] on icon at bounding box center [780, 346] width 11 height 11
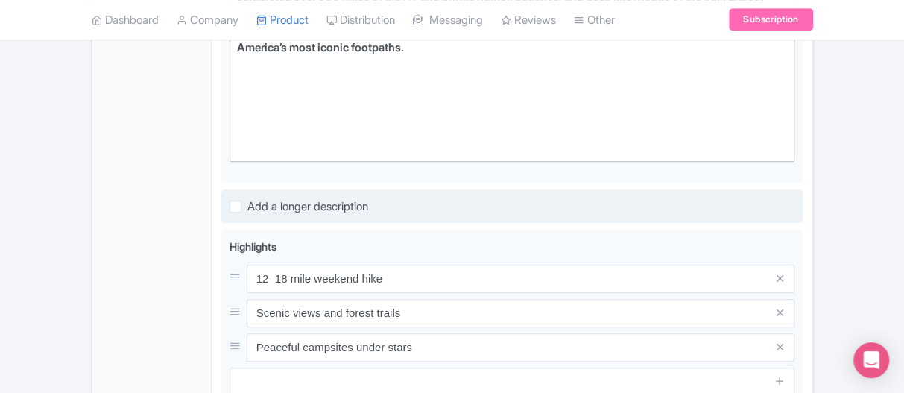
scroll to position [619, 0]
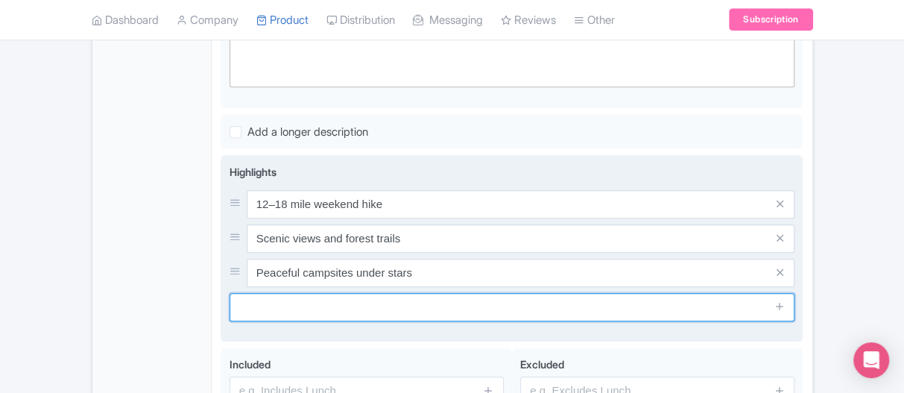
click at [377, 313] on input "text" at bounding box center [513, 307] width 566 height 28
paste input "Wildlife spotting opportunities"
type input "Wildlife spotting opportunities"
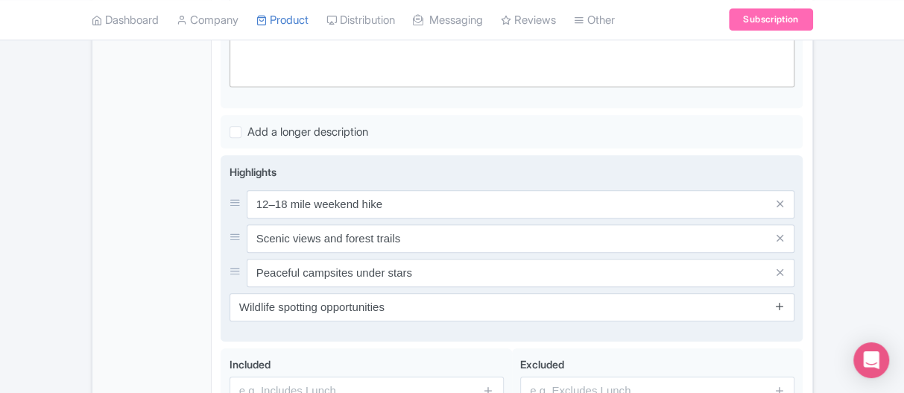
click at [779, 305] on icon at bounding box center [780, 305] width 11 height 11
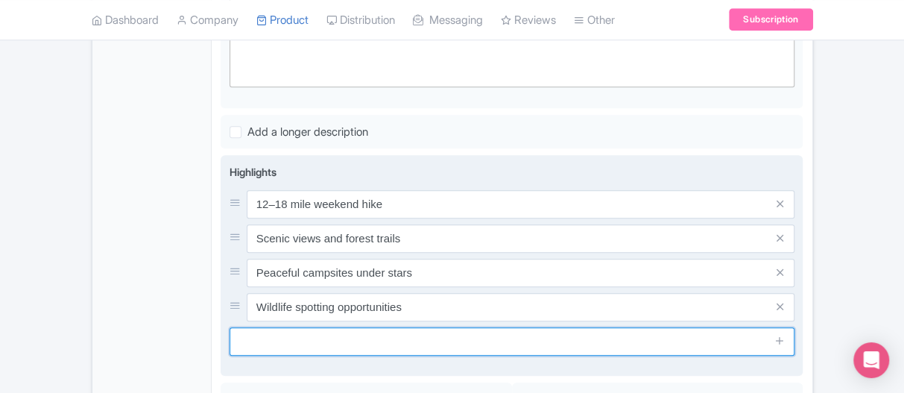
click at [403, 331] on input "text" at bounding box center [513, 341] width 566 height 28
paste input "Led by experienced thru-hiker"
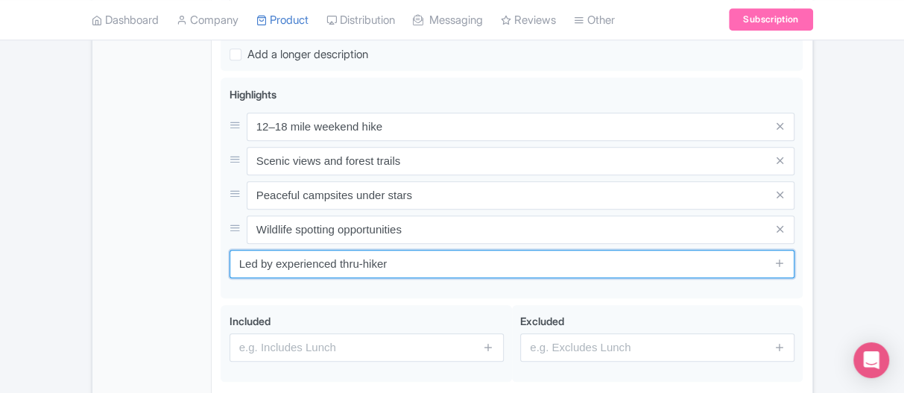
scroll to position [768, 0]
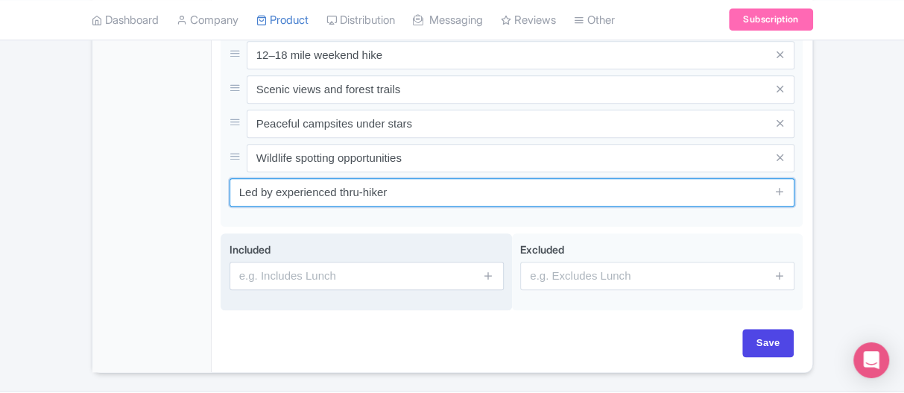
type input "Led by experienced thru-hiker"
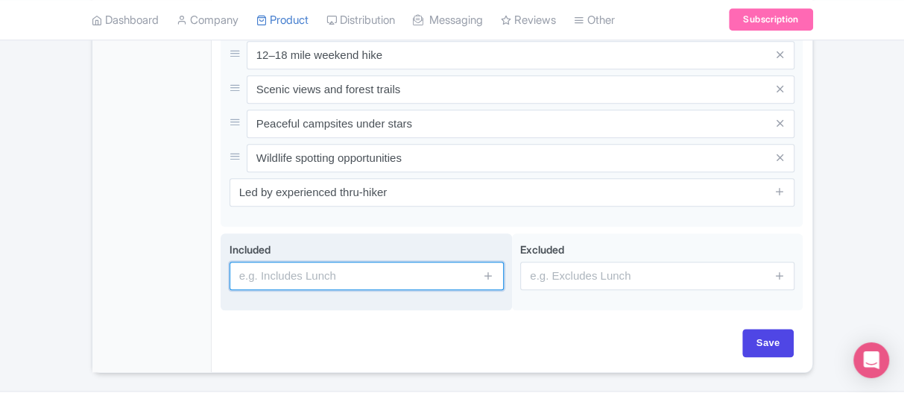
click at [327, 274] on input "text" at bounding box center [367, 276] width 274 height 28
click at [397, 275] on input "text" at bounding box center [367, 276] width 274 height 28
paste input "day, 1 night guided hike on the CT section of the AT (mileage tailored to group…"
type input "day, 1 night guided hike on the CT section of the AT (mileage tailored to group…"
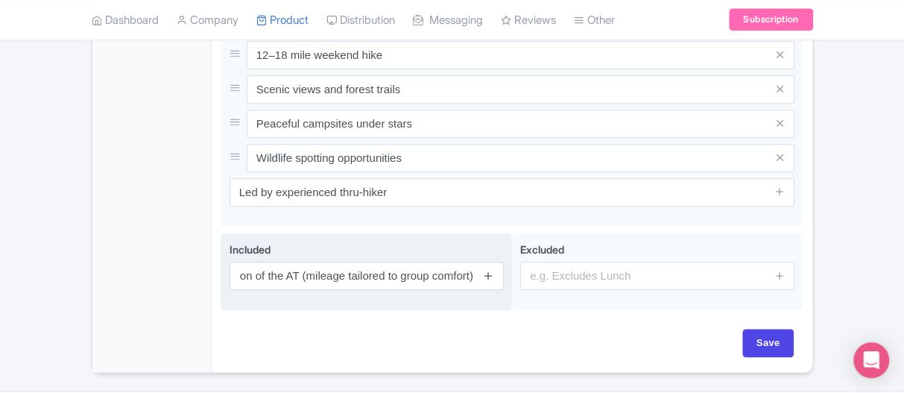
scroll to position [0, 0]
click at [487, 270] on icon at bounding box center [488, 275] width 11 height 11
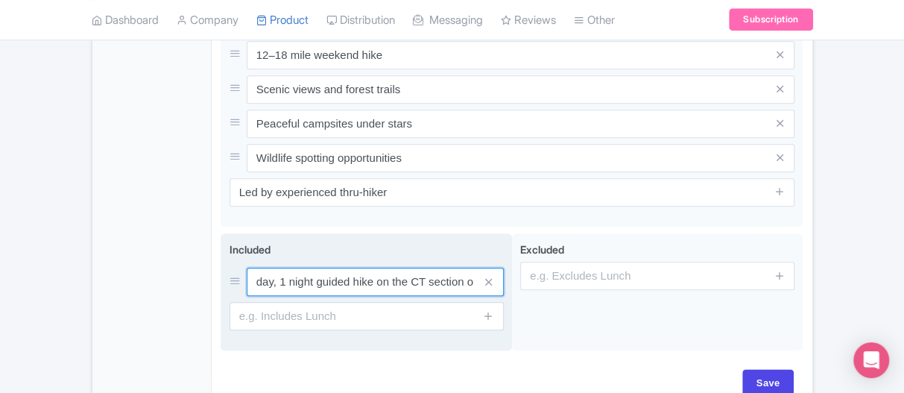
click at [262, 275] on input "day, 1 night guided hike on the CT section of the AT (mileage tailored to group…" at bounding box center [375, 282] width 257 height 28
click at [258, 277] on input "day, 1 night guided hike on the CT section of the AT (mileage tailored to group…" at bounding box center [375, 282] width 257 height 28
type input "2 day, 1 night guided hike on the CT section of the AT (mileage tailored to gro…"
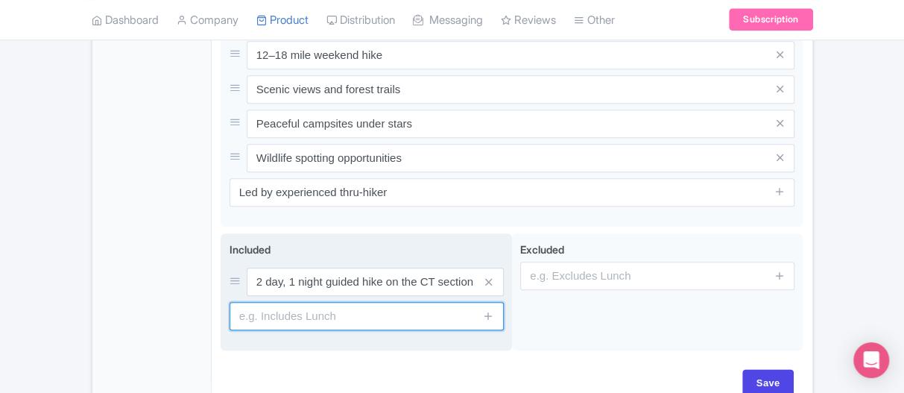
click at [256, 318] on input "text" at bounding box center [367, 316] width 274 height 28
paste input "Camp setup support and tips (BYO gear or let us know if you need help buying ge…"
type input "Camp setup support and tips (BYO gear or let us know if you need help buying ge…"
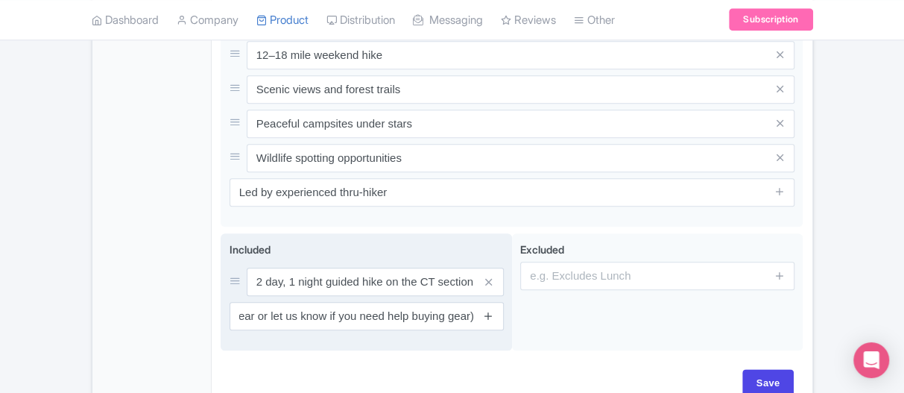
scroll to position [0, 0]
click at [492, 312] on icon at bounding box center [488, 315] width 11 height 11
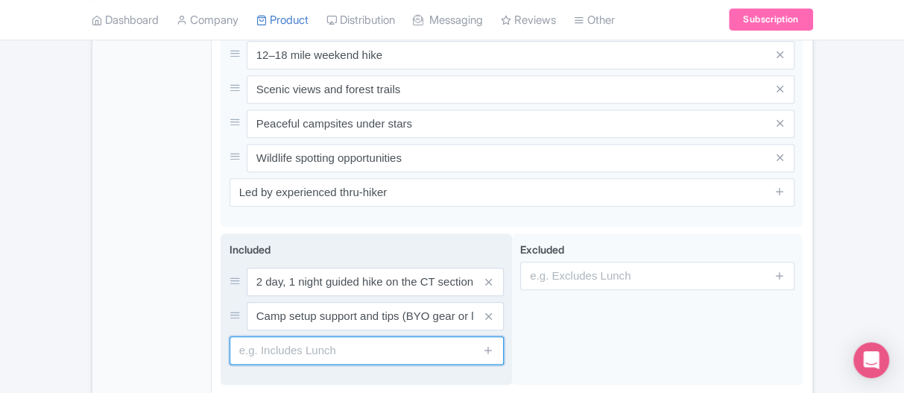
click at [299, 354] on input "text" at bounding box center [367, 350] width 274 height 28
paste input "Trail food + water filtering guidance"
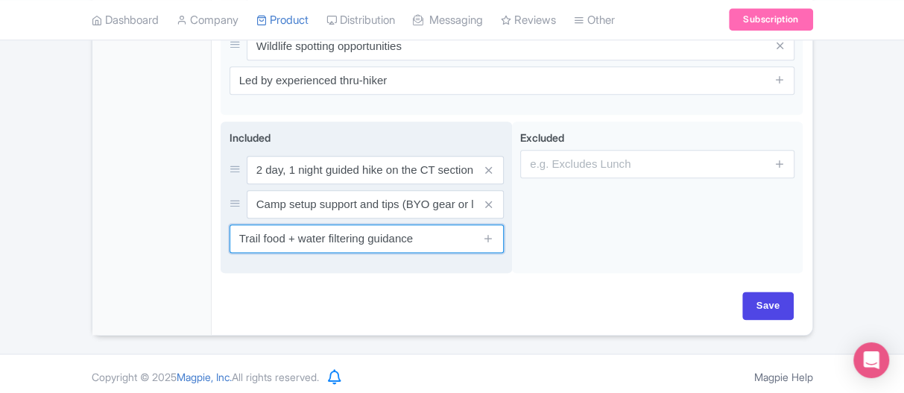
scroll to position [881, 0]
type input "Trail food + water filtering guidance"
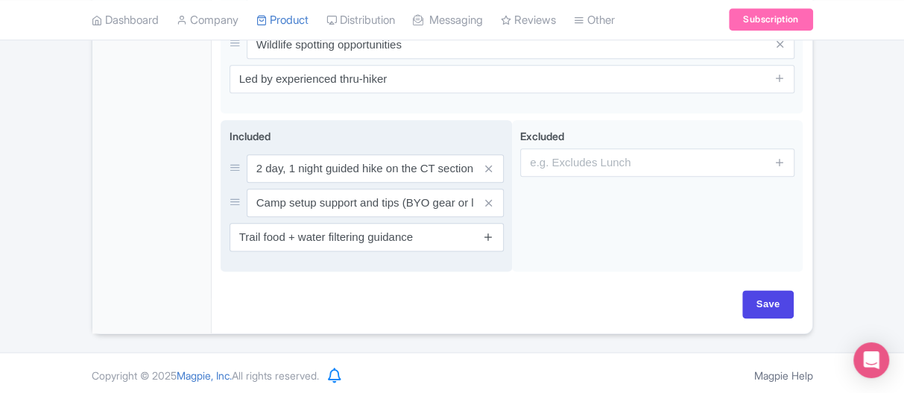
click at [487, 233] on icon at bounding box center [488, 236] width 11 height 11
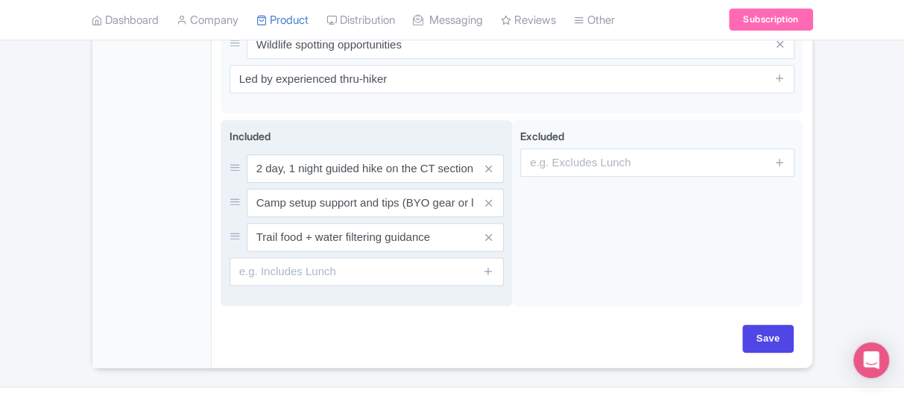
click at [321, 288] on div "Included 2 day, 1 night guided hike on the CT section of the AT (mileage tailor…" at bounding box center [366, 213] width 291 height 186
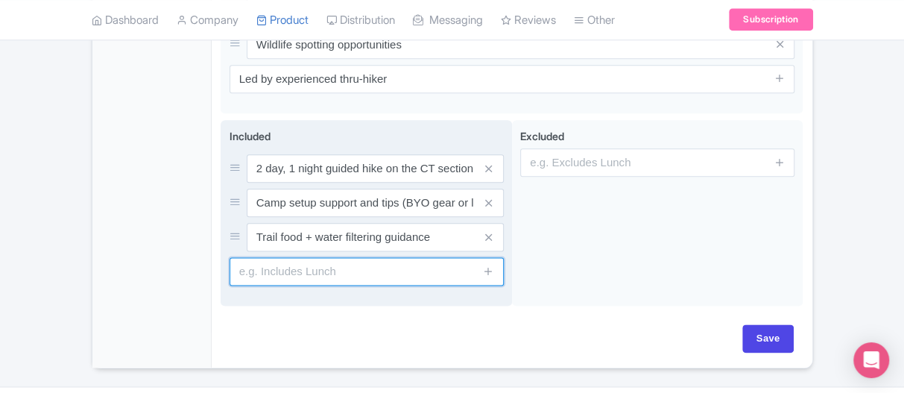
click at [310, 278] on input "text" at bounding box center [367, 271] width 274 height 28
paste input "Nature knowledge, navigation tips, and content-creation pointers if desired"
type input "Nature knowledge, navigation tips, and content-creation pointers if desired"
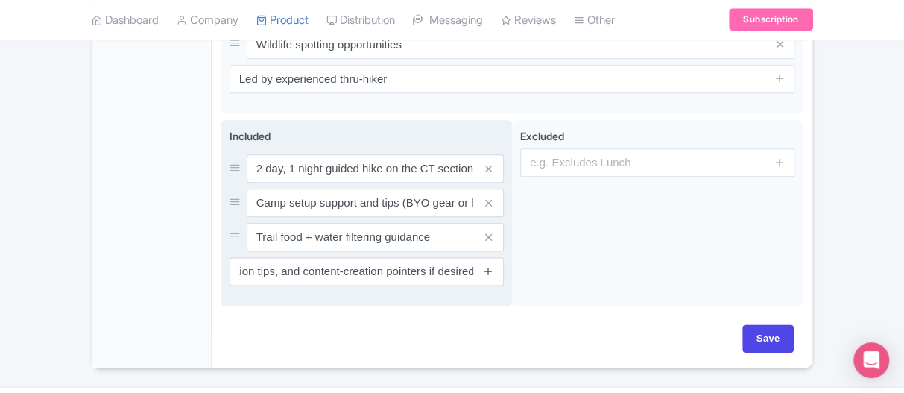
scroll to position [0, 0]
click at [488, 265] on icon at bounding box center [488, 270] width 11 height 11
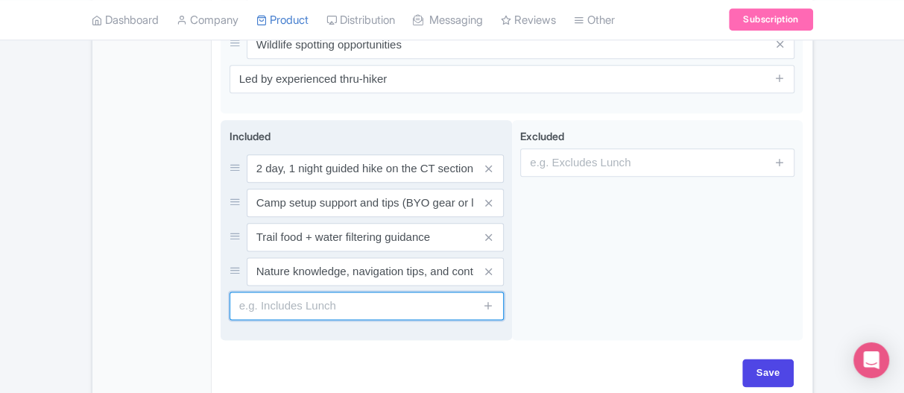
click at [307, 309] on input "text" at bounding box center [367, 305] width 274 height 28
paste input "Packing checklist and prep call before the trip"
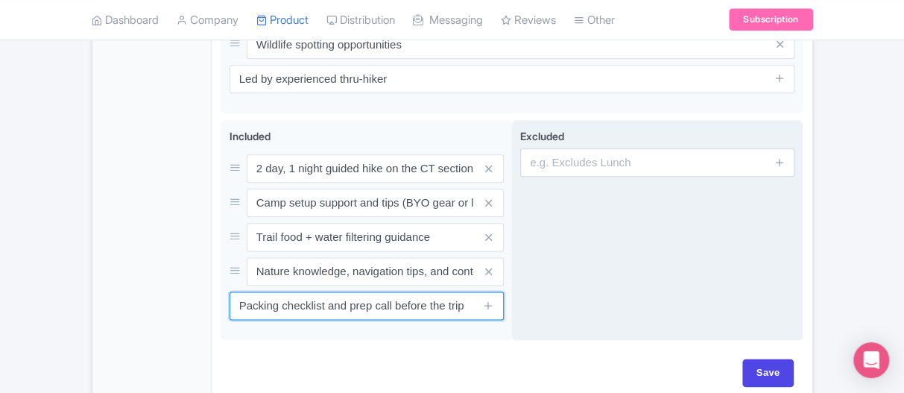
type input "Packing checklist and prep call before the trip"
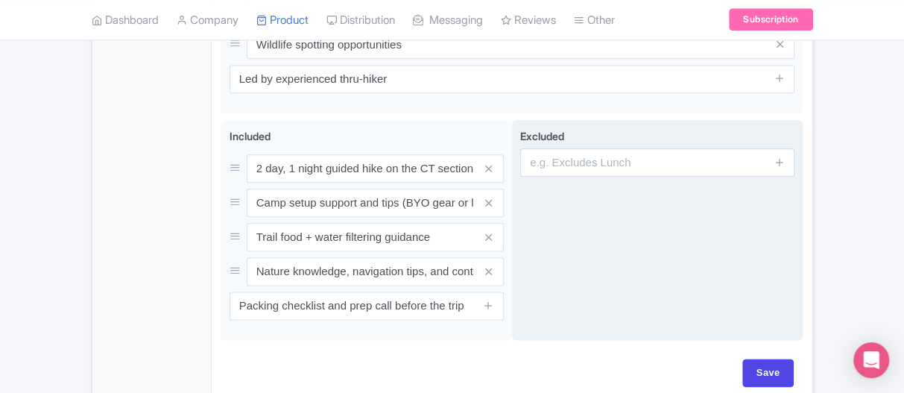
click at [557, 307] on div "Excluded" at bounding box center [657, 230] width 291 height 221
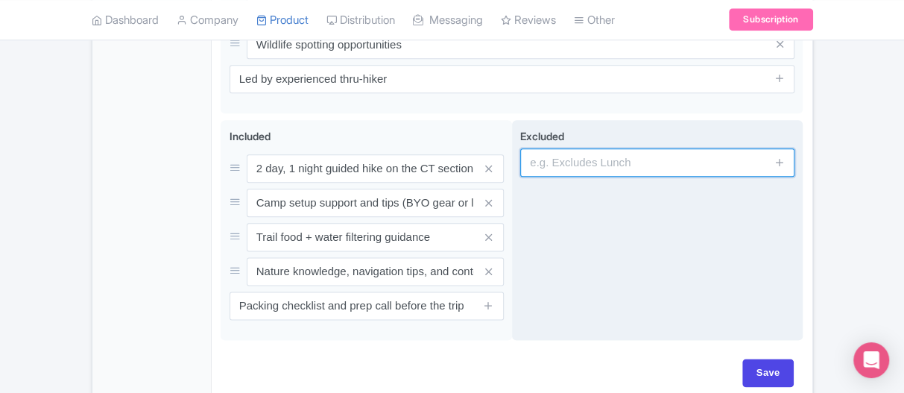
click at [549, 157] on input "text" at bounding box center [657, 162] width 274 height 28
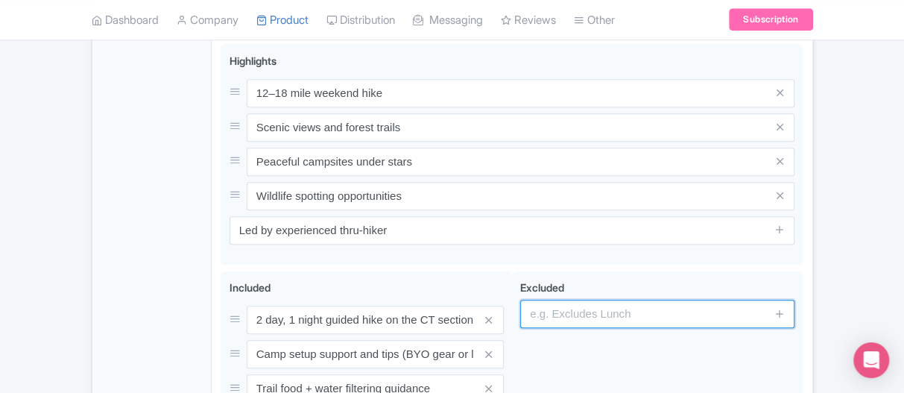
scroll to position [807, 0]
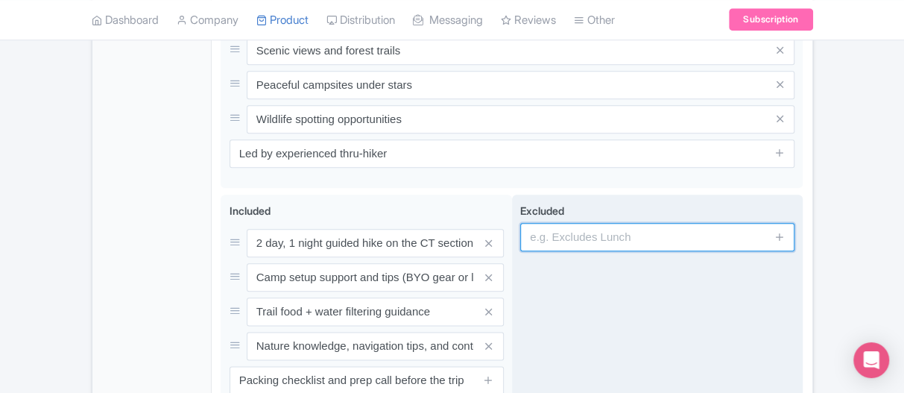
click at [579, 233] on input "text" at bounding box center [657, 237] width 274 height 28
paste input "Meals and snacks"
type input "Meals and snacks"
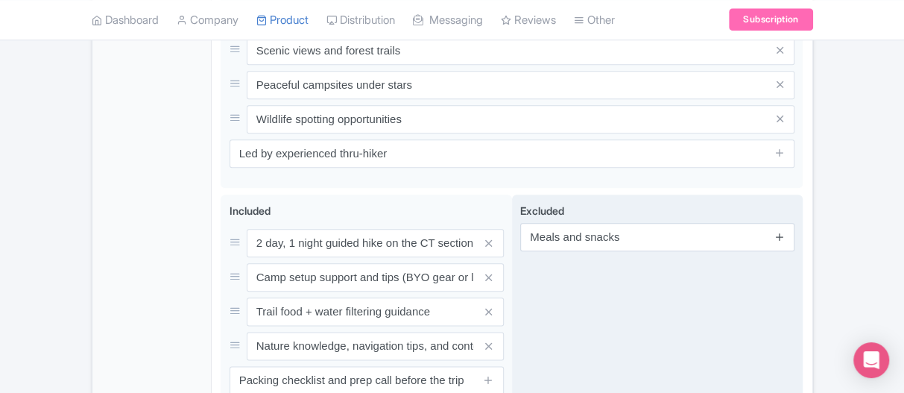
click at [783, 235] on icon at bounding box center [780, 236] width 11 height 11
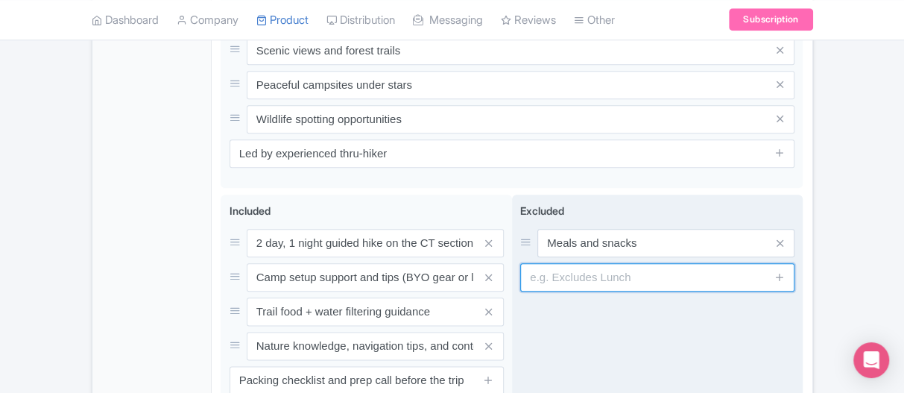
click at [606, 283] on input "text" at bounding box center [657, 277] width 274 height 28
paste input "Camping gear and equipment"
type input "Camping gear and equipment"
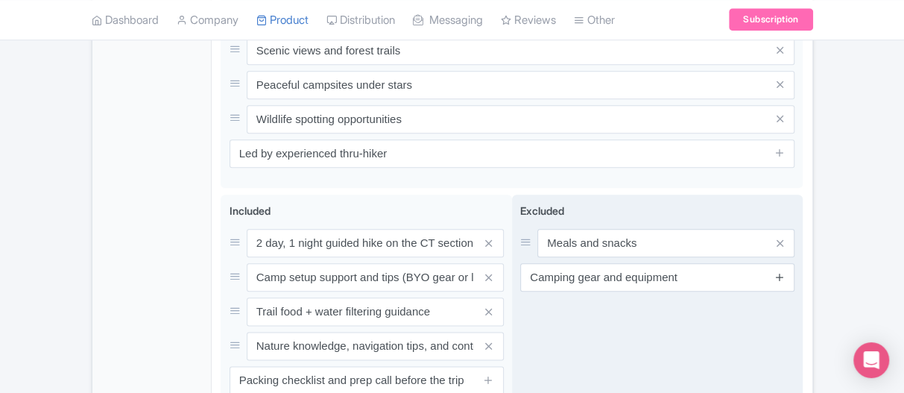
click at [784, 271] on icon at bounding box center [780, 276] width 11 height 11
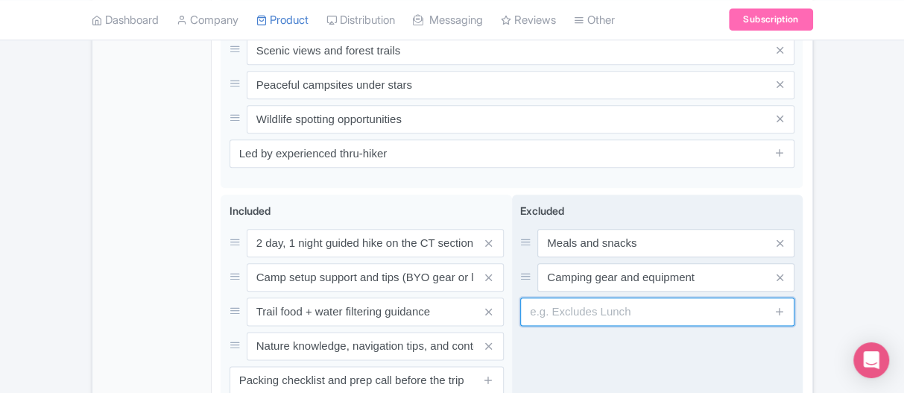
click at [594, 313] on input "text" at bounding box center [657, 311] width 274 height 28
paste input "Personal travel insurance"
type input "Personal travel insurance"
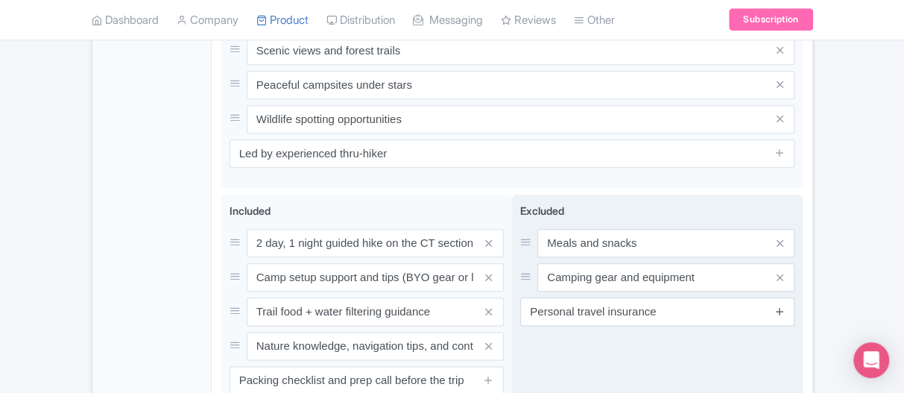
click at [779, 306] on icon at bounding box center [780, 311] width 11 height 11
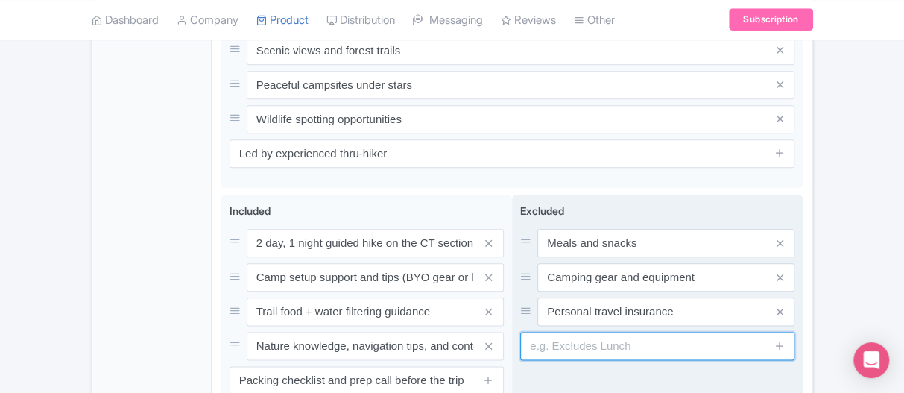
click at [581, 344] on input "text" at bounding box center [657, 346] width 274 height 28
paste input "Transportation to trailhead"
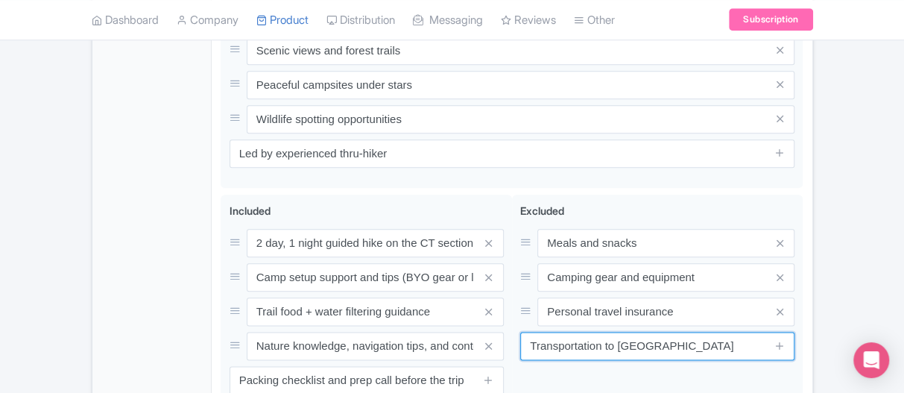
type input "Transportation to trailhead"
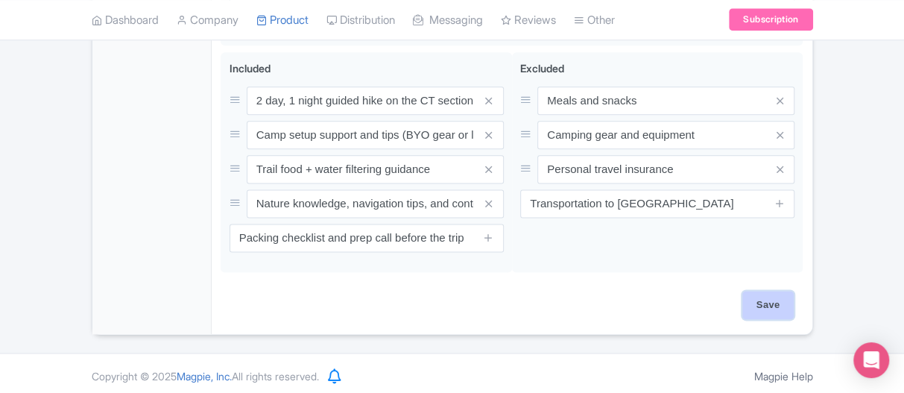
click at [776, 299] on input "Save" at bounding box center [768, 305] width 52 height 28
type input "Saving..."
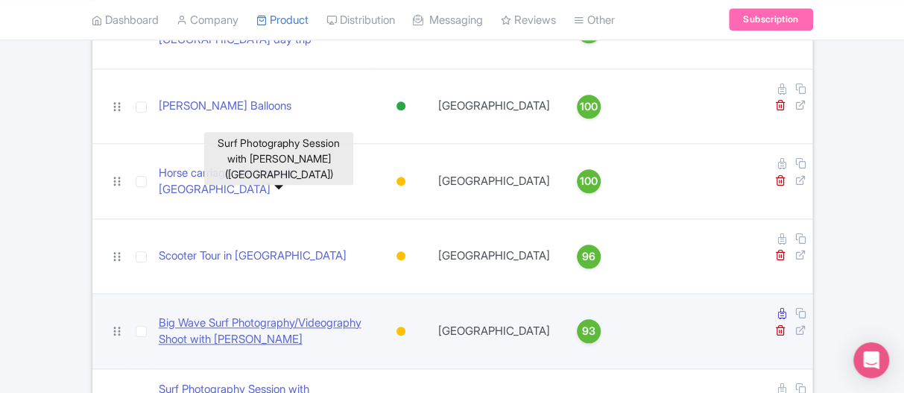
scroll to position [745, 0]
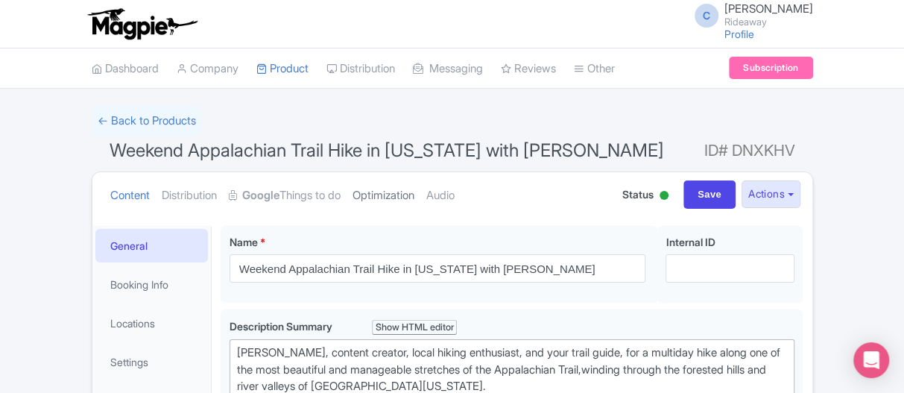
click at [386, 195] on link "Optimization" at bounding box center [384, 195] width 62 height 47
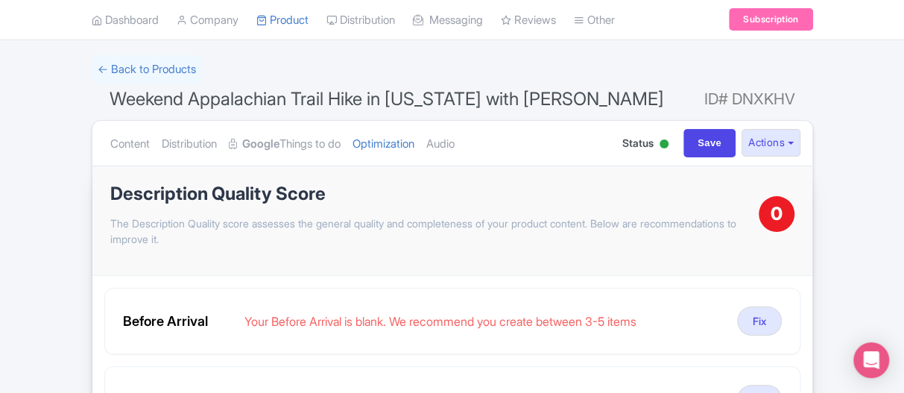
scroll to position [75, 0]
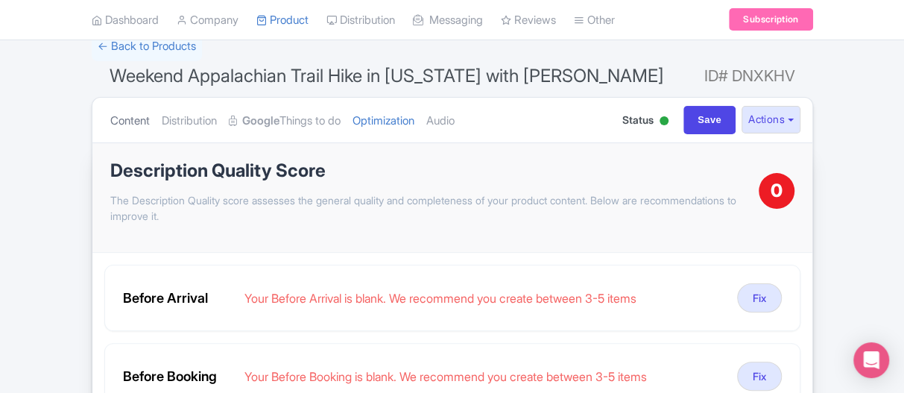
click at [124, 113] on link "Content" at bounding box center [130, 121] width 40 height 47
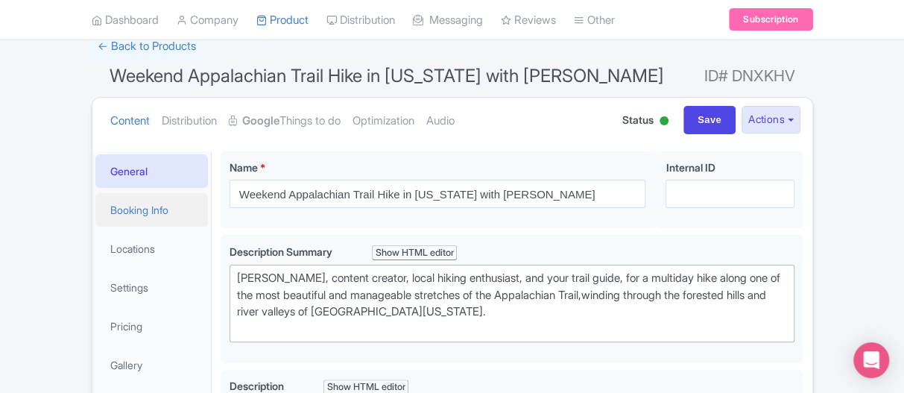
click at [118, 217] on link "Booking Info" at bounding box center [151, 210] width 113 height 34
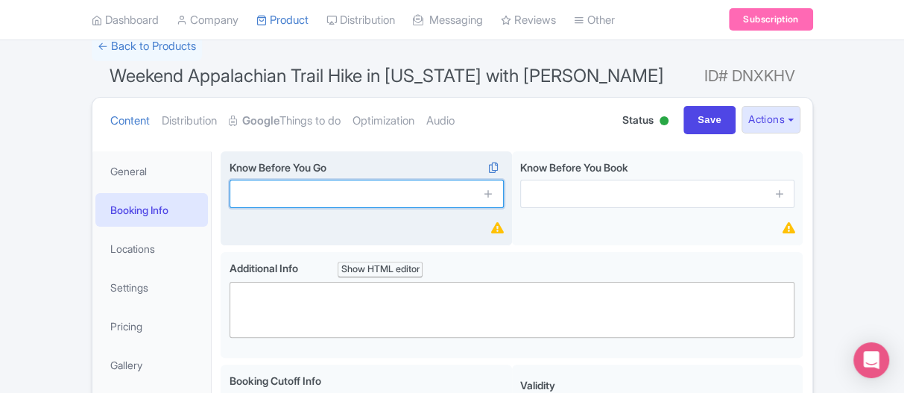
click at [335, 196] on input "text" at bounding box center [367, 194] width 274 height 28
paste input "Bring meals, snacks, and water bottle"
type input "Bring meals, snacks, and water bottle"
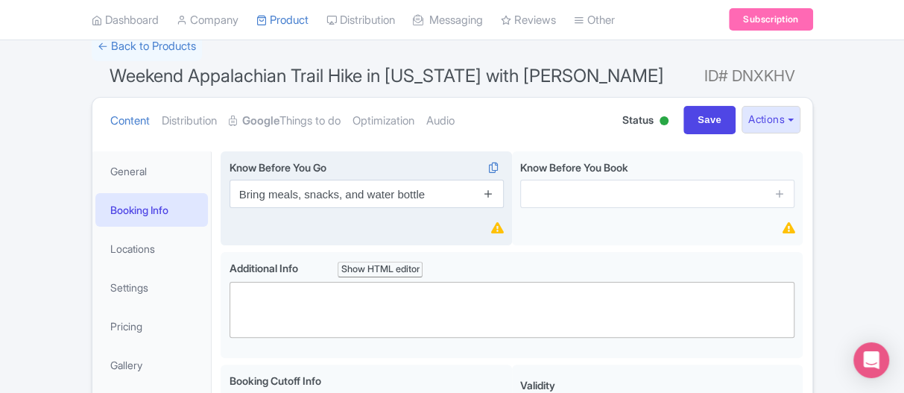
click at [483, 192] on icon at bounding box center [488, 193] width 11 height 11
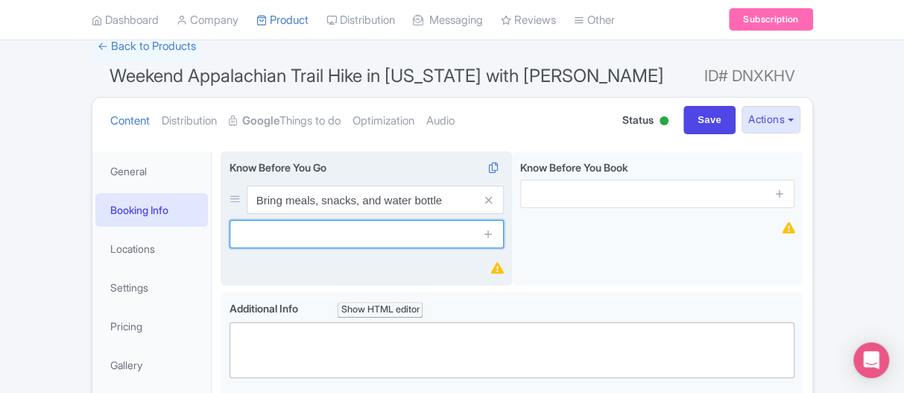
click at [389, 226] on input "text" at bounding box center [367, 234] width 274 height 28
paste input "Pack your own camping gear"
type input "Pack your own camping gear"
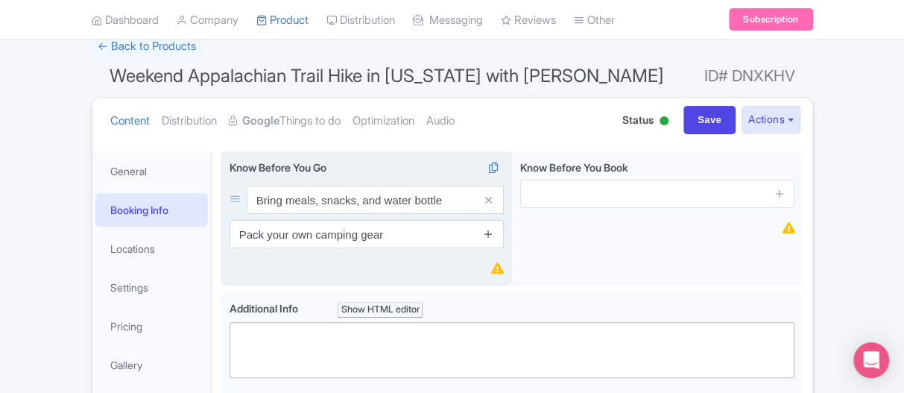
click at [487, 236] on icon at bounding box center [488, 233] width 11 height 11
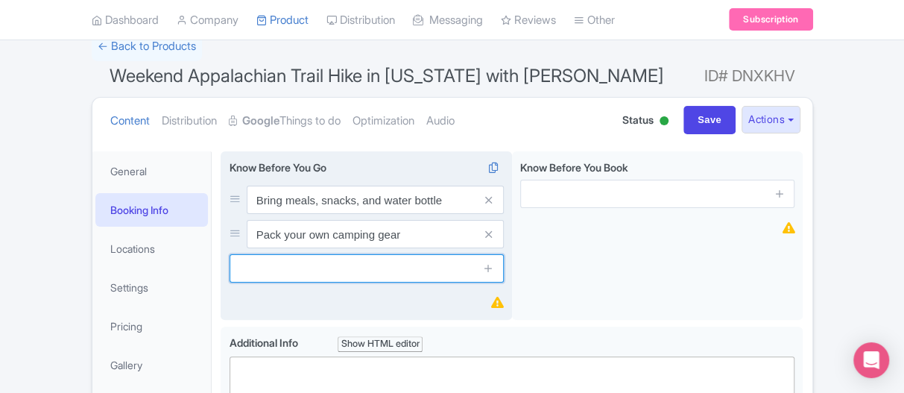
click at [337, 272] on input "text" at bounding box center [367, 268] width 274 height 28
paste input "Basic hiking fitness recommended"
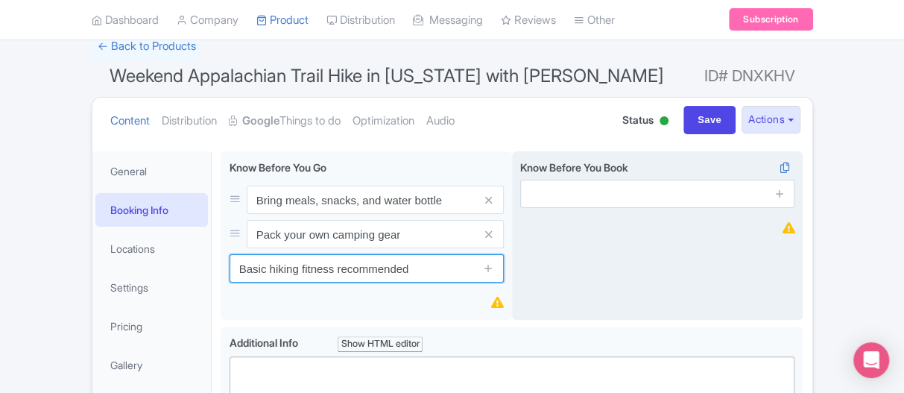
type input "Basic hiking fitness recommended"
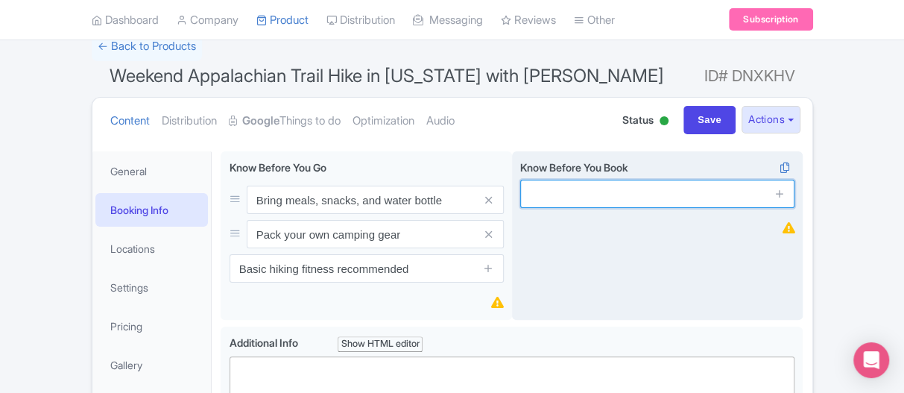
click at [552, 195] on input "text" at bounding box center [657, 194] width 274 height 28
paste input "Hike covers 12–18 miles total"
type input "Hike covers 12–18 miles total"
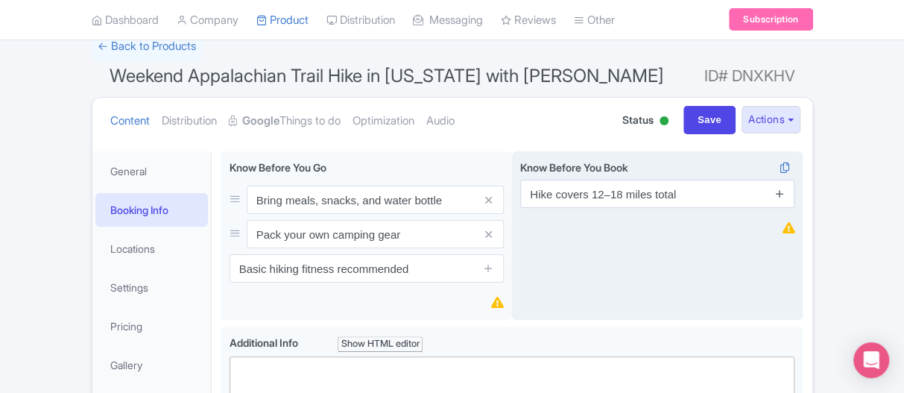
click at [782, 196] on icon at bounding box center [780, 193] width 11 height 11
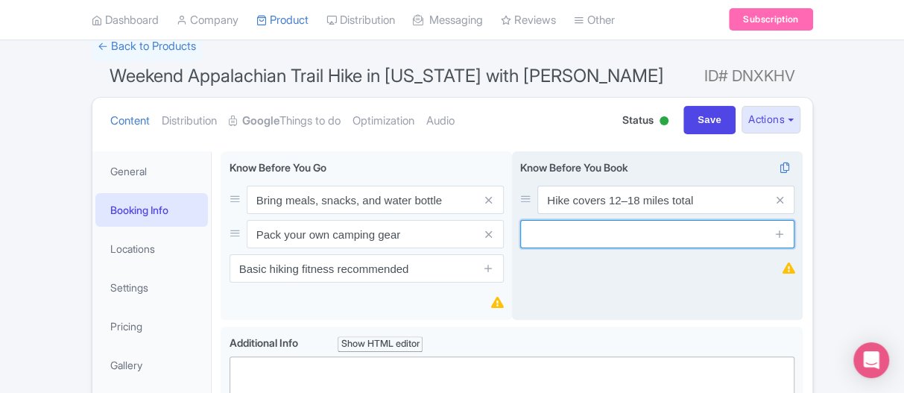
click at [587, 236] on input "text" at bounding box center [657, 234] width 274 height 28
paste input "Book at least 1 week in advance"
type input "Book at least 1 week in advance"
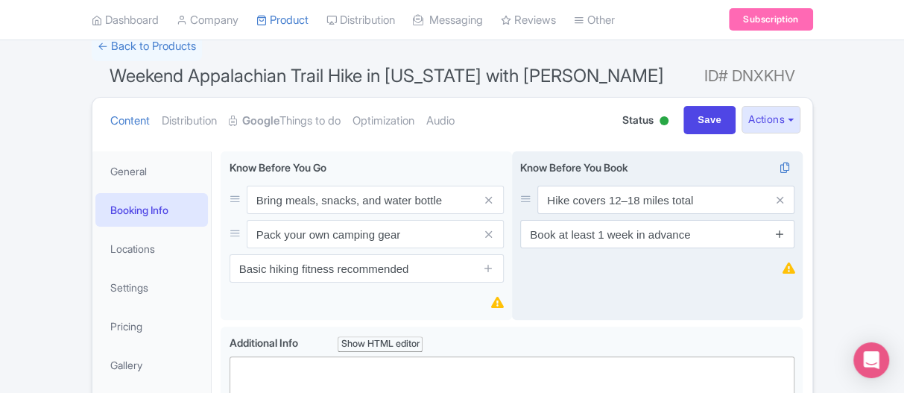
click at [783, 235] on icon at bounding box center [780, 233] width 11 height 11
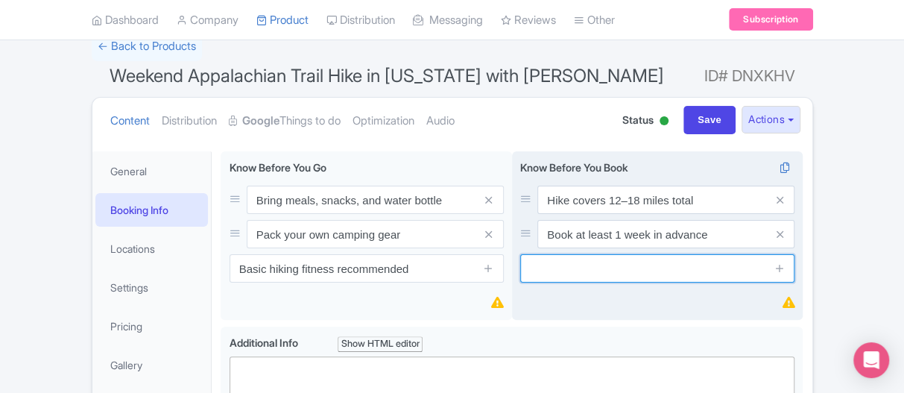
click at [592, 267] on input "text" at bounding box center [657, 268] width 274 height 28
paste input "Refunds up to 15 days before"
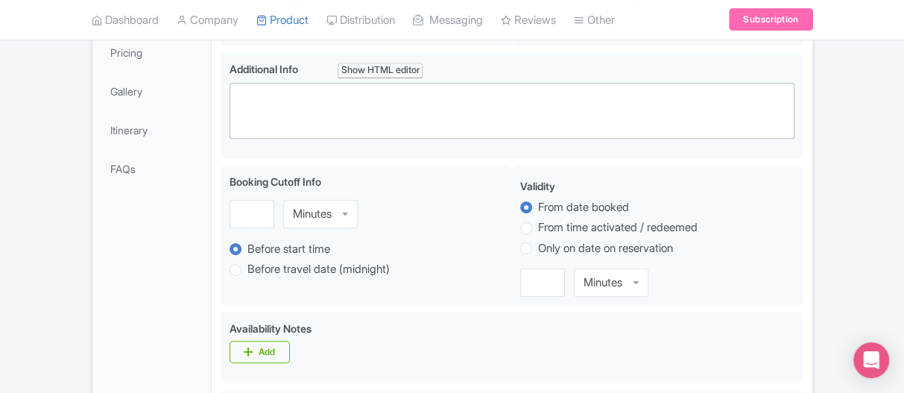
scroll to position [447, 0]
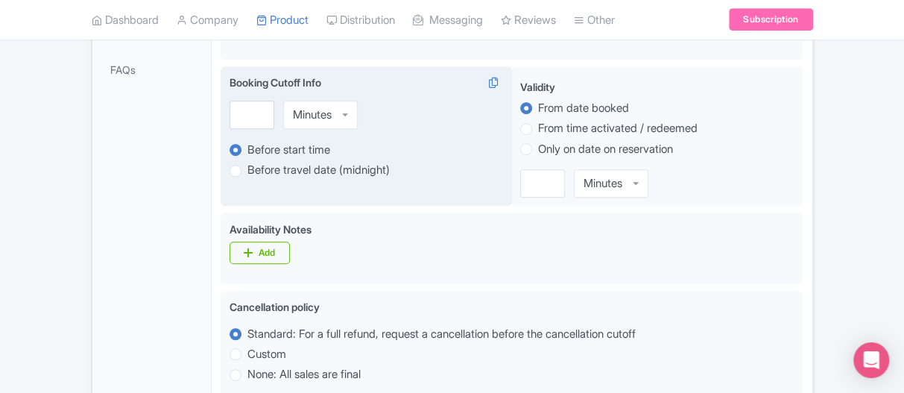
type input "Refunds up to 15 days before"
click at [250, 113] on input "number" at bounding box center [252, 115] width 45 height 28
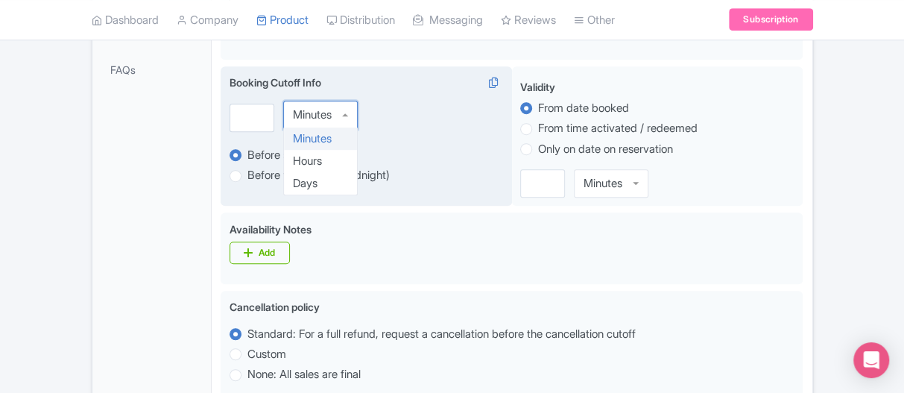
click at [309, 108] on div "Minutes" at bounding box center [312, 114] width 39 height 13
click at [260, 112] on input "1" at bounding box center [252, 118] width 45 height 28
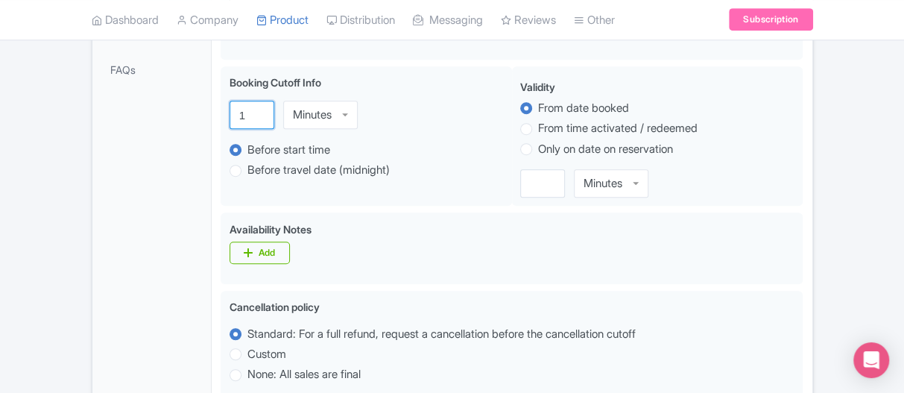
drag, startPoint x: 245, startPoint y: 113, endPoint x: 215, endPoint y: 112, distance: 30.6
click at [215, 112] on div "Weekend Appalachian Trail Hike in [US_STATE] with [PERSON_NAME] Name * i Weeken…" at bounding box center [512, 320] width 600 height 1100
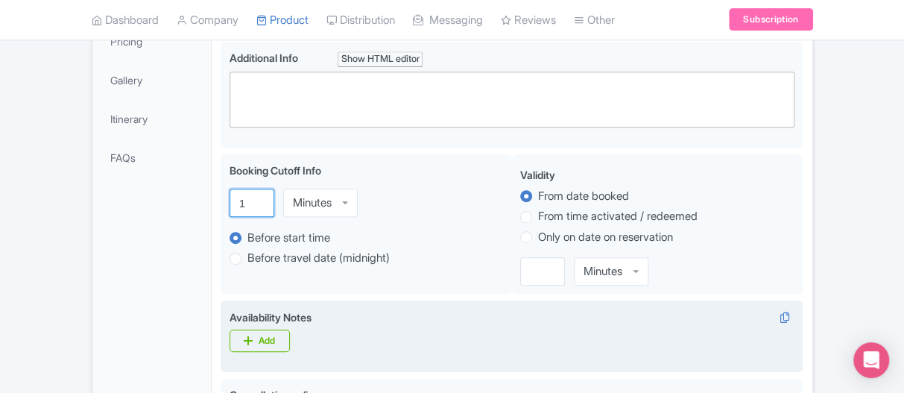
scroll to position [373, 0]
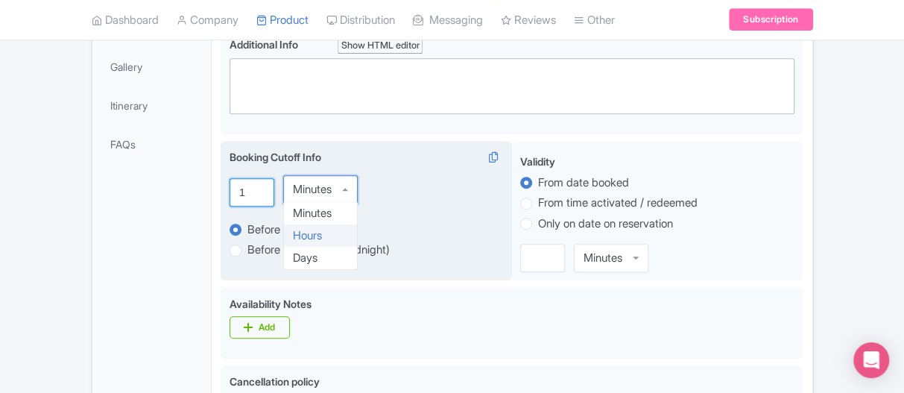
click at [237, 183] on input "1" at bounding box center [252, 192] width 45 height 28
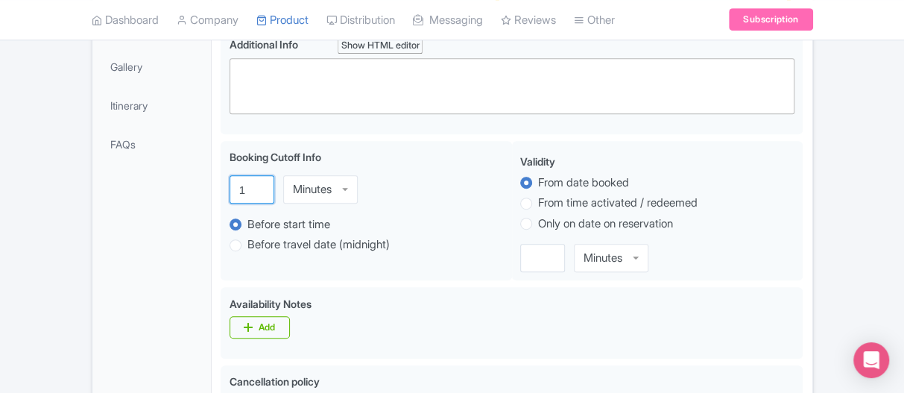
drag, startPoint x: 232, startPoint y: 182, endPoint x: 204, endPoint y: 179, distance: 28.5
click at [204, 179] on div "General Booking Info Locations Settings Pricing Gallery Itinerary FAQs Weekend …" at bounding box center [452, 394] width 720 height 1100
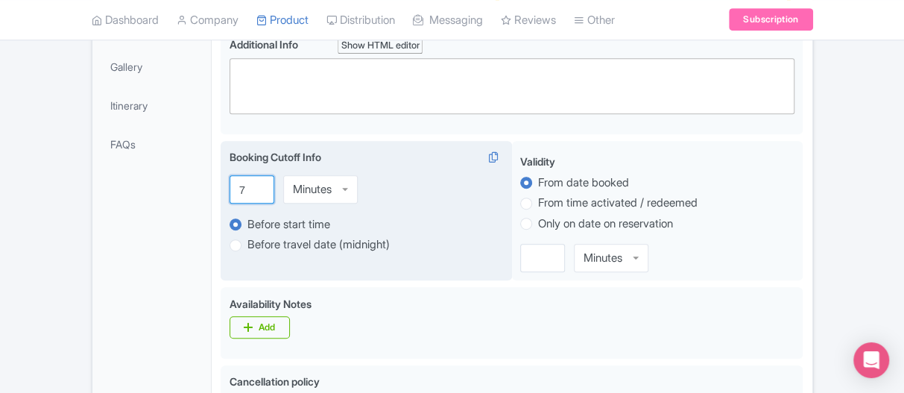
type input "7"
click at [316, 188] on div "Minutes" at bounding box center [312, 189] width 39 height 13
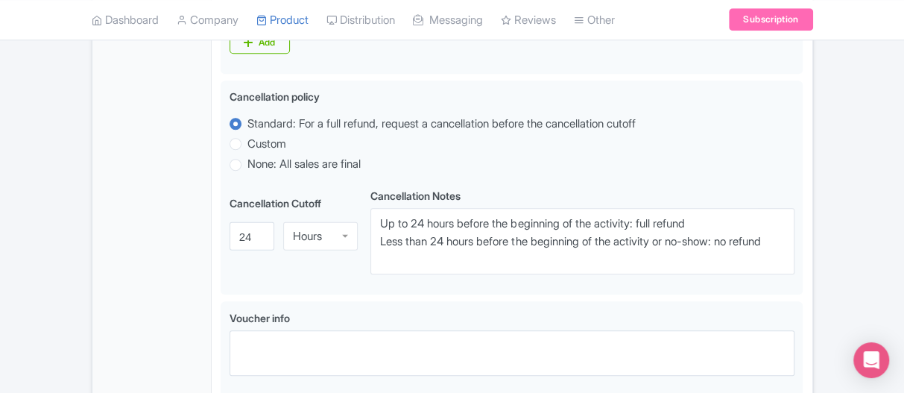
scroll to position [671, 0]
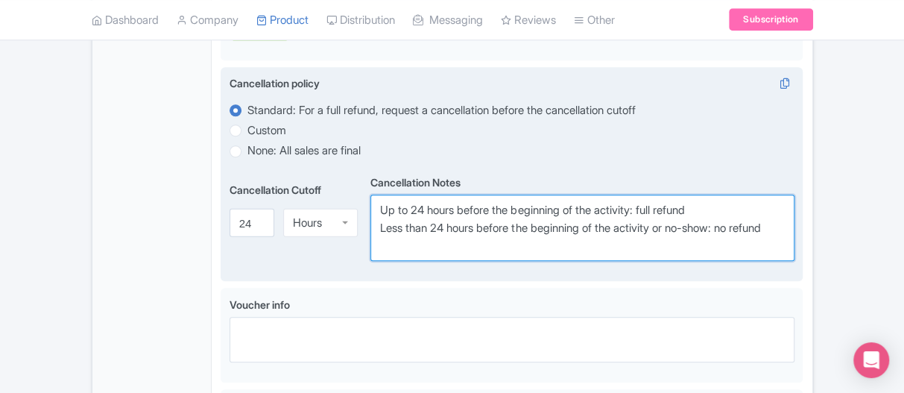
drag, startPoint x: 430, startPoint y: 252, endPoint x: 368, endPoint y: 184, distance: 92.3
click at [368, 184] on div "Cancellation Cutoff i 24 Hours Hours Cancellation Notes i Up to 24 hours before…" at bounding box center [513, 215] width 566 height 89
paste textarea "Full refund 15 days prior (minus processing fee)"
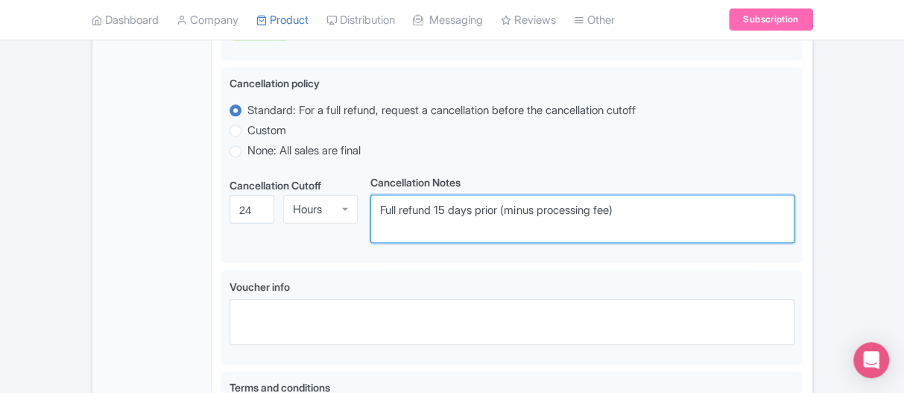
type textarea "Full refund 15 days prior (minus processing fee)"
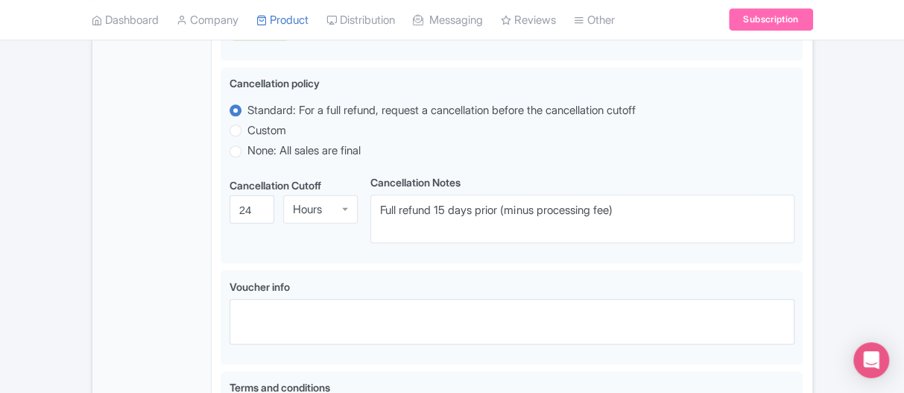
click at [83, 258] on div "Success Data saved automatically ← Back to Products Weekend Appalachian Trail H…" at bounding box center [452, 32] width 739 height 1193
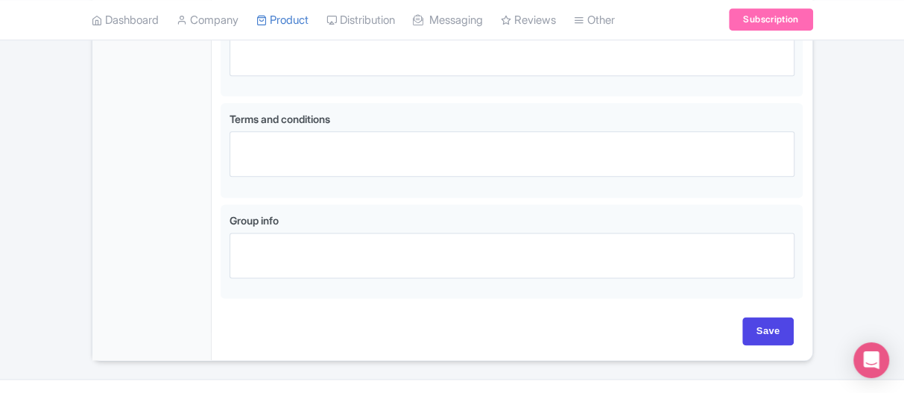
scroll to position [968, 0]
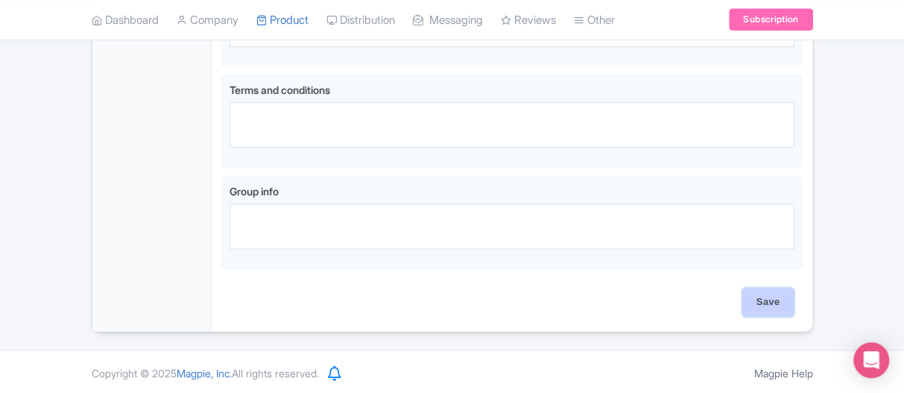
click at [776, 305] on input "Save" at bounding box center [768, 302] width 52 height 28
type input "Saving..."
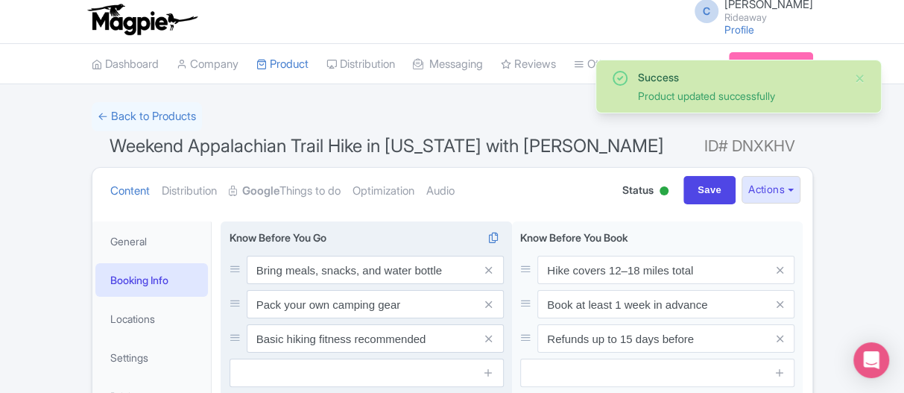
scroll to position [1, 0]
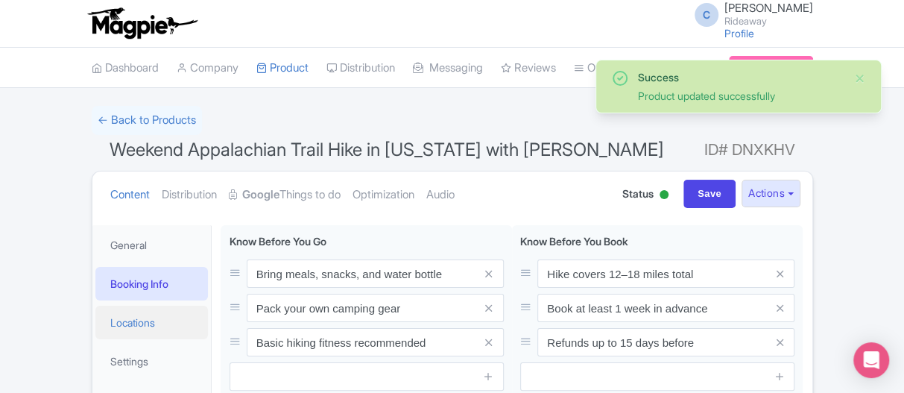
click at [139, 320] on link "Locations" at bounding box center [151, 323] width 113 height 34
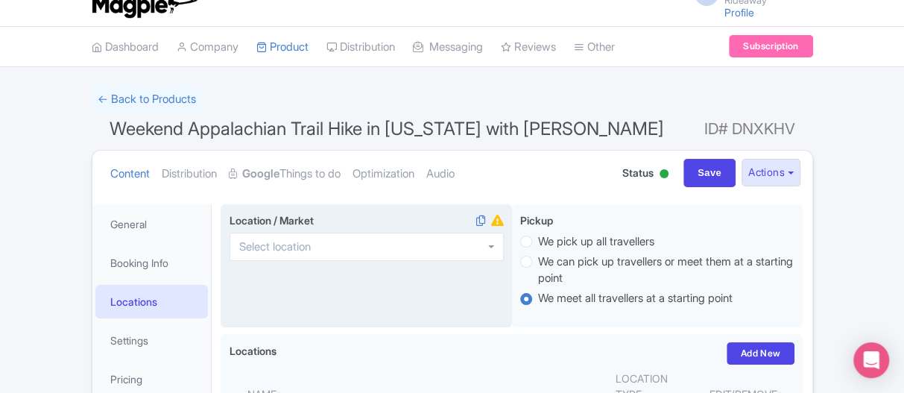
scroll to position [0, 0]
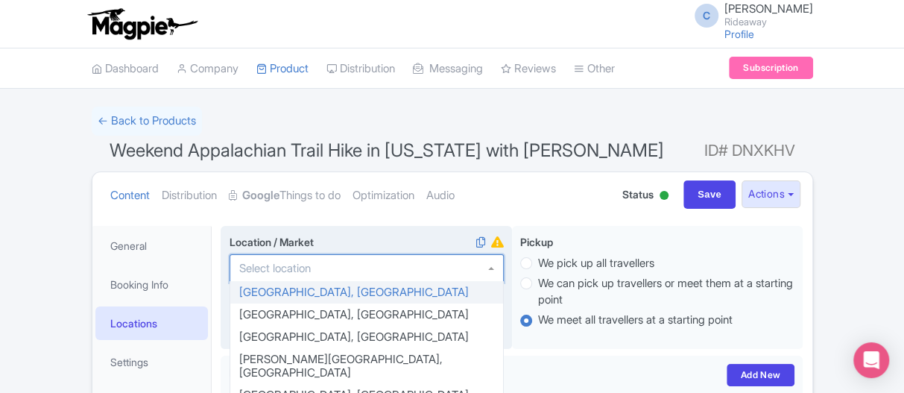
click at [297, 267] on input "Location / Market i" at bounding box center [279, 268] width 81 height 13
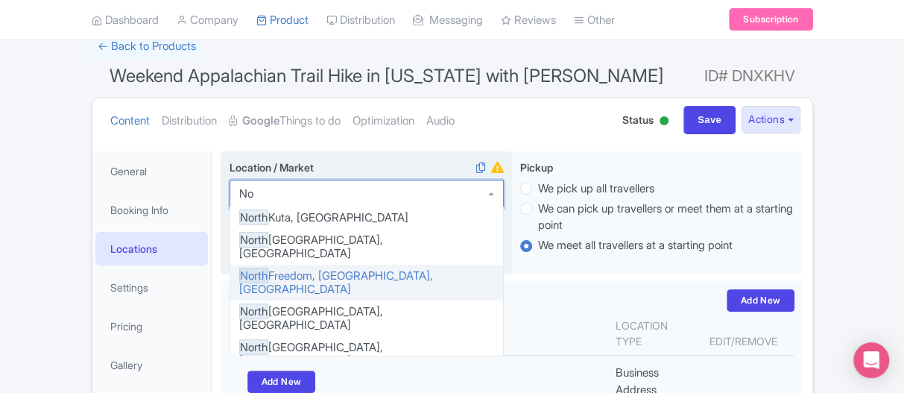
type input "N"
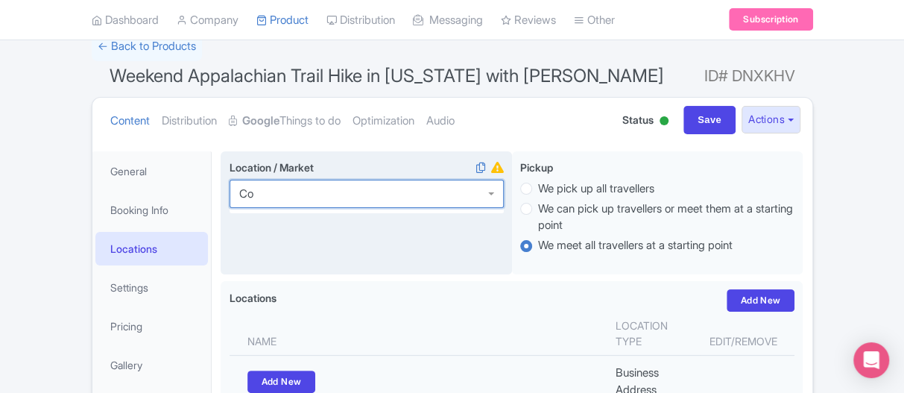
type input "C"
type input "hartf"
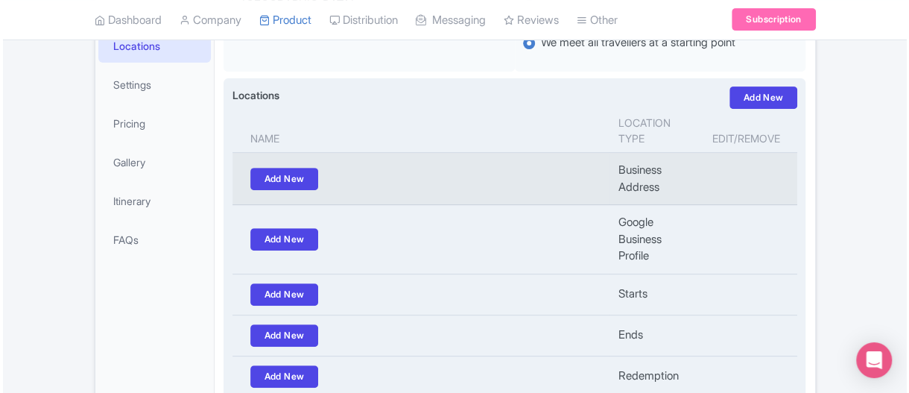
scroll to position [298, 0]
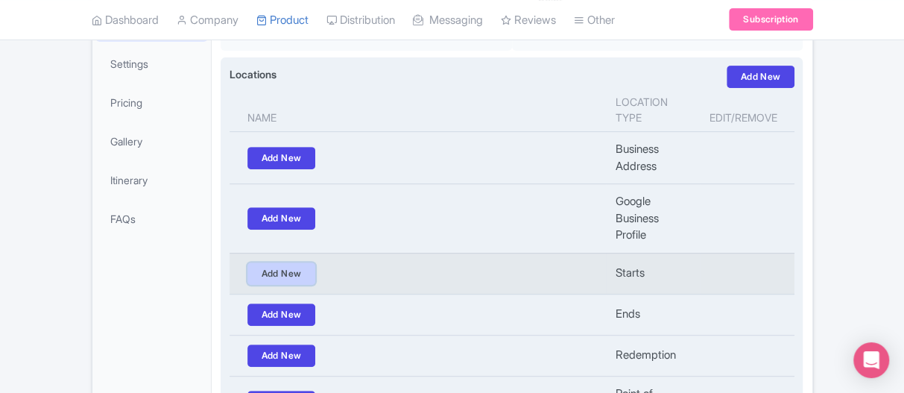
click at [281, 268] on link "Add New" at bounding box center [281, 273] width 69 height 22
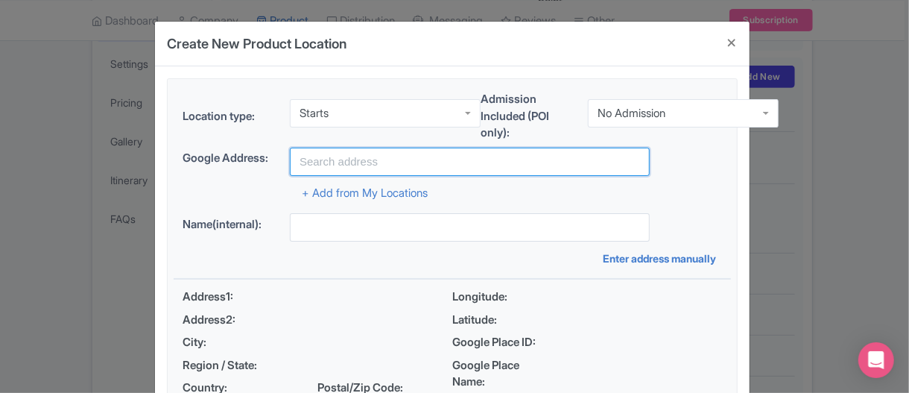
click at [335, 160] on input "text" at bounding box center [470, 162] width 360 height 28
paste input "[PERSON_NAME] Road in [GEOGRAPHIC_DATA]"
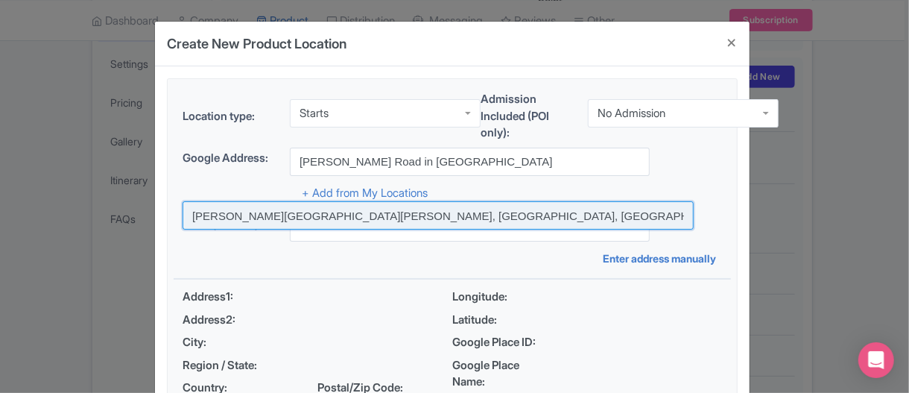
click at [218, 217] on input at bounding box center [438, 215] width 511 height 28
type input "[PERSON_NAME][GEOGRAPHIC_DATA][PERSON_NAME], [GEOGRAPHIC_DATA], [GEOGRAPHIC_DAT…"
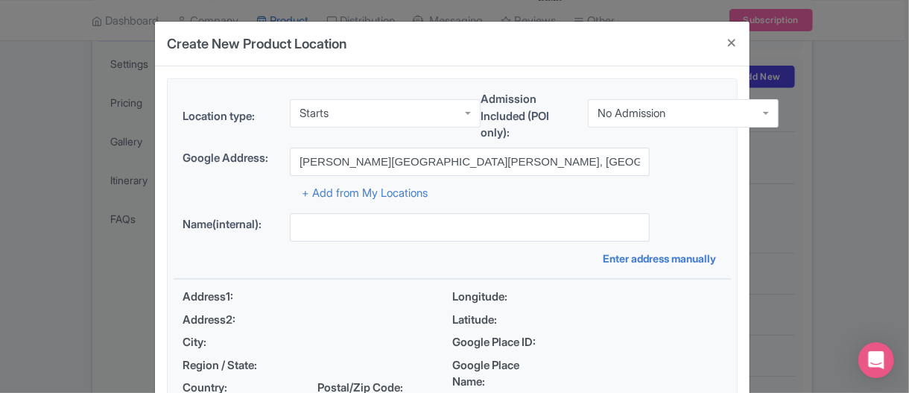
type input "[PERSON_NAME][GEOGRAPHIC_DATA][PERSON_NAME], [GEOGRAPHIC_DATA], [GEOGRAPHIC_DAT…"
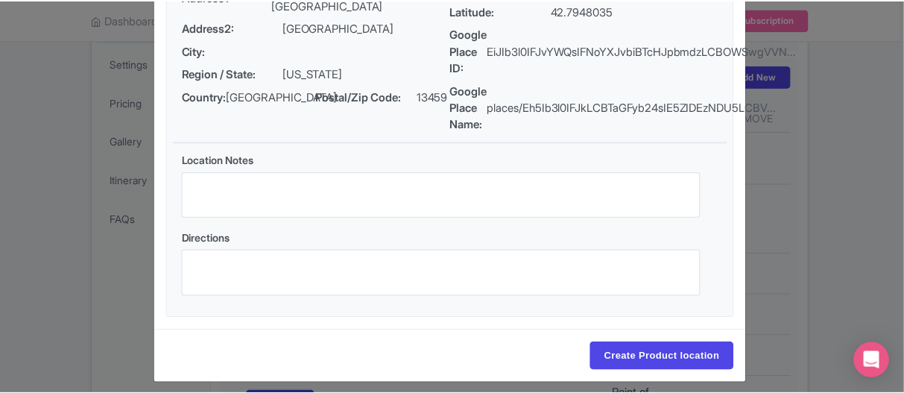
scroll to position [318, 0]
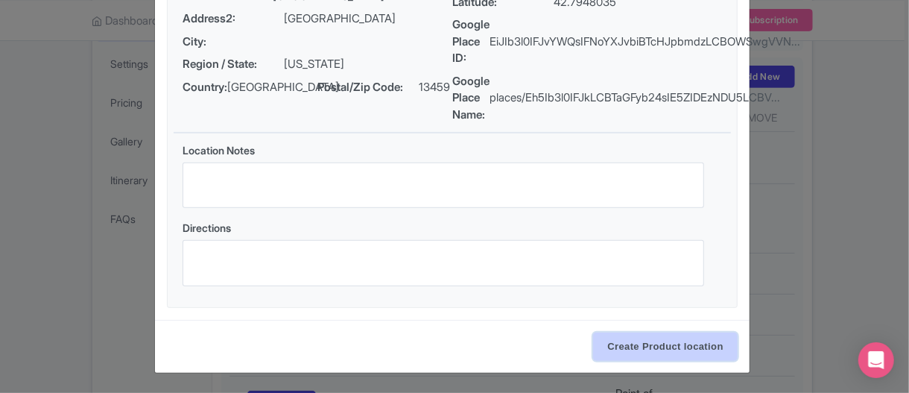
click at [629, 349] on input "Create Product location" at bounding box center [665, 346] width 145 height 28
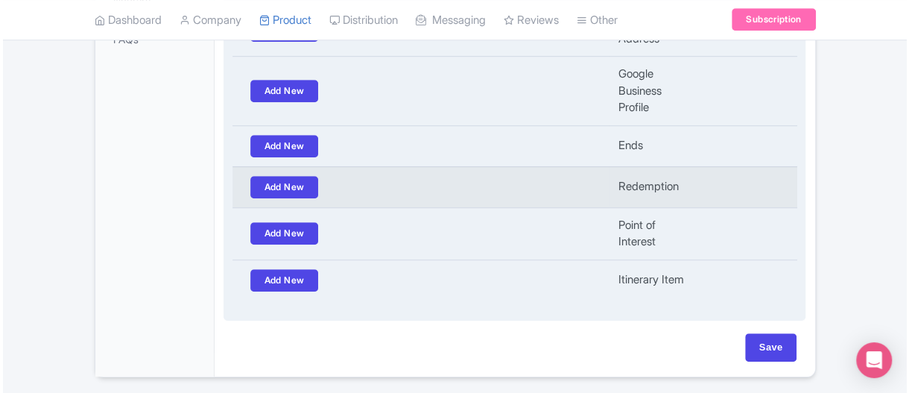
scroll to position [504, 0]
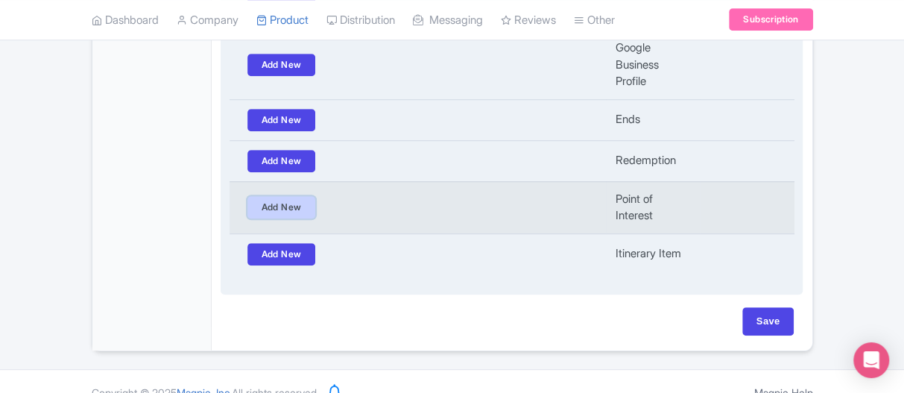
click at [299, 196] on link "Add New" at bounding box center [281, 207] width 69 height 22
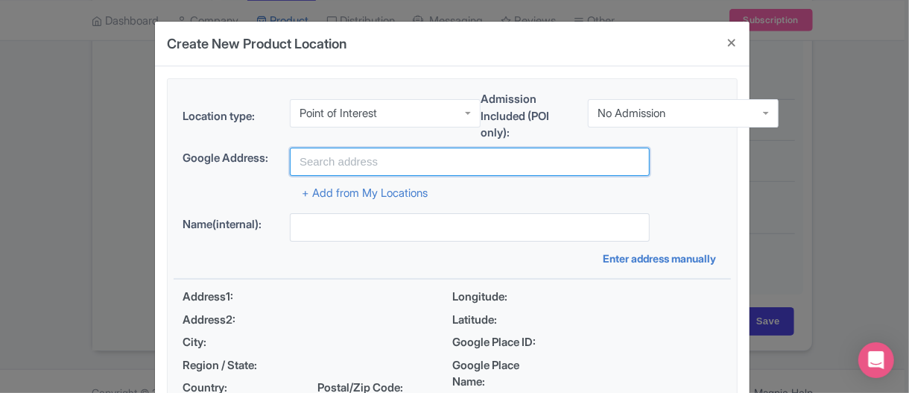
click at [342, 167] on input "text" at bounding box center [470, 162] width 360 height 28
paste input "Appalachian Trail"
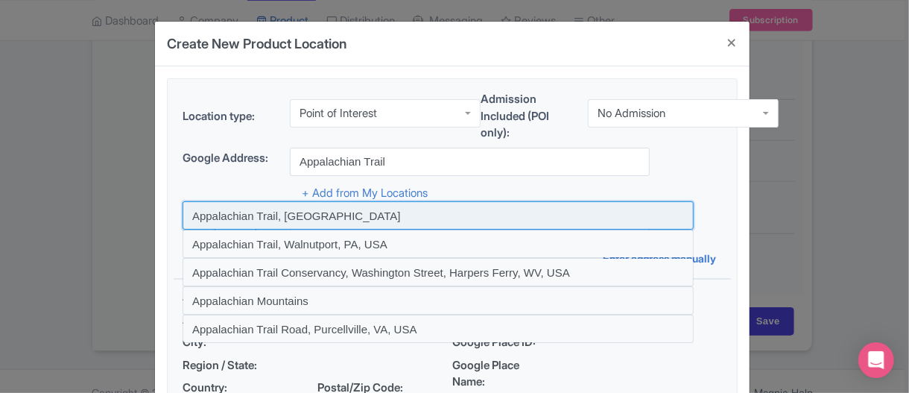
click at [282, 216] on input at bounding box center [438, 215] width 511 height 28
type input "Appalachian Trail, [GEOGRAPHIC_DATA]"
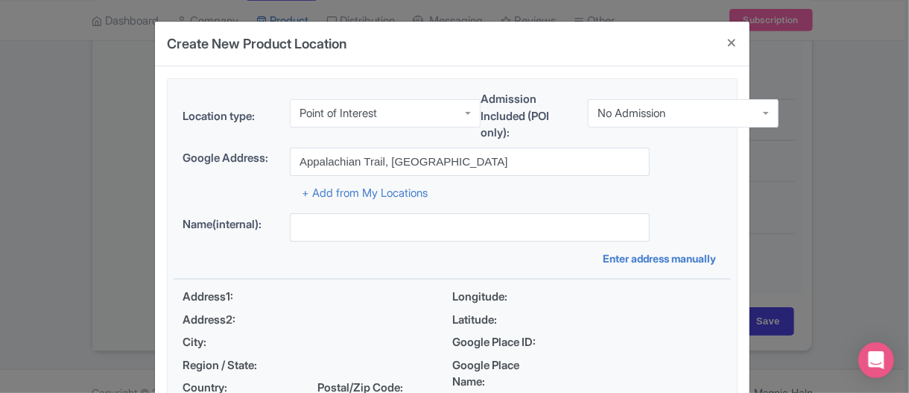
type input "Appalachian Trail, [GEOGRAPHIC_DATA]"
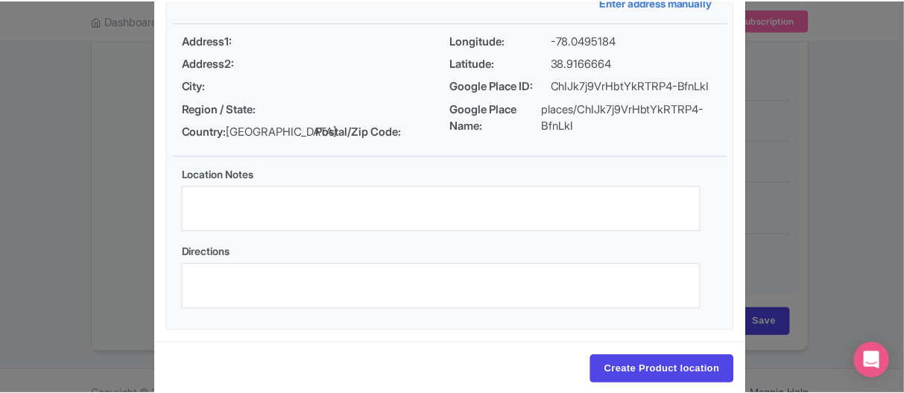
scroll to position [295, 0]
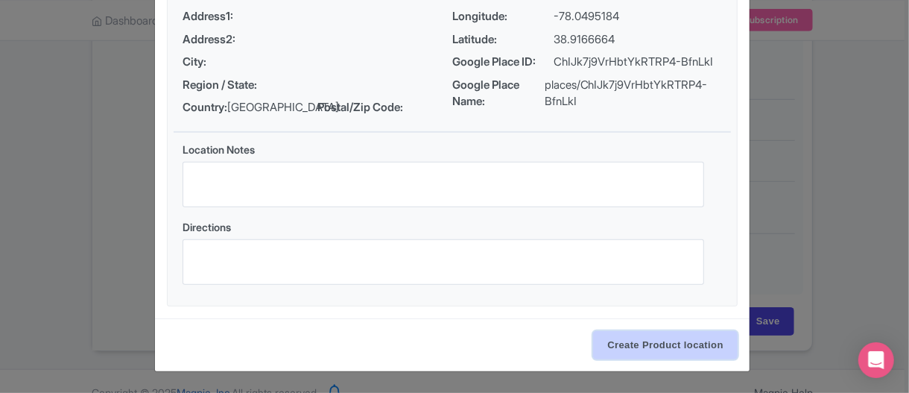
click at [695, 358] on input "Create Product location" at bounding box center [665, 345] width 145 height 28
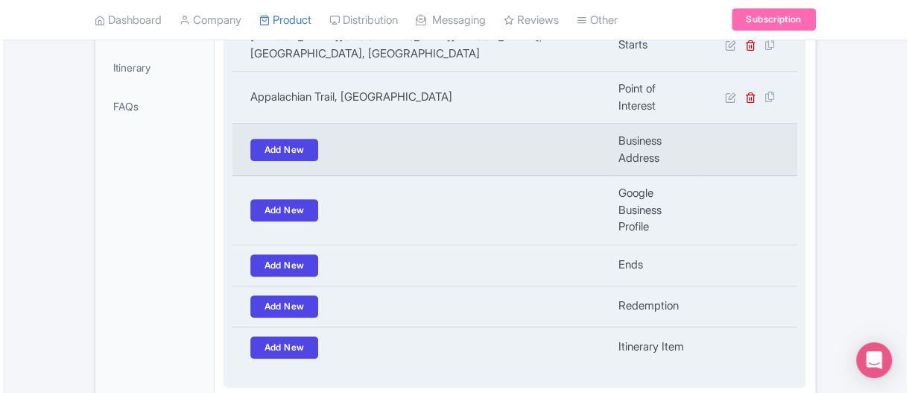
scroll to position [430, 0]
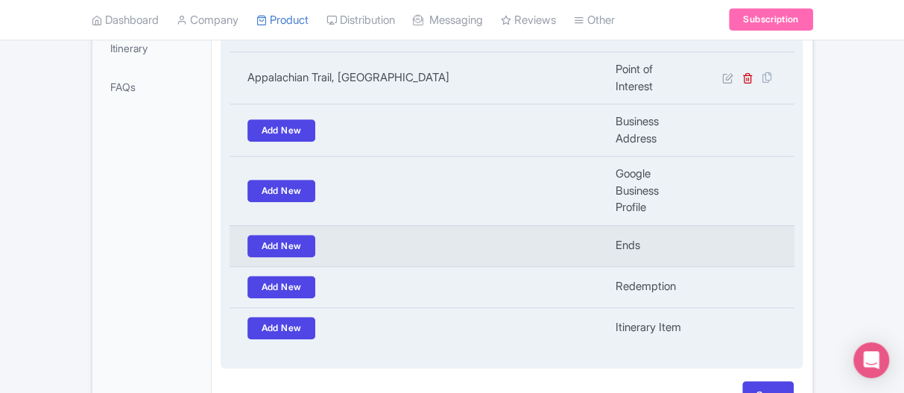
click at [287, 239] on td "Add New" at bounding box center [418, 245] width 377 height 41
click at [294, 235] on link "Add New" at bounding box center [281, 246] width 69 height 22
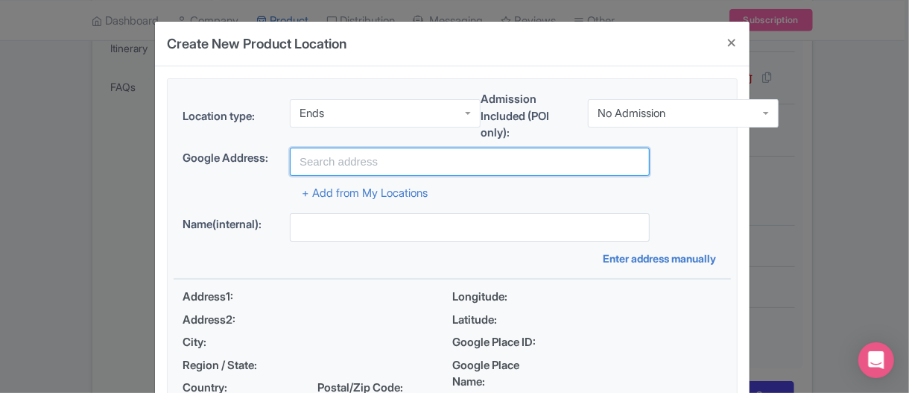
click at [325, 160] on input "text" at bounding box center [470, 162] width 360 height 28
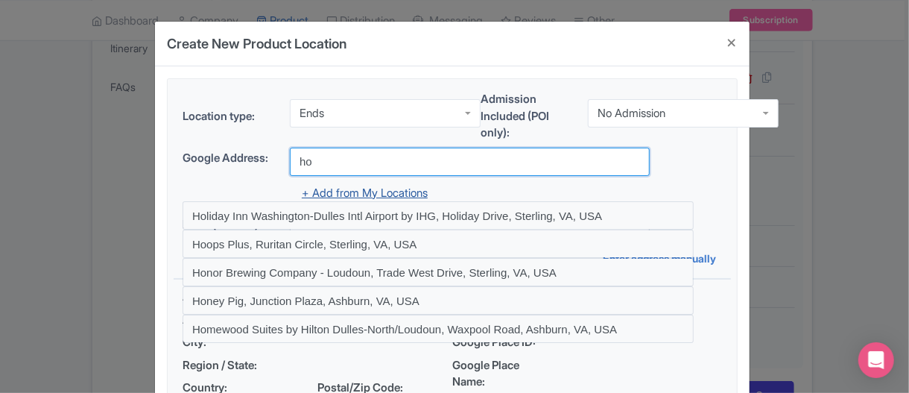
type input "[PERSON_NAME][GEOGRAPHIC_DATA][PERSON_NAME], [GEOGRAPHIC_DATA], [GEOGRAPHIC_DAT…"
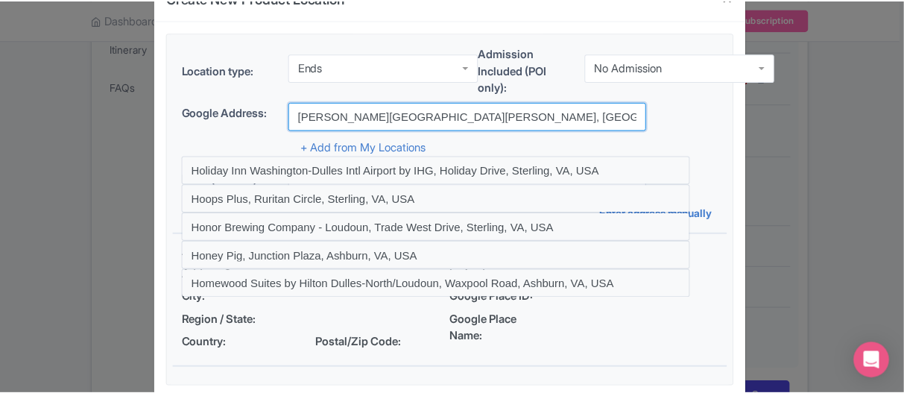
scroll to position [122, 0]
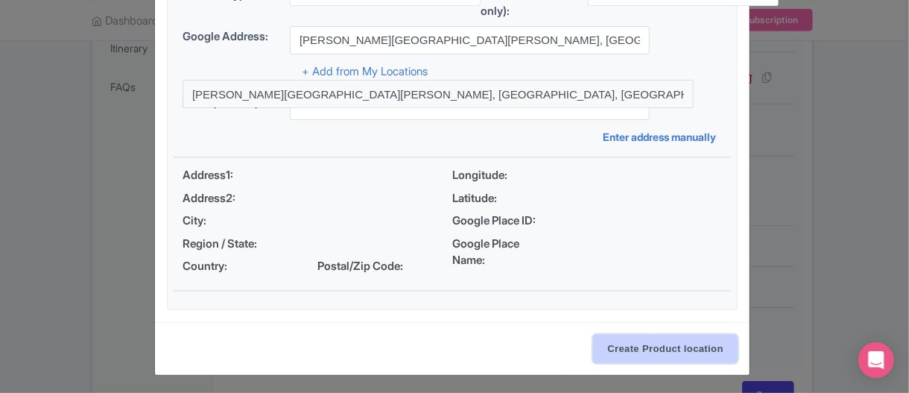
click at [632, 345] on input "Create Product location" at bounding box center [665, 349] width 145 height 28
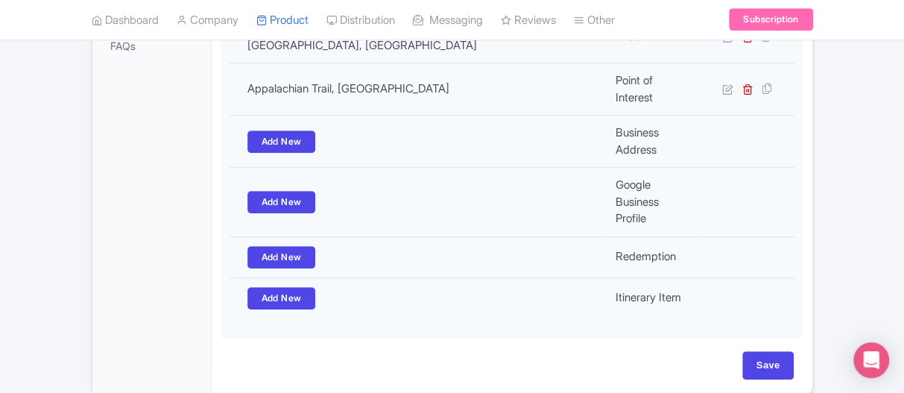
scroll to position [500, 0]
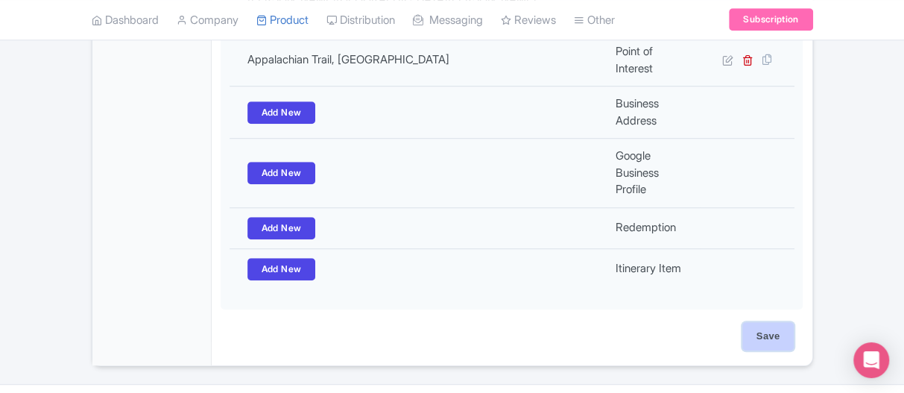
click at [772, 322] on input "Save" at bounding box center [768, 336] width 52 height 28
type input "Update Product"
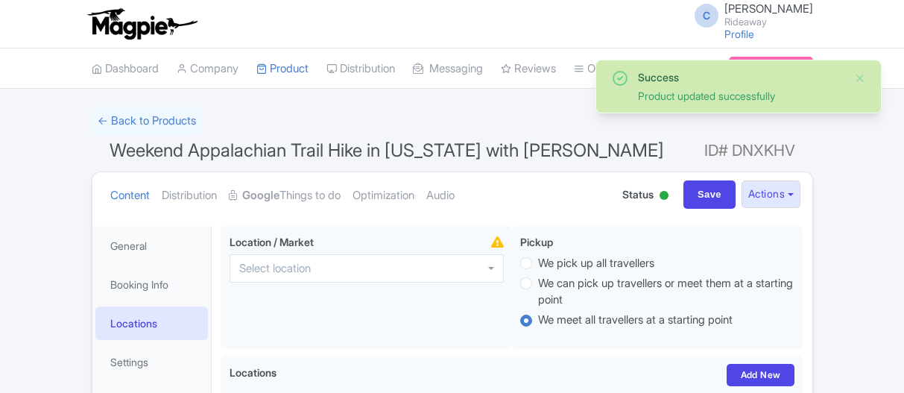
scroll to position [1, 0]
click at [404, 198] on link "Optimization" at bounding box center [384, 194] width 62 height 47
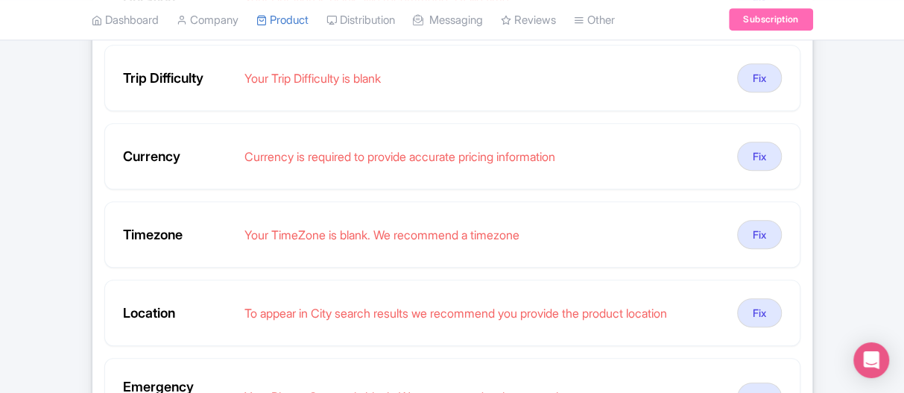
scroll to position [0, 0]
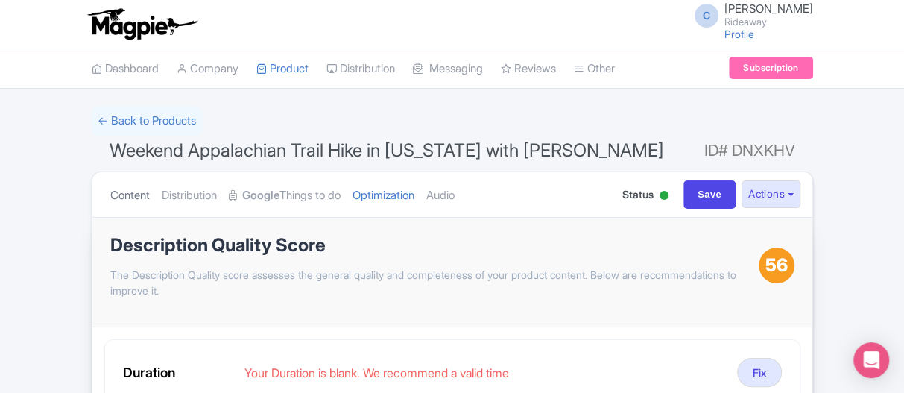
click at [128, 191] on link "Content" at bounding box center [130, 195] width 40 height 47
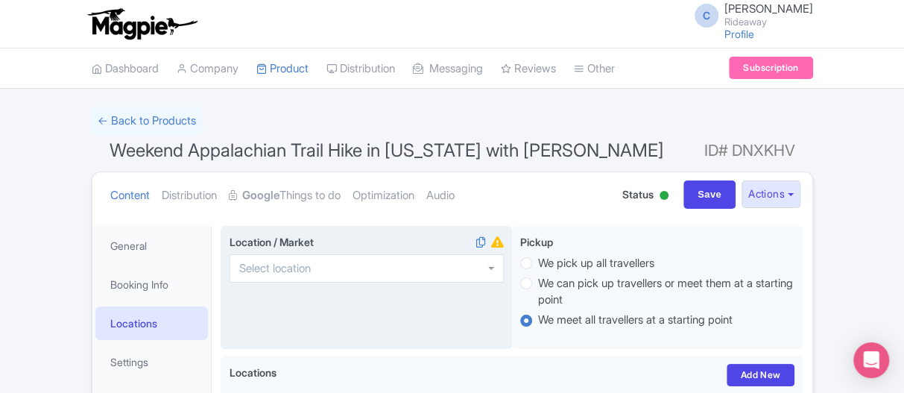
click at [265, 271] on input "Location / Market i" at bounding box center [279, 268] width 81 height 13
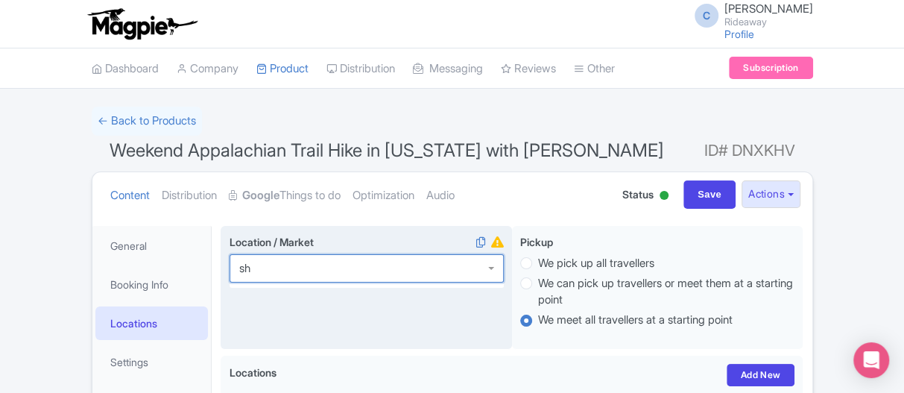
type input "s"
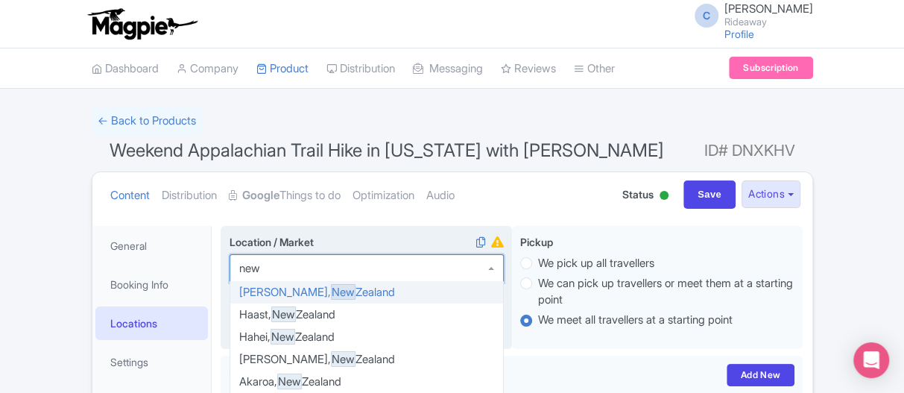
type input "new"
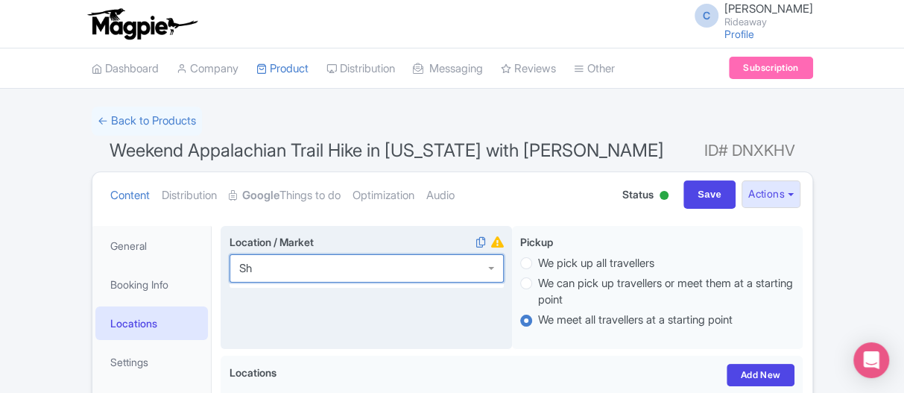
type input "S"
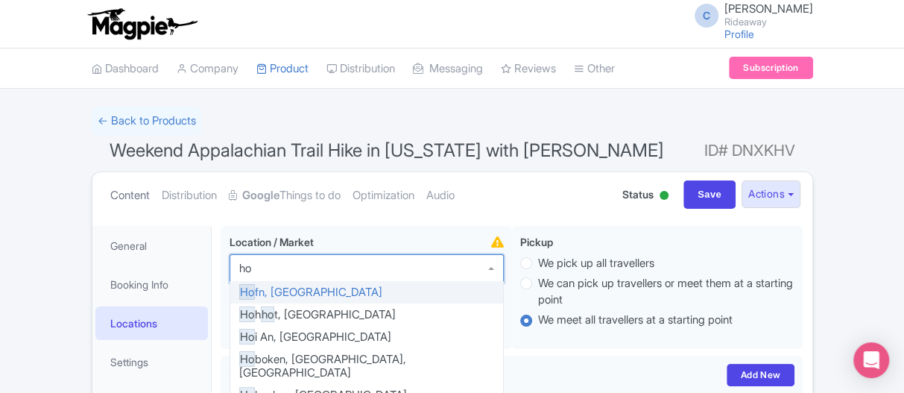
type input "h"
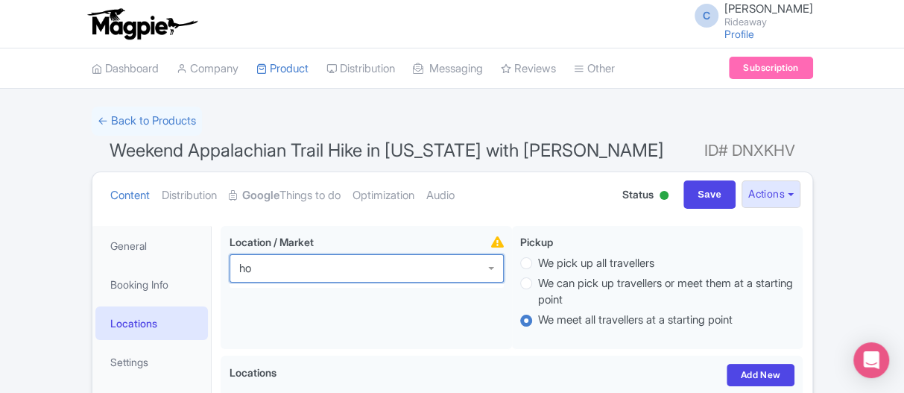
type input "h"
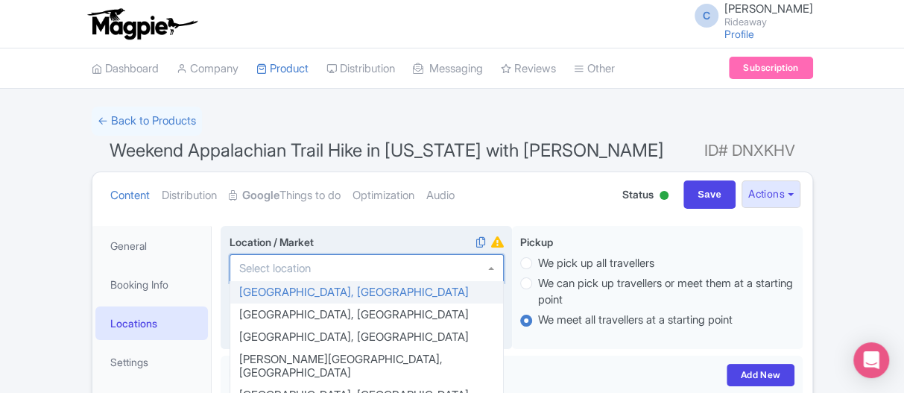
click at [278, 265] on input "Location / Market i" at bounding box center [279, 268] width 81 height 13
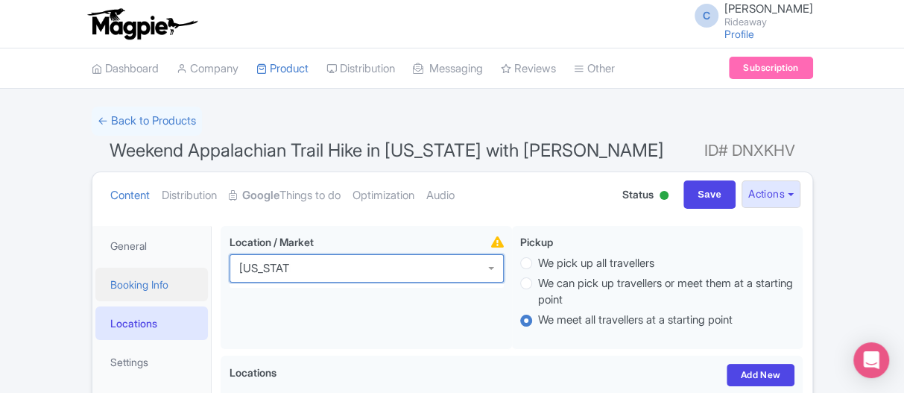
drag, startPoint x: 236, startPoint y: 267, endPoint x: 182, endPoint y: 267, distance: 53.7
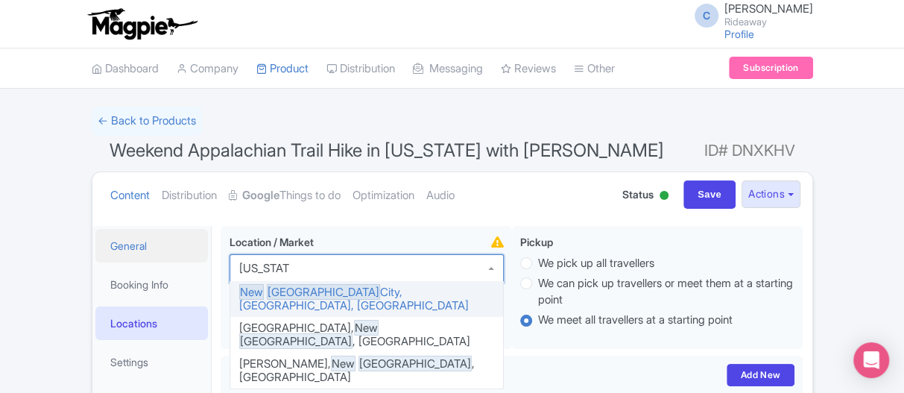
drag, startPoint x: 299, startPoint y: 265, endPoint x: 174, endPoint y: 250, distance: 126.0
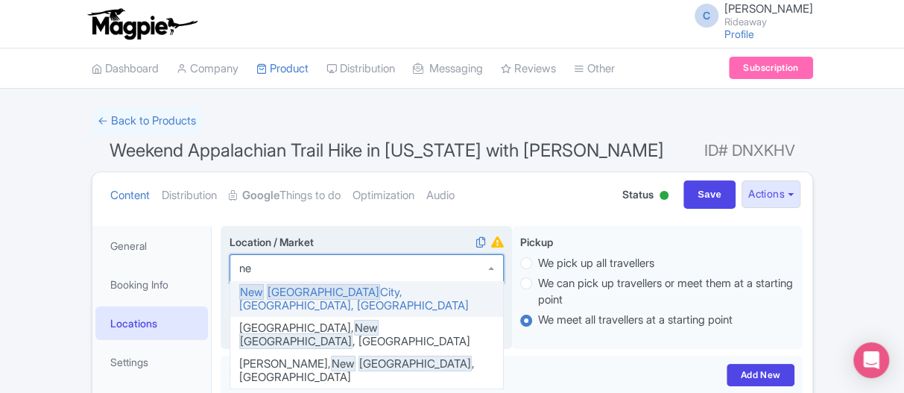
type input "n"
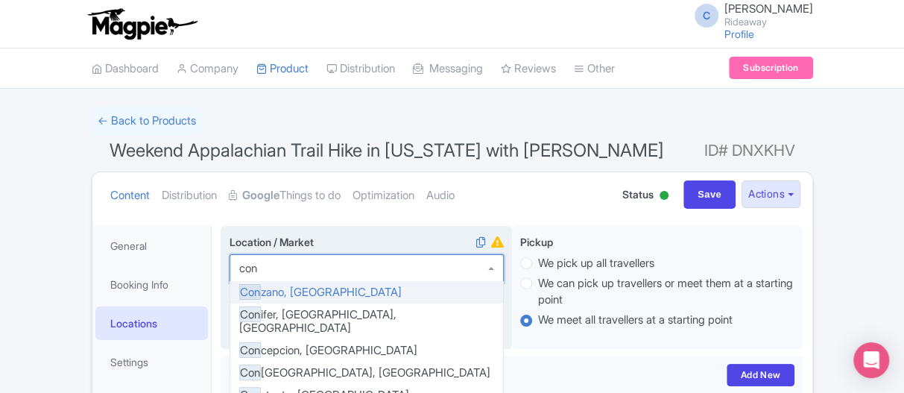
type input "con"
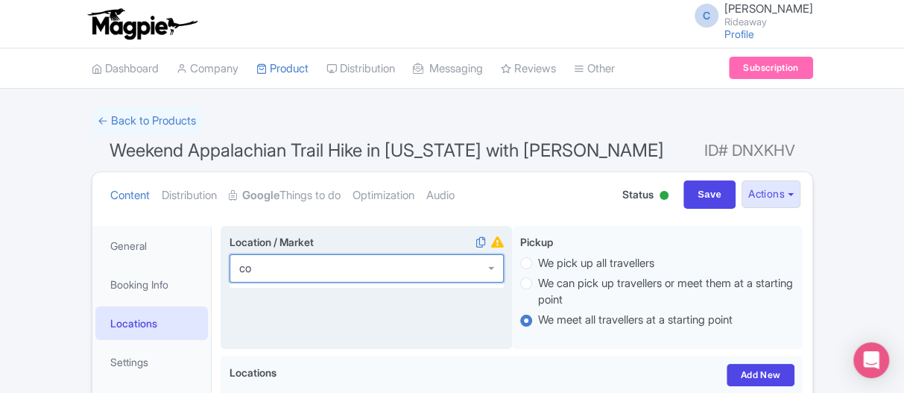
type input "c"
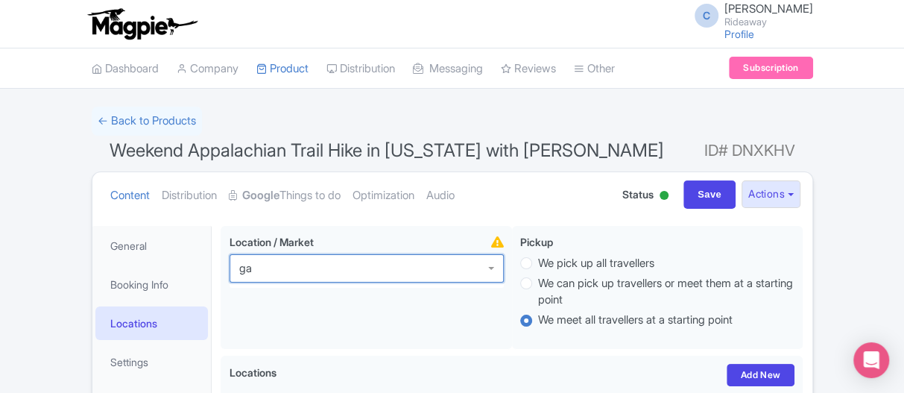
type input "g"
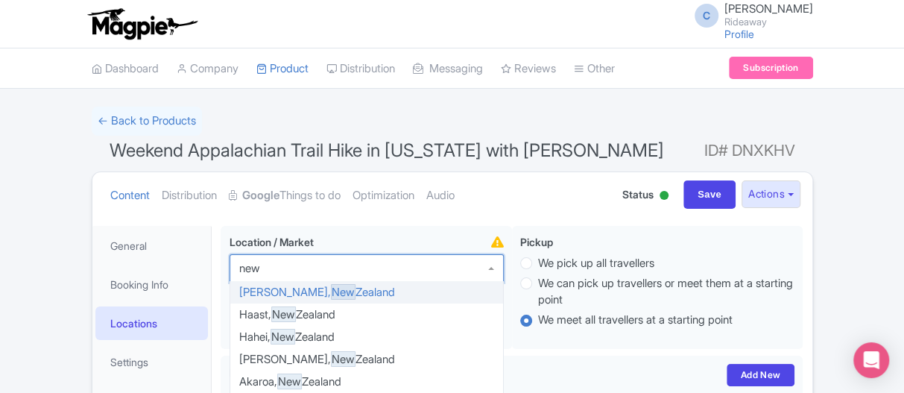
type input "new y"
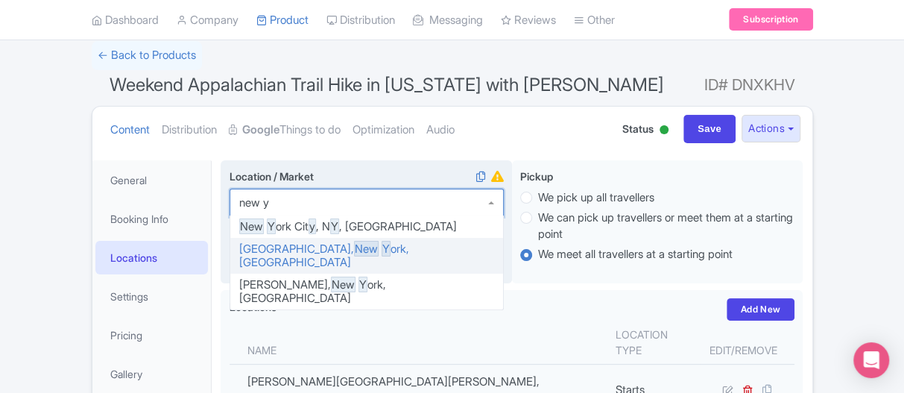
scroll to position [149, 0]
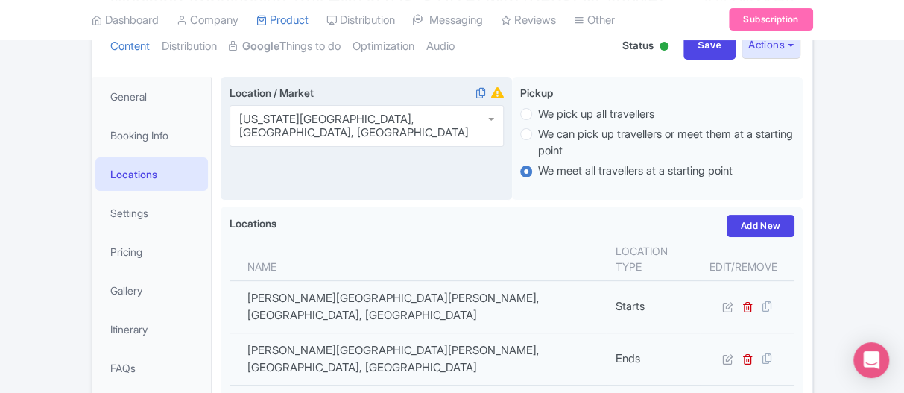
click at [0, 204] on div "Success Product updated successfully ← Back to Products Weekend Appalachian Tra…" at bounding box center [452, 335] width 904 height 754
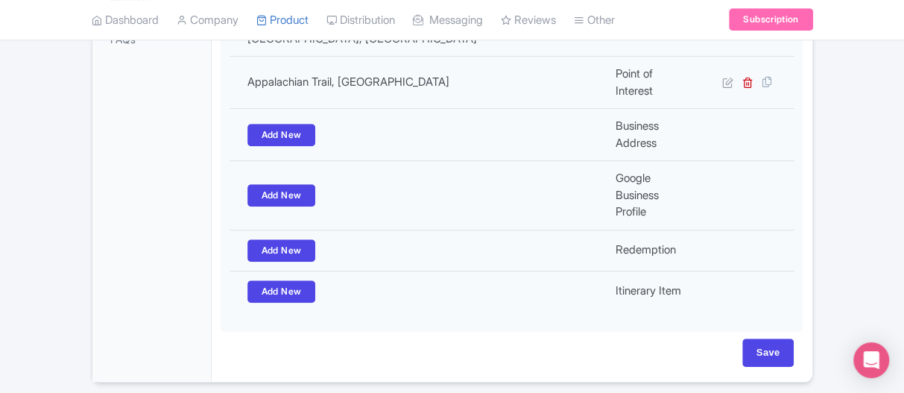
scroll to position [494, 0]
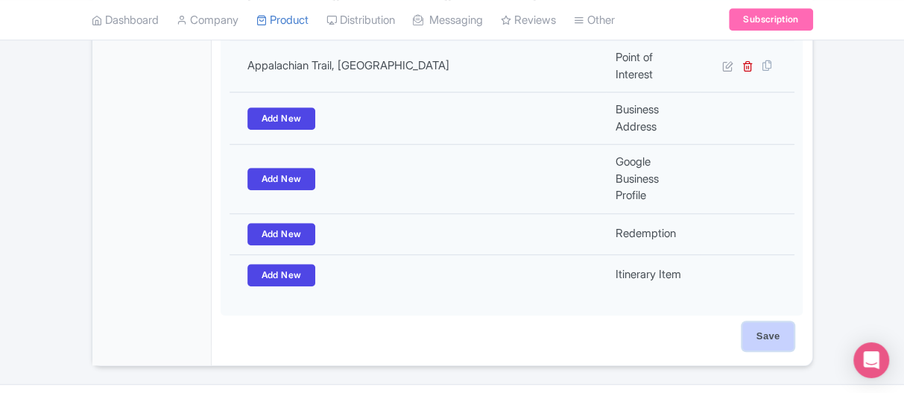
click at [763, 322] on input "Save" at bounding box center [768, 336] width 52 height 28
type input "Saving..."
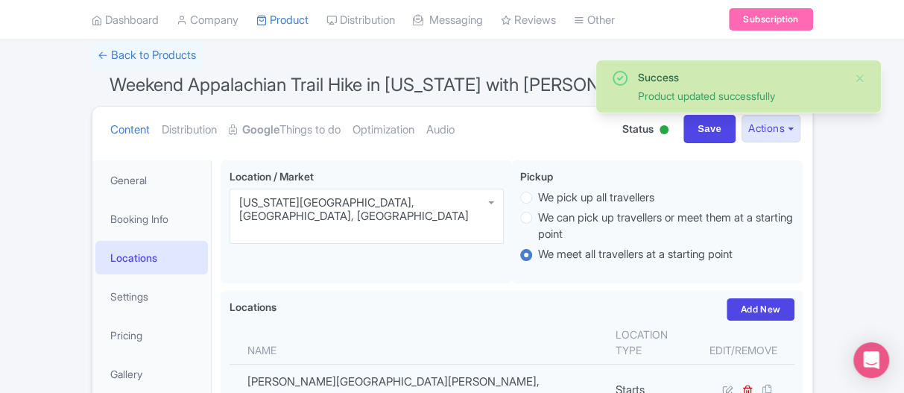
scroll to position [150, 0]
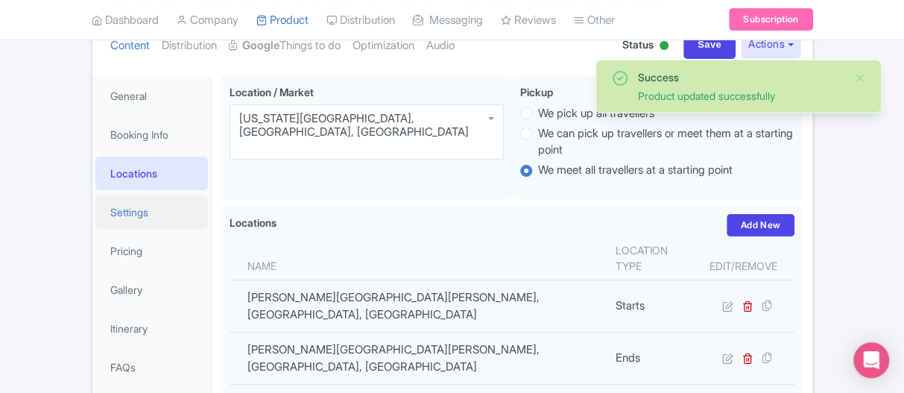
click at [139, 210] on link "Settings" at bounding box center [151, 212] width 113 height 34
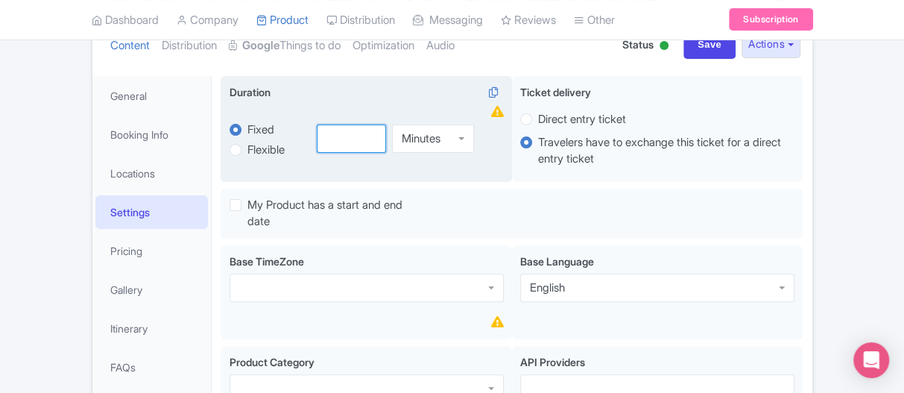
click at [348, 139] on input "number" at bounding box center [351, 138] width 69 height 28
type input "2"
click at [462, 135] on div "Minutes" at bounding box center [433, 138] width 83 height 28
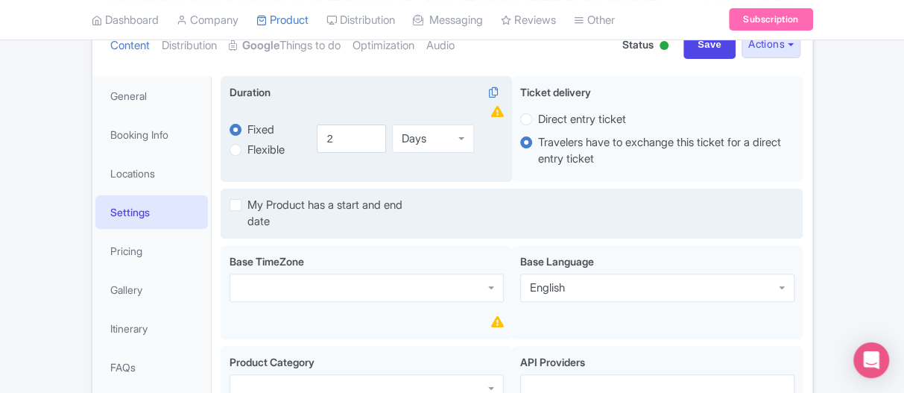
click at [247, 203] on label "My Product has a start and end date" at bounding box center [332, 214] width 171 height 34
click at [247, 203] on input "My Product has a start and end date" at bounding box center [252, 202] width 10 height 10
checkbox input "true"
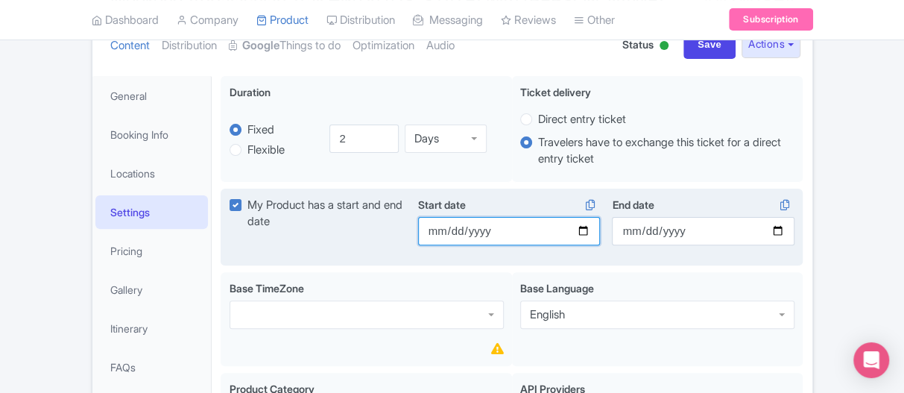
click at [450, 231] on input "Start date" at bounding box center [509, 231] width 183 height 28
click at [418, 230] on input "Start date" at bounding box center [509, 231] width 183 height 28
click at [586, 227] on input "Start date" at bounding box center [509, 231] width 183 height 28
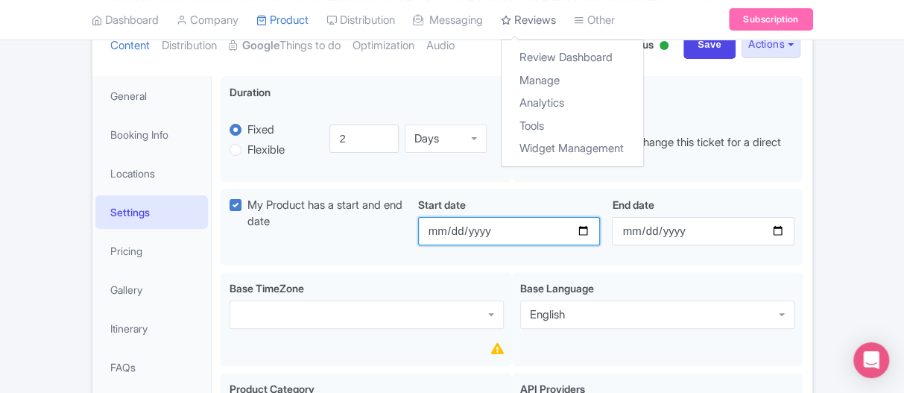
type input "[DATE]"
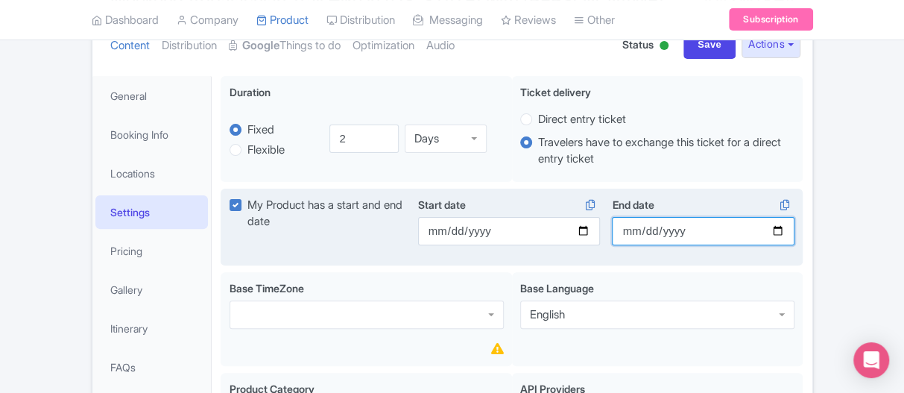
click at [780, 227] on input "End date" at bounding box center [703, 231] width 183 height 28
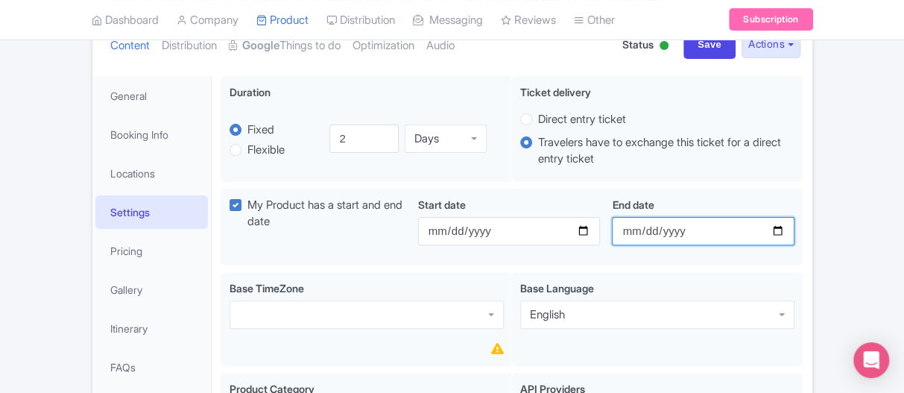
type input "[DATE]"
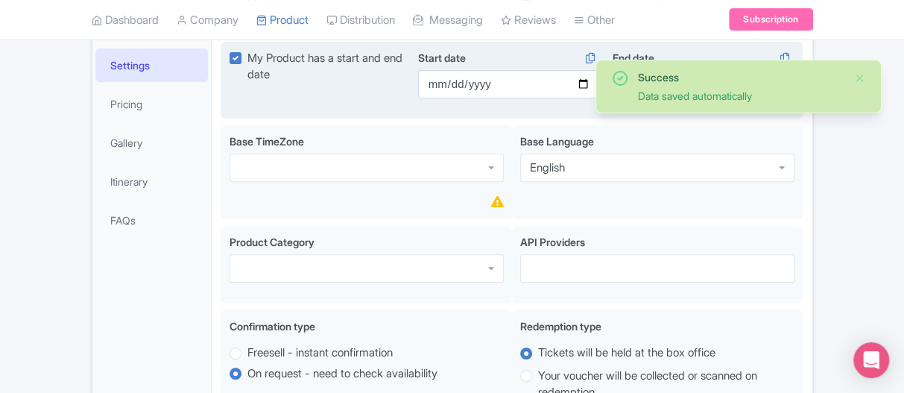
scroll to position [299, 0]
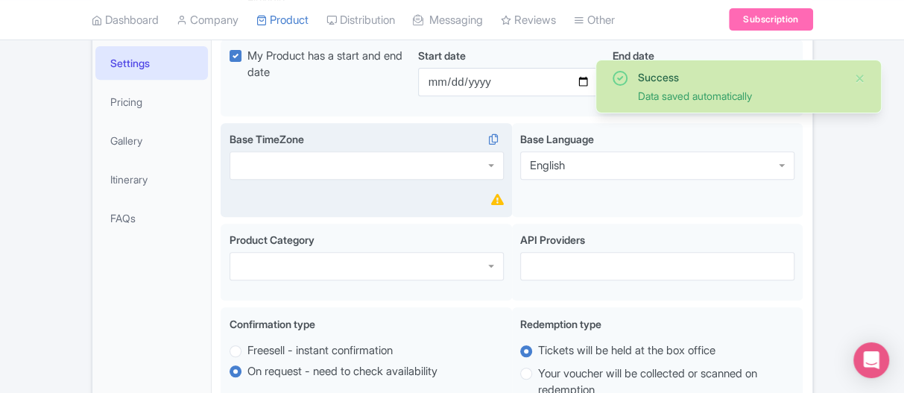
click at [276, 166] on div at bounding box center [367, 165] width 274 height 28
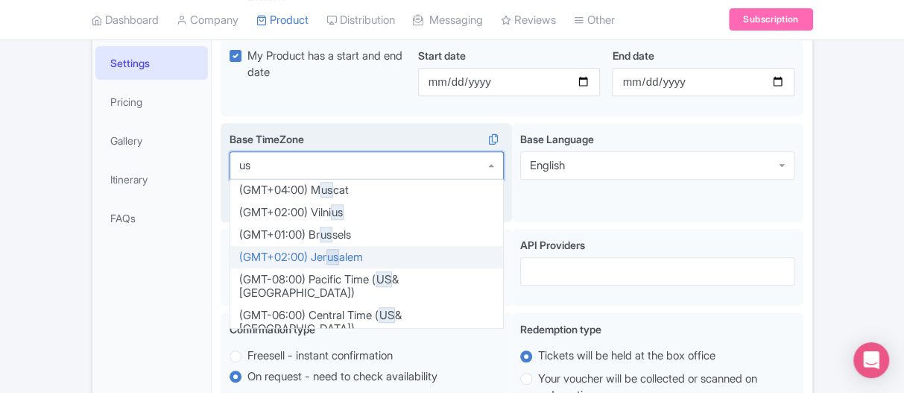
type input "u"
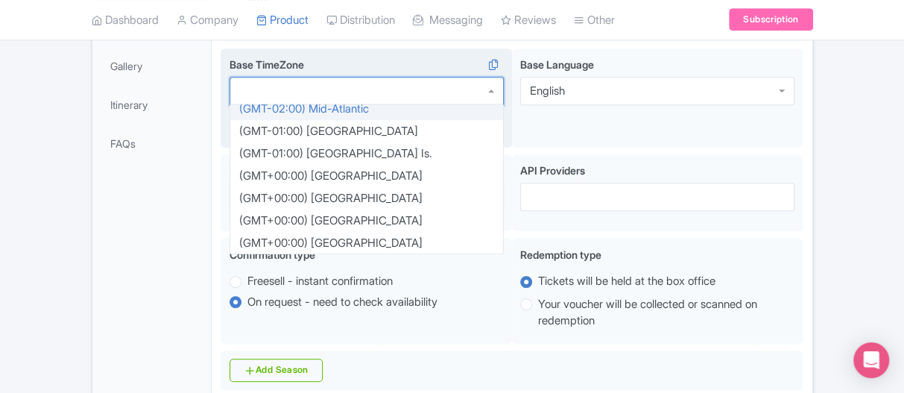
scroll to position [820, 0]
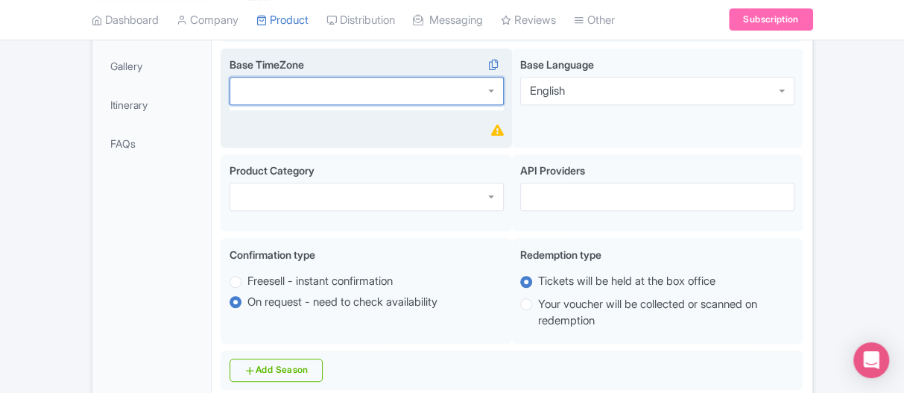
click at [322, 83] on div at bounding box center [367, 91] width 274 height 28
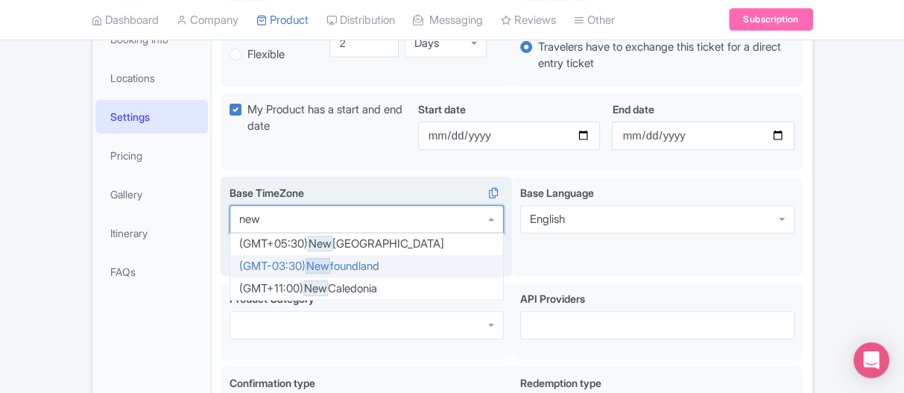
scroll to position [224, 0]
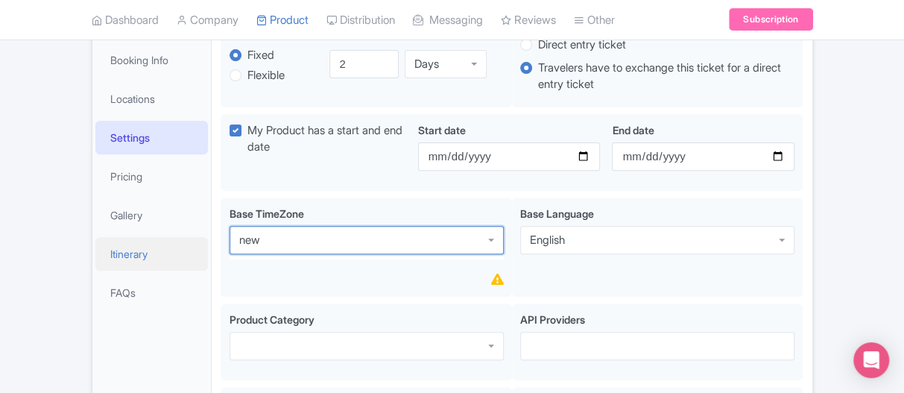
drag, startPoint x: 269, startPoint y: 239, endPoint x: 164, endPoint y: 239, distance: 105.1
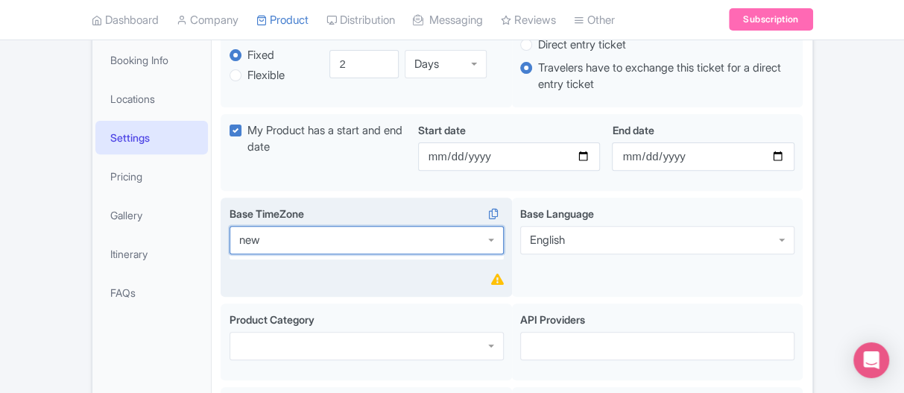
click at [298, 250] on div at bounding box center [367, 240] width 274 height 28
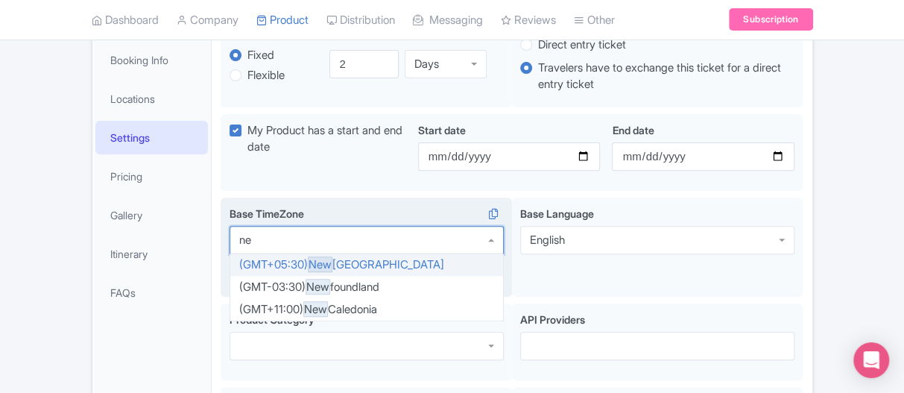
type input "n"
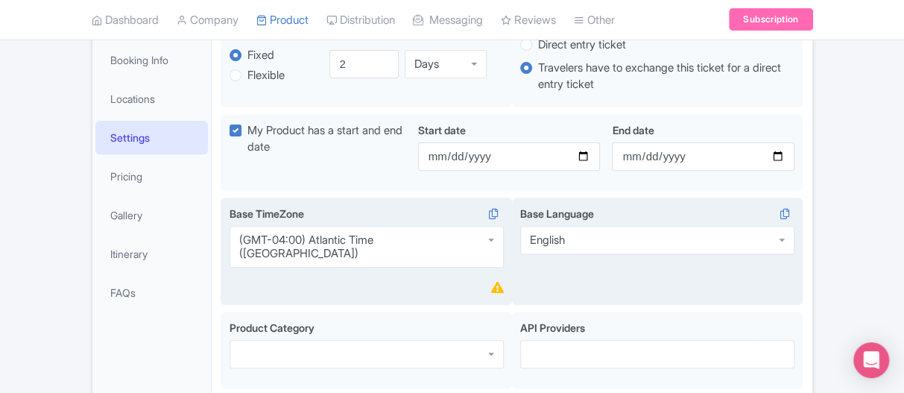
scroll to position [373, 0]
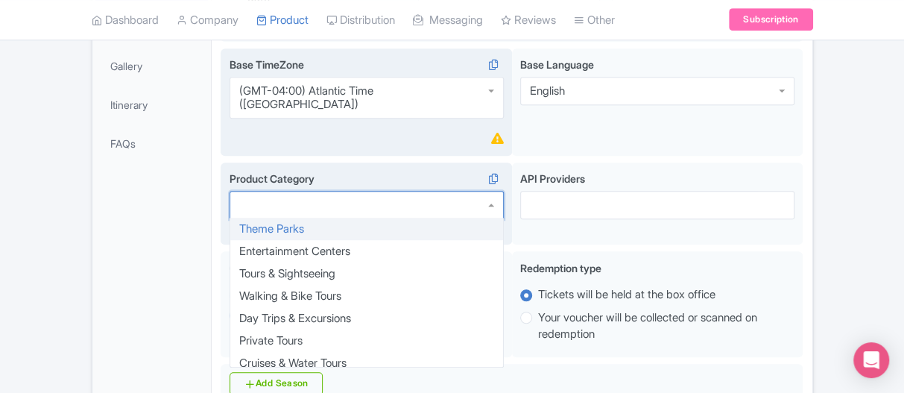
click at [297, 191] on div at bounding box center [367, 205] width 274 height 28
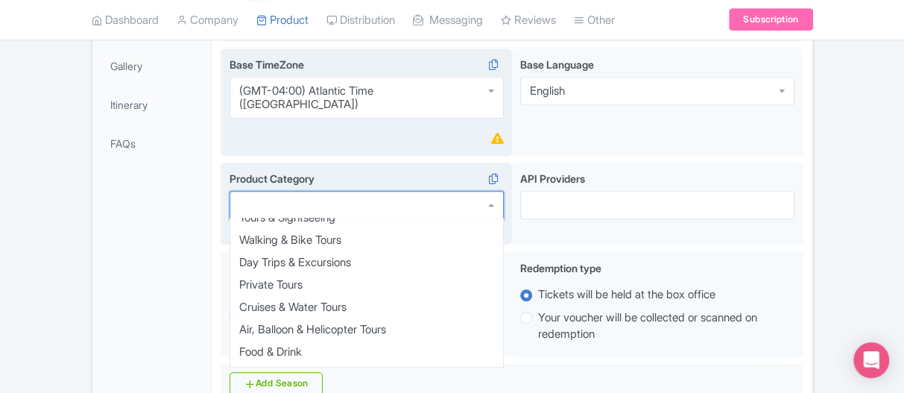
scroll to position [0, 0]
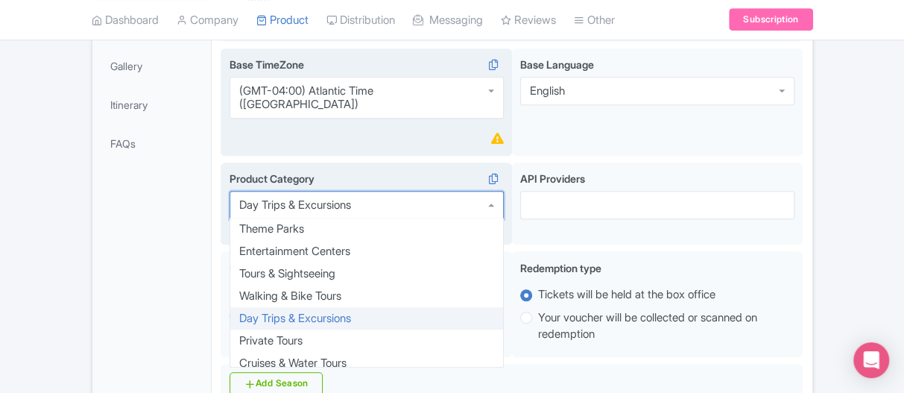
click at [295, 198] on div "Day Trips & Excursions" at bounding box center [295, 204] width 112 height 13
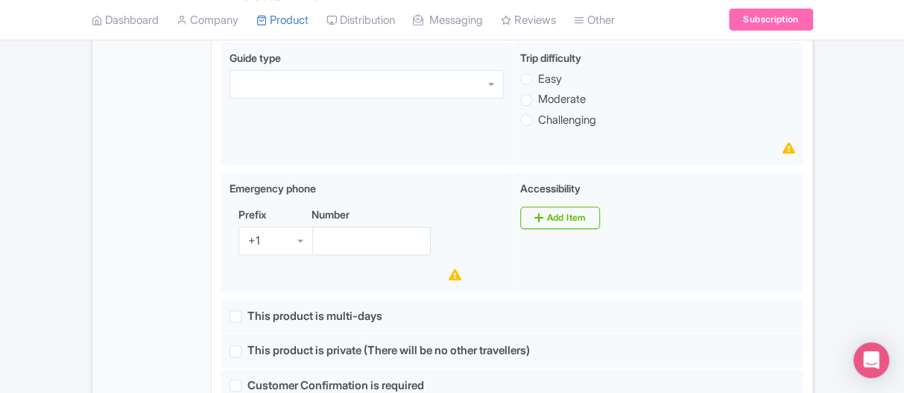
scroll to position [821, 0]
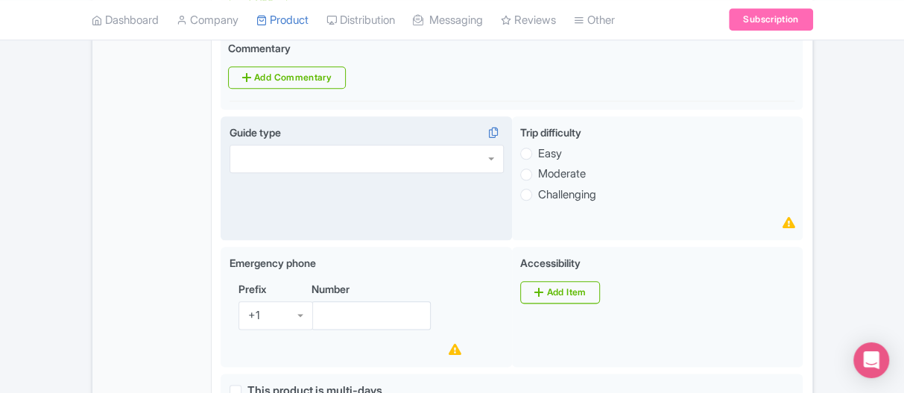
click at [232, 145] on div at bounding box center [367, 159] width 274 height 28
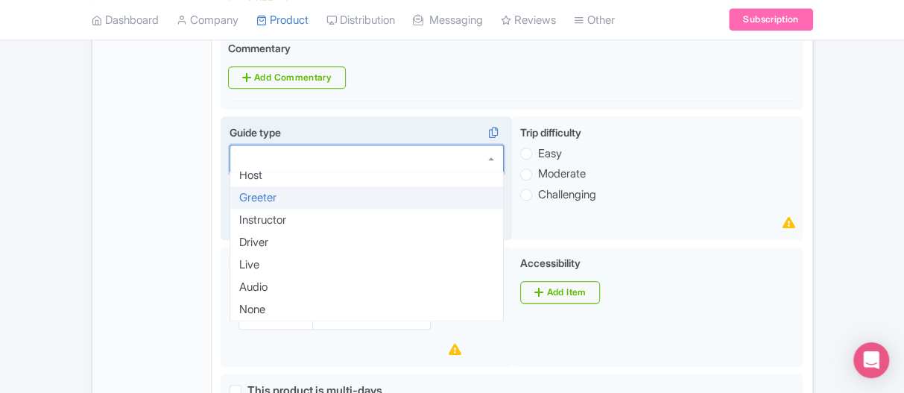
scroll to position [0, 0]
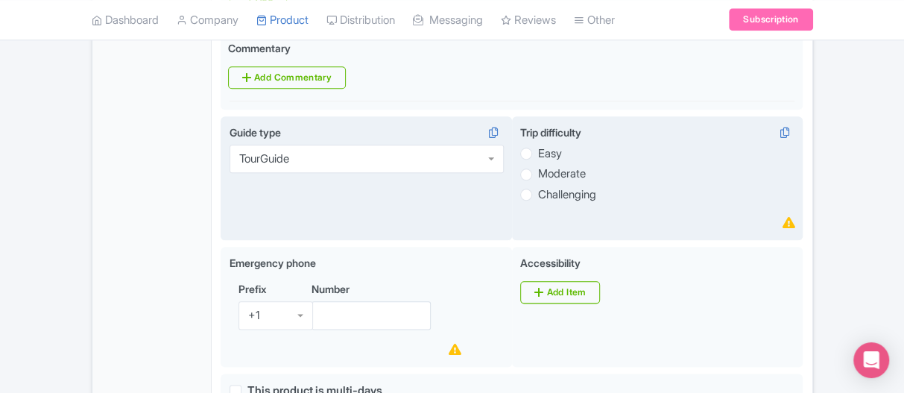
click at [538, 165] on label "Moderate" at bounding box center [562, 173] width 48 height 17
click at [538, 165] on input "Moderate" at bounding box center [545, 172] width 15 height 15
radio input "true"
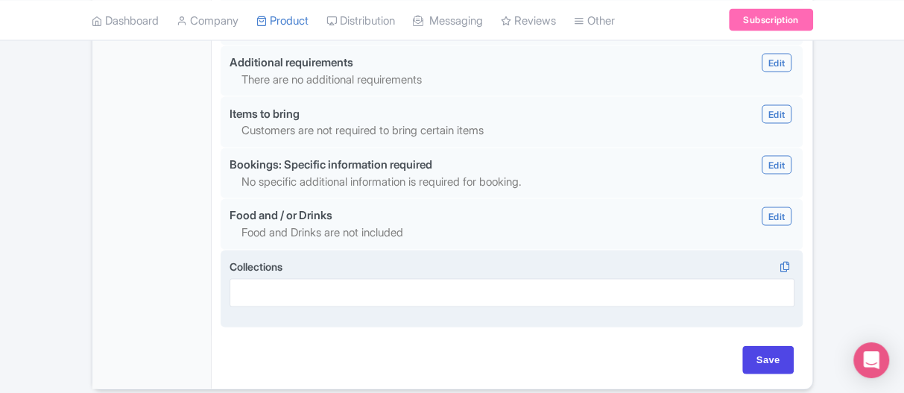
scroll to position [1598, 0]
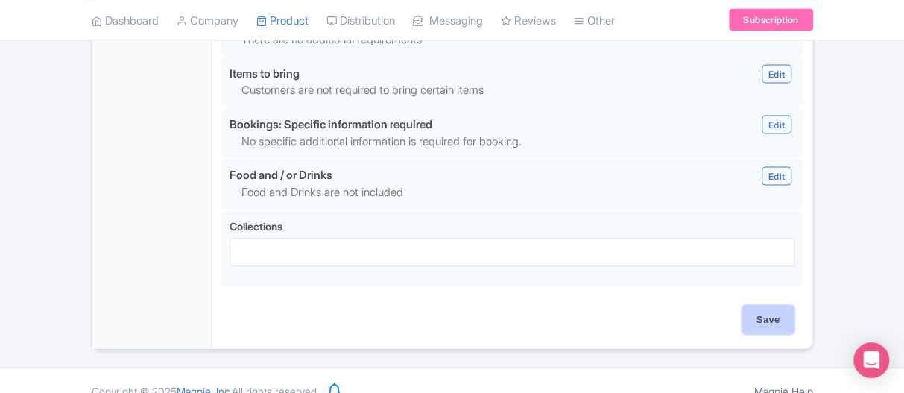
click at [769, 306] on input "Save" at bounding box center [768, 320] width 52 height 28
type input "Update Product"
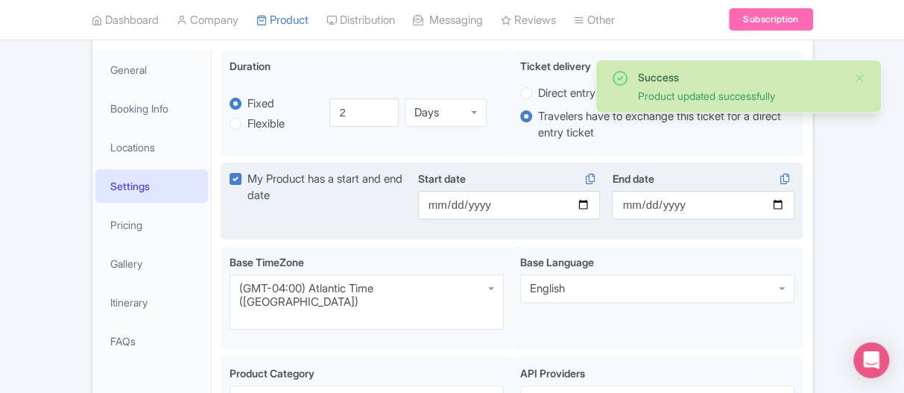
scroll to position [75, 0]
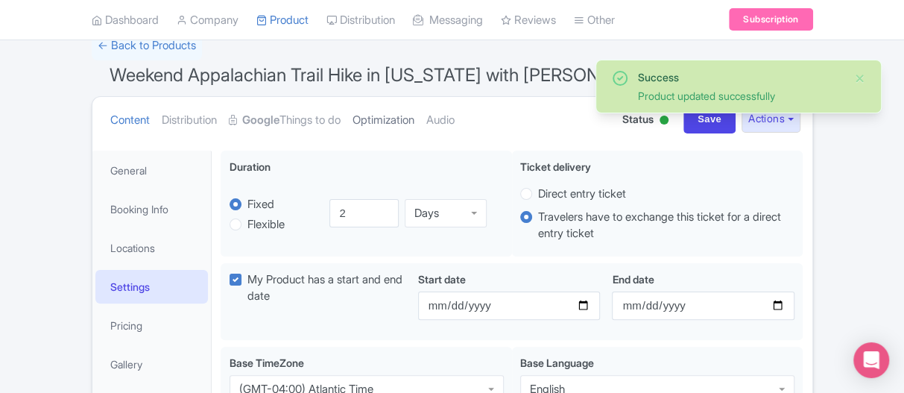
click at [408, 116] on link "Optimization" at bounding box center [384, 120] width 62 height 47
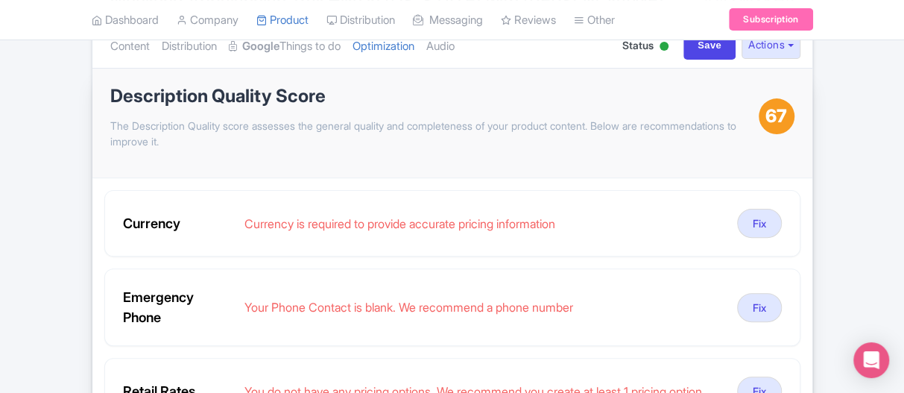
scroll to position [0, 0]
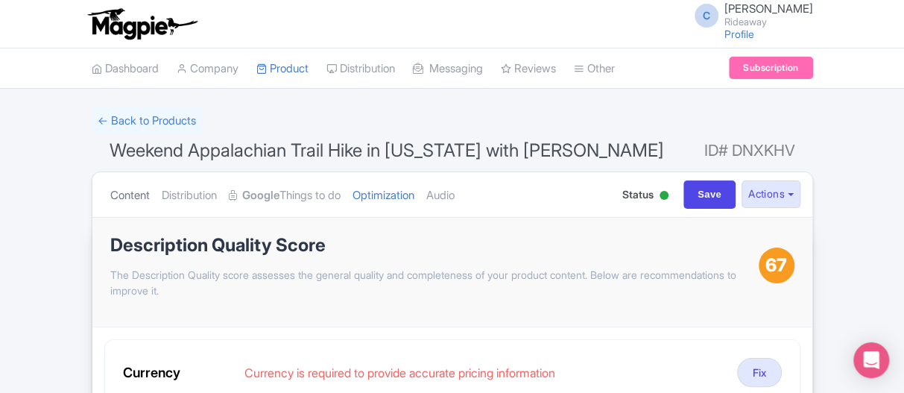
click at [148, 192] on link "Content" at bounding box center [130, 195] width 40 height 47
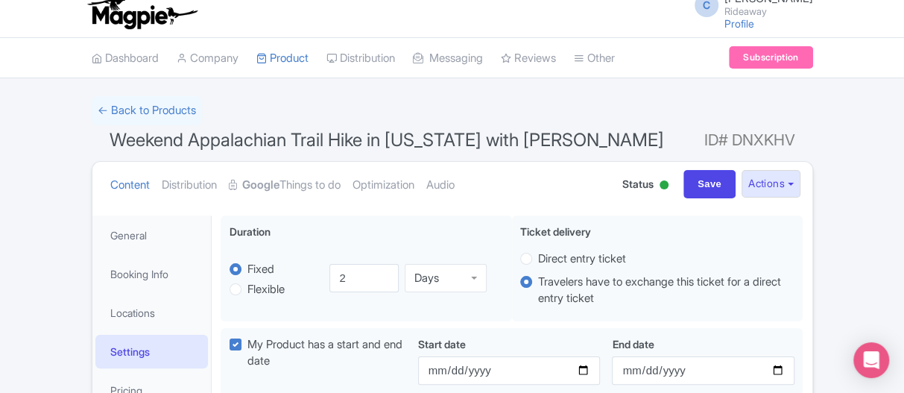
scroll to position [75, 0]
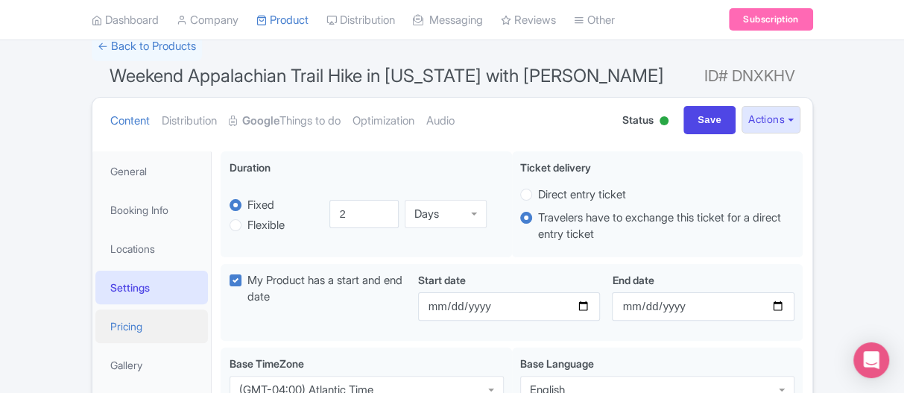
click at [133, 321] on link "Pricing" at bounding box center [151, 326] width 113 height 34
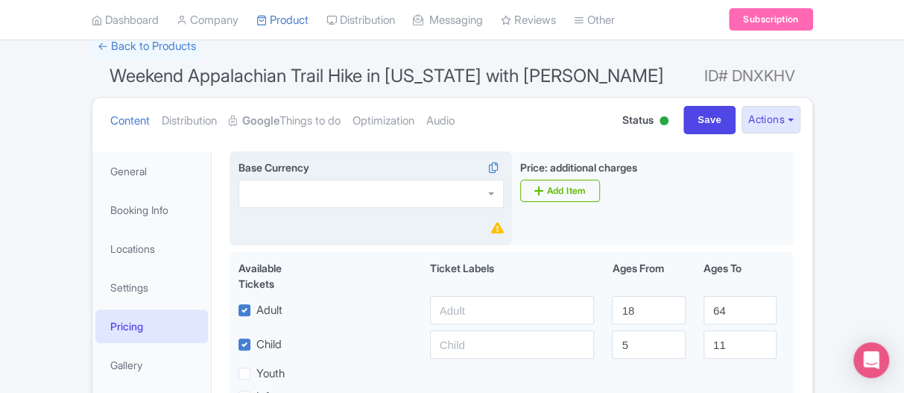
click at [338, 192] on div at bounding box center [371, 194] width 265 height 28
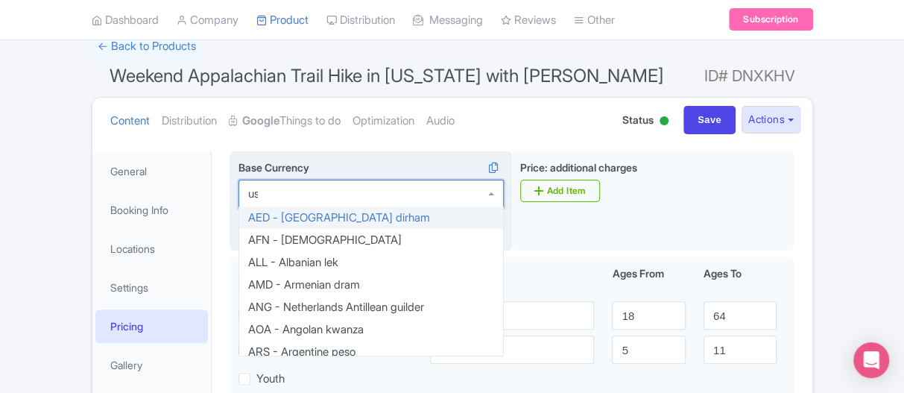
type input "usd"
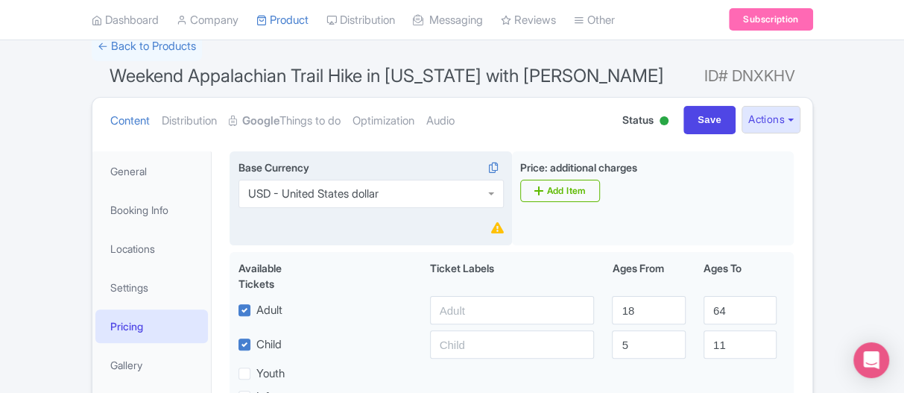
scroll to position [224, 0]
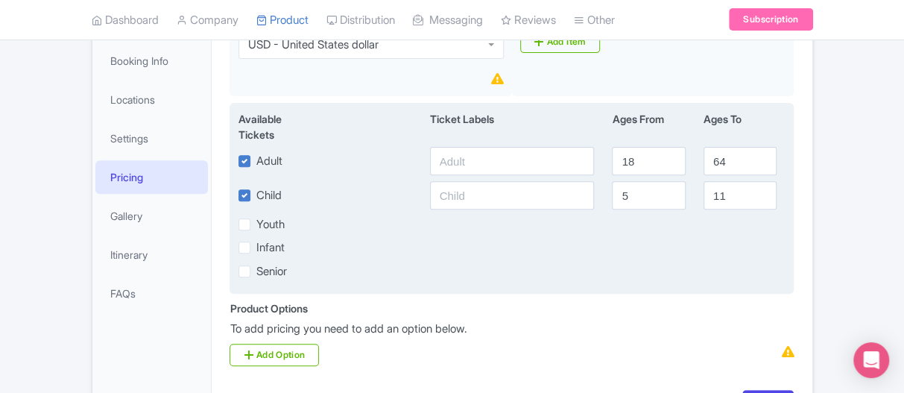
click at [256, 195] on label "Child" at bounding box center [268, 195] width 25 height 17
click at [256, 195] on input "Child" at bounding box center [261, 191] width 10 height 10
checkbox input "false"
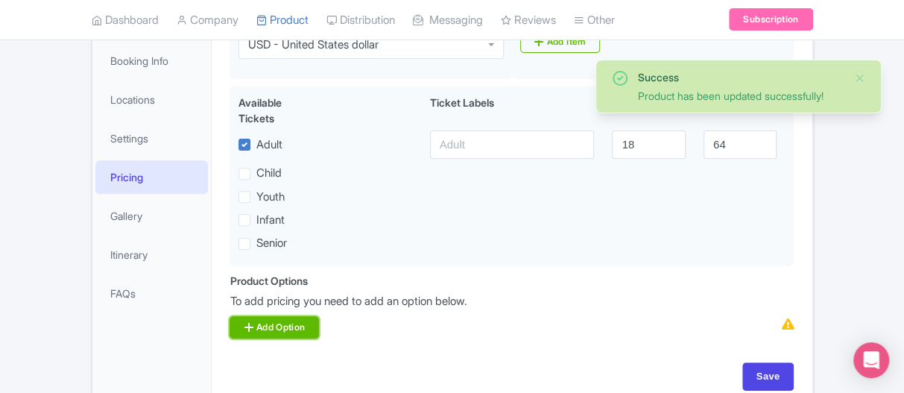
click at [283, 321] on link "Add Option" at bounding box center [274, 327] width 89 height 22
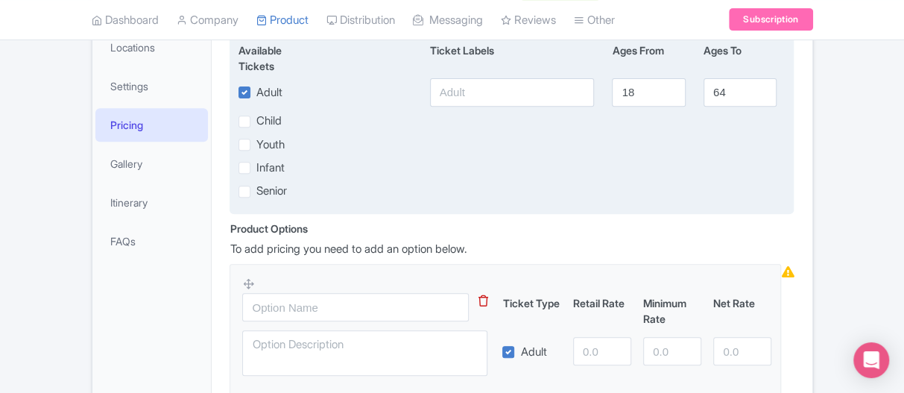
scroll to position [298, 0]
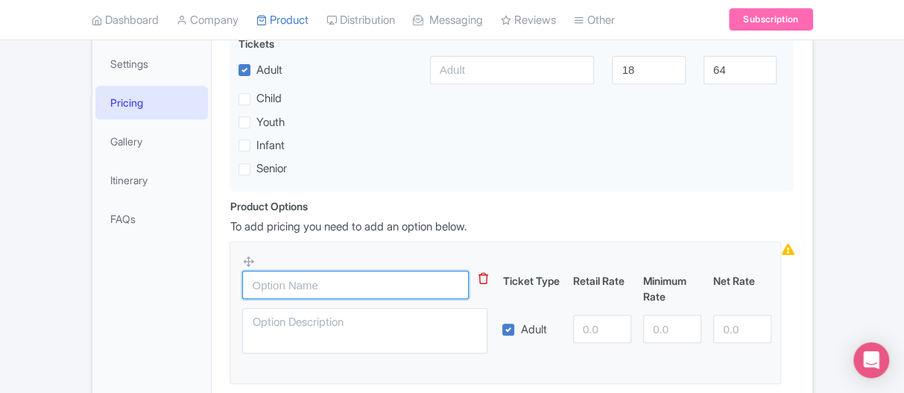
click at [283, 279] on input "text" at bounding box center [355, 285] width 227 height 28
type input "P"
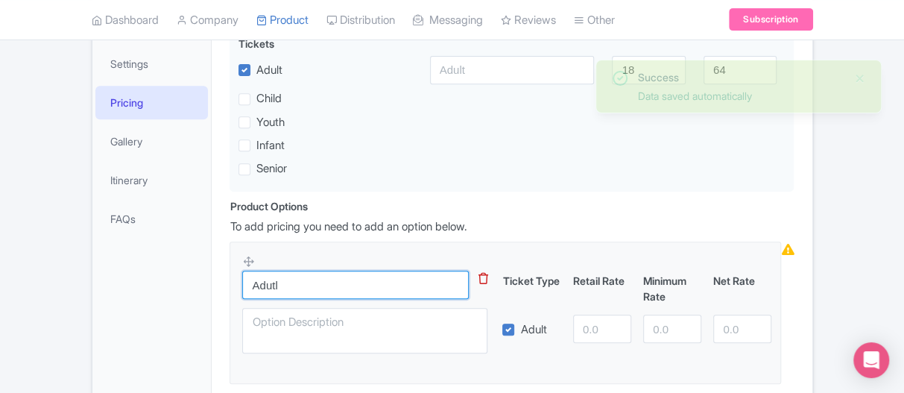
drag, startPoint x: 370, startPoint y: 289, endPoint x: 190, endPoint y: 279, distance: 180.0
click at [190, 279] on div "General Booking Info Locations Settings Pricing Gallery Itinerary FAQs Bring me…" at bounding box center [452, 202] width 720 height 567
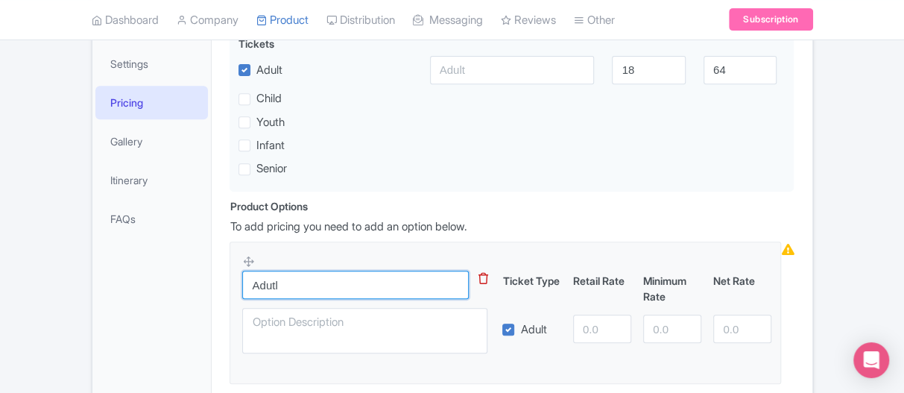
type input "a"
type input "Adult"
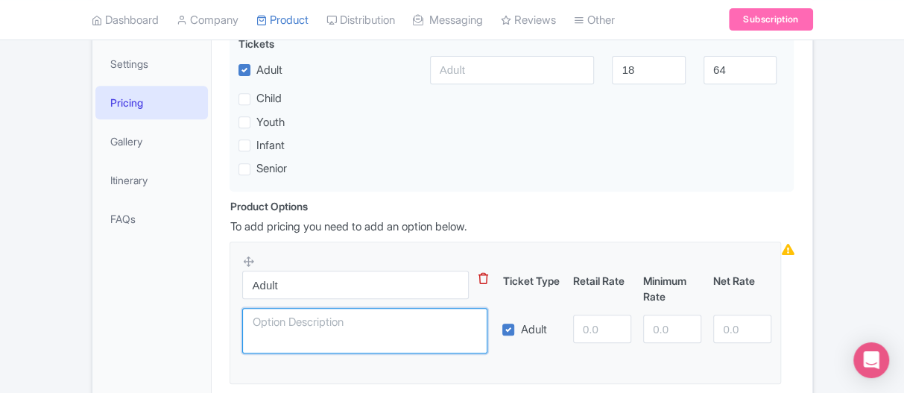
click at [267, 320] on textarea at bounding box center [364, 330] width 245 height 45
click at [259, 322] on textarea "per day" at bounding box center [364, 330] width 245 height 45
type textarea "Per day"
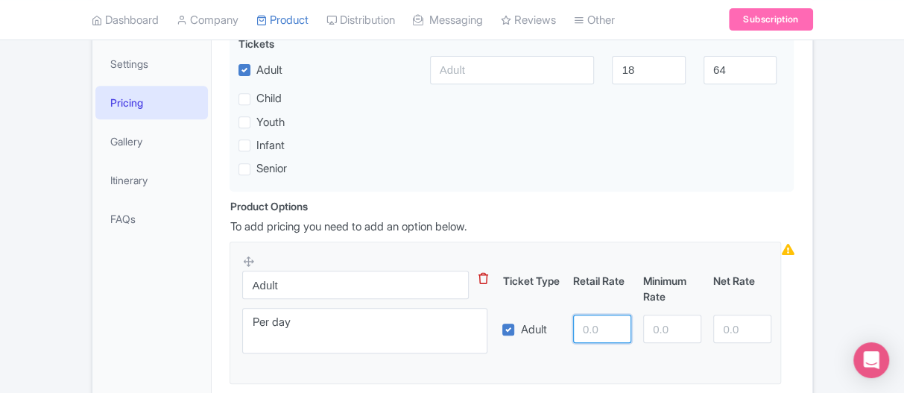
click at [599, 321] on input "number" at bounding box center [602, 329] width 58 height 28
type input "95.49"
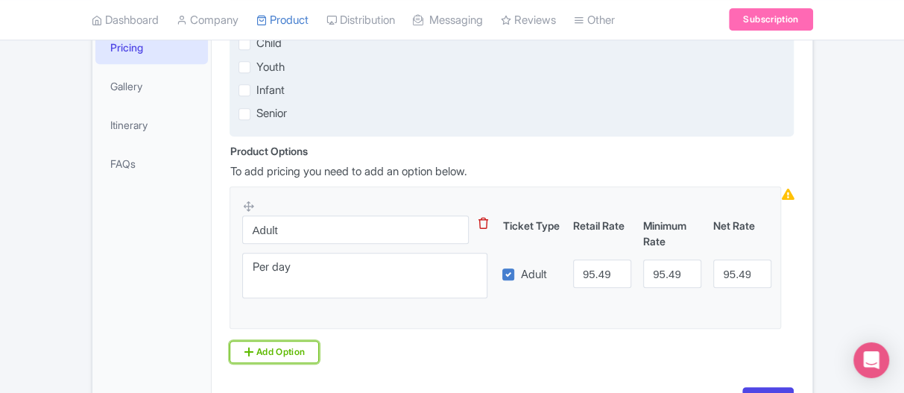
scroll to position [453, 0]
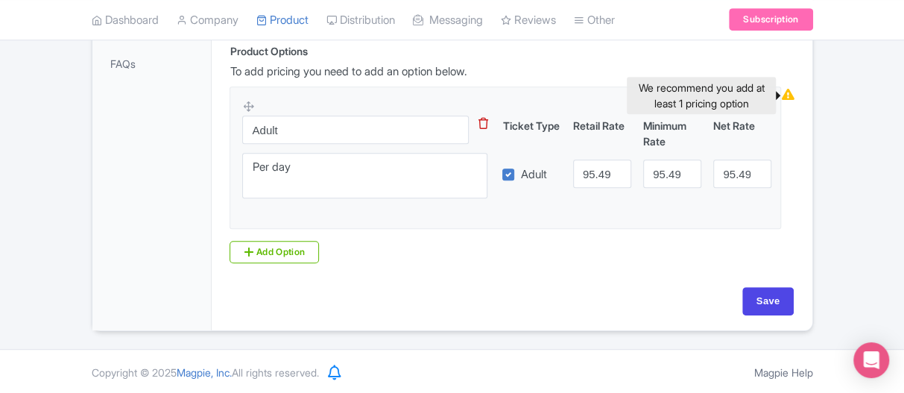
click at [788, 98] on icon at bounding box center [787, 94] width 13 height 11
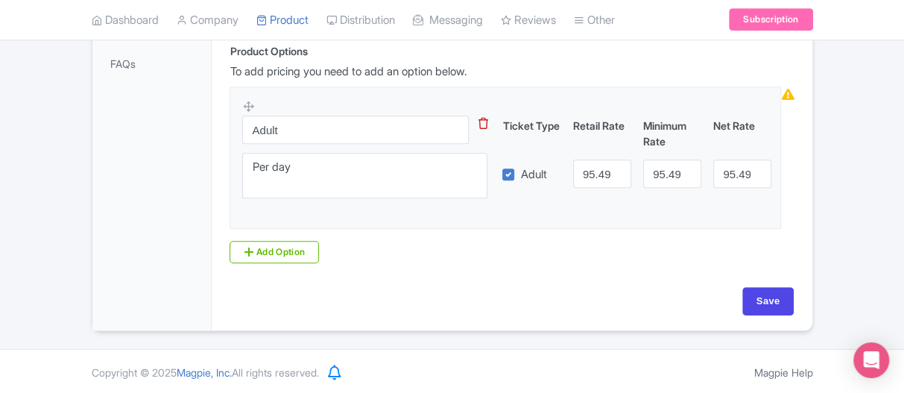
click at [788, 98] on icon at bounding box center [787, 94] width 13 height 11
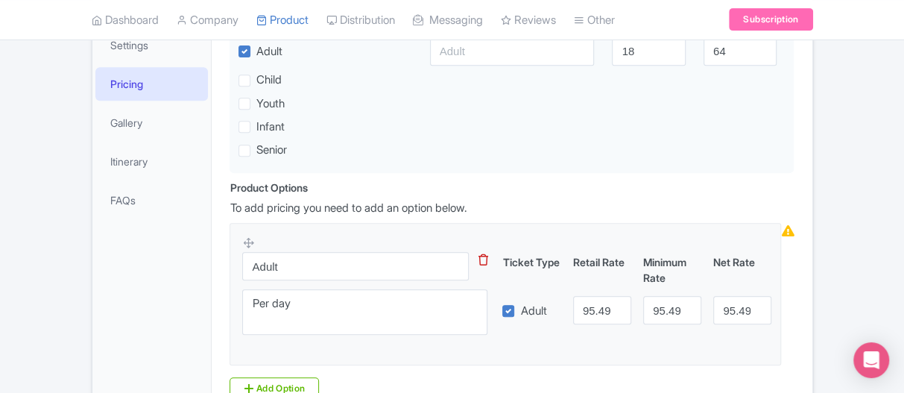
scroll to position [304, 0]
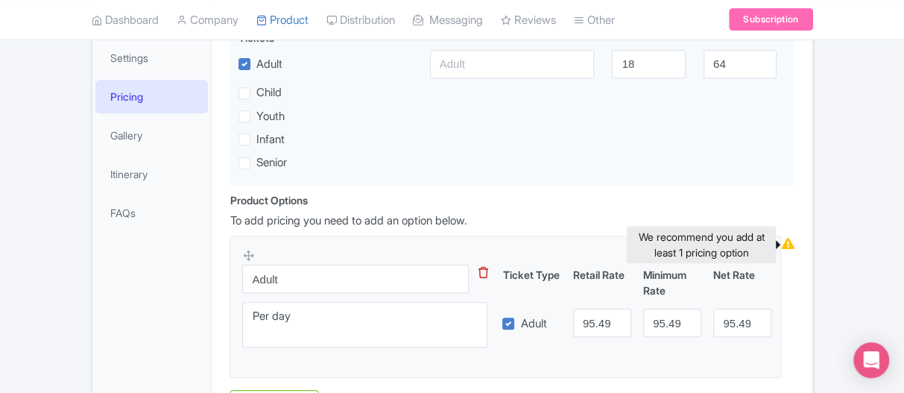
click at [786, 247] on icon at bounding box center [787, 243] width 13 height 11
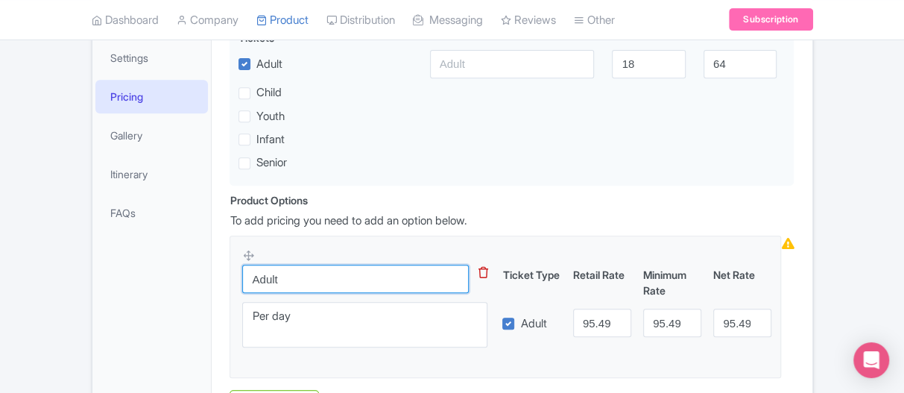
click at [360, 282] on input "Adult" at bounding box center [355, 279] width 227 height 28
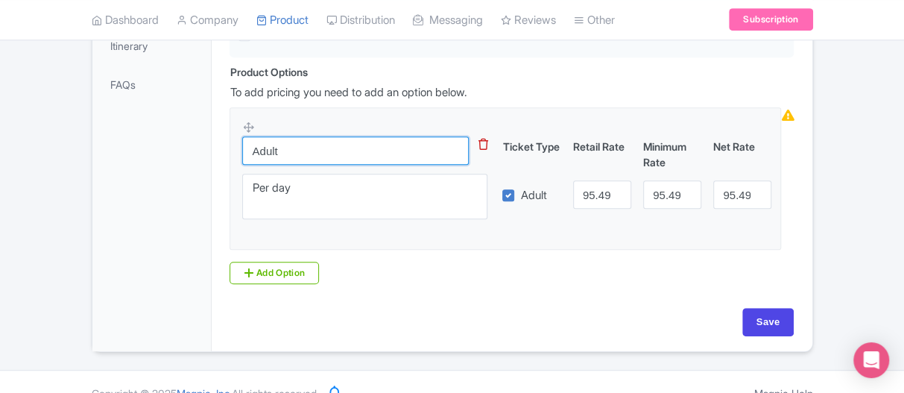
scroll to position [453, 0]
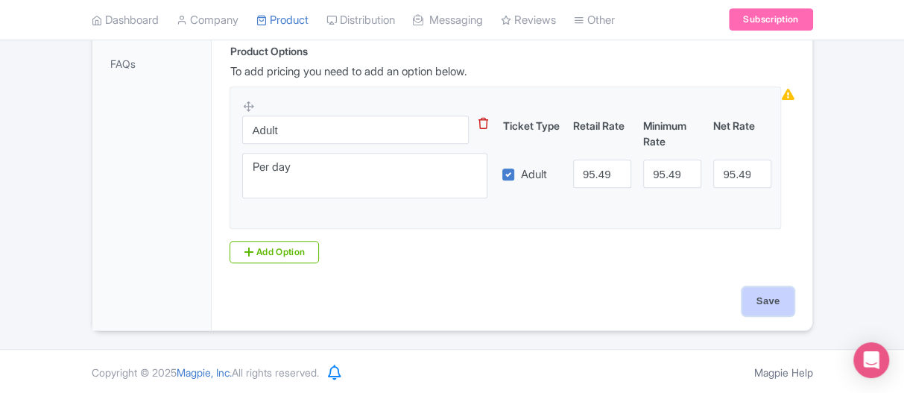
click at [749, 308] on input "Save" at bounding box center [768, 301] width 52 height 28
type input "Update Product"
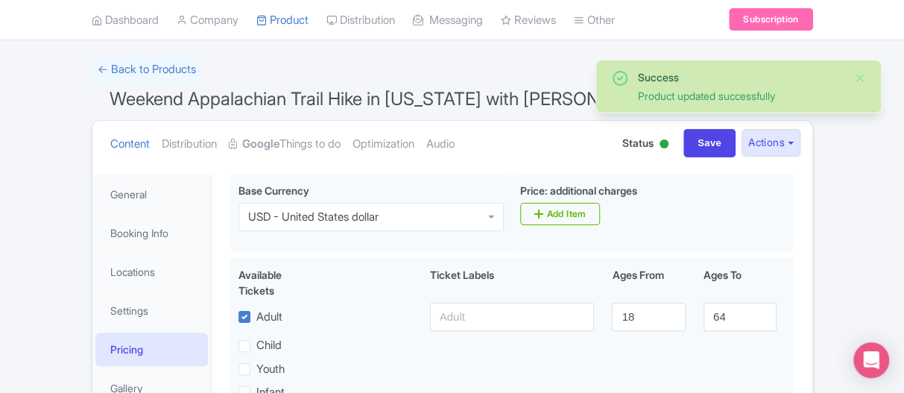
scroll to position [75, 0]
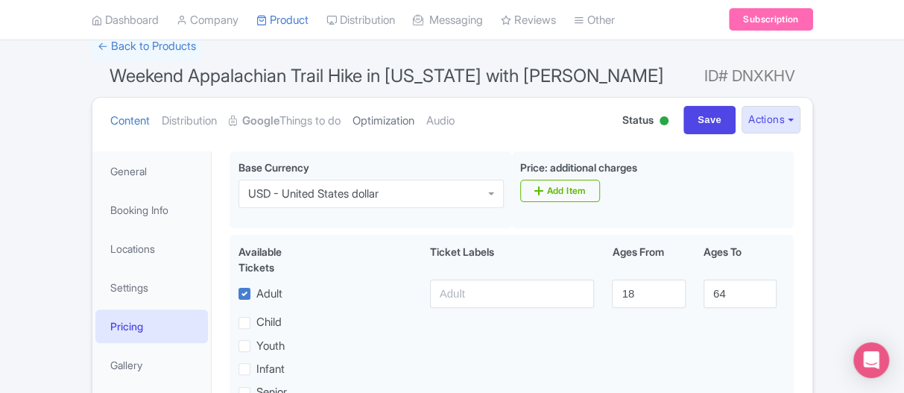
click at [379, 108] on link "Optimization" at bounding box center [384, 121] width 62 height 47
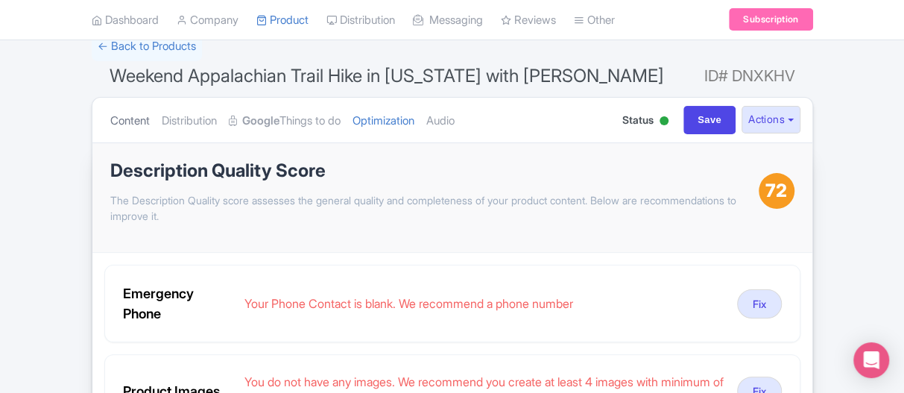
click at [114, 119] on link "Content" at bounding box center [130, 121] width 40 height 47
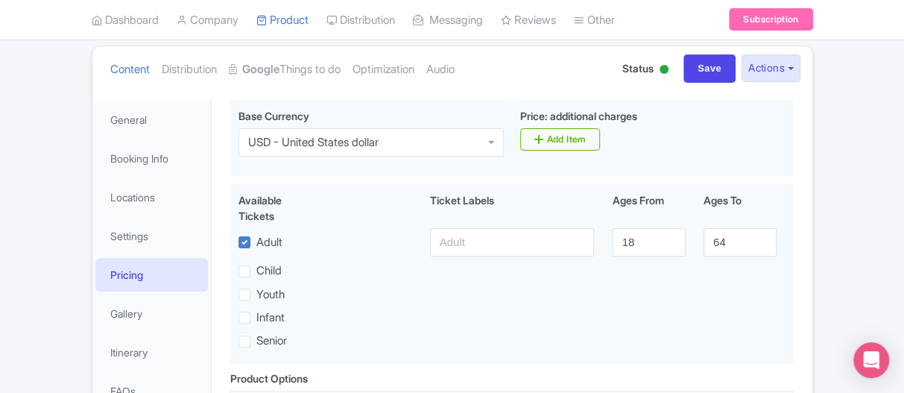
scroll to position [149, 0]
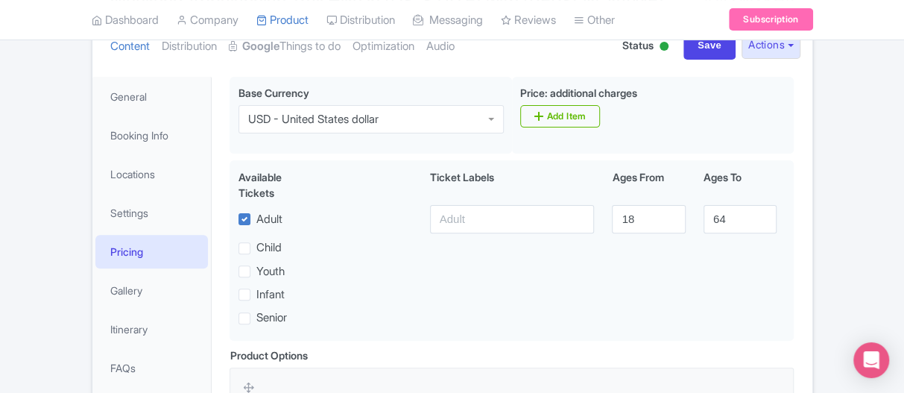
click at [139, 235] on link "Pricing" at bounding box center [151, 252] width 113 height 34
click at [139, 212] on link "Settings" at bounding box center [151, 213] width 113 height 34
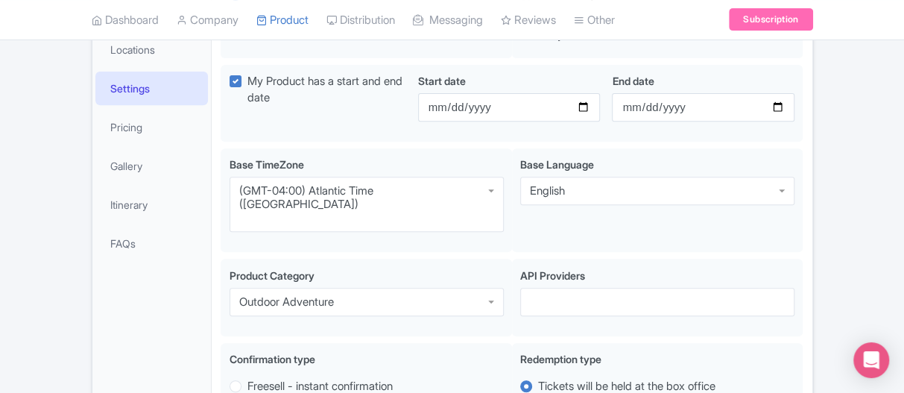
scroll to position [224, 0]
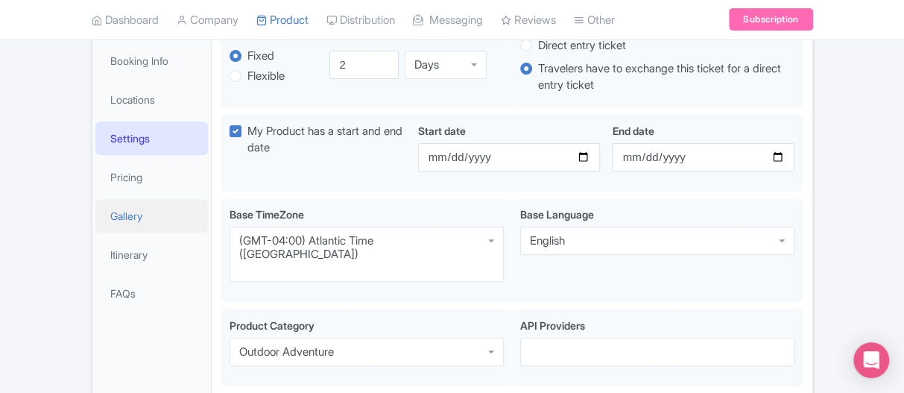
click at [129, 216] on link "Gallery" at bounding box center [151, 216] width 113 height 34
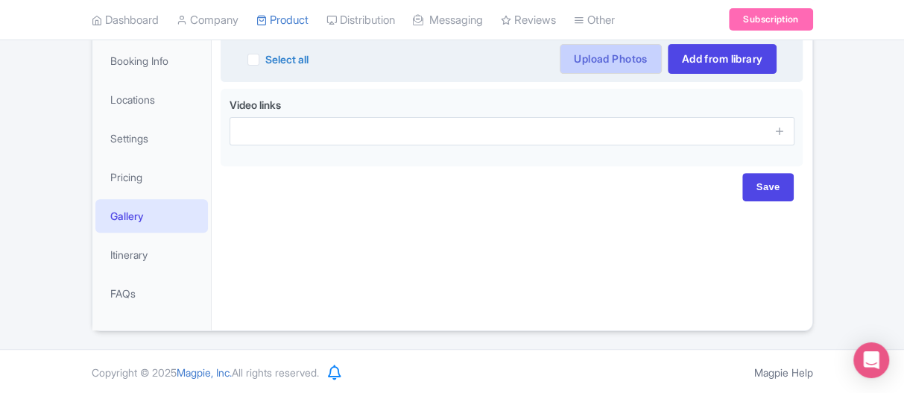
click at [618, 63] on link "Upload Photos" at bounding box center [610, 59] width 101 height 30
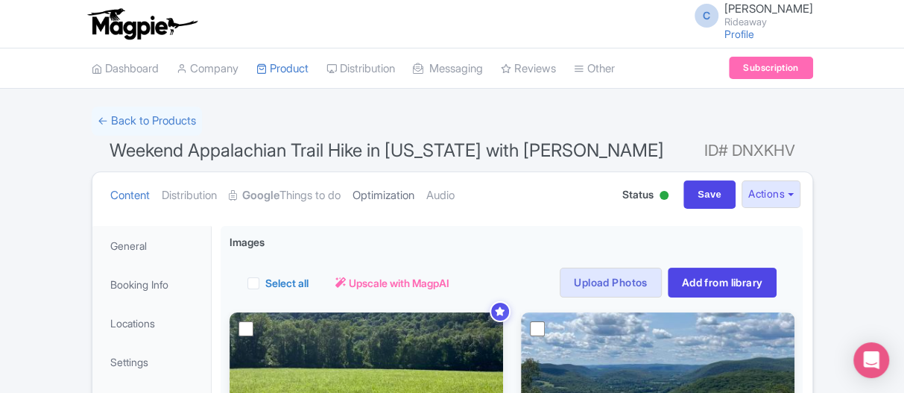
click at [388, 192] on link "Optimization" at bounding box center [384, 195] width 62 height 47
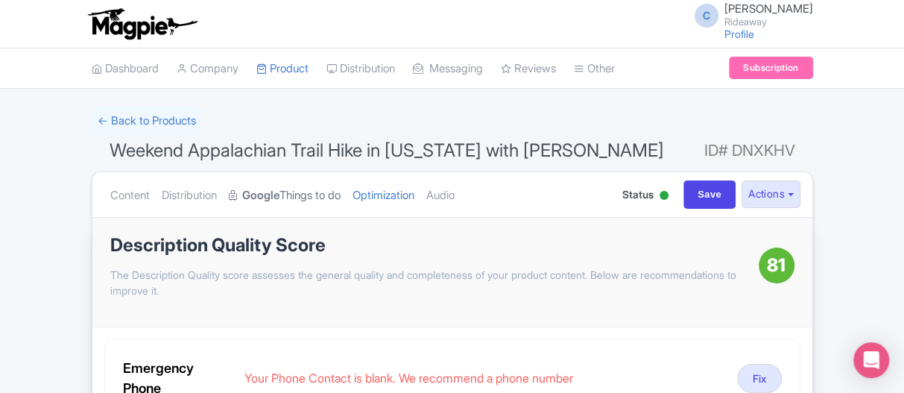
click at [323, 193] on link "Google Things to do" at bounding box center [285, 195] width 112 height 47
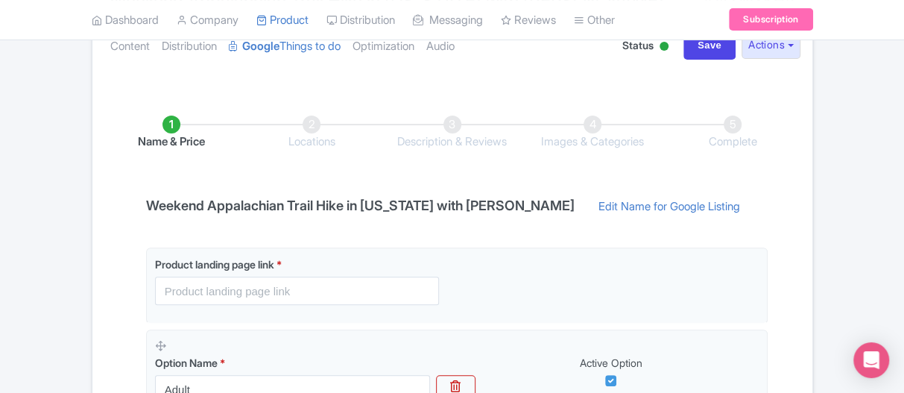
scroll to position [224, 0]
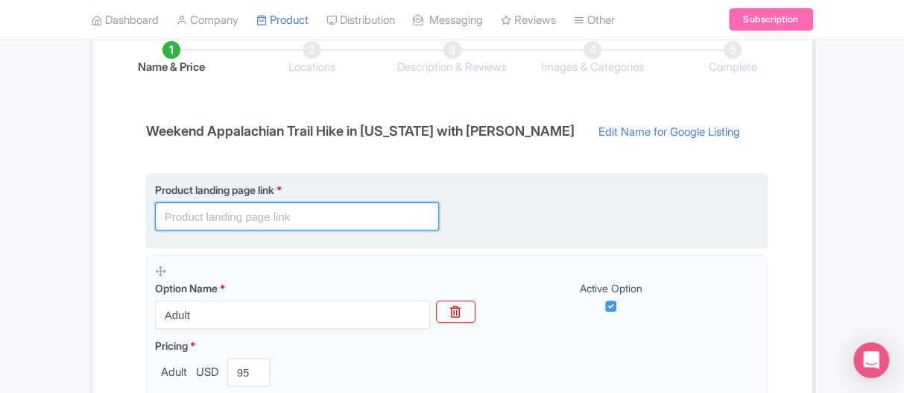
click at [253, 204] on input "text" at bounding box center [297, 216] width 284 height 28
paste input "[URL][DOMAIN_NAME][US_STATE]"
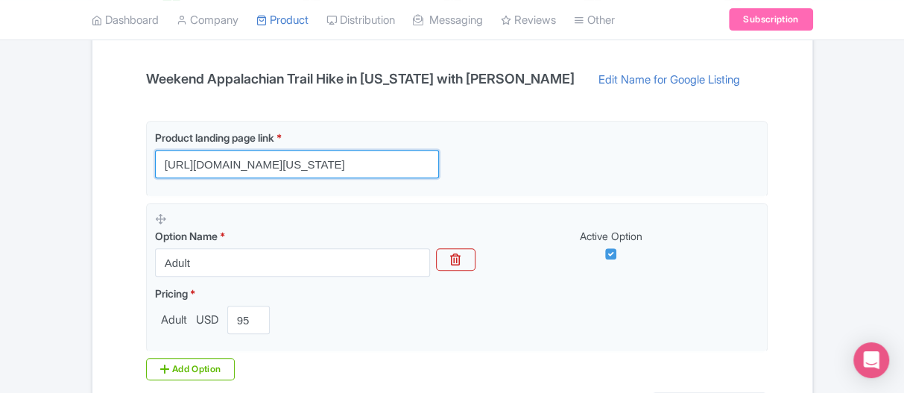
scroll to position [298, 0]
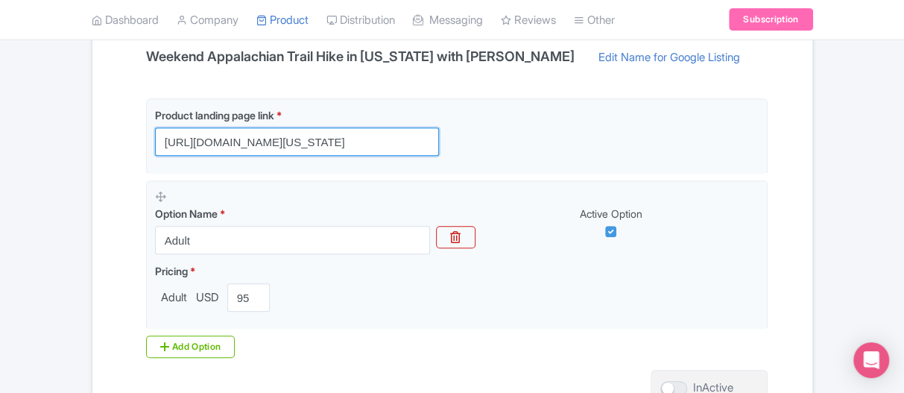
type input "[URL][DOMAIN_NAME][US_STATE]"
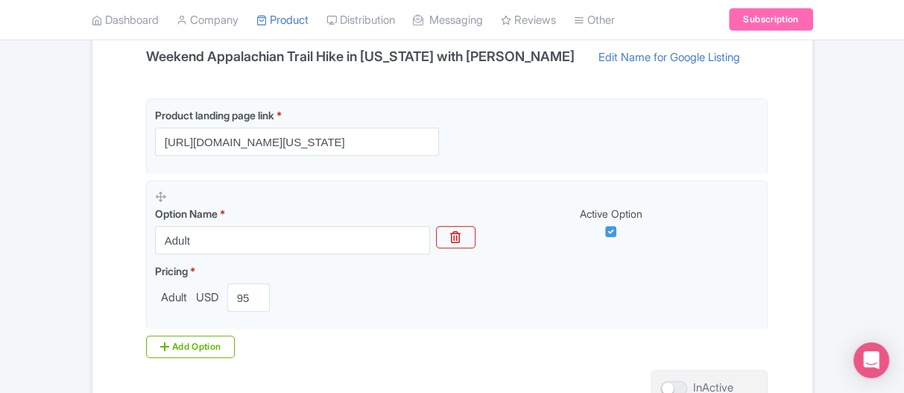
click at [2, 234] on div "← Back to Products Weekend Appalachian Trail Hike in Connecticut with Gabi ID# …" at bounding box center [452, 139] width 904 height 663
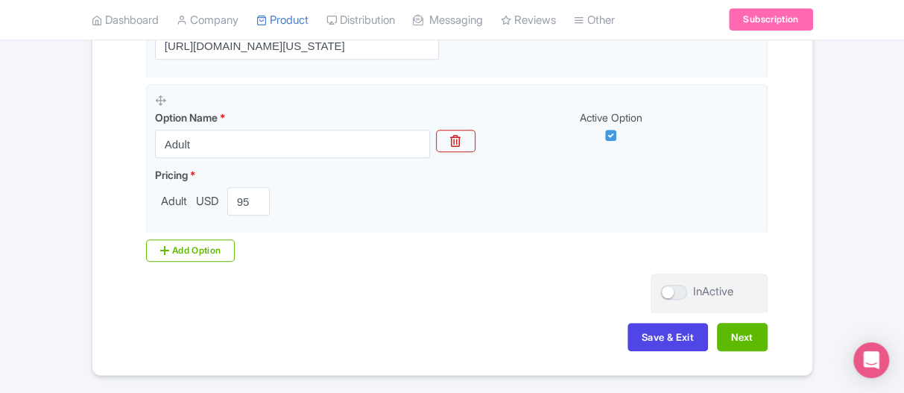
scroll to position [436, 0]
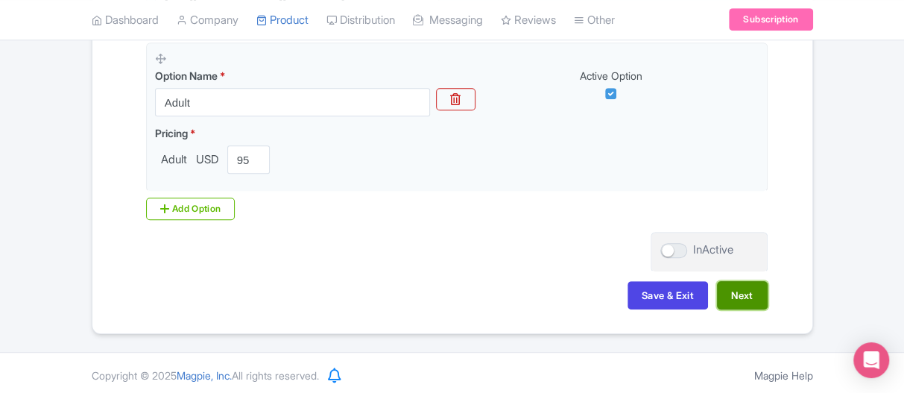
click at [735, 292] on button "Next" at bounding box center [742, 295] width 51 height 28
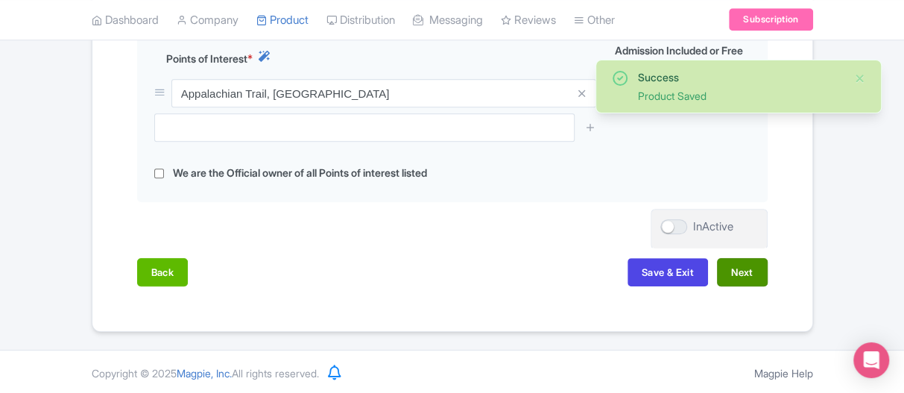
scroll to position [590, 0]
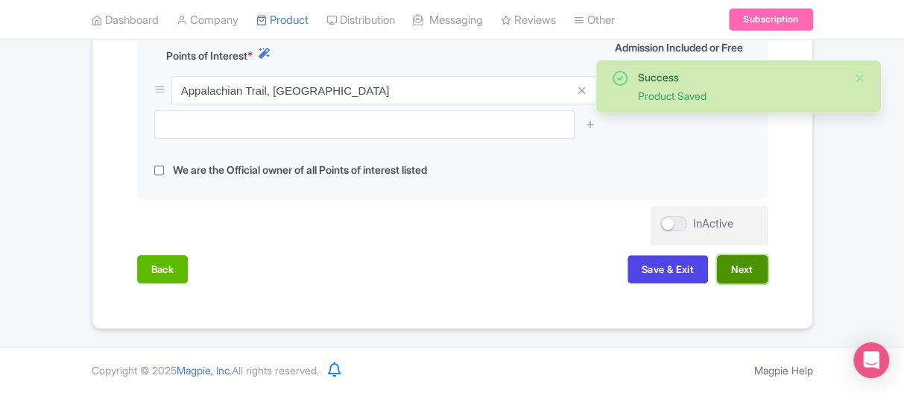
click at [722, 280] on button "Next" at bounding box center [742, 269] width 51 height 28
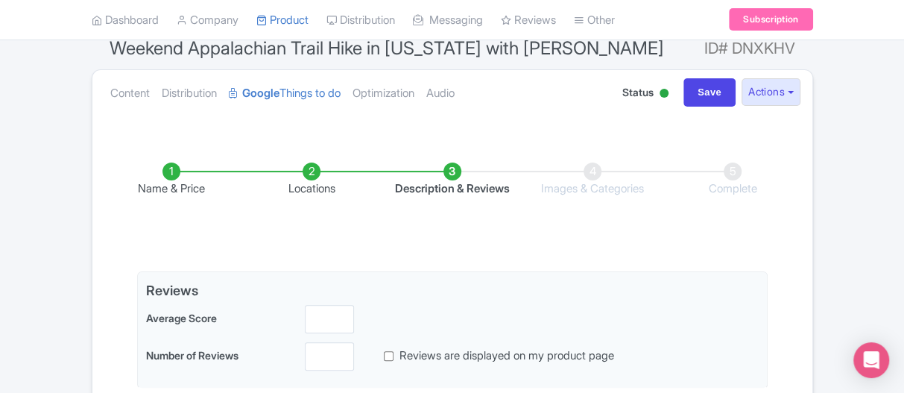
scroll to position [23, 0]
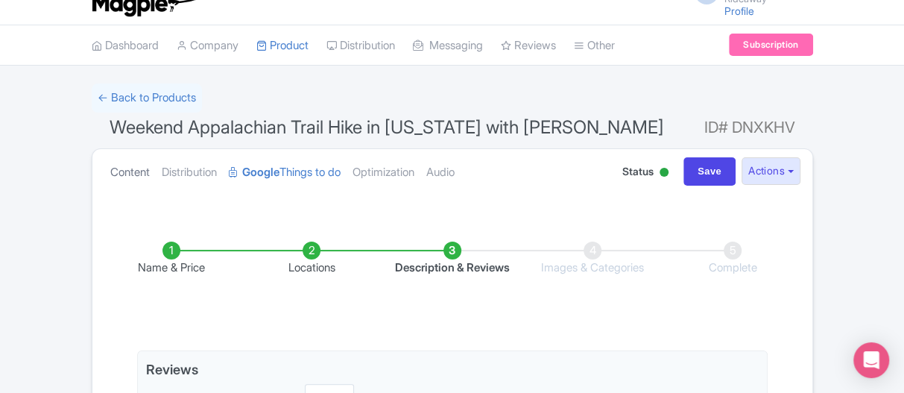
click at [124, 171] on link "Content" at bounding box center [130, 172] width 40 height 47
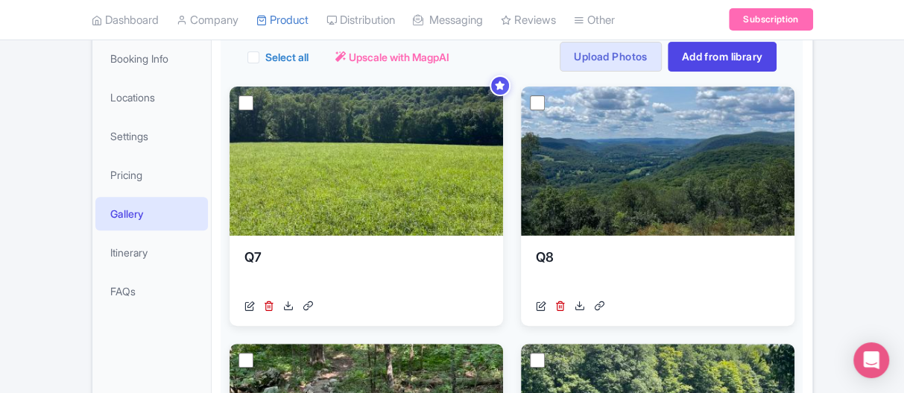
scroll to position [0, 0]
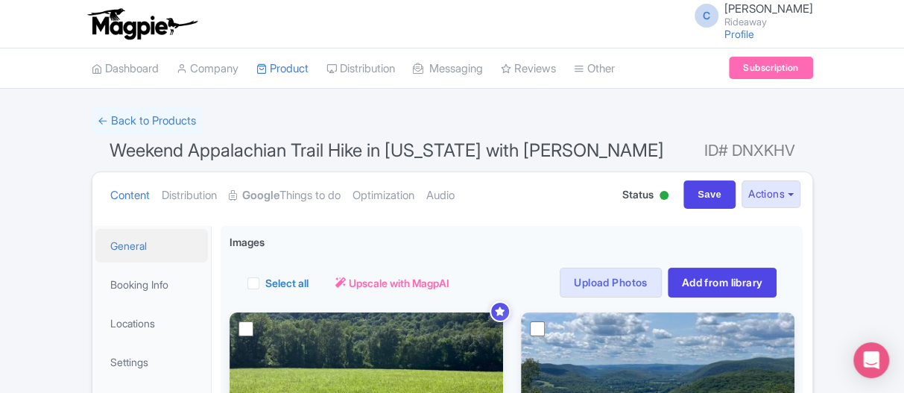
click at [127, 245] on link "General" at bounding box center [151, 246] width 113 height 34
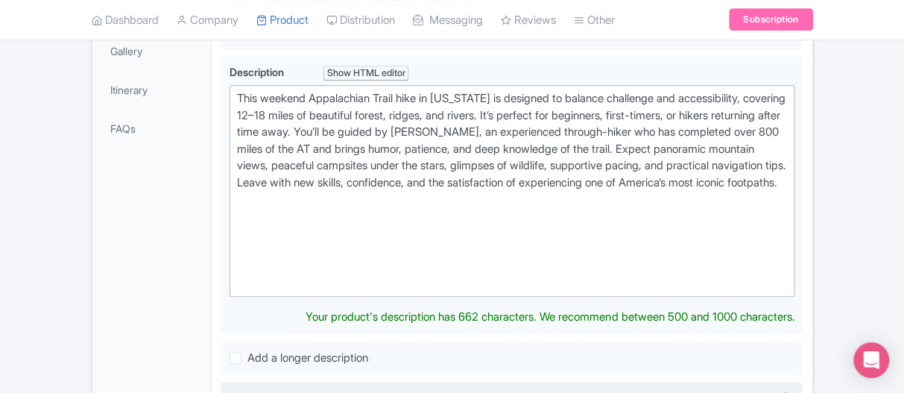
scroll to position [522, 0]
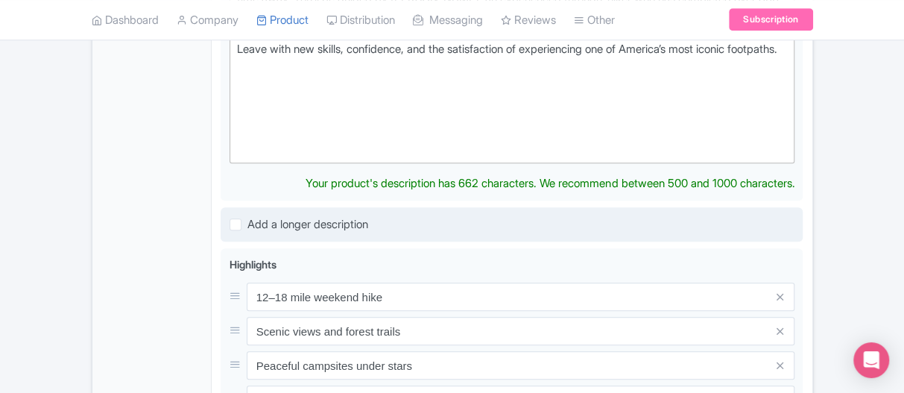
click at [318, 239] on div "Weekend Appalachian Trail Hike in Connecticut with Gabi Name * i Weekend Appala…" at bounding box center [512, 237] width 582 height 1067
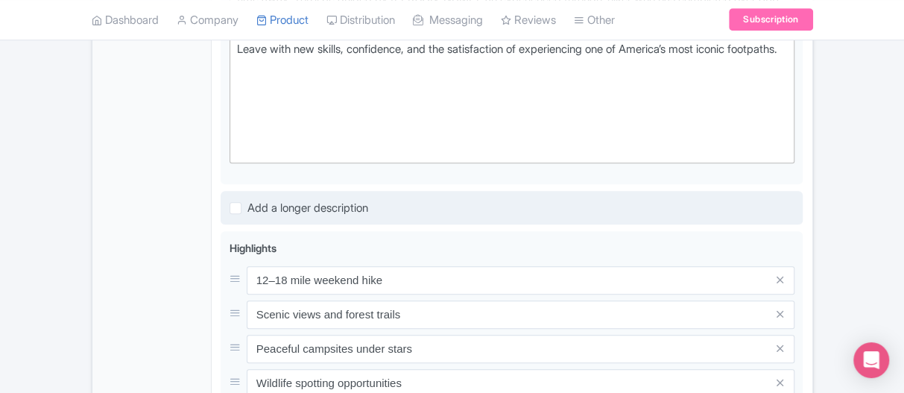
click at [247, 217] on label "Add a longer description" at bounding box center [307, 208] width 121 height 17
click at [247, 209] on input "Add a longer description" at bounding box center [252, 204] width 10 height 10
checkbox input "true"
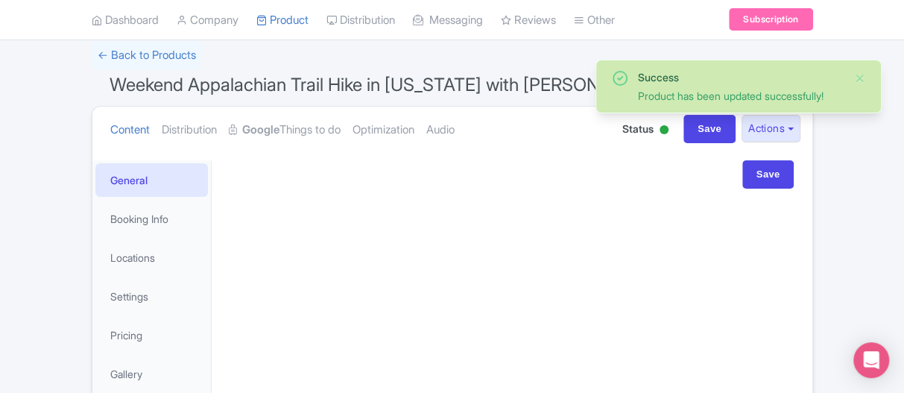
scroll to position [149, 0]
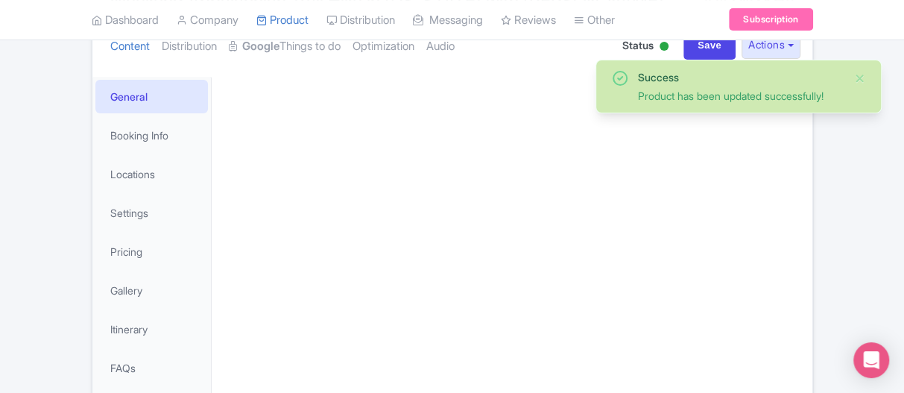
click at [350, 173] on div "Bring meals, snacks, and water bottle Pack your own camping gear Basic hiking f…" at bounding box center [512, 236] width 600 height 337
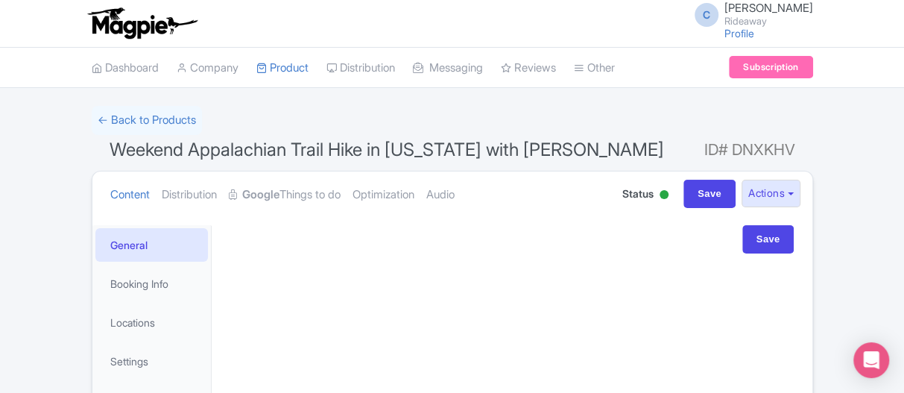
scroll to position [0, 0]
click at [336, 239] on div "Save" at bounding box center [512, 240] width 564 height 28
click at [245, 236] on div "Save" at bounding box center [512, 240] width 564 height 28
drag, startPoint x: 283, startPoint y: 247, endPoint x: 295, endPoint y: 254, distance: 13.7
click at [283, 249] on div "Save" at bounding box center [512, 240] width 564 height 28
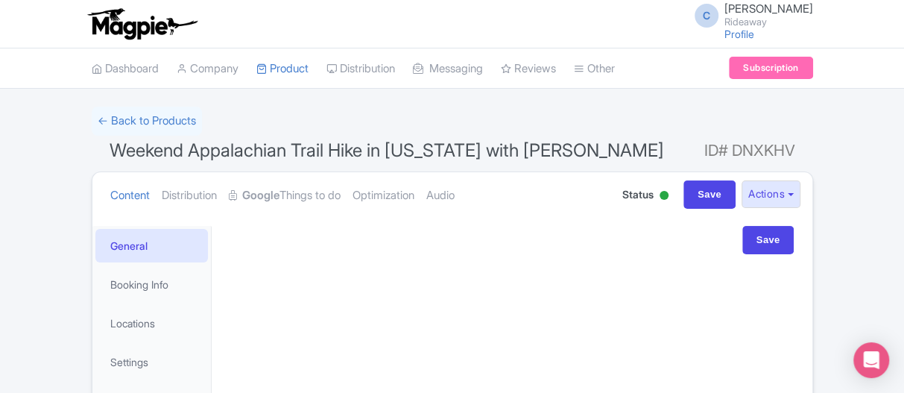
click at [246, 244] on div "Save" at bounding box center [512, 240] width 564 height 28
click at [776, 244] on input "Save" at bounding box center [768, 240] width 52 height 28
type input "Update Product"
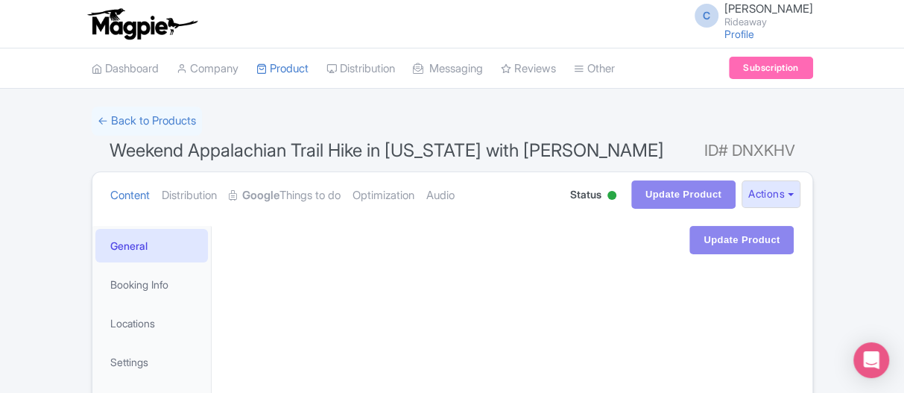
click at [176, 242] on link "General" at bounding box center [151, 246] width 113 height 34
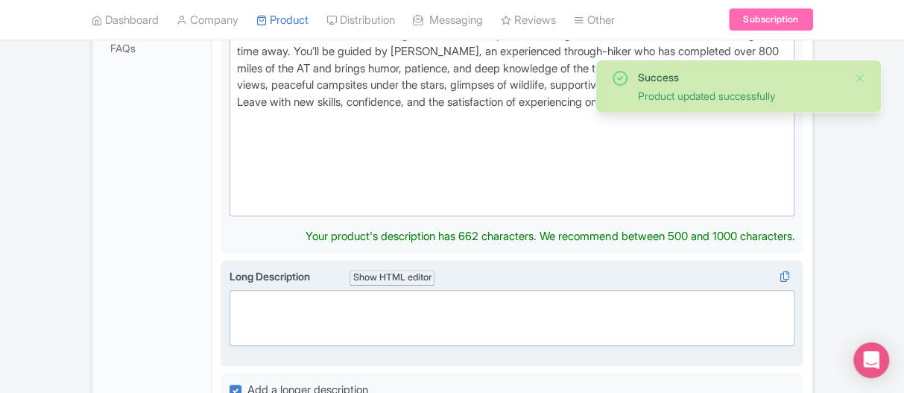
scroll to position [447, 0]
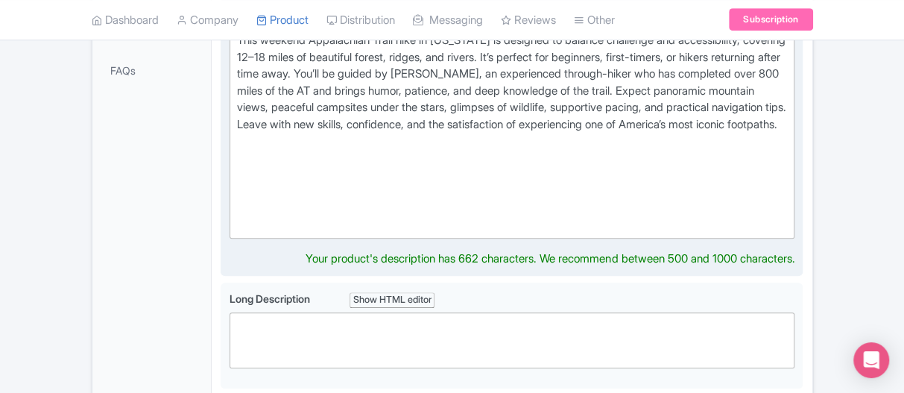
click at [443, 133] on div "This weekend Appalachian Trail hike in [US_STATE] is designed to balance challe…" at bounding box center [512, 132] width 551 height 201
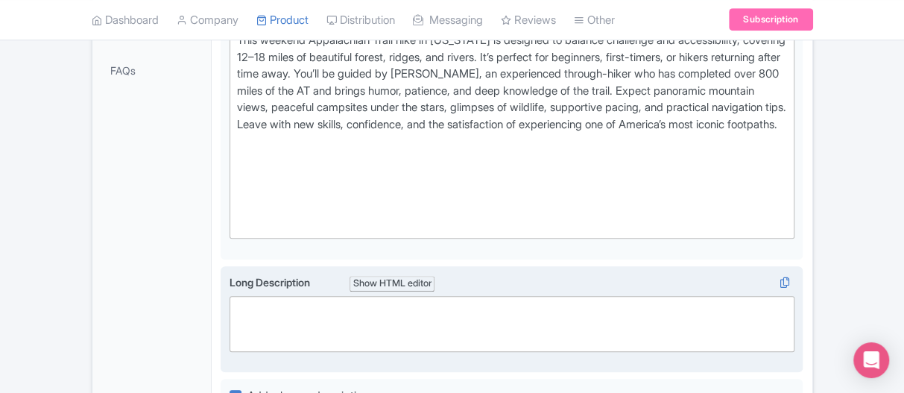
click at [256, 329] on trix-editor at bounding box center [513, 324] width 566 height 56
paste trix-editor "<lor><ipsumd>Sitametco<ad></elitse><do></eiu><tem>Inc 3 (Utlabor):<et>Dolo ma a…"
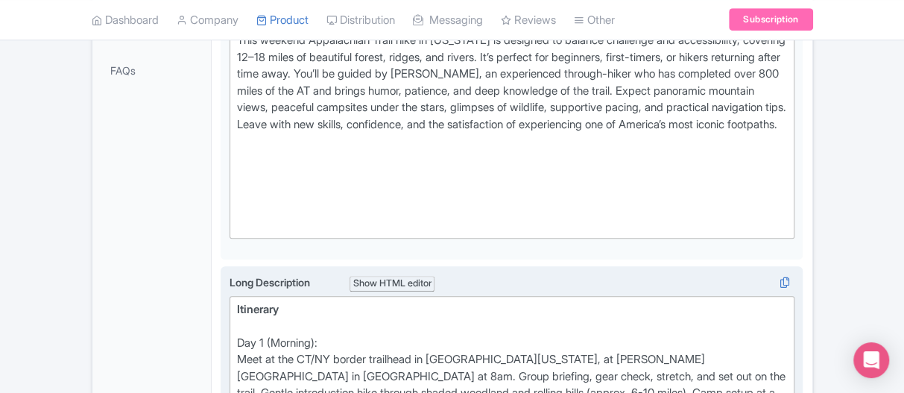
type trix-editor "<lor><ipsumd>Sitametco<ad></elitse><do></eiu><tem>Inc 3 (Utlabor):<et>Dolo ma a…"
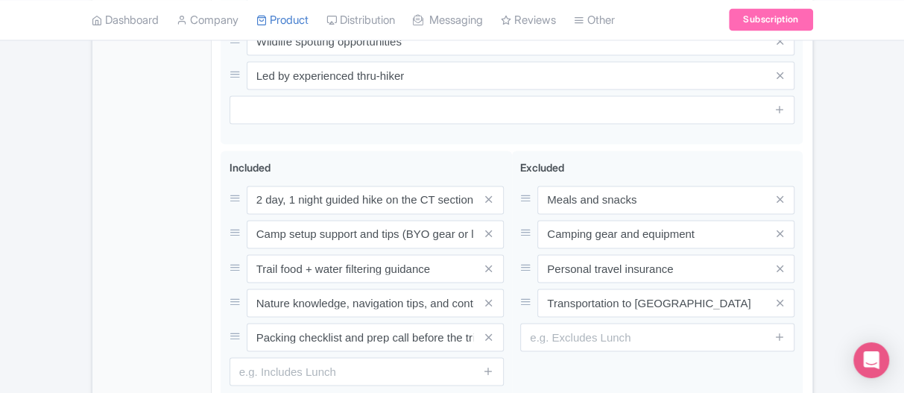
scroll to position [1381, 0]
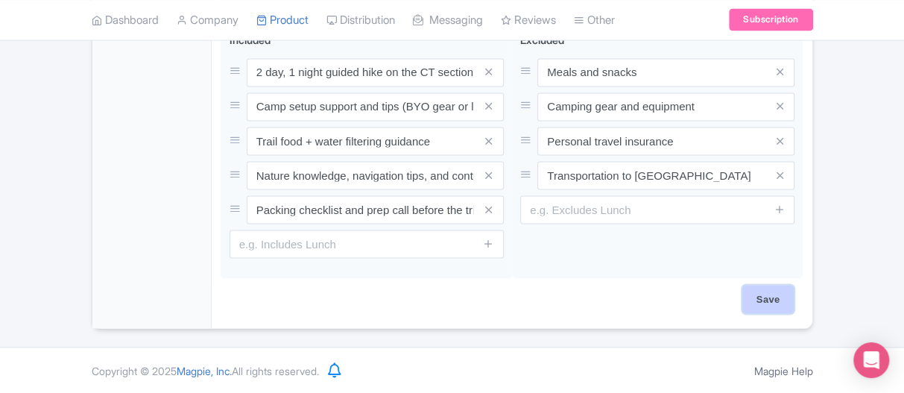
click at [751, 301] on input "Save" at bounding box center [768, 299] width 52 height 28
type input "Saving..."
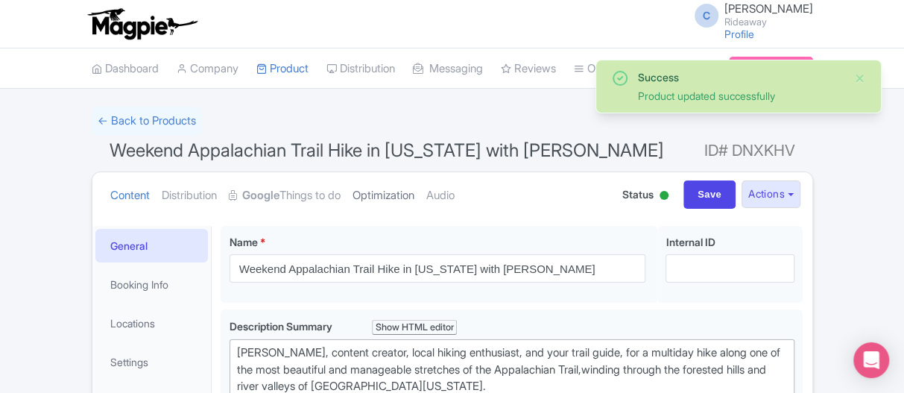
click at [398, 195] on link "Optimization" at bounding box center [384, 195] width 62 height 47
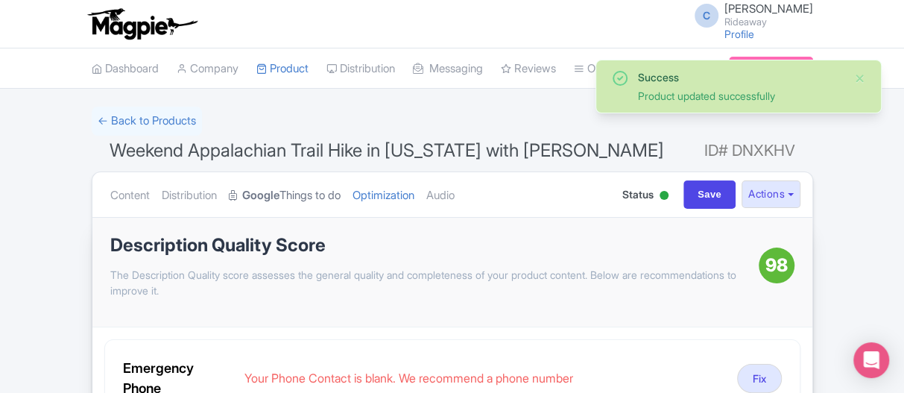
click at [293, 198] on link "Google Things to do" at bounding box center [285, 195] width 112 height 47
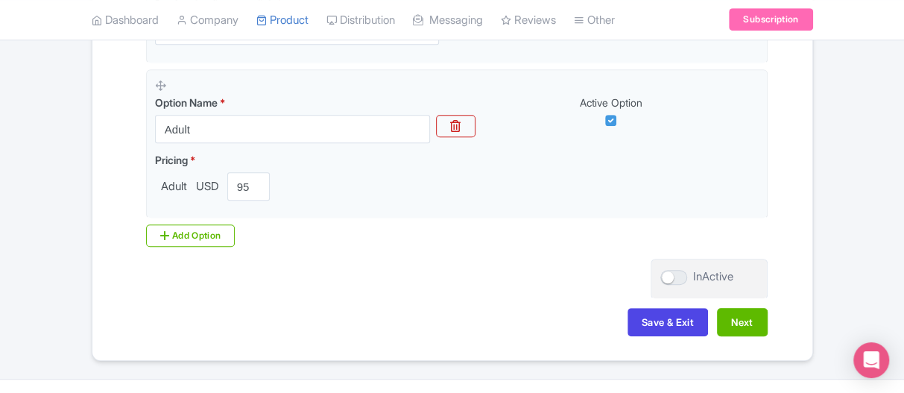
scroll to position [436, 0]
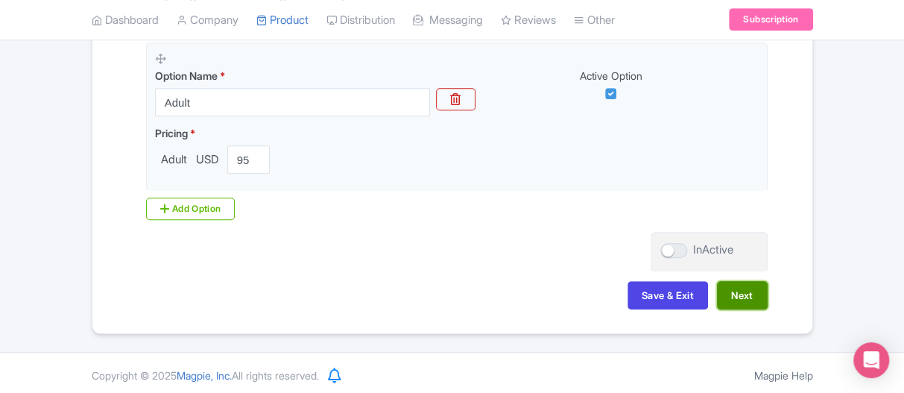
click at [749, 294] on button "Next" at bounding box center [742, 295] width 51 height 28
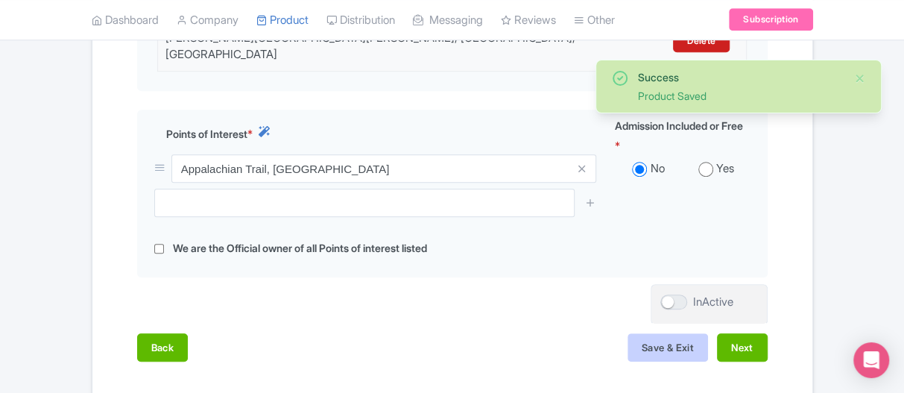
scroll to position [590, 0]
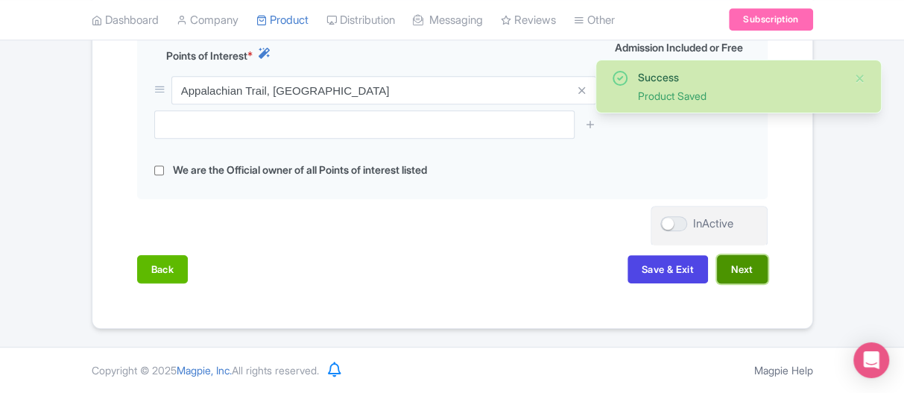
click at [748, 283] on button "Next" at bounding box center [742, 269] width 51 height 28
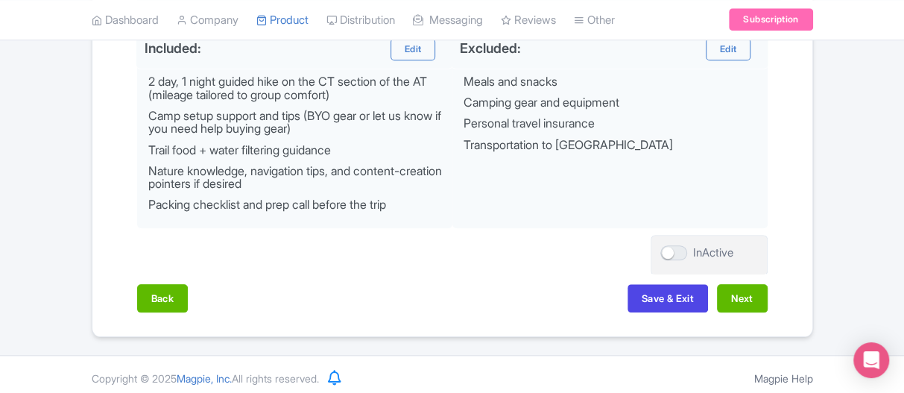
scroll to position [769, 0]
click at [744, 294] on button "Next" at bounding box center [742, 298] width 51 height 28
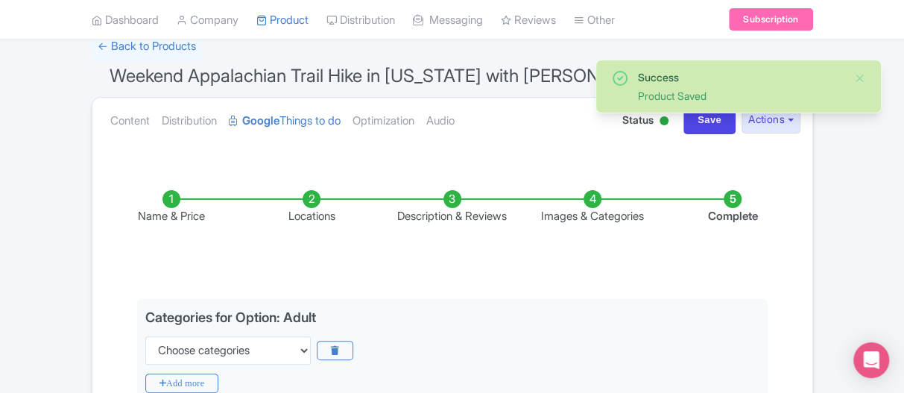
scroll to position [149, 0]
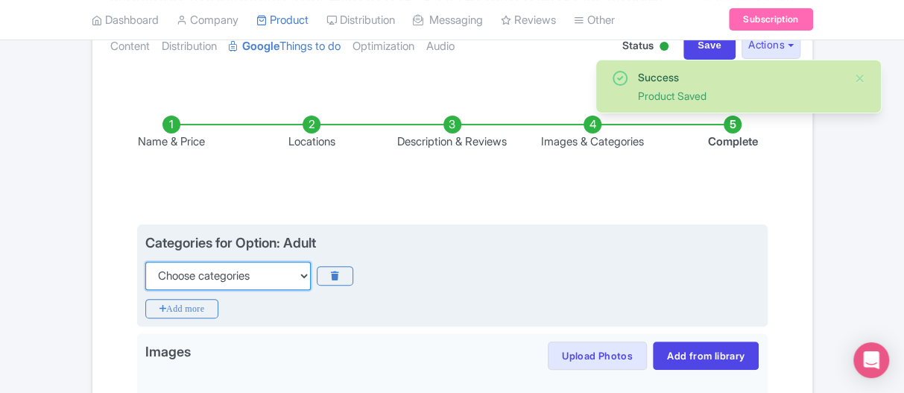
click at [196, 275] on select "Choose categories Adults Only Animals Audio Guide Beaches Bike Tours Boat Tours…" at bounding box center [227, 276] width 165 height 28
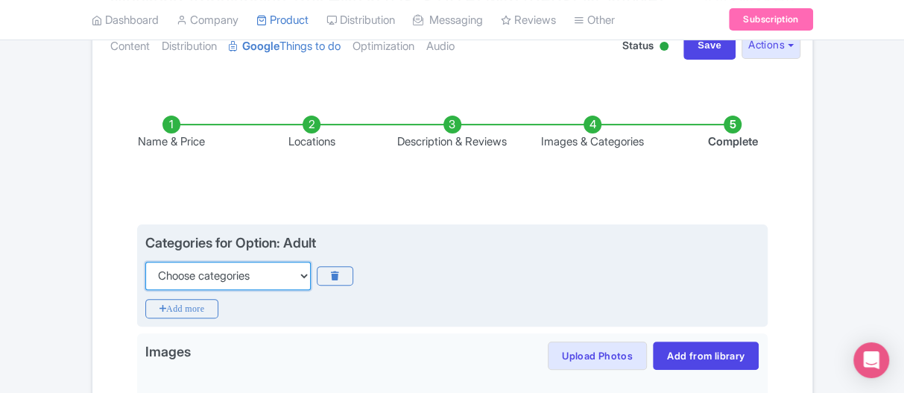
select select "walking-tours"
click at [145, 262] on select "Choose categories Adults Only Animals Audio Guide Beaches Bike Tours Boat Tours…" at bounding box center [227, 276] width 165 height 28
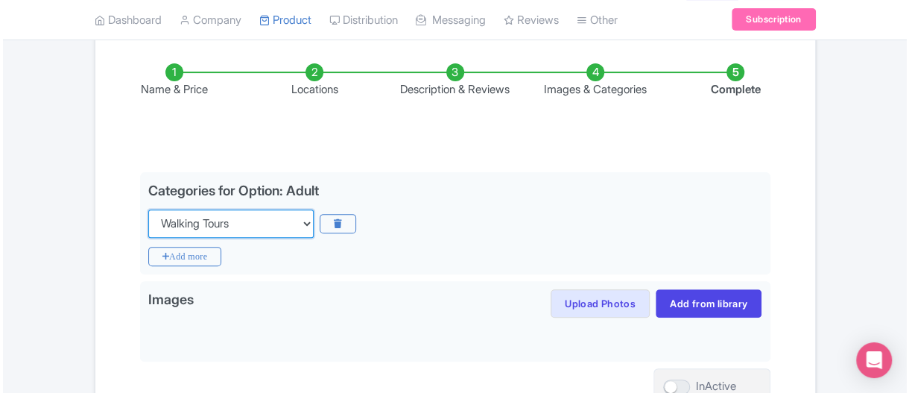
scroll to position [224, 0]
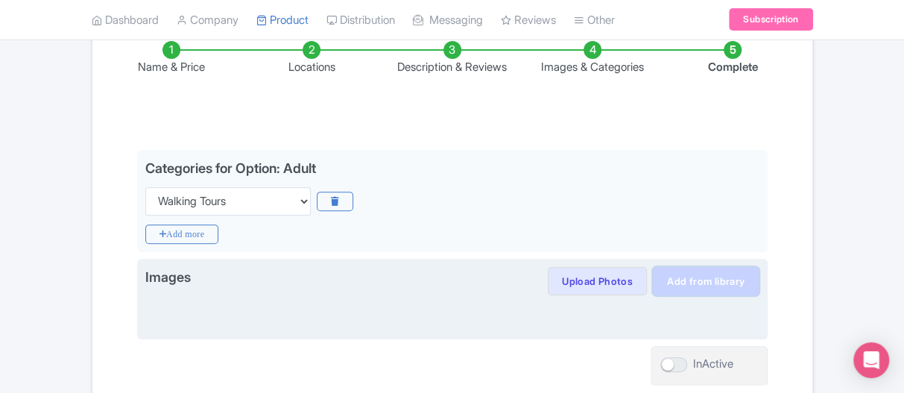
click at [724, 282] on link "Add from library" at bounding box center [706, 281] width 106 height 28
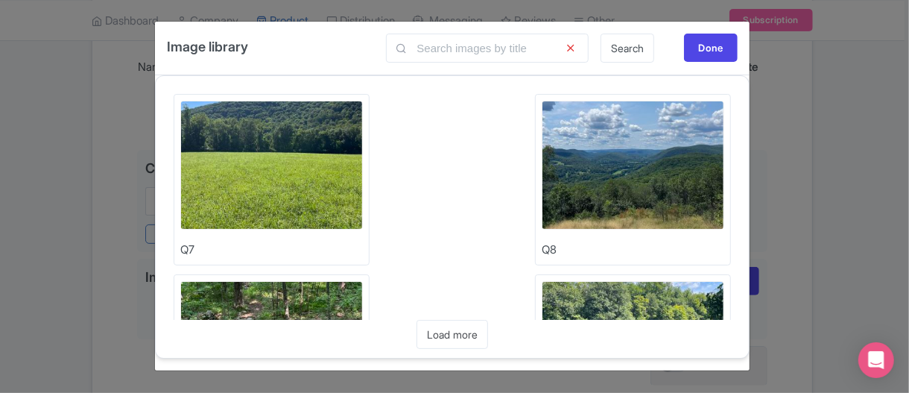
click at [268, 148] on img at bounding box center [271, 165] width 183 height 129
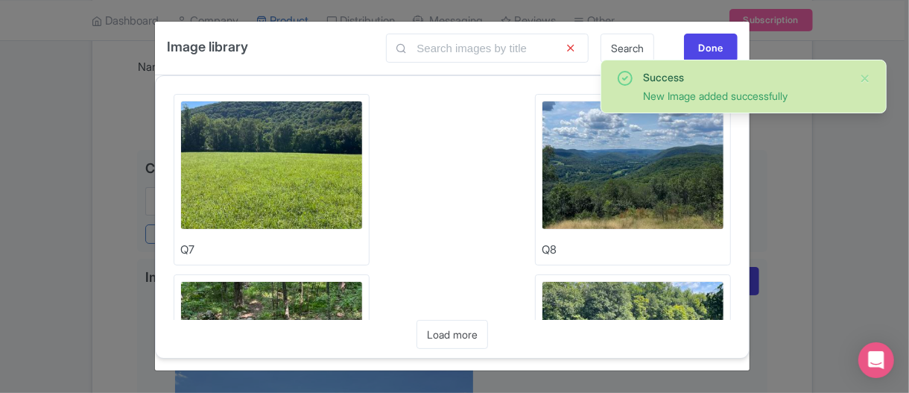
click at [627, 187] on img at bounding box center [633, 165] width 183 height 129
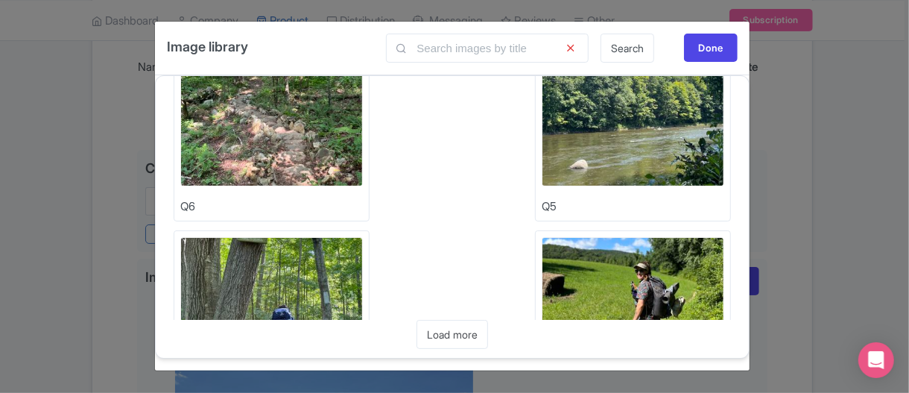
click at [286, 116] on img at bounding box center [271, 121] width 183 height 129
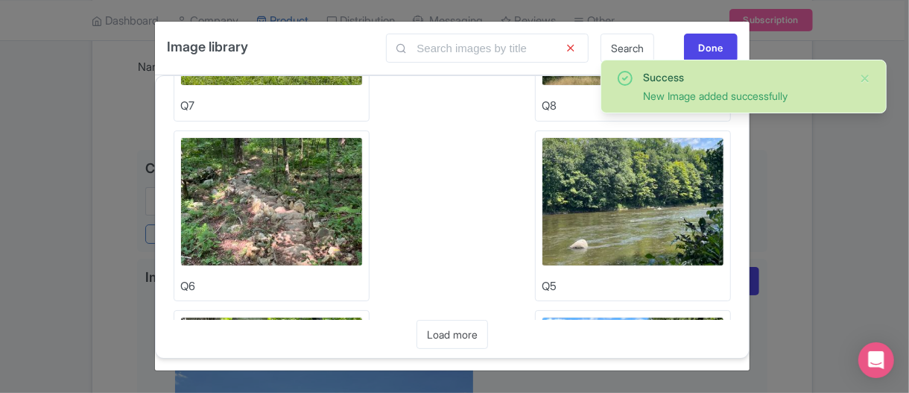
scroll to position [149, 0]
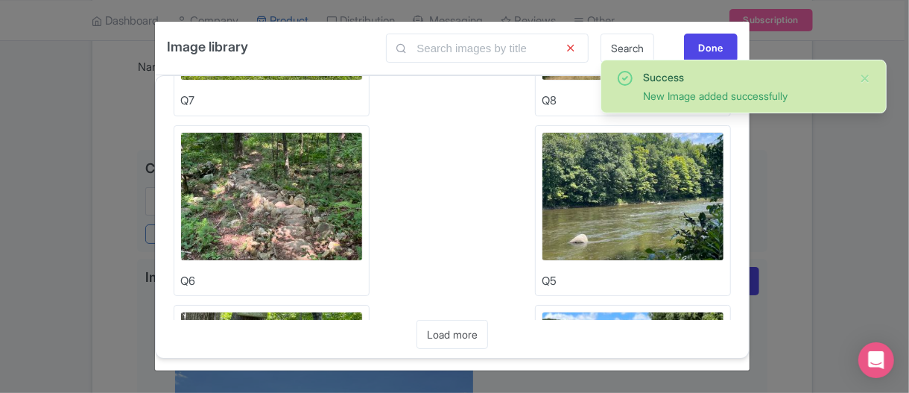
click at [634, 185] on img at bounding box center [633, 196] width 183 height 129
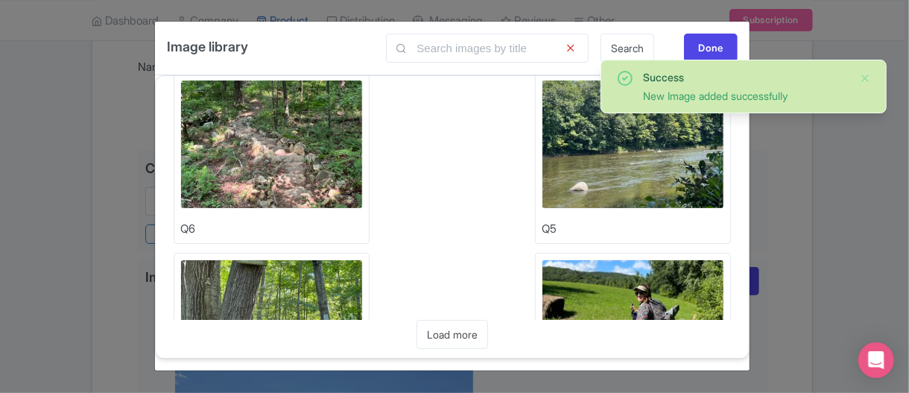
scroll to position [224, 0]
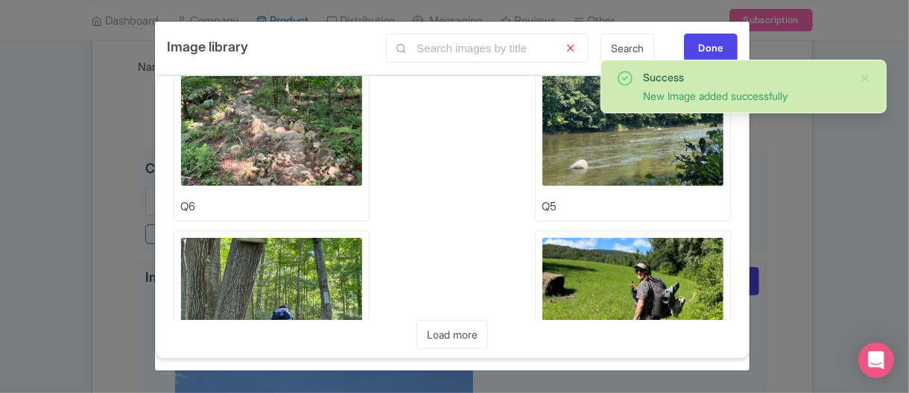
click at [291, 250] on img at bounding box center [271, 301] width 183 height 129
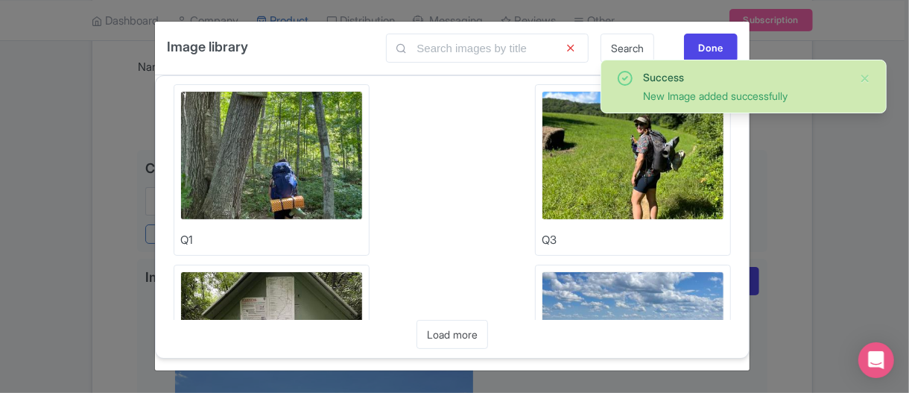
scroll to position [373, 0]
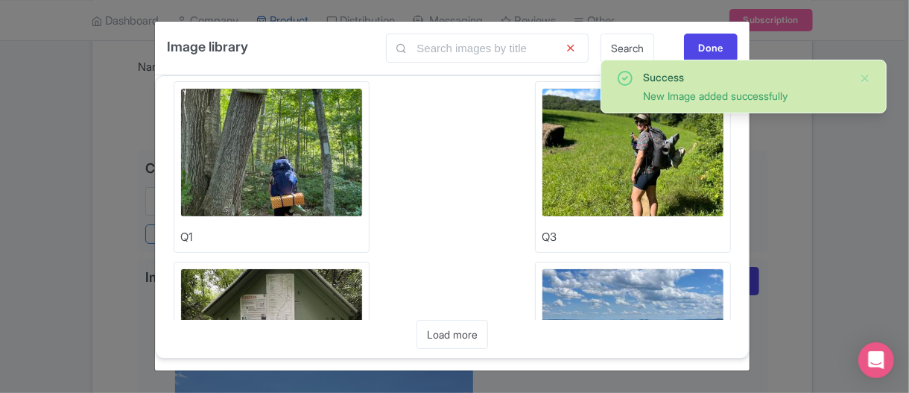
click at [639, 151] on img at bounding box center [633, 152] width 183 height 129
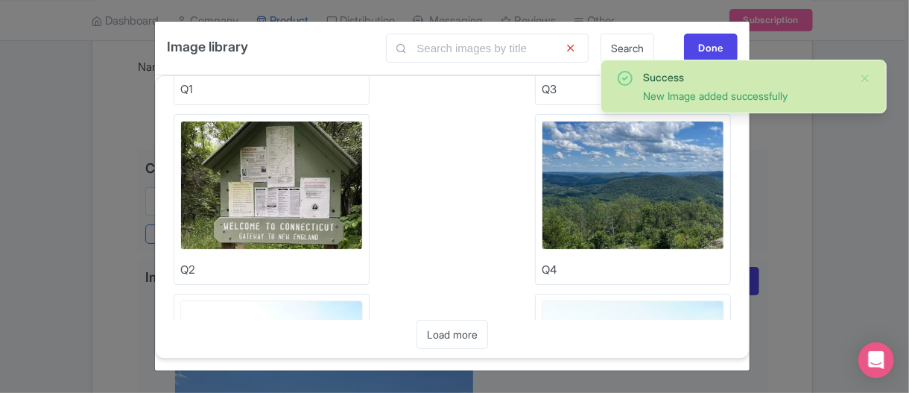
scroll to position [522, 0]
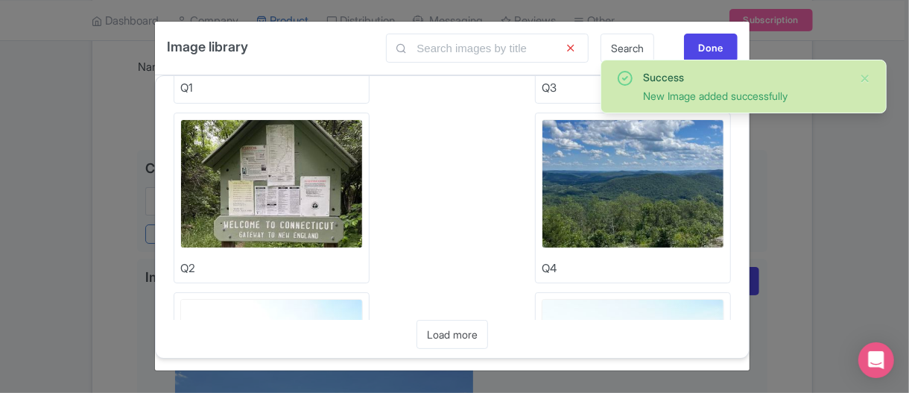
click at [285, 218] on img at bounding box center [271, 183] width 183 height 129
click at [659, 170] on img at bounding box center [633, 183] width 183 height 129
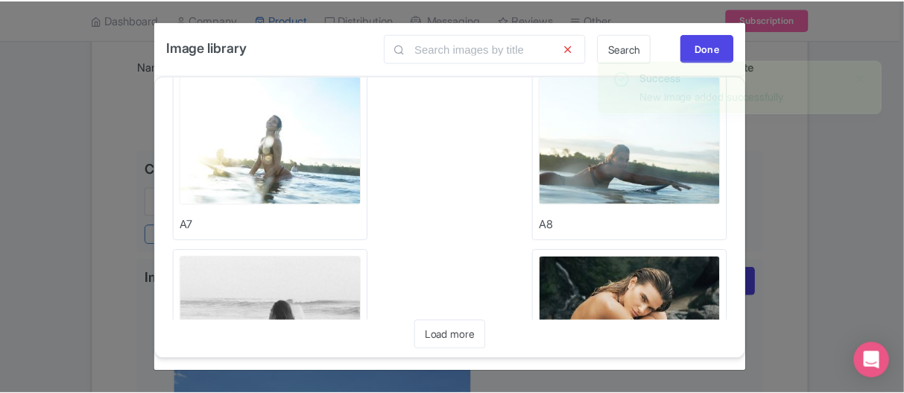
scroll to position [596, 0]
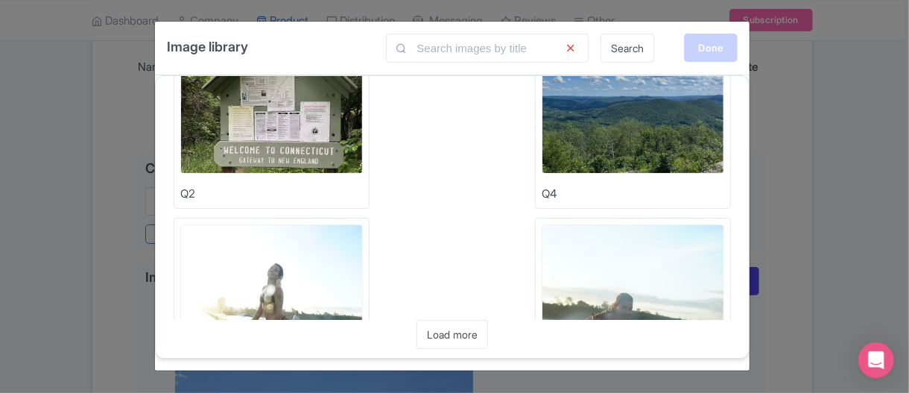
click at [719, 51] on div "Done" at bounding box center [711, 48] width 54 height 28
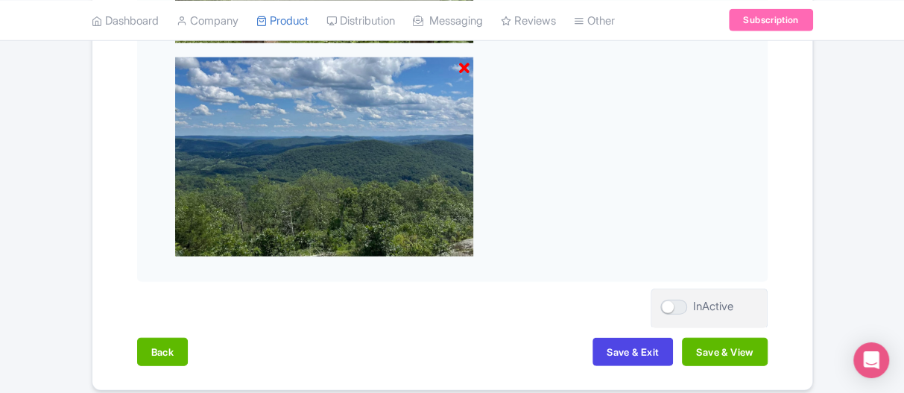
scroll to position [2040, 0]
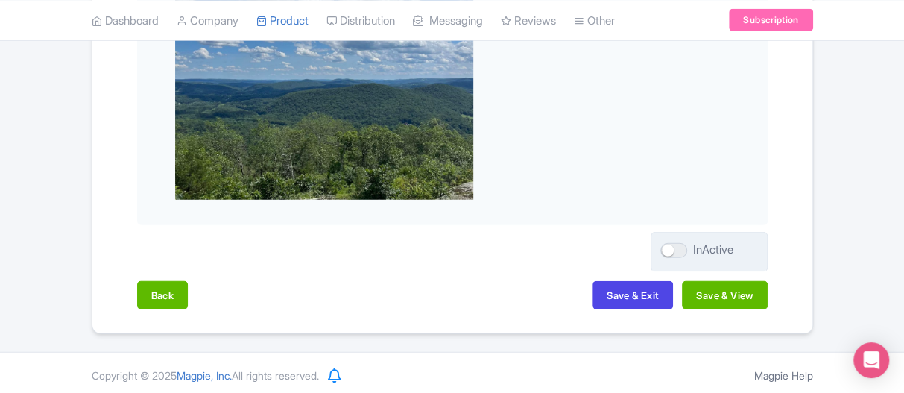
click at [664, 253] on div at bounding box center [673, 250] width 27 height 15
click at [664, 253] on input "InActive" at bounding box center [665, 250] width 10 height 10
checkbox input "true"
click at [737, 288] on button "Save & View" at bounding box center [724, 295] width 85 height 28
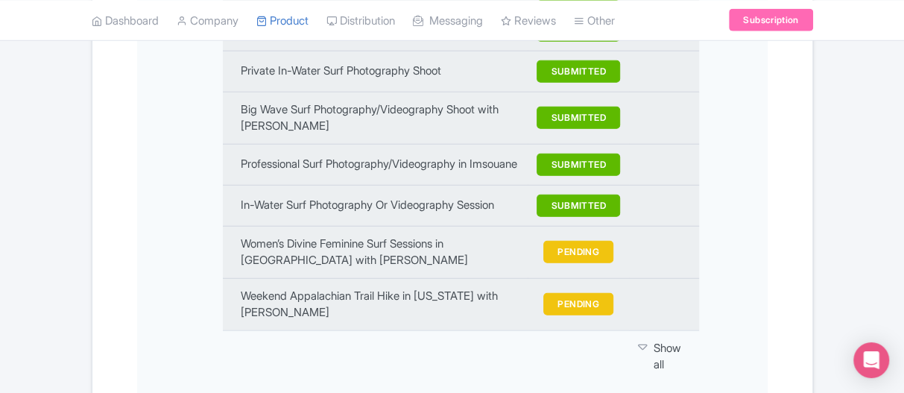
scroll to position [2181, 0]
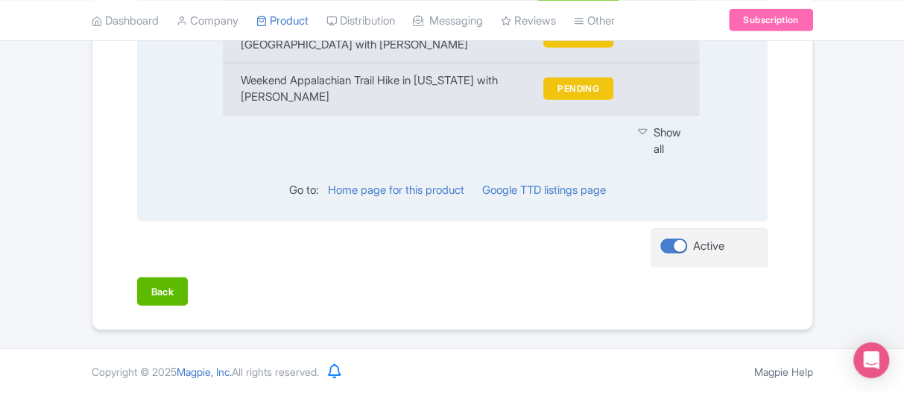
click at [642, 133] on icon at bounding box center [643, 131] width 10 height 15
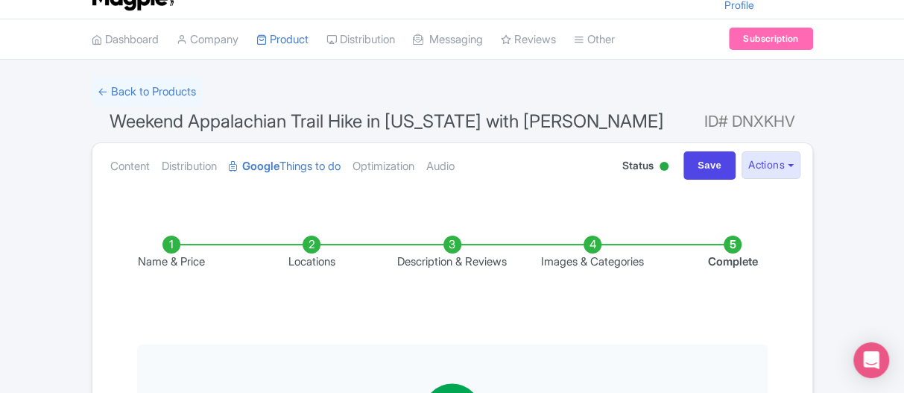
scroll to position [0, 0]
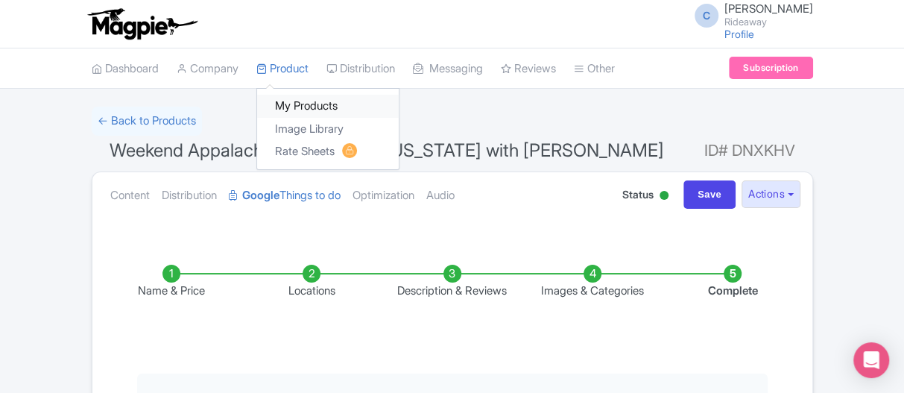
click at [291, 112] on link "My Products" at bounding box center [328, 106] width 142 height 23
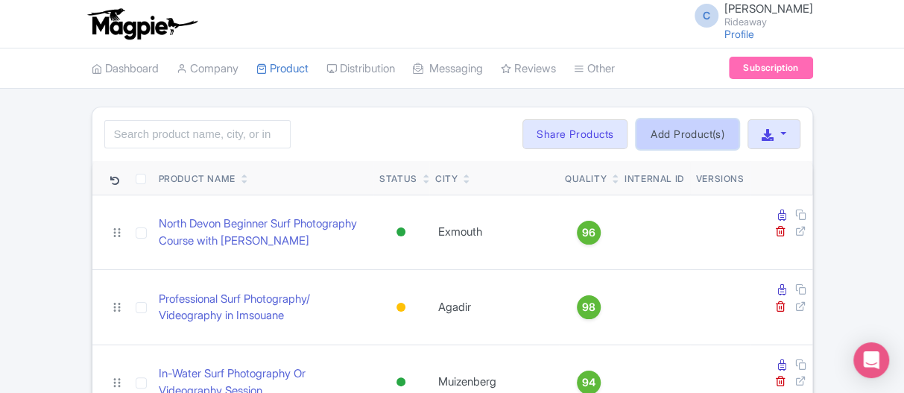
click at [670, 139] on link "Add Product(s)" at bounding box center [688, 134] width 102 height 30
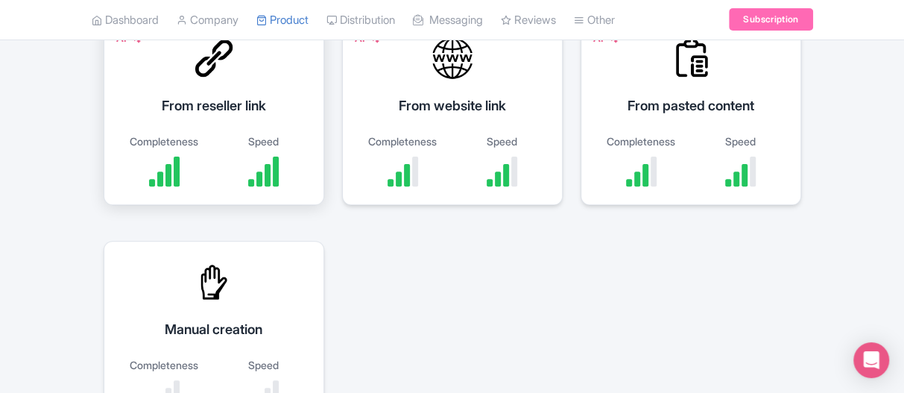
scroll to position [298, 0]
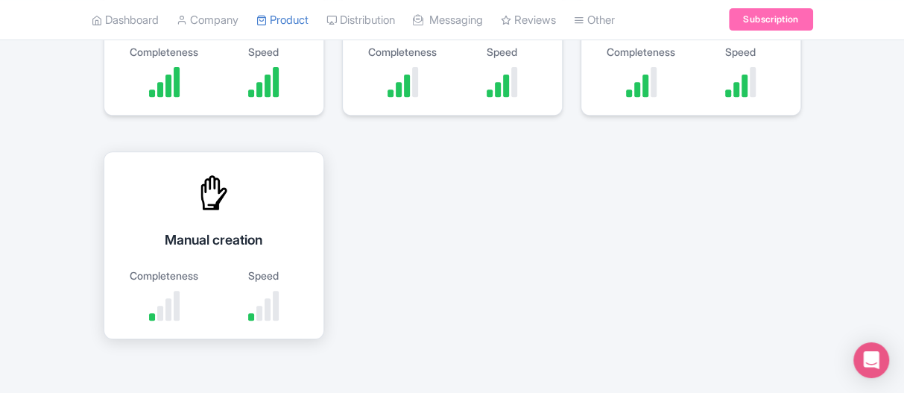
click at [193, 242] on div "Manual creation" at bounding box center [213, 240] width 183 height 20
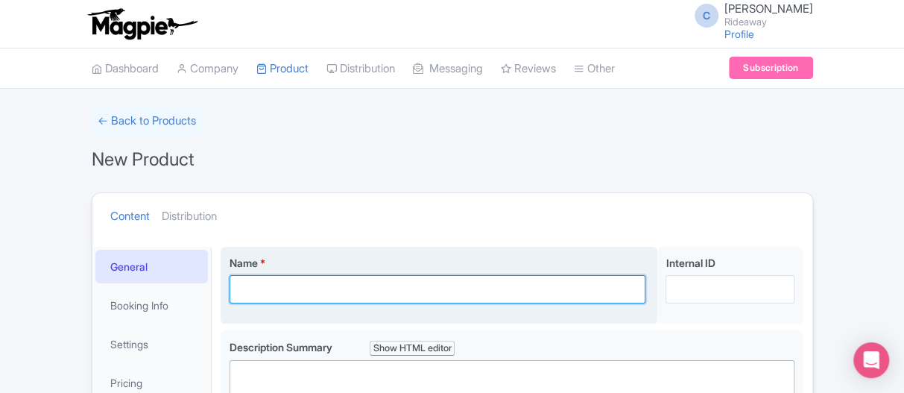
click at [281, 283] on input "Name *" at bounding box center [438, 289] width 417 height 28
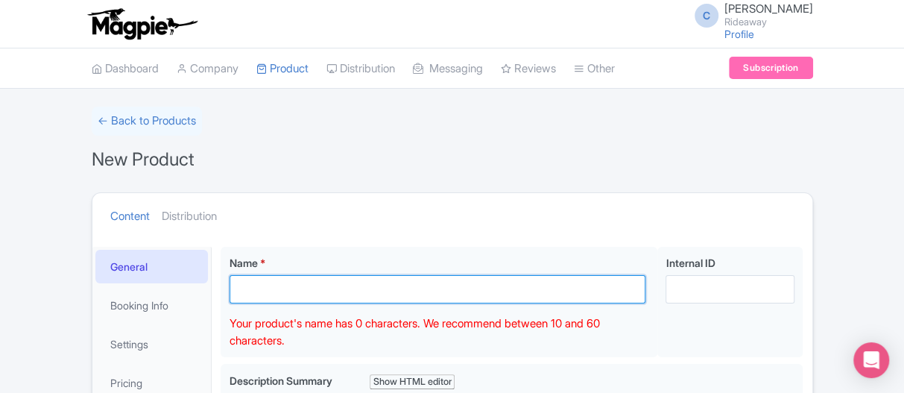
paste input "Fire by Friction: Bowdrill Class with [PERSON_NAME] in [GEOGRAPHIC_DATA]"
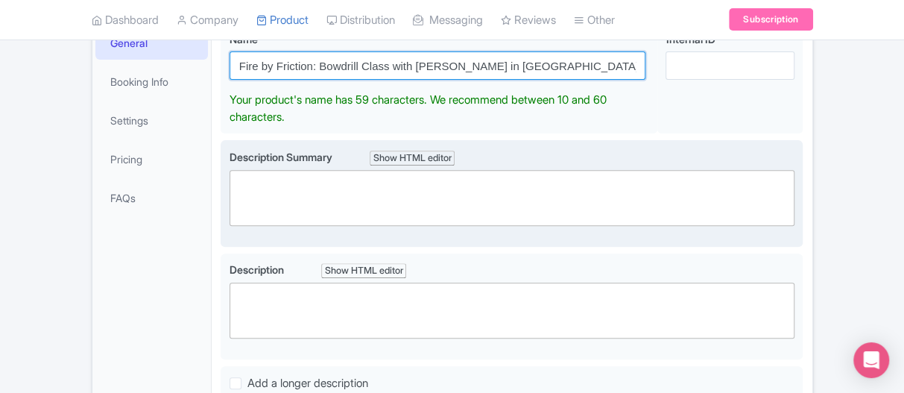
type input "Fire by Friction: Bowdrill Class with [PERSON_NAME] in [GEOGRAPHIC_DATA]"
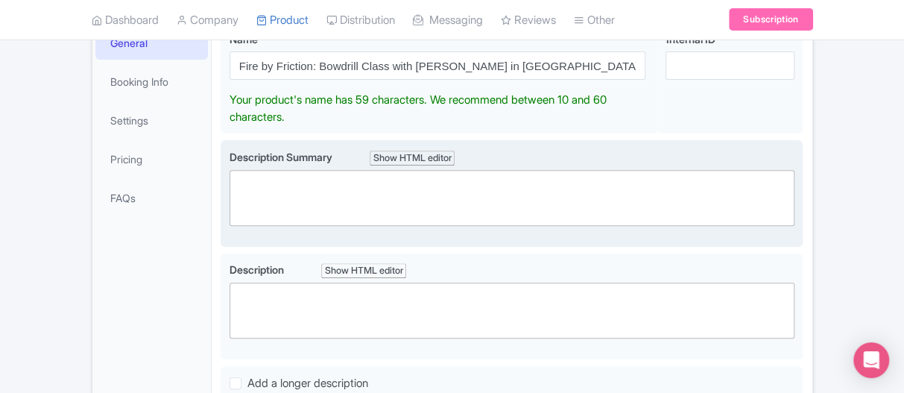
scroll to position [190, 0]
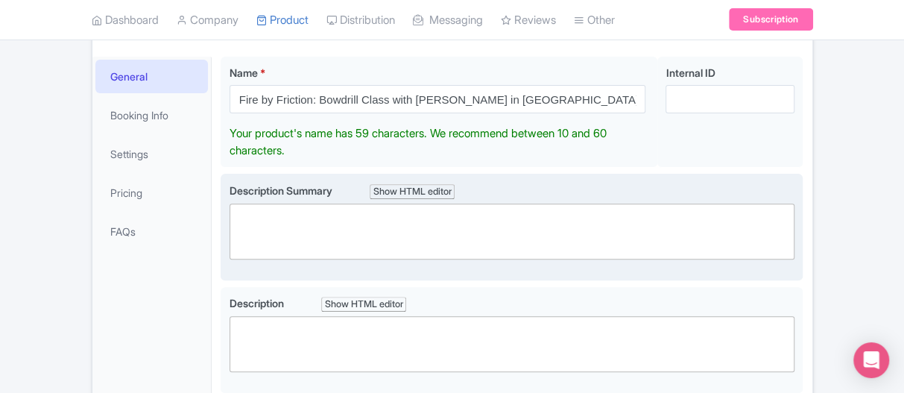
click at [293, 204] on trix-editor at bounding box center [513, 232] width 566 height 56
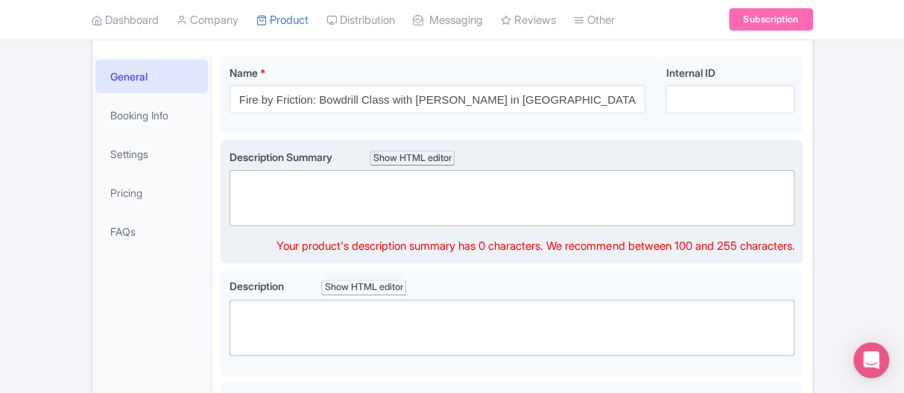
paste trix-editor "<div>Learn to make fire the way your ancestors did: by rubbing sticks together!…"
click at [238, 183] on div "Learn to make fire the way your ancestors did: by rubbing sticks together!" at bounding box center [512, 183] width 551 height 17
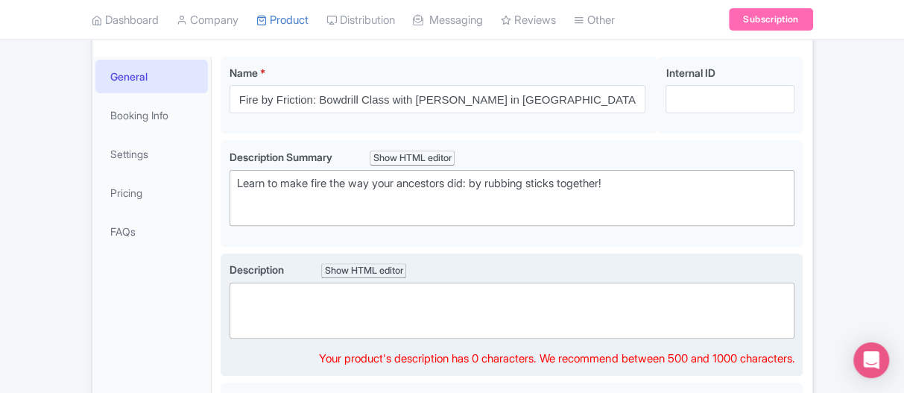
click at [288, 309] on trix-editor at bounding box center [513, 311] width 566 height 56
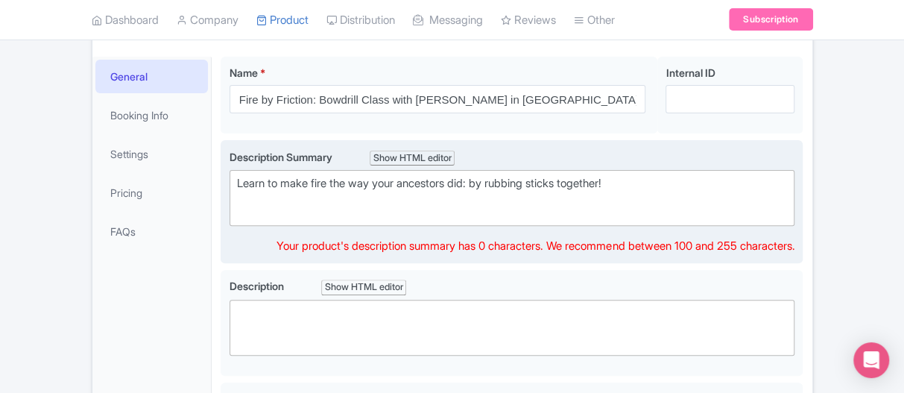
click at [300, 215] on trix-editor "Learn to make fire the way your ancestors did: by rubbing sticks together!" at bounding box center [513, 198] width 566 height 56
click at [302, 189] on trix-editor "Learn to make fire the way your ancestors did: by rubbing sticks together!" at bounding box center [513, 198] width 566 height 56
click at [312, 183] on div "Learn to make fire the way your ancestors did: by rubbing sticks together!" at bounding box center [512, 183] width 551 height 17
click at [643, 183] on div "Learn to make fire the way your ancestors did: by rubbing sticks together!" at bounding box center [512, 183] width 551 height 17
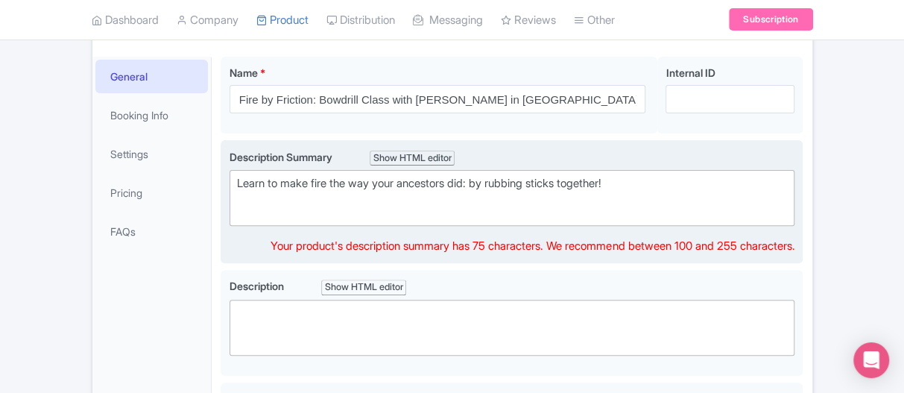
click at [478, 183] on div "Learn to make fire the way your ancestors did: by rubbing sticks together!" at bounding box center [512, 183] width 551 height 17
click at [234, 162] on label "Description Summary Show HTML editor" at bounding box center [513, 157] width 566 height 17
click at [296, 177] on div "Learn to make fire the way your ancestors did: by rubbing sticks together!" at bounding box center [512, 183] width 551 height 17
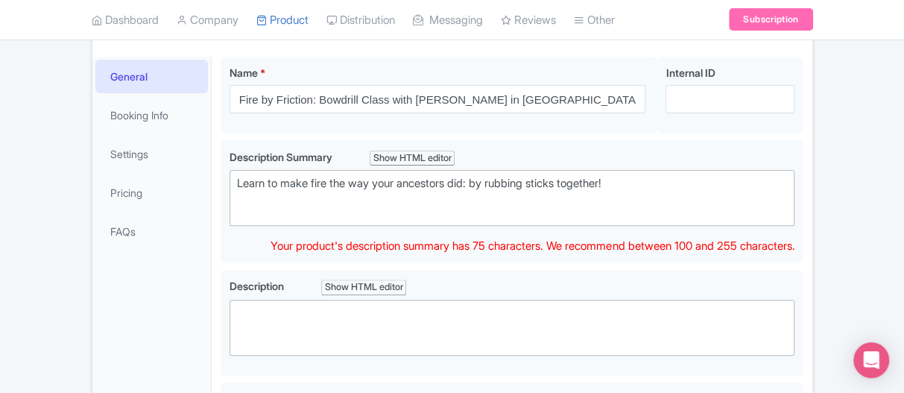
drag, startPoint x: 634, startPoint y: 178, endPoint x: 209, endPoint y: 171, distance: 425.0
click at [209, 171] on div "General Booking Info Settings Pricing FAQs Name * Fire by Friction: Bowdrill Cl…" at bounding box center [452, 347] width 720 height 599
copy div "Learn to make fire the way your ancestors did: by rubbing sticks together!"
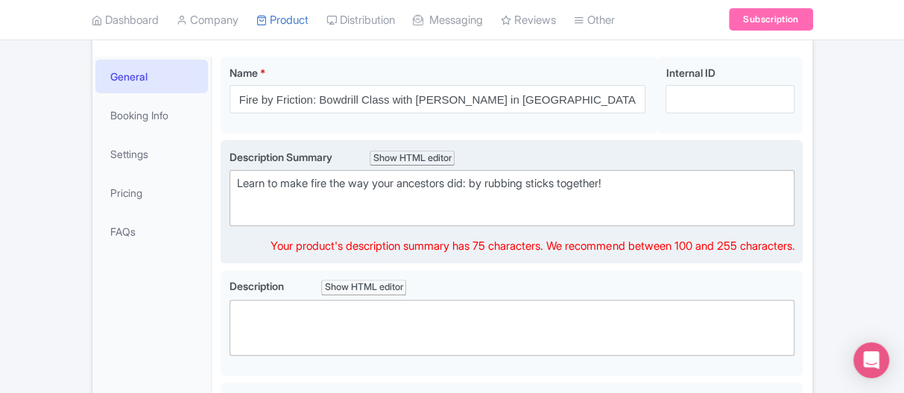
paste trix-editor "<div>&nbsp;Learn to make fire like your ancestors once did—rubbing sticks toget…"
click at [251, 193] on trix-editor "Learn to make fire like your ancestors once did—rubbing sticks together to spar…" at bounding box center [513, 198] width 566 height 56
click at [237, 171] on trix-editor "Learn to make fire like your ancestors once did—rubbing sticks together to spar…" at bounding box center [513, 198] width 566 height 56
click at [238, 177] on div "Learn to make fire like your ancestors once did—rubbing sticks together to spar…" at bounding box center [512, 183] width 551 height 17
drag, startPoint x: 256, startPoint y: 171, endPoint x: 273, endPoint y: 180, distance: 19.0
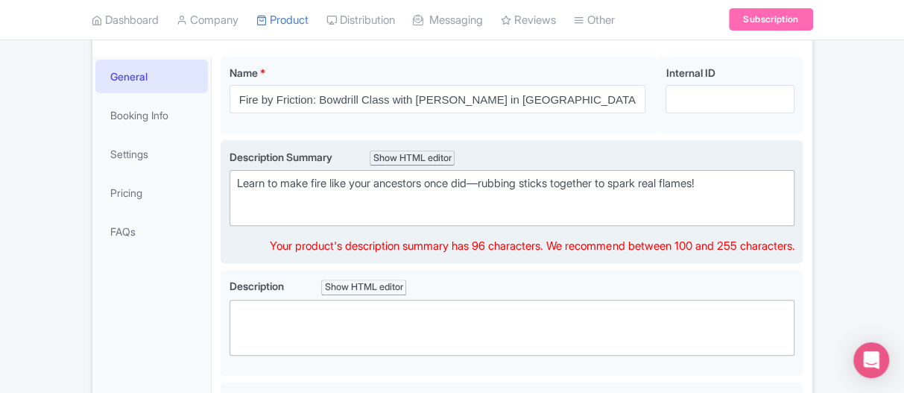
click at [259, 178] on trix-editor "Learn to make fire like your ancestors once did—rubbing sticks together to spar…" at bounding box center [513, 198] width 566 height 56
click at [297, 193] on trix-editor "Learn to make fire like your ancestors once did—rubbing sticks together to spar…" at bounding box center [513, 198] width 566 height 56
click at [437, 212] on trix-editor "Learn to make fire like your ancestors once did—rubbing sticks together to spar…" at bounding box center [513, 198] width 566 height 56
click at [556, 217] on trix-editor "Learn to make fire like your ancestors once did—rubbing sticks together to spar…" at bounding box center [513, 198] width 566 height 56
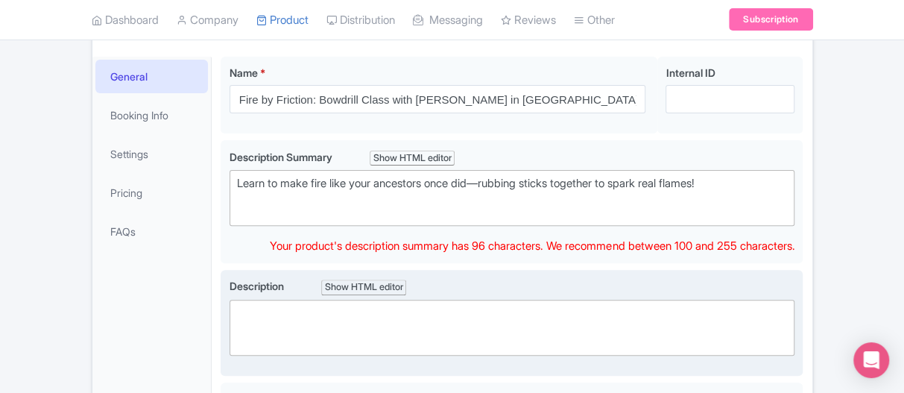
click at [552, 331] on trix-editor at bounding box center [513, 328] width 566 height 56
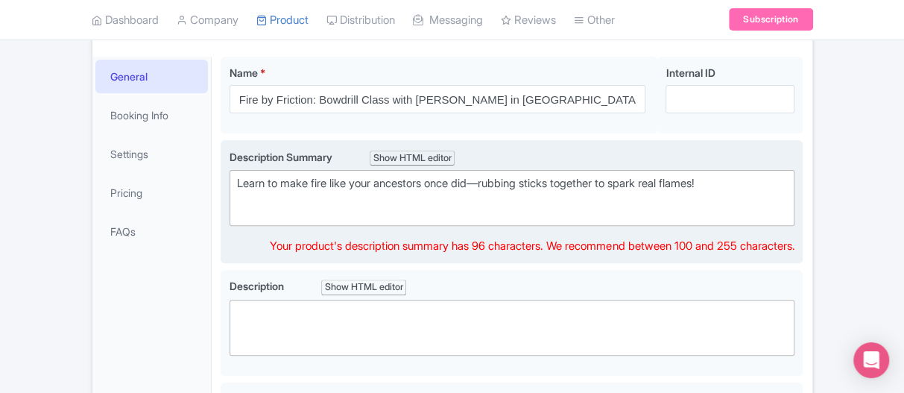
click at [566, 191] on trix-editor "Learn to make fire like your ancestors once did—rubbing sticks together to spar…" at bounding box center [513, 198] width 566 height 56
click at [738, 192] on trix-editor "Learn to make fire like your ancestors once did—rubbing sticks together to spar…" at bounding box center [513, 198] width 566 height 56
click at [728, 180] on div "Learn to make fire like your ancestors once did—rubbing sticks together to spar…" at bounding box center [512, 183] width 551 height 17
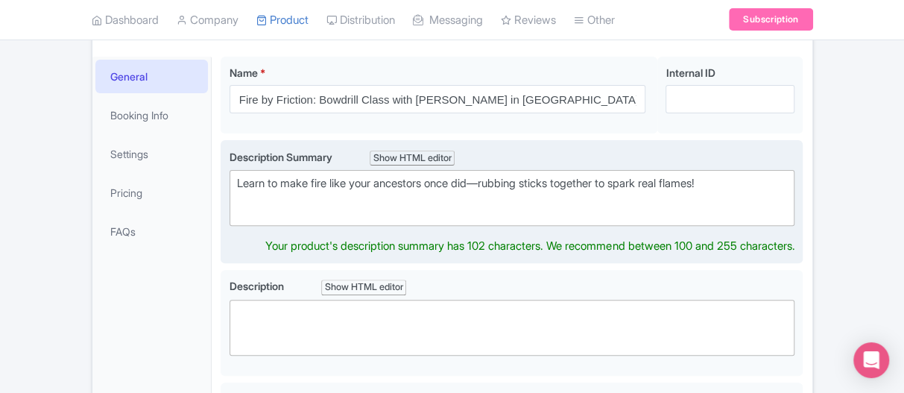
click at [683, 180] on div "Learn to make fire like your ancestors once did—rubbing sticks together to spar…" at bounding box center [512, 183] width 551 height 17
click at [634, 192] on trix-editor "Learn to make fire like your ancestors once did—rubbing sticks together to spar…" at bounding box center [513, 198] width 566 height 56
click at [573, 221] on trix-editor "Learn to make fire like your ancestors once did—rubbing sticks together to spar…" at bounding box center [513, 198] width 566 height 56
click at [330, 184] on div "Learn to make fire like your ancestors once did—rubbing sticks together to spar…" at bounding box center [512, 183] width 551 height 17
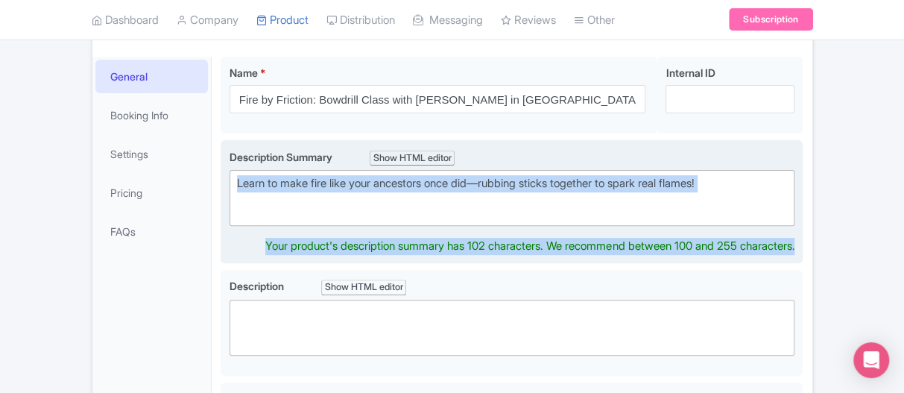
click at [745, 168] on div "Description Summary Show HTML editor Bold Italic Strikethrough Link Heading Quo…" at bounding box center [513, 188] width 566 height 78
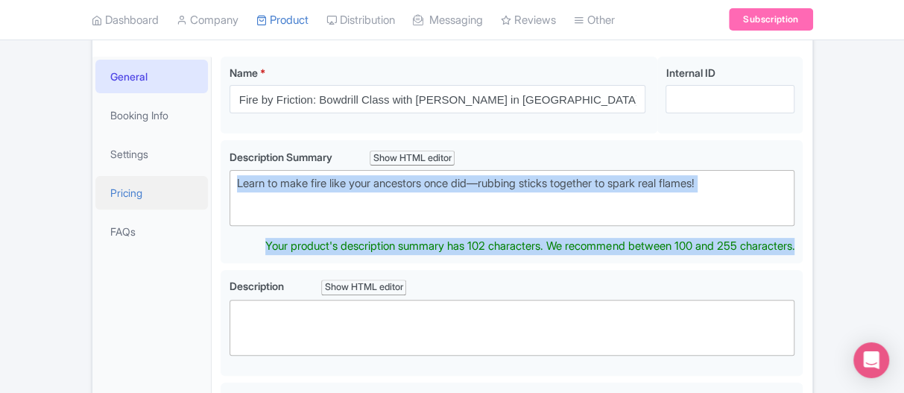
drag, startPoint x: 744, startPoint y: 179, endPoint x: 195, endPoint y: 182, distance: 548.7
click at [195, 182] on div "General Booking Info Settings Pricing FAQs Name * Fire by Friction: Bowdrill Cl…" at bounding box center [452, 347] width 720 height 599
paste trix-editor "<div>Learn to make fire the way your ancestors did: by rubbing sticks together!…"
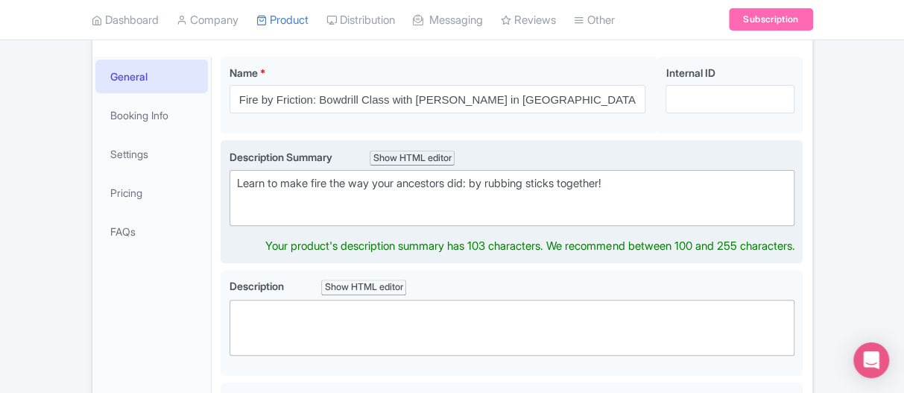
type trix-editor "<div>Learn to make fire the way your ancestors did: by rubbing sticks together!…"
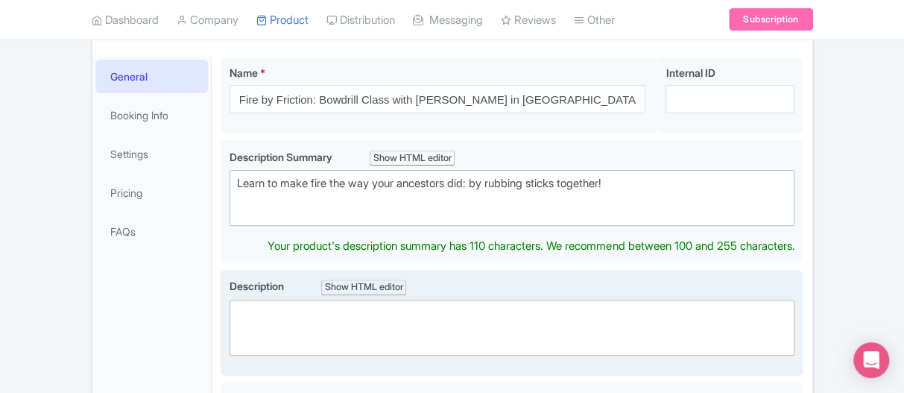
click at [327, 316] on trix-editor at bounding box center [513, 328] width 566 height 56
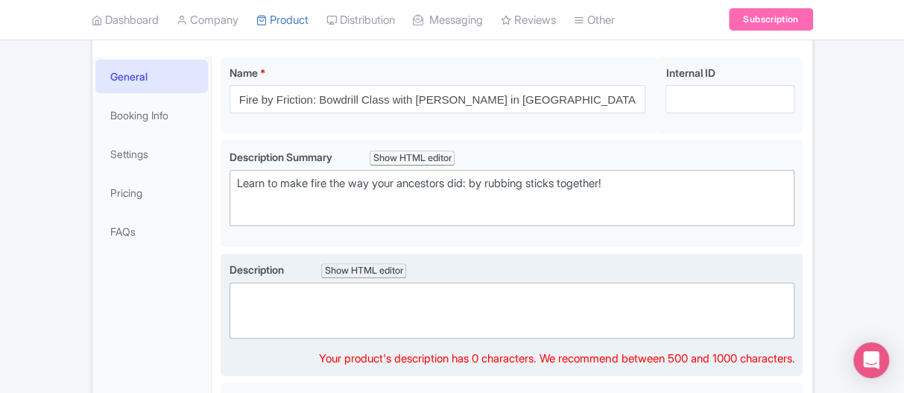
paste trix-editor "<div>In this class we will go beyond matches and lighters and practice a fricti…"
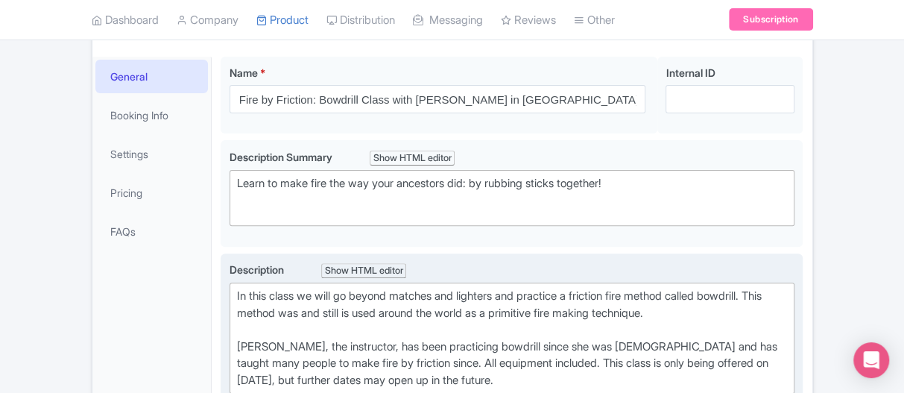
click at [276, 328] on div "In this class we will go beyond matches and lighters and practice a friction fi…" at bounding box center [512, 338] width 551 height 101
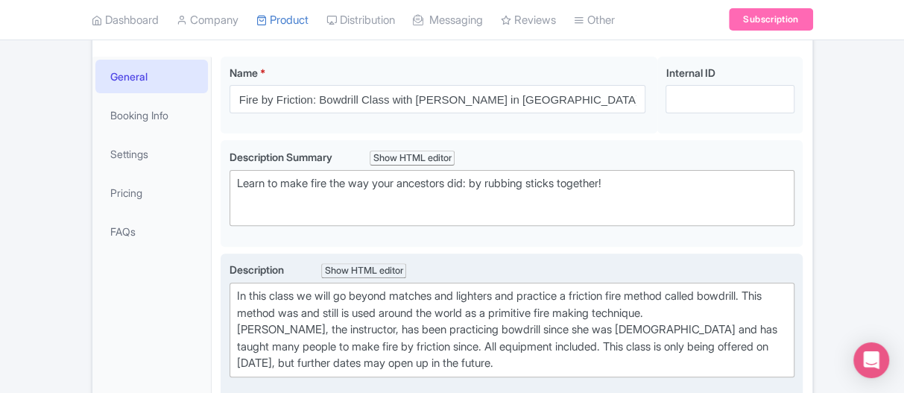
click at [599, 355] on div "In this class we will go beyond matches and lighters and practice a friction fi…" at bounding box center [512, 330] width 551 height 84
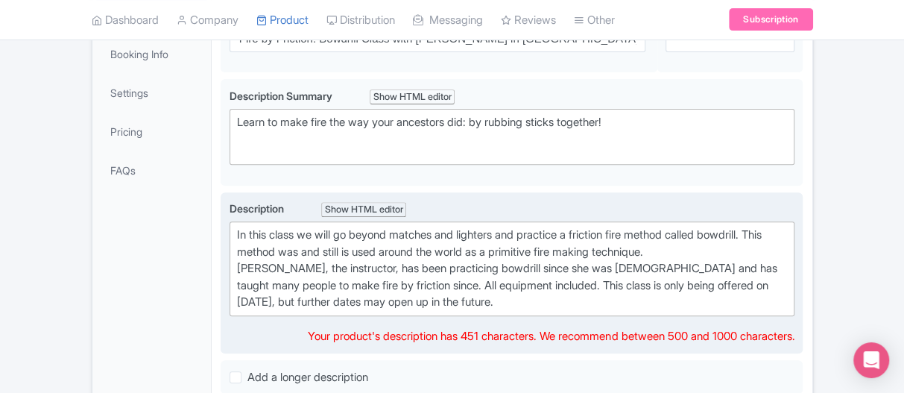
scroll to position [265, 0]
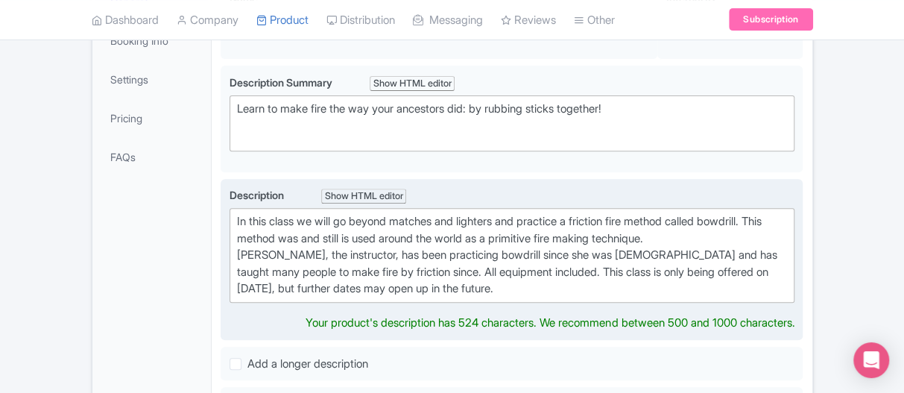
type trix-editor "<div>In this class we will go beyond matches and lighters and practice a fricti…"
click at [394, 241] on div "In this class we will go beyond matches and lighters and practice a friction fi…" at bounding box center [512, 255] width 551 height 84
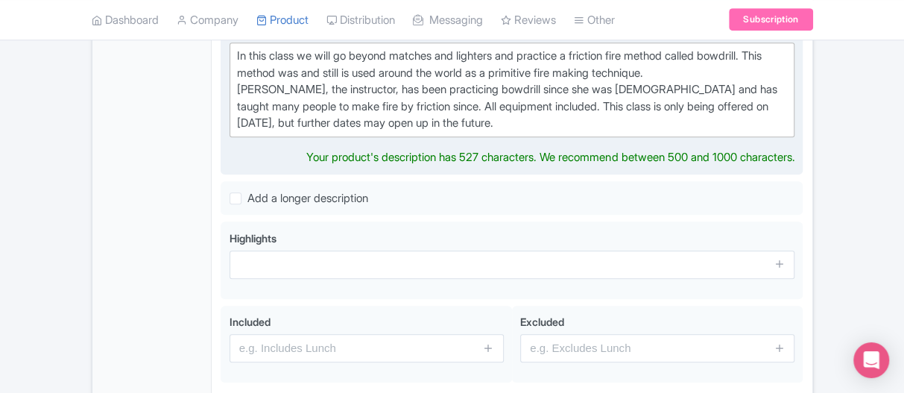
scroll to position [488, 0]
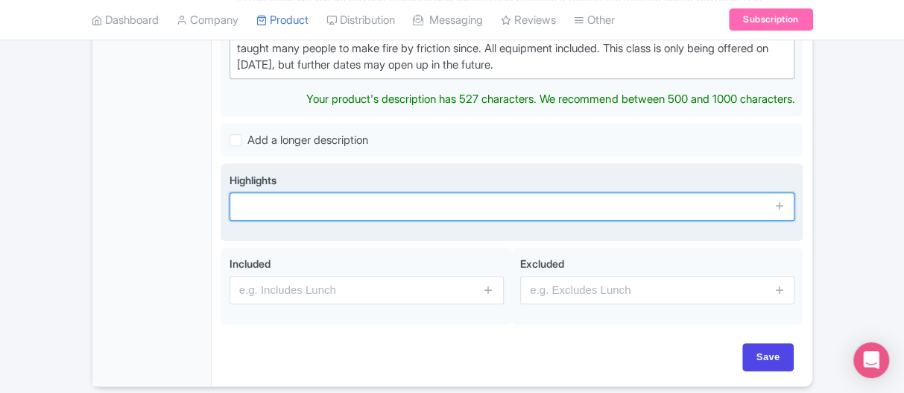
click at [271, 192] on input "text" at bounding box center [513, 206] width 566 height 28
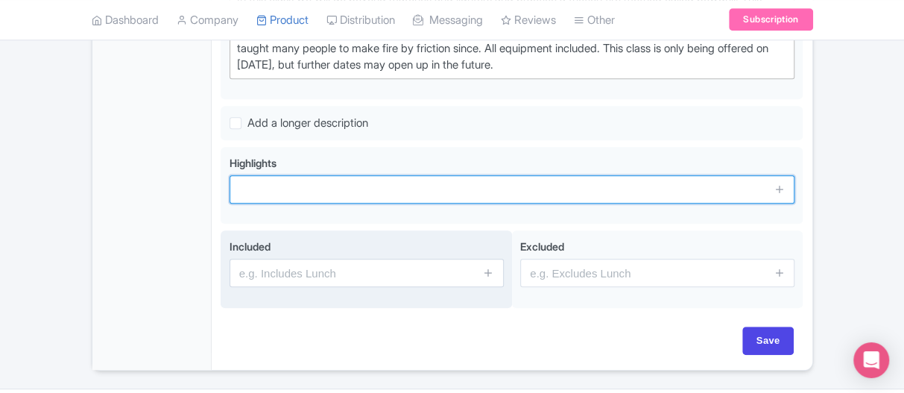
scroll to position [414, 0]
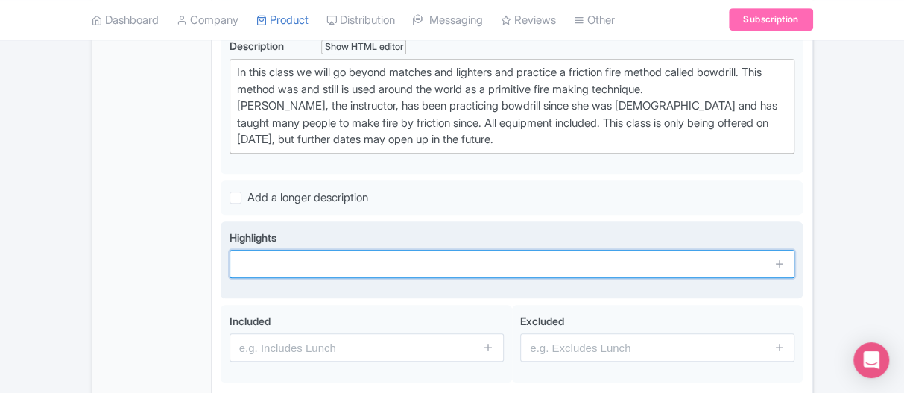
paste input "Master bow-drill fire-making"
type input "Master bow-drill fire-making"
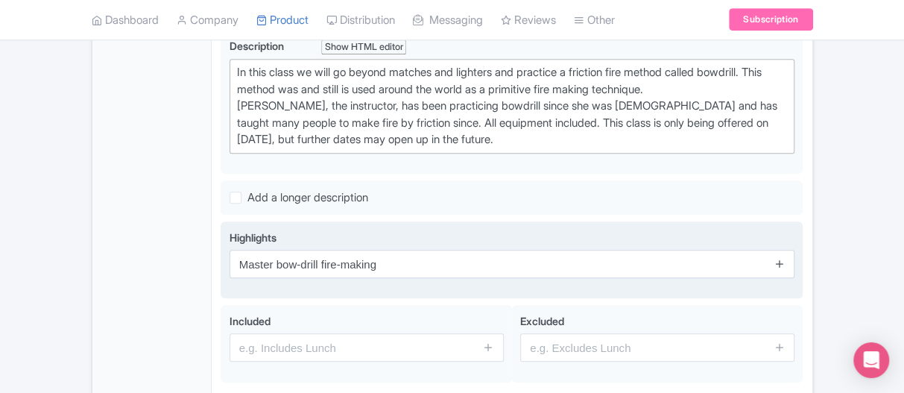
click at [779, 261] on icon at bounding box center [780, 263] width 11 height 11
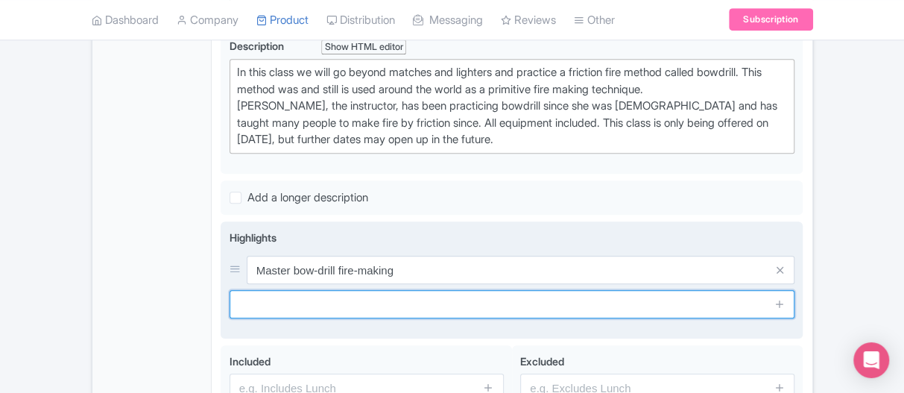
click at [385, 298] on input "text" at bounding box center [513, 304] width 566 height 28
paste input "Ancient friction-fire technique"
type input "Ancient friction-fire technique"
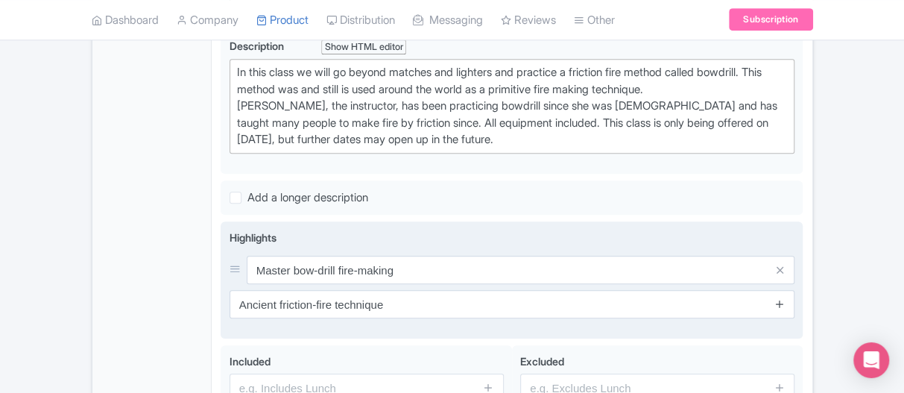
click at [780, 305] on icon at bounding box center [780, 303] width 11 height 11
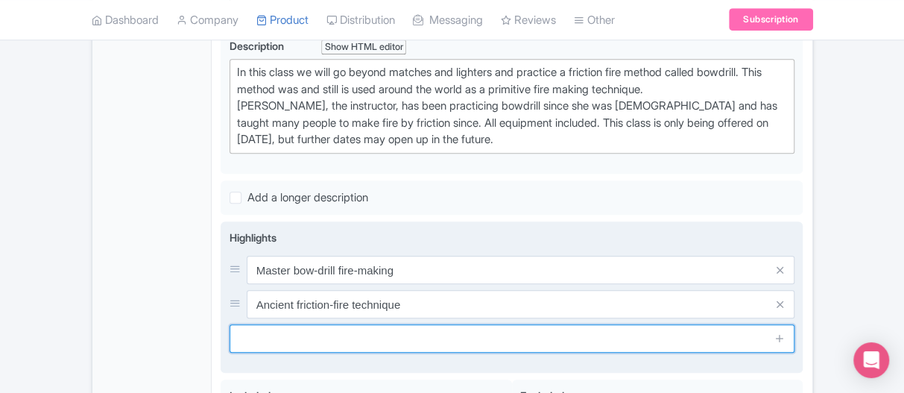
click at [362, 324] on input "text" at bounding box center [513, 338] width 566 height 28
paste input "Hands-on primitive craft lesson"
type input "Hands-on primitive craft lesson"
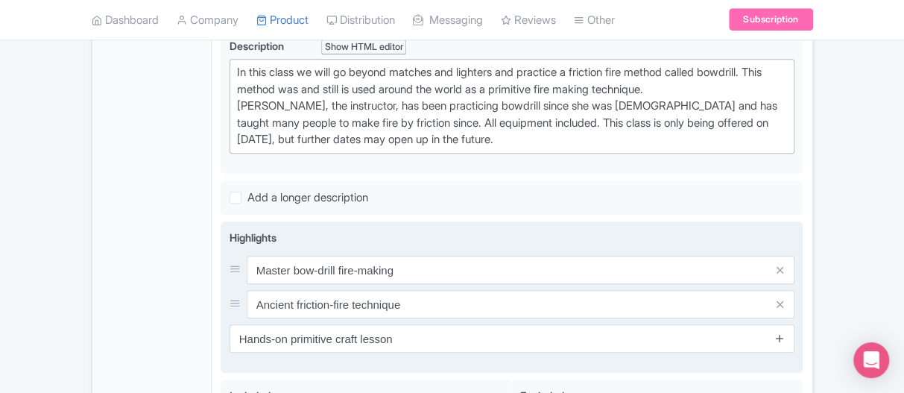
click at [780, 333] on icon at bounding box center [780, 337] width 11 height 11
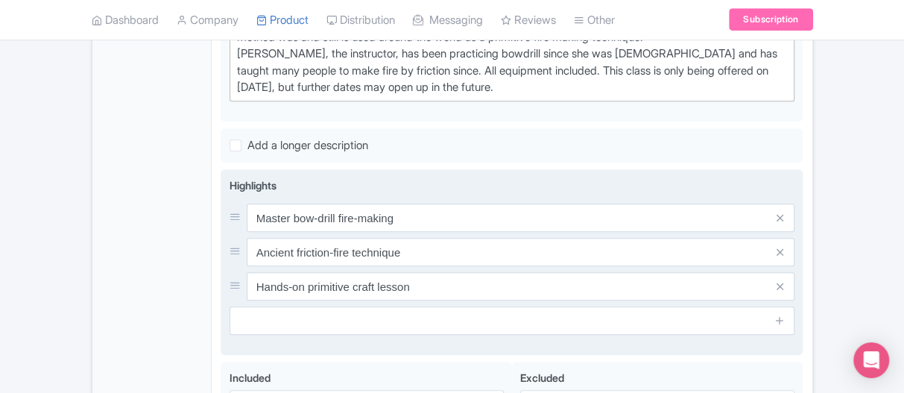
scroll to position [488, 0]
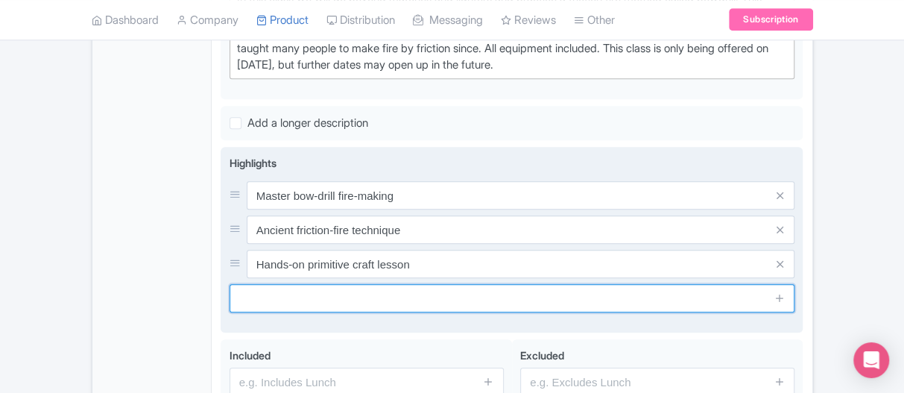
click at [381, 302] on input "text" at bounding box center [513, 298] width 566 height 28
paste input "Learn wood carving & tinder skills"
type input "Learn wood carving & tinder skills"
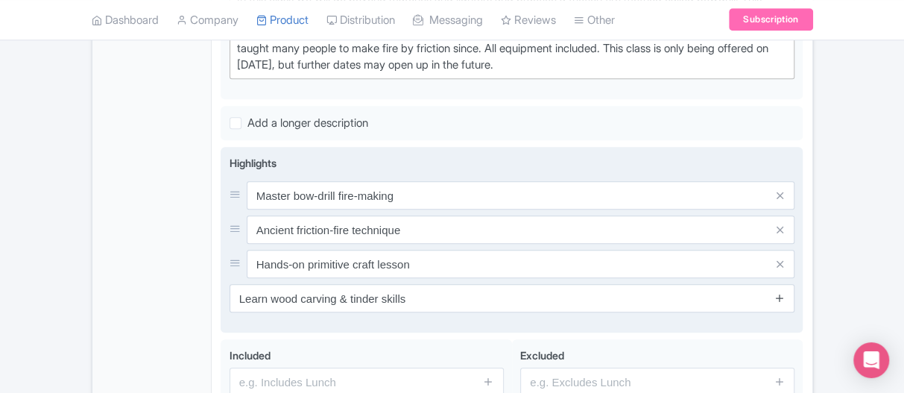
click at [779, 297] on icon at bounding box center [780, 297] width 11 height 11
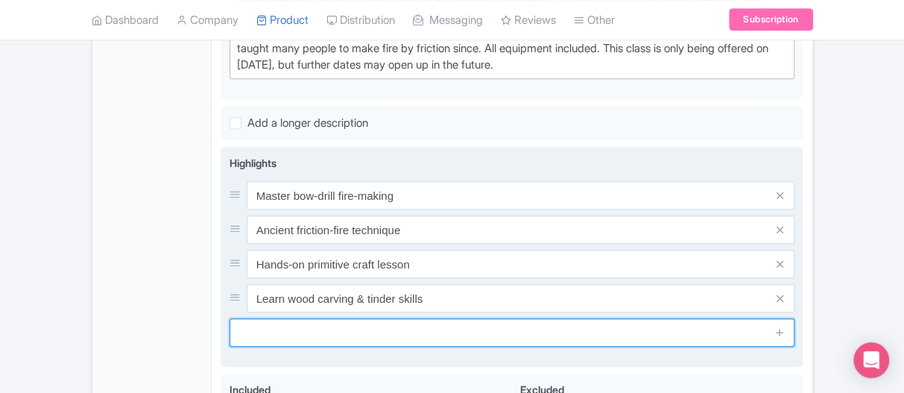
click at [402, 321] on input "text" at bounding box center [513, 332] width 566 height 28
paste input "Guided by skilled bushcraft instructor"
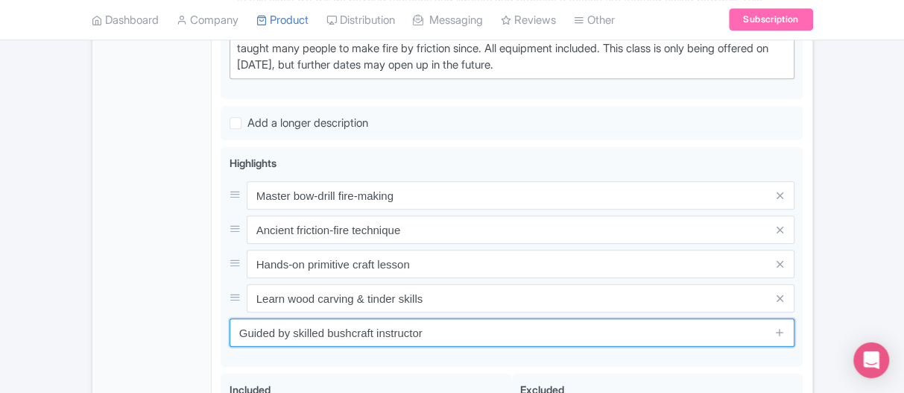
scroll to position [637, 0]
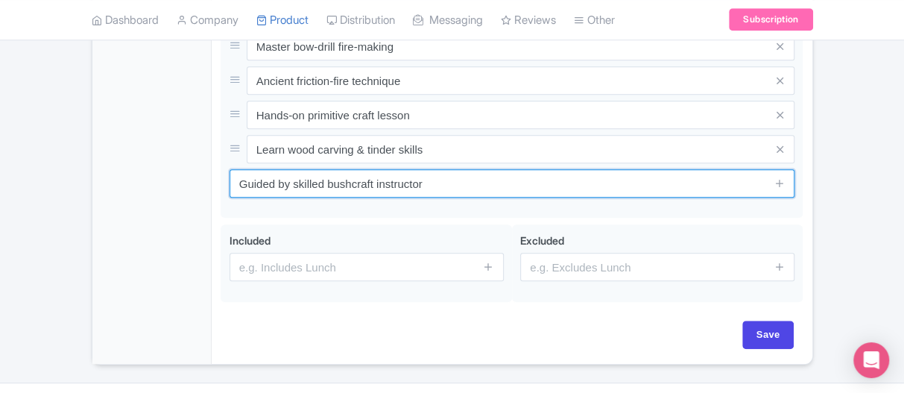
type input "Guided by skilled bushcraft instructor"
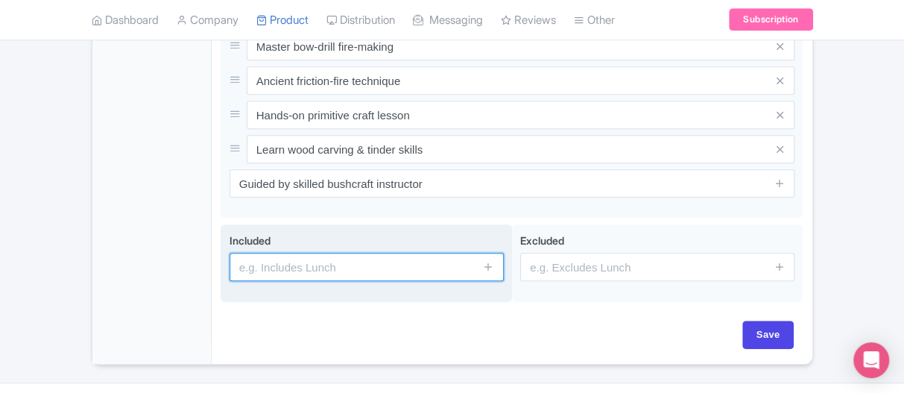
click at [262, 265] on input "text" at bounding box center [367, 267] width 274 height 28
paste input "All fire-making materials provided"
type input "All fire-making materials provided"
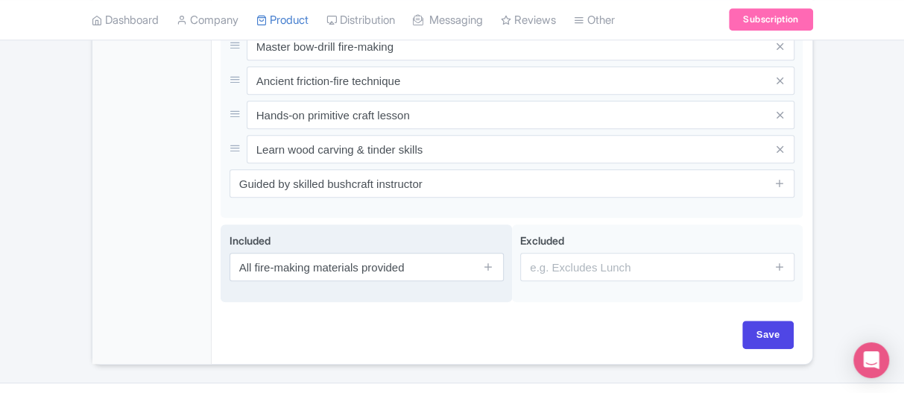
click at [494, 266] on span at bounding box center [489, 267] width 30 height 28
click at [485, 262] on icon at bounding box center [488, 266] width 11 height 11
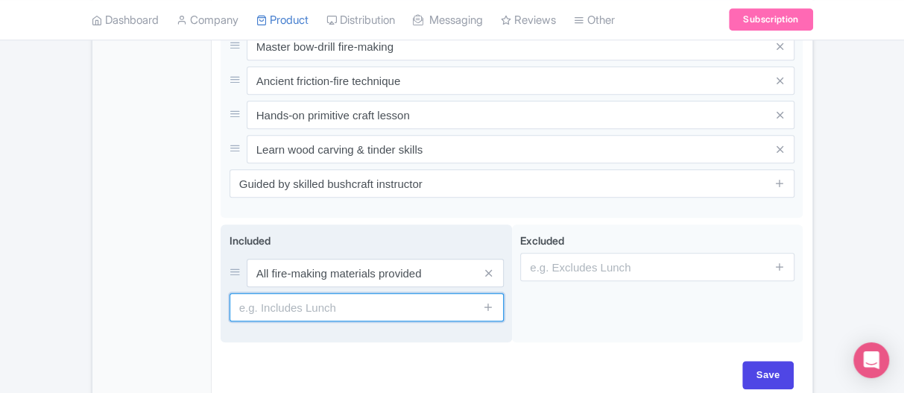
click at [299, 297] on input "text" at bounding box center [367, 307] width 274 height 28
paste input "Hands-on bowdrill instruction"
type input "Hands-on bowdrill instruction"
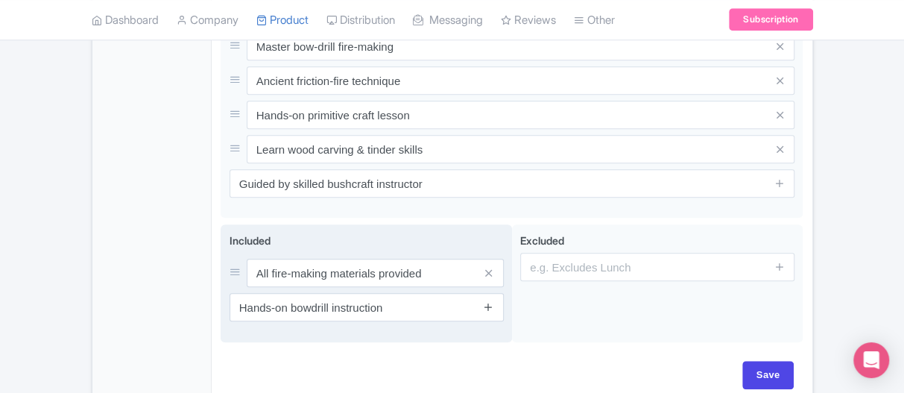
click at [486, 306] on icon at bounding box center [488, 306] width 11 height 11
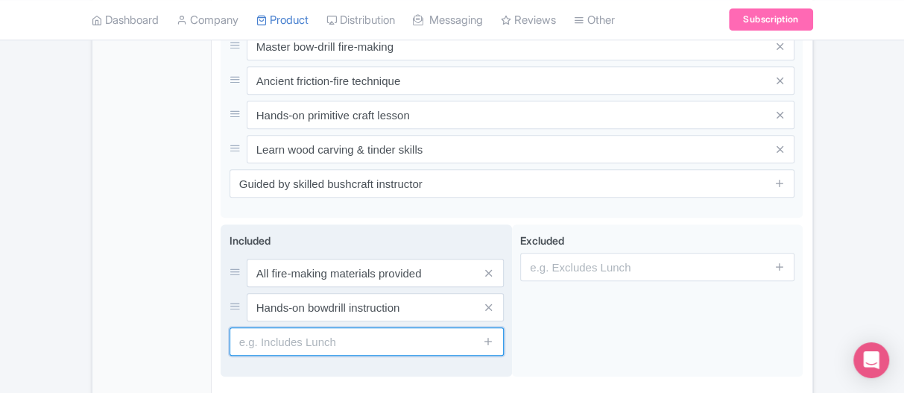
click at [297, 338] on input "text" at bounding box center [367, 341] width 274 height 28
paste input "Guidance on tinder and wood selection"
type input "Guidance on tinder and wood selection"
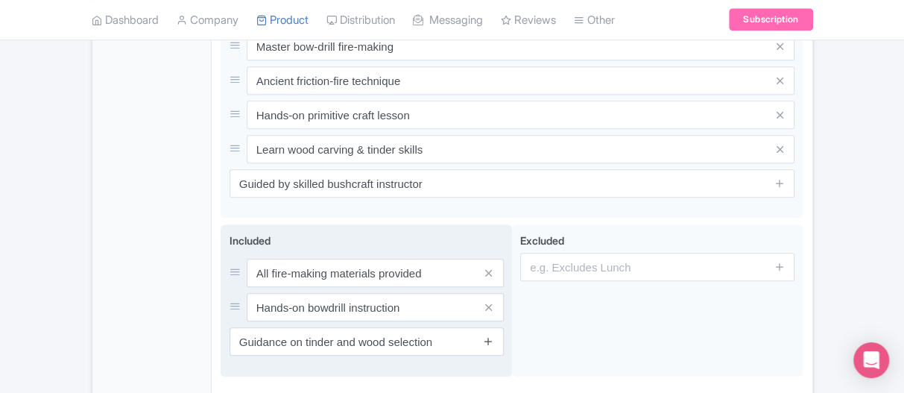
click at [491, 336] on icon at bounding box center [488, 340] width 11 height 11
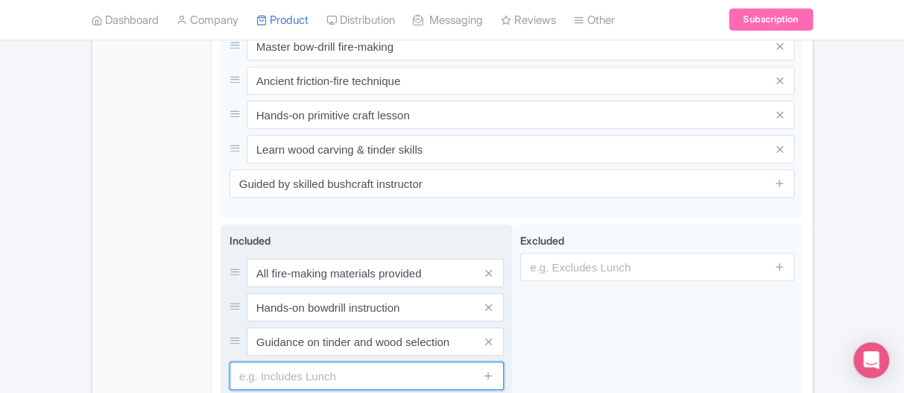
click at [290, 368] on input "text" at bounding box center [367, 376] width 274 height 28
paste input "Support from expert instructor"
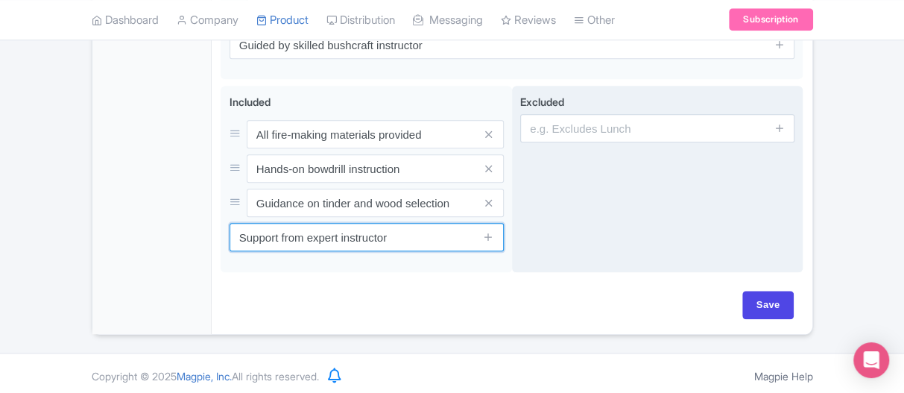
type input "Support from expert instructor"
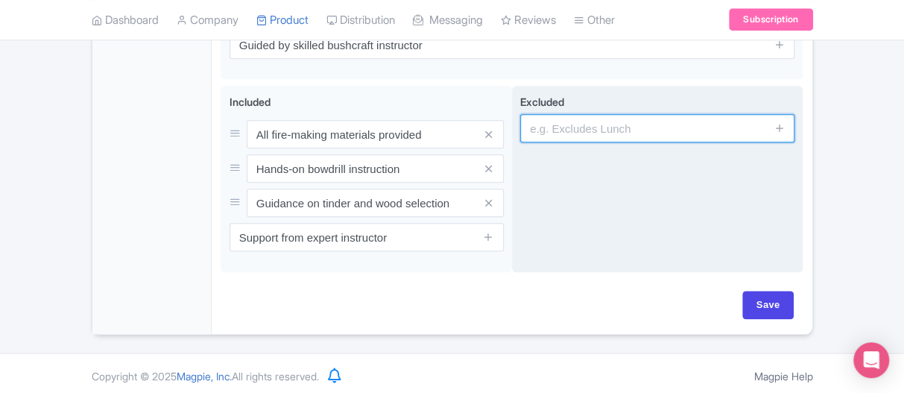
click at [557, 133] on input "text" at bounding box center [657, 128] width 274 height 28
paste input "Meals, snacks, or drinks"
type input "Meals, snacks, or drinks"
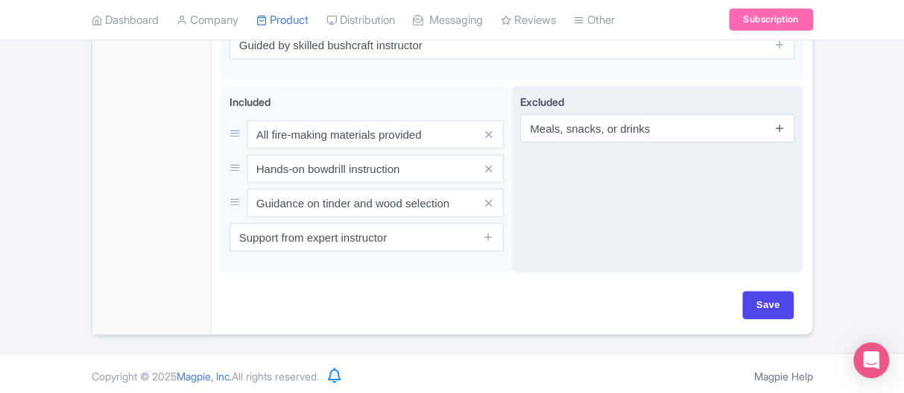
click at [775, 122] on icon at bounding box center [780, 127] width 11 height 11
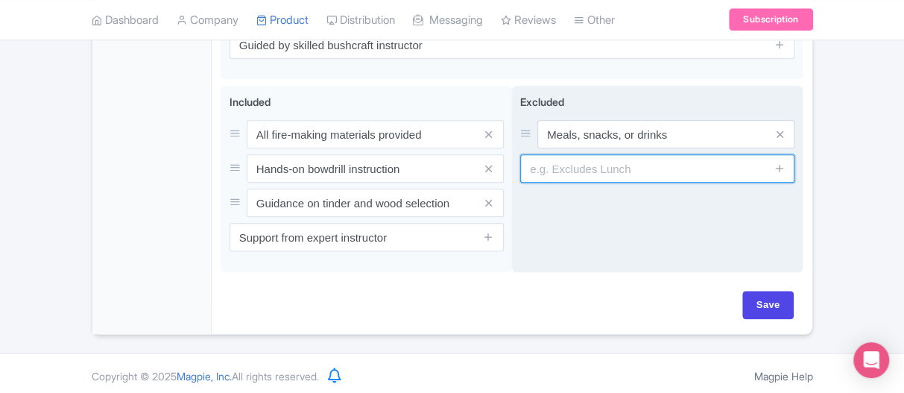
click at [558, 165] on input "text" at bounding box center [657, 168] width 274 height 28
paste input "Transportation to class site"
type input "Transportation to class site"
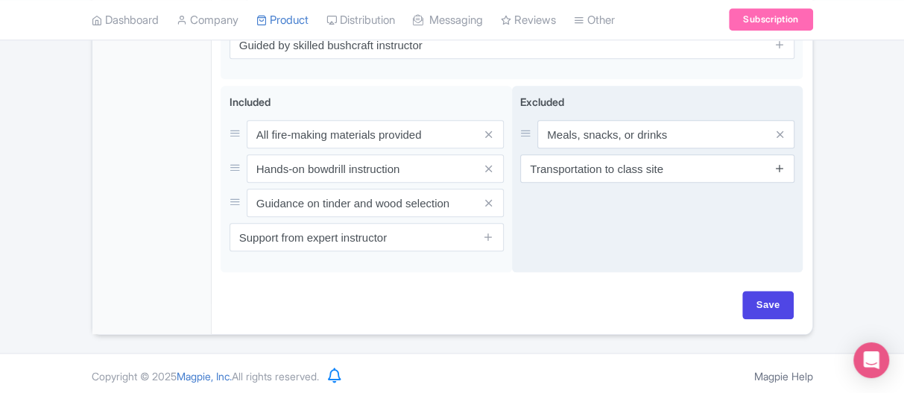
click at [778, 163] on icon at bounding box center [780, 168] width 11 height 11
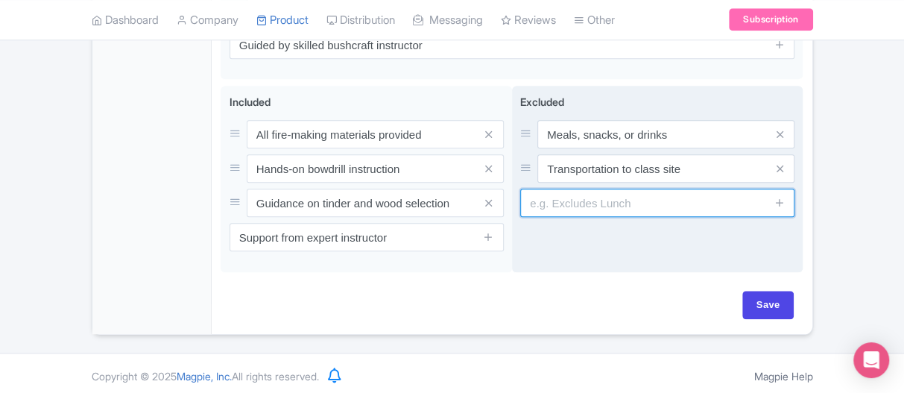
click at [611, 198] on input "text" at bounding box center [657, 203] width 274 height 28
paste input "Lodging or camping gear"
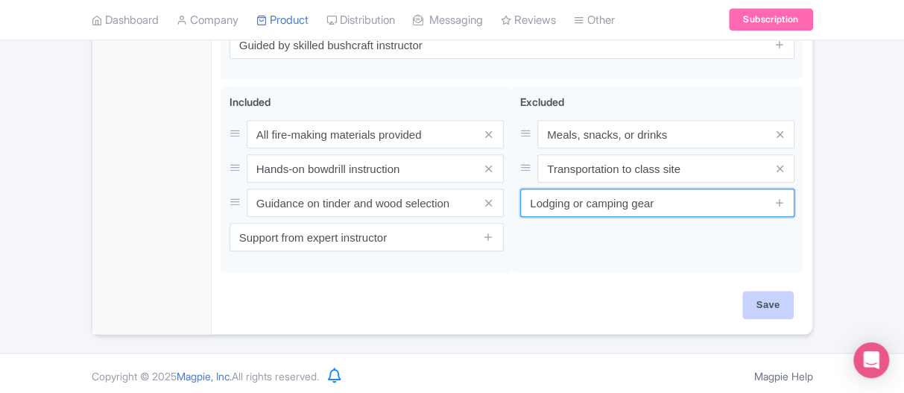
type input "Lodging or camping gear"
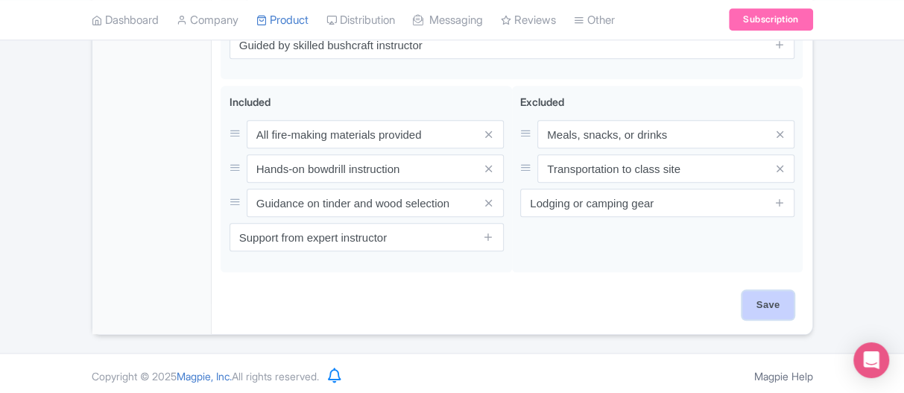
click at [754, 298] on input "Save" at bounding box center [768, 305] width 52 height 28
type input "Saving..."
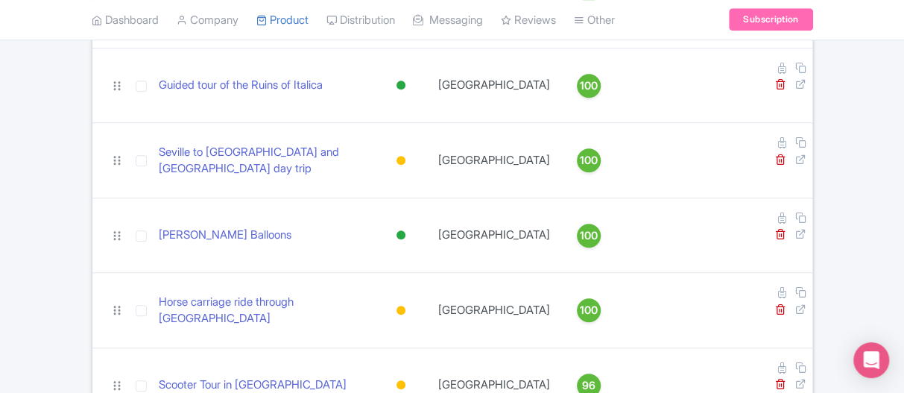
scroll to position [671, 0]
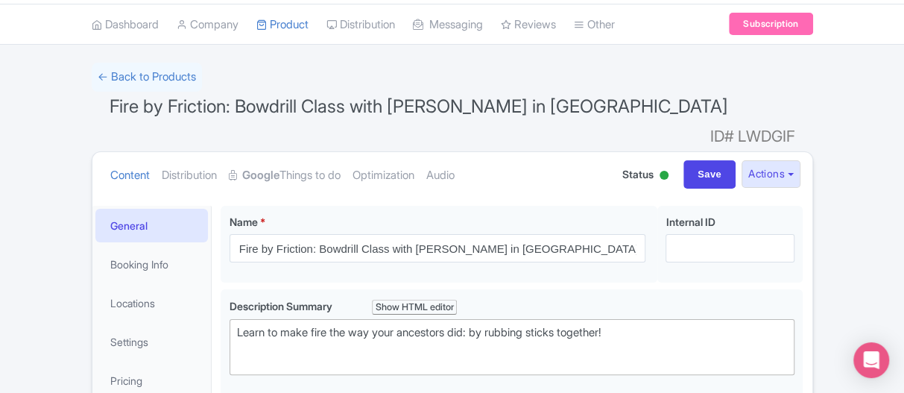
scroll to position [75, 0]
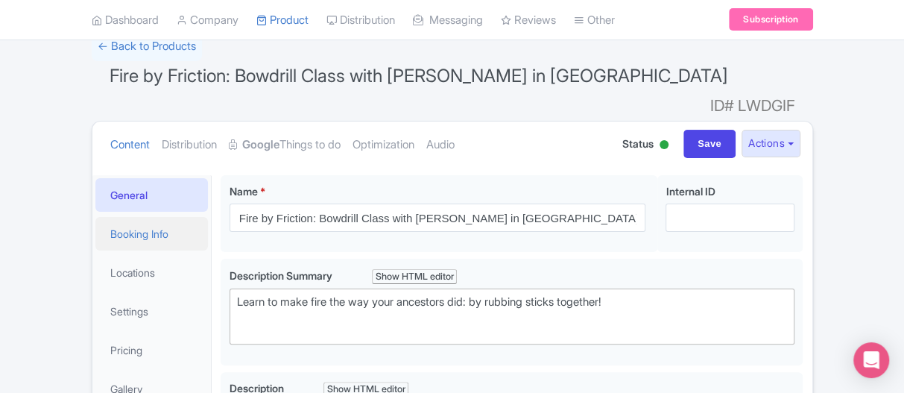
click at [120, 217] on link "Booking Info" at bounding box center [151, 234] width 113 height 34
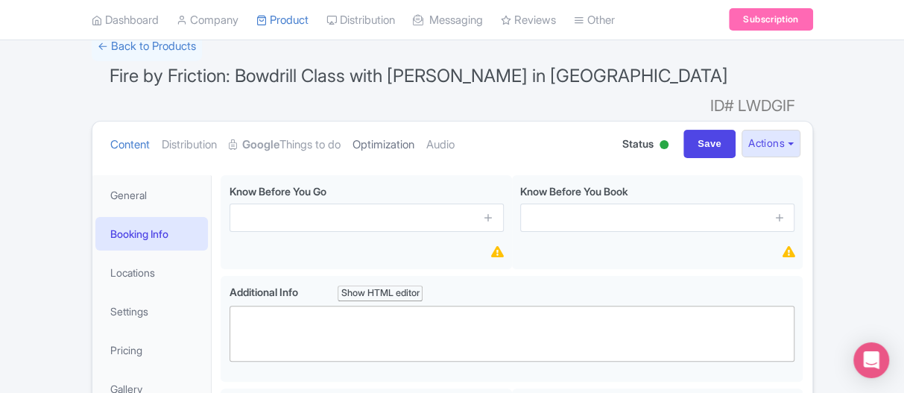
click at [408, 122] on link "Optimization" at bounding box center [384, 145] width 62 height 47
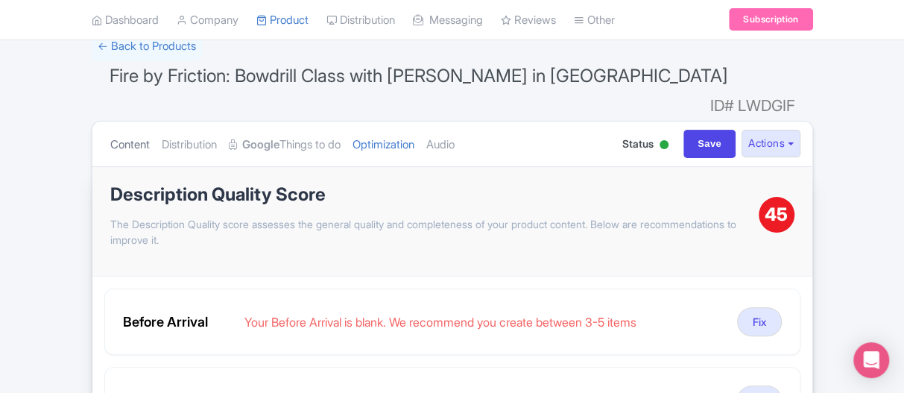
click at [134, 122] on link "Content" at bounding box center [130, 145] width 40 height 47
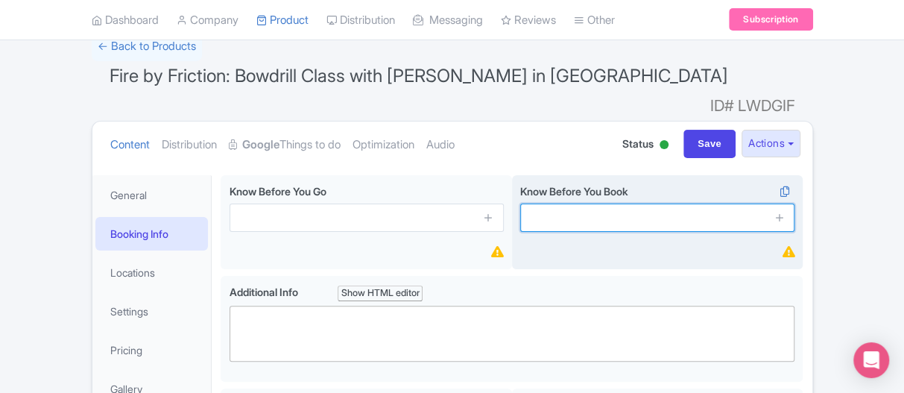
click at [568, 204] on input "text" at bounding box center [657, 218] width 274 height 28
paste input "Wear outdoor clothes and sturdy shoes"
type input "Wear outdoor clothes and sturdy shoes"
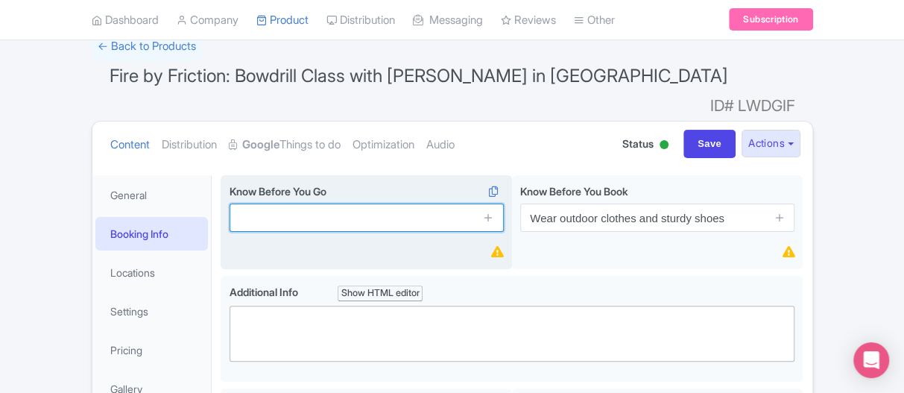
click at [300, 204] on input "text" at bounding box center [367, 218] width 274 height 28
paste input "Wear outdoor clothes and sturdy shoes"
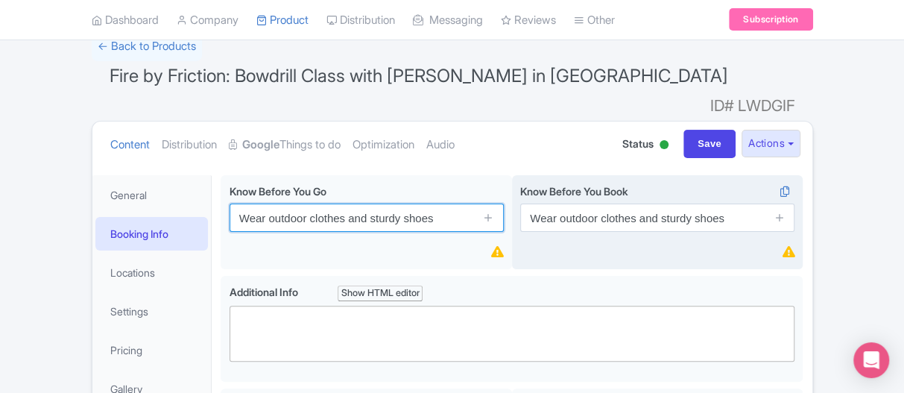
type input "Wear outdoor clothes and sturdy shoes"
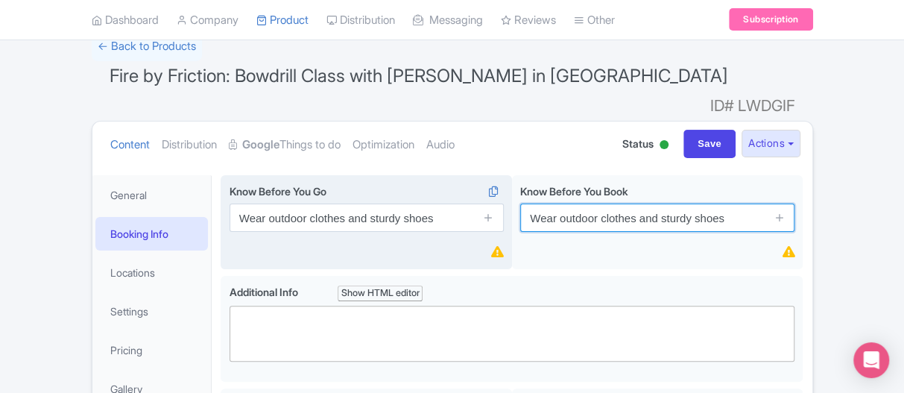
drag, startPoint x: 736, startPoint y: 192, endPoint x: 482, endPoint y: 195, distance: 254.2
click at [482, 195] on div "Know Before You Go i Wear outdoor clothes and sturdy shoes Know Before You Book…" at bounding box center [512, 225] width 582 height 101
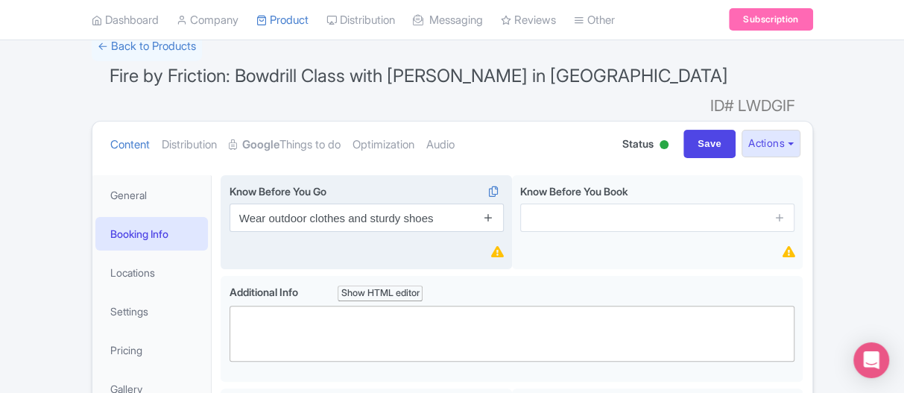
click at [490, 212] on icon at bounding box center [488, 217] width 11 height 11
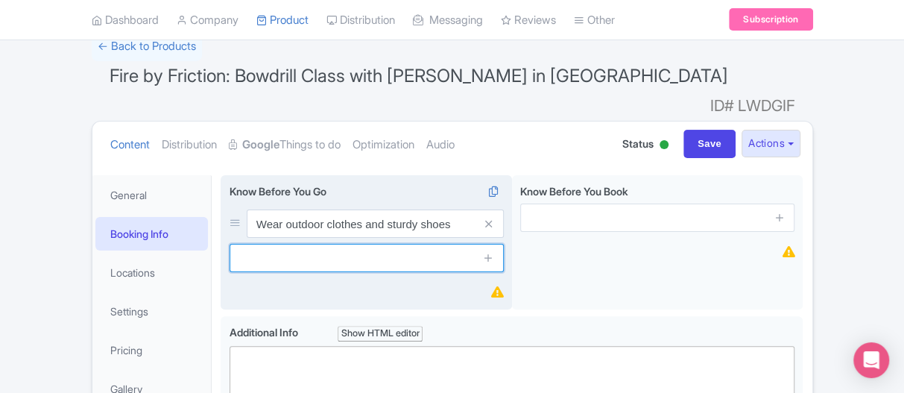
click at [268, 244] on input "text" at bounding box center [367, 258] width 274 height 28
paste input "Bring water and personal snacks"
type input "Bring water and personal snacks"
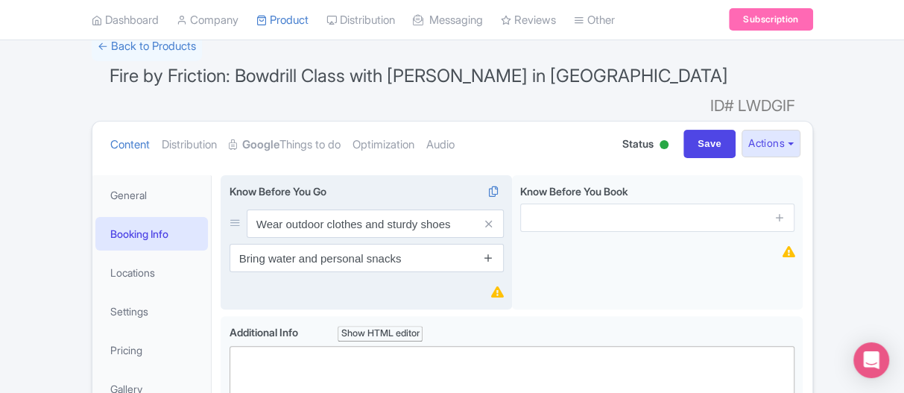
click at [492, 252] on icon at bounding box center [488, 257] width 11 height 11
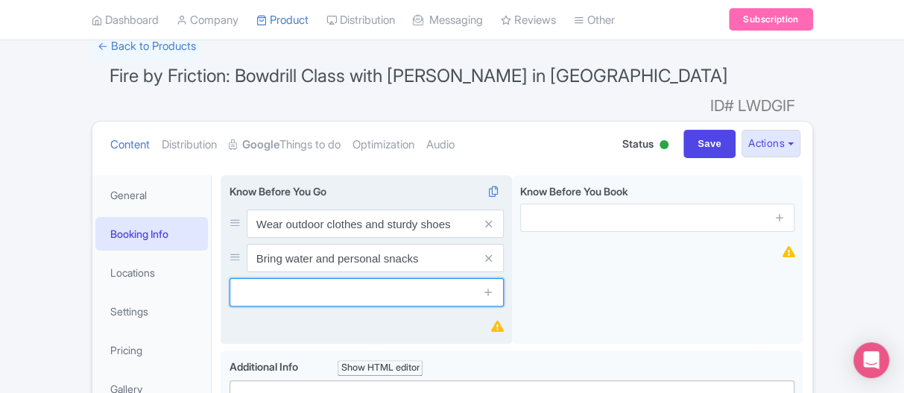
click at [320, 278] on input "text" at bounding box center [367, 292] width 274 height 28
paste input "Session held outdoors, rain or shine"
type input "Session held outdoors, rain or shine"
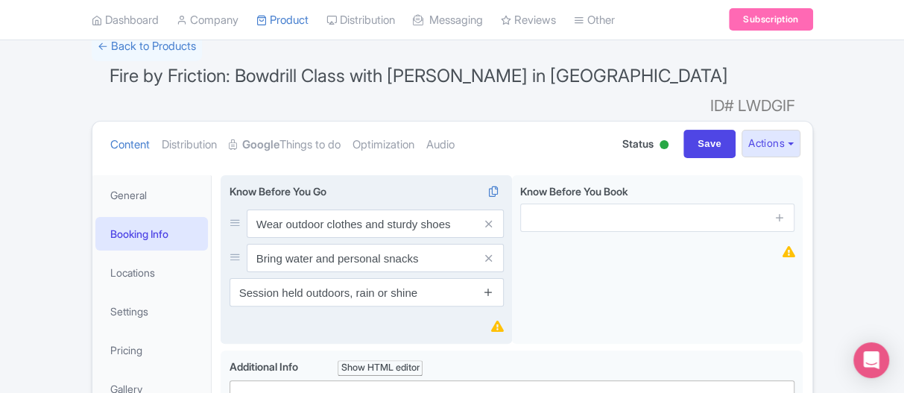
click at [490, 286] on icon at bounding box center [488, 291] width 11 height 11
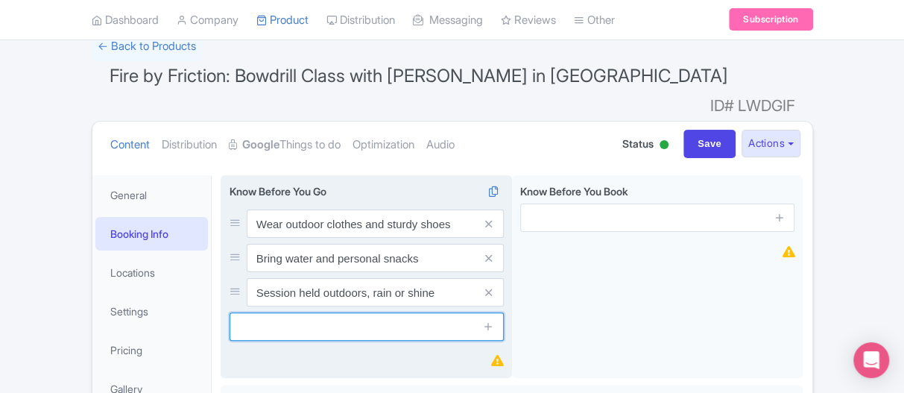
click at [346, 312] on input "text" at bounding box center [367, 326] width 274 height 28
paste input "Meeting point shared after booking"
type input "Meeting point shared after booking"
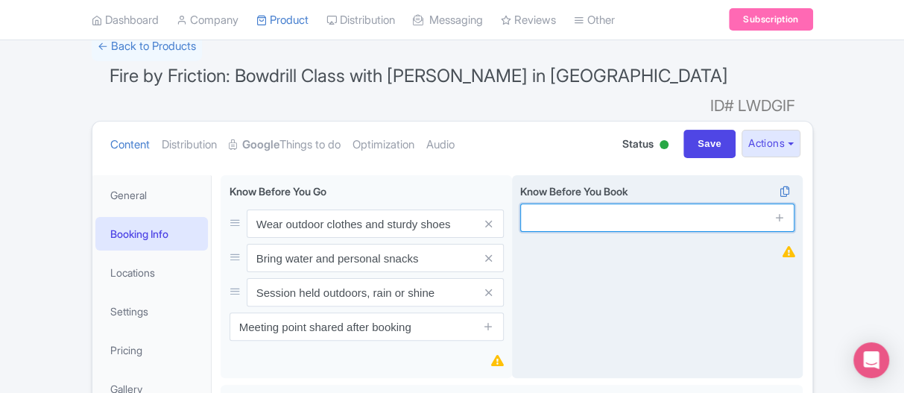
click at [567, 204] on input "text" at bounding box center [657, 218] width 274 height 28
paste input "Small group, limited availability"
drag, startPoint x: 734, startPoint y: 198, endPoint x: 520, endPoint y: 201, distance: 214.0
click at [520, 204] on input "Small group, limited availability" at bounding box center [657, 218] width 274 height 28
paste input "uitable for beginners and families"
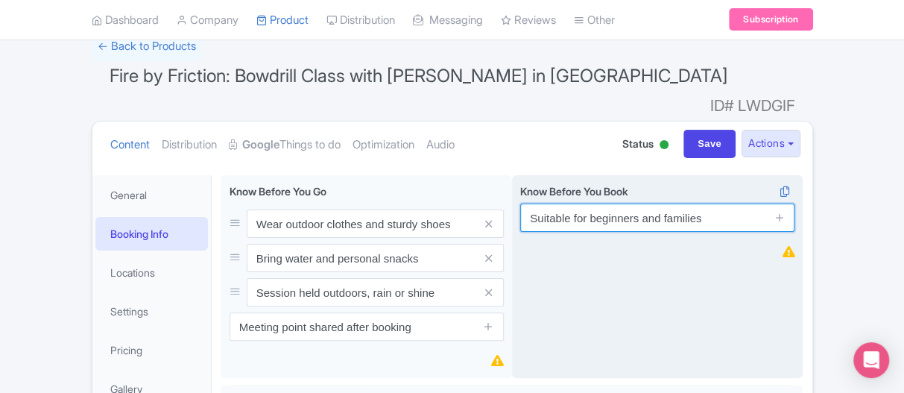
type input "Suitable for beginners and families"
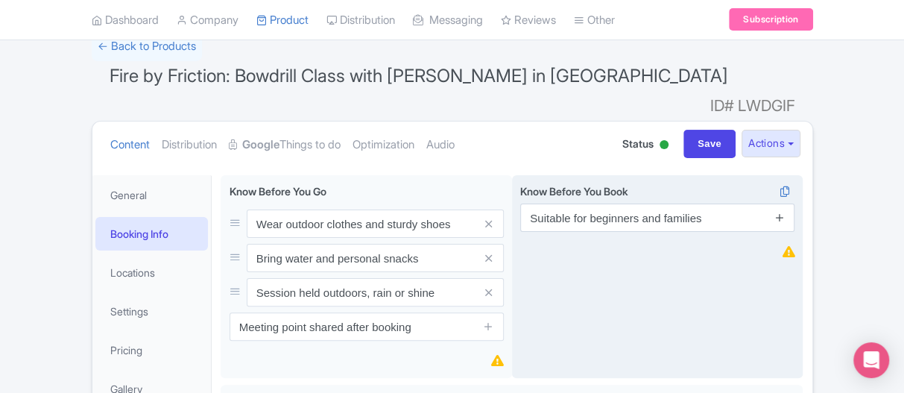
click at [779, 212] on icon at bounding box center [780, 217] width 11 height 11
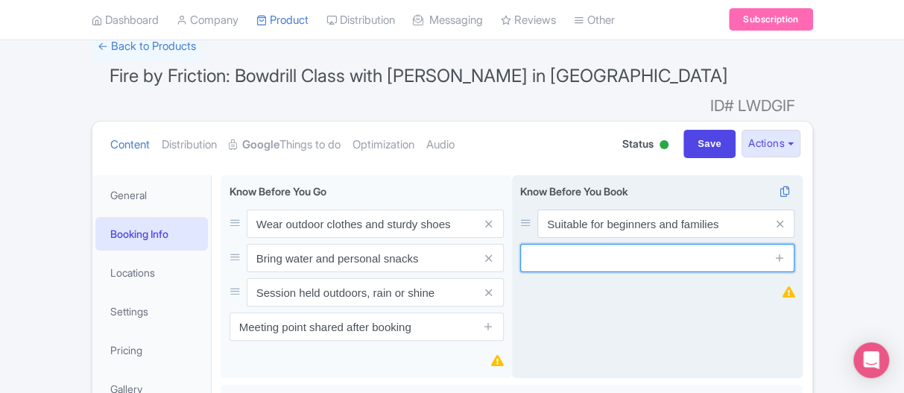
click at [552, 244] on input "text" at bounding box center [657, 258] width 274 height 28
paste input "Held in [US_STATE] outdoor setting"
type input "Held in [US_STATE] outdoor setting"
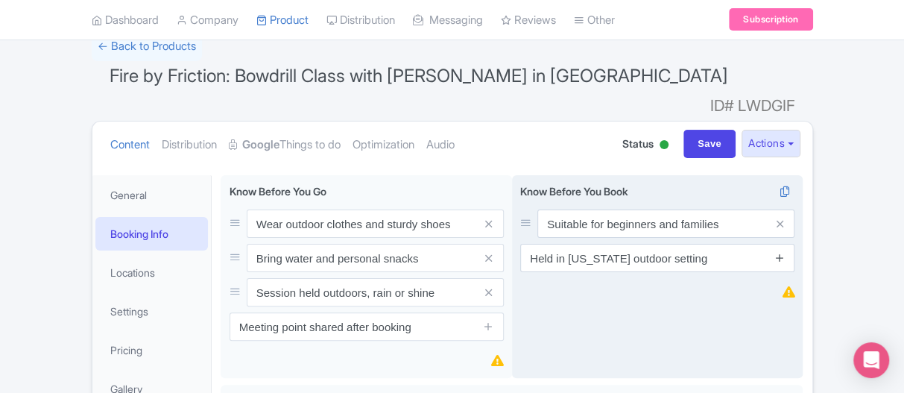
click at [778, 252] on icon at bounding box center [780, 257] width 11 height 11
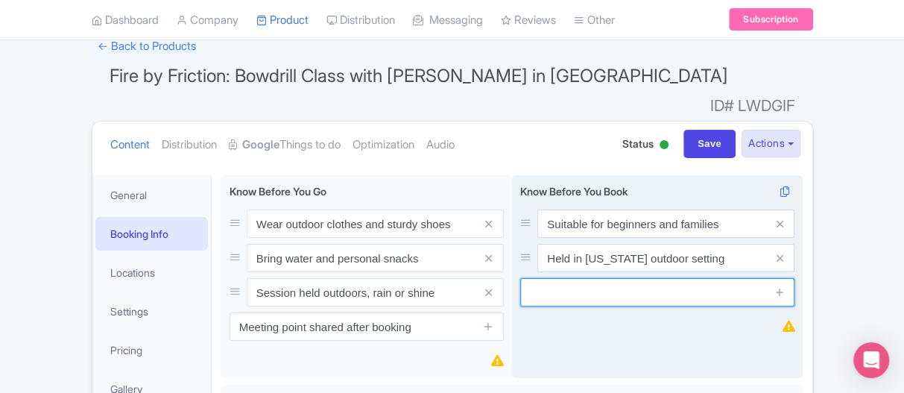
click at [567, 278] on input "text" at bounding box center [657, 292] width 274 height 28
paste input "Contact host for private group options"
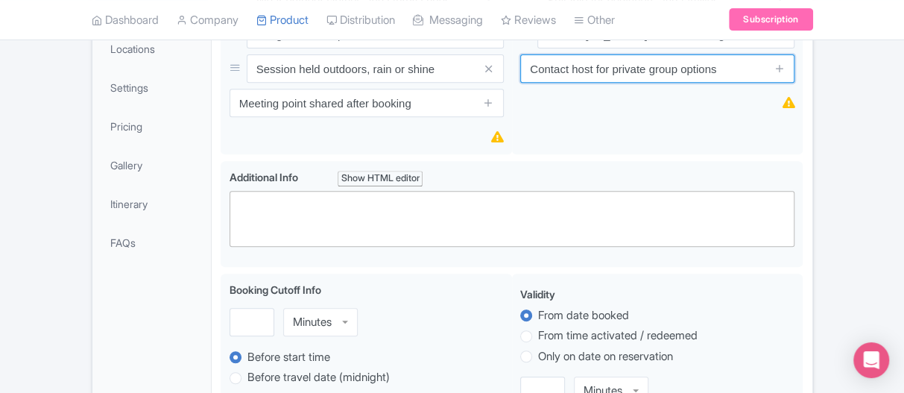
scroll to position [447, 0]
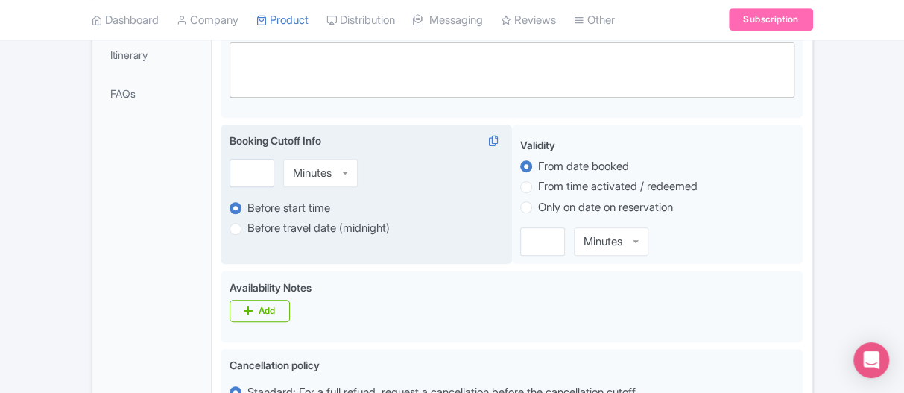
type input "Contact host for private group options"
click at [243, 159] on input "number" at bounding box center [252, 173] width 45 height 28
type input "7"
click at [300, 166] on div "Minutes" at bounding box center [312, 172] width 39 height 13
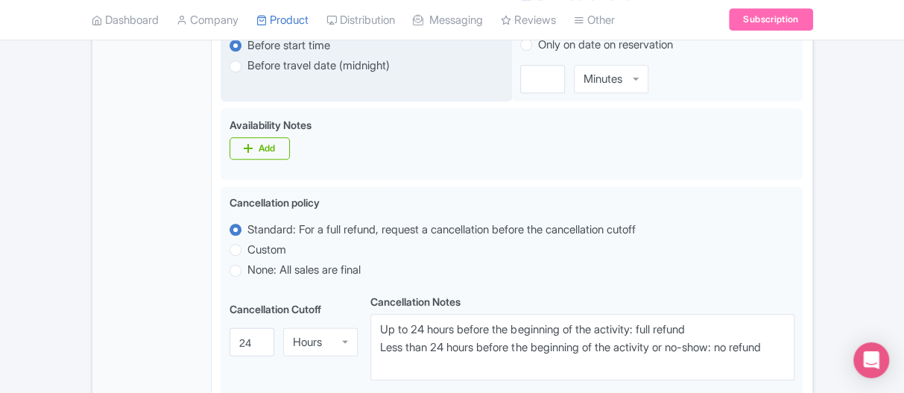
scroll to position [671, 0]
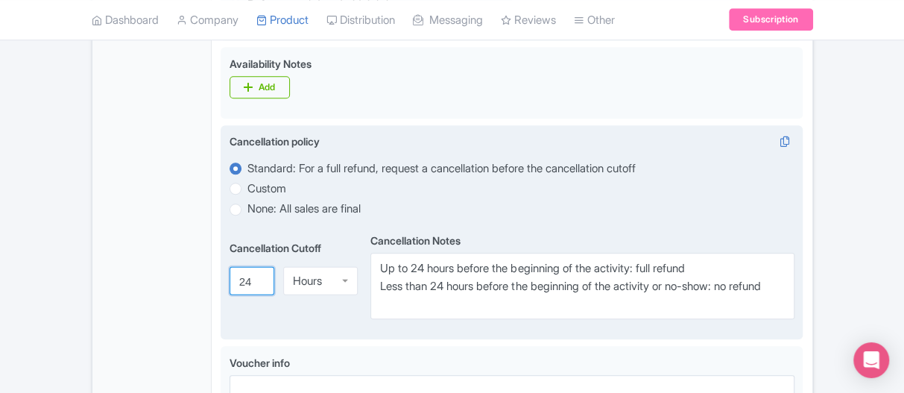
drag, startPoint x: 236, startPoint y: 261, endPoint x: 284, endPoint y: 261, distance: 48.5
click at [284, 267] on div "24 Hours Hours" at bounding box center [301, 281] width 142 height 28
type input "7"
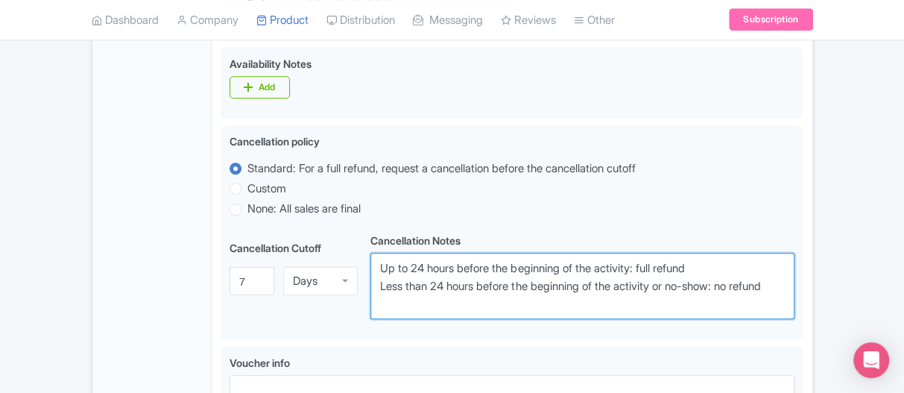
drag, startPoint x: 442, startPoint y: 280, endPoint x: 348, endPoint y: 221, distance: 111.3
click at [348, 230] on div "Cancellation Cutoff i 7 Days Days Minutes Hours Days Cancellation Notes i Up to…" at bounding box center [513, 274] width 566 height 89
paste textarea
drag, startPoint x: 437, startPoint y: 283, endPoint x: 343, endPoint y: 218, distance: 114.6
click at [343, 230] on div "Cancellation Cutoff i 7 Days Days Minutes Hours Days Cancellation Notes i Up to…" at bounding box center [513, 274] width 566 height 89
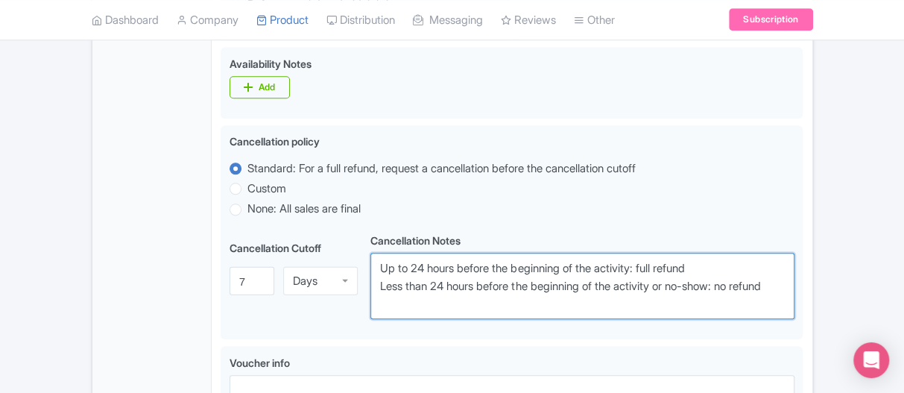
paste textarea "Full refund 15 days prior (minus processing fee)"
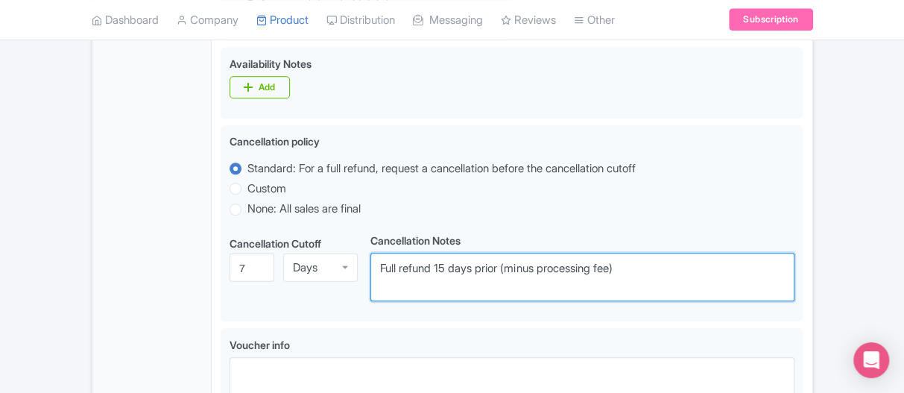
type textarea "Full refund 15 days prior (minus processing fee)"
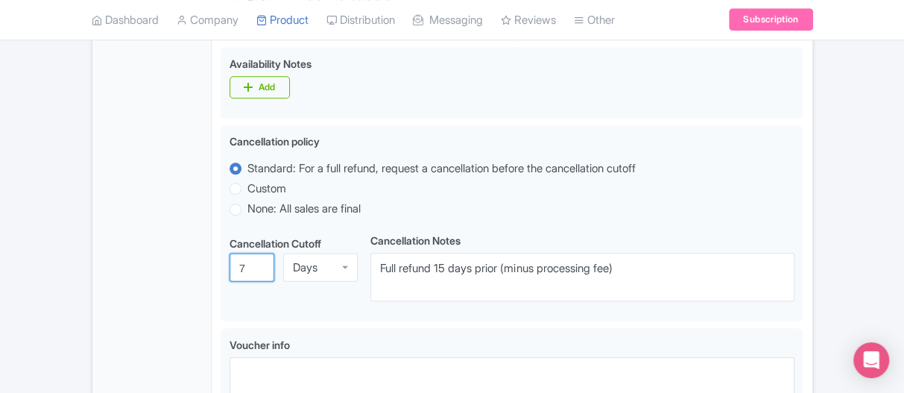
drag, startPoint x: 239, startPoint y: 243, endPoint x: 260, endPoint y: 242, distance: 21.6
click at [260, 253] on input "7" at bounding box center [252, 267] width 45 height 28
type input "1"
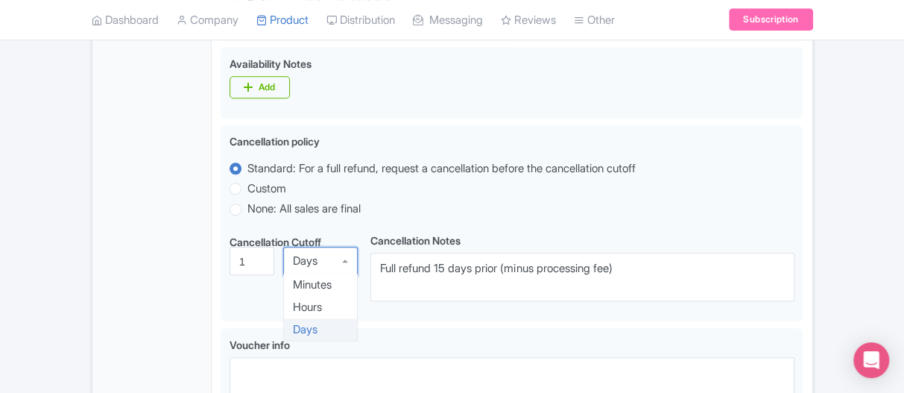
click at [315, 254] on div "Days" at bounding box center [305, 260] width 25 height 13
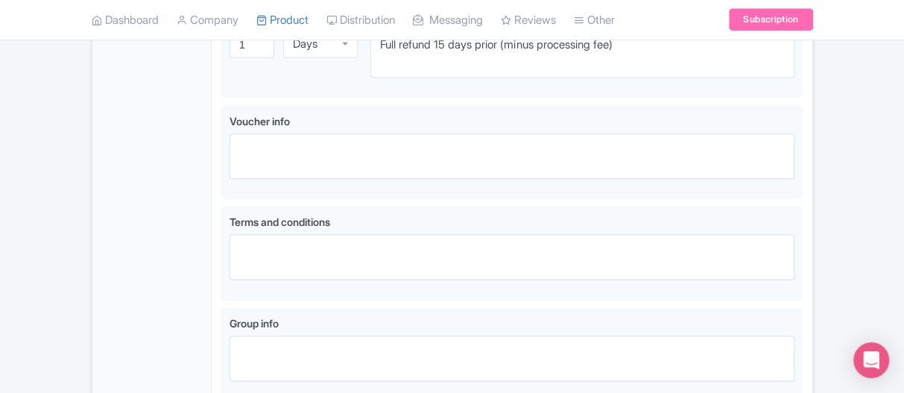
scroll to position [1003, 0]
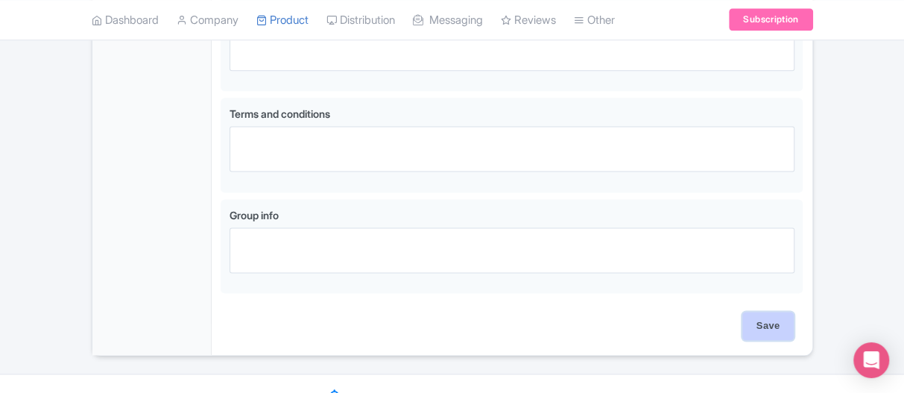
click at [769, 312] on input "Save" at bounding box center [768, 326] width 52 height 28
type input "Saving..."
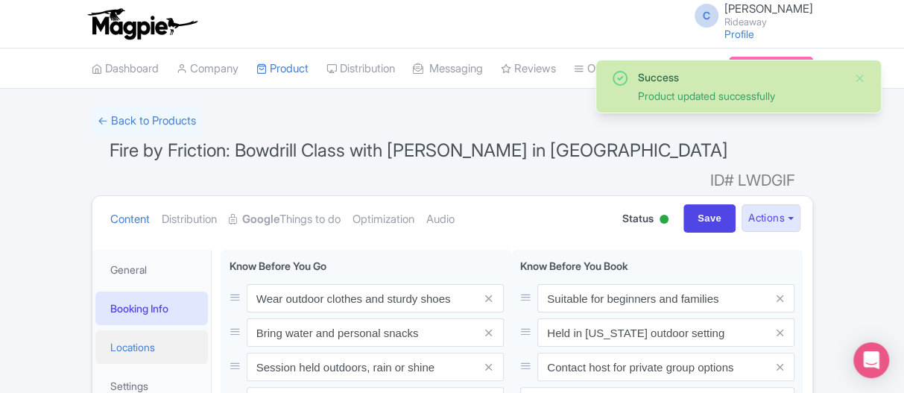
click at [128, 330] on link "Locations" at bounding box center [151, 347] width 113 height 34
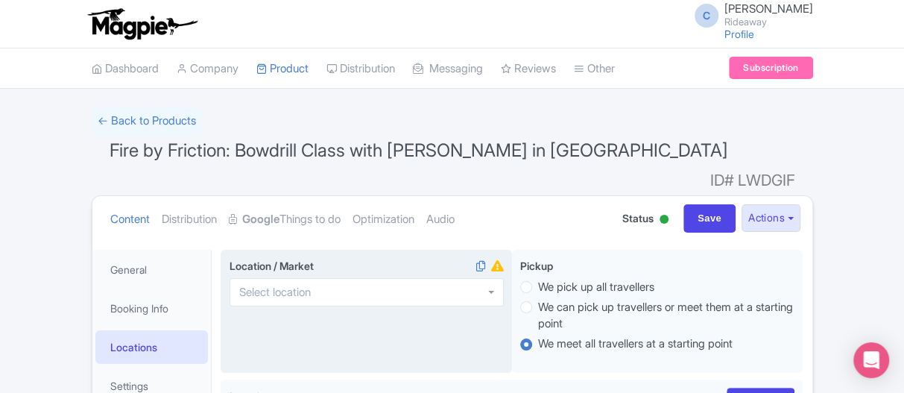
click at [303, 286] on input "Location / Market i" at bounding box center [279, 292] width 81 height 13
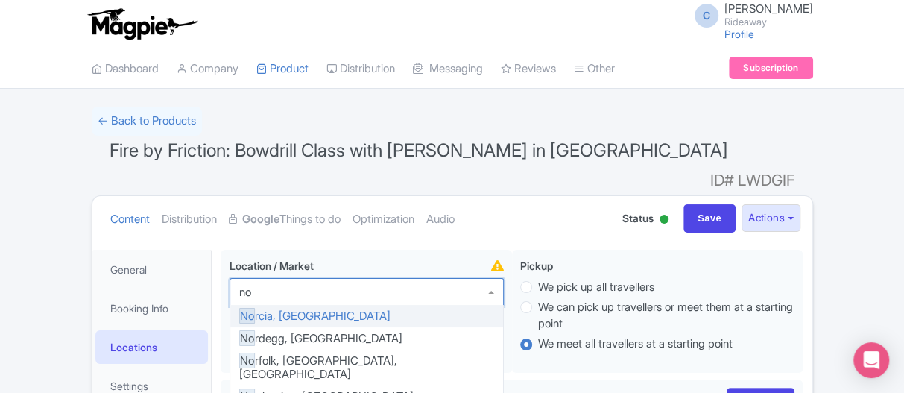
type input "n"
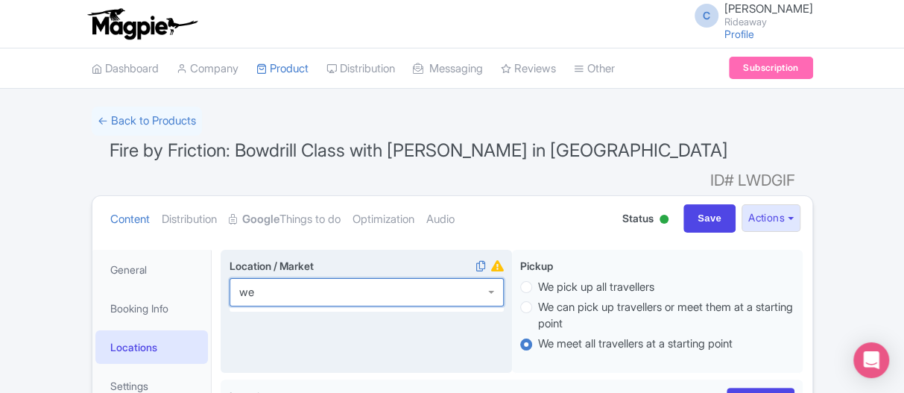
type input "w"
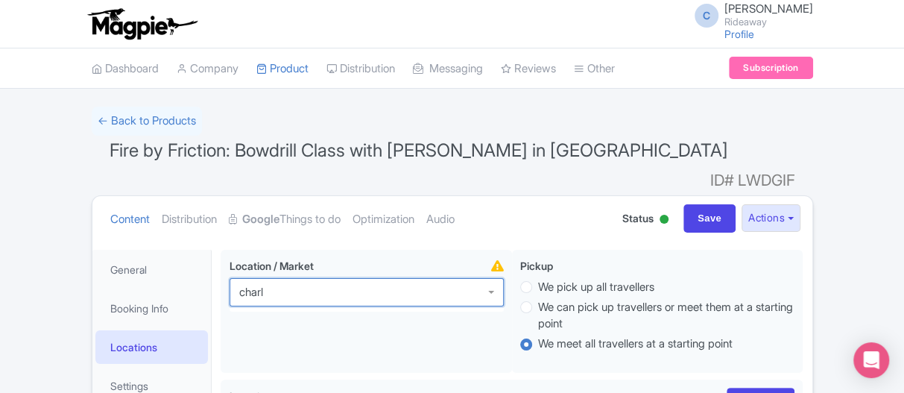
type input "charlo"
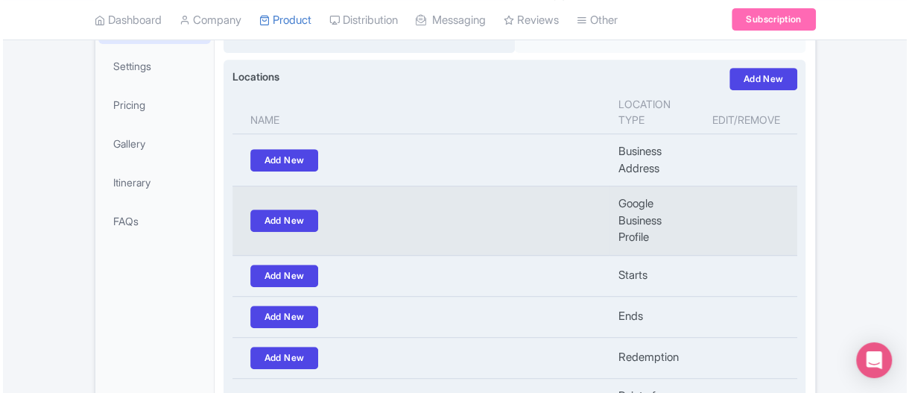
scroll to position [298, 0]
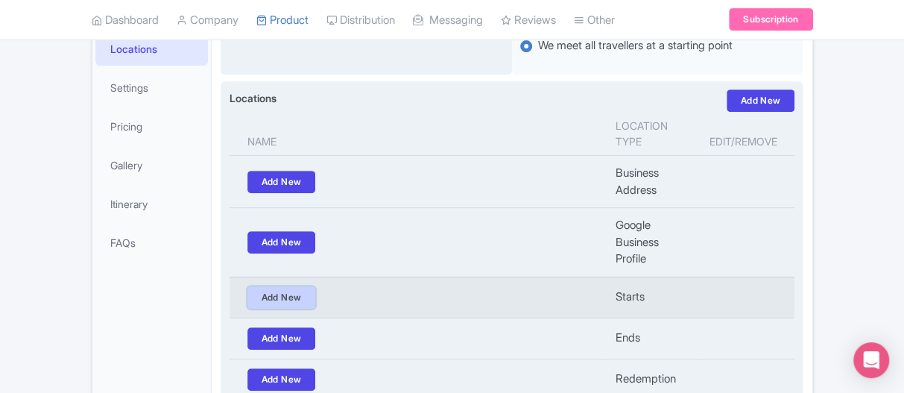
click at [266, 286] on link "Add New" at bounding box center [281, 297] width 69 height 22
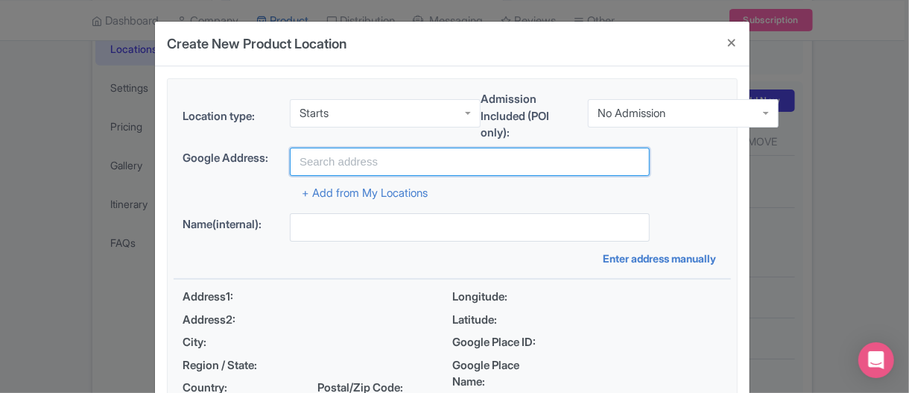
click at [322, 161] on input "text" at bounding box center [470, 162] width 360 height 28
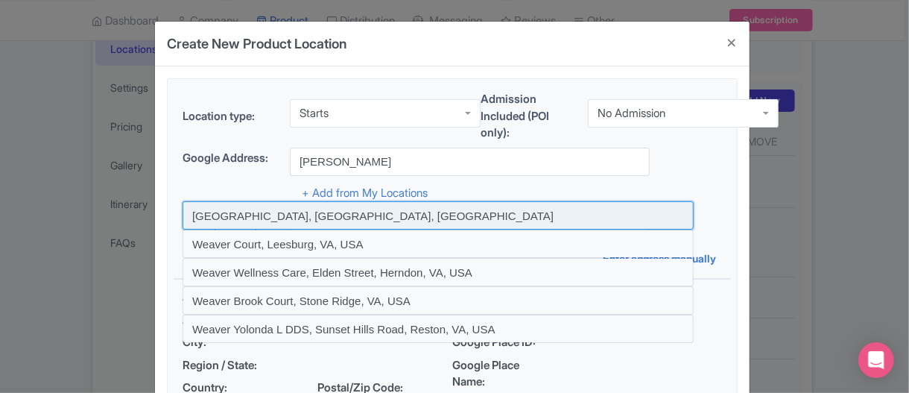
click at [218, 210] on input at bounding box center [438, 215] width 511 height 28
type input "Weaverville, NC, USA"
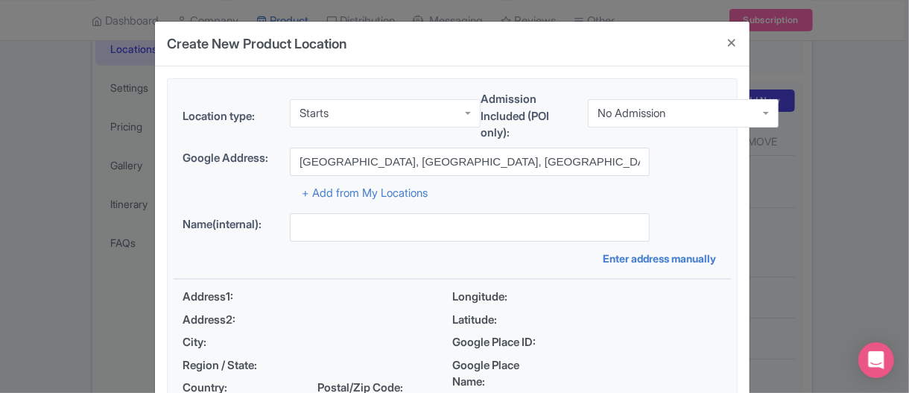
type input "Weaverville, NC, USA"
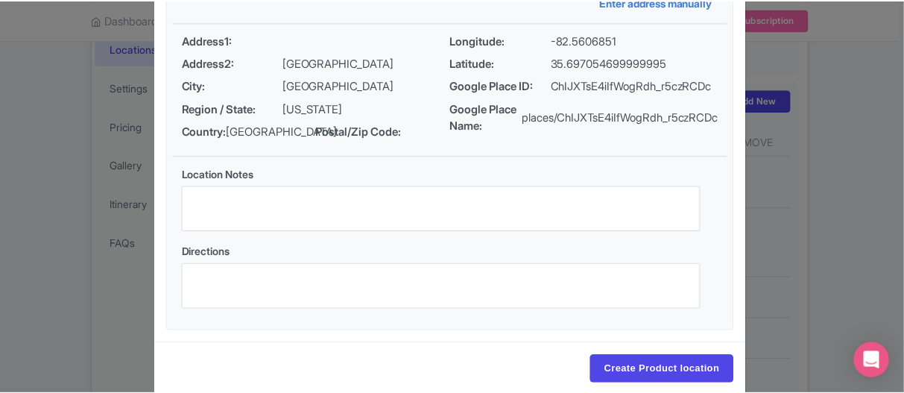
scroll to position [295, 0]
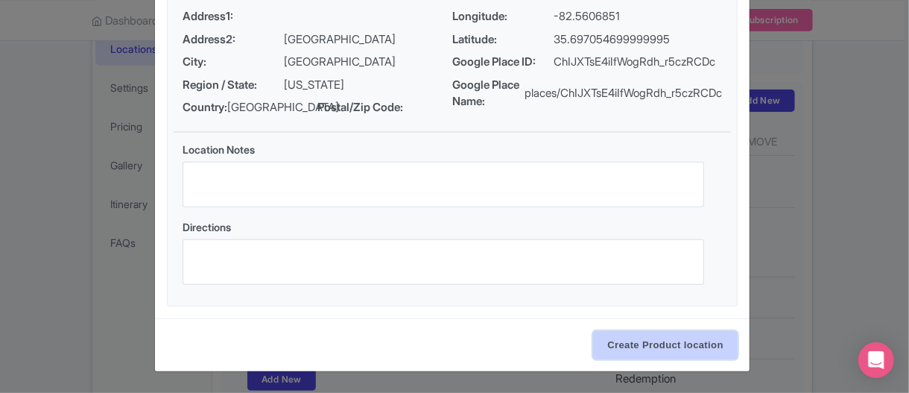
click at [675, 342] on input "Create Product location" at bounding box center [665, 345] width 145 height 28
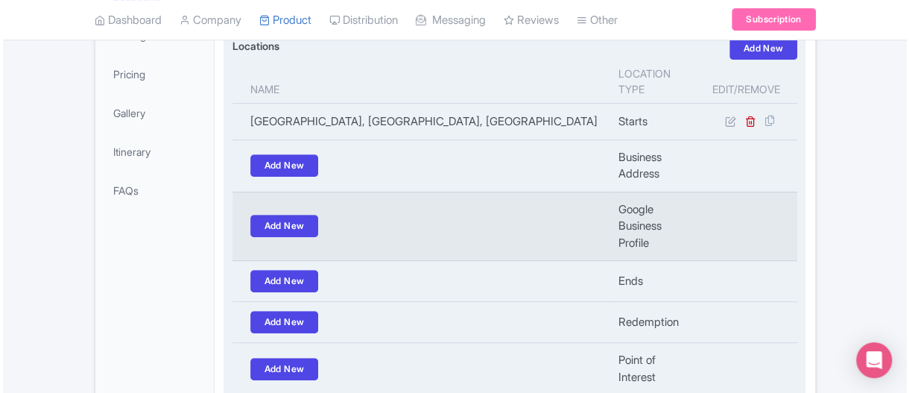
scroll to position [373, 0]
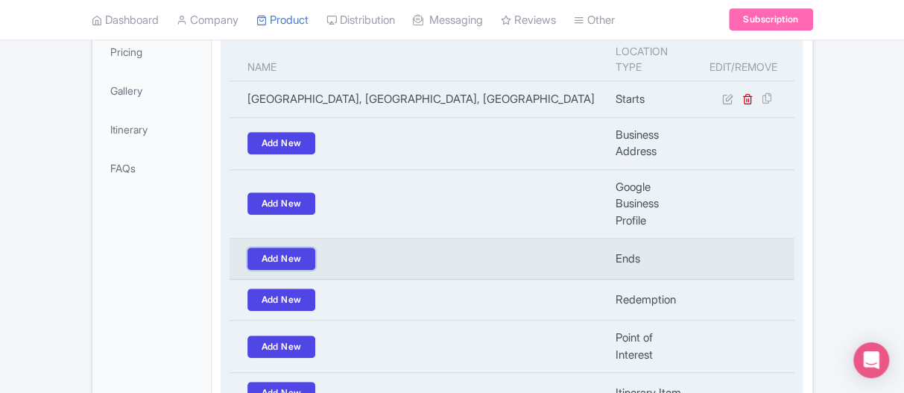
click at [288, 247] on link "Add New" at bounding box center [281, 258] width 69 height 22
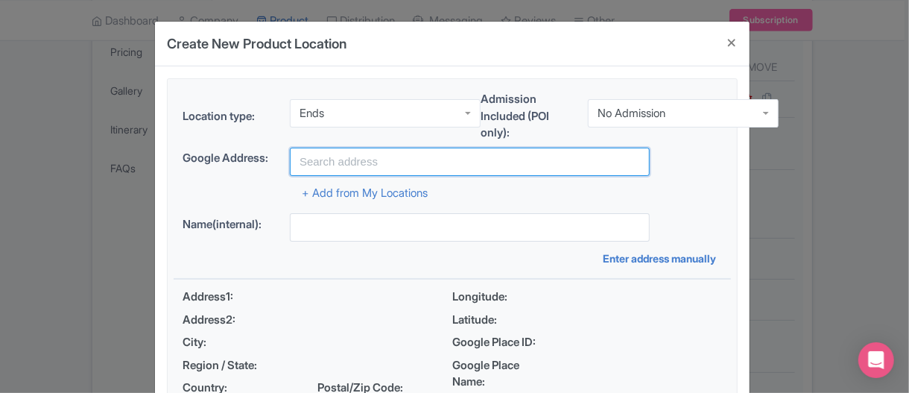
click at [319, 154] on input "text" at bounding box center [470, 162] width 360 height 28
type input "[GEOGRAPHIC_DATA], [GEOGRAPHIC_DATA], [GEOGRAPHIC_DATA]"
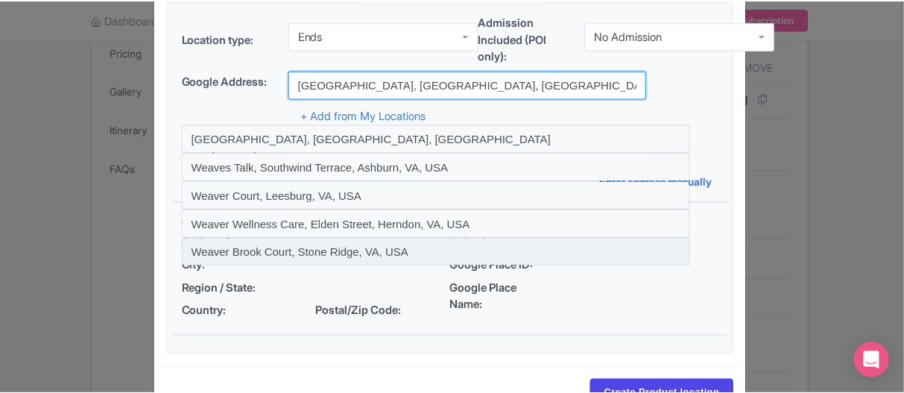
scroll to position [122, 0]
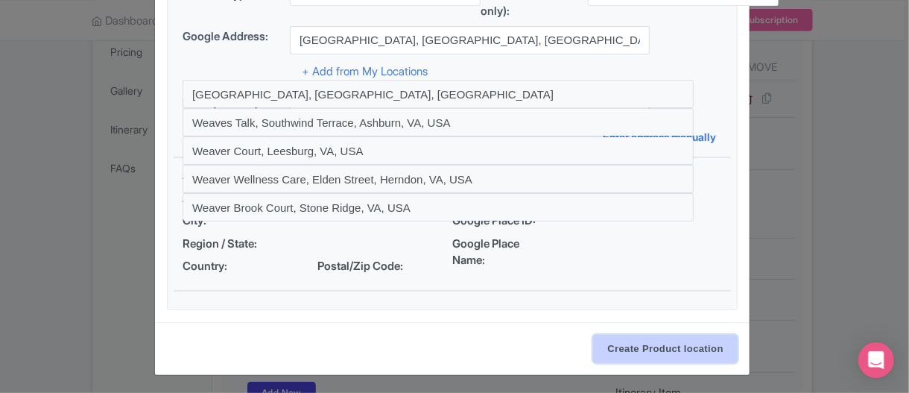
click at [625, 349] on input "Create Product location" at bounding box center [665, 349] width 145 height 28
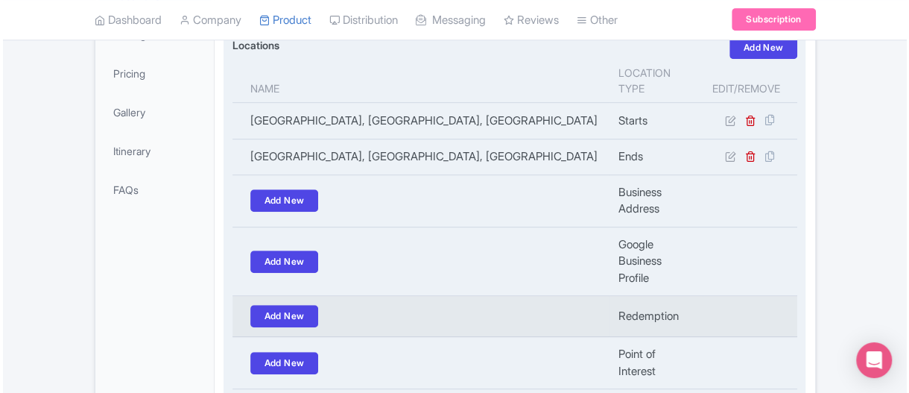
scroll to position [277, 0]
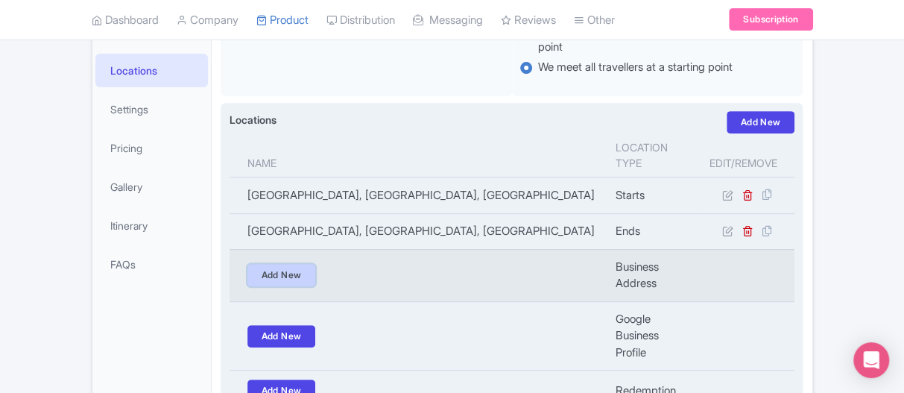
click at [253, 264] on link "Add New" at bounding box center [281, 275] width 69 height 22
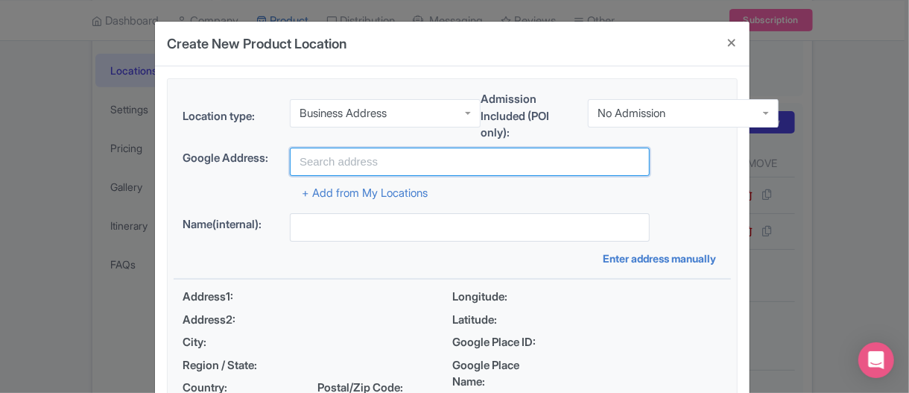
click at [325, 161] on input "text" at bounding box center [470, 162] width 360 height 28
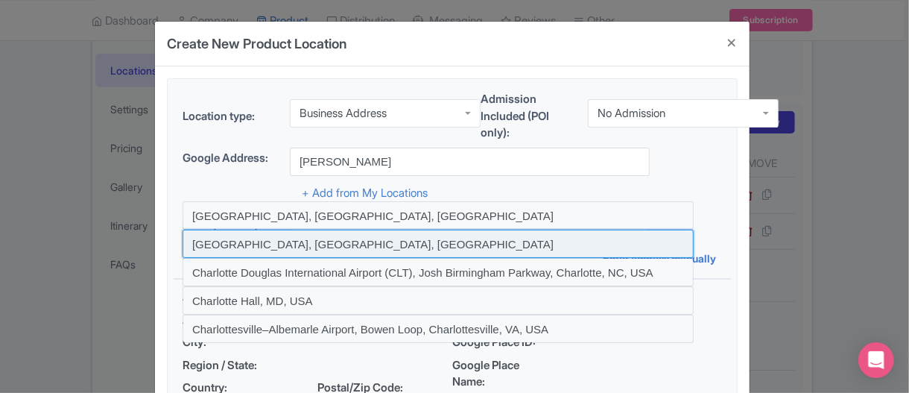
click at [221, 239] on input at bounding box center [438, 244] width 511 height 28
type input "Charlotte, NC, USA"
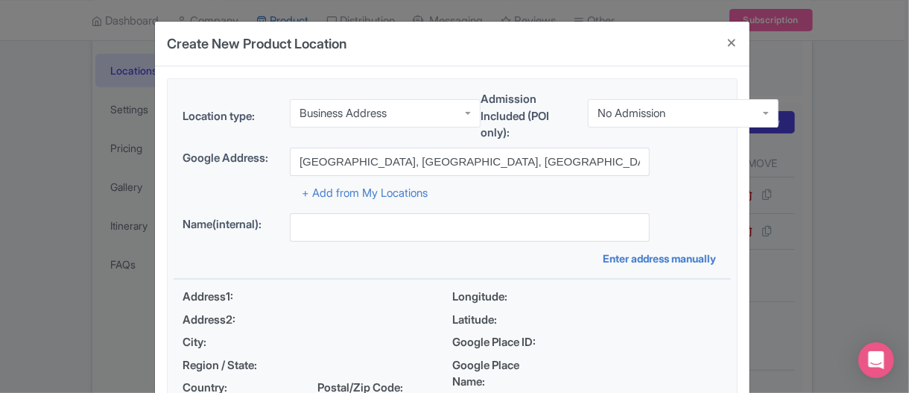
type input "Charlotte, NC, USA"
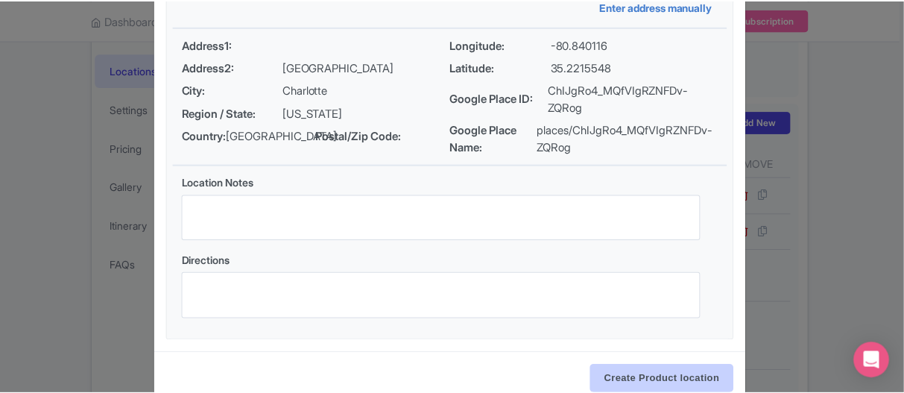
scroll to position [295, 0]
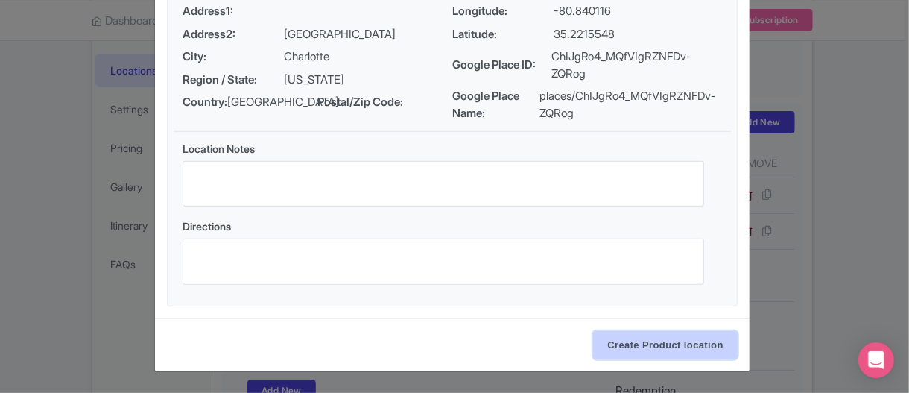
click at [678, 342] on input "Create Product location" at bounding box center [665, 345] width 145 height 28
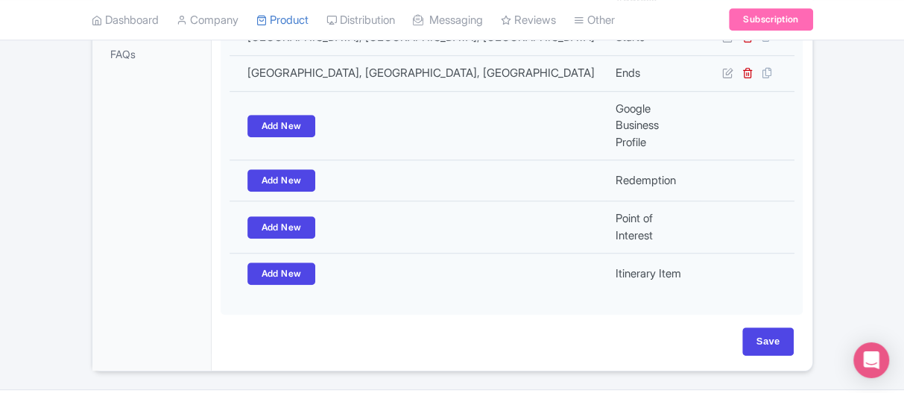
scroll to position [500, 0]
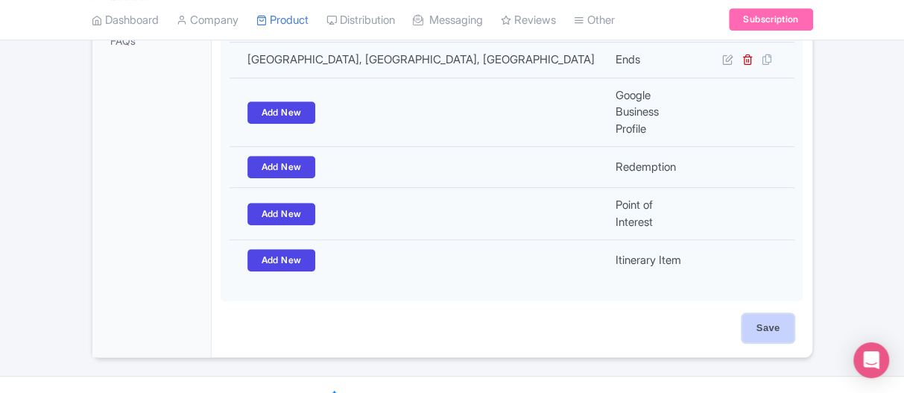
click at [779, 314] on input "Save" at bounding box center [768, 328] width 52 height 28
type input "Update Product"
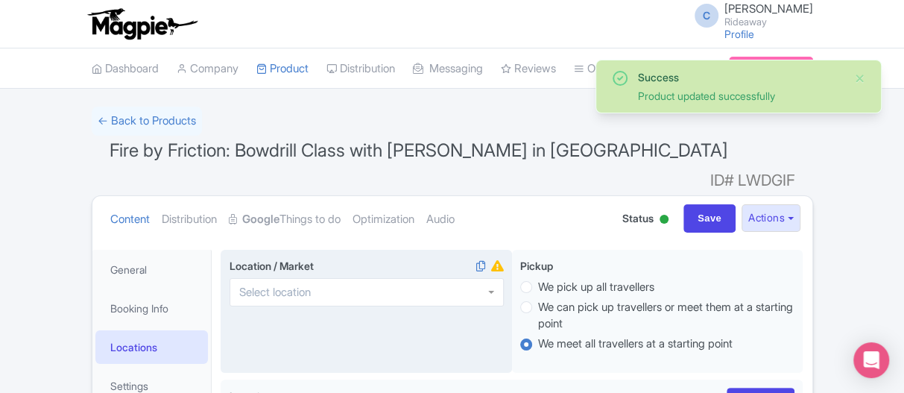
click at [290, 286] on input "Location / Market i" at bounding box center [279, 292] width 81 height 13
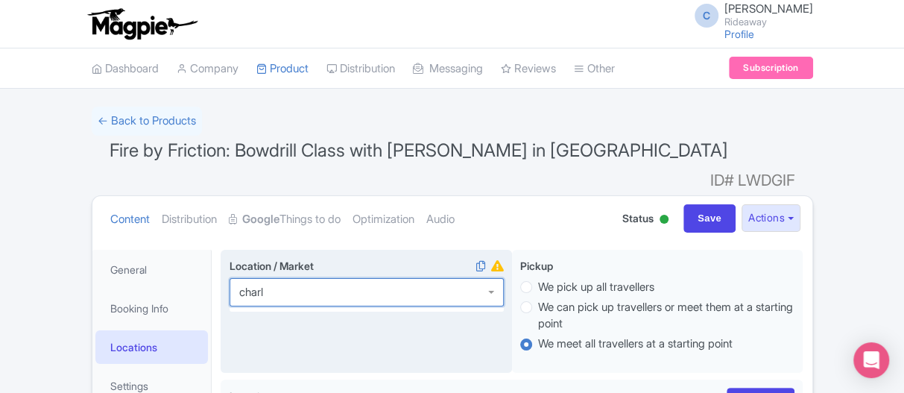
type input "charlo"
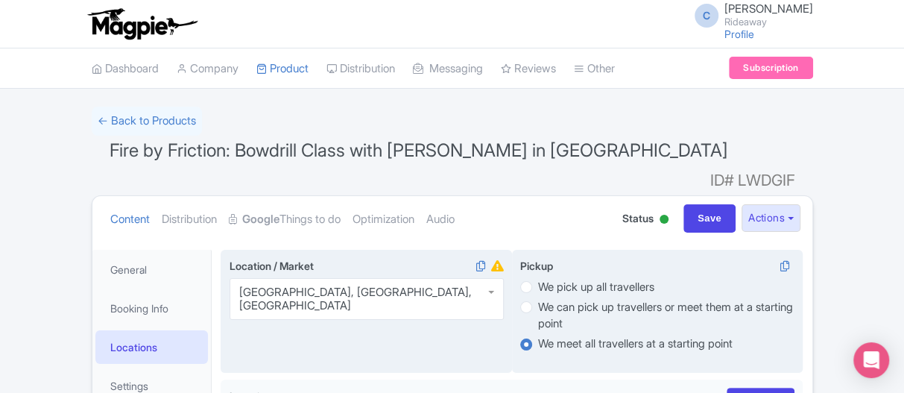
scroll to position [149, 0]
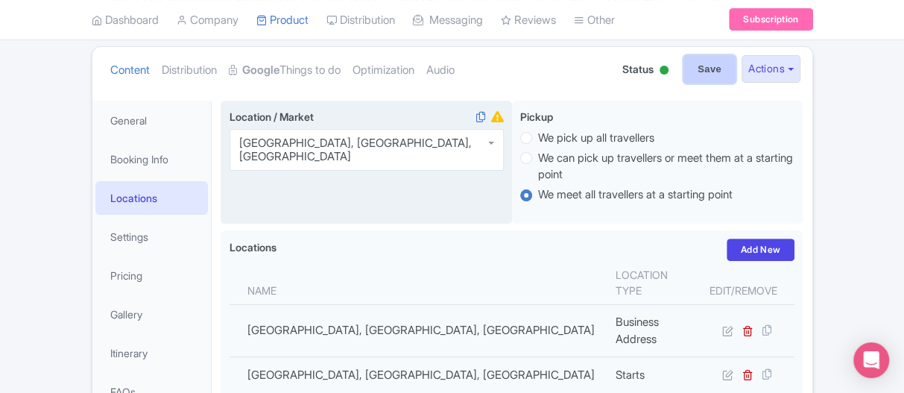
click at [710, 55] on input "Save" at bounding box center [710, 69] width 52 height 28
type input "Saving..."
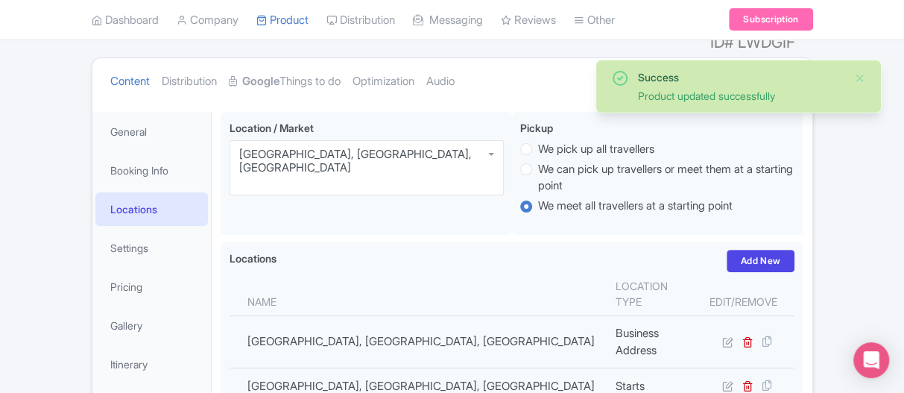
scroll to position [75, 0]
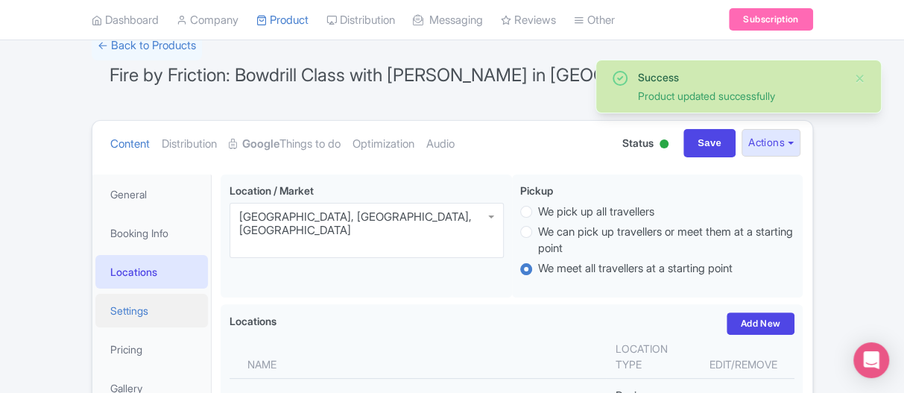
click at [126, 294] on link "Settings" at bounding box center [151, 311] width 113 height 34
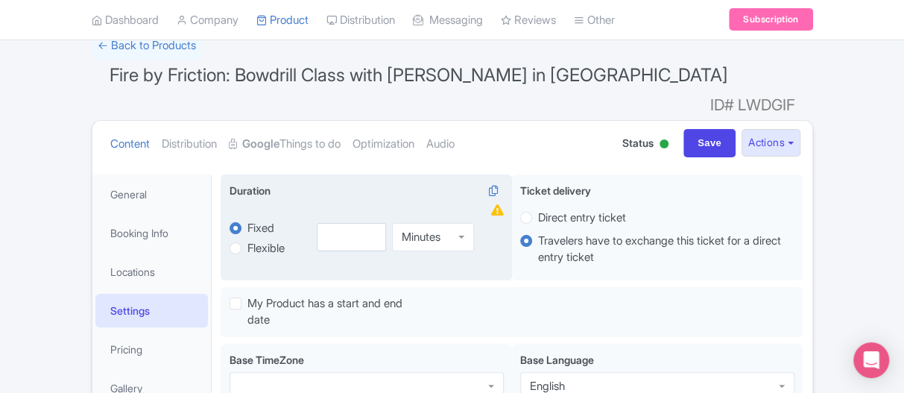
click at [247, 240] on label "Flexible" at bounding box center [265, 248] width 37 height 17
click at [247, 239] on input "Flexible" at bounding box center [254, 246] width 15 height 15
radio input "true"
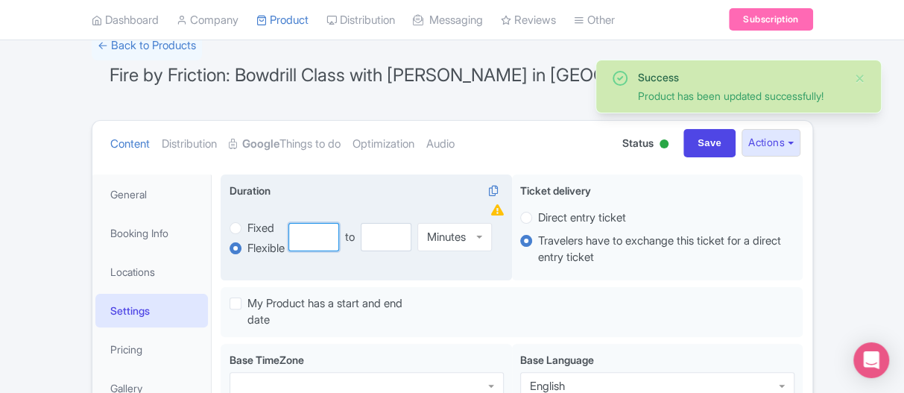
click at [308, 223] on input "number" at bounding box center [313, 237] width 51 height 28
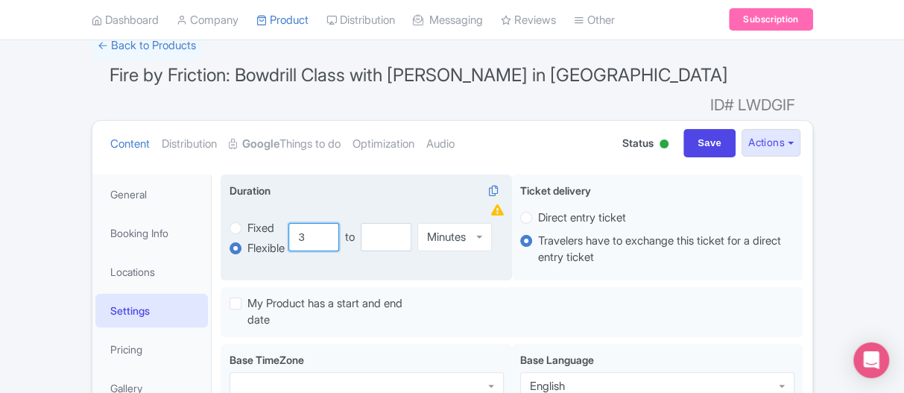
drag, startPoint x: 298, startPoint y: 209, endPoint x: 311, endPoint y: 210, distance: 12.7
click at [311, 223] on input "3" at bounding box center [313, 237] width 51 height 28
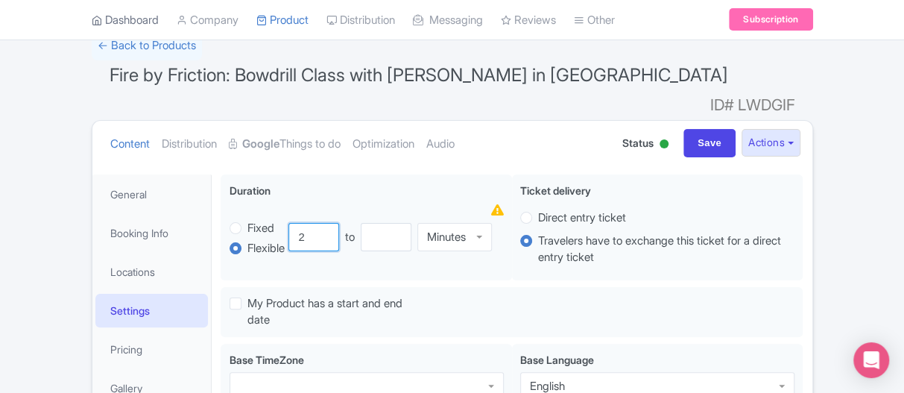
type input "2"
type input "3"
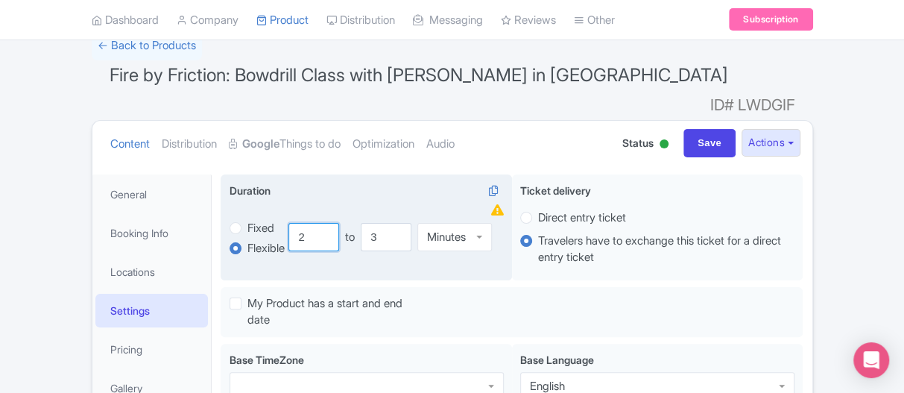
drag, startPoint x: 304, startPoint y: 204, endPoint x: 293, endPoint y: 206, distance: 11.4
click at [293, 223] on input "2" at bounding box center [313, 237] width 51 height 28
click at [247, 220] on label "Fixed" at bounding box center [260, 228] width 27 height 17
click at [247, 219] on input "Fixed" at bounding box center [254, 226] width 15 height 15
radio input "true"
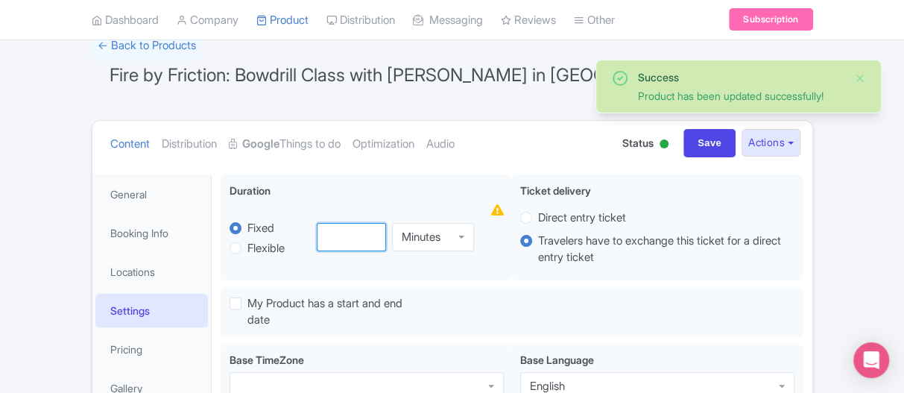
click at [319, 223] on input "number" at bounding box center [351, 237] width 69 height 28
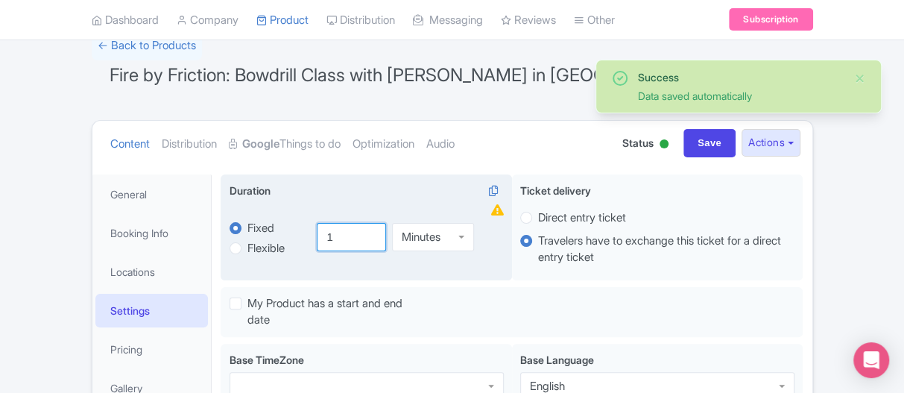
type input "1"
click at [406, 230] on div "Minutes" at bounding box center [421, 236] width 39 height 13
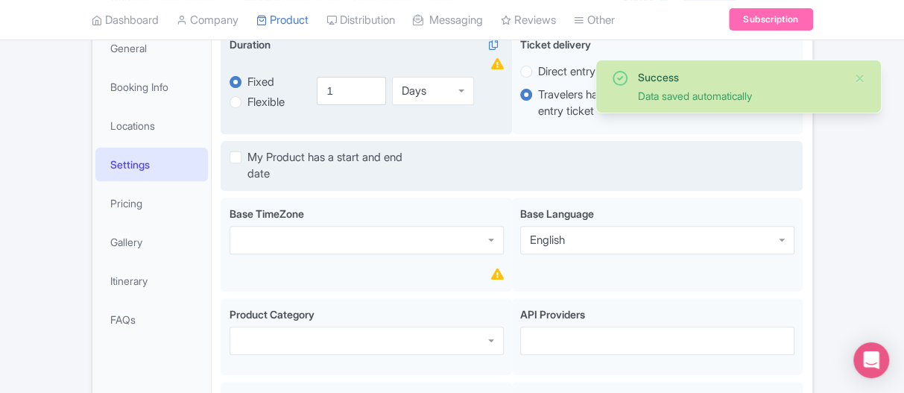
scroll to position [224, 0]
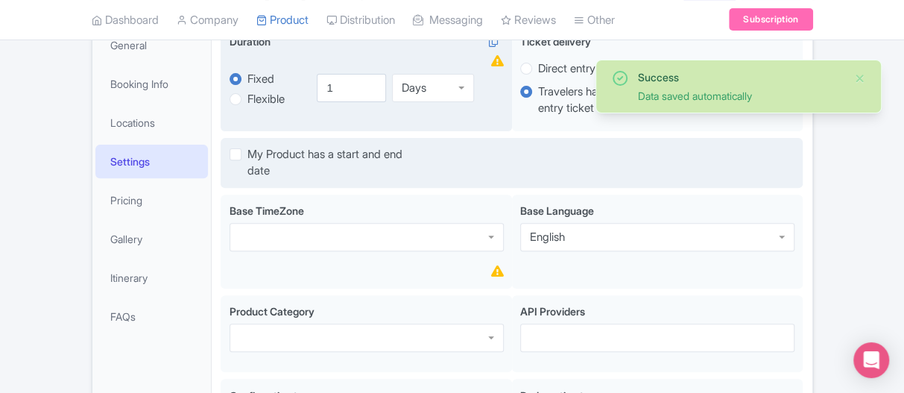
click at [247, 146] on label "My Product has a start and end date" at bounding box center [332, 163] width 171 height 34
click at [247, 146] on input "My Product has a start and end date" at bounding box center [252, 151] width 10 height 10
checkbox input "true"
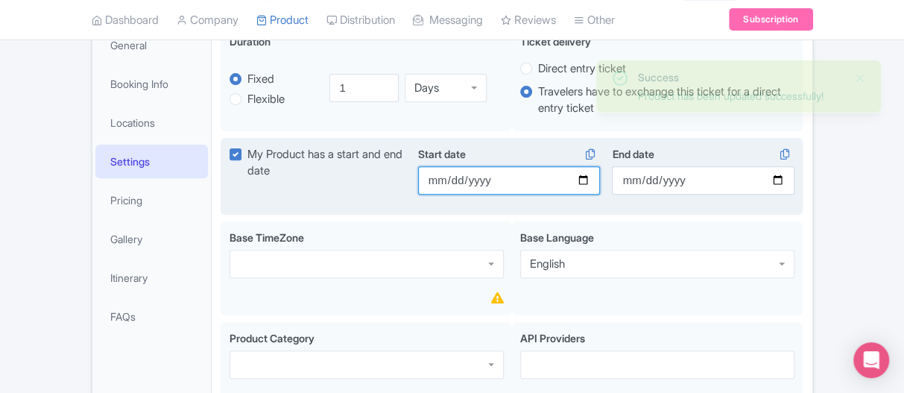
click at [589, 166] on input "Start date" at bounding box center [509, 180] width 183 height 28
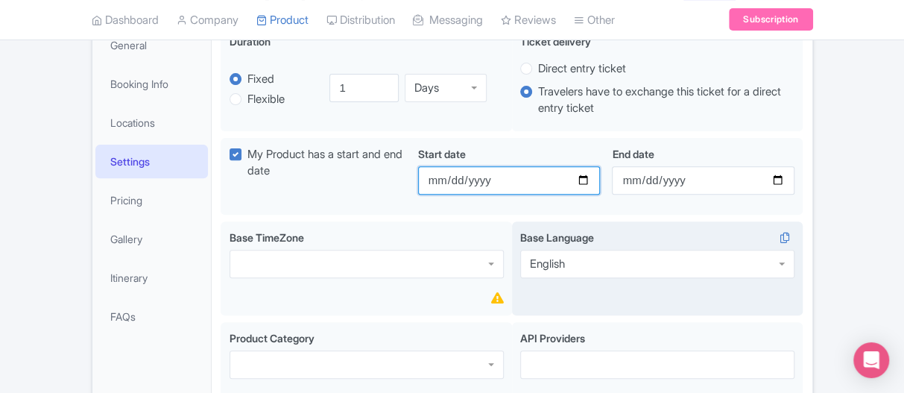
type input "[DATE]"
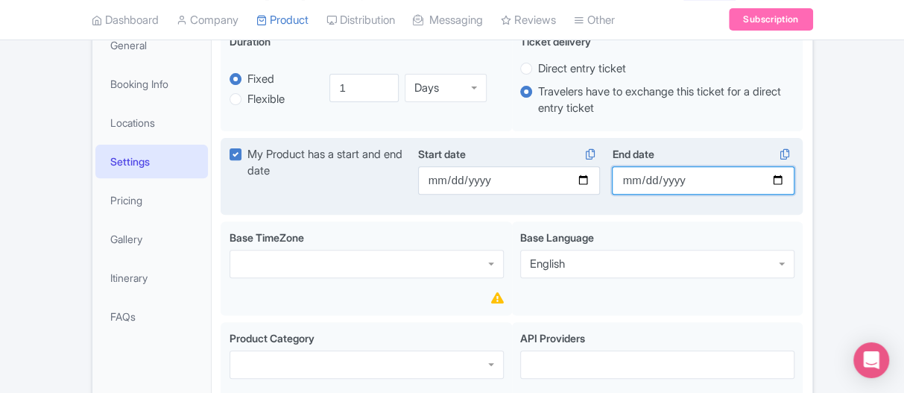
click at [778, 166] on input "End date" at bounding box center [703, 180] width 183 height 28
type input "[DATE]"
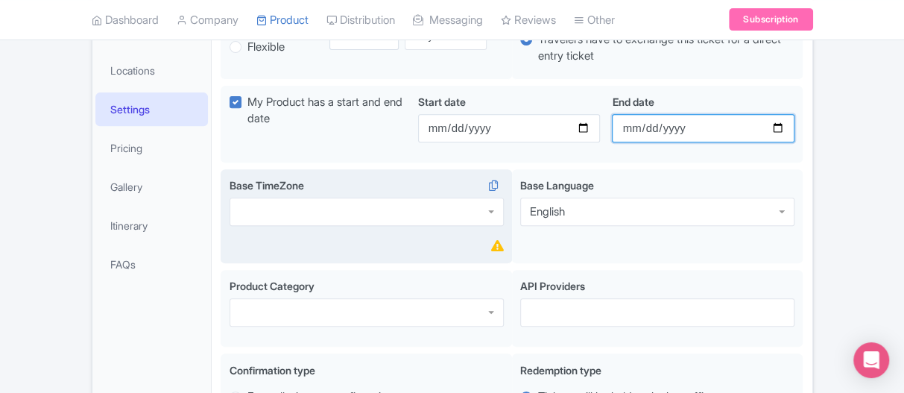
scroll to position [299, 0]
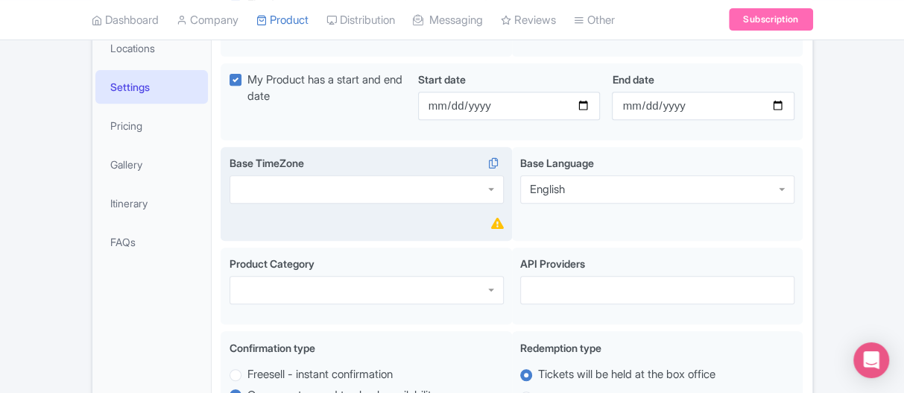
click at [283, 175] on div at bounding box center [367, 189] width 274 height 28
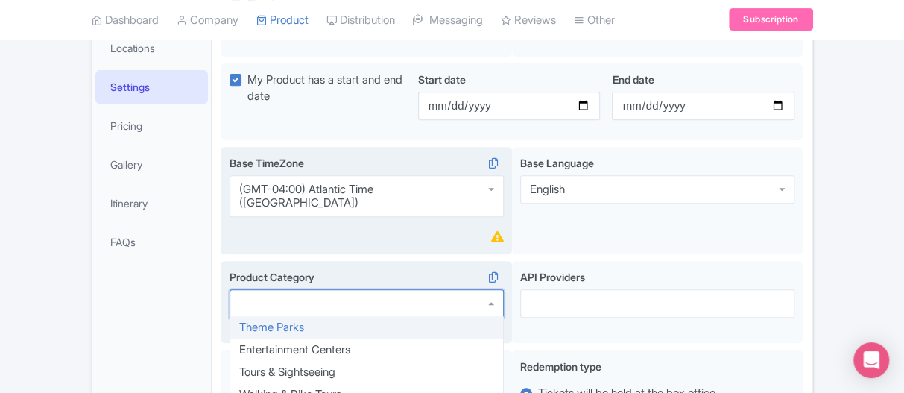
click at [312, 289] on div at bounding box center [367, 303] width 274 height 28
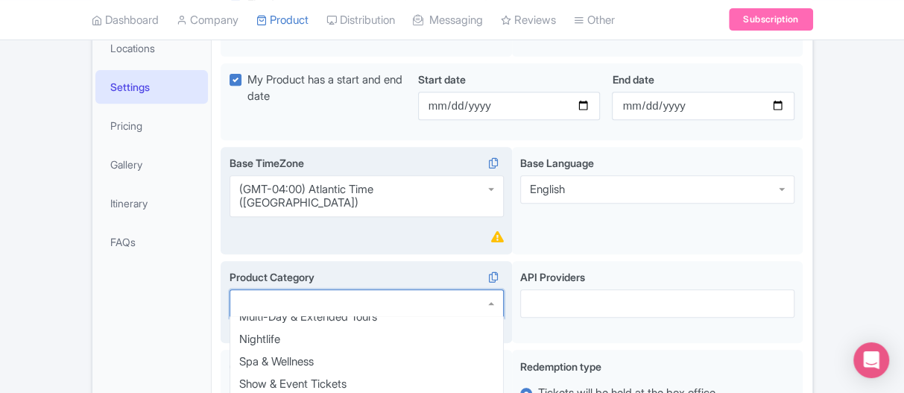
scroll to position [298, 0]
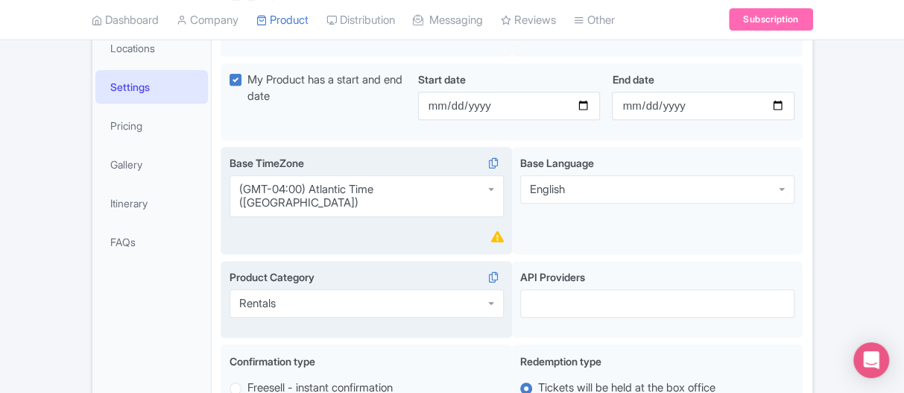
click at [284, 289] on div "Rentals" at bounding box center [367, 303] width 274 height 28
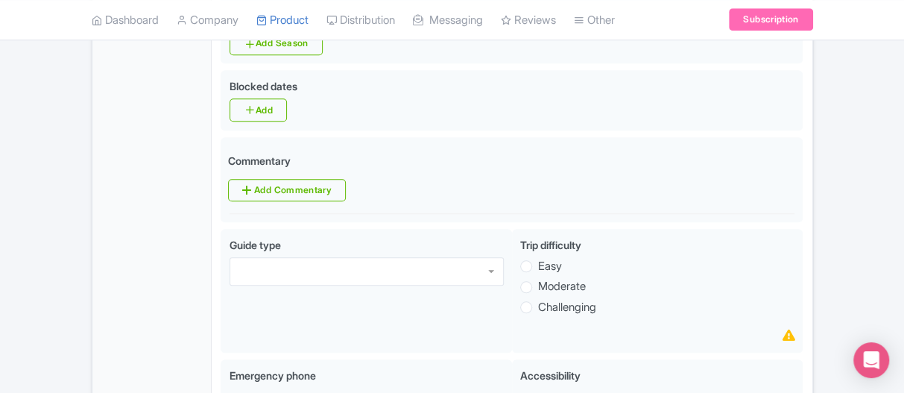
scroll to position [821, 0]
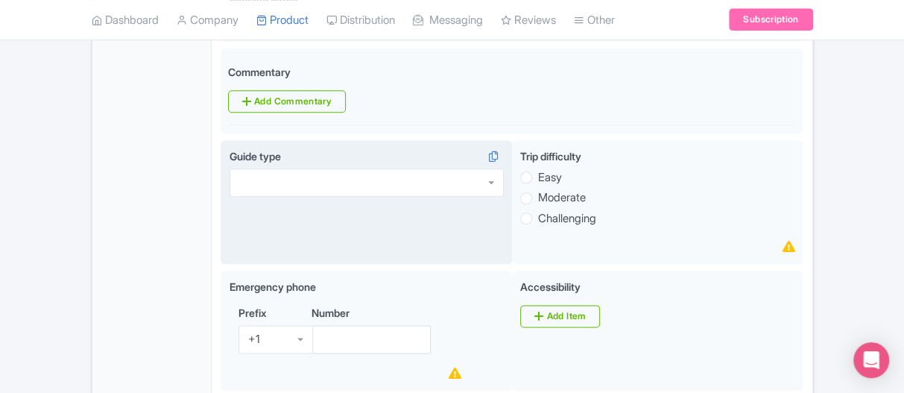
click at [341, 168] on div at bounding box center [367, 182] width 274 height 28
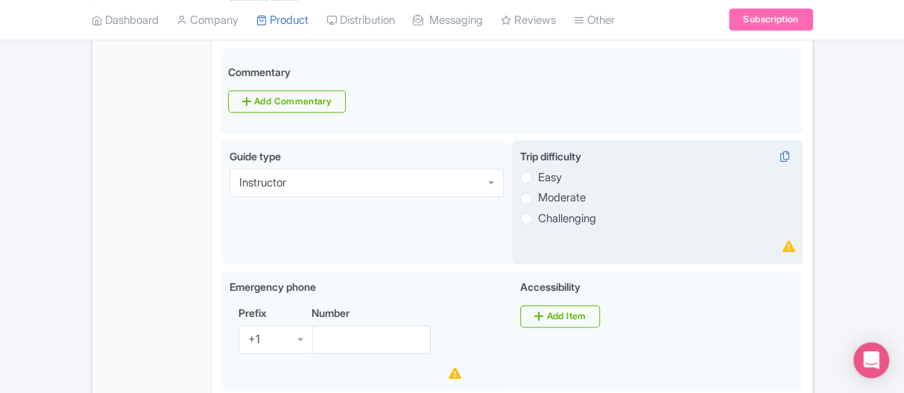
click at [538, 189] on label "Moderate" at bounding box center [562, 197] width 48 height 17
click at [538, 189] on input "Moderate" at bounding box center [545, 196] width 15 height 15
radio input "true"
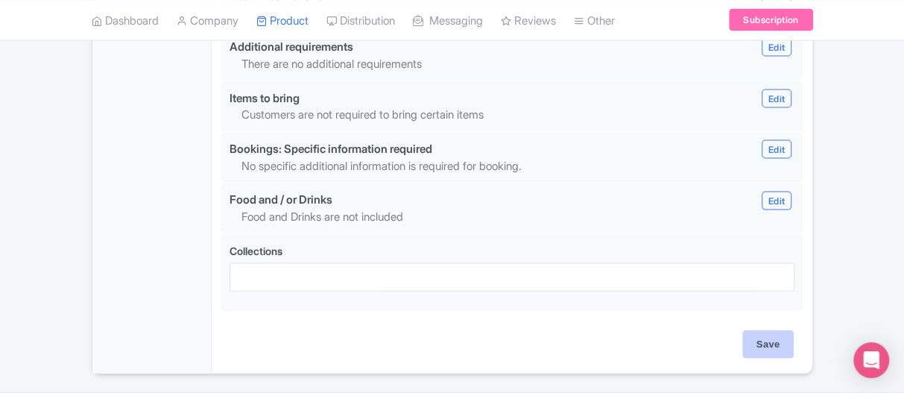
scroll to position [1598, 0]
click at [778, 329] on input "Save" at bounding box center [768, 343] width 52 height 28
type input "Update Product"
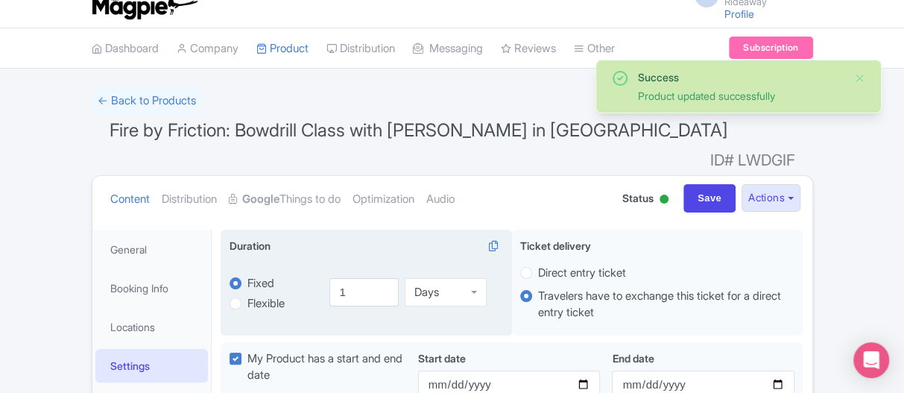
scroll to position [1, 0]
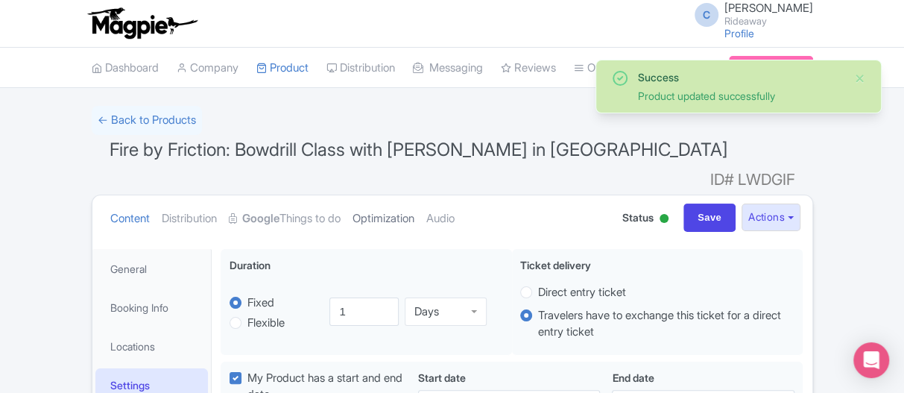
click at [403, 195] on link "Optimization" at bounding box center [384, 218] width 62 height 47
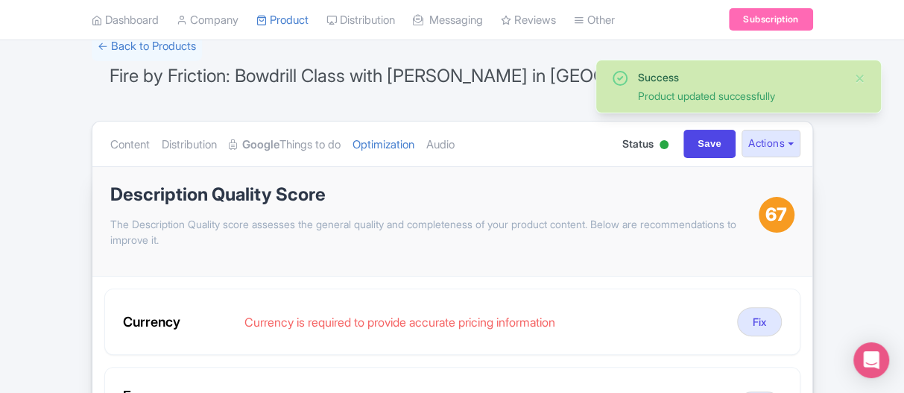
scroll to position [149, 0]
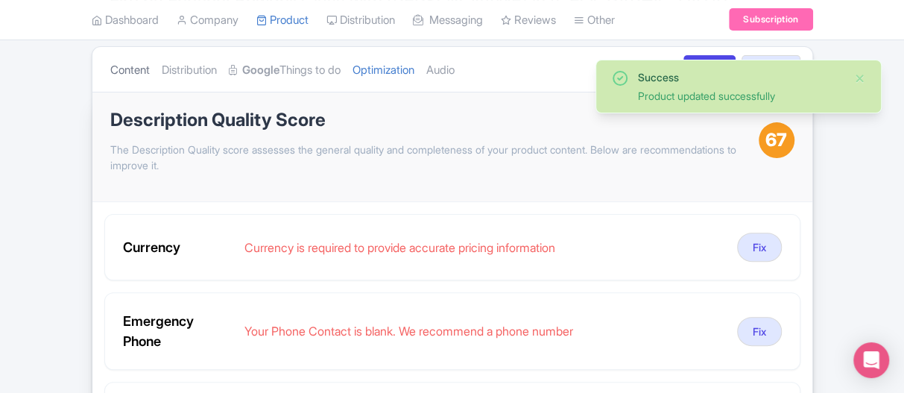
click at [144, 47] on link "Content" at bounding box center [130, 70] width 40 height 47
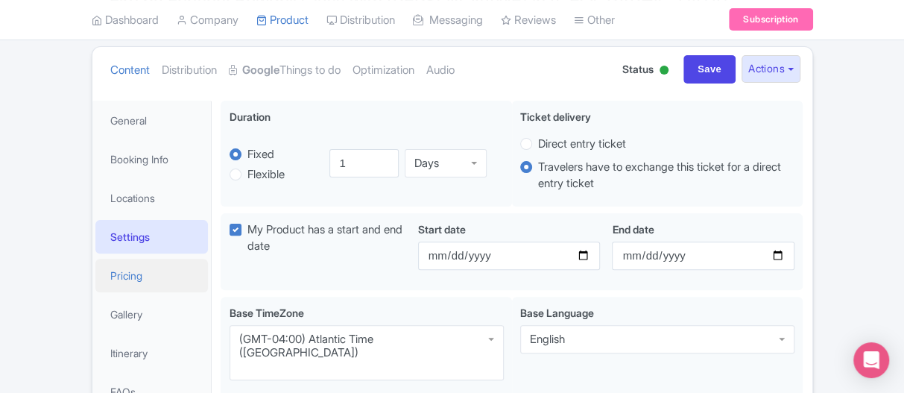
click at [116, 259] on link "Pricing" at bounding box center [151, 276] width 113 height 34
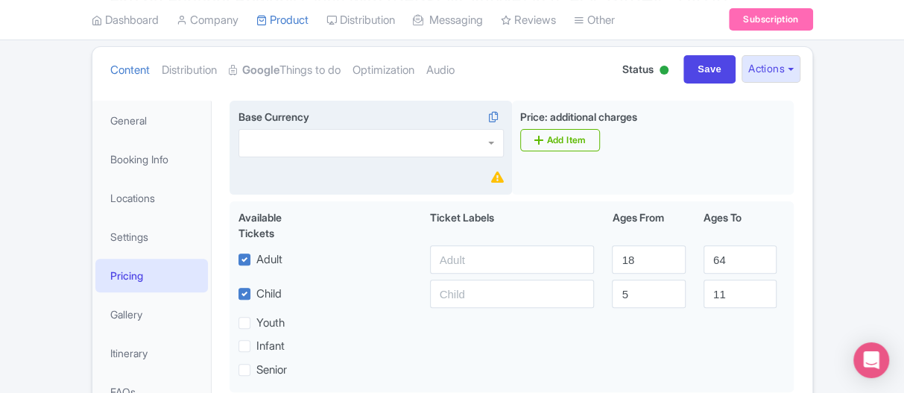
click at [341, 129] on div at bounding box center [371, 143] width 265 height 28
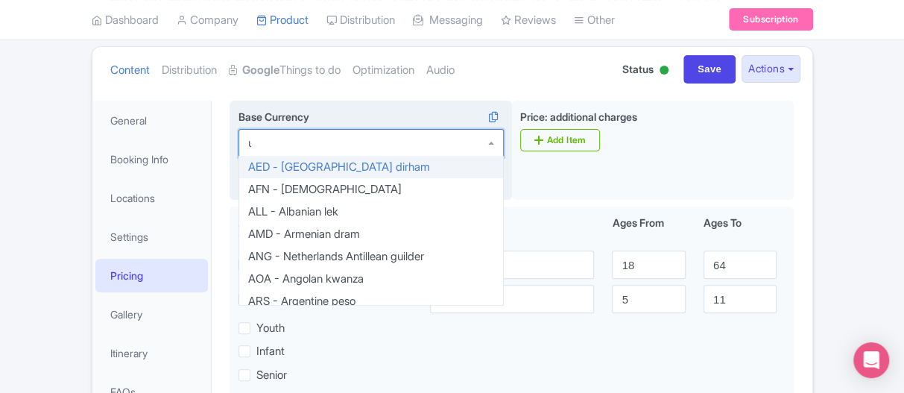
type input "usd"
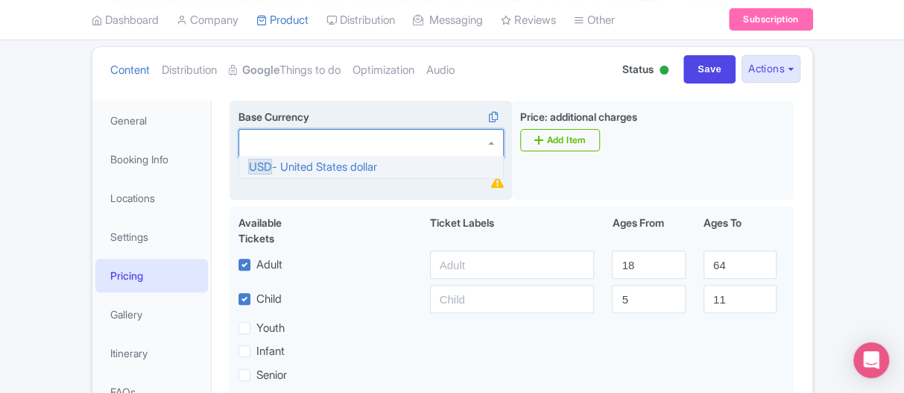
scroll to position [0, 0]
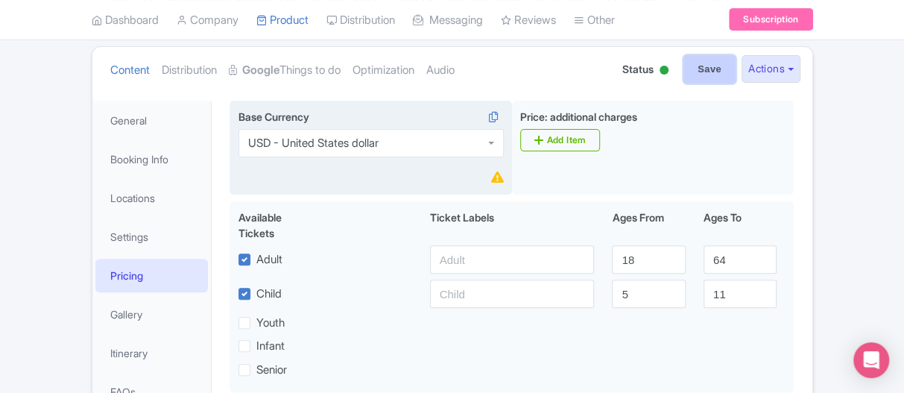
click at [706, 55] on input "Save" at bounding box center [710, 69] width 52 height 28
type input "Saving..."
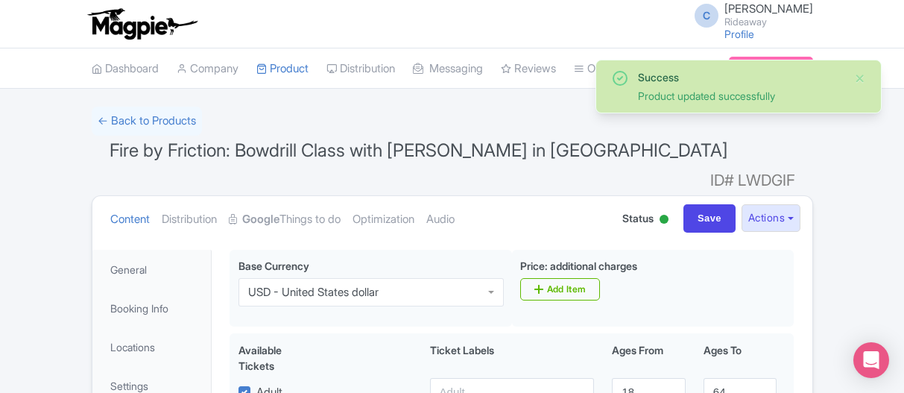
scroll to position [224, 0]
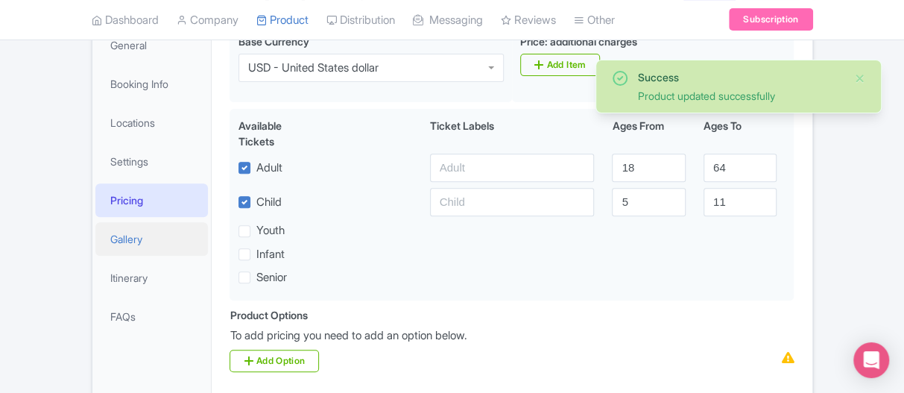
click at [152, 222] on link "Gallery" at bounding box center [151, 239] width 113 height 34
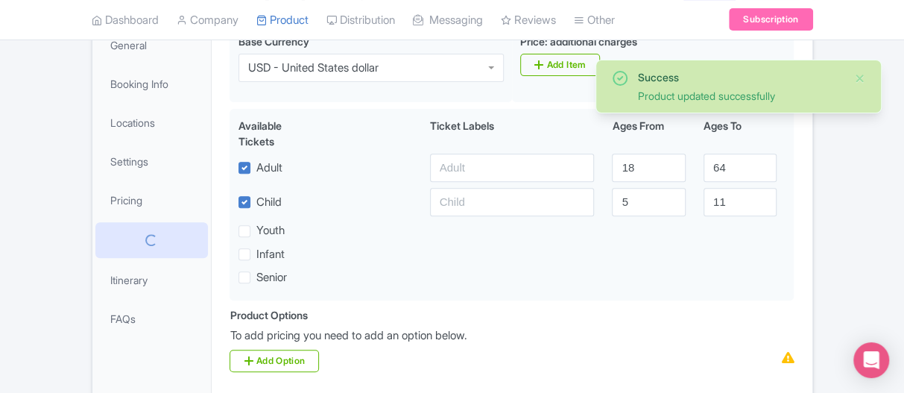
scroll to position [224, 0]
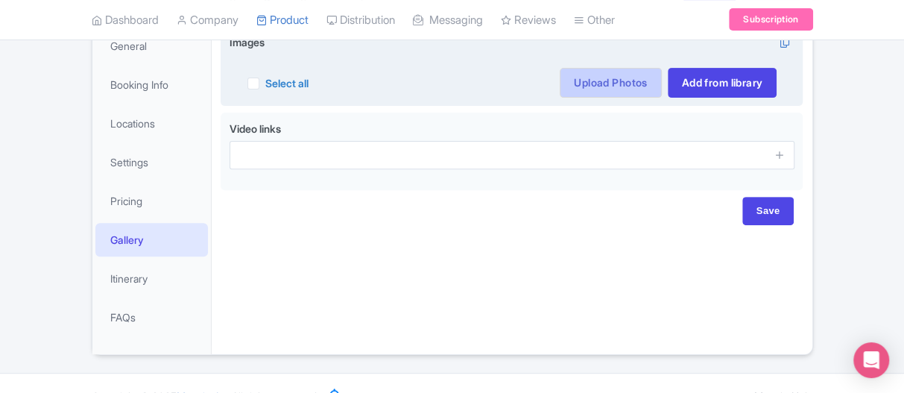
click at [624, 68] on link "Upload Photos" at bounding box center [610, 83] width 101 height 30
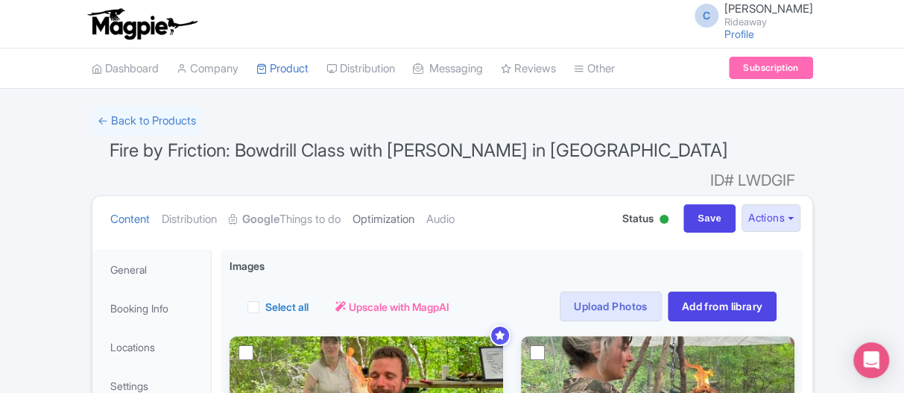
click at [405, 196] on link "Optimization" at bounding box center [384, 219] width 62 height 47
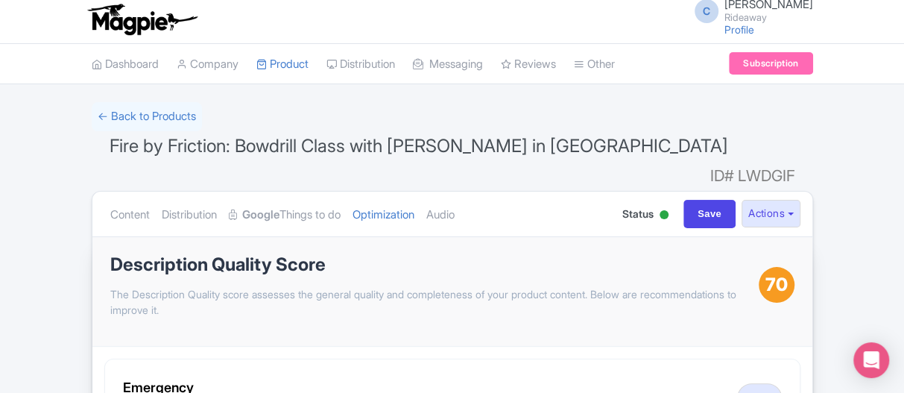
scroll to position [75, 0]
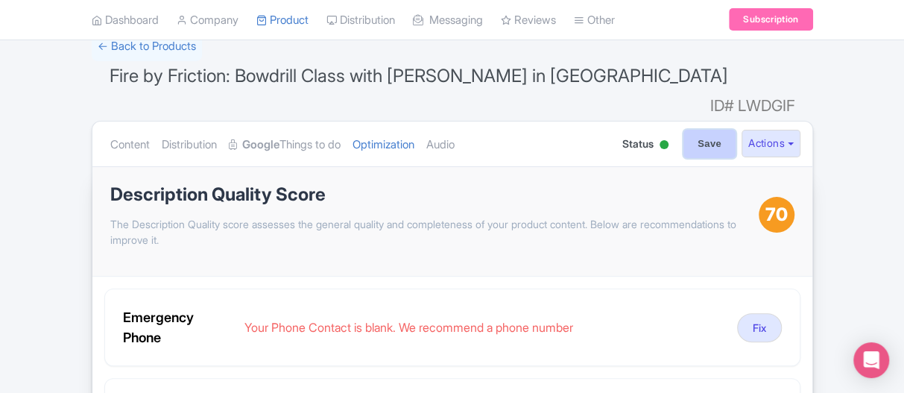
click at [706, 130] on input "Save" at bounding box center [710, 144] width 52 height 28
type input "Saving..."
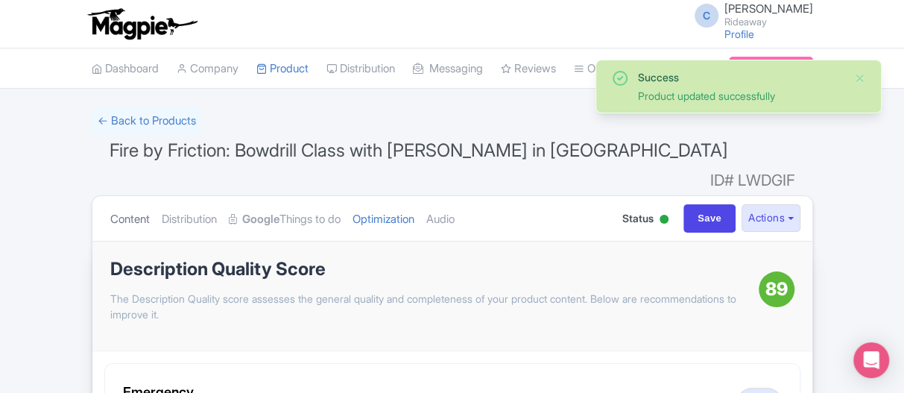
click at [127, 196] on link "Content" at bounding box center [130, 219] width 40 height 47
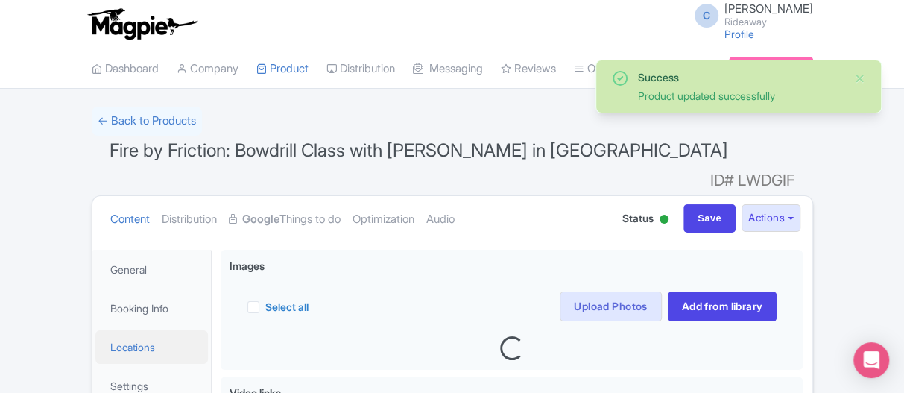
scroll to position [149, 0]
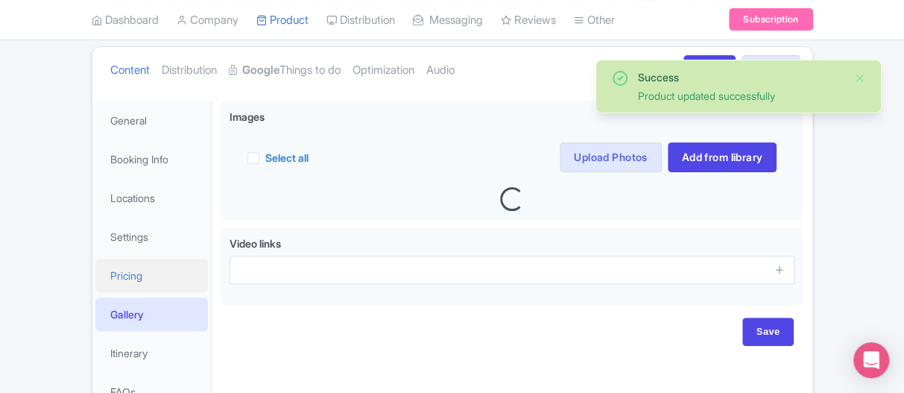
click at [128, 259] on link "Pricing" at bounding box center [151, 276] width 113 height 34
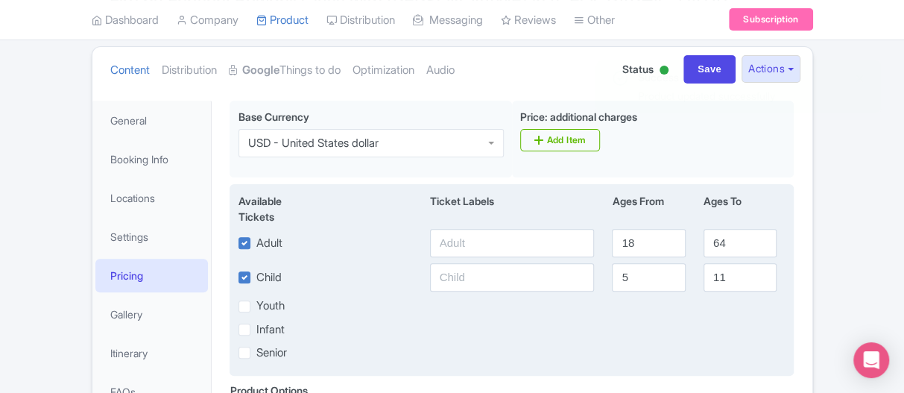
click at [256, 269] on label "Child" at bounding box center [268, 277] width 25 height 17
click at [256, 268] on input "Child" at bounding box center [261, 273] width 10 height 10
checkbox input "false"
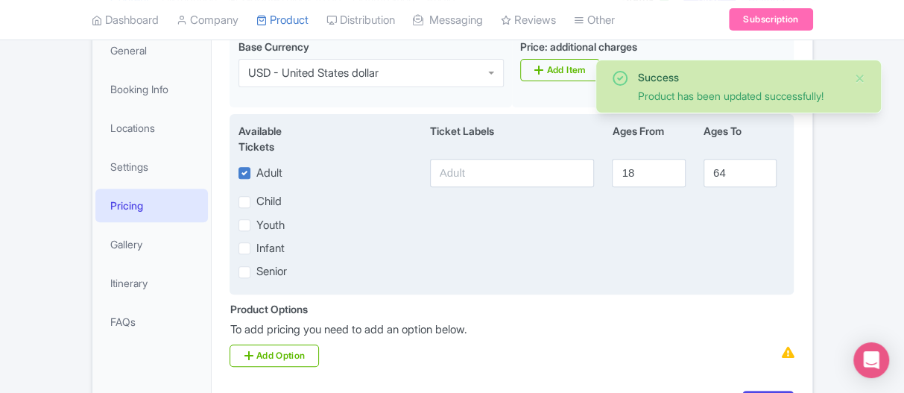
scroll to position [299, 0]
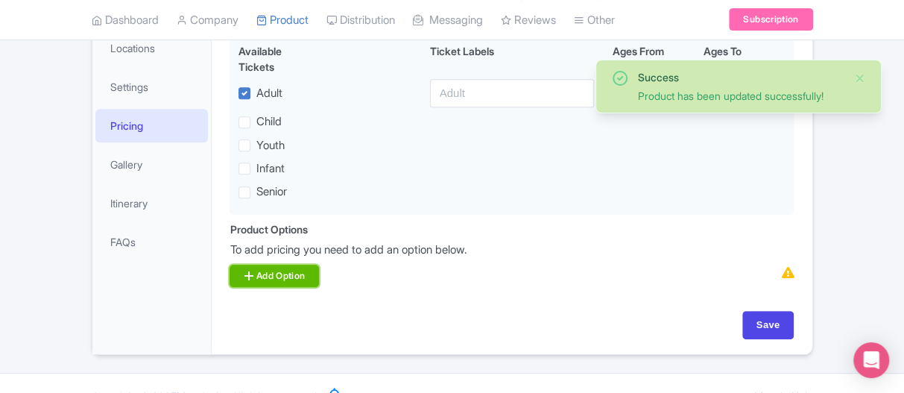
click at [271, 265] on link "Add Option" at bounding box center [274, 276] width 89 height 22
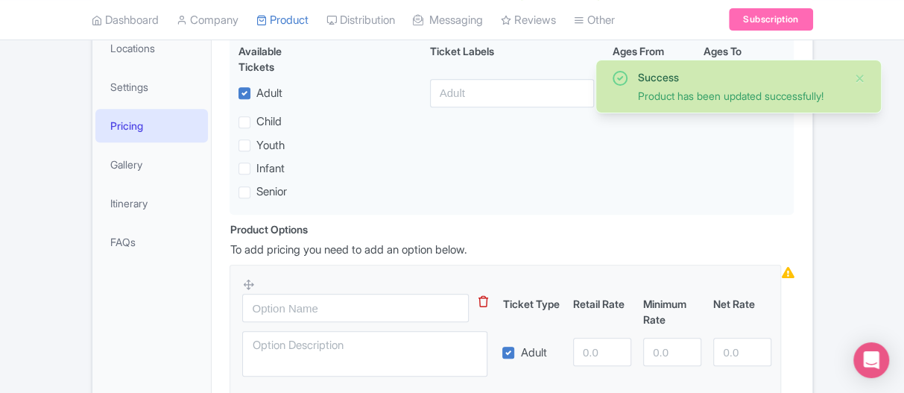
click at [285, 301] on div at bounding box center [373, 331] width 263 height 109
click at [292, 294] on input "text" at bounding box center [355, 308] width 227 height 28
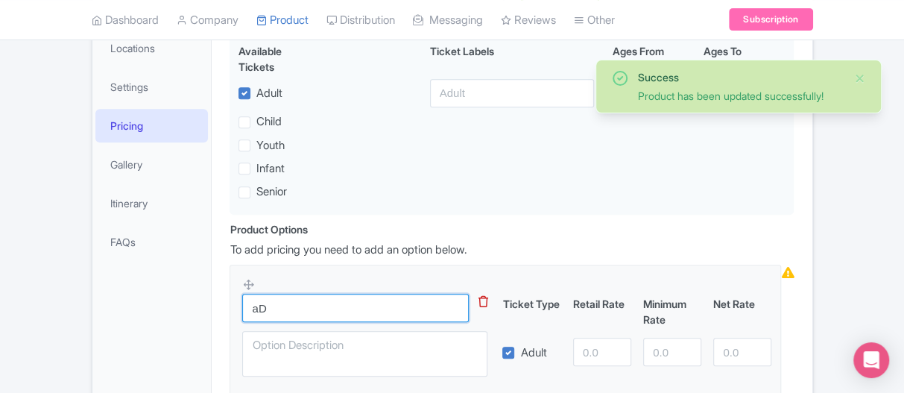
type input "a"
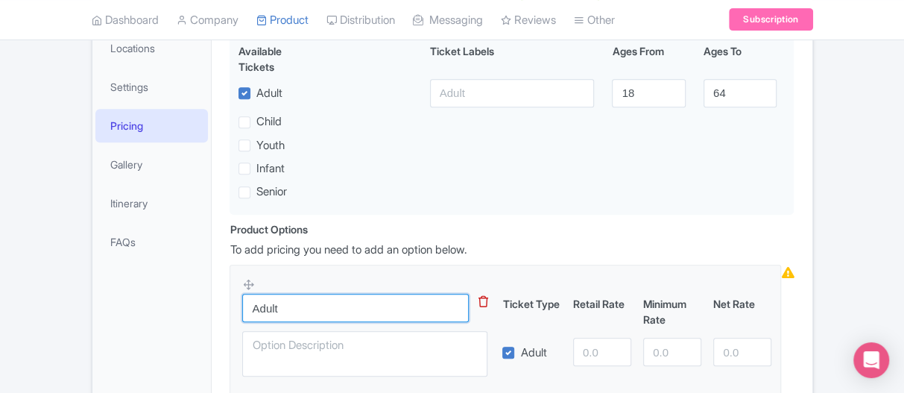
type input "Adult"
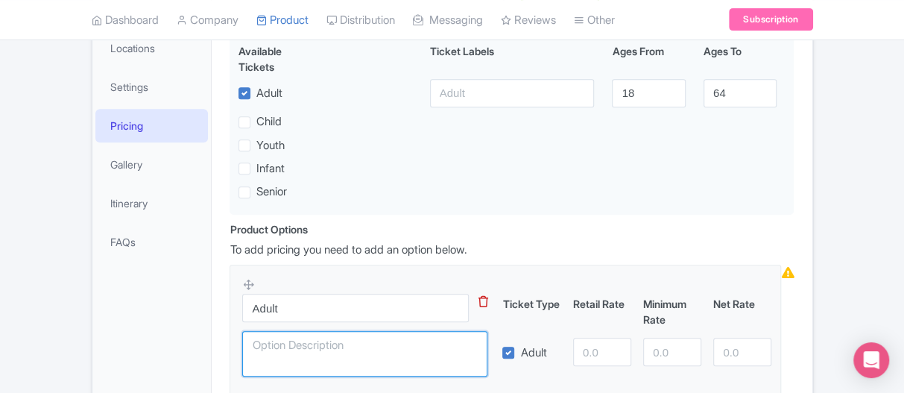
click at [292, 331] on textarea at bounding box center [364, 353] width 245 height 45
type textarea "Per day"
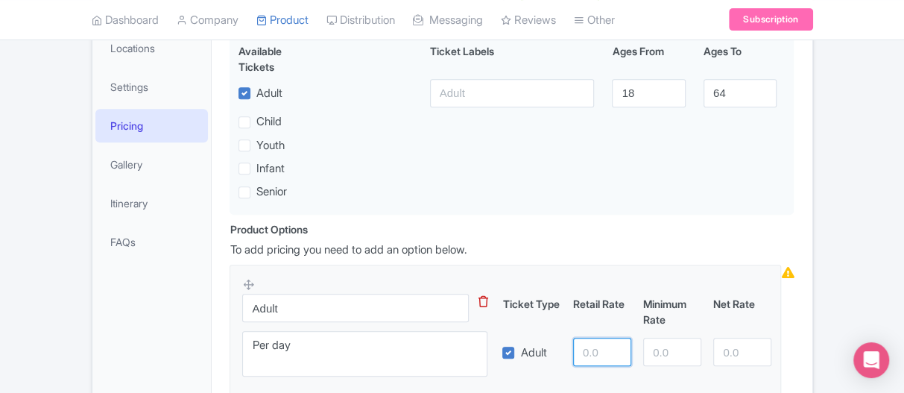
click at [592, 338] on input "number" at bounding box center [602, 352] width 58 height 28
type input "80.69"
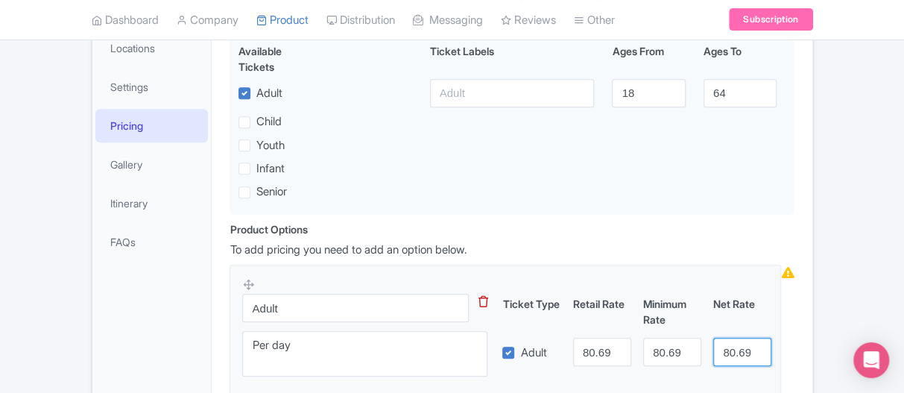
scroll to position [453, 0]
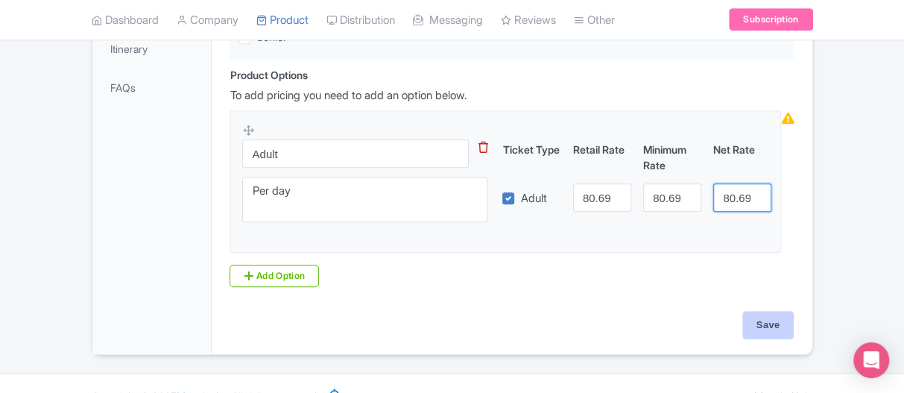
type input "80.69"
click at [774, 311] on input "Save" at bounding box center [768, 325] width 52 height 28
type input "Update Product"
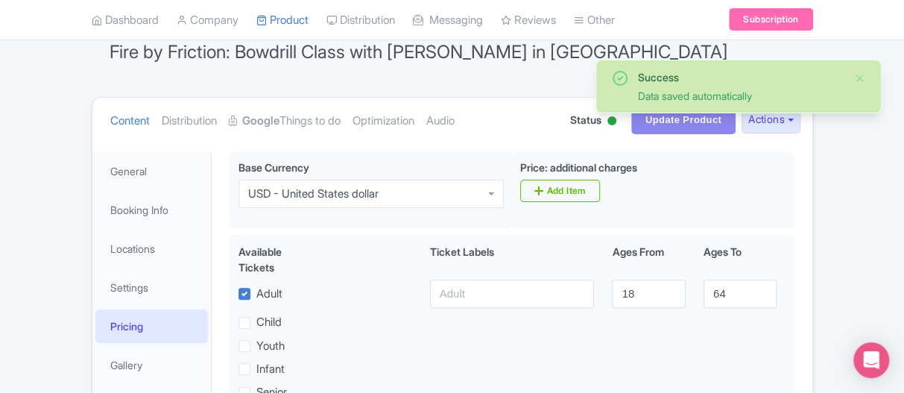
scroll to position [0, 0]
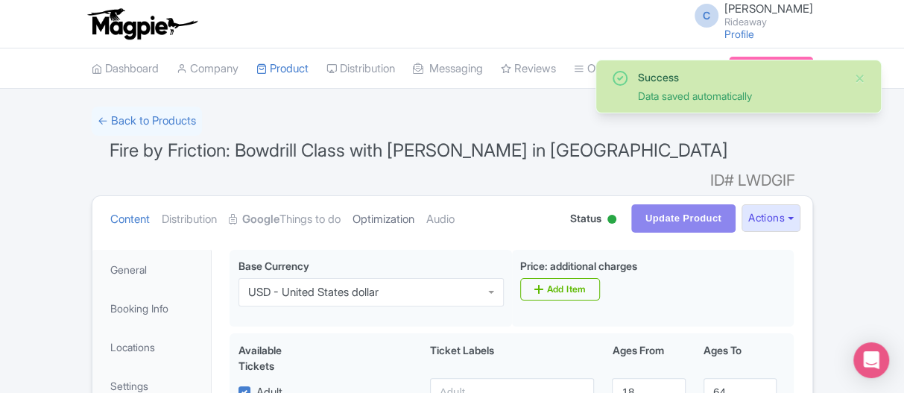
click at [391, 200] on link "Optimization" at bounding box center [384, 219] width 62 height 47
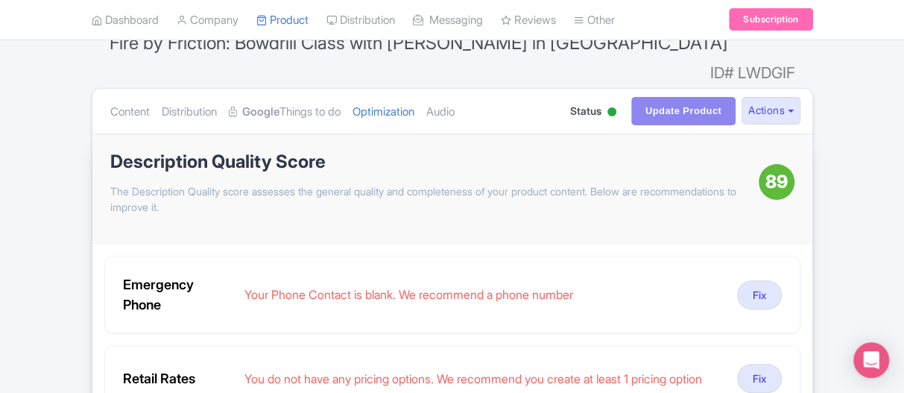
scroll to position [75, 0]
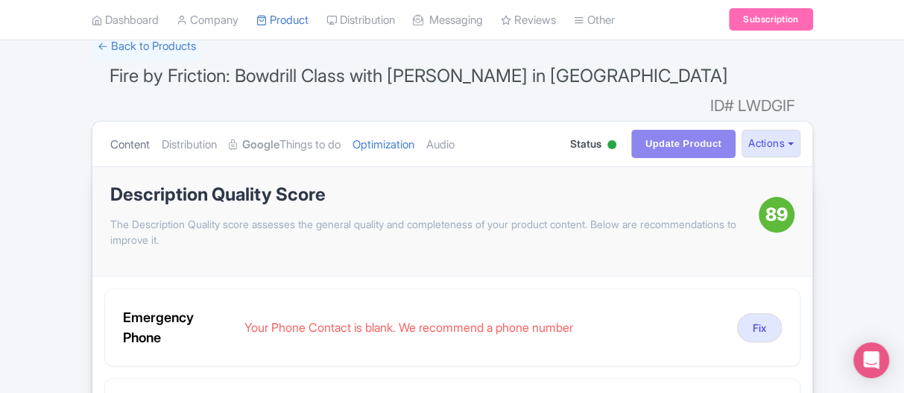
click at [118, 122] on link "Content" at bounding box center [130, 145] width 40 height 47
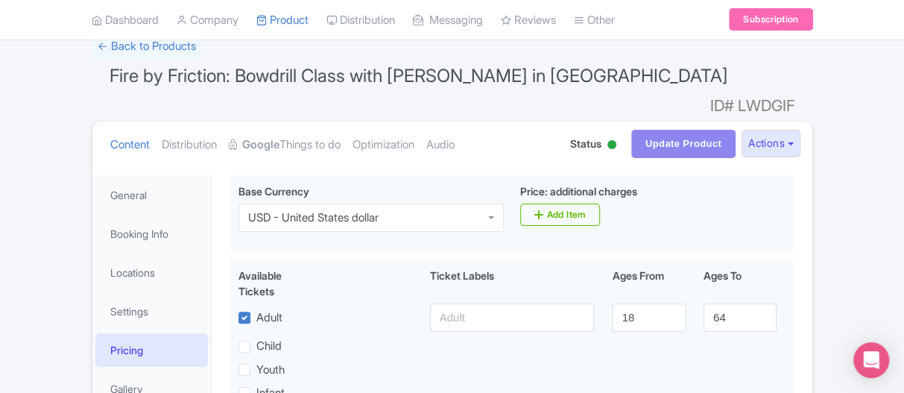
click at [115, 333] on link "Pricing" at bounding box center [151, 350] width 113 height 34
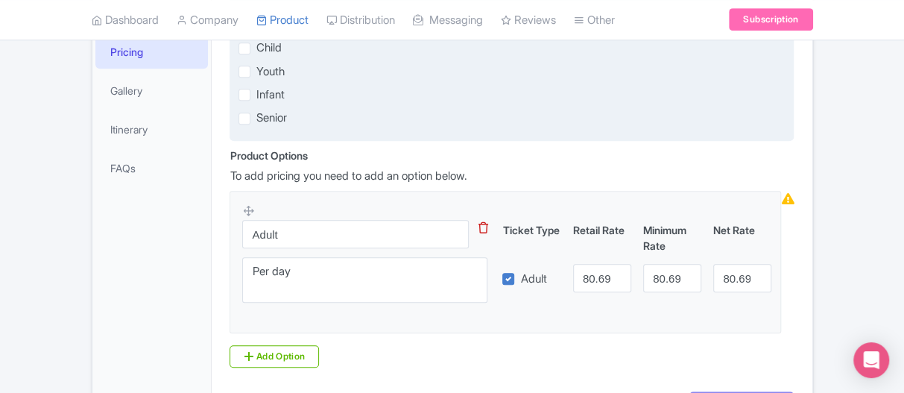
scroll to position [453, 0]
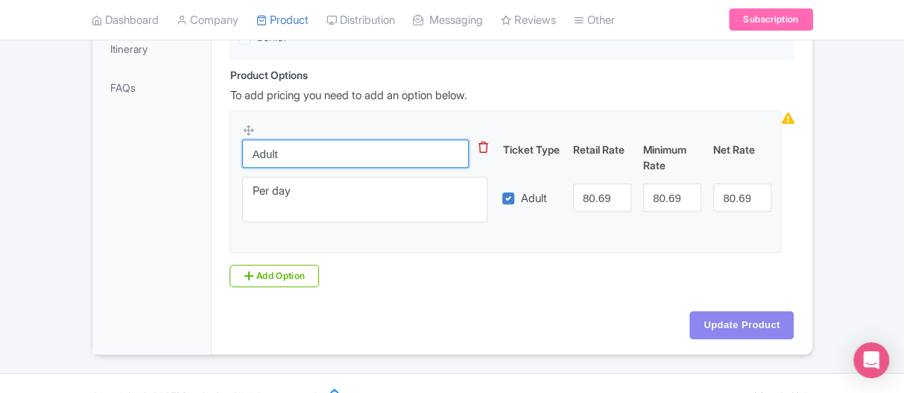
click at [300, 139] on input "Adult" at bounding box center [355, 153] width 227 height 28
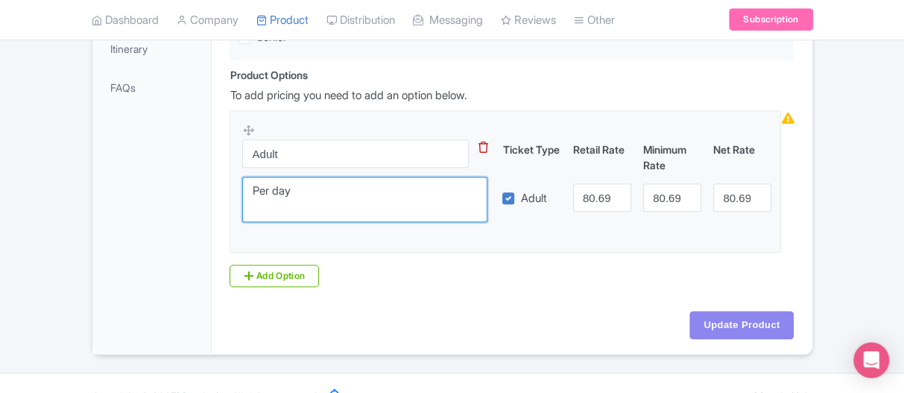
click at [297, 177] on textarea "Per day" at bounding box center [364, 199] width 245 height 45
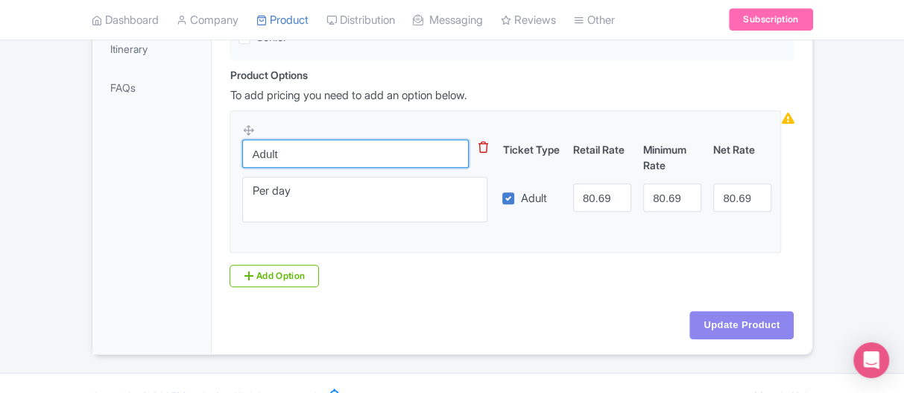
click at [338, 139] on input "Adult" at bounding box center [355, 153] width 227 height 28
click at [249, 139] on input "Adult" at bounding box center [355, 153] width 227 height 28
drag, startPoint x: 304, startPoint y: 132, endPoint x: 195, endPoint y: 130, distance: 109.6
click at [195, 130] on div "General Booking Info Locations Settings Pricing Gallery Itinerary FAQs Wear out…" at bounding box center [452, 71] width 720 height 567
type input "Adult"
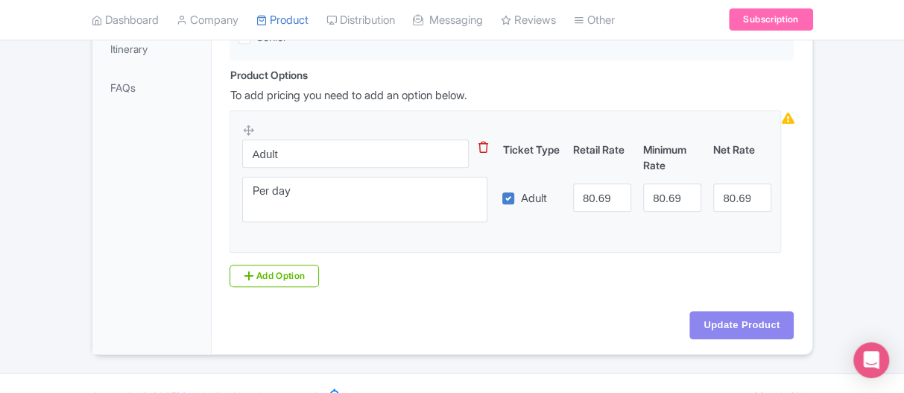
click at [483, 254] on div "Product Options i To add pricing you need to add an option below. Adult Per day…" at bounding box center [512, 177] width 582 height 220
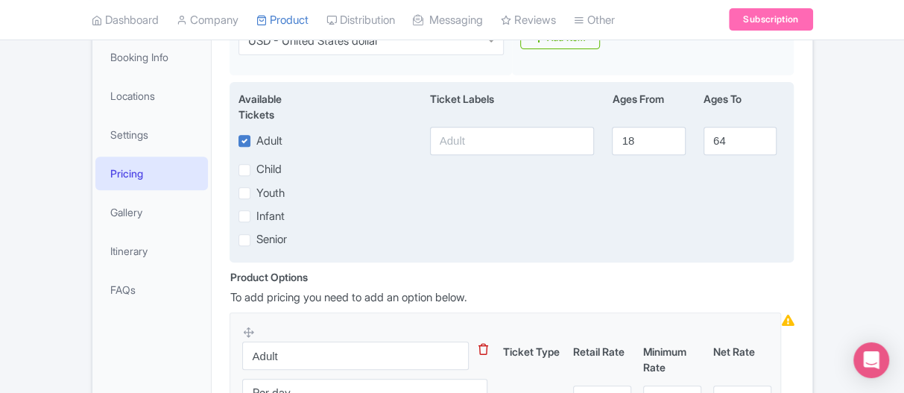
scroll to position [230, 0]
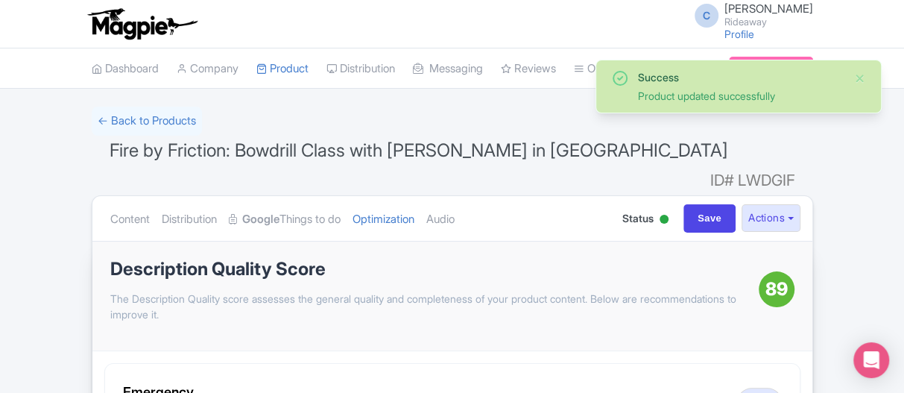
scroll to position [149, 0]
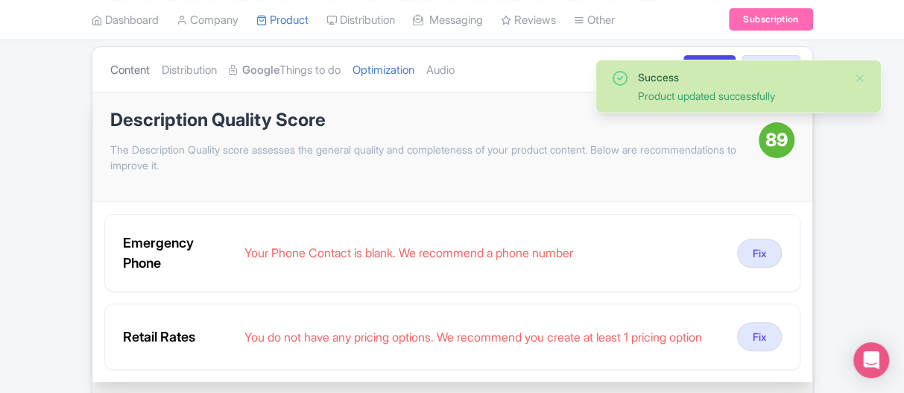
click at [133, 47] on link "Content" at bounding box center [130, 70] width 40 height 47
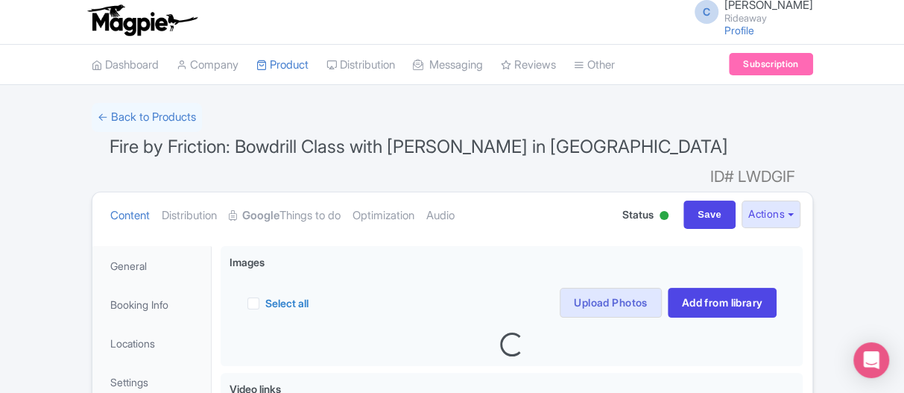
scroll to position [0, 0]
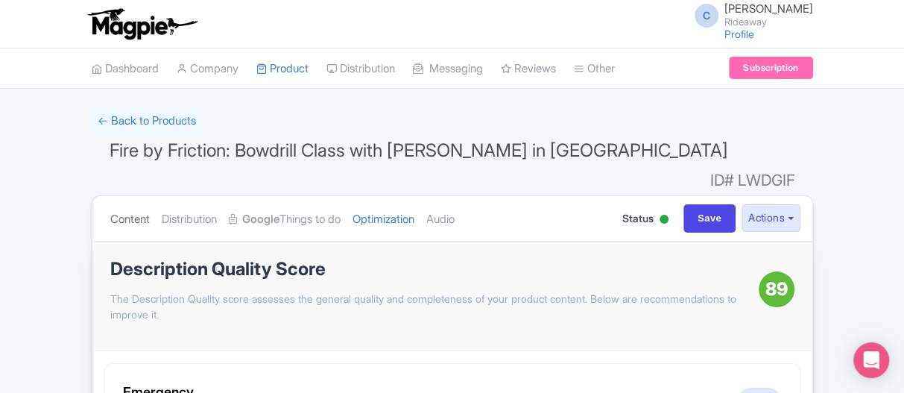
click at [136, 196] on link "Content" at bounding box center [130, 219] width 40 height 47
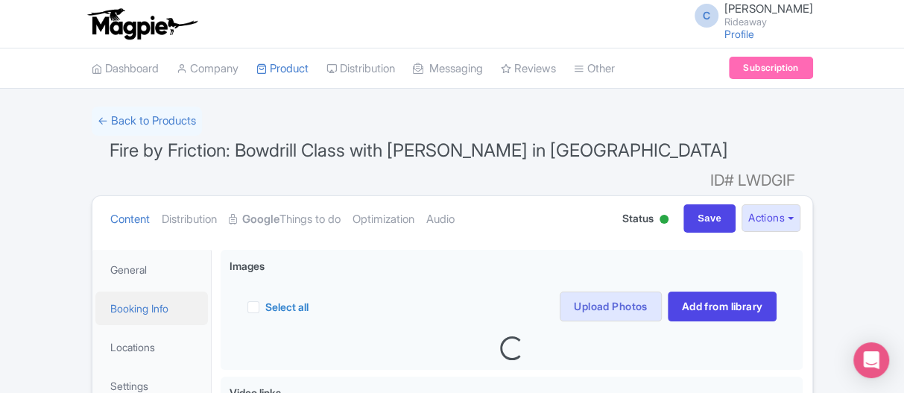
click at [119, 291] on link "Booking Info" at bounding box center [151, 308] width 113 height 34
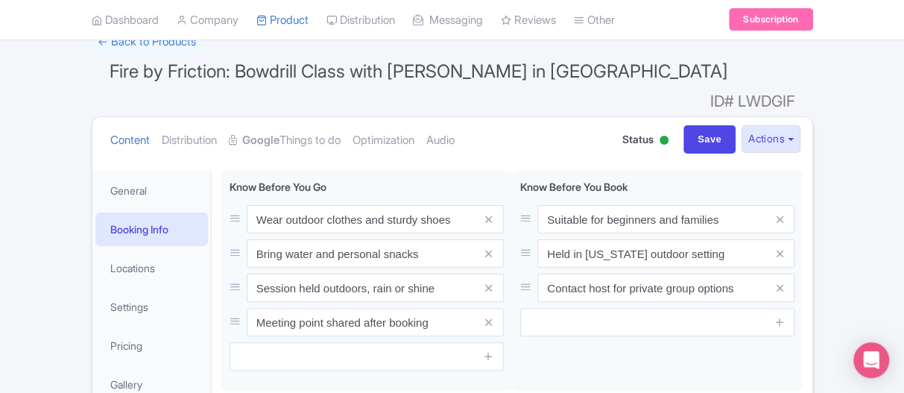
scroll to position [149, 0]
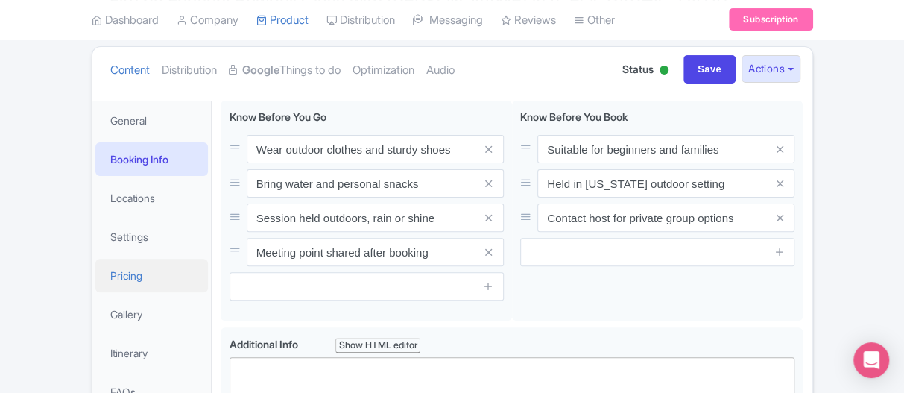
click at [127, 259] on link "Pricing" at bounding box center [151, 276] width 113 height 34
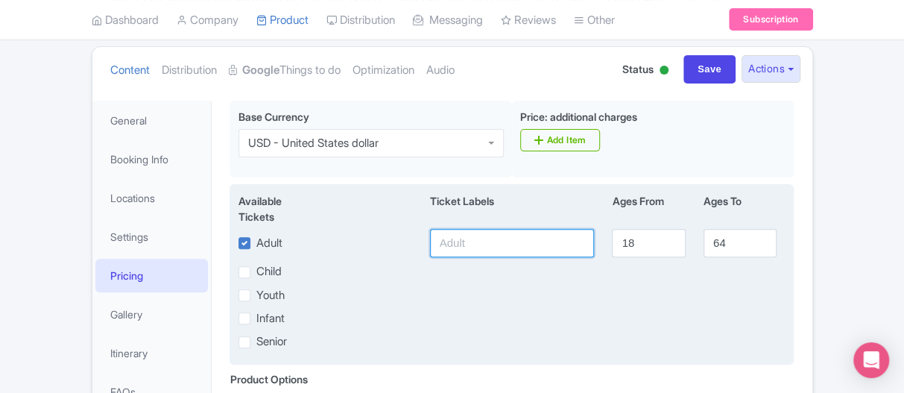
click at [453, 229] on input "text" at bounding box center [512, 243] width 165 height 28
type input "Adult"
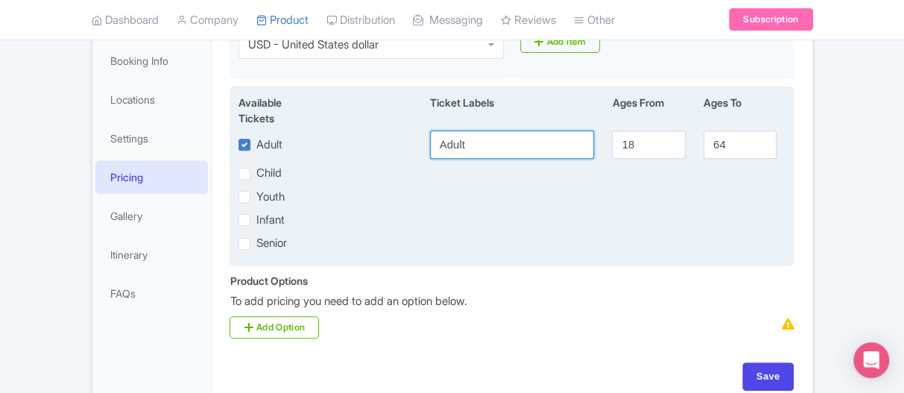
scroll to position [298, 0]
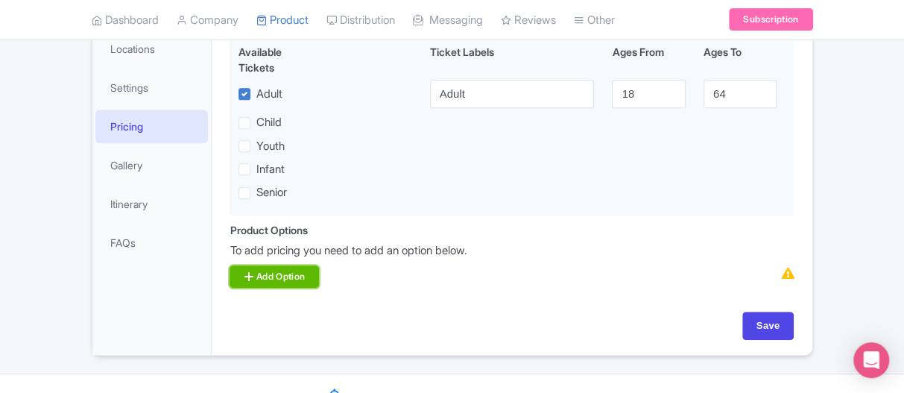
click at [268, 265] on link "Add Option" at bounding box center [274, 276] width 89 height 22
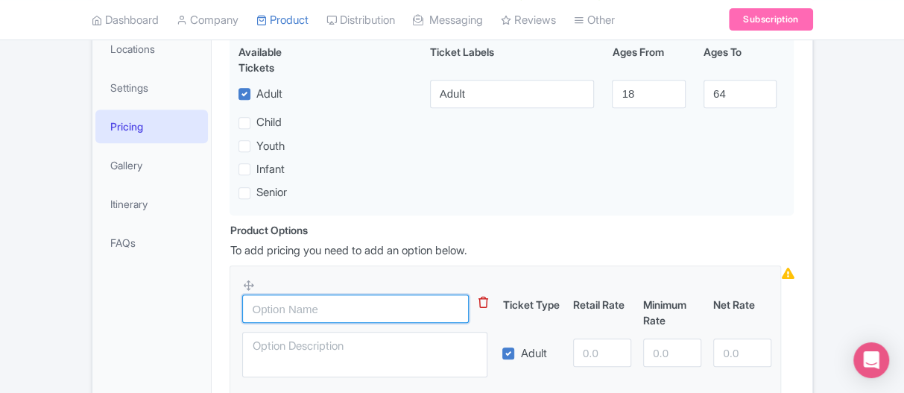
click at [274, 294] on input "text" at bounding box center [355, 308] width 227 height 28
type input "Adult"
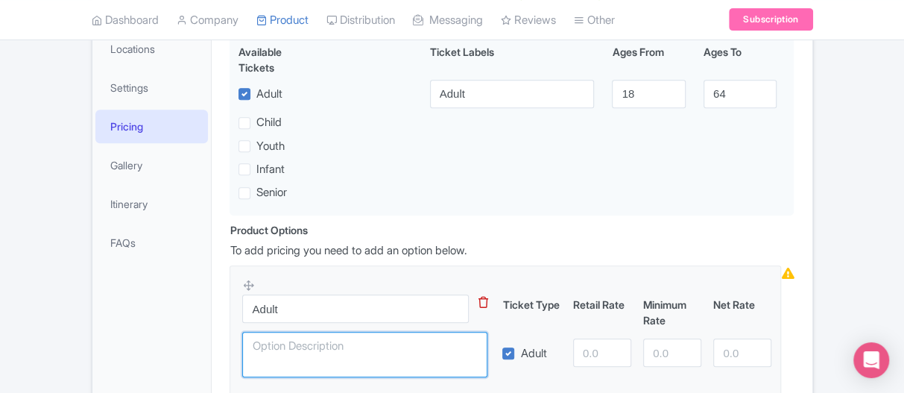
click at [318, 332] on textarea at bounding box center [364, 354] width 245 height 45
type textarea "Per day"
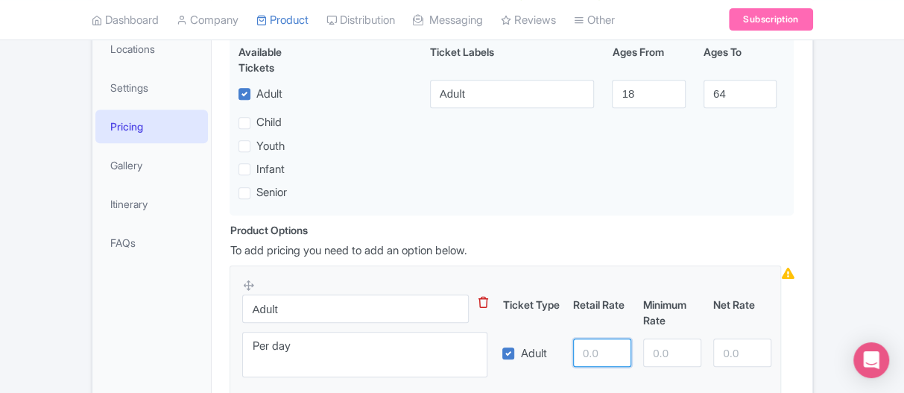
click at [599, 338] on input "number" at bounding box center [602, 352] width 58 height 28
type input "80.69"
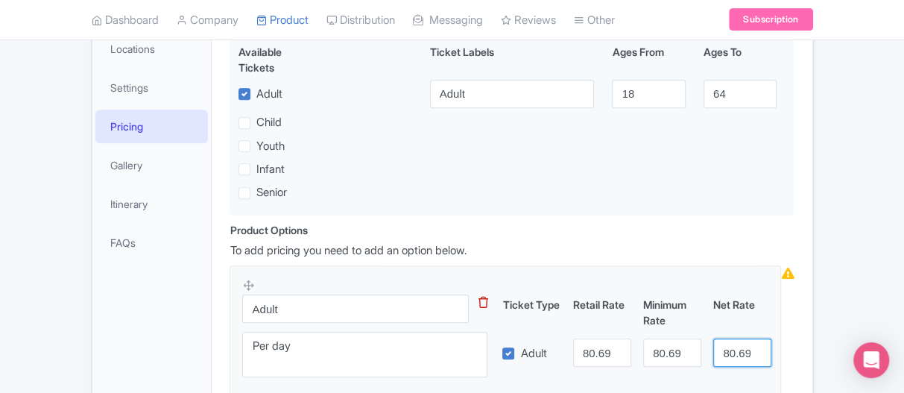
type input "80.69"
click at [848, 282] on div "← Back to Products Fire by Friction: Bowdrill Class with Callan in N. Carolina …" at bounding box center [452, 158] width 904 height 701
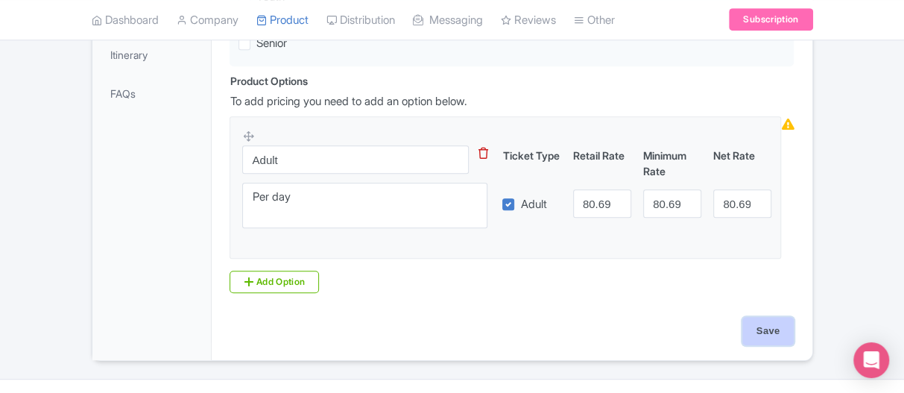
click at [766, 317] on input "Save" at bounding box center [768, 331] width 52 height 28
type input "Saving..."
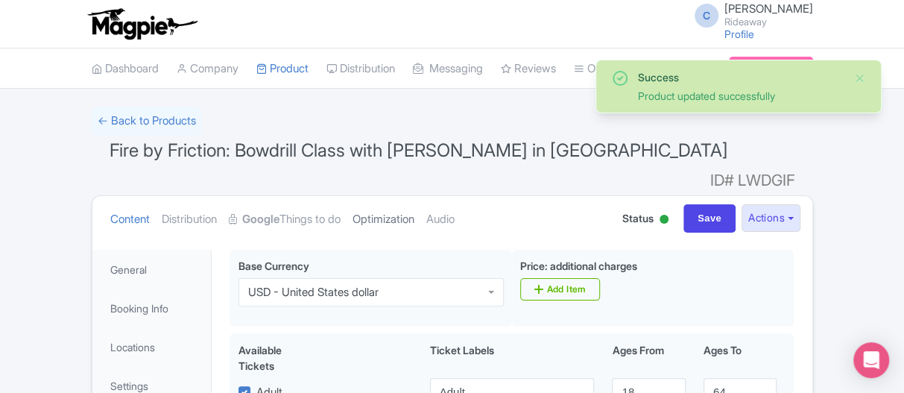
click at [385, 196] on link "Optimization" at bounding box center [384, 219] width 62 height 47
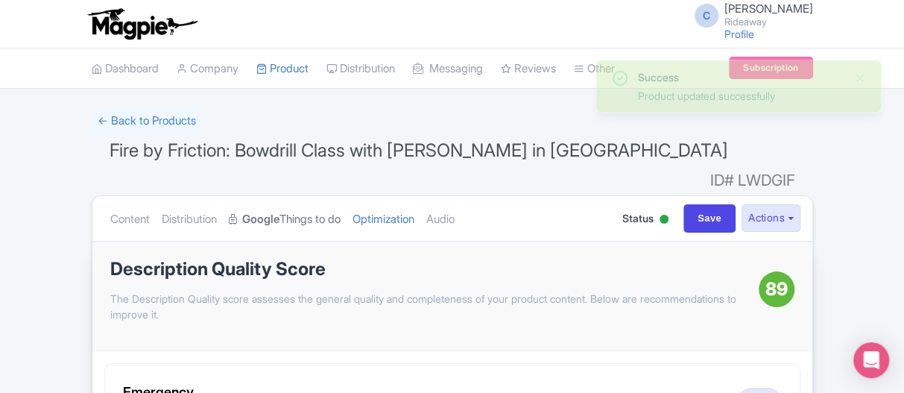
click at [304, 196] on link "Google Things to do" at bounding box center [285, 219] width 112 height 47
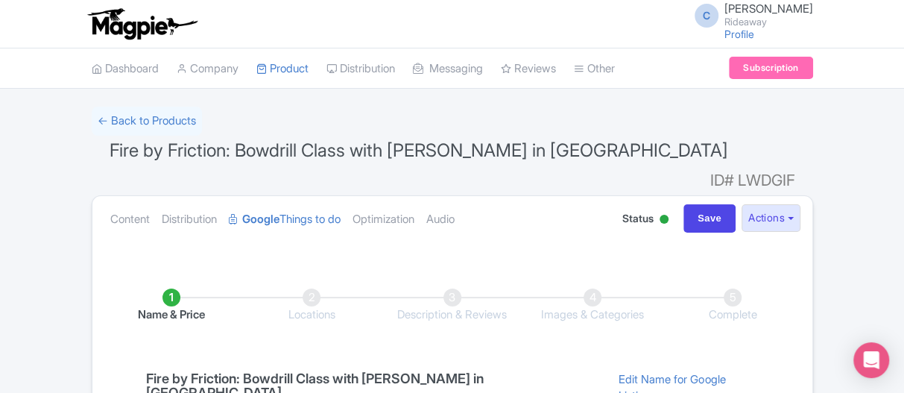
scroll to position [224, 0]
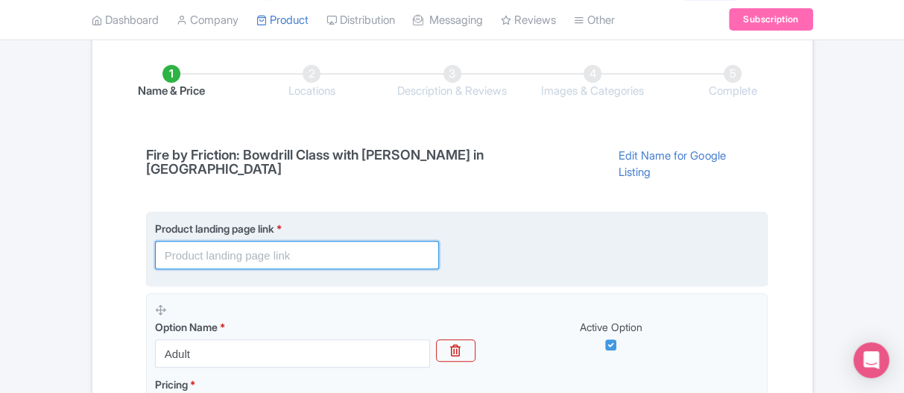
click at [215, 241] on input "text" at bounding box center [297, 255] width 284 height 28
paste input "[URL][DOMAIN_NAME][PERSON_NAME]"
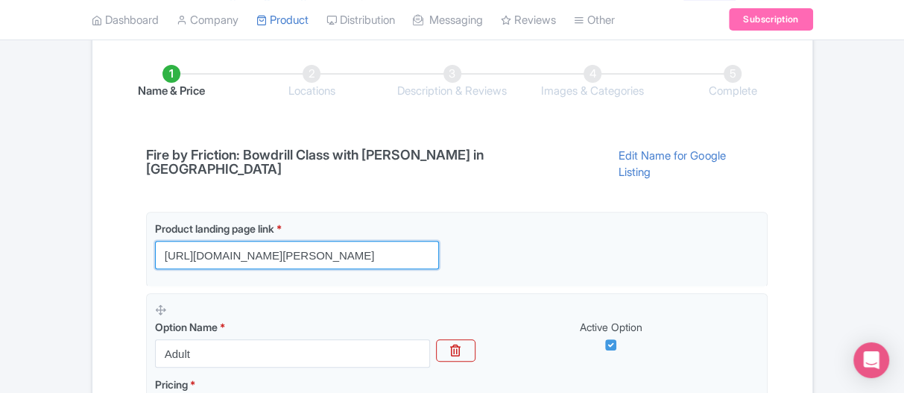
type input "[URL][DOMAIN_NAME][PERSON_NAME]"
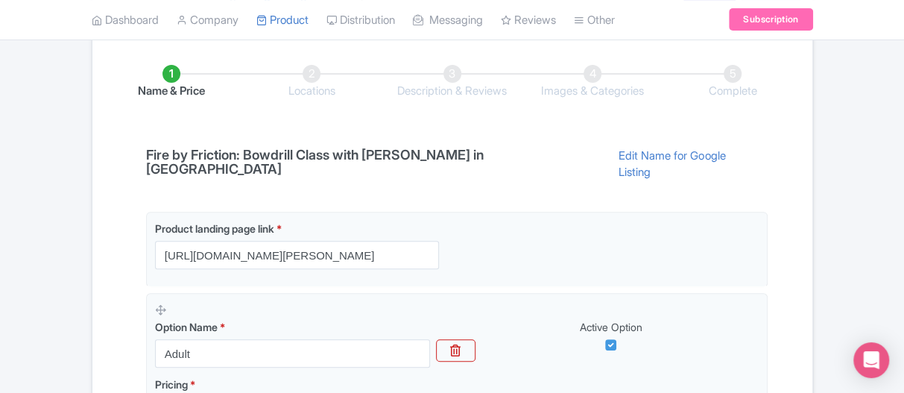
click at [0, 209] on div "Success Product updated successfully ← Back to Products Fire by Friction: Bowdr…" at bounding box center [452, 234] width 904 height 702
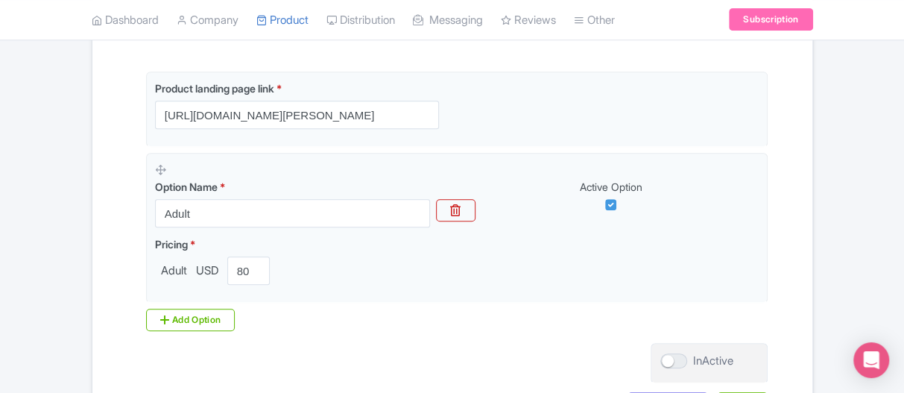
scroll to position [436, 0]
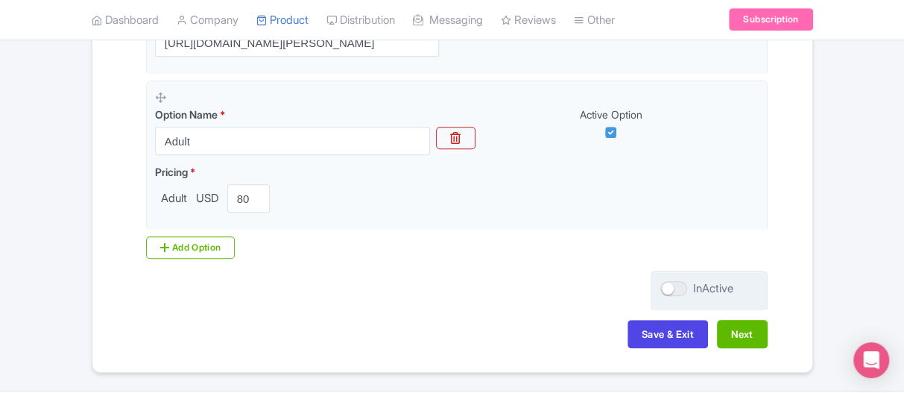
click at [673, 281] on div at bounding box center [673, 288] width 27 height 15
click at [670, 284] on input "InActive" at bounding box center [665, 289] width 10 height 10
checkbox input "true"
click at [748, 320] on button "Next" at bounding box center [742, 334] width 51 height 28
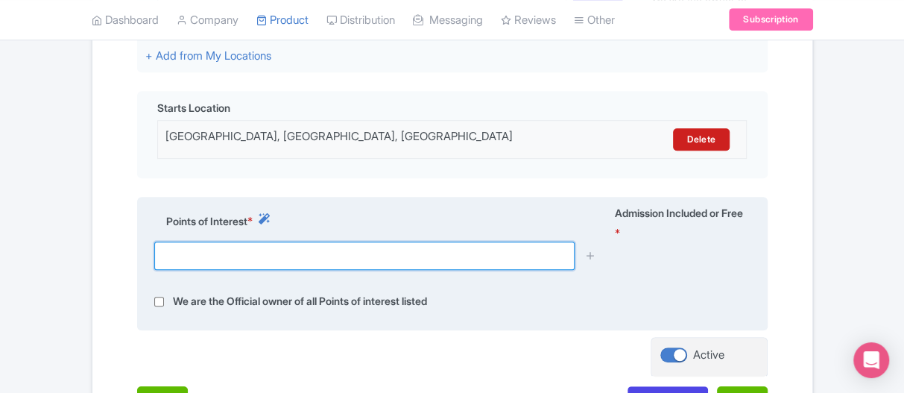
click at [285, 249] on input "text" at bounding box center [364, 256] width 420 height 28
type input "c"
click at [278, 252] on input "text" at bounding box center [364, 256] width 420 height 28
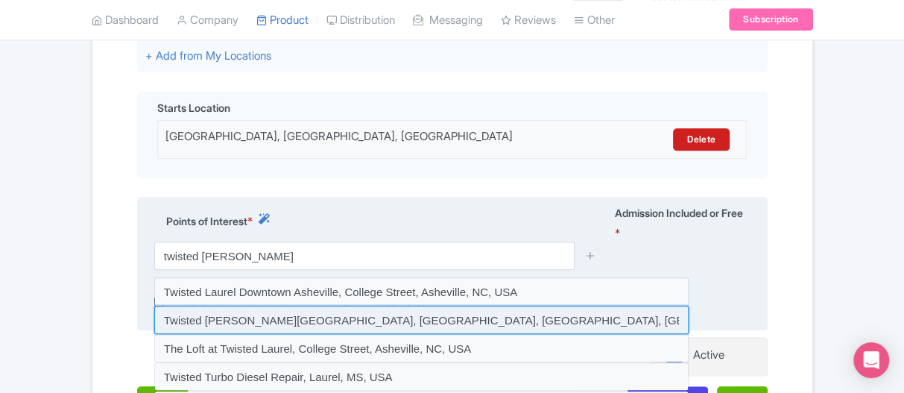
click at [286, 310] on input at bounding box center [421, 320] width 534 height 28
type input "Twisted [PERSON_NAME][GEOGRAPHIC_DATA], [GEOGRAPHIC_DATA], [GEOGRAPHIC_DATA], […"
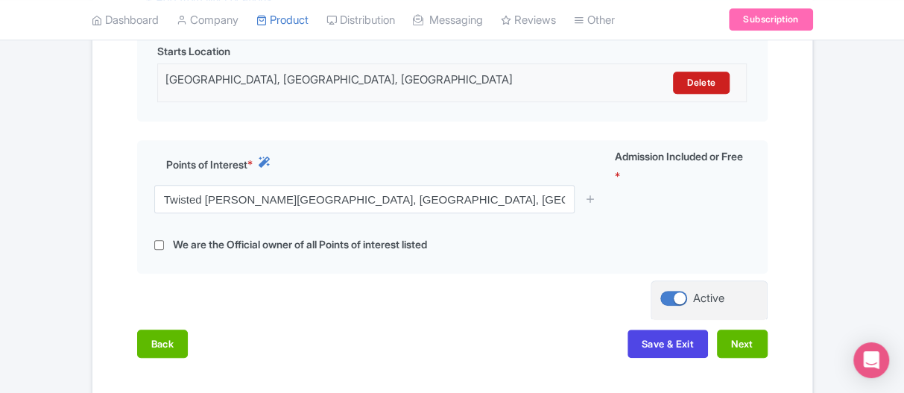
scroll to position [555, 0]
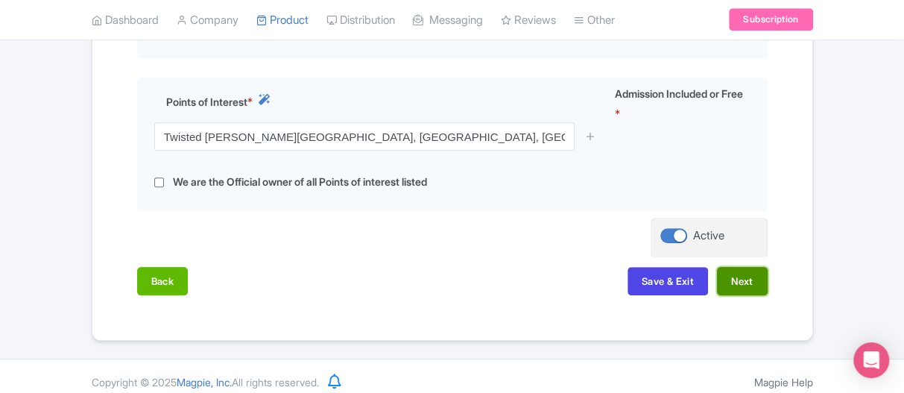
click at [743, 277] on button "Next" at bounding box center [742, 281] width 51 height 28
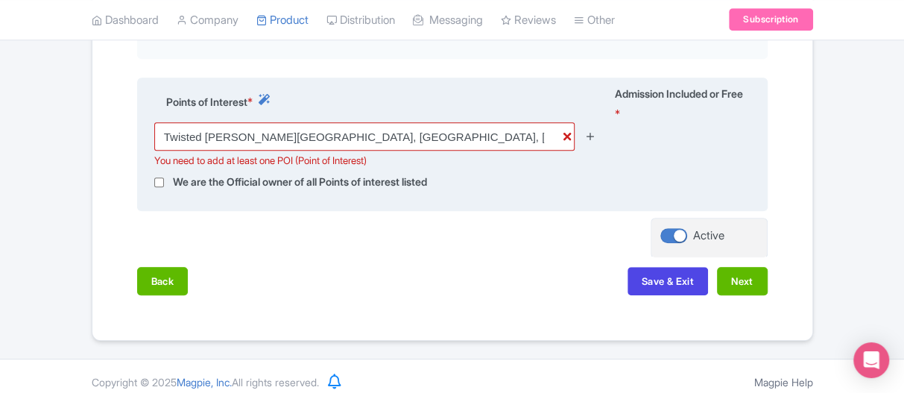
click at [595, 130] on icon at bounding box center [590, 135] width 11 height 11
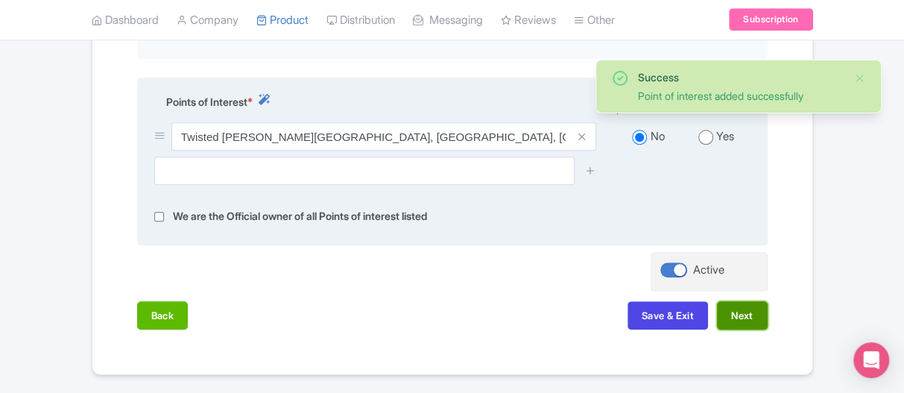
click at [747, 314] on button "Next" at bounding box center [742, 315] width 51 height 28
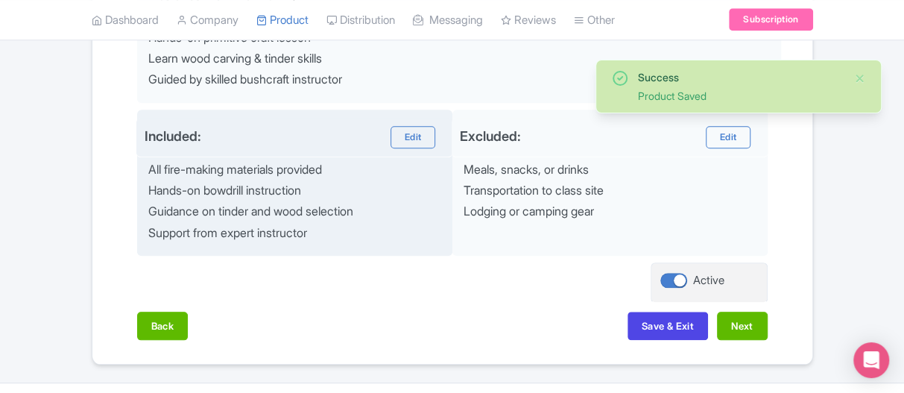
scroll to position [709, 0]
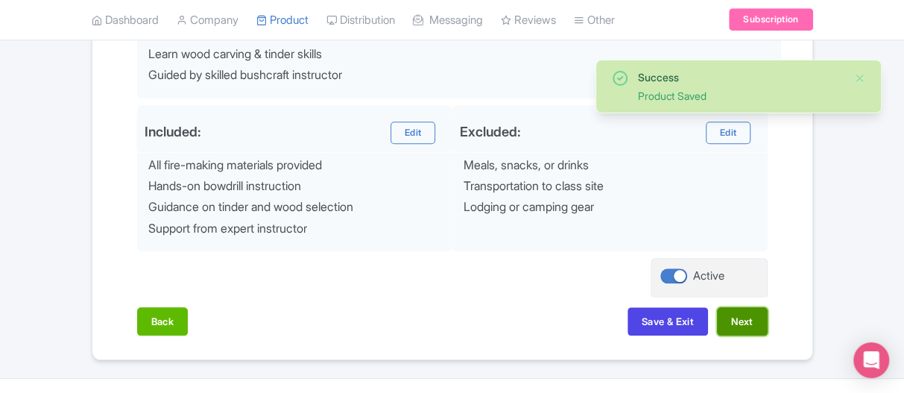
click at [733, 307] on button "Next" at bounding box center [742, 321] width 51 height 28
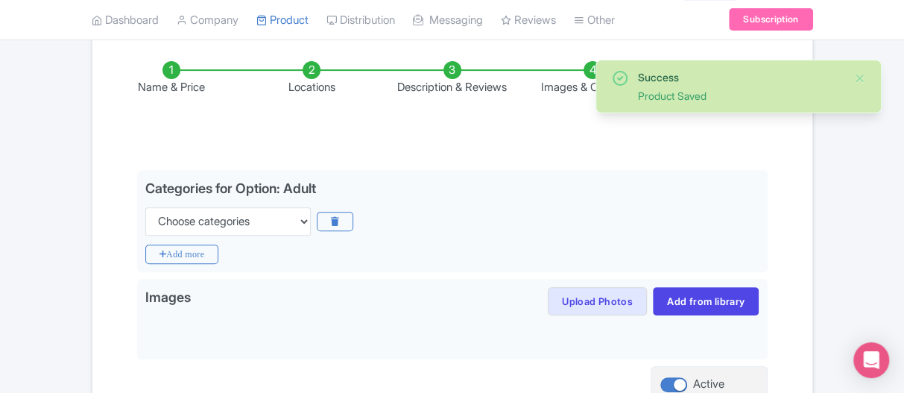
scroll to position [189, 0]
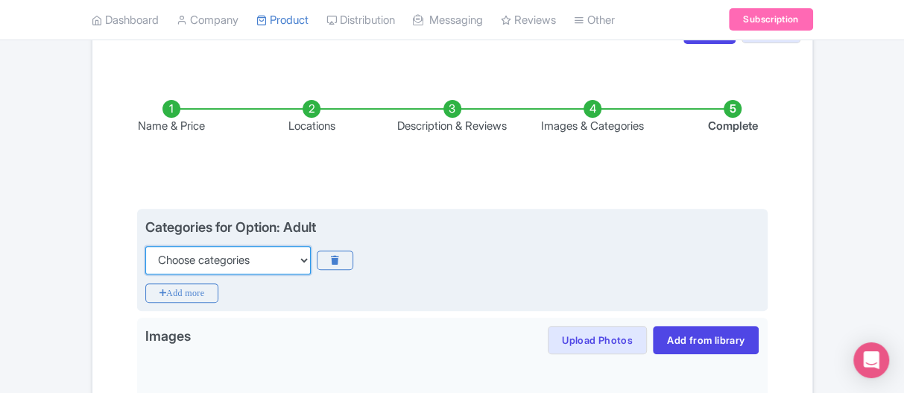
click at [252, 246] on select "Choose categories Adults Only Animals Audio Guide Beaches Bike Tours Boat Tours…" at bounding box center [227, 260] width 165 height 28
select select "outdoors"
click at [145, 246] on select "Choose categories Adults Only Animals Audio Guide Beaches Bike Tours Boat Tours…" at bounding box center [227, 260] width 165 height 28
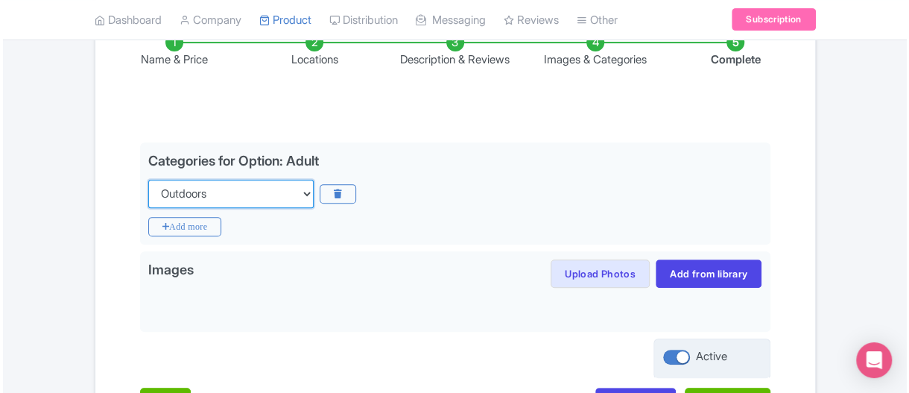
scroll to position [338, 0]
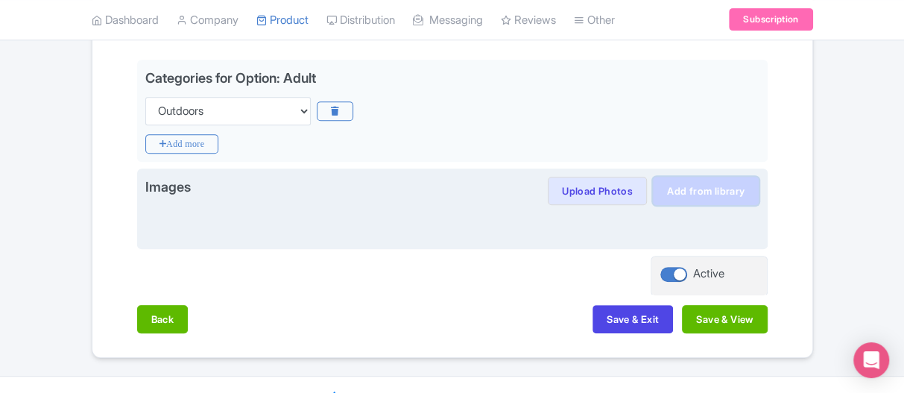
click at [715, 177] on link "Add from library" at bounding box center [706, 191] width 106 height 28
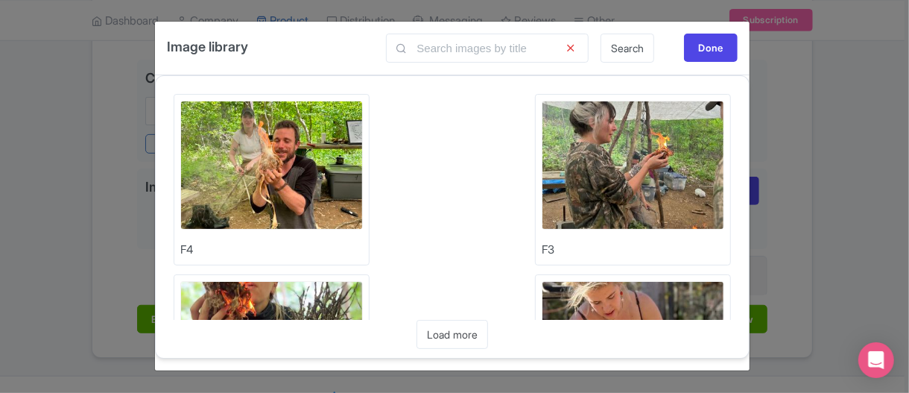
click at [258, 161] on img at bounding box center [271, 165] width 183 height 129
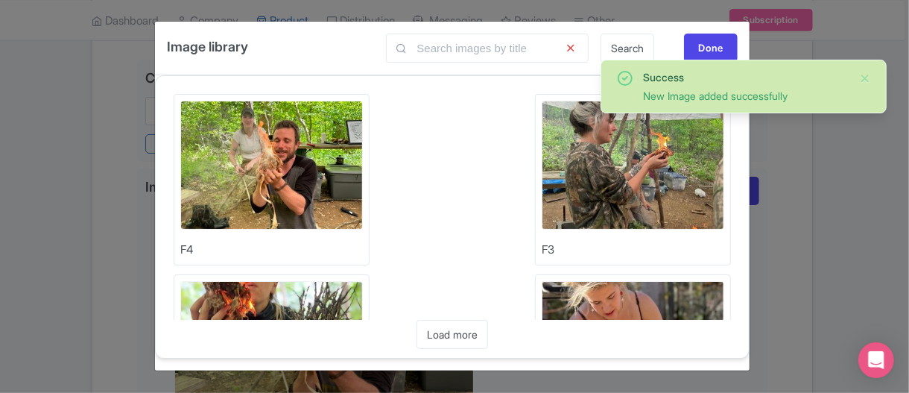
click at [648, 160] on img at bounding box center [633, 165] width 183 height 129
click at [280, 302] on img at bounding box center [271, 345] width 183 height 129
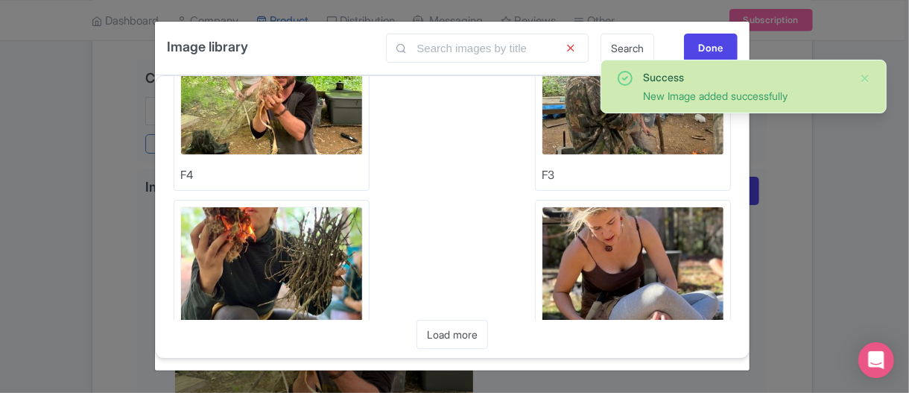
click at [634, 247] on img at bounding box center [633, 270] width 183 height 129
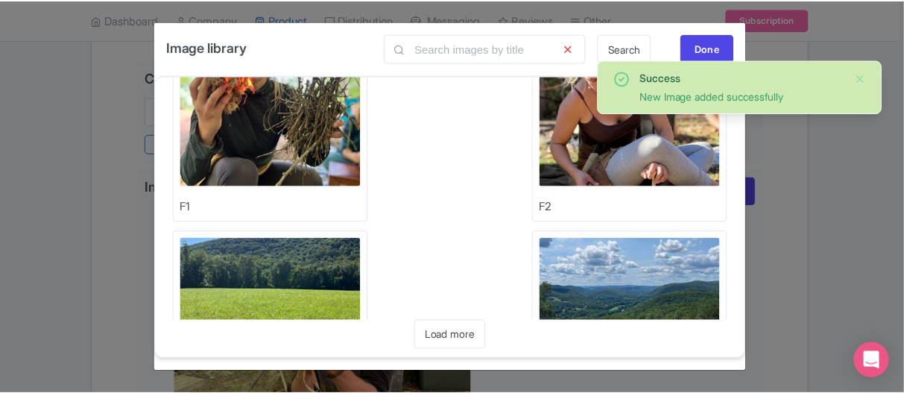
scroll to position [298, 0]
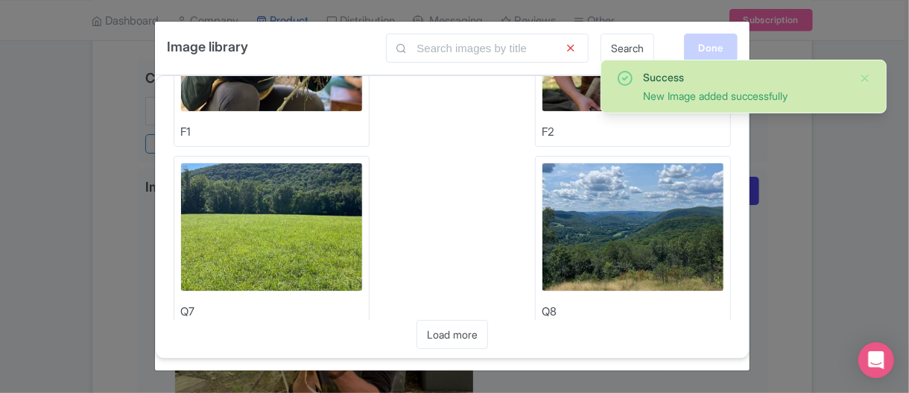
click at [704, 42] on div "Done" at bounding box center [711, 48] width 54 height 28
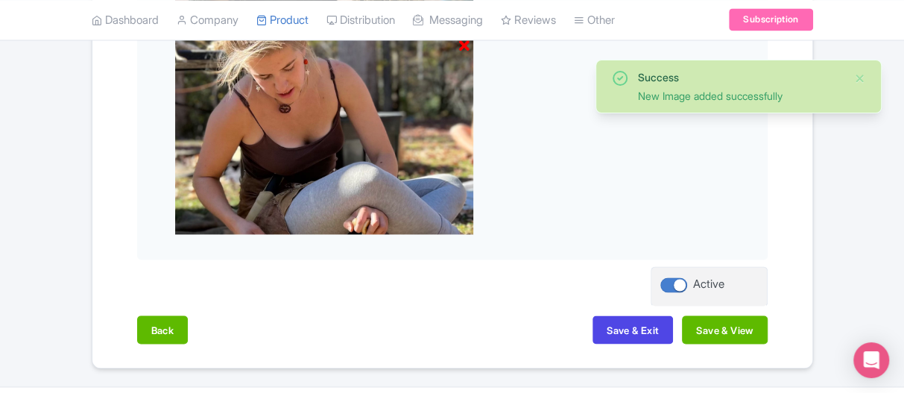
scroll to position [1187, 0]
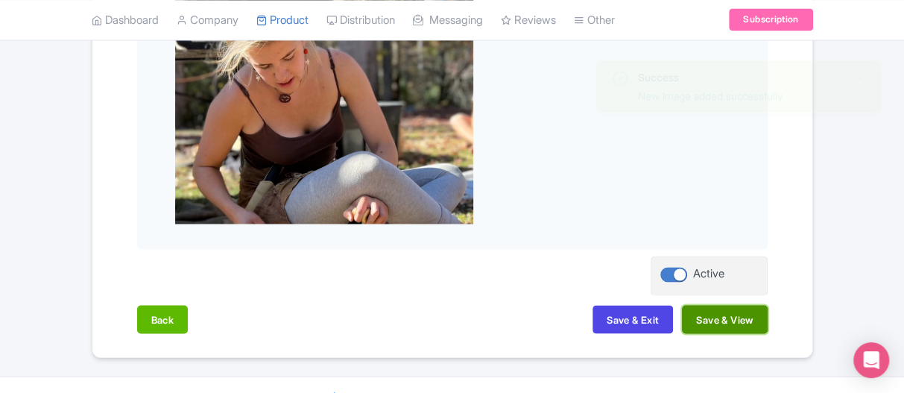
click at [736, 305] on button "Save & View" at bounding box center [724, 319] width 85 height 28
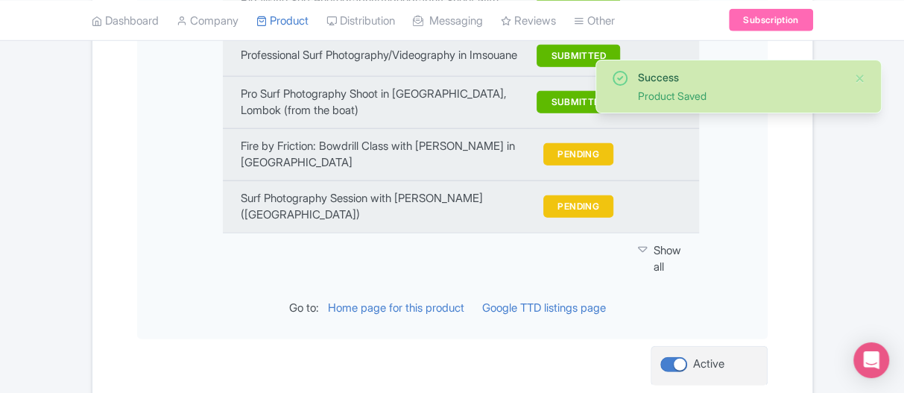
scroll to position [1933, 0]
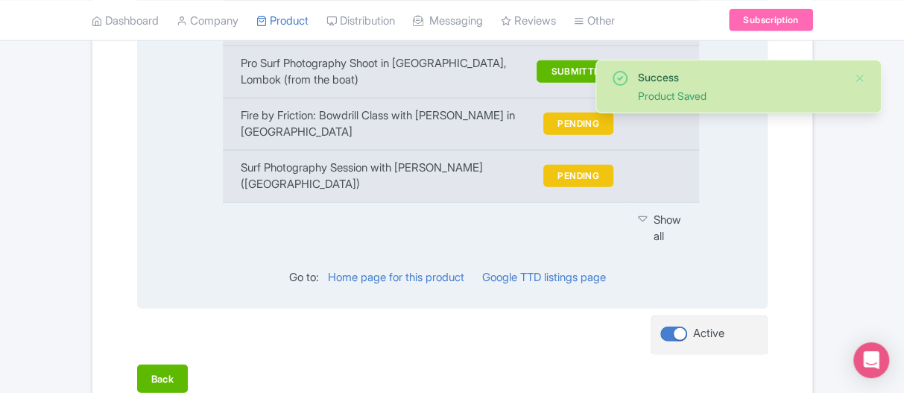
click at [658, 212] on div "Show all" at bounding box center [659, 229] width 43 height 34
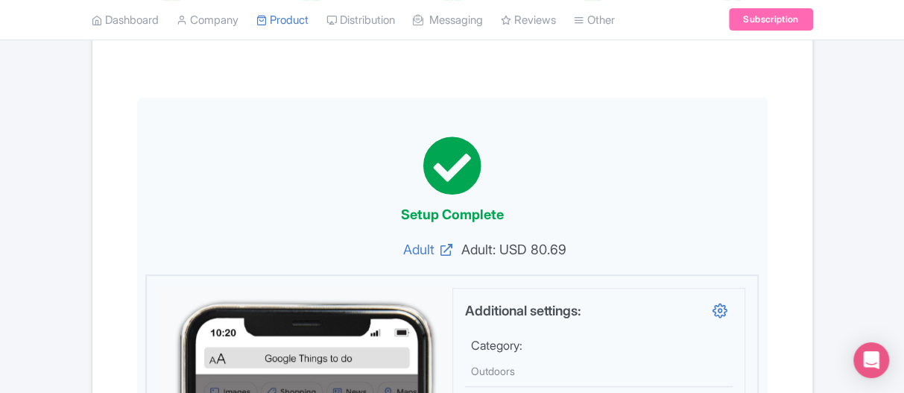
scroll to position [144, 0]
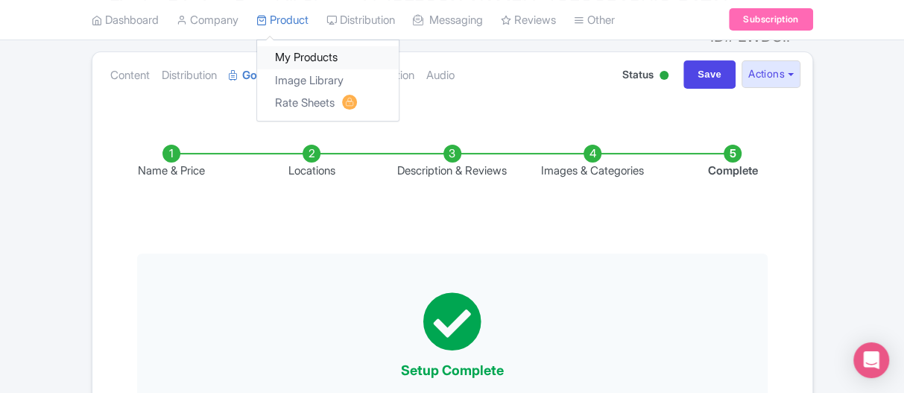
click at [306, 56] on link "My Products" at bounding box center [328, 58] width 142 height 23
